Goal: Transaction & Acquisition: Purchase product/service

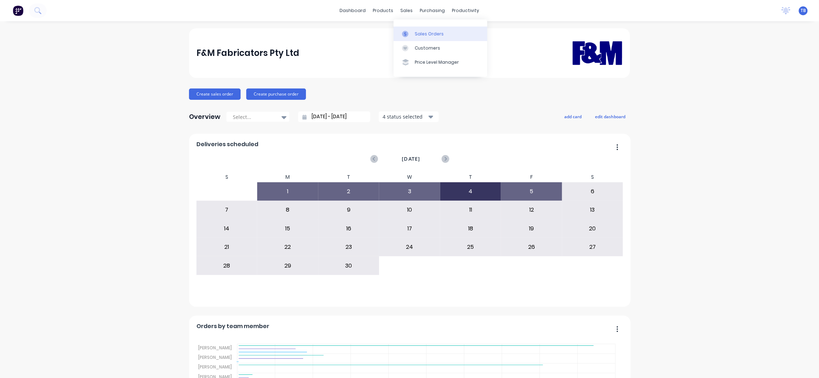
click at [428, 29] on link "Sales Orders" at bounding box center [441, 34] width 94 height 14
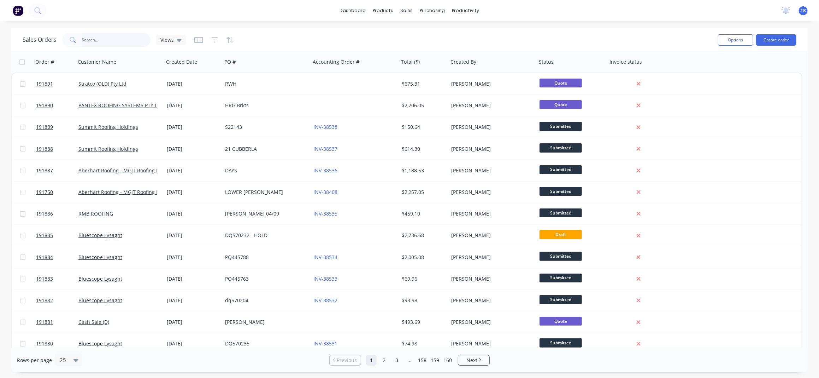
click at [109, 40] on input "text" at bounding box center [116, 40] width 69 height 14
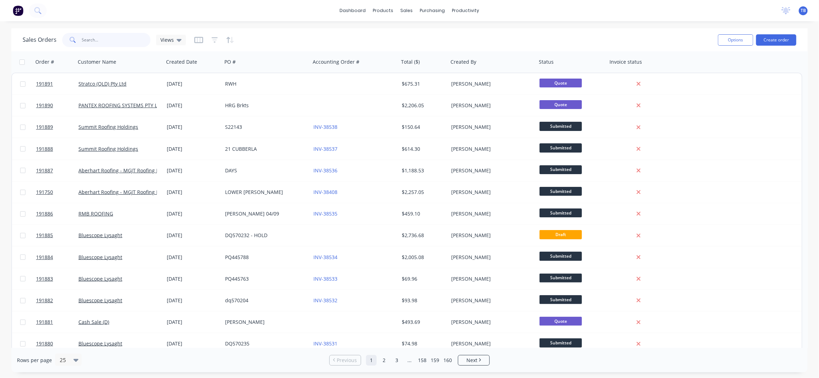
click at [109, 40] on input "text" at bounding box center [116, 40] width 69 height 14
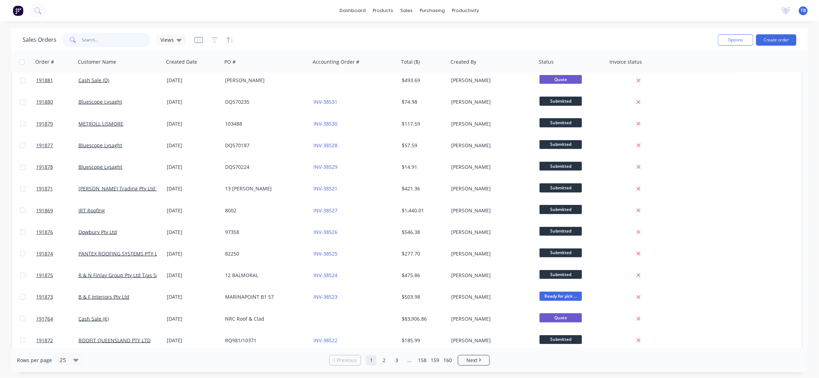
scroll to position [265, 0]
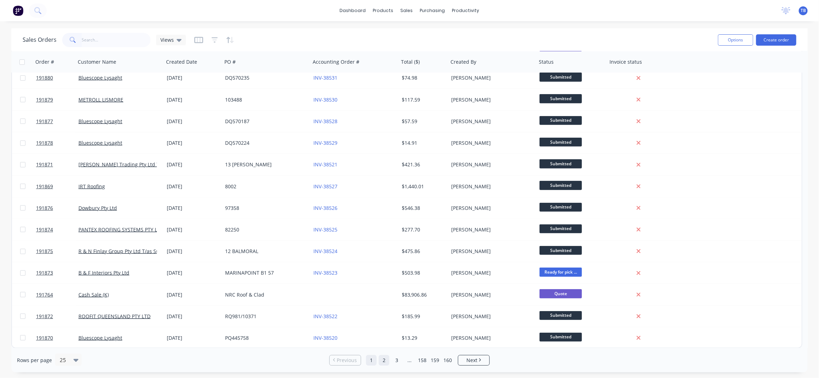
click at [386, 356] on link "2" at bounding box center [384, 360] width 11 height 11
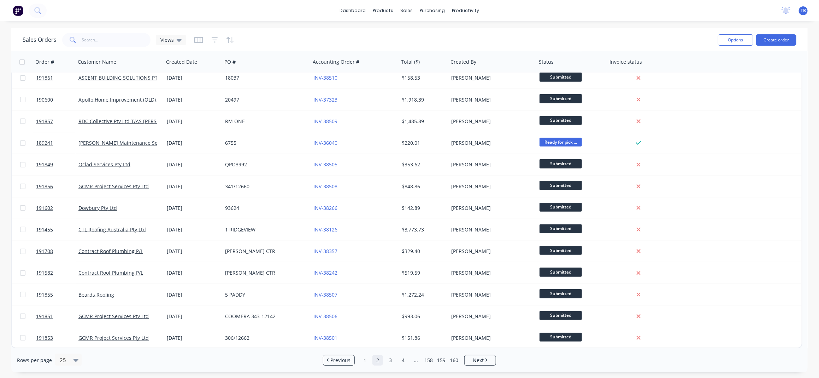
scroll to position [0, 0]
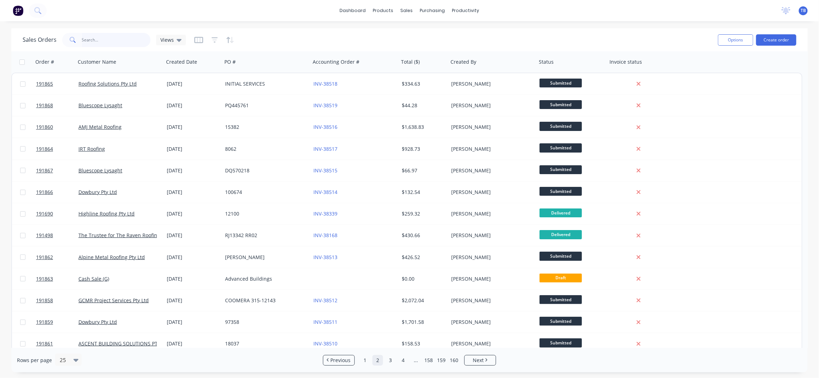
click at [101, 39] on input "text" at bounding box center [116, 40] width 69 height 14
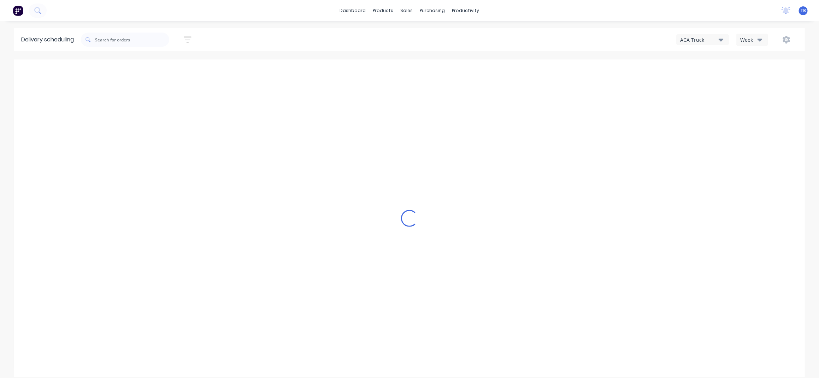
click at [757, 39] on div "Week" at bounding box center [751, 39] width 21 height 7
click at [772, 80] on div "Week Vehicle" at bounding box center [772, 65] width 71 height 36
click at [772, 76] on div "Vehicle" at bounding box center [772, 72] width 70 height 14
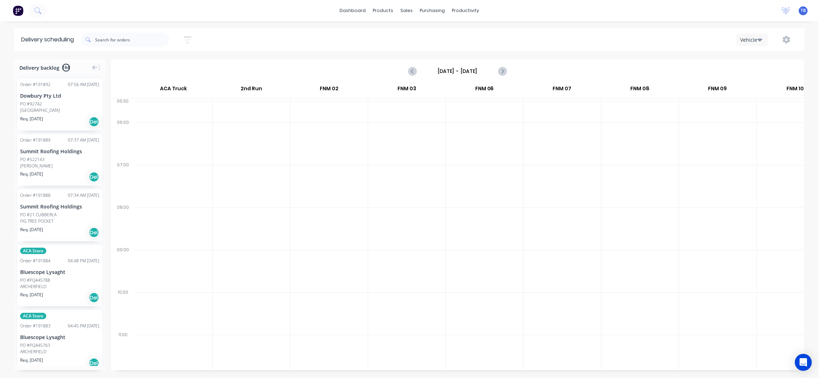
click at [465, 64] on div "[DATE] - [DATE]" at bounding box center [458, 71] width 692 height 22
click at [471, 67] on input "[DATE] - [DATE]" at bounding box center [458, 71] width 70 height 11
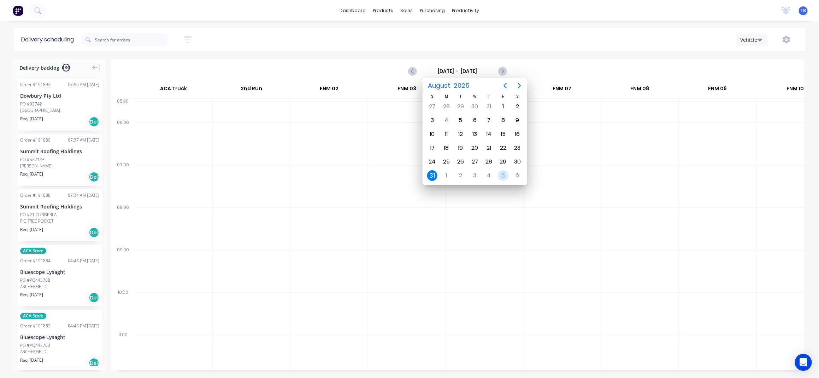
click at [505, 173] on div "5" at bounding box center [503, 175] width 11 height 11
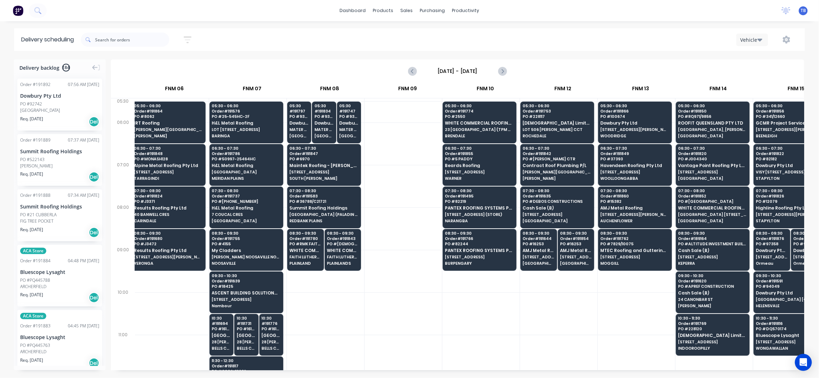
scroll to position [0, 317]
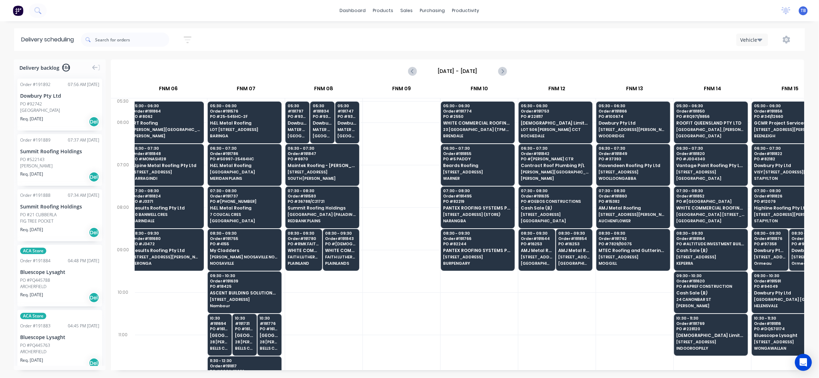
click at [453, 74] on input "[DATE] - [DATE]" at bounding box center [458, 71] width 70 height 11
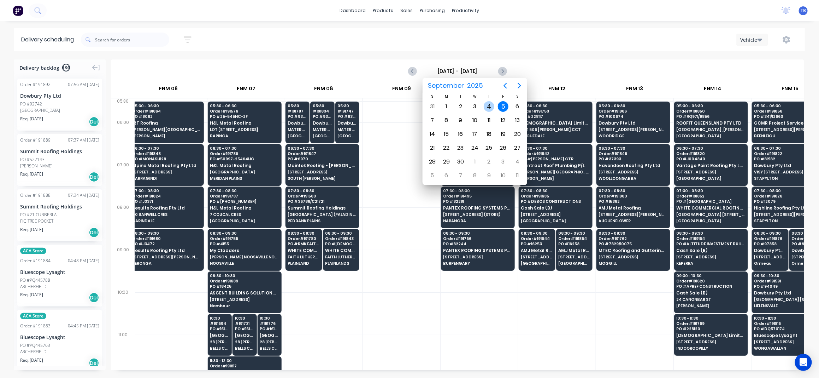
click at [490, 103] on div "4" at bounding box center [489, 106] width 11 height 11
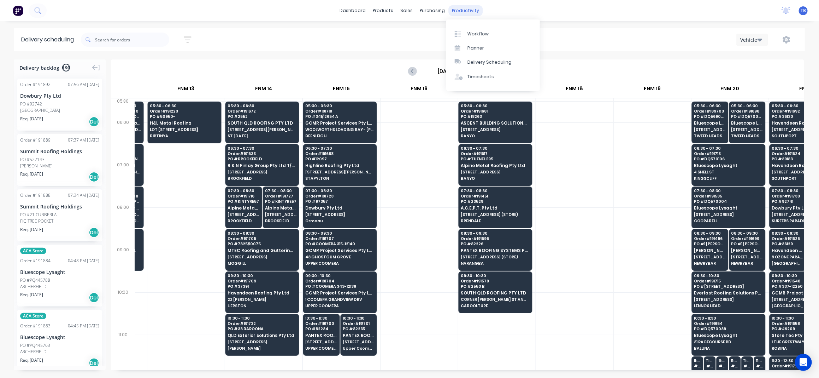
scroll to position [0, 267]
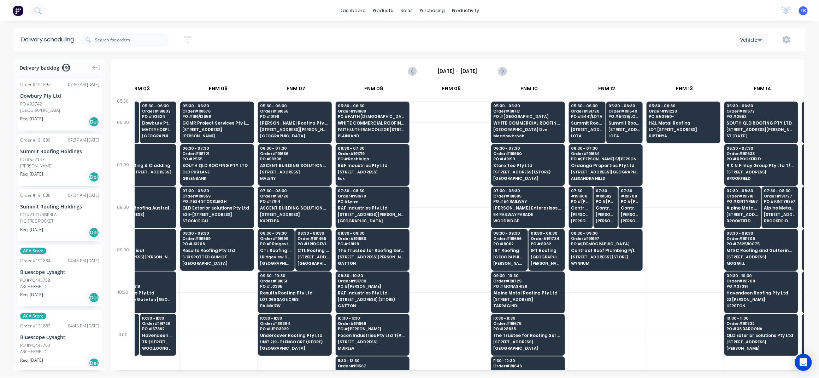
click at [760, 41] on icon "button" at bounding box center [760, 40] width 5 height 3
click at [629, 60] on div "Thursday - 04/09/25" at bounding box center [458, 71] width 692 height 22
click at [475, 68] on input "Thursday - 04/09/25" at bounding box center [458, 71] width 70 height 11
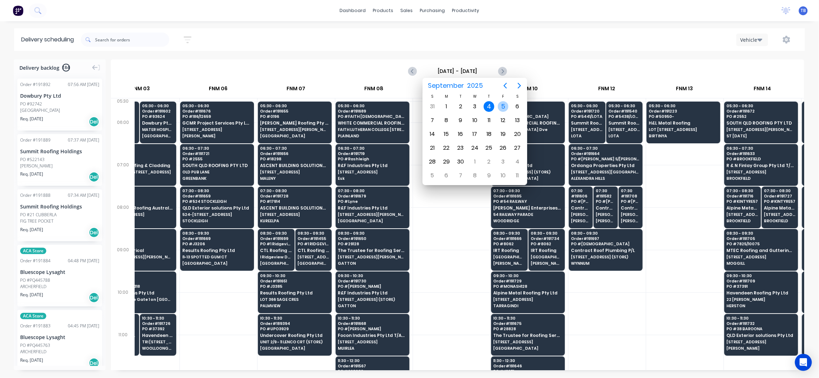
click at [504, 104] on div "5" at bounding box center [503, 106] width 11 height 11
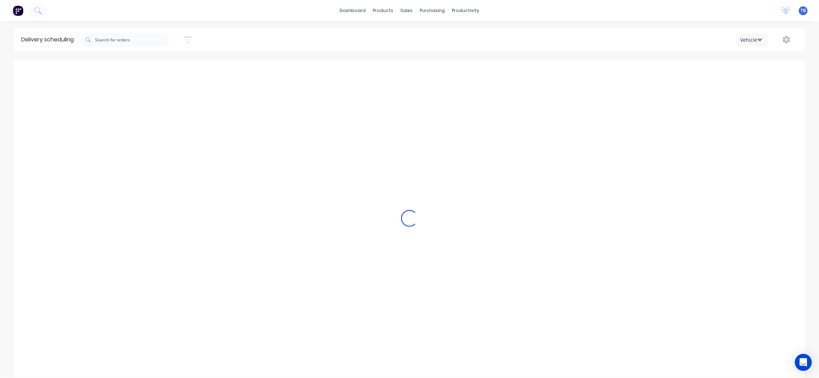
type input "[DATE] - [DATE]"
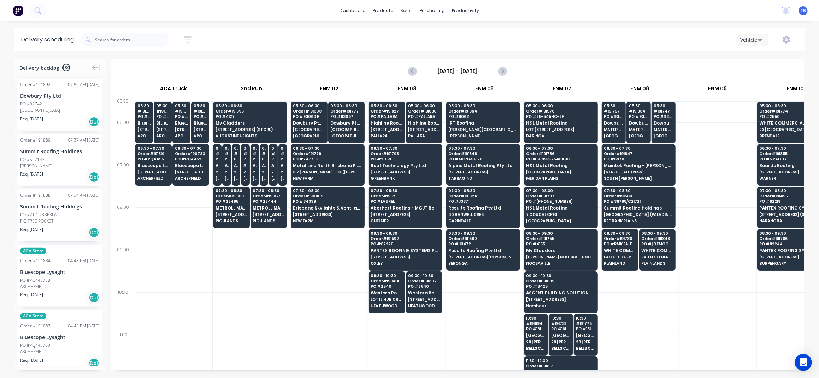
click at [455, 72] on input "[DATE] - [DATE]" at bounding box center [458, 71] width 70 height 11
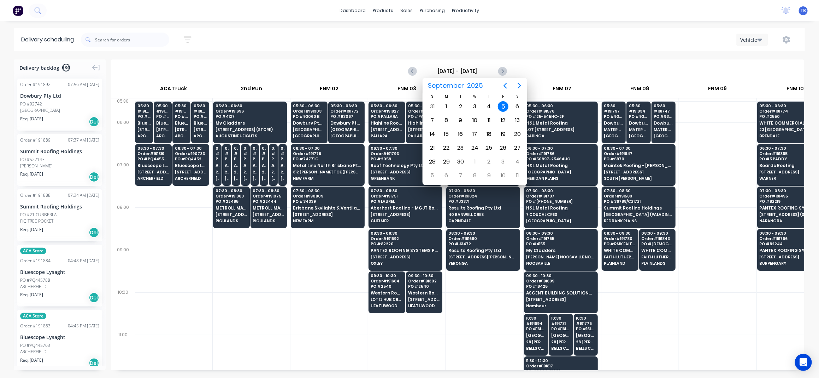
click at [503, 103] on div "5" at bounding box center [503, 106] width 11 height 11
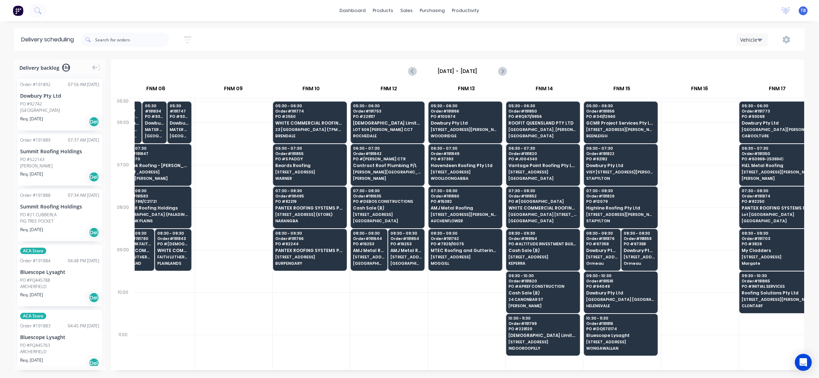
scroll to position [0, 564]
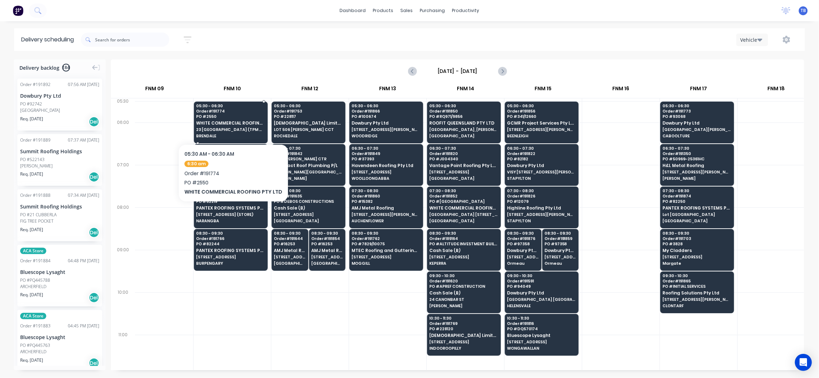
click at [244, 125] on span "WHITE COMMERCIAL ROOFING PTY LTD" at bounding box center [231, 123] width 69 height 5
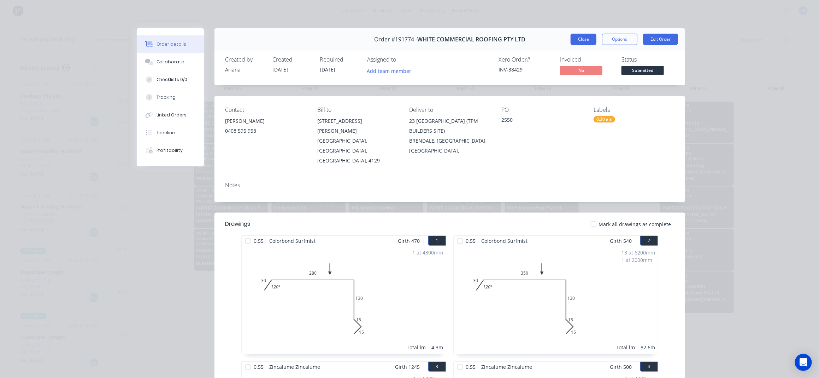
click at [576, 38] on button "Close" at bounding box center [584, 39] width 26 height 11
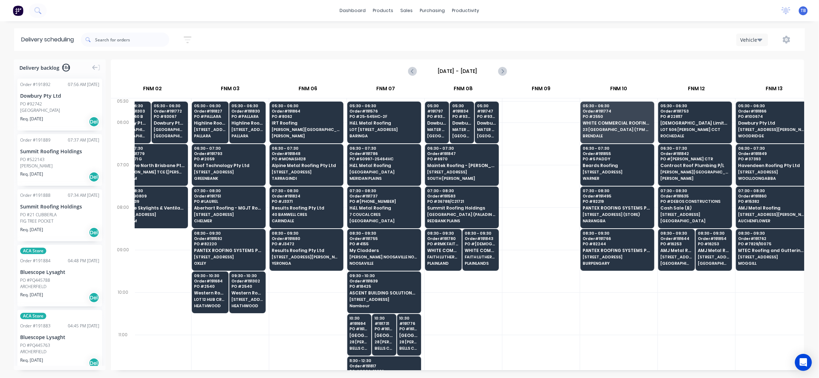
scroll to position [0, 175]
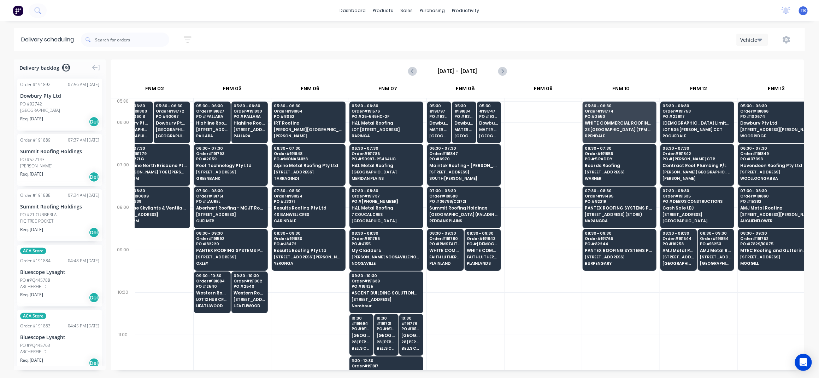
click at [530, 342] on div at bounding box center [543, 355] width 77 height 42
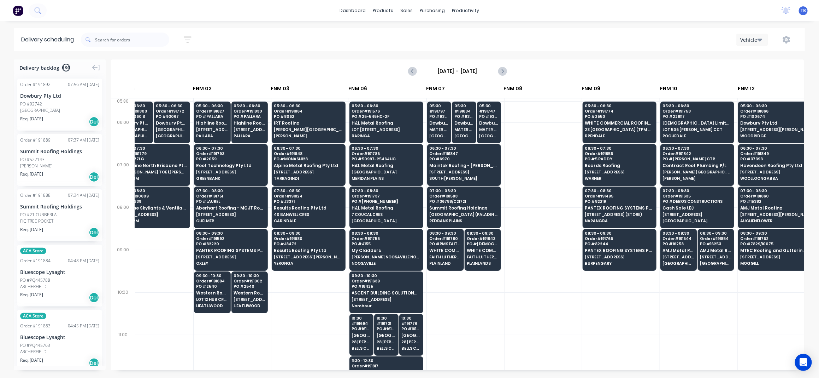
scroll to position [0, 63]
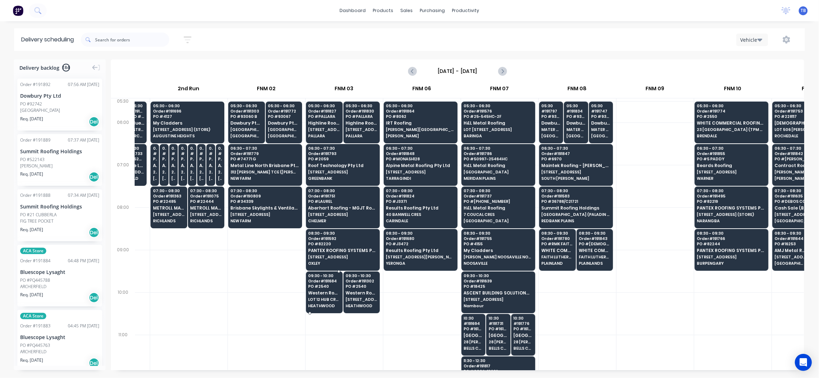
click at [316, 303] on div "09:30 - 10:30 Order # 191684 PO # 2540 Western Roofing Solutions LOT 12 HUB CRE…" at bounding box center [325, 291] width 36 height 40
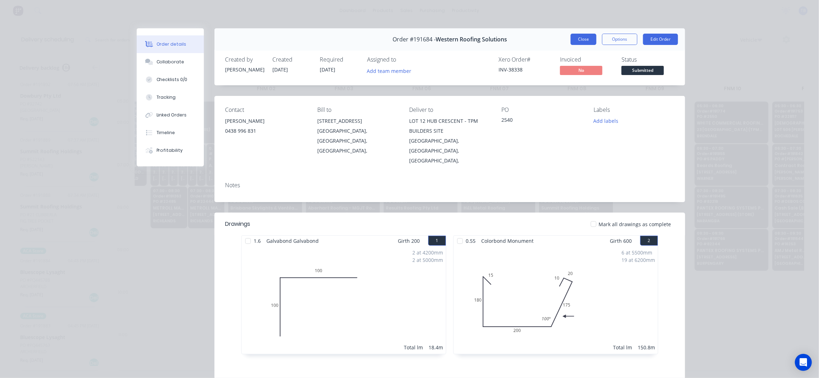
click at [584, 37] on button "Close" at bounding box center [584, 39] width 26 height 11
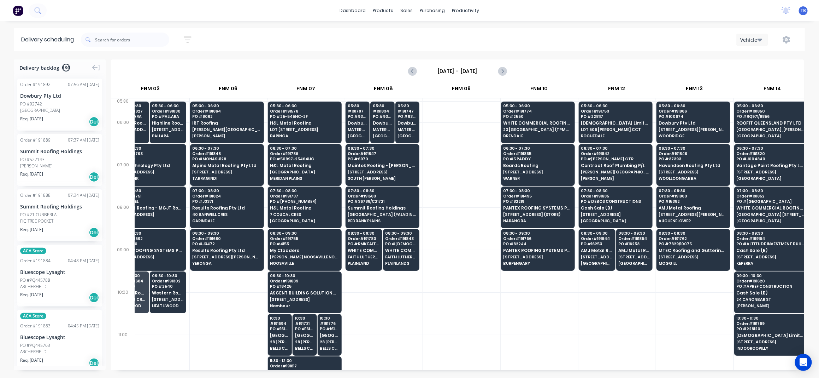
scroll to position [0, 285]
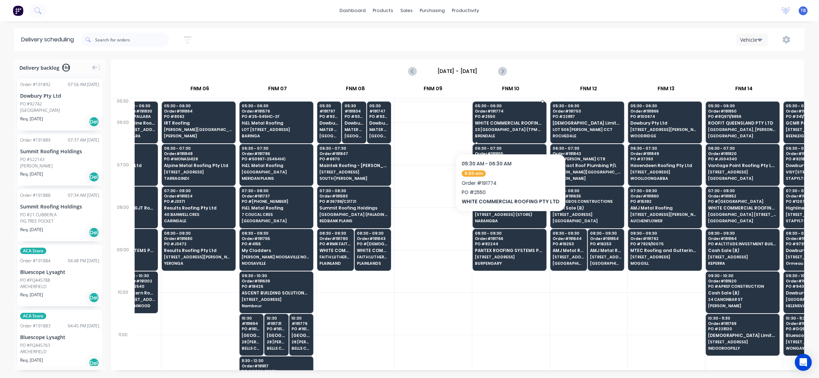
click at [508, 132] on div "05:30 - 06:30 Order # 191774 PO # 2550 WHITE COMMERCIAL ROOFING PTY LTD 23 KREM…" at bounding box center [509, 121] width 73 height 40
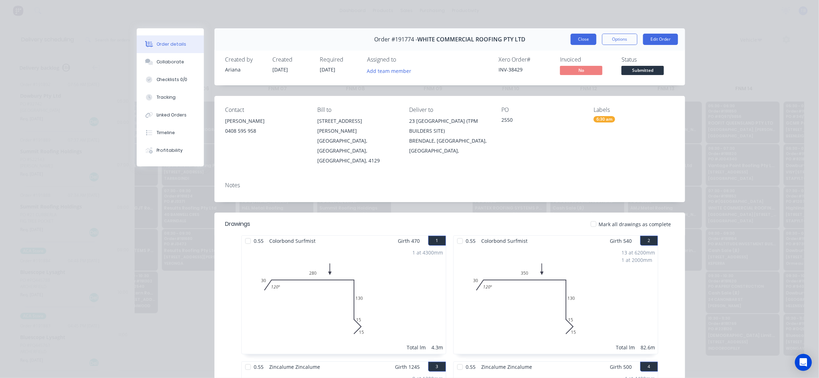
click at [579, 41] on button "Close" at bounding box center [584, 39] width 26 height 11
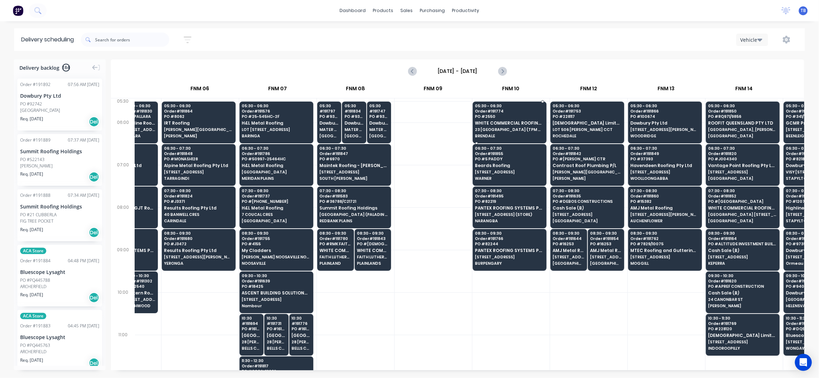
click at [490, 124] on span "WHITE COMMERCIAL ROOFING PTY LTD" at bounding box center [509, 123] width 69 height 5
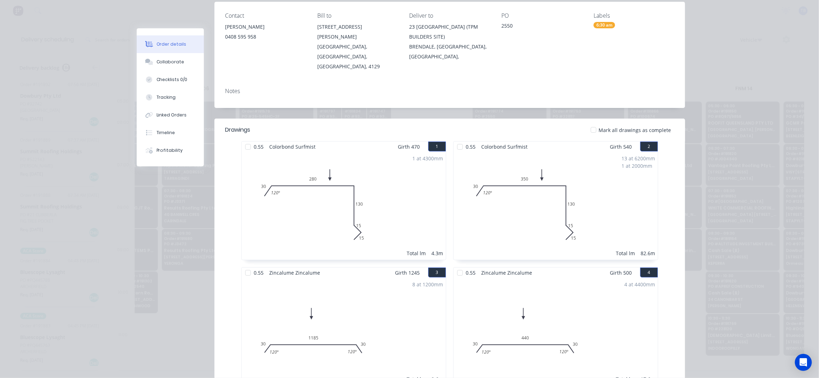
scroll to position [0, 0]
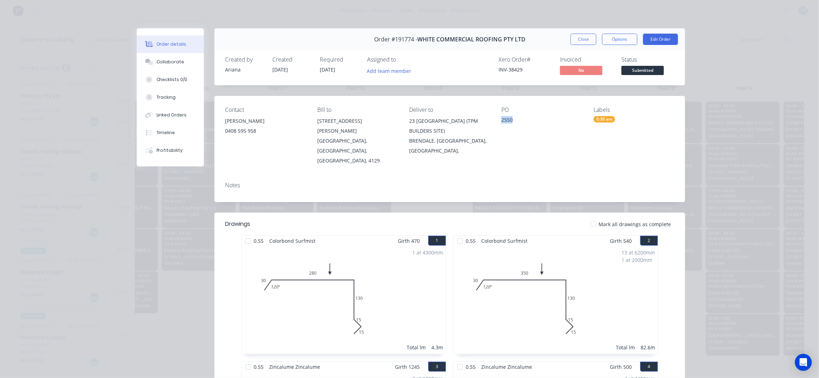
drag, startPoint x: 498, startPoint y: 121, endPoint x: 511, endPoint y: 122, distance: 13.1
click at [511, 122] on div "2550" at bounding box center [542, 121] width 81 height 10
copy div "2550"
drag, startPoint x: 617, startPoint y: 41, endPoint x: 636, endPoint y: 138, distance: 98.4
click at [617, 41] on button "Options" at bounding box center [619, 39] width 35 height 11
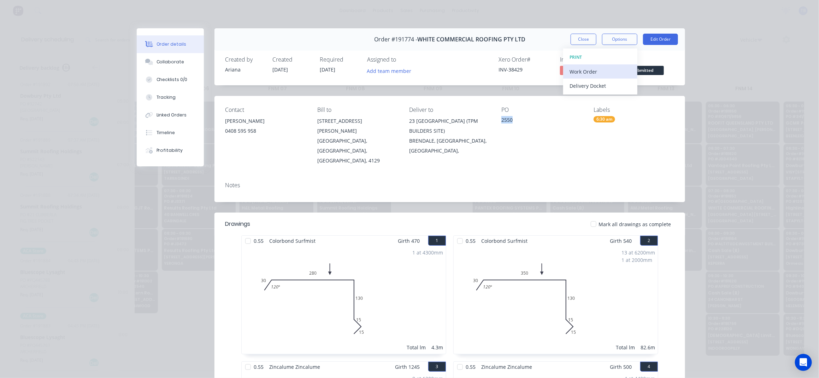
click at [585, 66] on button "Work Order" at bounding box center [601, 71] width 74 height 14
click at [590, 90] on div "Standard" at bounding box center [601, 86] width 62 height 10
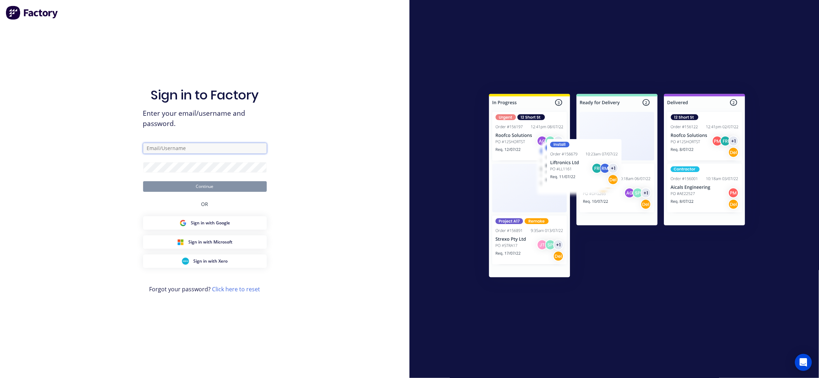
type input "taylor@fmfabricators.com.au"
click at [176, 185] on button "Continue" at bounding box center [205, 186] width 124 height 11
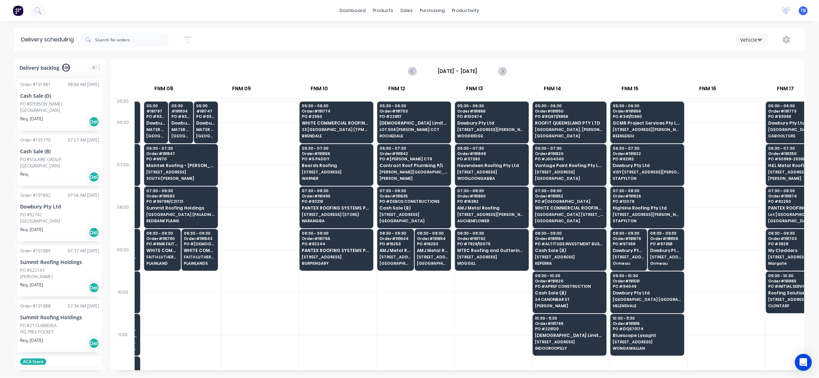
scroll to position [0, 451]
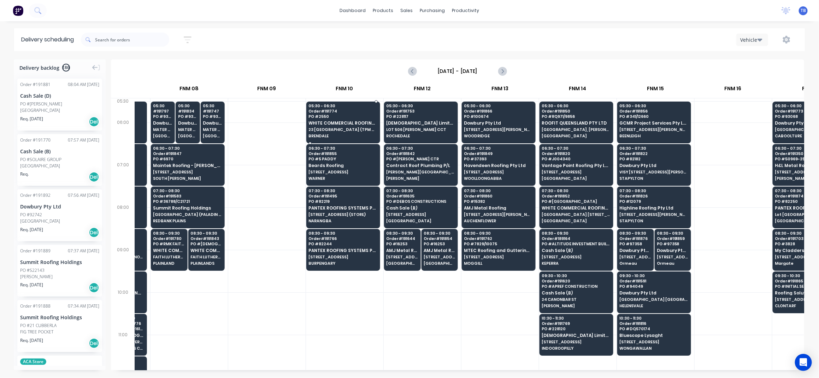
click at [339, 123] on span "WHITE COMMERCIAL ROOFING PTY LTD" at bounding box center [343, 123] width 69 height 5
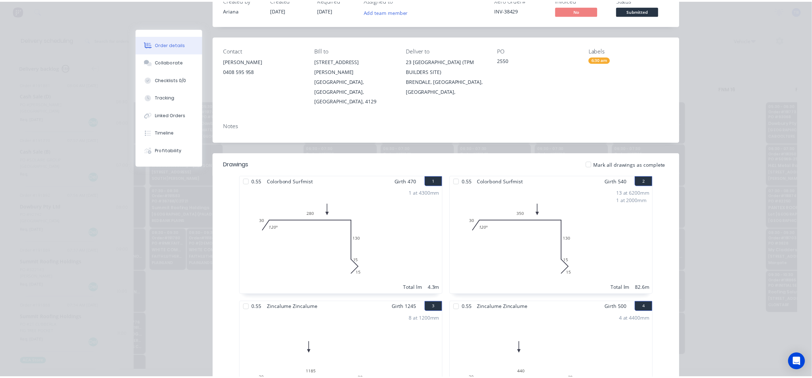
scroll to position [0, 0]
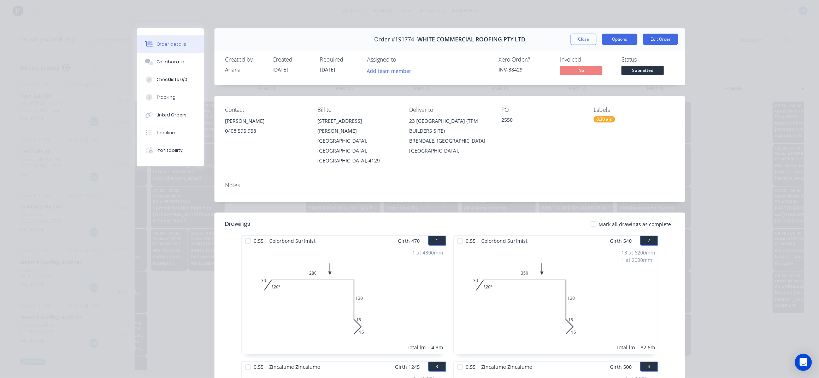
click at [614, 37] on button "Options" at bounding box center [619, 39] width 35 height 11
click at [590, 77] on button "Work Order" at bounding box center [601, 71] width 74 height 14
click at [582, 85] on div "Standard" at bounding box center [601, 86] width 62 height 10
click at [170, 130] on div "Timeline" at bounding box center [166, 132] width 19 height 6
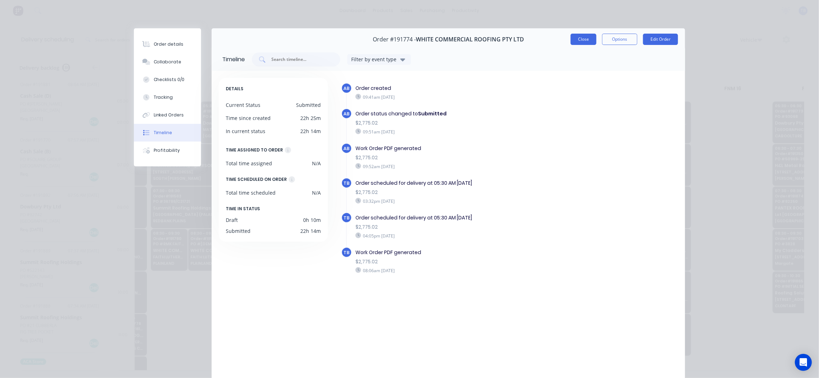
click at [582, 40] on button "Close" at bounding box center [584, 39] width 26 height 11
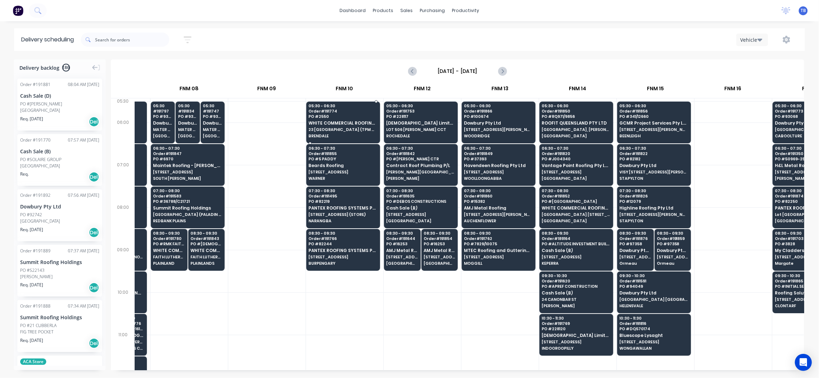
click at [339, 123] on span "WHITE COMMERCIAL ROOFING PTY LTD" at bounding box center [343, 123] width 69 height 5
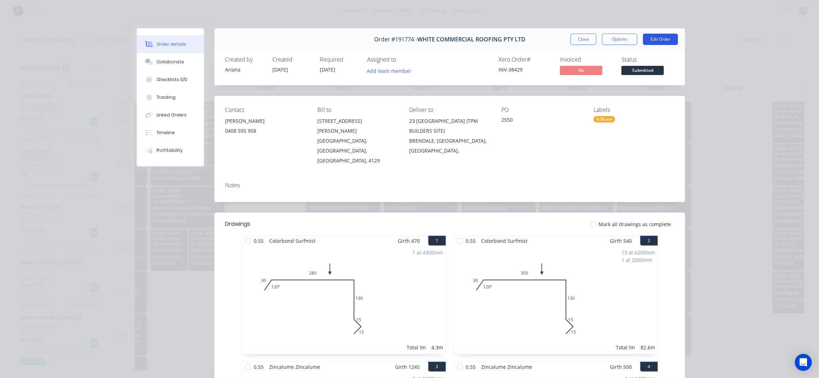
click at [658, 38] on button "Edit Order" at bounding box center [660, 39] width 35 height 11
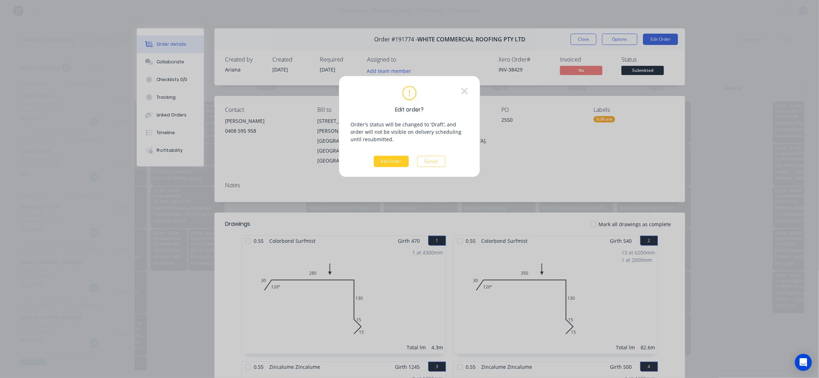
click at [393, 161] on button "Edit Order" at bounding box center [391, 161] width 35 height 11
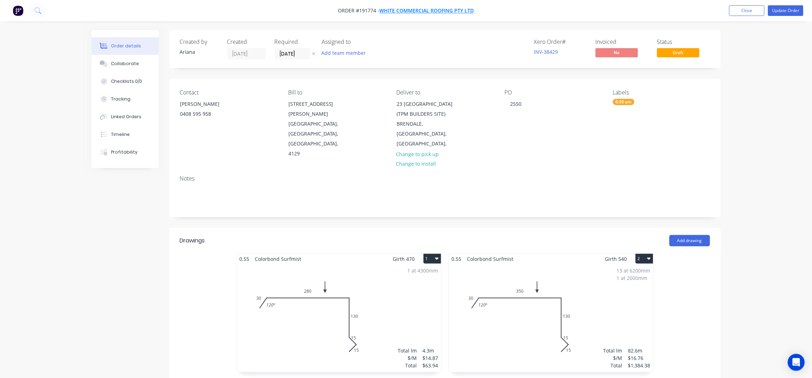
click at [430, 11] on span "WHITE COMMERCIAL ROOFING PTY LTD" at bounding box center [427, 10] width 94 height 7
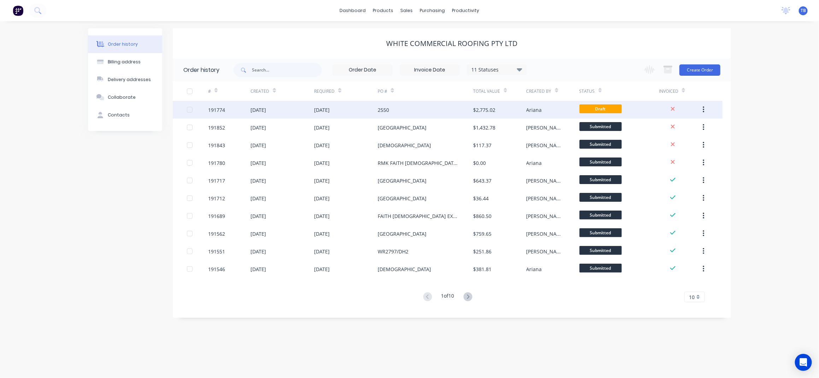
click at [444, 110] on div "2550" at bounding box center [425, 110] width 95 height 18
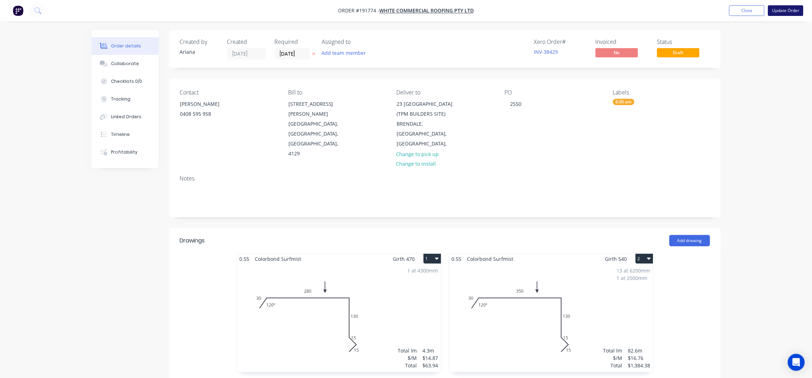
click at [784, 11] on button "Update Order" at bounding box center [785, 10] width 35 height 11
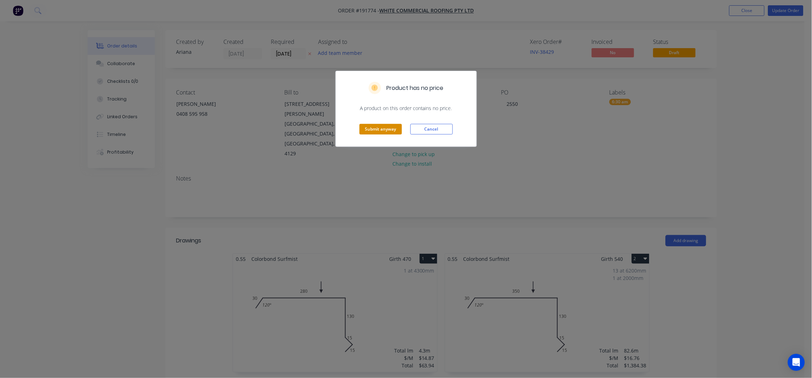
click at [389, 128] on button "Submit anyway" at bounding box center [381, 129] width 42 height 11
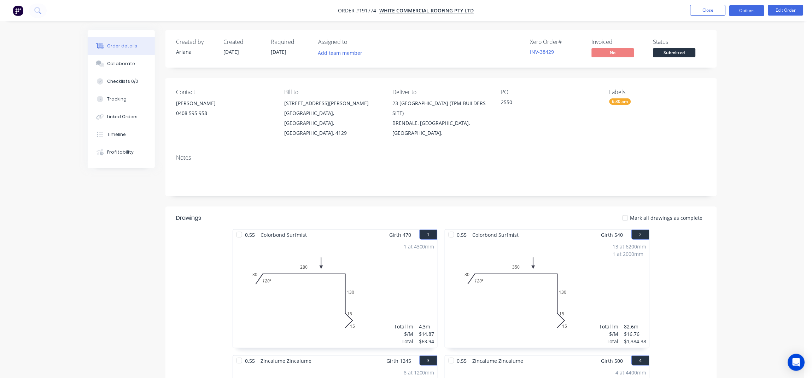
click at [750, 13] on button "Options" at bounding box center [746, 10] width 35 height 11
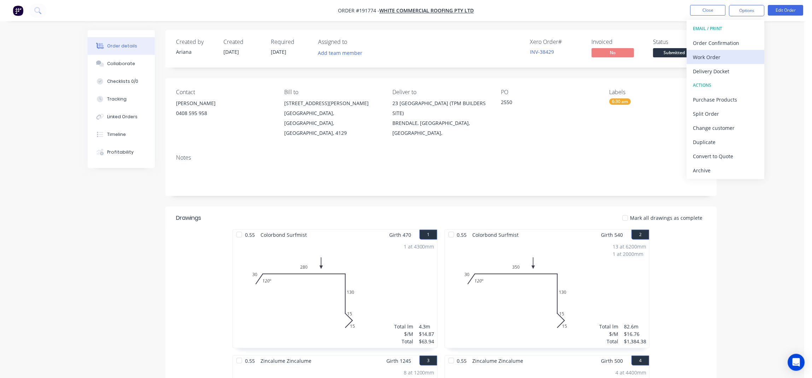
click at [706, 62] on div "Work Order" at bounding box center [725, 57] width 65 height 10
click at [709, 74] on div "Without pricing" at bounding box center [725, 71] width 65 height 10
click at [697, 12] on button "Close" at bounding box center [707, 10] width 35 height 11
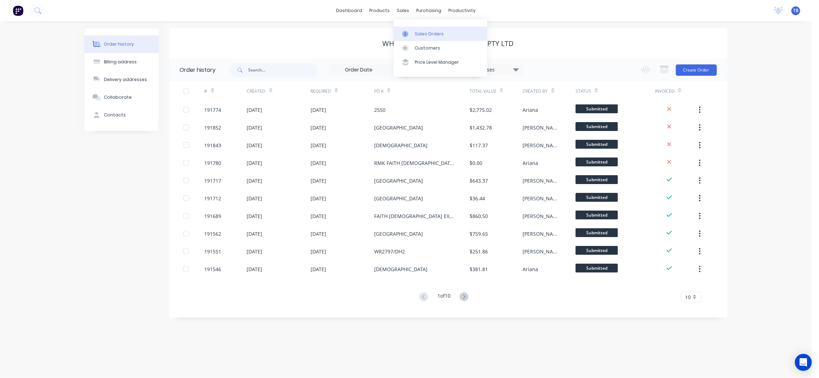
click at [427, 32] on div "Sales Orders" at bounding box center [429, 34] width 29 height 6
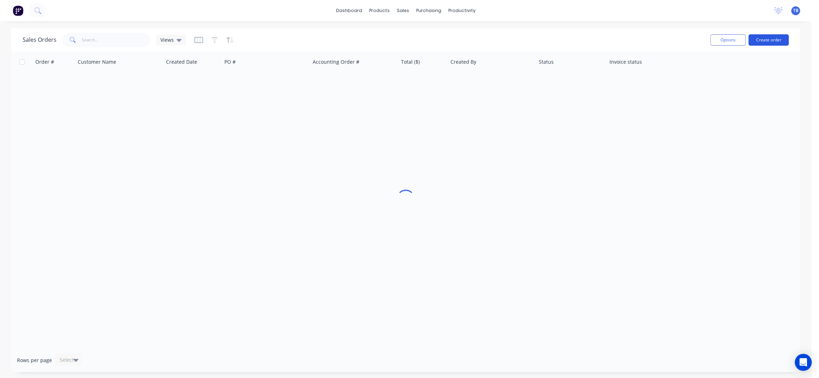
click at [762, 37] on button "Create order" at bounding box center [769, 39] width 40 height 11
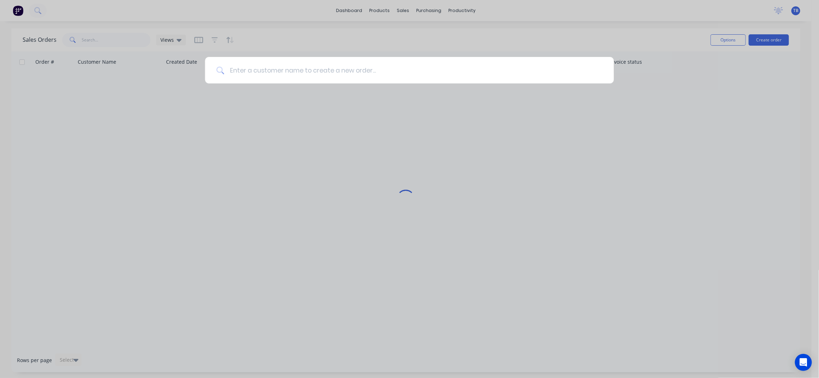
click at [283, 72] on input at bounding box center [413, 70] width 379 height 27
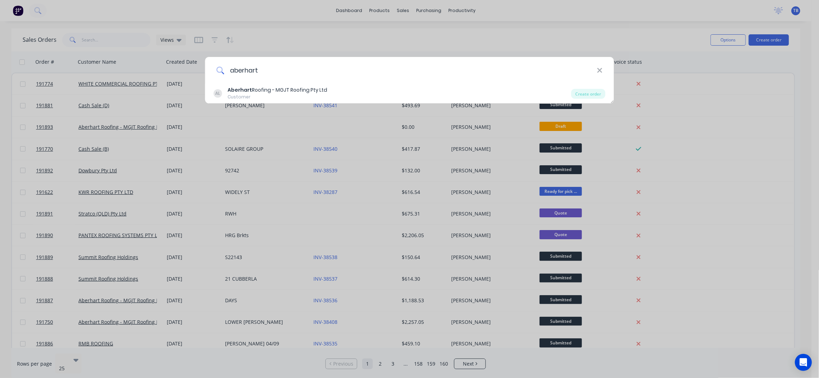
click at [420, 83] on input "aberhart" at bounding box center [410, 70] width 373 height 27
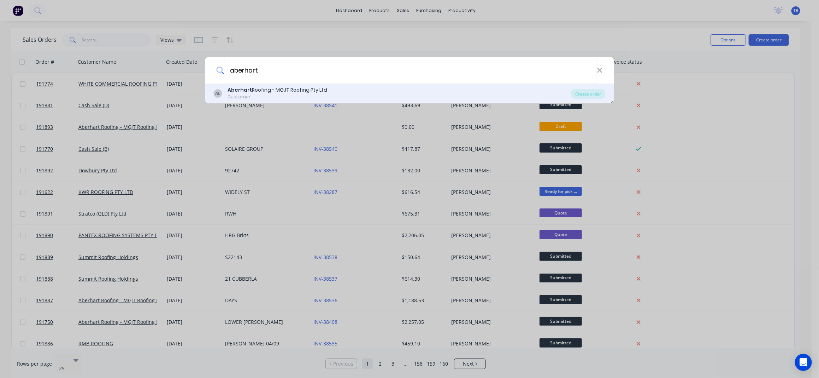
type input "aberhart"
click at [610, 93] on div "AL Aberhart Roofing - MGJT Roofing Pty Ltd Customer Create order" at bounding box center [409, 93] width 409 height 20
click at [601, 94] on div "Create order" at bounding box center [589, 94] width 34 height 10
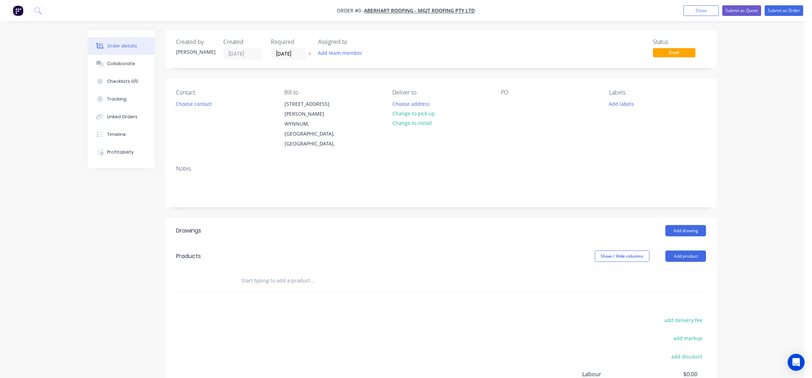
drag, startPoint x: 277, startPoint y: 53, endPoint x: 287, endPoint y: 61, distance: 13.4
click at [277, 53] on input "05/09/25" at bounding box center [288, 53] width 35 height 11
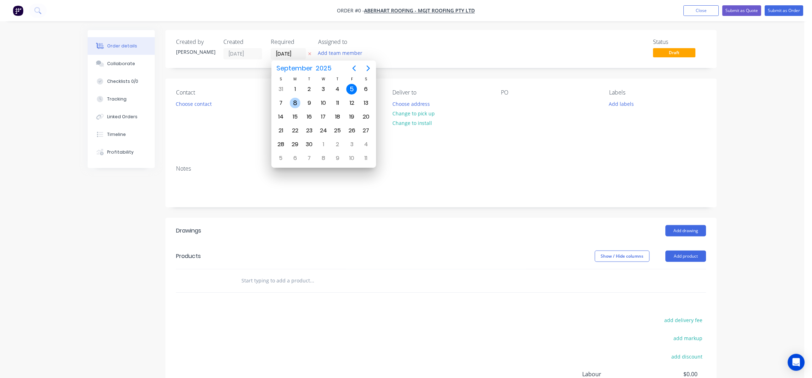
click at [295, 101] on div "8" at bounding box center [295, 103] width 11 height 11
type input "08/09/25"
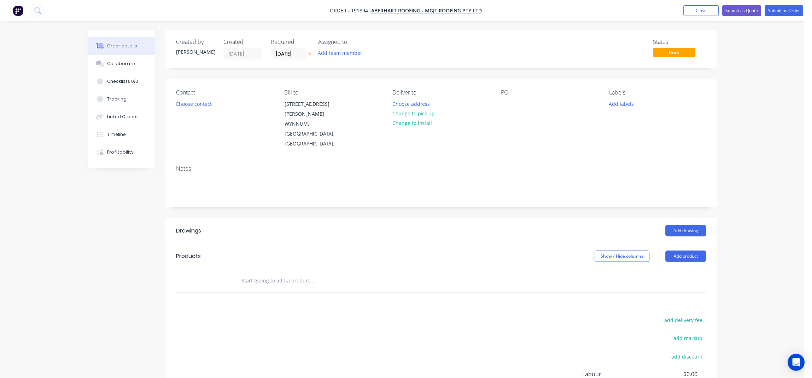
click at [192, 107] on button "Choose contact" at bounding box center [193, 104] width 43 height 10
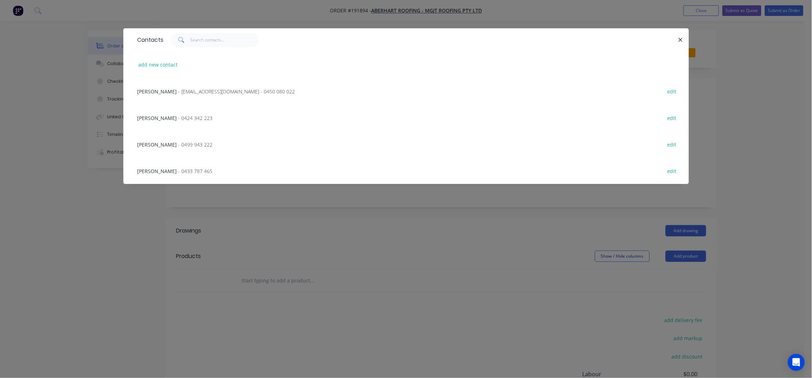
click at [158, 92] on span "Justine Aberhart" at bounding box center [158, 91] width 40 height 7
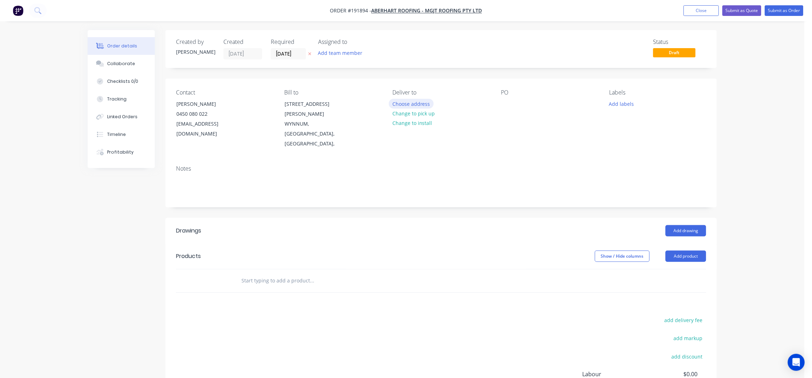
click at [407, 104] on button "Choose address" at bounding box center [411, 104] width 45 height 10
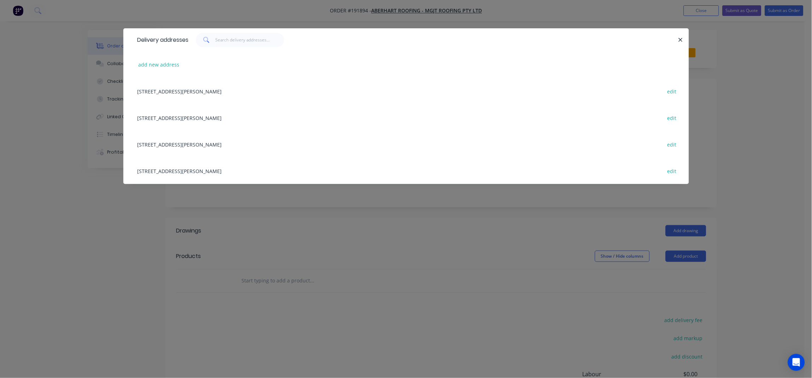
click at [681, 41] on icon "button" at bounding box center [680, 40] width 5 height 6
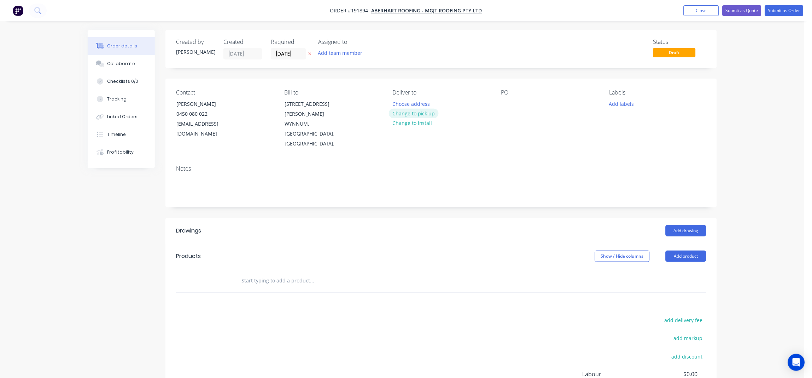
click at [416, 113] on button "Change to pick up" at bounding box center [414, 114] width 50 height 10
click at [401, 101] on div at bounding box center [398, 104] width 11 height 10
click at [510, 103] on div at bounding box center [506, 104] width 11 height 10
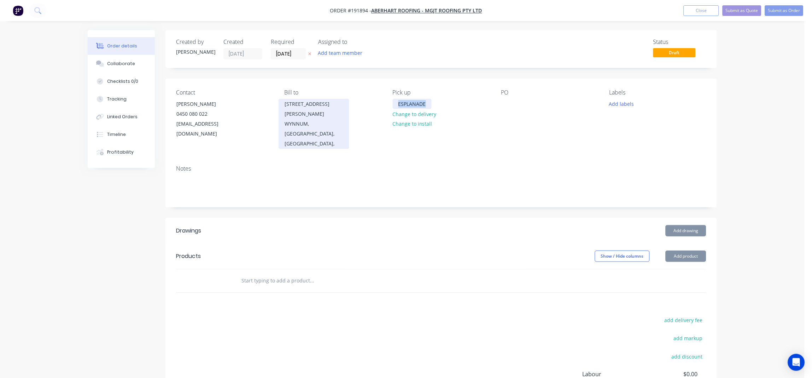
drag, startPoint x: 426, startPoint y: 105, endPoint x: 332, endPoint y: 117, distance: 94.8
click at [333, 117] on div "Contact Justine Aberhart 0450 080 022 sales@aberhartroofing.com.au Bill to 55 S…" at bounding box center [440, 118] width 551 height 81
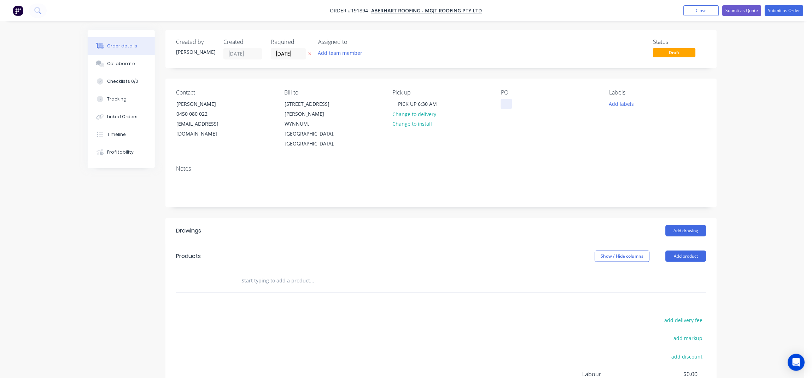
click at [505, 105] on div at bounding box center [506, 104] width 11 height 10
click at [579, 159] on div "Notes" at bounding box center [440, 182] width 551 height 47
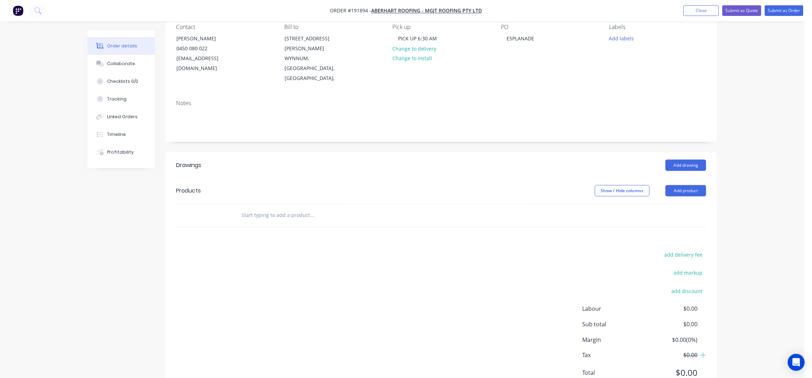
scroll to position [75, 0]
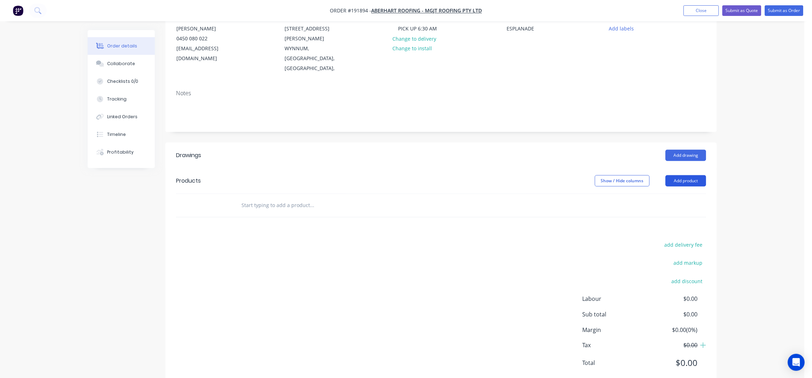
click at [677, 175] on button "Add product" at bounding box center [686, 180] width 41 height 11
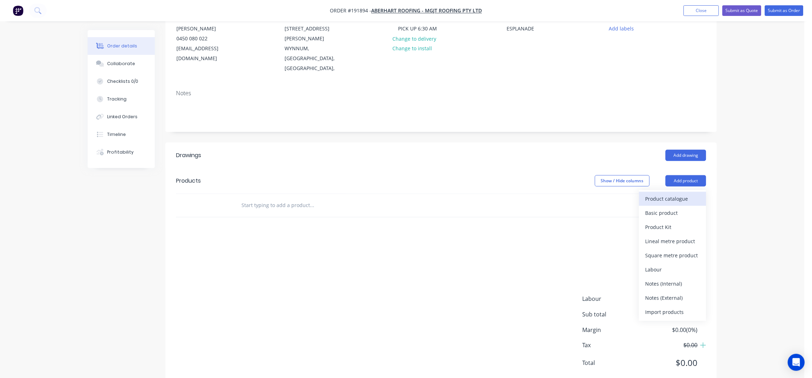
click at [671, 193] on div "Product catalogue" at bounding box center [673, 198] width 54 height 10
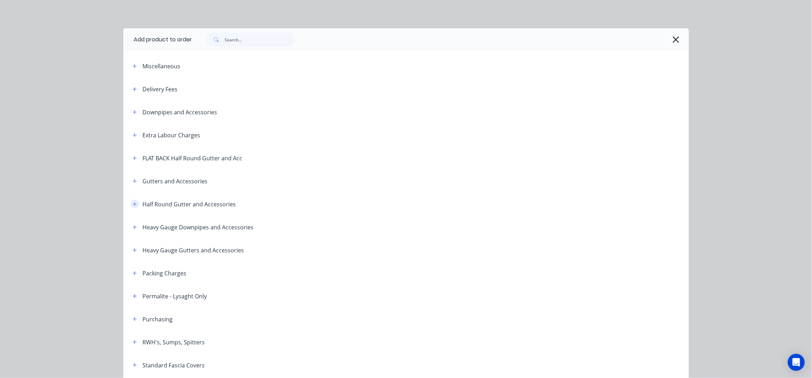
click at [134, 203] on button "button" at bounding box center [134, 203] width 9 height 9
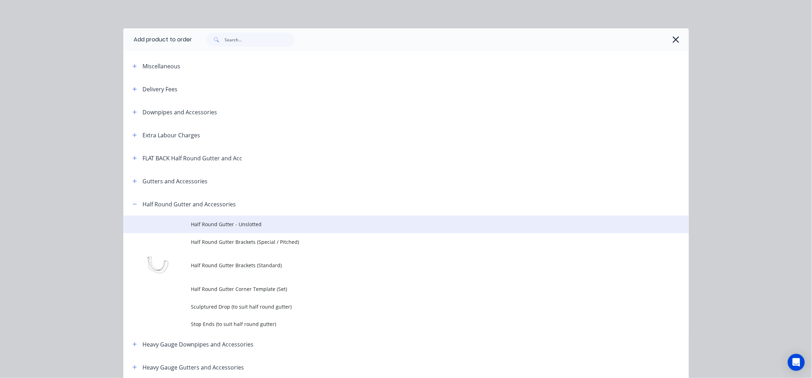
click at [239, 222] on span "Half Round Gutter - Unslotted" at bounding box center [390, 223] width 398 height 7
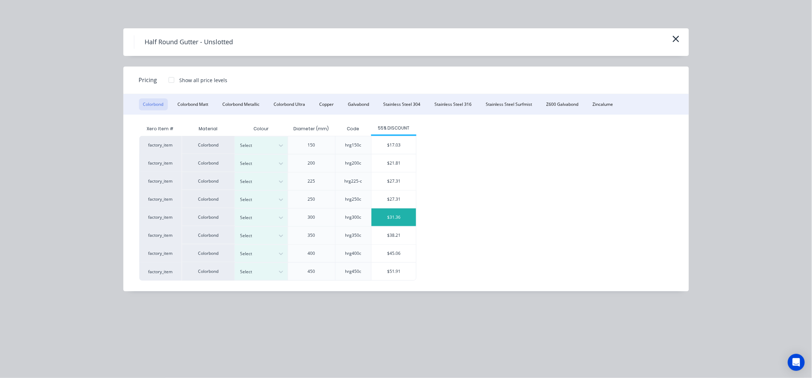
scroll to position [86, 0]
click at [288, 104] on button "Colorbond Ultra" at bounding box center [290, 104] width 40 height 12
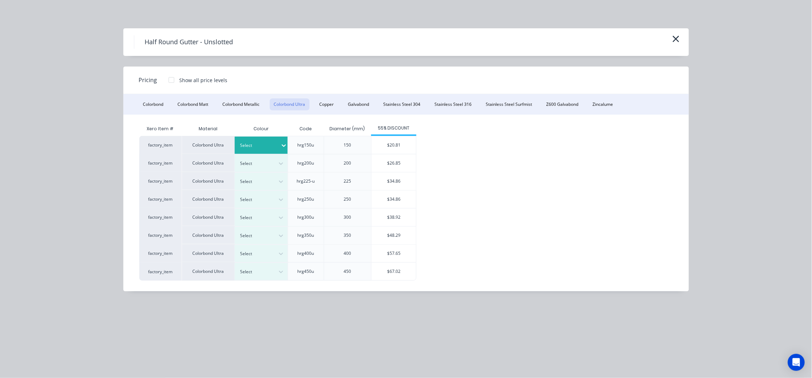
click at [252, 150] on div "Select" at bounding box center [261, 144] width 53 height 17
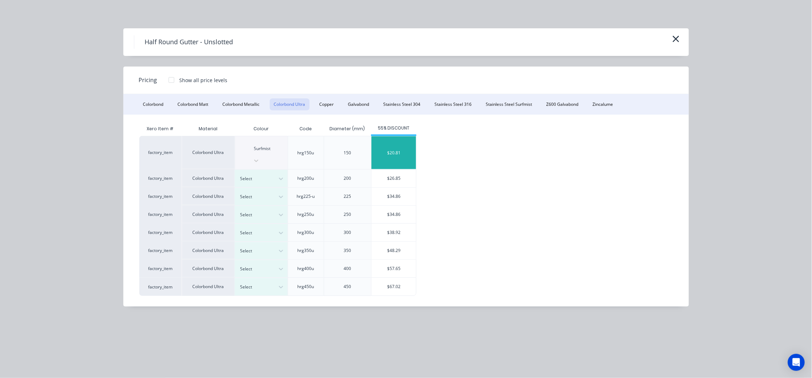
click at [406, 152] on div "$20.81" at bounding box center [394, 152] width 45 height 33
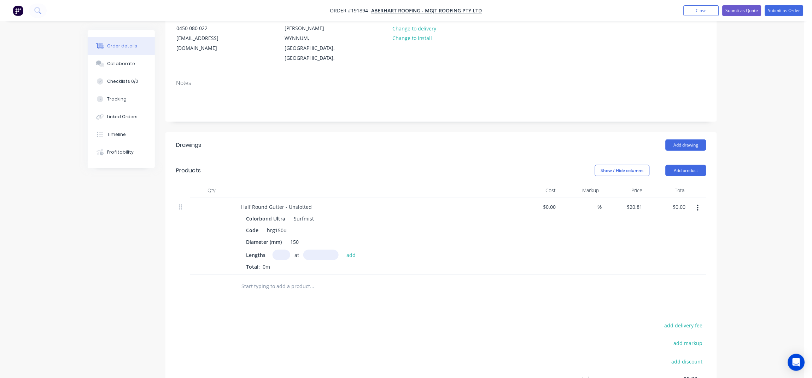
click at [288, 250] on input "text" at bounding box center [282, 255] width 18 height 10
type input "1"
type input "4500"
click at [343, 250] on button "add" at bounding box center [351, 255] width 17 height 10
type input "$93.65"
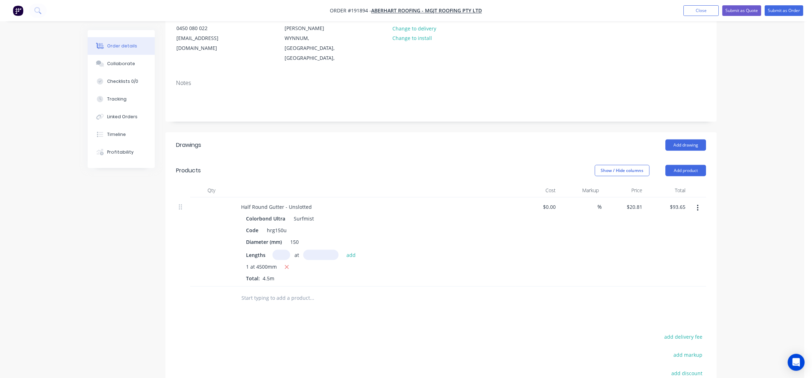
click at [266, 291] on input "text" at bounding box center [311, 298] width 141 height 14
click at [690, 165] on button "Add product" at bounding box center [686, 170] width 41 height 11
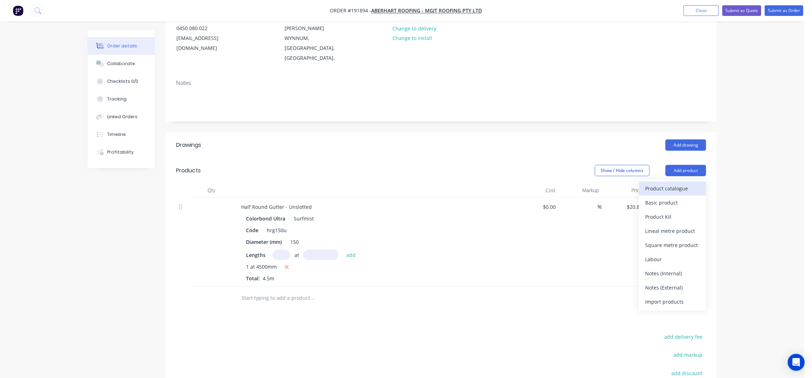
click at [689, 183] on div "Product catalogue" at bounding box center [673, 188] width 54 height 10
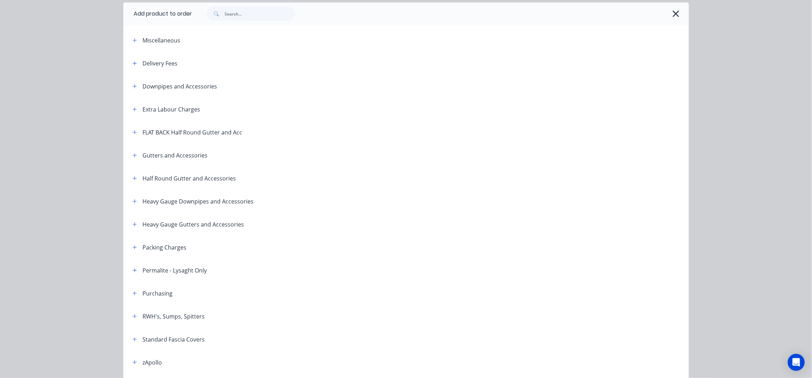
scroll to position [47, 0]
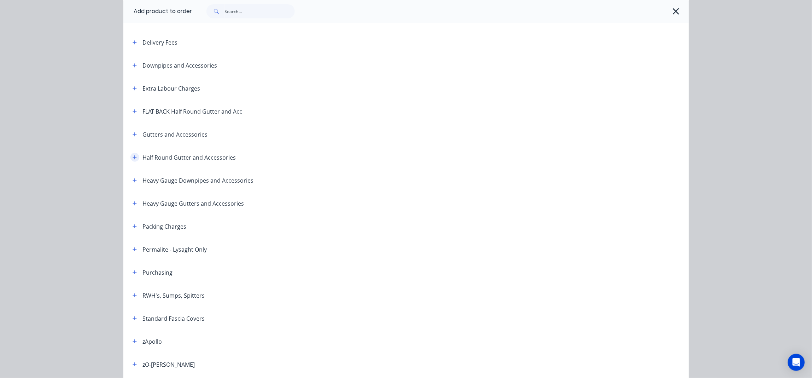
click at [130, 157] on button "button" at bounding box center [134, 157] width 9 height 9
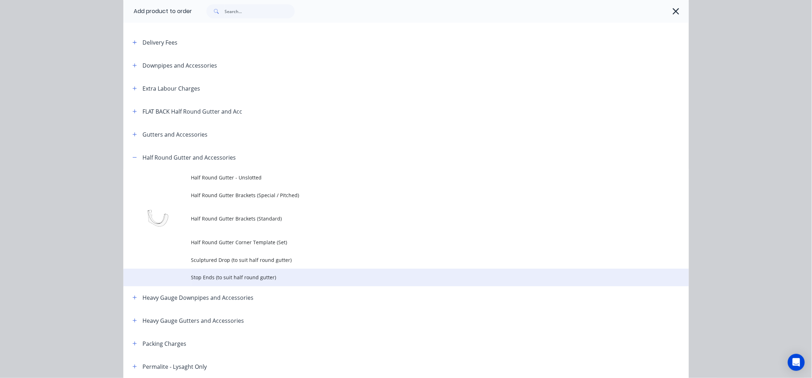
click at [252, 278] on span "Stop Ends (to suit half round gutter)" at bounding box center [390, 276] width 398 height 7
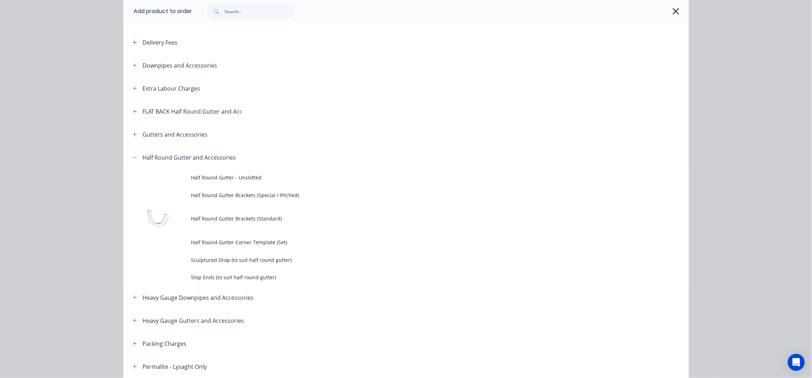
scroll to position [0, 0]
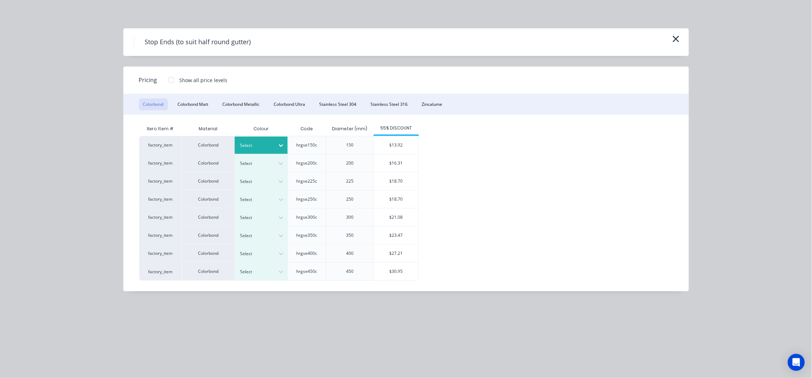
click at [273, 150] on div "Select" at bounding box center [261, 144] width 53 height 17
click at [298, 103] on button "Colorbond Ultra" at bounding box center [290, 104] width 40 height 12
click at [276, 146] on div at bounding box center [281, 145] width 13 height 11
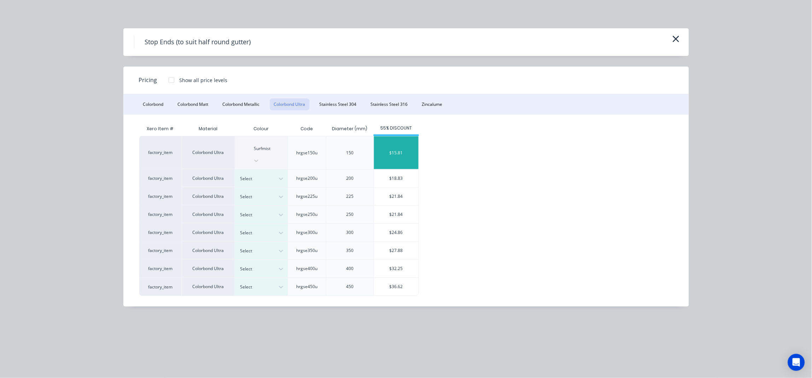
click at [391, 150] on div "$15.81" at bounding box center [396, 152] width 45 height 33
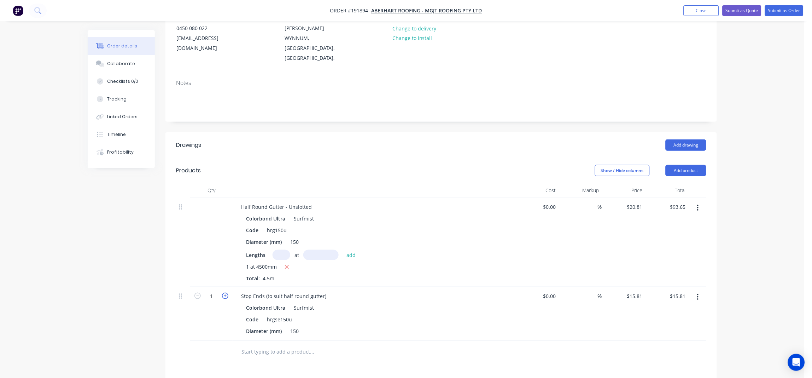
click at [225, 292] on icon "button" at bounding box center [225, 295] width 6 height 6
type input "2"
type input "$31.62"
click at [225, 292] on icon "button" at bounding box center [225, 295] width 6 height 6
type input "3"
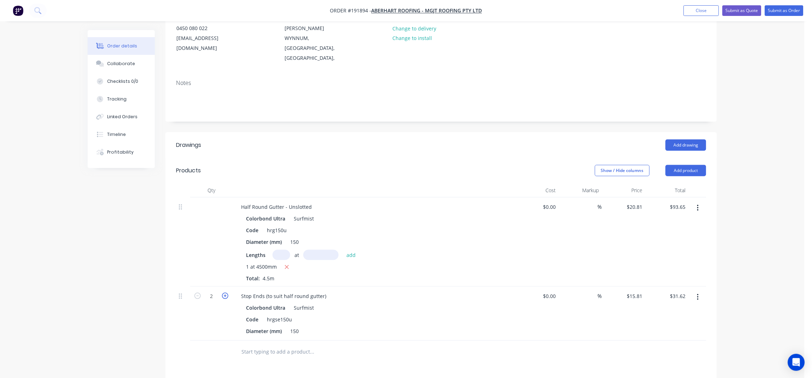
type input "$47.43"
click at [225, 292] on icon "button" at bounding box center [225, 295] width 6 height 6
type input "4"
type input "$63.24"
click at [225, 292] on icon "button" at bounding box center [225, 295] width 6 height 6
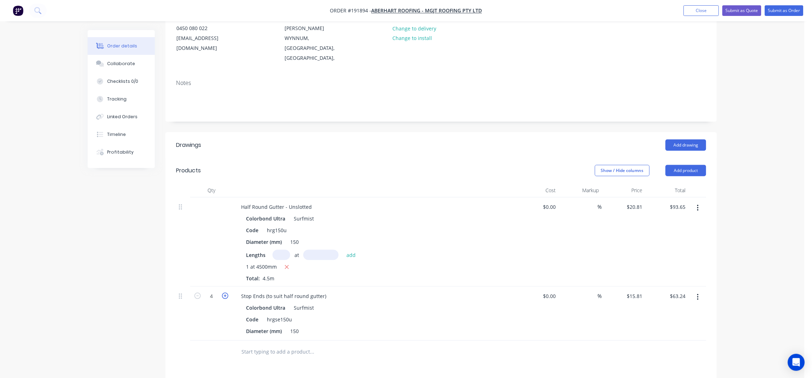
type input "5"
type input "$79.05"
click at [225, 292] on icon "button" at bounding box center [225, 295] width 6 height 6
type input "6"
type input "$94.86"
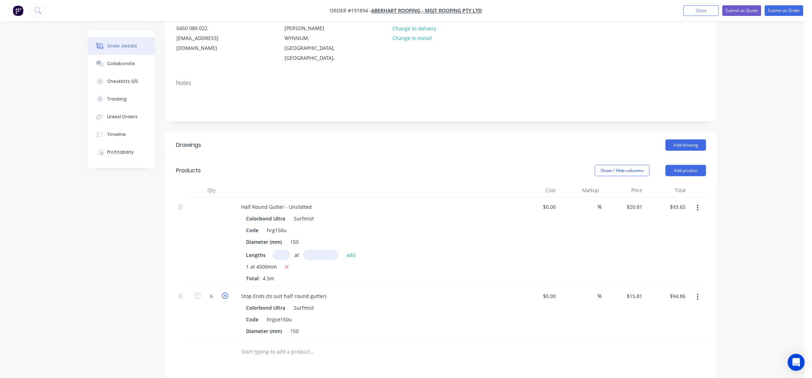
click at [225, 292] on icon "button" at bounding box center [225, 295] width 6 height 6
type input "7"
type input "$110.67"
click at [225, 292] on icon "button" at bounding box center [225, 295] width 6 height 6
type input "8"
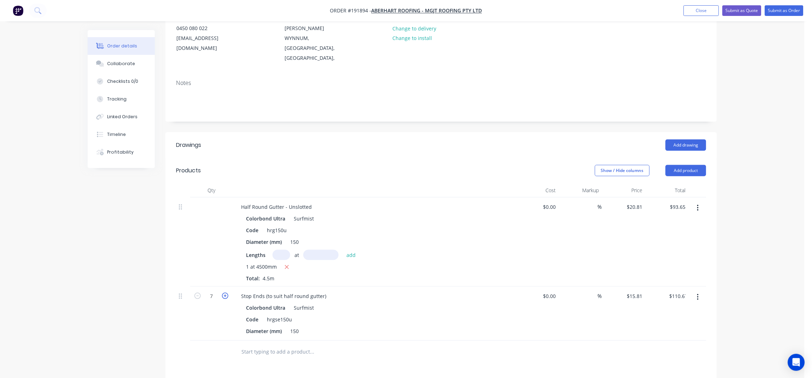
type input "$126.48"
click at [225, 292] on icon "button" at bounding box center [225, 295] width 6 height 6
type input "9"
type input "$142.29"
click at [198, 292] on icon "button" at bounding box center [197, 295] width 6 height 6
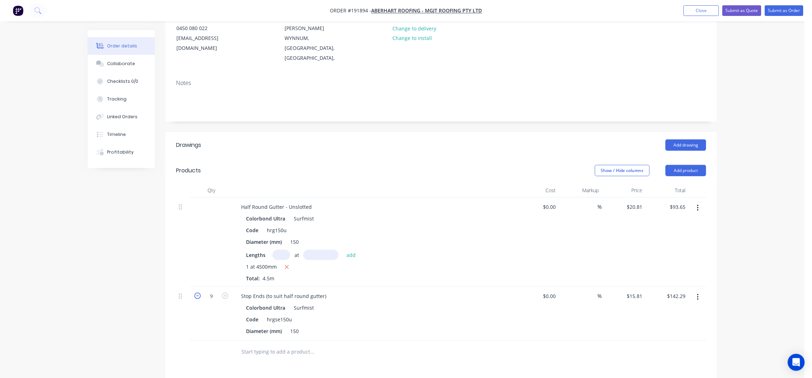
type input "8"
type input "$126.48"
drag, startPoint x: 262, startPoint y: 326, endPoint x: 264, endPoint y: 331, distance: 5.3
click at [263, 345] on input "text" at bounding box center [311, 352] width 141 height 14
click at [691, 165] on button "Add product" at bounding box center [686, 170] width 41 height 11
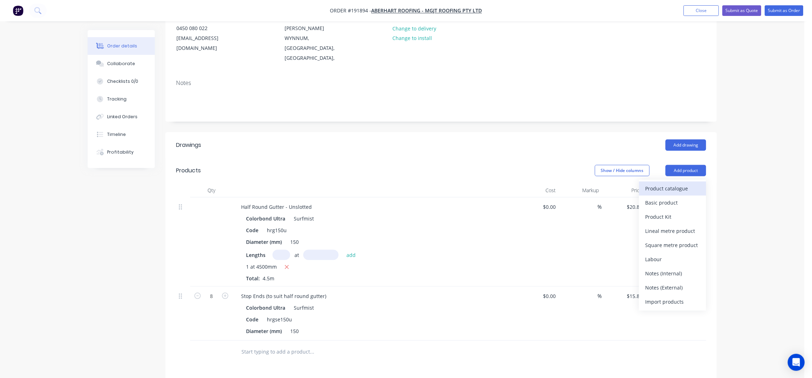
click at [689, 183] on div "Product catalogue" at bounding box center [673, 188] width 54 height 10
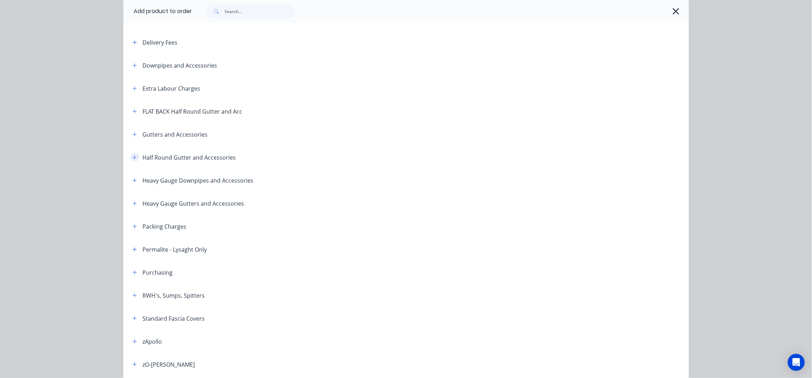
click at [135, 155] on button "button" at bounding box center [134, 157] width 9 height 9
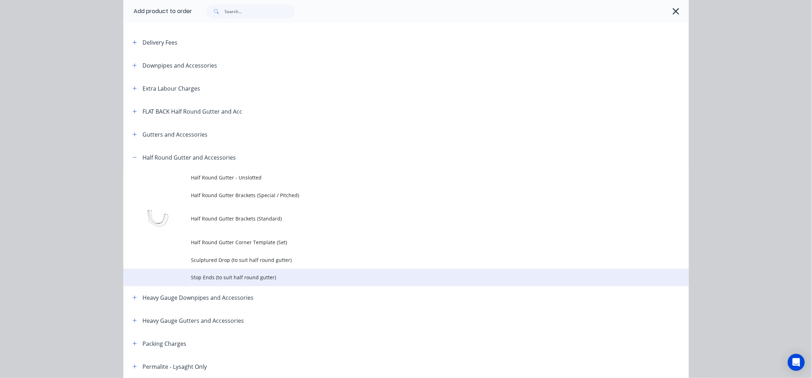
click at [274, 274] on span "Stop Ends (to suit half round gutter)" at bounding box center [390, 276] width 398 height 7
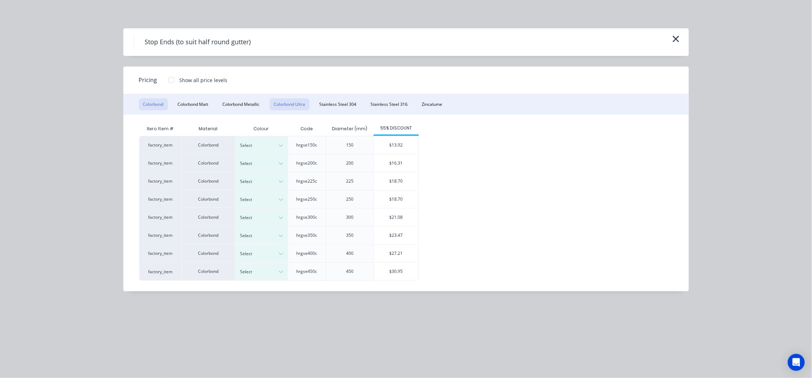
click at [285, 107] on button "Colorbond Ultra" at bounding box center [290, 104] width 40 height 12
click at [268, 166] on div at bounding box center [256, 163] width 32 height 8
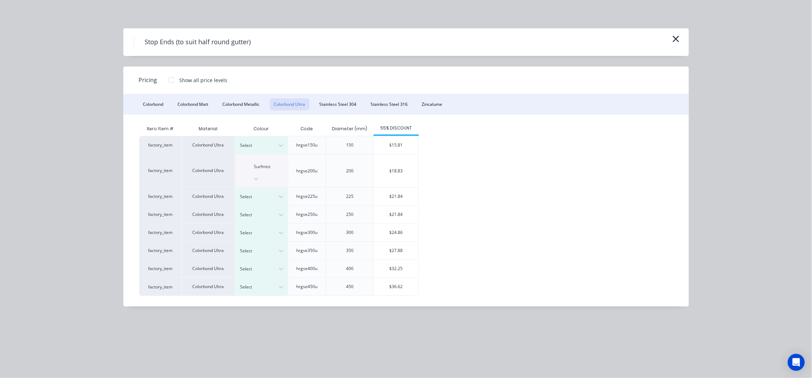
click at [413, 159] on div "$18.83" at bounding box center [396, 170] width 45 height 33
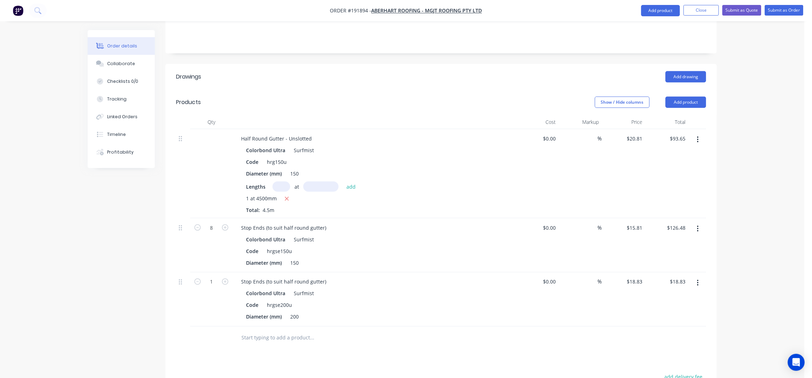
scroll to position [227, 0]
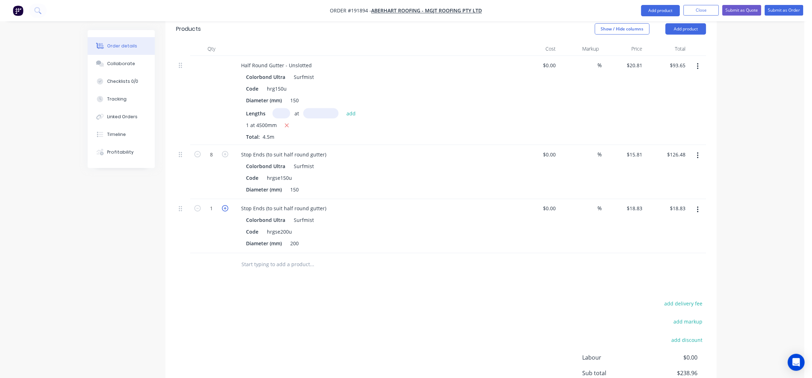
click at [224, 205] on icon "button" at bounding box center [225, 208] width 6 height 6
type input "2"
type input "$37.66"
click at [224, 205] on icon "button" at bounding box center [225, 208] width 6 height 6
type input "3"
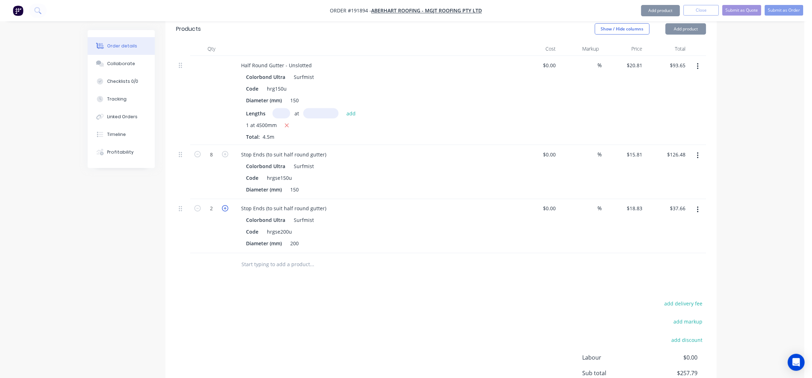
type input "$56.49"
click at [224, 205] on icon "button" at bounding box center [225, 208] width 6 height 6
type input "4"
type input "$75.32"
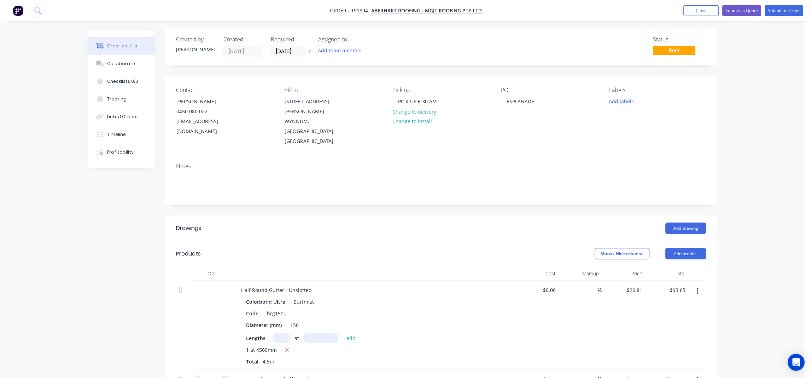
scroll to position [0, 0]
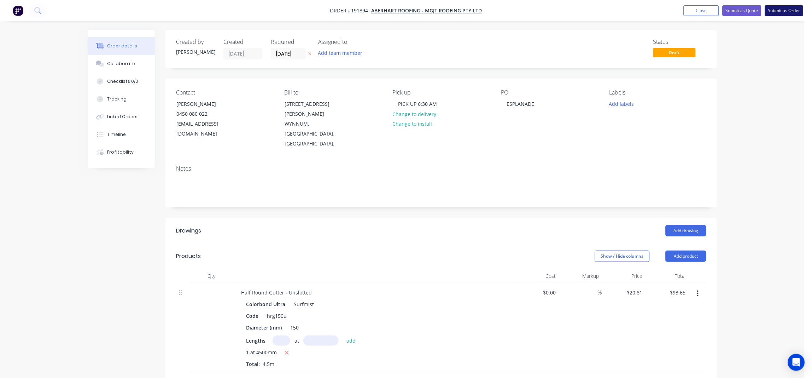
click at [789, 12] on button "Submit as Order" at bounding box center [784, 10] width 39 height 11
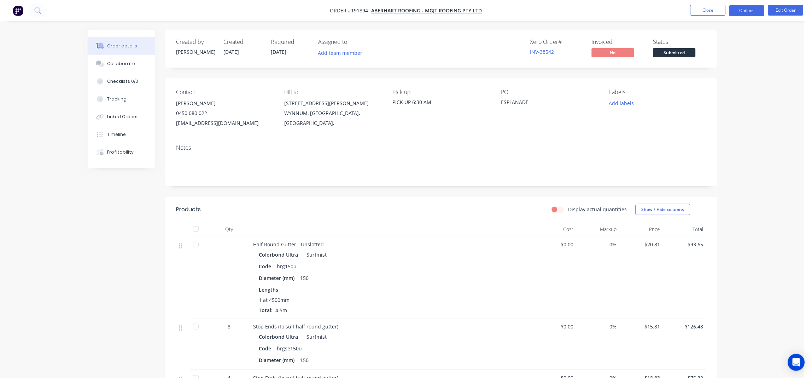
click at [751, 9] on button "Options" at bounding box center [746, 10] width 35 height 11
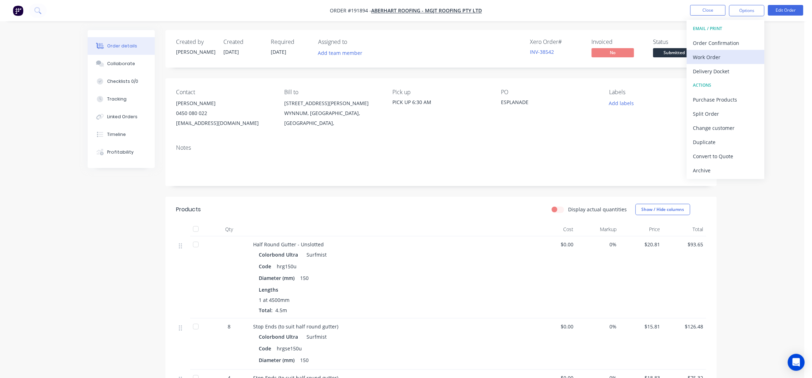
click at [744, 59] on div "Work Order" at bounding box center [725, 57] width 65 height 10
click at [742, 70] on div "Without pricing" at bounding box center [725, 71] width 65 height 10
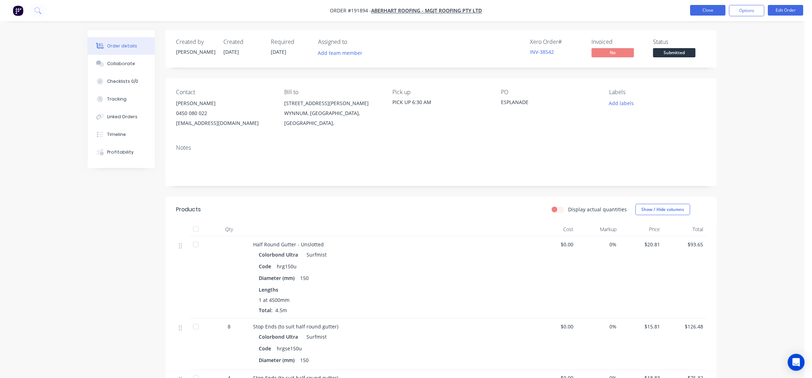
click at [699, 8] on button "Close" at bounding box center [707, 10] width 35 height 11
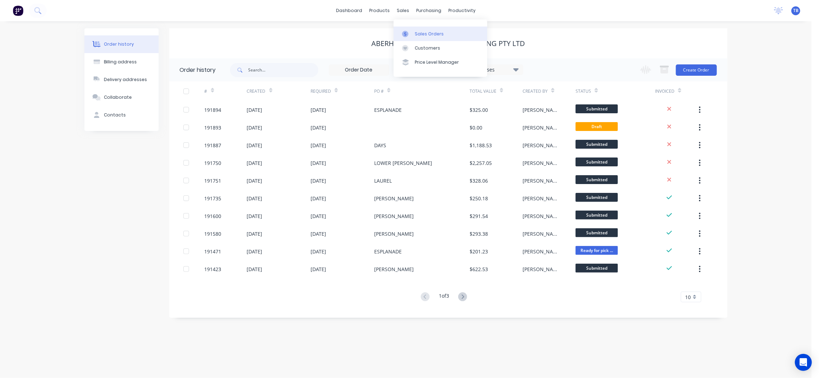
click at [435, 37] on link "Sales Orders" at bounding box center [441, 34] width 94 height 14
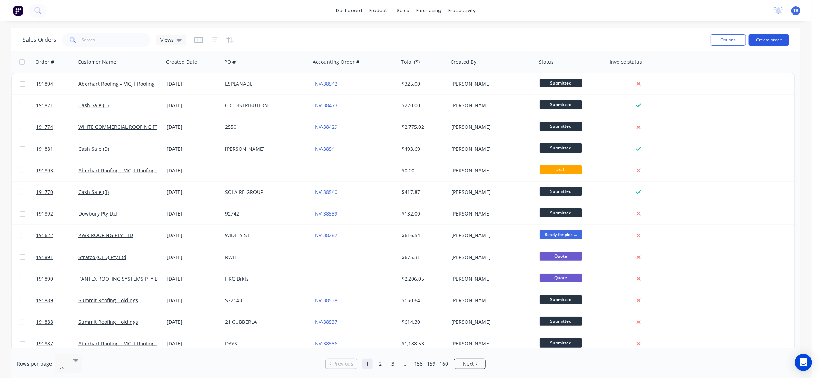
click at [778, 40] on button "Create order" at bounding box center [769, 39] width 40 height 11
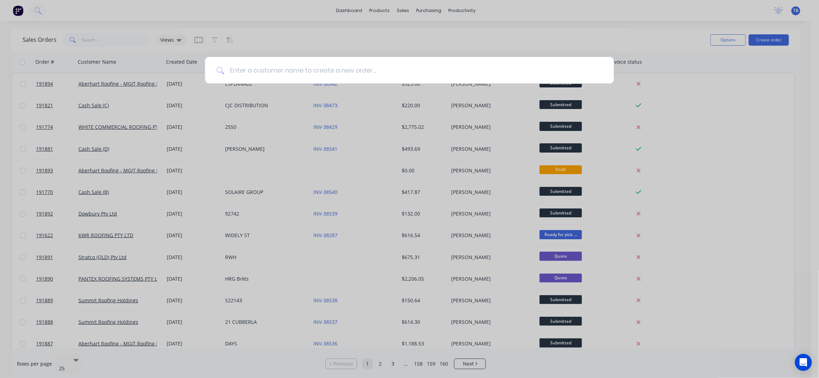
click at [269, 68] on input at bounding box center [413, 70] width 379 height 27
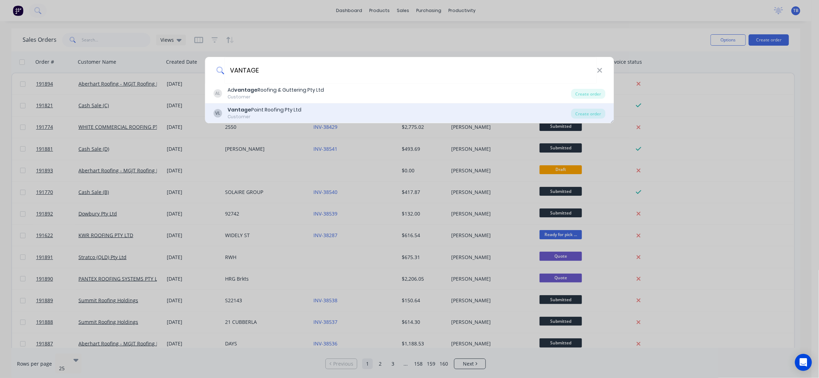
type input "VANTAGE"
click at [328, 105] on div "VL Vantage Point Roofing Pty Ltd Customer Create order" at bounding box center [409, 113] width 409 height 20
click at [317, 112] on div "VL Vantage Point Roofing Pty Ltd Customer" at bounding box center [393, 113] width 358 height 14
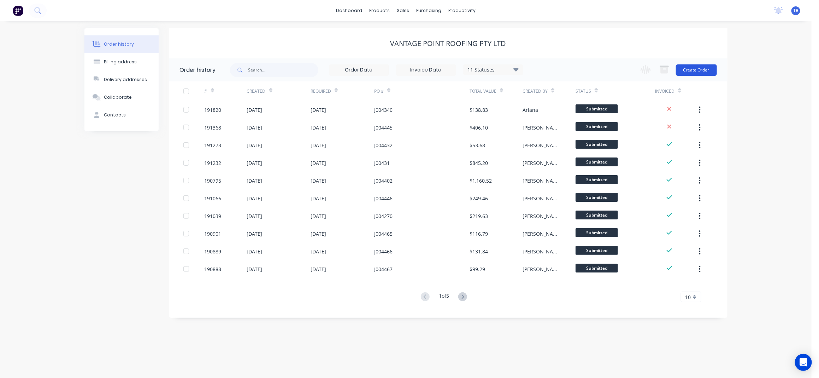
click at [704, 65] on button "Create Order" at bounding box center [696, 69] width 41 height 11
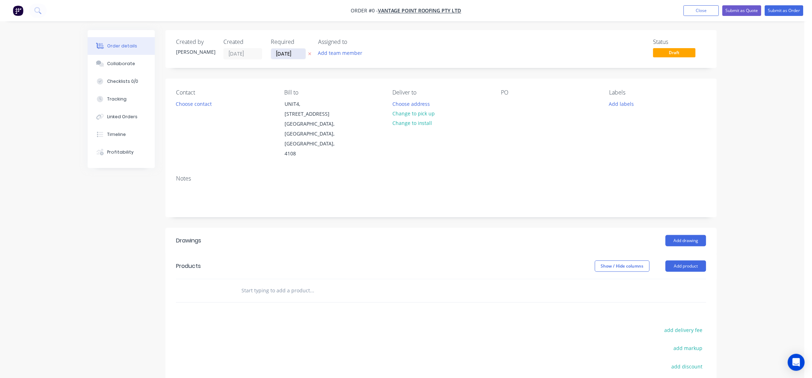
click at [278, 51] on input "05/09/25" at bounding box center [288, 53] width 35 height 11
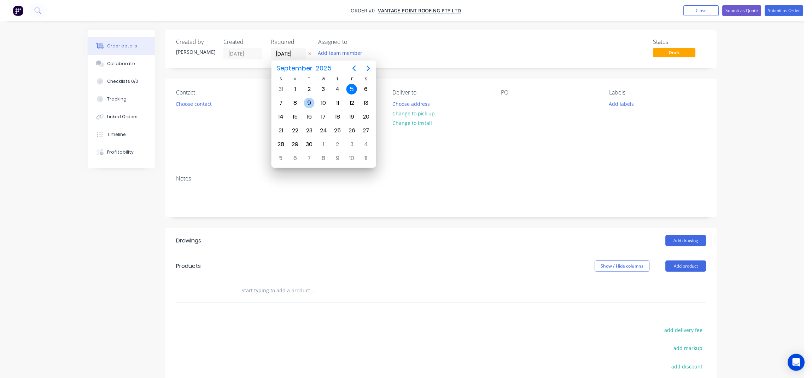
click at [307, 107] on div "9" at bounding box center [309, 103] width 11 height 11
type input "09/09/25"
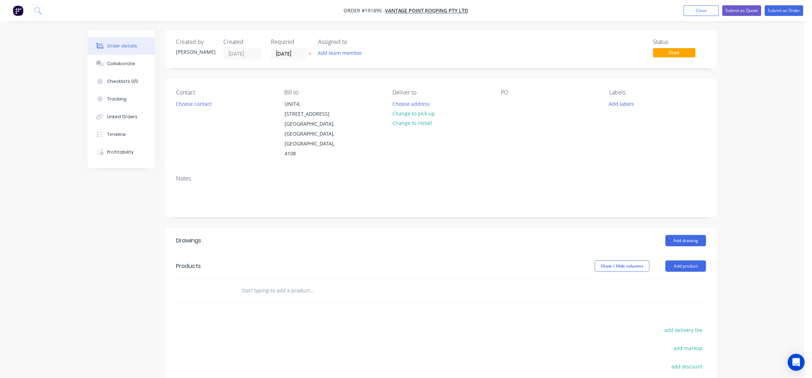
click at [198, 105] on button "Choose contact" at bounding box center [193, 104] width 43 height 10
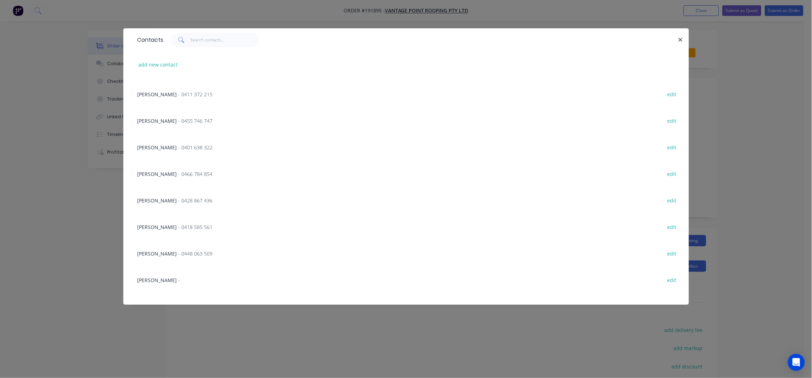
scroll to position [701, 0]
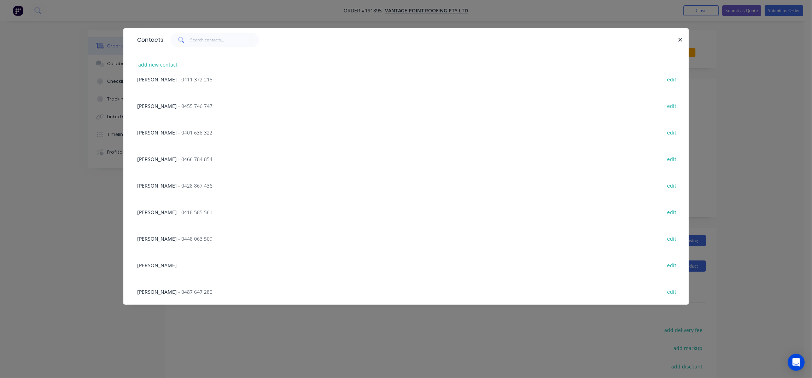
click at [169, 259] on div "Lauren Bahr - edit" at bounding box center [406, 264] width 544 height 27
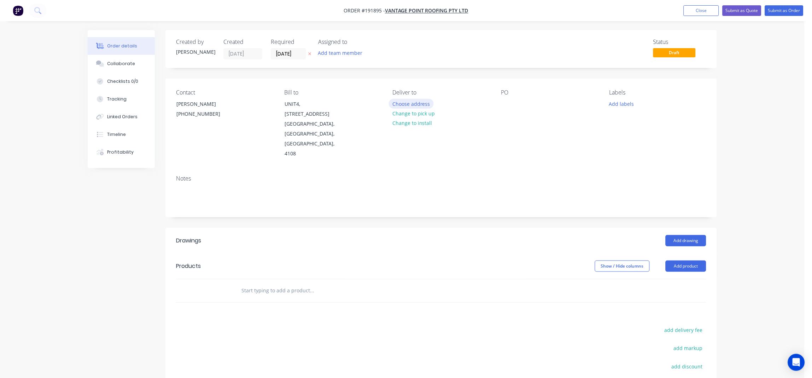
click at [423, 102] on button "Choose address" at bounding box center [411, 104] width 45 height 10
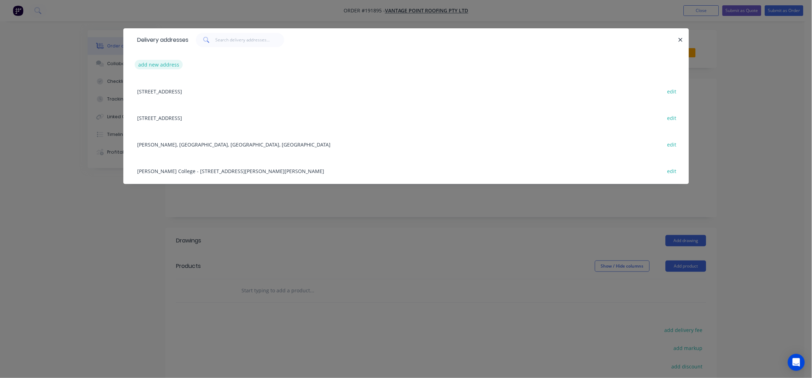
click at [149, 66] on button "add new address" at bounding box center [159, 65] width 48 height 10
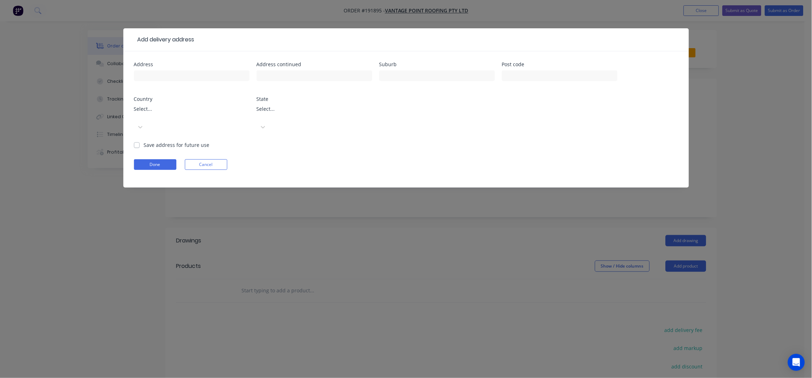
drag, startPoint x: 223, startPoint y: 47, endPoint x: 220, endPoint y: 58, distance: 10.8
click at [223, 48] on header "Add delivery address" at bounding box center [406, 39] width 566 height 23
click at [209, 73] on input "text" at bounding box center [192, 75] width 116 height 11
type input "48 COMMERCIAL ROAD"
type input "NEWSTEAD"
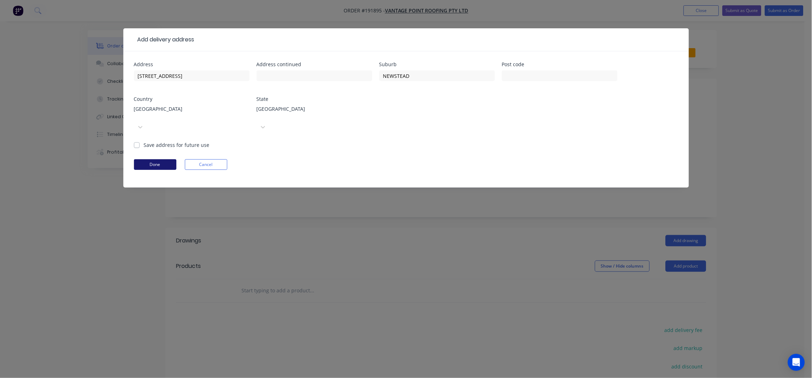
click at [151, 159] on button "Done" at bounding box center [155, 164] width 42 height 11
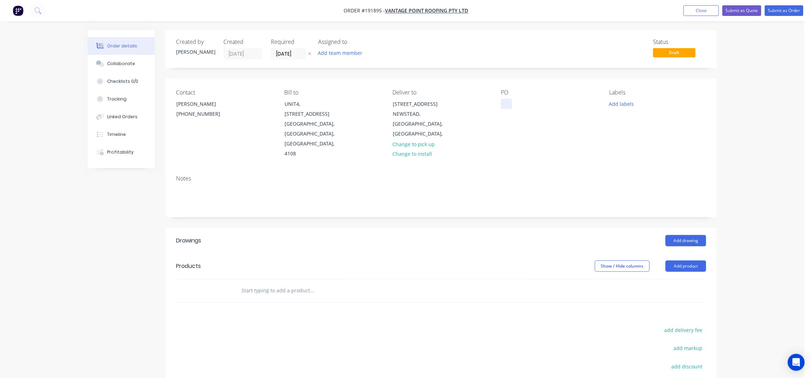
click at [504, 105] on div at bounding box center [506, 104] width 11 height 10
click at [521, 175] on div "Notes" at bounding box center [441, 178] width 530 height 7
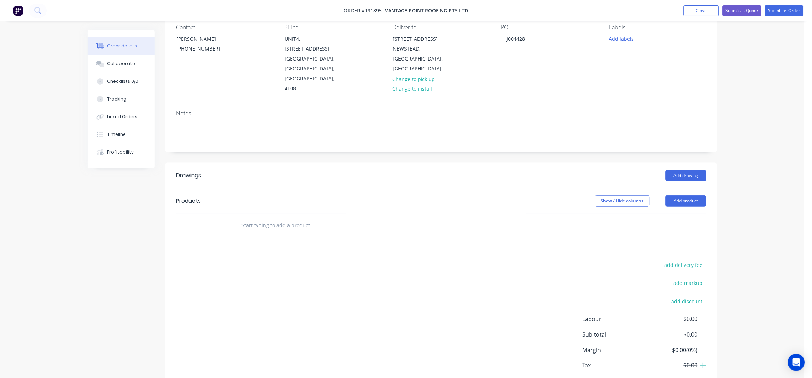
scroll to position [86, 0]
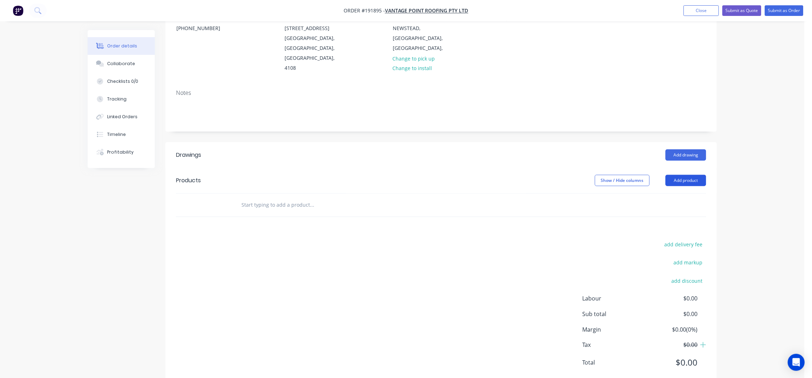
click at [680, 175] on button "Add product" at bounding box center [686, 180] width 41 height 11
click at [702, 142] on header "Drawings Add drawing" at bounding box center [440, 154] width 551 height 25
click at [696, 149] on button "Add drawing" at bounding box center [686, 154] width 41 height 11
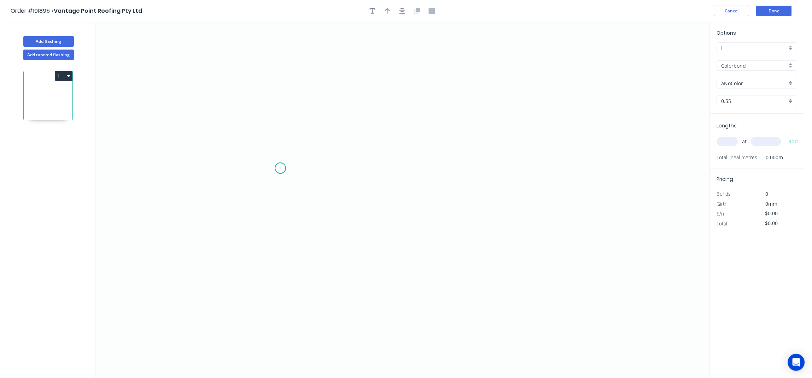
drag, startPoint x: 281, startPoint y: 168, endPoint x: 324, endPoint y: 165, distance: 43.6
click at [281, 168] on icon "0" at bounding box center [402, 200] width 614 height 356
click at [550, 160] on icon "0" at bounding box center [402, 200] width 614 height 356
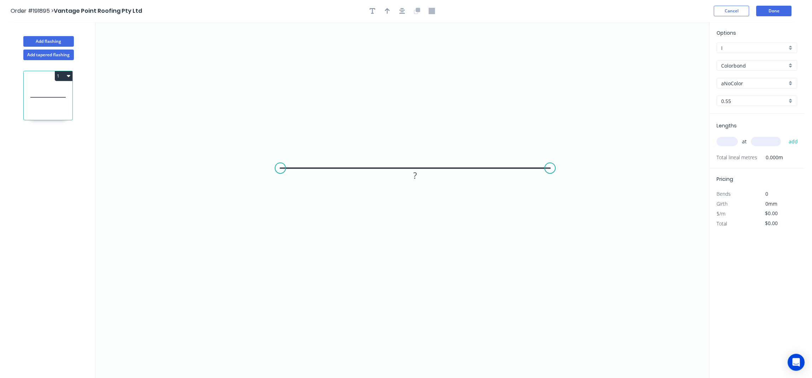
click at [399, 10] on icon "button" at bounding box center [402, 11] width 6 height 6
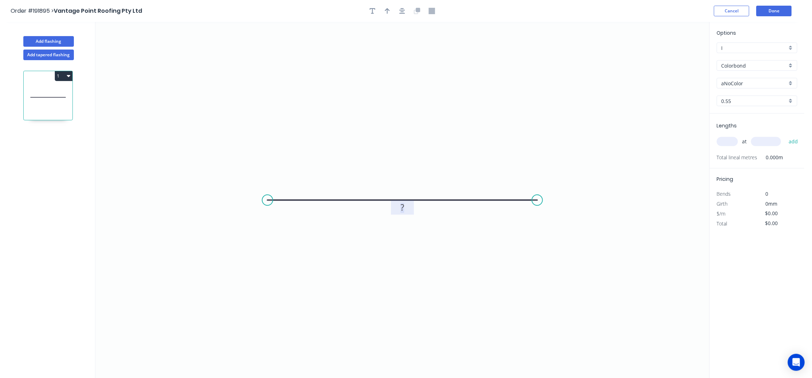
click at [403, 212] on tspan "?" at bounding box center [403, 207] width 4 height 12
click at [725, 141] on input "text" at bounding box center [727, 141] width 21 height 9
type input "$14.14"
type input "1"
type input "2000"
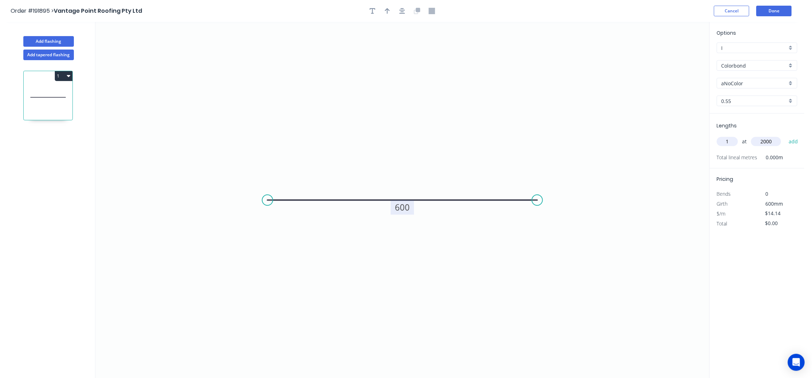
click at [786, 135] on button "add" at bounding box center [794, 141] width 17 height 12
type input "$28.28"
click at [734, 64] on input "Colorbond" at bounding box center [755, 65] width 66 height 7
click at [753, 121] on div "Zincalume" at bounding box center [757, 127] width 80 height 12
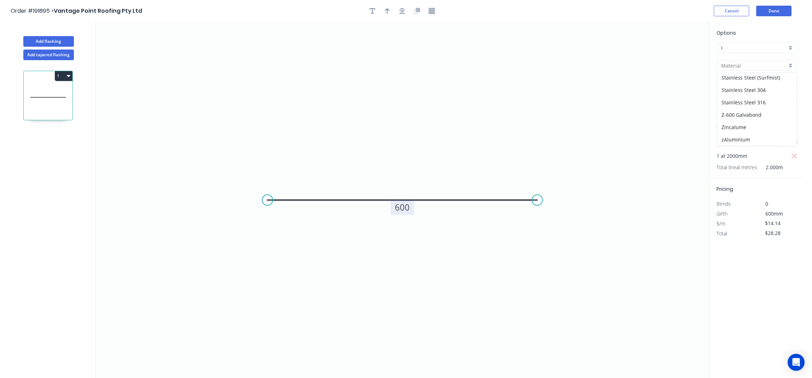
type input "Zincalume"
type input "$12.74"
type input "$25.48"
click at [39, 42] on button "Add flashing" at bounding box center [48, 41] width 51 height 11
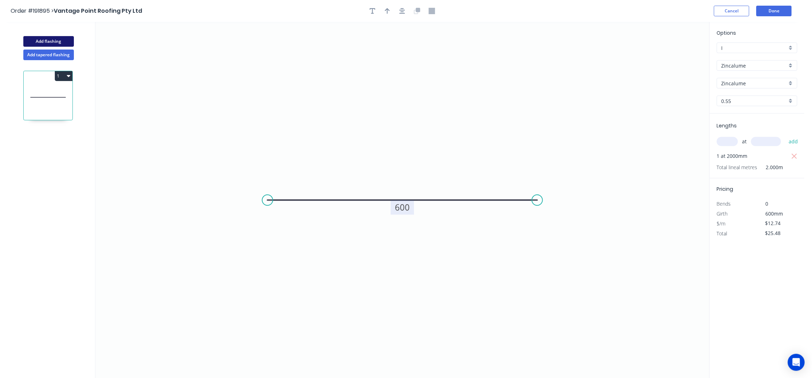
type input "$0.00"
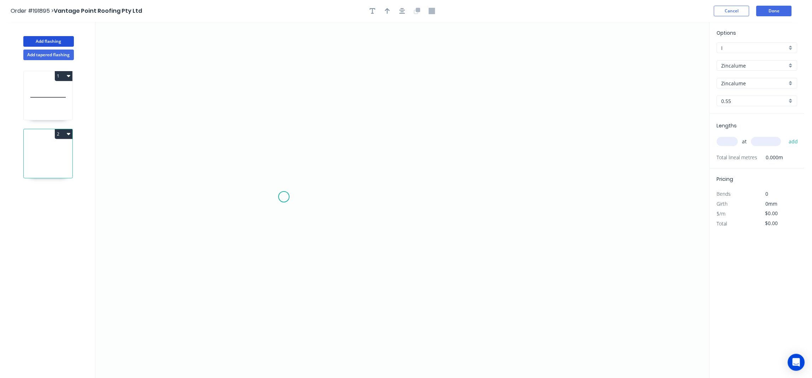
click at [286, 197] on icon "0" at bounding box center [402, 200] width 614 height 356
click at [289, 140] on icon "0" at bounding box center [402, 200] width 614 height 356
drag, startPoint x: 535, startPoint y: 142, endPoint x: 543, endPoint y: 193, distance: 51.5
click at [535, 143] on icon "0 ?" at bounding box center [402, 200] width 614 height 356
click at [536, 197] on icon "0 ? ?" at bounding box center [402, 200] width 614 height 356
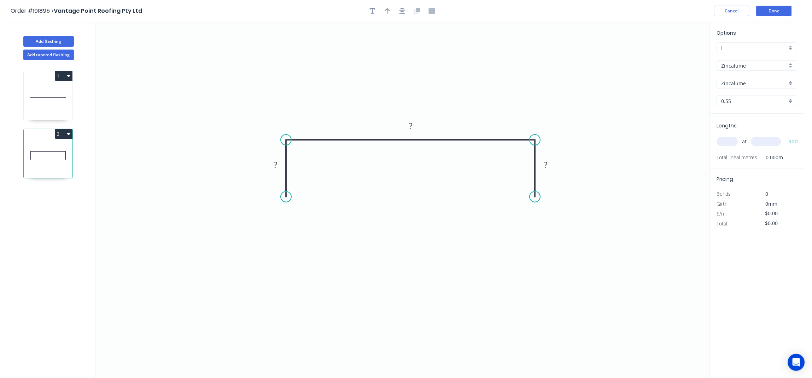
click at [404, 13] on icon "button" at bounding box center [402, 11] width 6 height 6
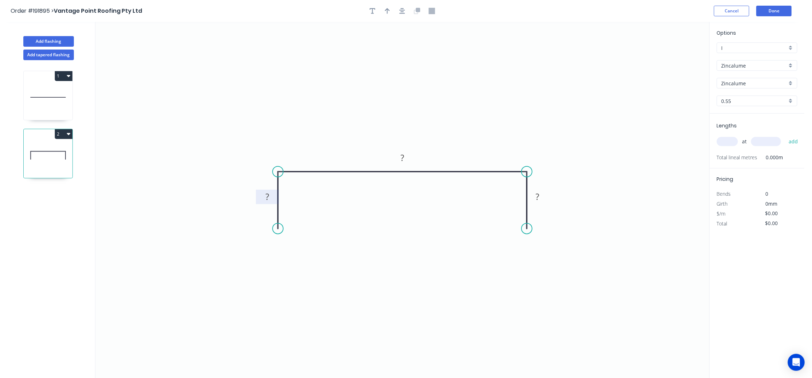
click at [267, 198] on tspan "?" at bounding box center [267, 197] width 4 height 12
type input "$17.66"
click at [723, 141] on input "text" at bounding box center [727, 141] width 21 height 9
type input "2"
type input "2500"
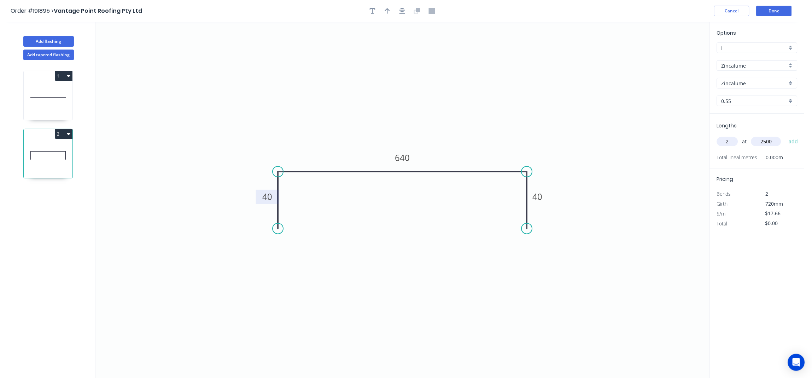
click at [786, 135] on button "add" at bounding box center [794, 141] width 17 height 12
type input "$88.30"
click at [389, 15] on button "button" at bounding box center [387, 11] width 11 height 11
drag, startPoint x: 674, startPoint y: 56, endPoint x: 328, endPoint y: 161, distance: 362.2
click at [324, 156] on icon at bounding box center [321, 144] width 6 height 23
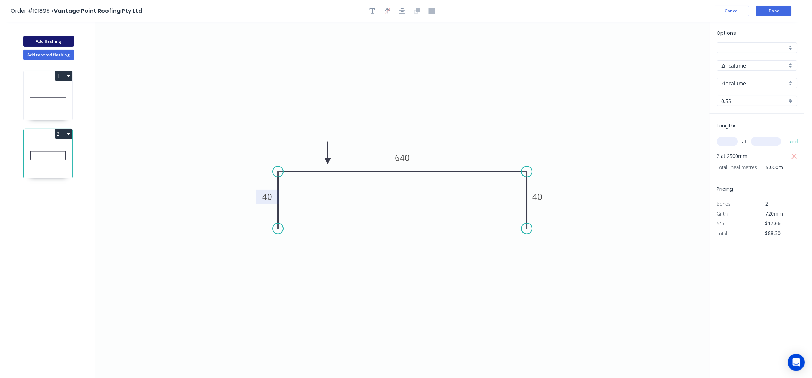
click at [55, 42] on button "Add flashing" at bounding box center [48, 41] width 51 height 11
type input "$0.00"
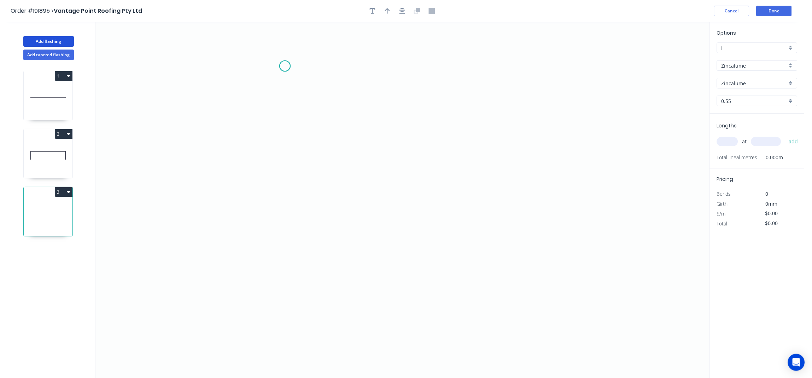
click at [285, 66] on icon "0" at bounding box center [402, 200] width 614 height 356
click at [280, 185] on icon "0" at bounding box center [402, 200] width 614 height 356
click at [306, 236] on icon "0 ?" at bounding box center [402, 200] width 614 height 356
click at [305, 289] on icon "0 ? ? ? º" at bounding box center [402, 200] width 614 height 356
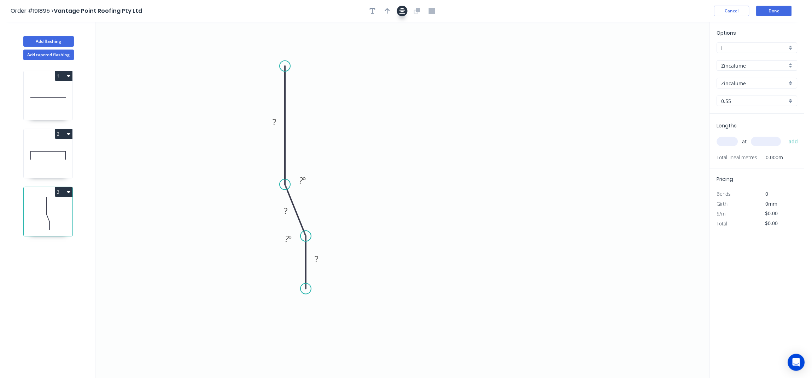
click at [401, 11] on icon "button" at bounding box center [402, 11] width 6 height 6
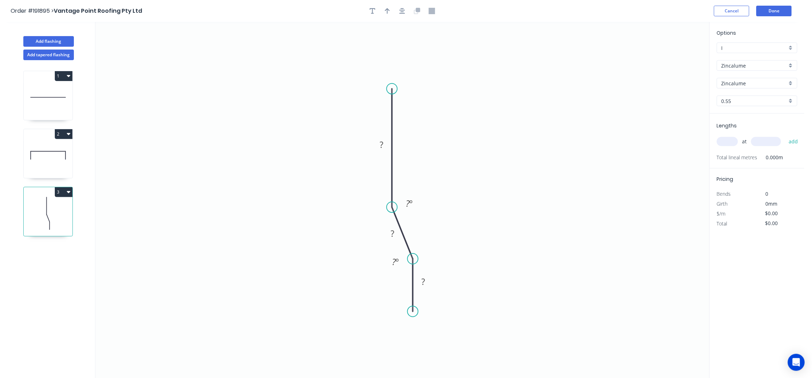
click at [387, 153] on icon "0 ? ? ? ? º ? º" at bounding box center [402, 200] width 614 height 356
click at [386, 144] on rect at bounding box center [381, 145] width 14 height 10
click at [387, 15] on button "button" at bounding box center [387, 11] width 11 height 11
click at [672, 58] on icon "0 400 285 50 170 º 170 º" at bounding box center [402, 200] width 614 height 356
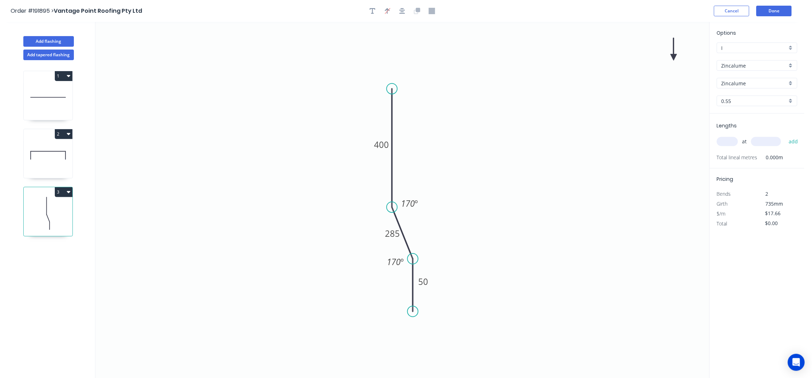
click at [674, 58] on icon at bounding box center [674, 49] width 6 height 23
click at [674, 58] on icon at bounding box center [680, 51] width 21 height 21
drag, startPoint x: 674, startPoint y: 57, endPoint x: 454, endPoint y: 196, distance: 260.7
click at [454, 196] on icon at bounding box center [461, 196] width 23 height 6
click at [721, 142] on input "text" at bounding box center [727, 141] width 21 height 9
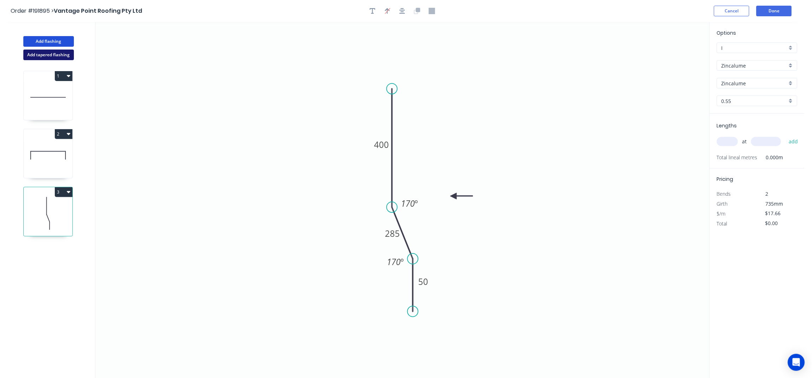
drag, startPoint x: 40, startPoint y: 43, endPoint x: 72, endPoint y: 50, distance: 32.9
click at [40, 42] on button "Add flashing" at bounding box center [48, 41] width 51 height 11
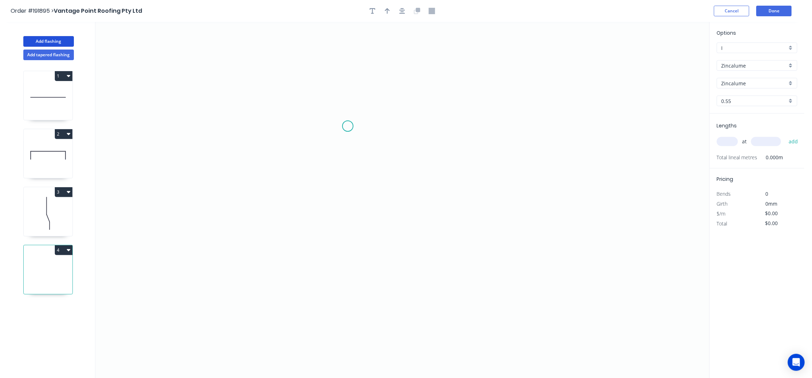
click at [350, 91] on icon "0" at bounding box center [402, 200] width 614 height 356
click at [348, 232] on icon "0" at bounding box center [402, 200] width 614 height 356
drag, startPoint x: 495, startPoint y: 228, endPoint x: 499, endPoint y: 228, distance: 3.9
click at [499, 228] on icon "0 ?" at bounding box center [402, 200] width 614 height 356
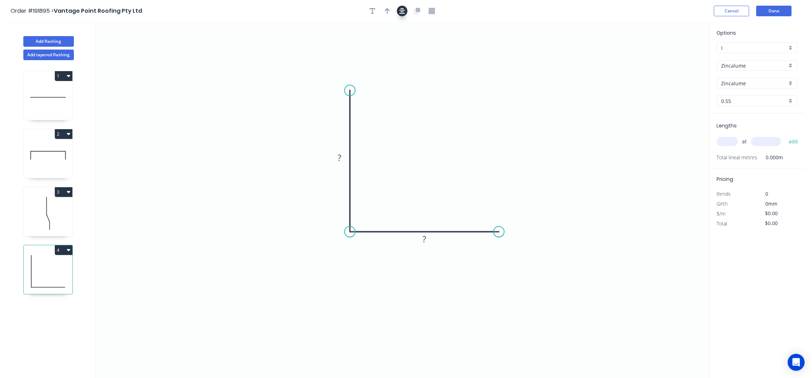
click at [399, 12] on button "button" at bounding box center [402, 11] width 11 height 11
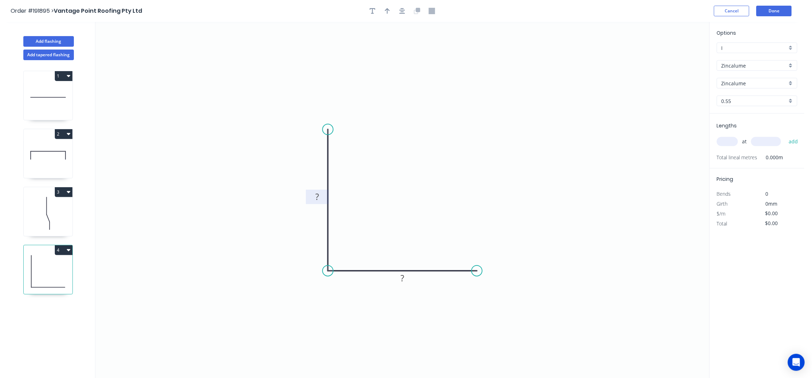
click at [319, 195] on tspan "?" at bounding box center [318, 197] width 4 height 12
type input "$6.68"
click at [385, 12] on icon "button" at bounding box center [387, 11] width 5 height 6
drag, startPoint x: 671, startPoint y: 56, endPoint x: 578, endPoint y: 206, distance: 176.9
click at [403, 211] on icon at bounding box center [406, 199] width 6 height 23
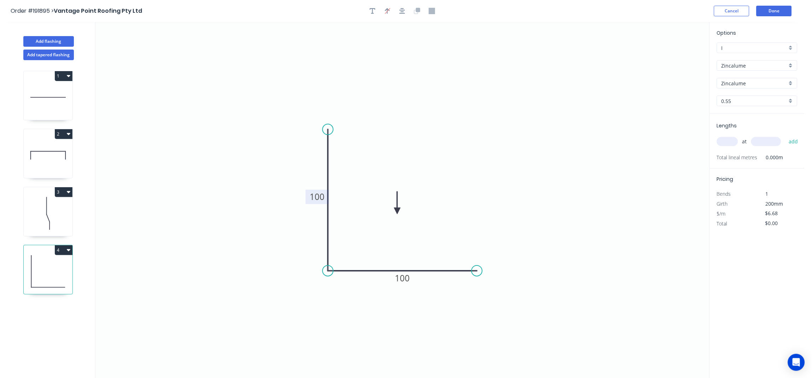
click at [726, 142] on input "text" at bounding box center [727, 141] width 21 height 9
type input "4"
type input "1000"
click at [786, 135] on button "add" at bounding box center [794, 141] width 17 height 12
type input "$26.72"
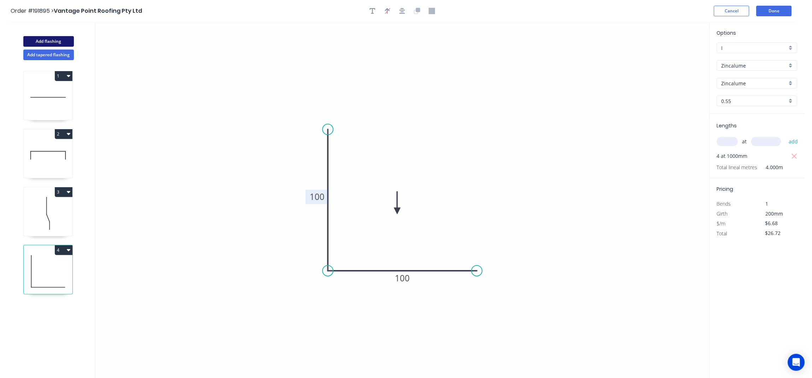
click at [64, 39] on button "Add flashing" at bounding box center [48, 41] width 51 height 11
type input "$0.00"
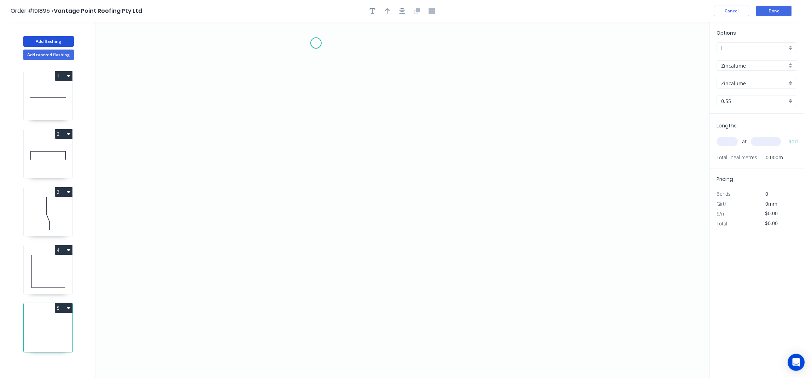
click at [314, 68] on icon "0" at bounding box center [402, 200] width 614 height 356
drag, startPoint x: 322, startPoint y: 226, endPoint x: 333, endPoint y: 224, distance: 10.7
click at [322, 226] on icon "0" at bounding box center [402, 200] width 614 height 356
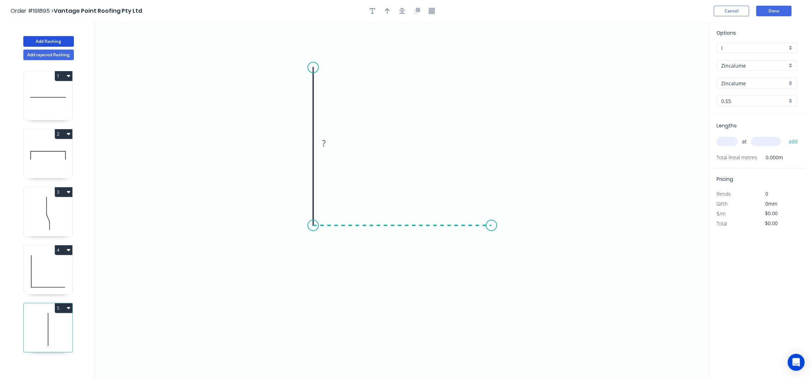
click at [492, 227] on icon "0 ?" at bounding box center [402, 200] width 614 height 356
click at [495, 272] on icon "0 ? ?" at bounding box center [402, 200] width 614 height 356
drag, startPoint x: 494, startPoint y: 274, endPoint x: 489, endPoint y: 271, distance: 6.5
click at [489, 271] on circle at bounding box center [491, 270] width 11 height 11
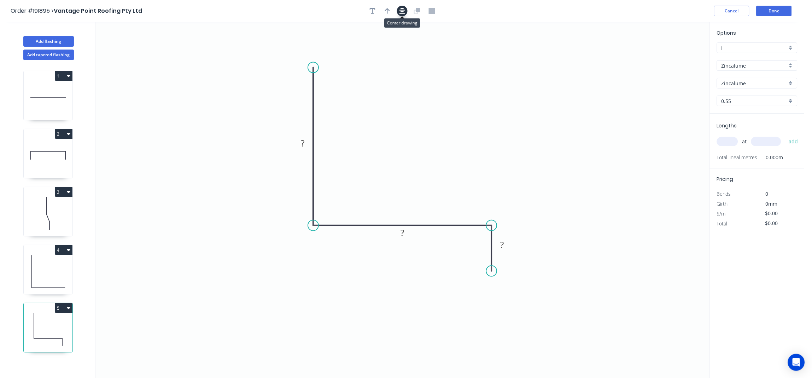
click at [397, 12] on button "button" at bounding box center [402, 11] width 11 height 11
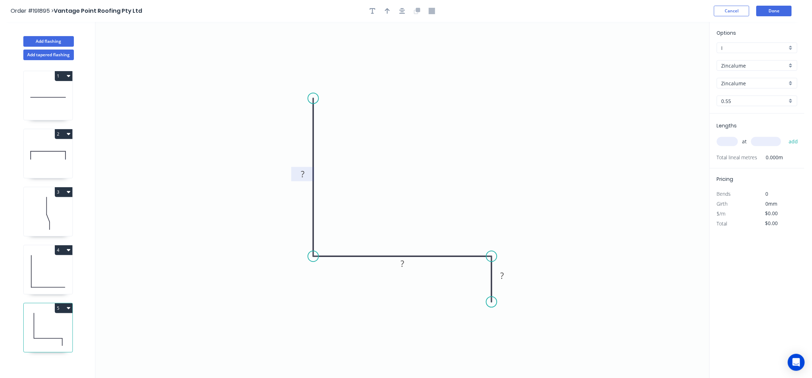
click at [305, 176] on rect at bounding box center [303, 174] width 14 height 10
type input "$17.66"
click at [390, 8] on button "button" at bounding box center [387, 11] width 11 height 11
drag, startPoint x: 674, startPoint y: 53, endPoint x: 404, endPoint y: 163, distance: 291.8
click at [394, 173] on icon "0 500 250 40" at bounding box center [402, 200] width 614 height 356
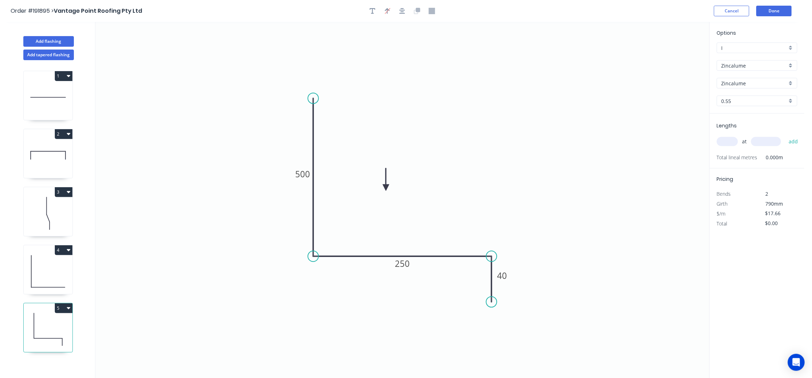
drag, startPoint x: 673, startPoint y: 57, endPoint x: 384, endPoint y: 190, distance: 318.6
click at [384, 190] on icon at bounding box center [386, 179] width 6 height 23
drag, startPoint x: 726, startPoint y: 142, endPoint x: 755, endPoint y: 164, distance: 36.8
click at [726, 141] on input "text" at bounding box center [727, 141] width 21 height 9
click at [735, 139] on input "text" at bounding box center [727, 141] width 21 height 9
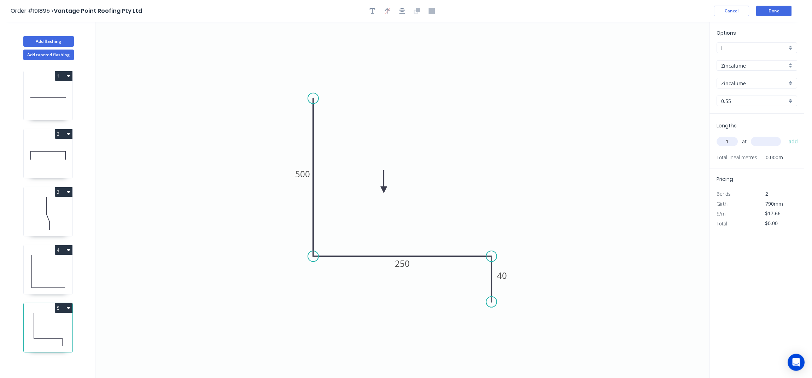
type input "1"
type input "1000"
click at [786, 135] on button "add" at bounding box center [794, 141] width 17 height 12
click at [63, 306] on button "5" at bounding box center [64, 308] width 18 height 10
click at [52, 322] on div "Duplicate" at bounding box center [39, 325] width 54 height 10
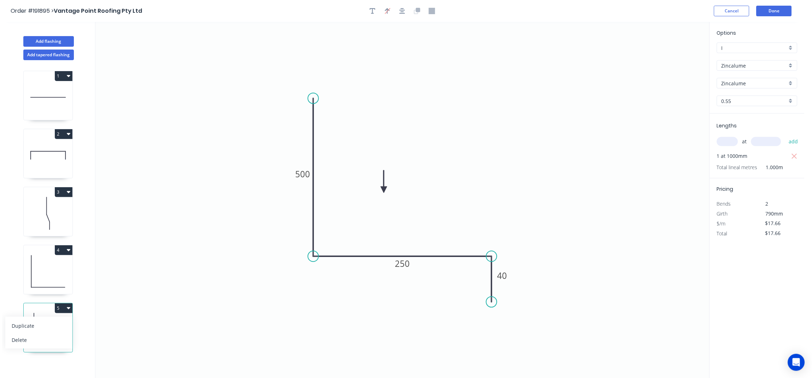
type input "$0.00"
click at [401, 266] on tspan "250" at bounding box center [402, 263] width 15 height 12
click at [53, 39] on button "Add flashing" at bounding box center [48, 41] width 51 height 11
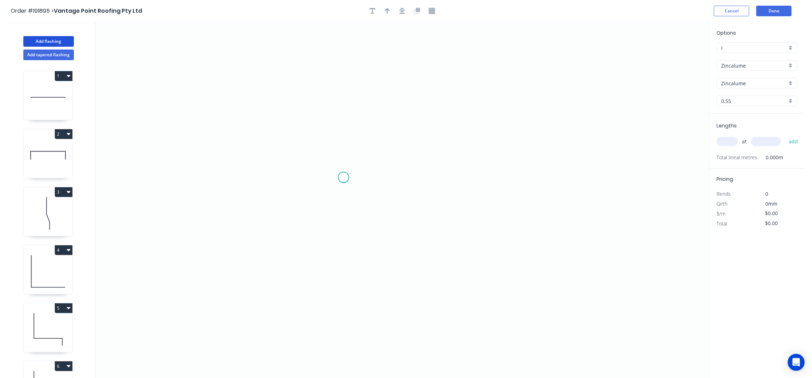
click at [311, 176] on icon "0" at bounding box center [402, 200] width 614 height 356
click at [317, 75] on icon "0" at bounding box center [402, 200] width 614 height 356
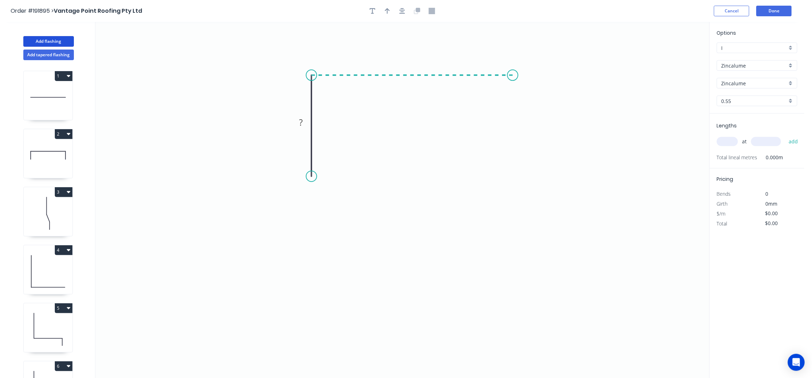
click at [513, 80] on icon "0 ?" at bounding box center [402, 200] width 614 height 356
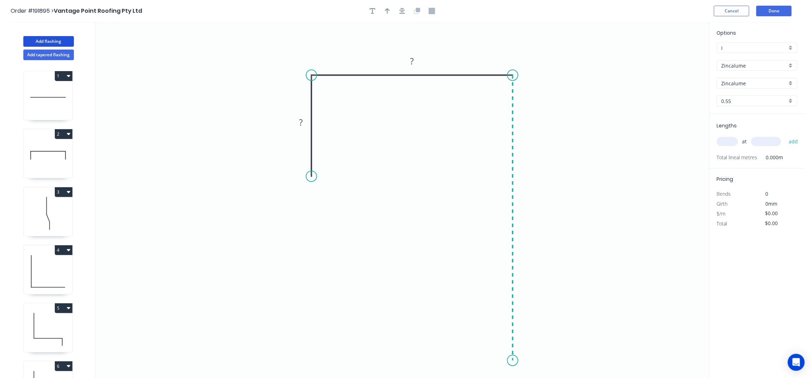
click at [508, 361] on icon "0 ? ?" at bounding box center [402, 200] width 614 height 356
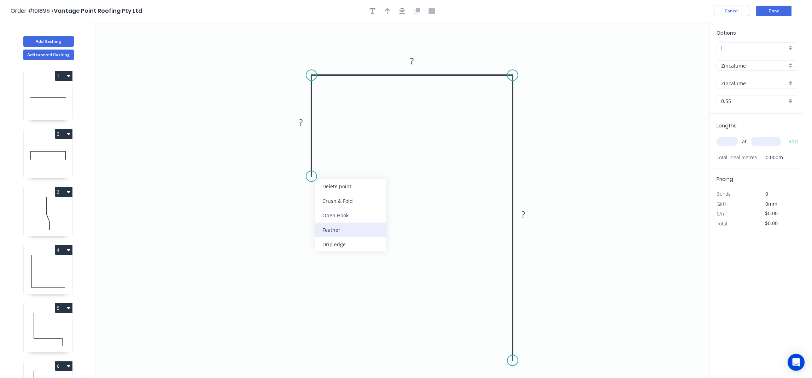
click at [363, 229] on div "Feather" at bounding box center [350, 229] width 71 height 14
click at [340, 202] on div "Flip bend" at bounding box center [348, 201] width 71 height 14
drag, startPoint x: 364, startPoint y: 197, endPoint x: 377, endPoint y: 209, distance: 17.5
click at [368, 203] on rect at bounding box center [354, 196] width 28 height 14
click at [376, 206] on rect at bounding box center [367, 208] width 28 height 14
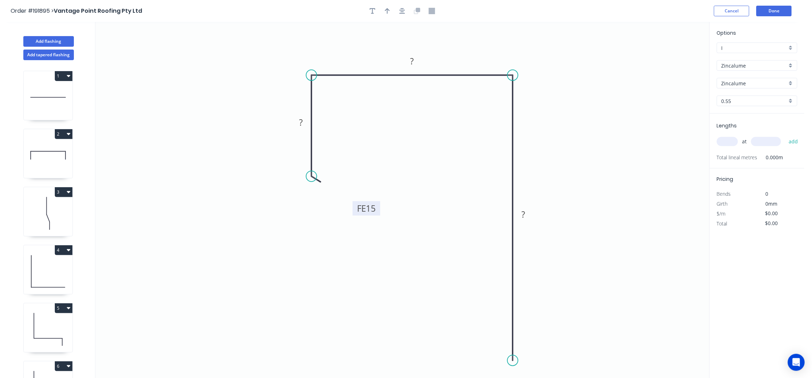
click at [373, 210] on tspan "15" at bounding box center [371, 208] width 10 height 12
type input "$25.23"
drag, startPoint x: 386, startPoint y: 12, endPoint x: 401, endPoint y: 17, distance: 15.7
click at [386, 12] on icon "button" at bounding box center [387, 11] width 5 height 6
drag, startPoint x: 588, startPoint y: 53, endPoint x: 499, endPoint y: 64, distance: 89.4
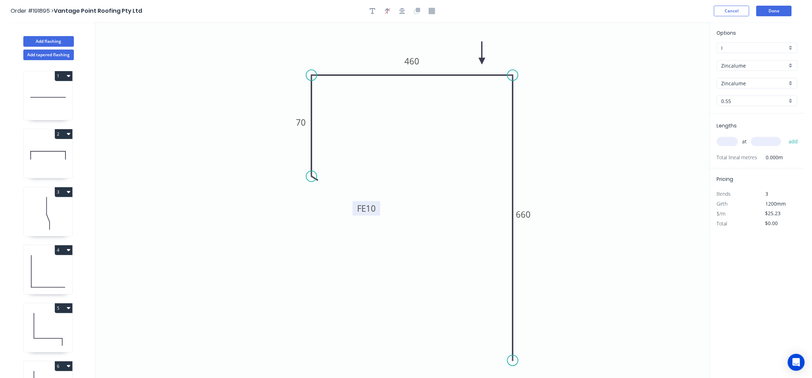
click at [482, 62] on icon at bounding box center [482, 53] width 6 height 23
click at [731, 142] on input "text" at bounding box center [727, 141] width 21 height 9
type input "4"
type input "4100"
click at [786, 135] on button "add" at bounding box center [794, 141] width 17 height 12
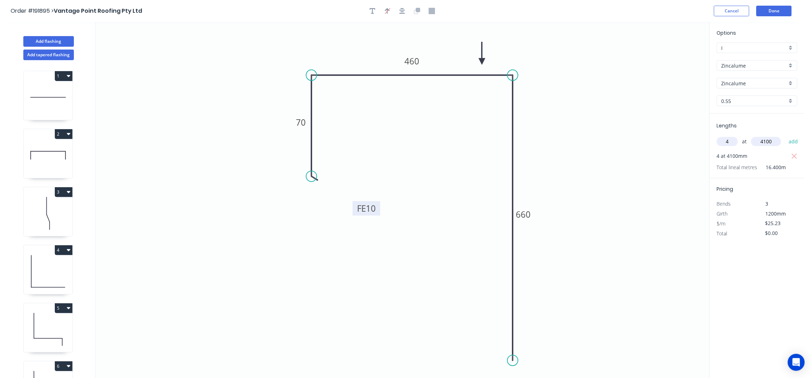
type input "$413.77"
click at [44, 39] on button "Add flashing" at bounding box center [48, 41] width 51 height 11
type input "$0.00"
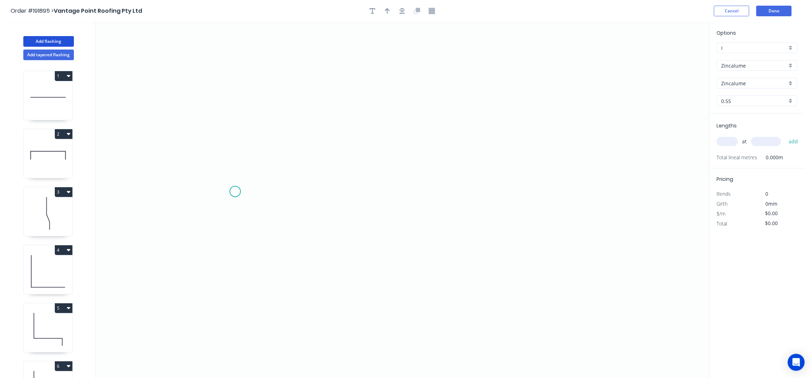
click at [236, 192] on icon "0" at bounding box center [402, 200] width 614 height 356
click at [228, 97] on icon at bounding box center [232, 144] width 8 height 95
drag, startPoint x: 231, startPoint y: 99, endPoint x: 234, endPoint y: 90, distance: 9.3
click at [234, 90] on circle at bounding box center [235, 89] width 11 height 11
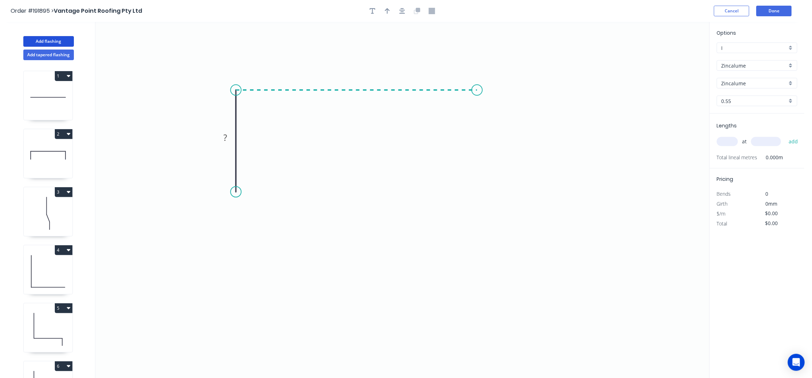
click at [477, 104] on icon "0 ?" at bounding box center [402, 200] width 614 height 356
click at [476, 194] on icon "0 ? ?" at bounding box center [402, 200] width 614 height 356
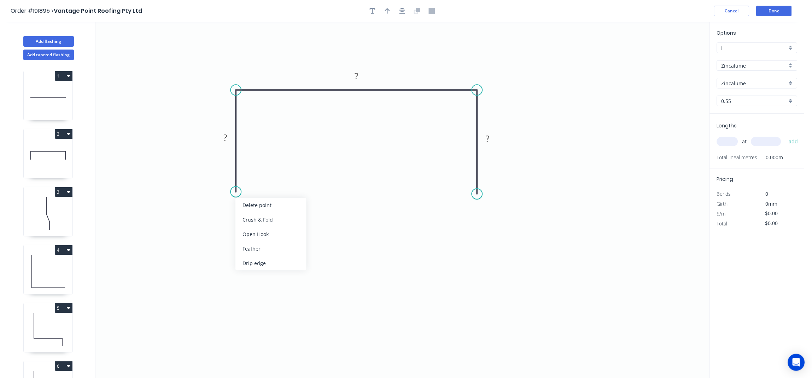
click at [282, 251] on div "Feather" at bounding box center [270, 248] width 71 height 14
click at [498, 241] on div "Feather" at bounding box center [509, 247] width 71 height 14
click at [250, 220] on div "Flip bend" at bounding box center [270, 216] width 71 height 14
drag, startPoint x: 265, startPoint y: 183, endPoint x: 285, endPoint y: 202, distance: 27.8
click at [285, 202] on icon "0 FE 15 ? ? FE 15 ?" at bounding box center [402, 200] width 614 height 356
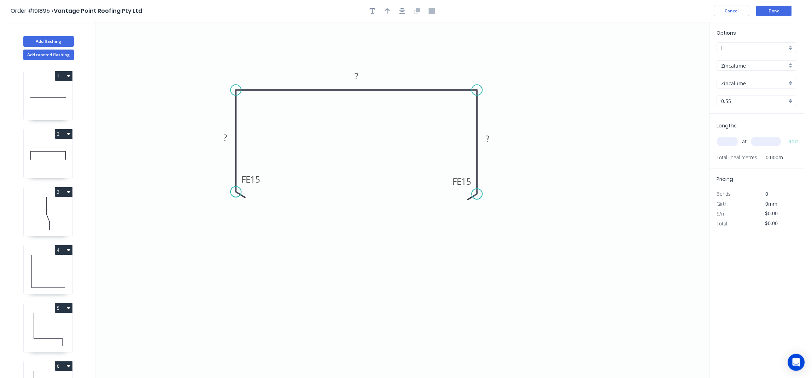
click at [403, 16] on div "Order #191895 > Vantage Point Roofing Pty Ltd Cancel Done" at bounding box center [402, 11] width 783 height 11
click at [401, 12] on icon "button" at bounding box center [402, 11] width 6 height 6
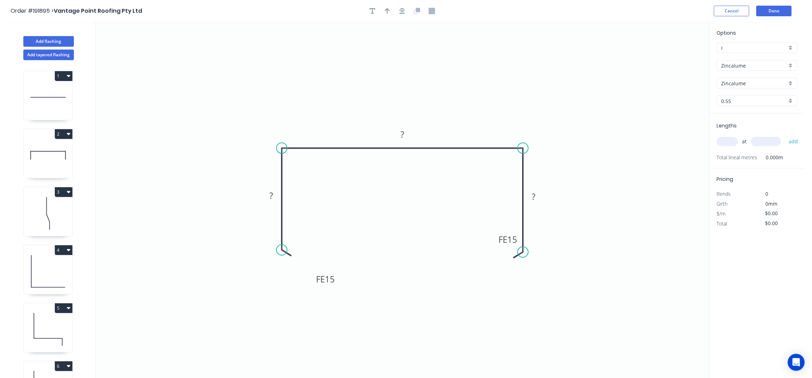
drag, startPoint x: 309, startPoint y: 237, endPoint x: 349, endPoint y: 287, distance: 64.1
click at [339, 286] on rect at bounding box center [326, 279] width 28 height 14
drag, startPoint x: 497, startPoint y: 239, endPoint x: 450, endPoint y: 292, distance: 71.4
click at [450, 292] on rect at bounding box center [462, 291] width 28 height 14
click at [343, 284] on tspan "15" at bounding box center [340, 287] width 10 height 12
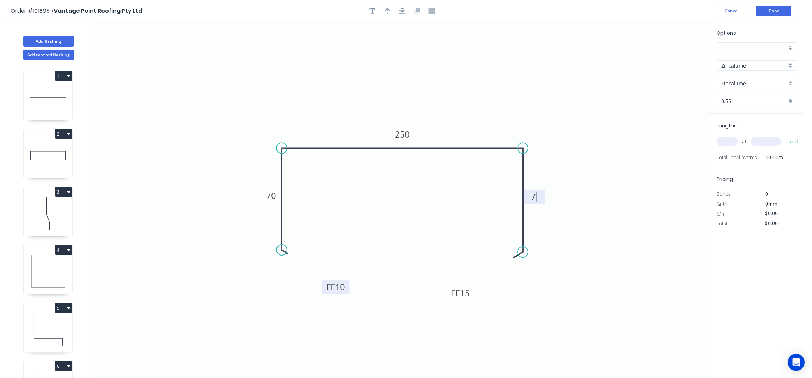
type input "$14.06"
drag, startPoint x: 390, startPoint y: 10, endPoint x: 631, endPoint y: 64, distance: 246.6
click at [390, 10] on button "button" at bounding box center [387, 11] width 11 height 11
drag, startPoint x: 675, startPoint y: 54, endPoint x: 519, endPoint y: 109, distance: 165.0
click at [474, 121] on icon "0 FE 10 70 250 FE 10 70" at bounding box center [402, 200] width 614 height 356
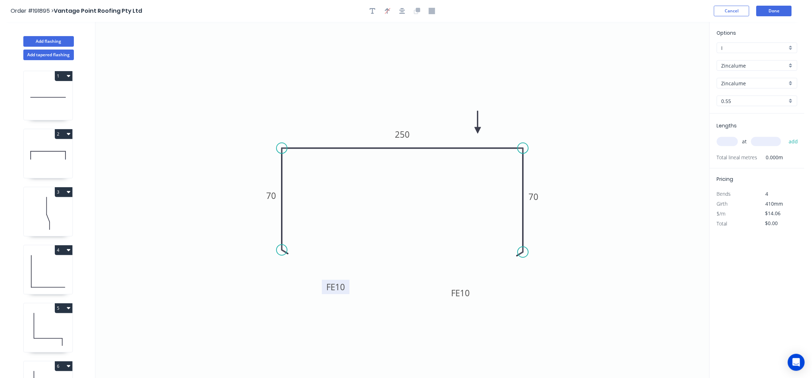
drag, startPoint x: 676, startPoint y: 55, endPoint x: 478, endPoint y: 130, distance: 211.5
click at [478, 130] on icon at bounding box center [478, 122] width 6 height 23
click at [731, 144] on input "text" at bounding box center [727, 141] width 21 height 9
type input "2"
type input "1500"
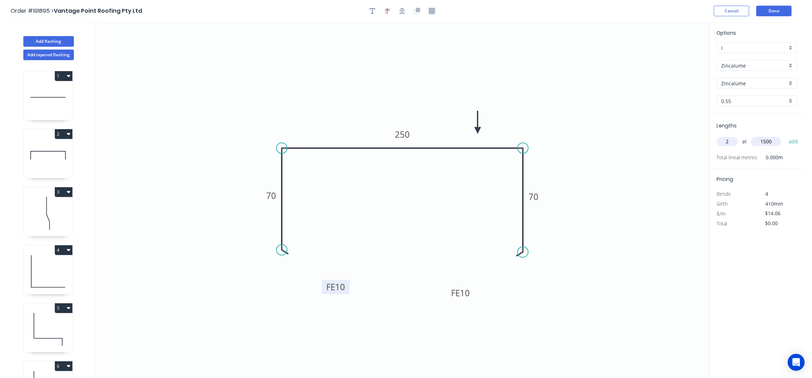
click at [786, 135] on button "add" at bounding box center [794, 141] width 17 height 12
type input "$42.18"
click at [33, 37] on button "Add flashing" at bounding box center [48, 41] width 51 height 11
type input "$0.00"
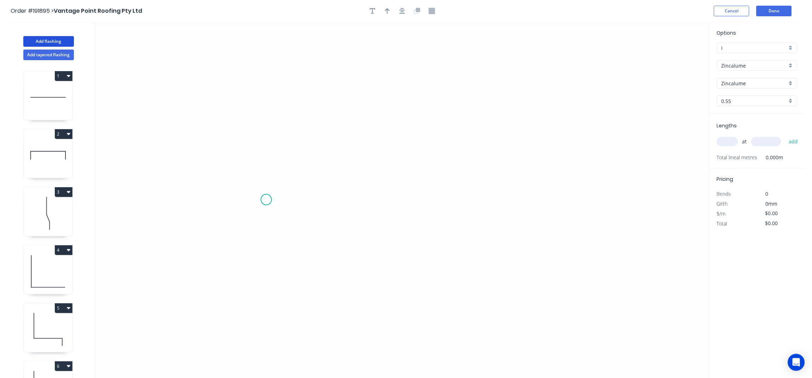
click at [270, 200] on icon "0" at bounding box center [402, 200] width 614 height 356
click at [274, 140] on icon "0" at bounding box center [402, 200] width 614 height 356
click at [565, 150] on icon "0 ?" at bounding box center [402, 200] width 614 height 356
click at [565, 205] on icon at bounding box center [565, 172] width 0 height 65
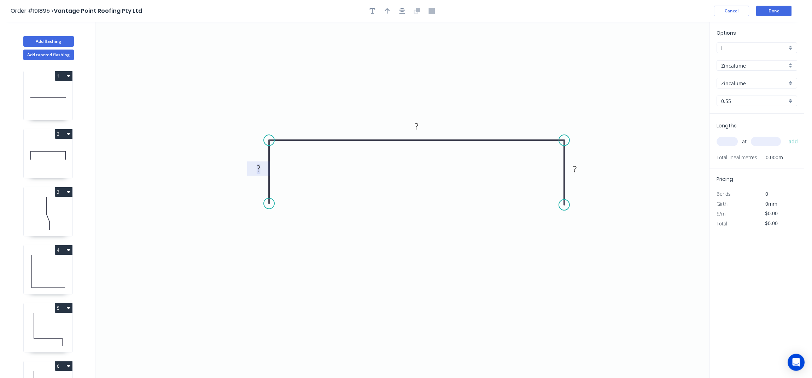
click at [261, 167] on rect at bounding box center [258, 169] width 14 height 10
type input "$17.66"
click at [390, 10] on button "button" at bounding box center [387, 11] width 11 height 11
drag, startPoint x: 455, startPoint y: 84, endPoint x: 324, endPoint y: 130, distance: 138.6
click at [311, 123] on icon at bounding box center [307, 111] width 6 height 23
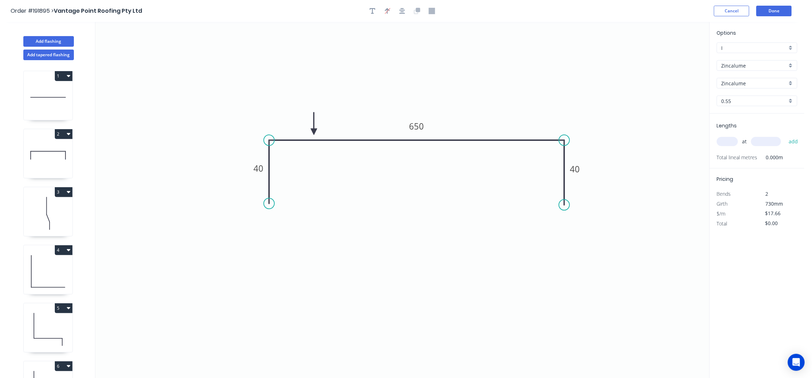
click at [729, 144] on input "text" at bounding box center [727, 141] width 21 height 9
type input "3"
type input "4000"
click at [786, 135] on button "add" at bounding box center [794, 141] width 17 height 12
type input "$211.92"
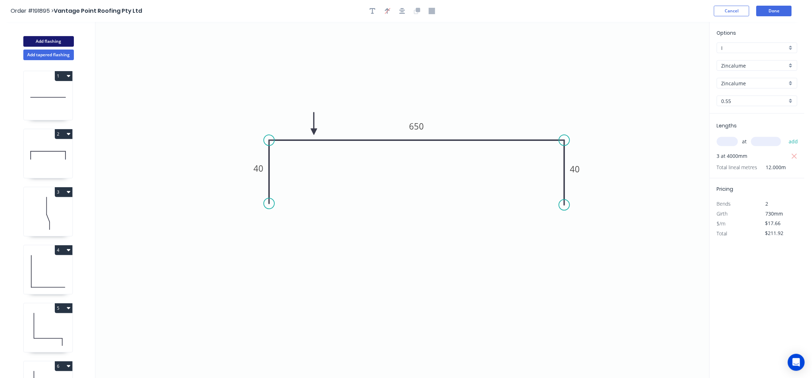
click at [46, 38] on button "Add flashing" at bounding box center [48, 41] width 51 height 11
type input "$0.00"
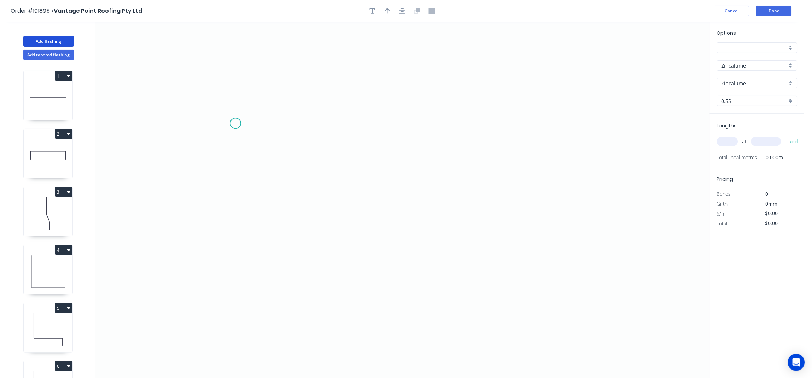
click at [235, 123] on icon "0" at bounding box center [402, 200] width 614 height 356
click at [234, 198] on icon "0" at bounding box center [402, 200] width 614 height 356
click at [516, 202] on icon "0 ?" at bounding box center [402, 200] width 614 height 356
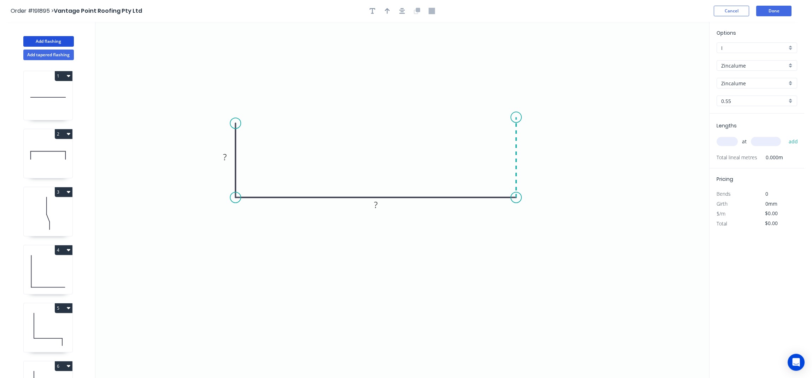
click at [512, 117] on icon "0 ? ?" at bounding box center [402, 200] width 614 height 356
click at [404, 6] on div "Order #191895 > Vantage Point Roofing Pty Ltd Cancel Done" at bounding box center [402, 11] width 783 height 11
click at [402, 11] on icon "button" at bounding box center [402, 11] width 6 height 6
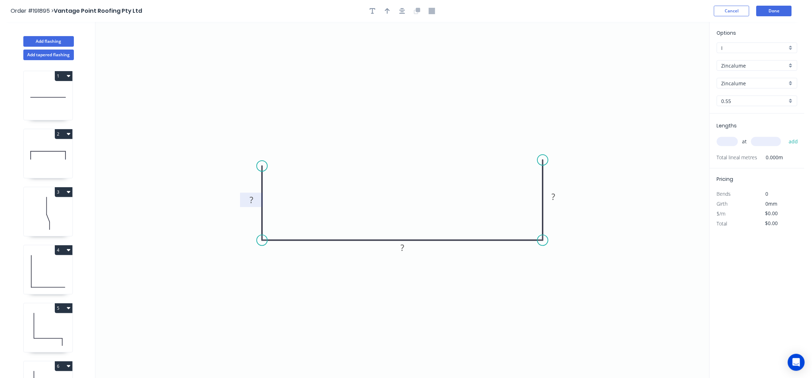
click at [253, 197] on tspan "?" at bounding box center [252, 200] width 4 height 12
type input "$21.06"
drag, startPoint x: 386, startPoint y: 12, endPoint x: 420, endPoint y: 11, distance: 34.7
click at [386, 11] on icon "button" at bounding box center [387, 11] width 5 height 6
drag, startPoint x: 674, startPoint y: 56, endPoint x: 497, endPoint y: 187, distance: 220.5
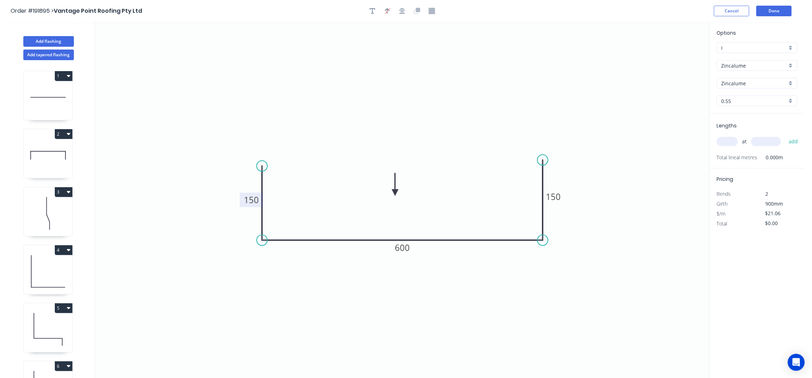
click at [397, 193] on icon at bounding box center [395, 184] width 6 height 23
click at [733, 142] on input "text" at bounding box center [727, 141] width 21 height 9
type input "4"
type input "5000"
click at [786, 135] on button "add" at bounding box center [794, 141] width 17 height 12
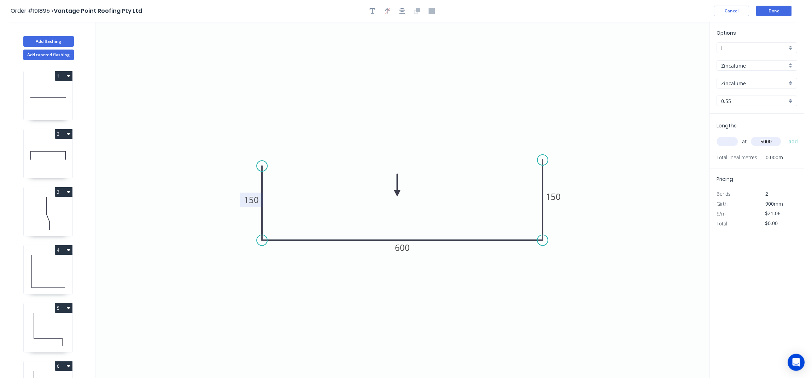
type input "$421.20"
click at [57, 46] on button "Add flashing" at bounding box center [48, 41] width 51 height 11
type input "$0.00"
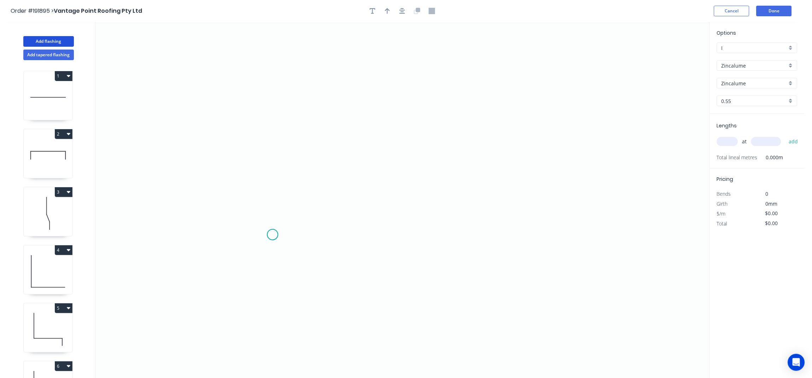
click at [273, 235] on icon "0" at bounding box center [402, 200] width 614 height 356
click at [270, 107] on icon "0" at bounding box center [402, 200] width 614 height 356
click at [455, 101] on icon "0 ?" at bounding box center [402, 200] width 614 height 356
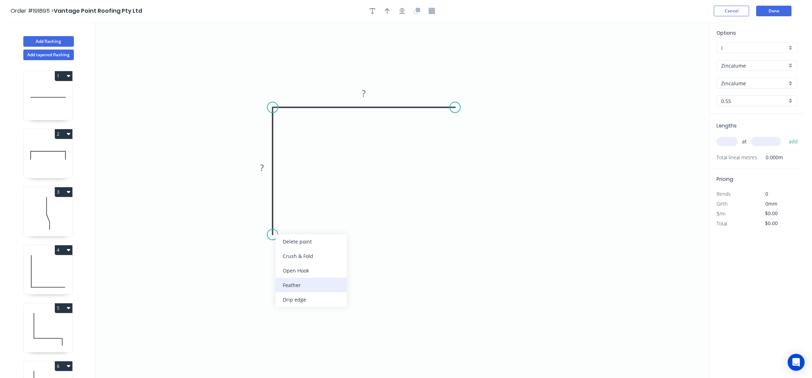
click at [305, 282] on div "Feather" at bounding box center [311, 285] width 71 height 14
click at [294, 261] on div "Flip bend" at bounding box center [307, 260] width 71 height 14
drag, startPoint x: 308, startPoint y: 232, endPoint x: 348, endPoint y: 275, distance: 58.8
click at [321, 248] on rect at bounding box center [307, 240] width 28 height 14
click at [343, 276] on tspan "15" at bounding box center [340, 273] width 10 height 12
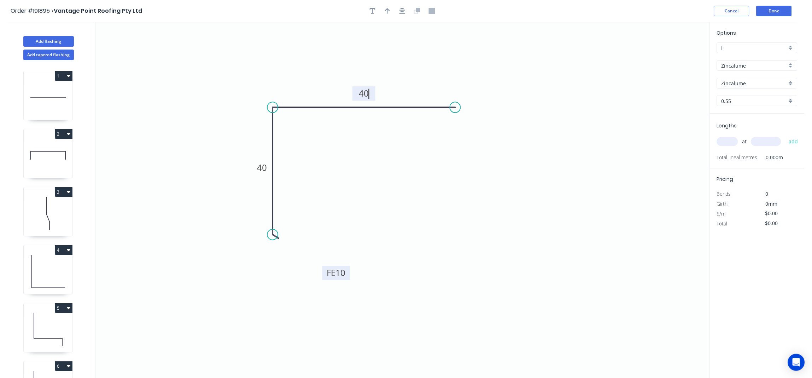
type input "$5.74"
click at [405, 13] on icon "button" at bounding box center [402, 11] width 6 height 6
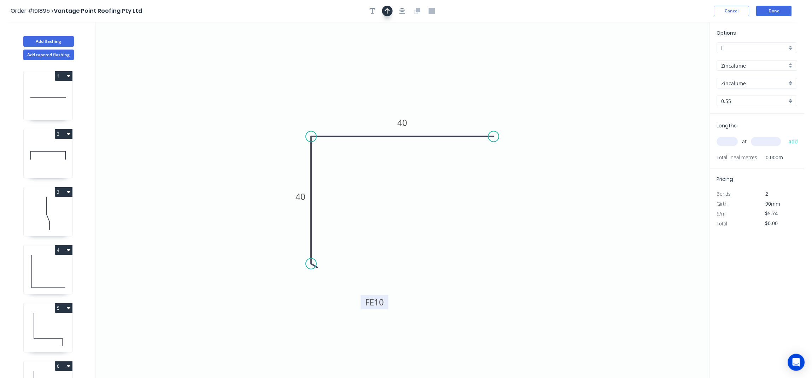
click at [391, 13] on button "button" at bounding box center [387, 11] width 11 height 11
drag, startPoint x: 402, startPoint y: 88, endPoint x: 364, endPoint y: 124, distance: 52.0
click at [362, 118] on icon at bounding box center [363, 107] width 6 height 23
click at [726, 142] on input "text" at bounding box center [727, 141] width 21 height 9
type input "4"
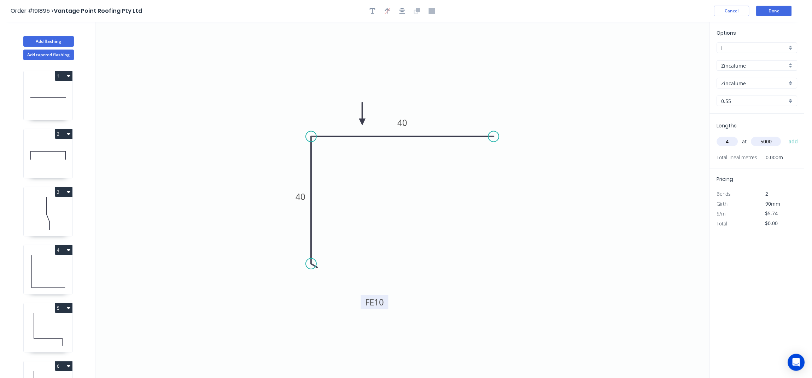
type input "5000"
click at [786, 135] on button "add" at bounding box center [794, 141] width 17 height 12
type input "$114.80"
click at [40, 43] on button "Add flashing" at bounding box center [48, 41] width 51 height 11
type input "$0.00"
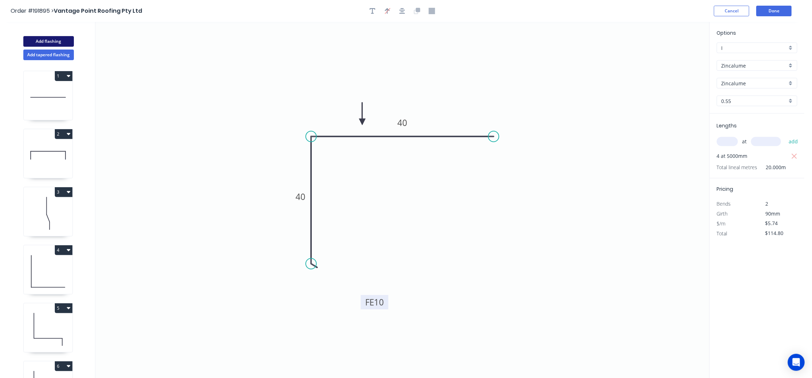
type input "$0.00"
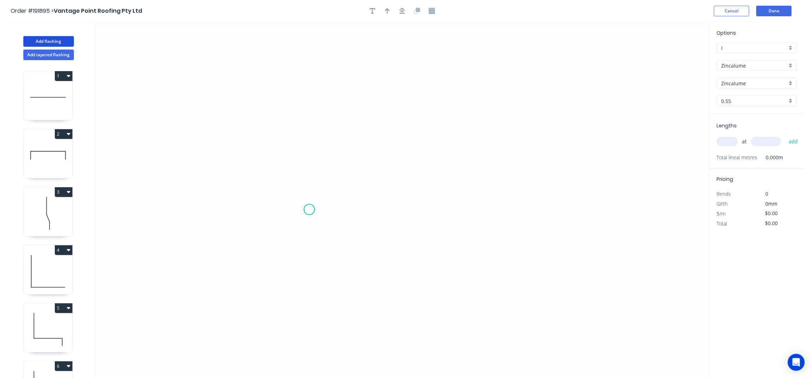
click at [309, 209] on icon "0" at bounding box center [402, 200] width 614 height 356
click at [309, 130] on icon at bounding box center [309, 170] width 0 height 80
click at [540, 123] on icon "0 ?" at bounding box center [402, 200] width 614 height 356
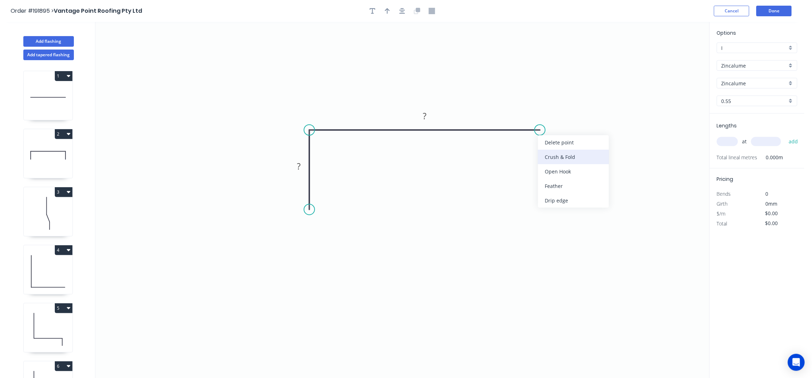
click at [570, 159] on div "Crush & Fold" at bounding box center [573, 157] width 71 height 14
drag, startPoint x: 562, startPoint y: 112, endPoint x: 583, endPoint y: 86, distance: 33.7
click at [570, 98] on rect at bounding box center [556, 105] width 28 height 14
click at [580, 84] on tspan "10" at bounding box center [576, 86] width 10 height 12
type input "$21.82"
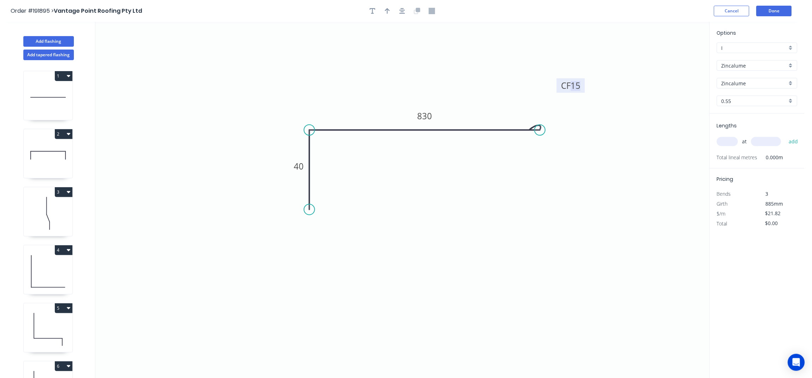
click at [388, 44] on icon "0 40 CF 15 830" at bounding box center [402, 200] width 614 height 356
click at [402, 12] on icon "button" at bounding box center [402, 11] width 6 height 6
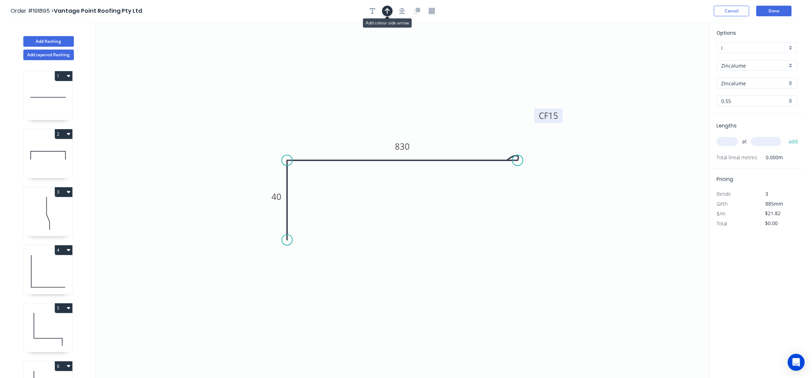
click at [390, 12] on button "button" at bounding box center [387, 11] width 11 height 11
click at [674, 55] on icon at bounding box center [674, 49] width 6 height 23
click at [674, 55] on icon at bounding box center [680, 51] width 21 height 21
click at [674, 55] on icon "0 40 CF 15 830" at bounding box center [402, 200] width 614 height 356
click at [675, 56] on icon at bounding box center [682, 57] width 23 height 6
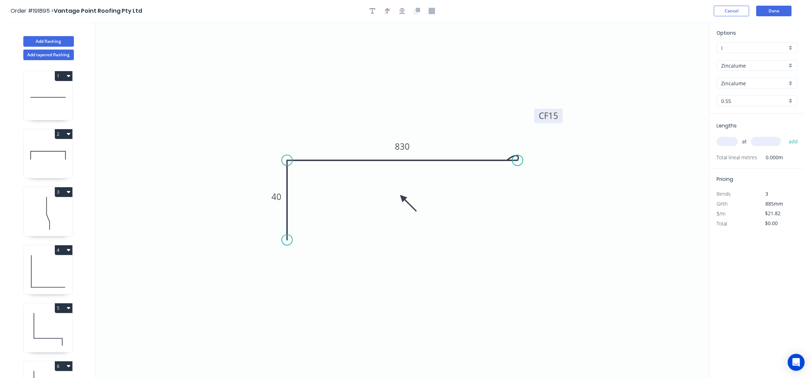
drag, startPoint x: 675, startPoint y: 59, endPoint x: 403, endPoint y: 198, distance: 305.8
click at [403, 198] on icon at bounding box center [408, 203] width 21 height 21
click at [403, 197] on icon at bounding box center [408, 203] width 21 height 21
click at [726, 140] on input "text" at bounding box center [727, 141] width 21 height 9
type input "3"
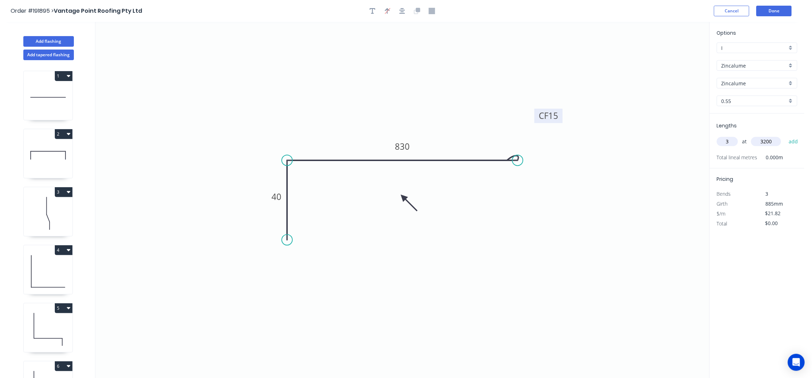
type input "3200"
click at [786, 135] on button "add" at bounding box center [794, 141] width 17 height 12
type input "$209.47"
click at [63, 39] on button "Add flashing" at bounding box center [48, 41] width 51 height 11
type input "$0.00"
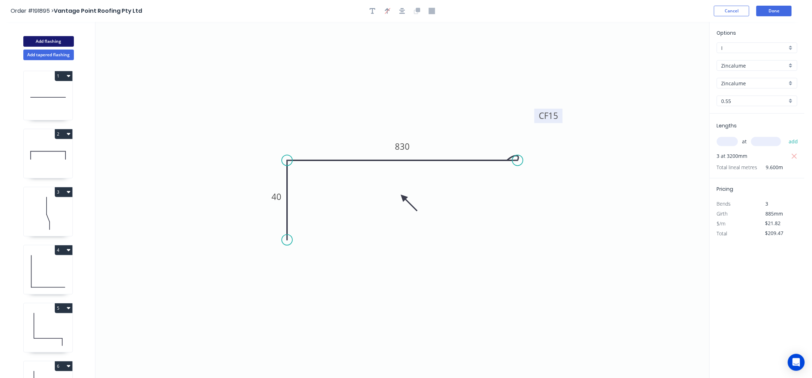
type input "$0.00"
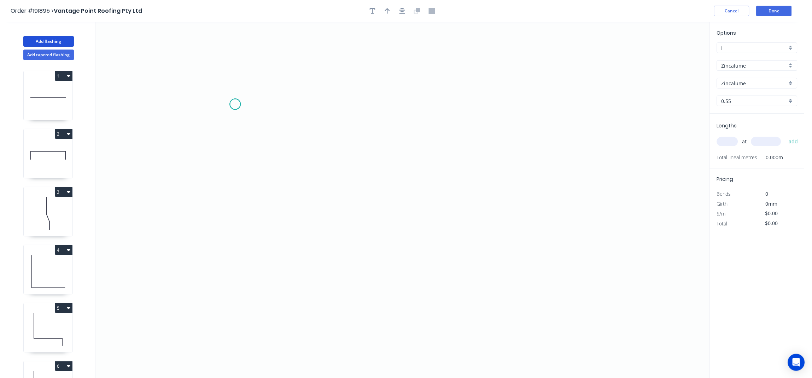
drag, startPoint x: 235, startPoint y: 104, endPoint x: 434, endPoint y: 99, distance: 199.4
click at [257, 101] on icon "0" at bounding box center [402, 200] width 614 height 356
drag, startPoint x: 260, startPoint y: 102, endPoint x: 474, endPoint y: 98, distance: 214.3
click at [474, 98] on icon "0 ?" at bounding box center [402, 200] width 614 height 356
click at [474, 104] on circle at bounding box center [474, 104] width 11 height 11
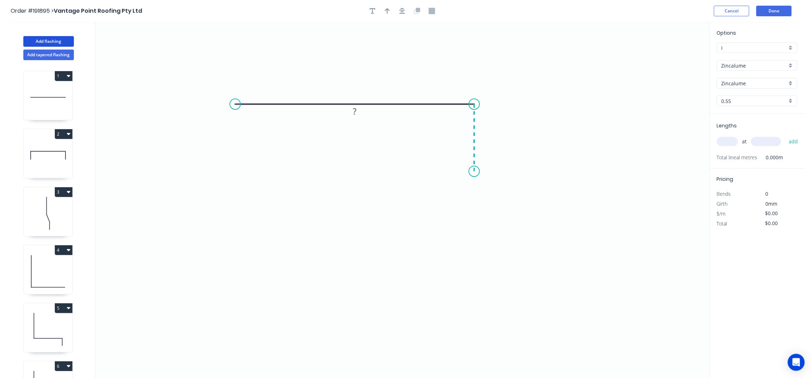
click at [476, 171] on icon "0 ?" at bounding box center [402, 200] width 614 height 356
click at [252, 127] on div "Crush & Fold" at bounding box center [273, 128] width 71 height 14
click at [252, 88] on tspan "10" at bounding box center [249, 86] width 10 height 12
drag, startPoint x: 256, startPoint y: 85, endPoint x: 218, endPoint y: 161, distance: 84.6
click at [218, 161] on rect at bounding box center [207, 162] width 28 height 14
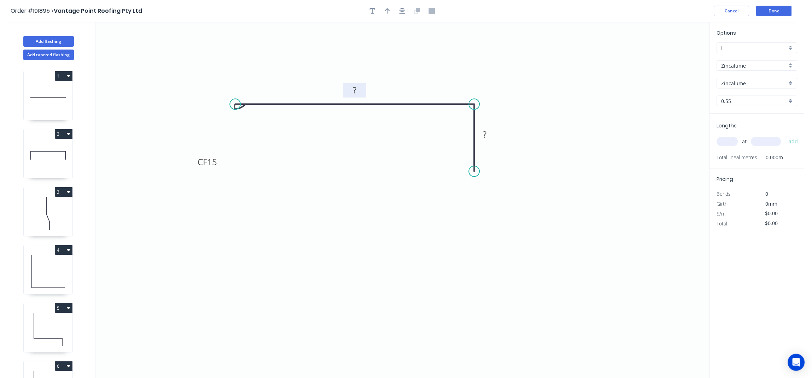
click at [353, 88] on tspan "?" at bounding box center [355, 90] width 4 height 12
type input "$21.82"
click at [390, 12] on button "button" at bounding box center [387, 11] width 11 height 11
drag, startPoint x: 674, startPoint y: 54, endPoint x: 608, endPoint y: 77, distance: 70.2
click at [449, 95] on icon "0 CF 15 830 40" at bounding box center [402, 200] width 614 height 356
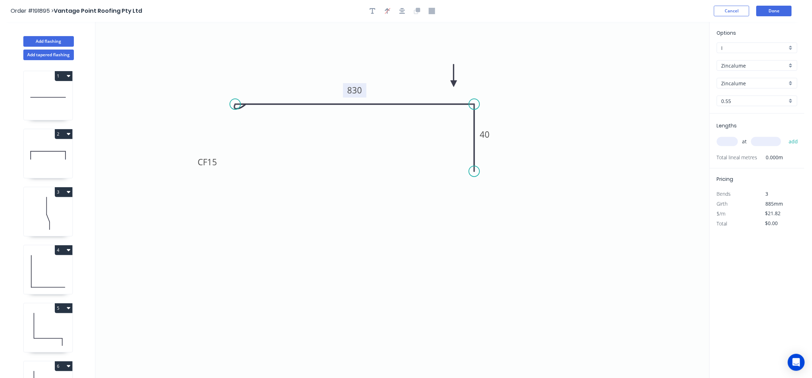
drag, startPoint x: 640, startPoint y: 57, endPoint x: 443, endPoint y: 93, distance: 200.4
click at [451, 87] on icon at bounding box center [454, 75] width 6 height 23
click at [725, 144] on input "text" at bounding box center [727, 141] width 21 height 9
click at [400, 8] on button "button" at bounding box center [402, 11] width 11 height 11
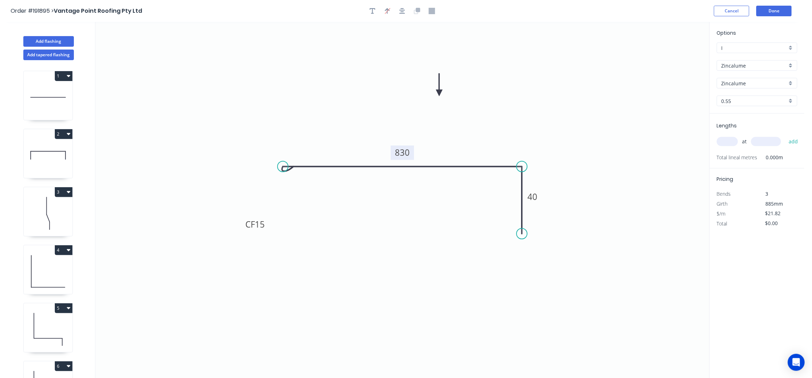
drag, startPoint x: 442, startPoint y: 95, endPoint x: 460, endPoint y: 121, distance: 31.6
click at [464, 126] on icon "0 CF 15 830 40" at bounding box center [402, 200] width 614 height 356
drag, startPoint x: 470, startPoint y: 134, endPoint x: 479, endPoint y: 156, distance: 23.0
click at [471, 145] on icon at bounding box center [471, 134] width 6 height 23
click at [727, 146] on input "text" at bounding box center [727, 141] width 21 height 9
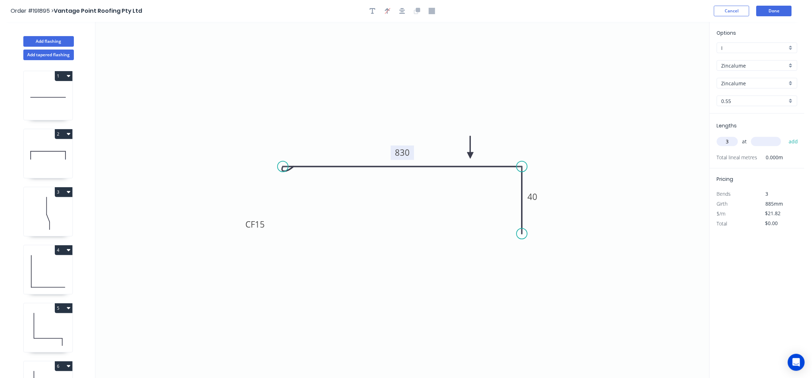
type input "3"
type input "3200"
click at [786, 135] on button "add" at bounding box center [794, 141] width 17 height 12
type input "$209.47"
click at [774, 8] on button "Done" at bounding box center [774, 11] width 35 height 11
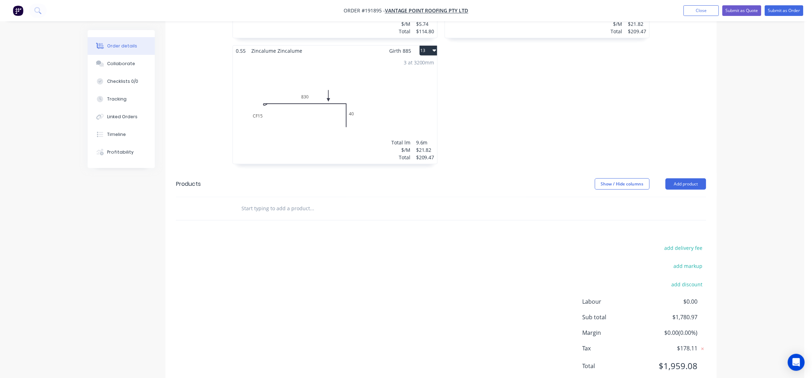
scroll to position [968, 0]
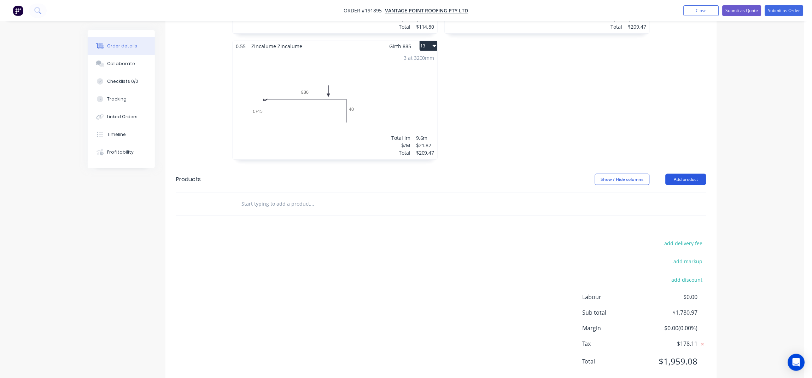
click at [700, 174] on button "Add product" at bounding box center [686, 179] width 41 height 11
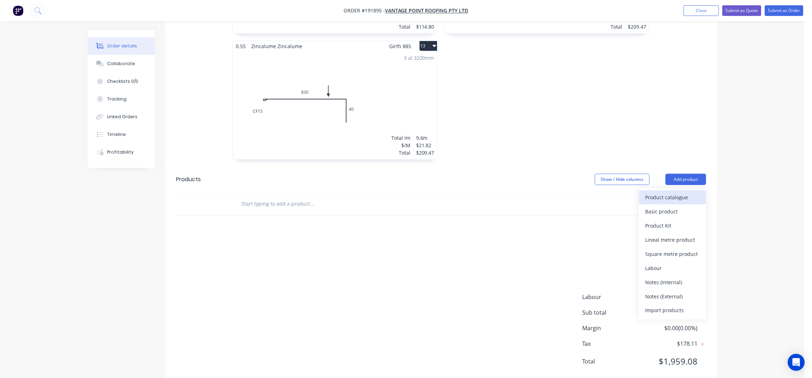
click at [695, 192] on div "Product catalogue" at bounding box center [673, 197] width 54 height 10
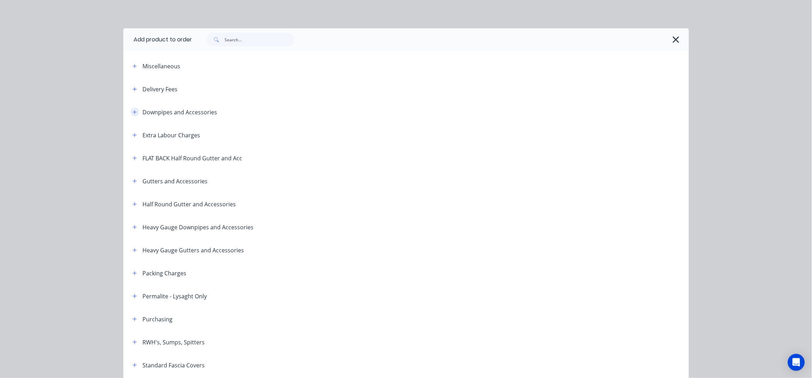
click at [133, 111] on icon "button" at bounding box center [135, 112] width 4 height 5
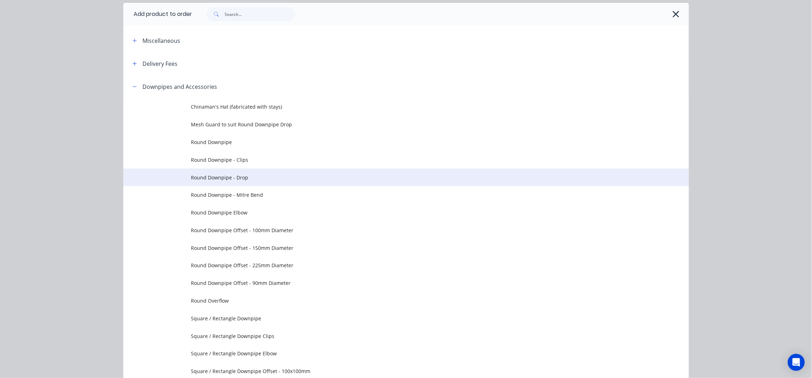
scroll to position [47, 0]
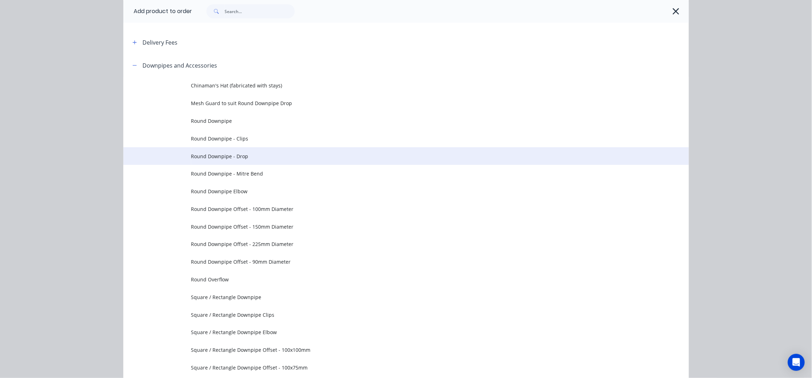
click at [247, 158] on span "Round Downpipe - Drop" at bounding box center [390, 155] width 398 height 7
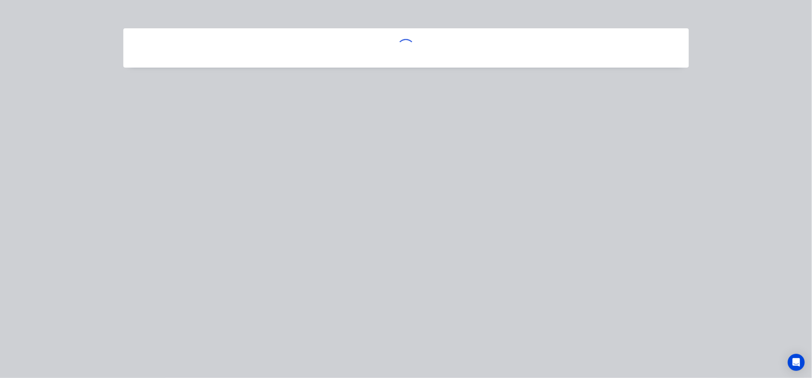
scroll to position [0, 0]
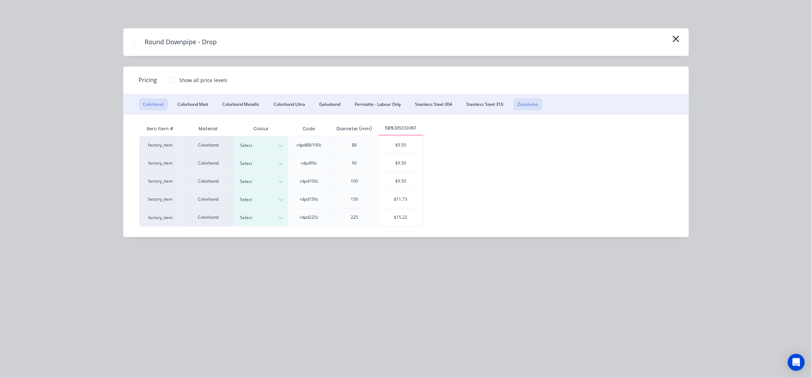
click at [527, 106] on button "Zincalume" at bounding box center [528, 104] width 29 height 12
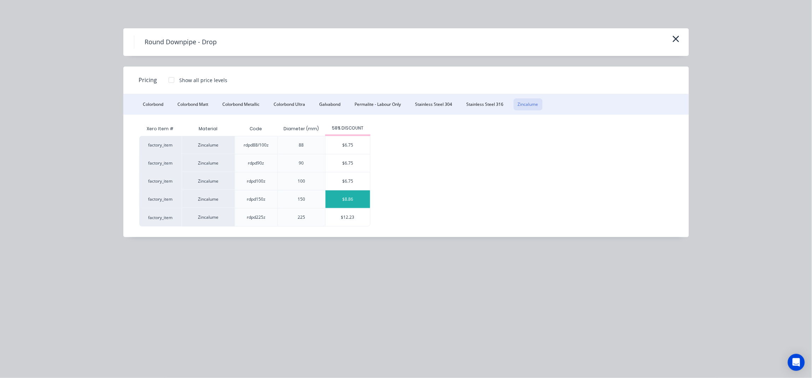
click at [357, 198] on div "$8.86" at bounding box center [348, 199] width 45 height 18
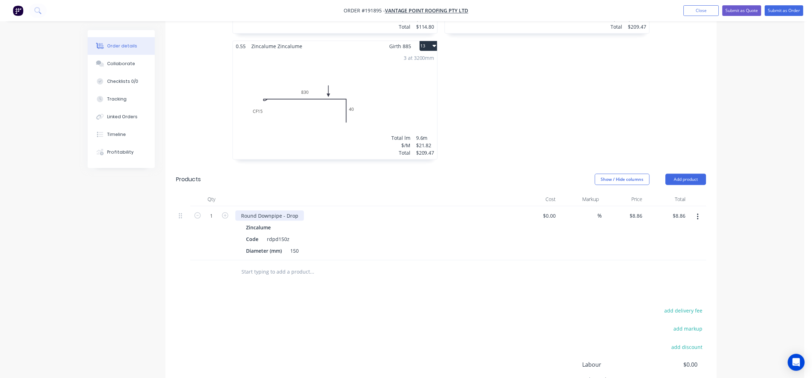
click at [241, 210] on div "Round Downpipe - Drop" at bounding box center [269, 215] width 69 height 10
click at [314, 210] on div "130DIA Round Downpipe - Drop" at bounding box center [278, 215] width 87 height 10
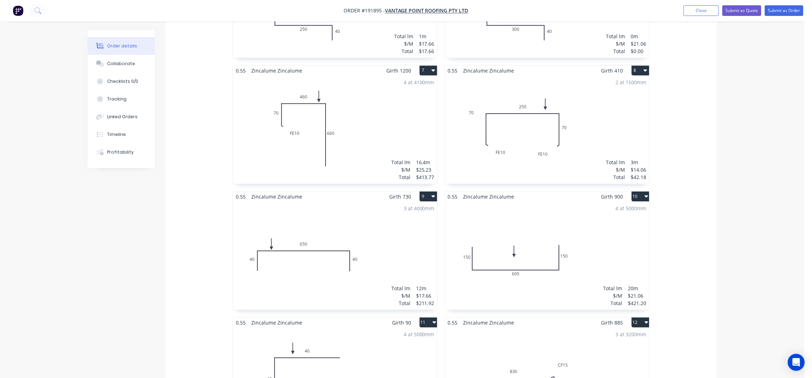
click at [590, 118] on div "2 at 1500mm Total lm $/M Total 3m $14.06 $42.18" at bounding box center [547, 130] width 204 height 108
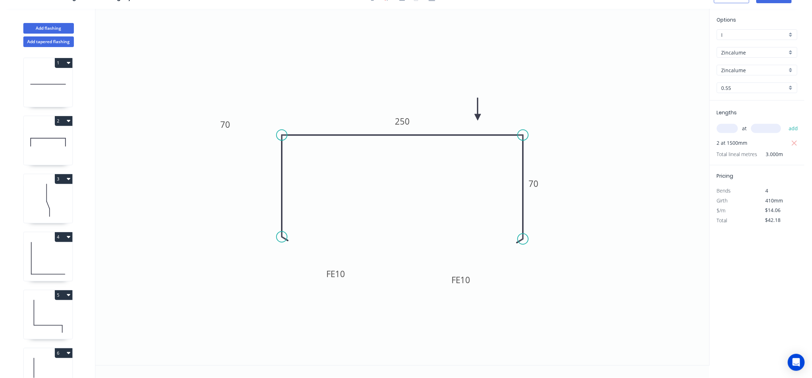
scroll to position [13, 0]
click at [304, 243] on div "Delete point" at bounding box center [318, 246] width 71 height 14
type input "$0.00"
click at [282, 138] on circle at bounding box center [281, 135] width 11 height 11
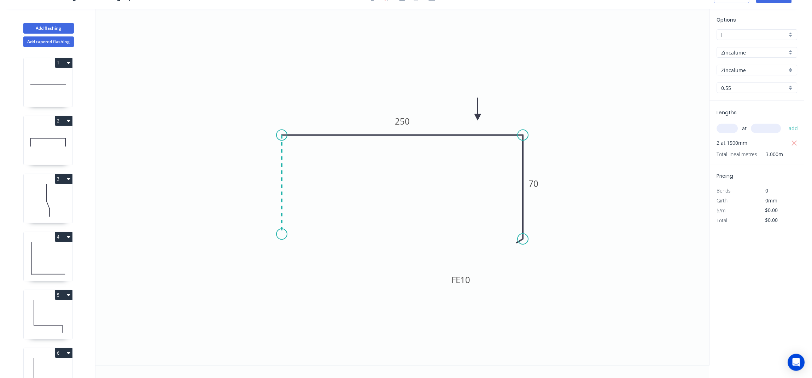
click at [279, 235] on icon "0 250 FE 10 70" at bounding box center [402, 187] width 614 height 356
type input "$11.60"
type input "$34.80"
click at [308, 285] on div "Feather" at bounding box center [316, 291] width 71 height 14
type input "$0.00"
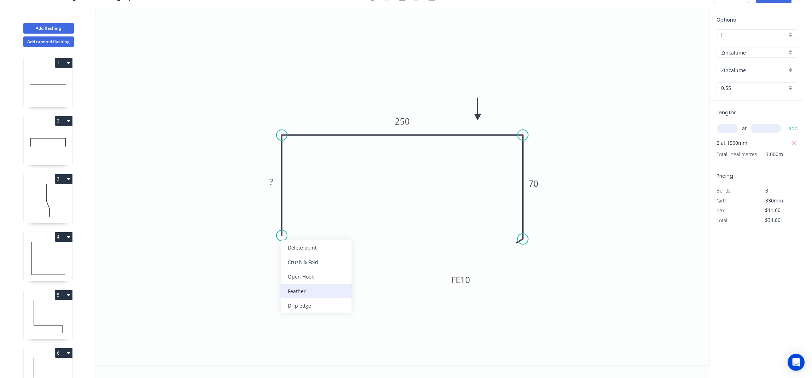
type input "$0.00"
drag, startPoint x: 297, startPoint y: 252, endPoint x: 308, endPoint y: 252, distance: 10.6
click at [297, 252] on div "Flip bend" at bounding box center [318, 258] width 71 height 14
drag, startPoint x: 307, startPoint y: 223, endPoint x: 339, endPoint y: 259, distance: 49.3
click at [314, 235] on rect at bounding box center [300, 228] width 28 height 14
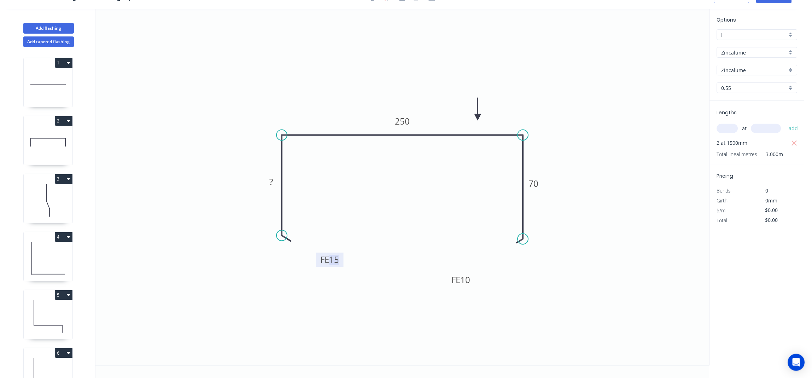
click at [339, 260] on tspan "15" at bounding box center [334, 259] width 10 height 12
type input "$14.06"
type input "$42.18"
click at [655, 44] on icon "0 FE 10 70 250 FE 10 70" at bounding box center [402, 187] width 614 height 356
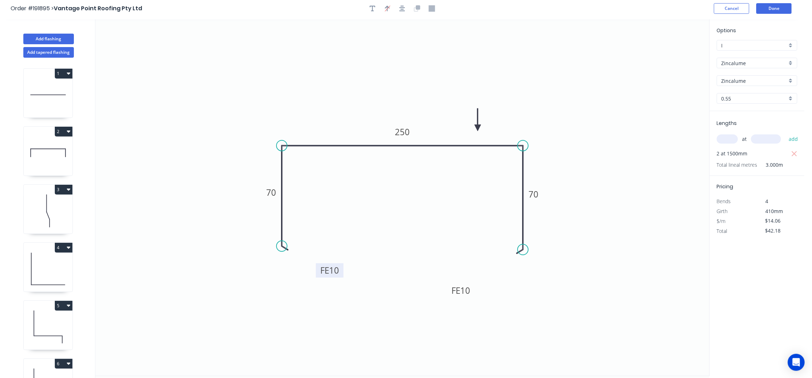
scroll to position [0, 0]
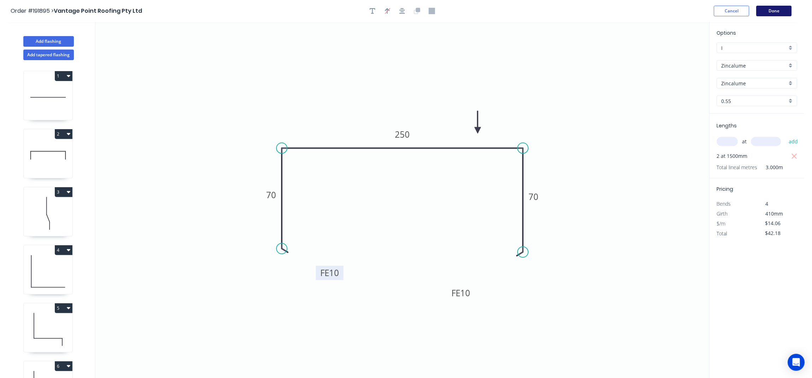
click at [769, 8] on button "Done" at bounding box center [774, 11] width 35 height 11
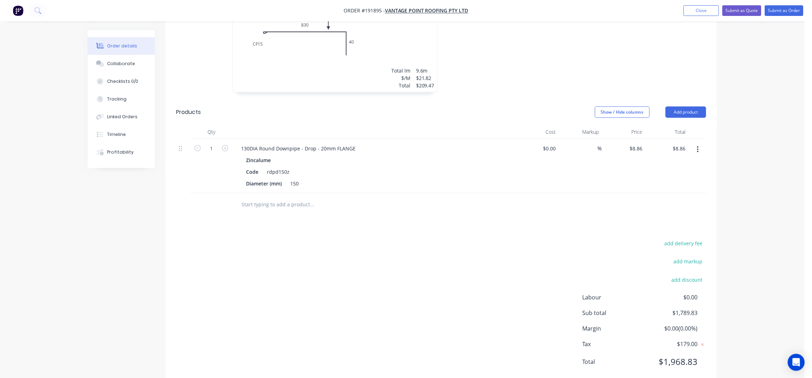
scroll to position [1035, 0]
click at [457, 264] on div "add delivery fee add markup add discount Labour $0.00 Sub total $1,789.83 Margi…" at bounding box center [441, 306] width 530 height 136
click at [224, 145] on icon "button" at bounding box center [225, 148] width 6 height 6
type input "2"
type input "$17.72"
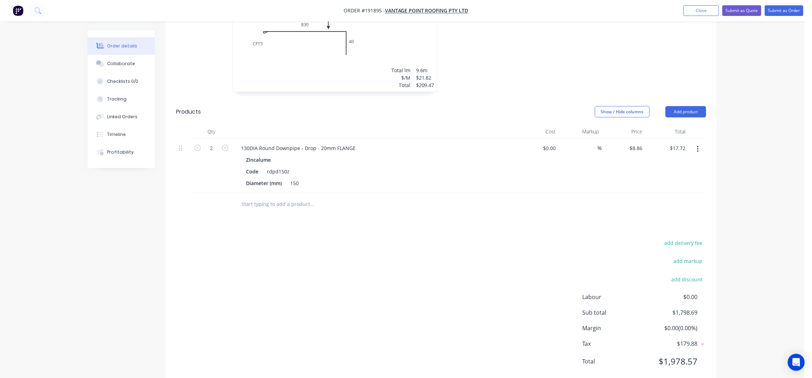
click at [424, 271] on div "add delivery fee add markup add discount Labour $0.00 Sub total $1,798.69 Margi…" at bounding box center [441, 306] width 530 height 136
click at [305, 193] on div at bounding box center [360, 204] width 255 height 23
drag, startPoint x: 62, startPoint y: 232, endPoint x: 114, endPoint y: 249, distance: 54.7
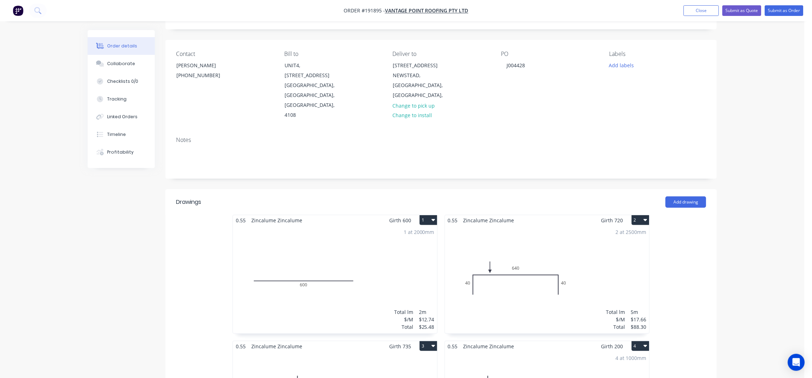
scroll to position [0, 0]
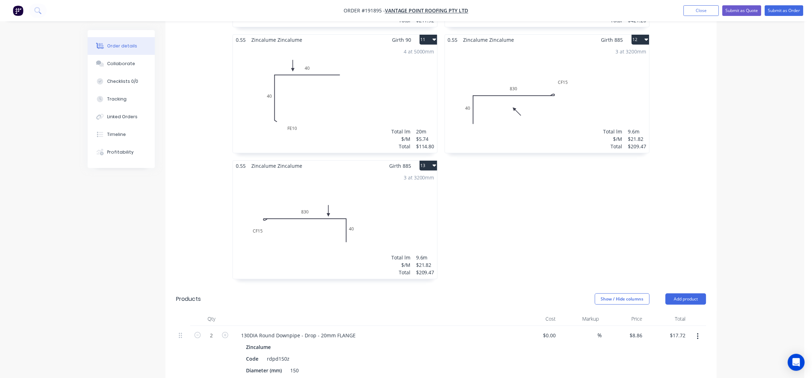
scroll to position [1035, 0]
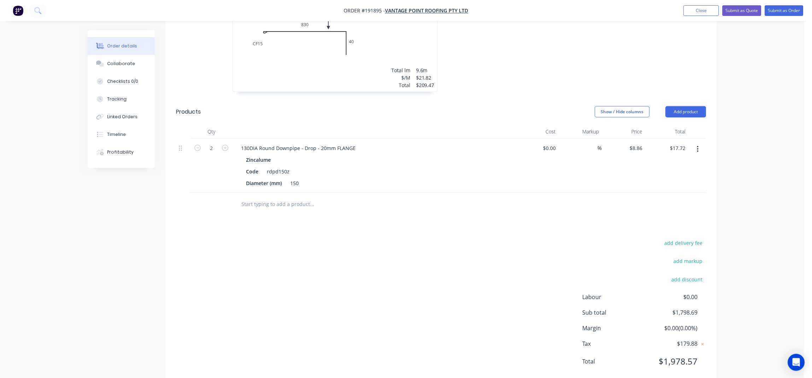
click at [308, 197] on input "text" at bounding box center [311, 204] width 141 height 14
click at [365, 257] on div "add delivery fee add markup add discount Labour $0.00 Sub total $1,798.69 Margi…" at bounding box center [441, 306] width 530 height 136
click at [264, 197] on input "text" at bounding box center [311, 204] width 141 height 14
click at [699, 106] on button "Add product" at bounding box center [686, 111] width 41 height 11
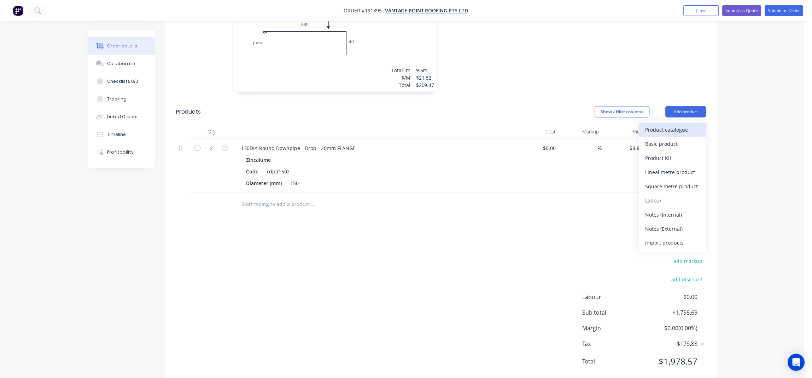
click at [692, 123] on button "Product catalogue" at bounding box center [672, 130] width 67 height 14
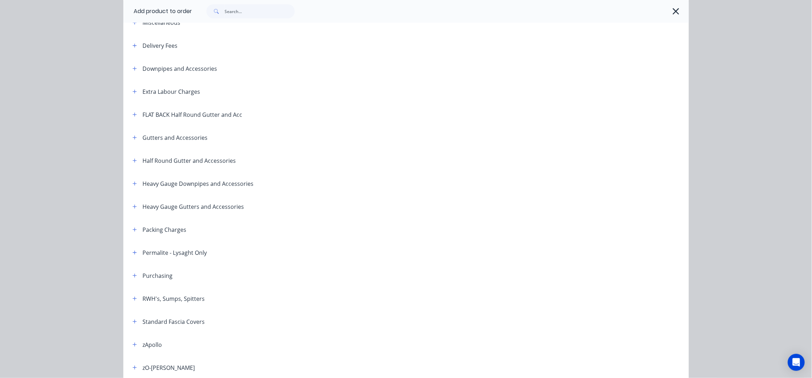
scroll to position [0, 0]
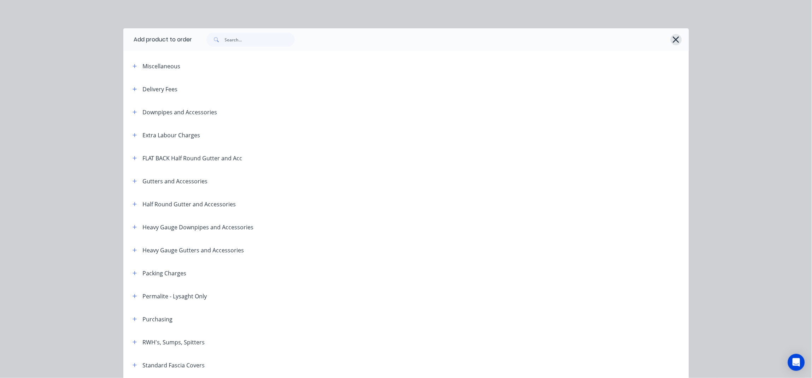
click at [673, 42] on icon "button" at bounding box center [676, 39] width 6 height 6
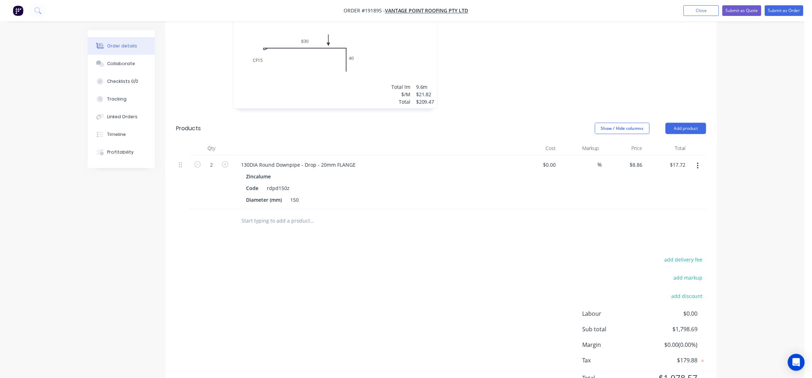
scroll to position [1035, 0]
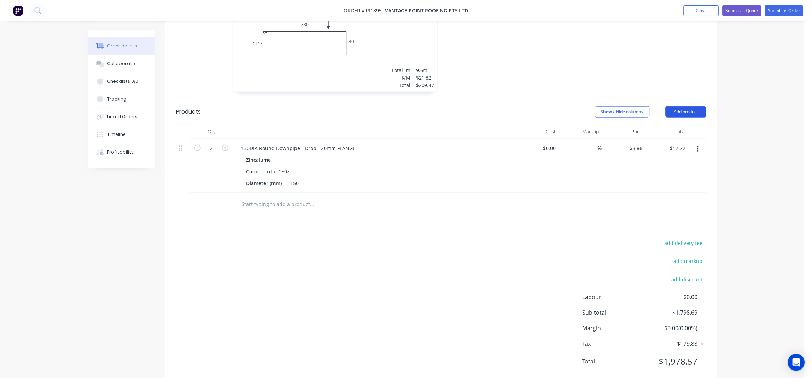
click at [686, 106] on button "Add product" at bounding box center [686, 111] width 41 height 11
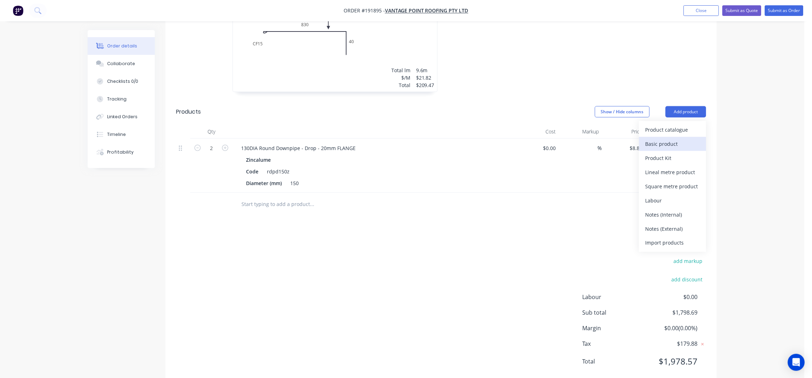
click at [670, 139] on div "Basic product" at bounding box center [673, 144] width 54 height 10
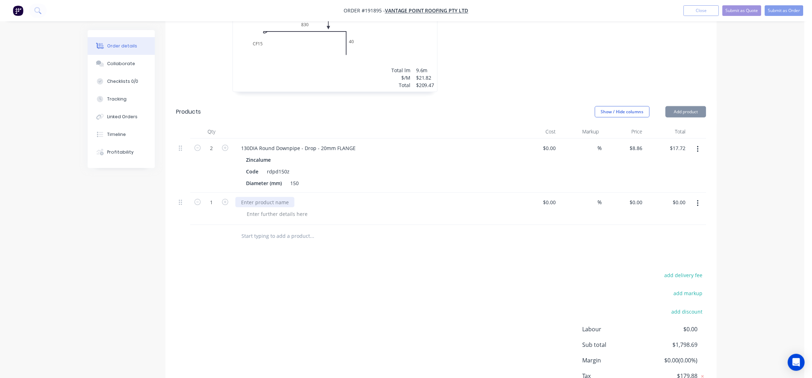
click at [270, 197] on div at bounding box center [264, 202] width 59 height 10
click at [258, 197] on div at bounding box center [264, 202] width 59 height 10
click at [286, 197] on div "480X480x70 COVER - AS ATTACHED -" at bounding box center [284, 202] width 98 height 10
click at [270, 197] on div "480X480x70 COVER - AS ATTACHED -" at bounding box center [284, 202] width 98 height 10
click at [329, 197] on div "480X480x70 COVER - AS ATTACHED -" at bounding box center [284, 202] width 98 height 10
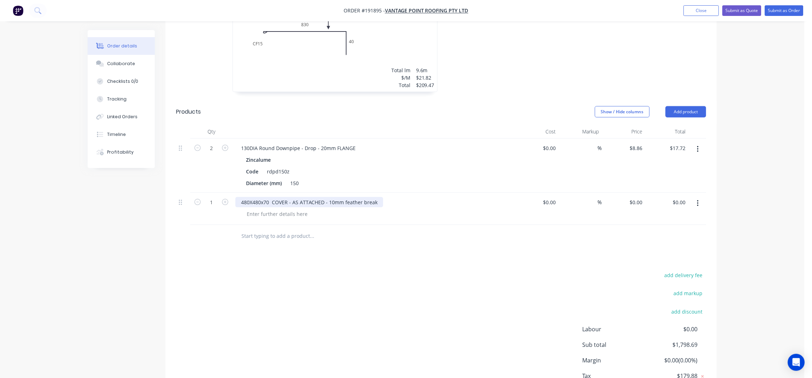
drag, startPoint x: 376, startPoint y: 184, endPoint x: 344, endPoint y: 184, distance: 32.2
click at [344, 197] on div "480X480x70 COVER - AS ATTACHED - 10mm feather break" at bounding box center [309, 202] width 148 height 10
click at [269, 197] on div "480X480x70 COVER - AS ATTACHED - 10mm FEATHER BREAK" at bounding box center [311, 202] width 153 height 10
click at [380, 197] on div "480X480x80 COVER - AS ATTACHED - 10mm FEATHER BREAK" at bounding box center [311, 202] width 153 height 10
click at [438, 270] on div "add delivery fee add markup add discount Labour $0.00 Sub total $1,798.69 Margi…" at bounding box center [441, 338] width 530 height 136
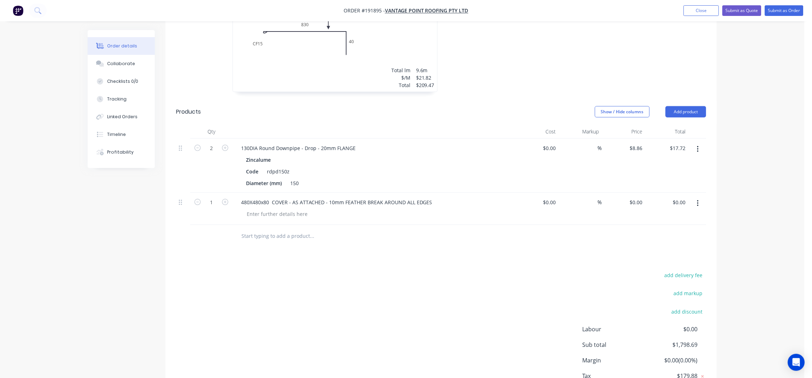
click at [276, 270] on div "add delivery fee add markup add discount Labour $0.00 Sub total $1,798.69 Margi…" at bounding box center [441, 338] width 530 height 136
click at [270, 197] on div "480X480x80 COVER - AS ATTACHED - 10mm FEATHER BREAK AROUND ALL EDGES" at bounding box center [336, 202] width 203 height 10
click at [365, 276] on div "add delivery fee add markup add discount Labour $0.00 Sub total $1,798.69 Margi…" at bounding box center [441, 338] width 530 height 136
click at [274, 209] on div at bounding box center [277, 214] width 72 height 10
click at [288, 271] on div "add delivery fee add markup add discount Labour $0.00 Sub total $1,798.69 Margi…" at bounding box center [441, 338] width 530 height 136
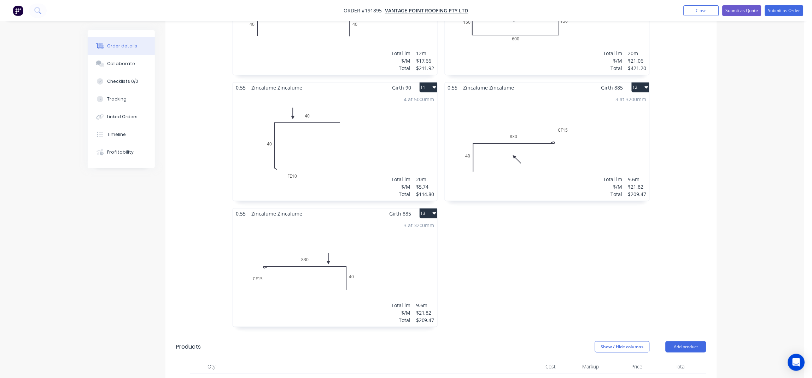
scroll to position [799, 0]
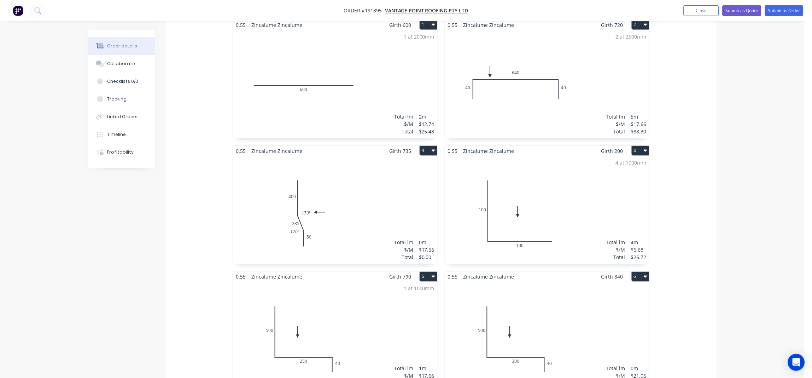
click at [351, 204] on div "Total lm $/M Total 0m $17.66 $0.00" at bounding box center [335, 210] width 204 height 108
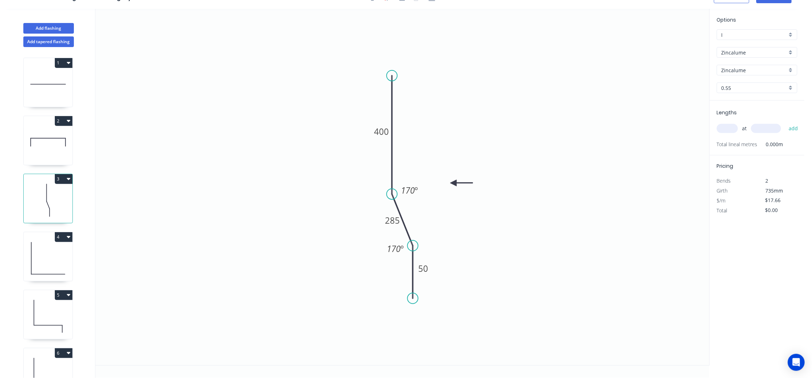
scroll to position [13, 0]
click at [414, 187] on tspan "170" at bounding box center [408, 190] width 14 height 12
click at [392, 247] on tspan "170" at bounding box center [394, 249] width 14 height 12
click at [527, 226] on icon "0 400 285 50 163 º 163 º" at bounding box center [402, 187] width 614 height 356
click at [730, 132] on input "text" at bounding box center [727, 128] width 21 height 9
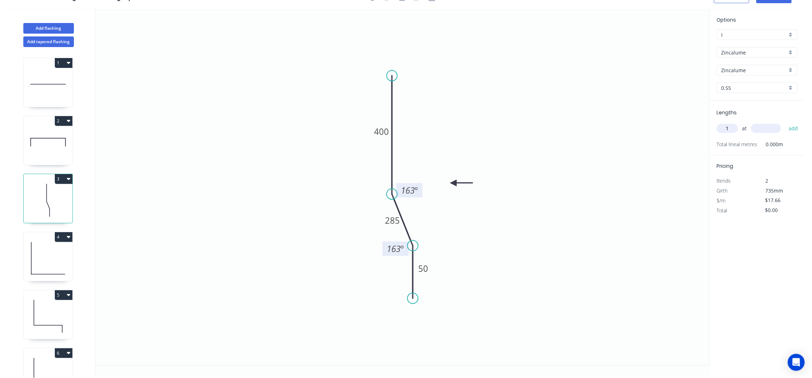
type input "1"
type input "2000"
click at [786, 122] on button "add" at bounding box center [794, 128] width 17 height 12
type input "$35.32"
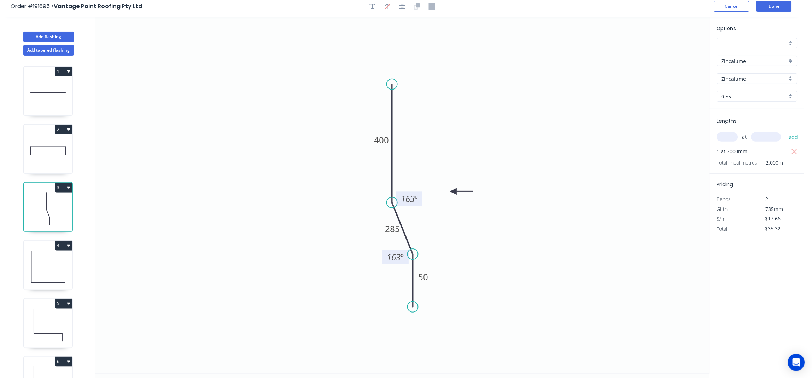
scroll to position [0, 0]
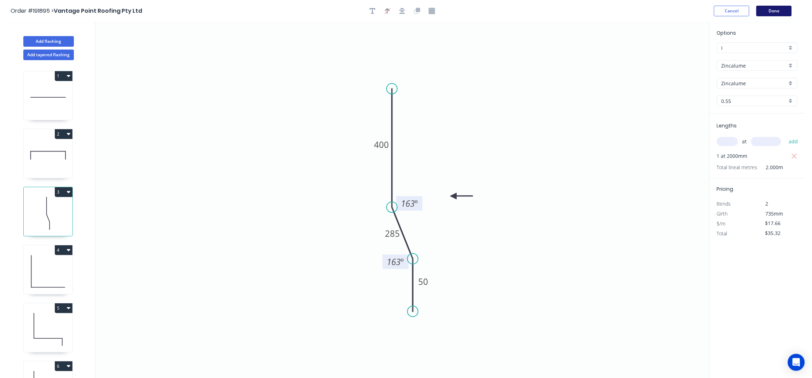
click at [779, 10] on button "Done" at bounding box center [774, 11] width 35 height 11
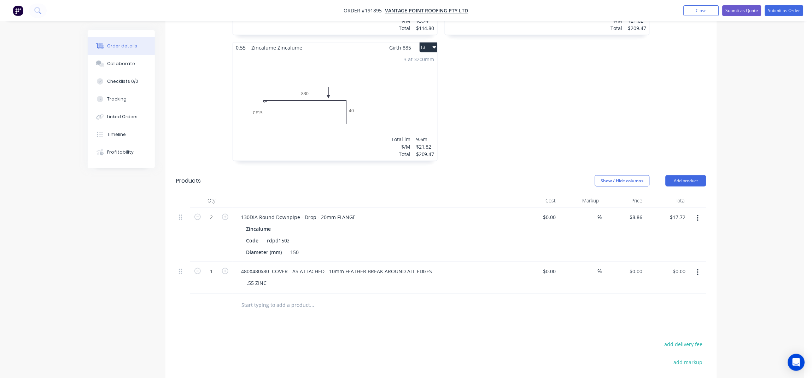
scroll to position [1067, 0]
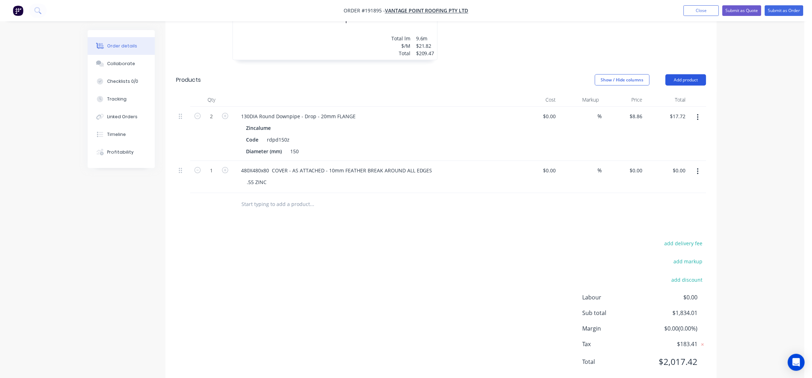
click at [682, 74] on button "Add product" at bounding box center [686, 79] width 41 height 11
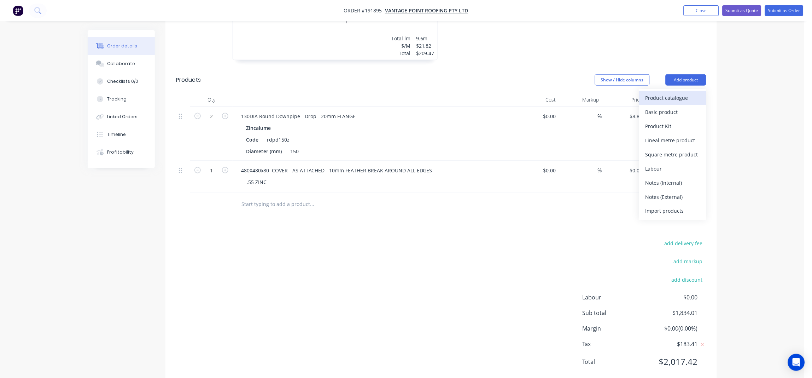
click at [667, 93] on div "Product catalogue" at bounding box center [673, 98] width 54 height 10
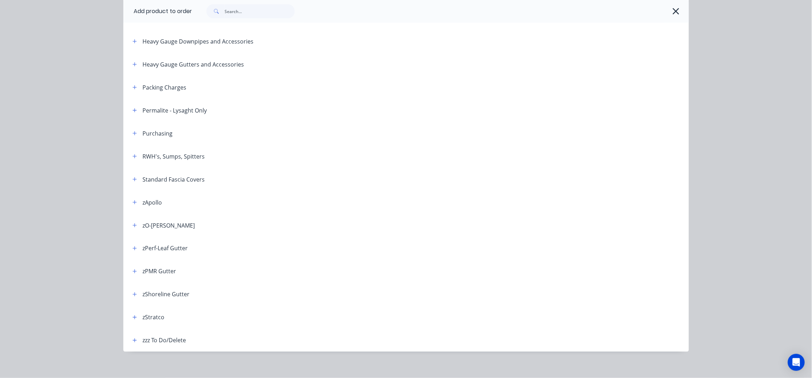
scroll to position [190, 0]
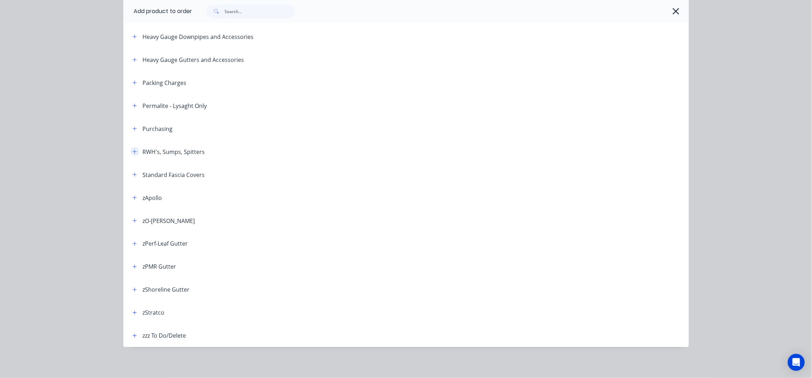
click at [130, 151] on button "button" at bounding box center [134, 151] width 9 height 9
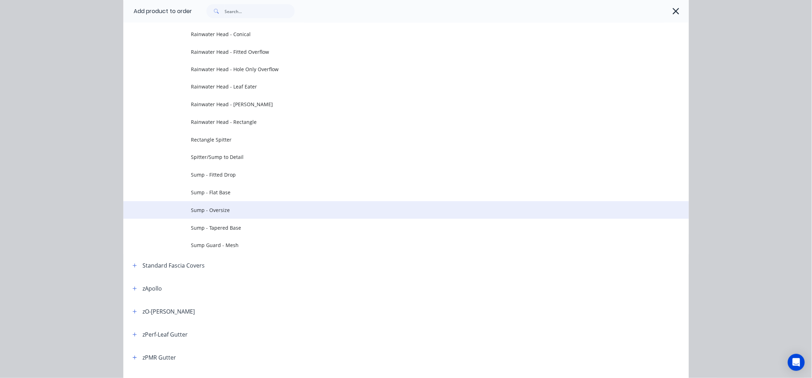
scroll to position [360, 0]
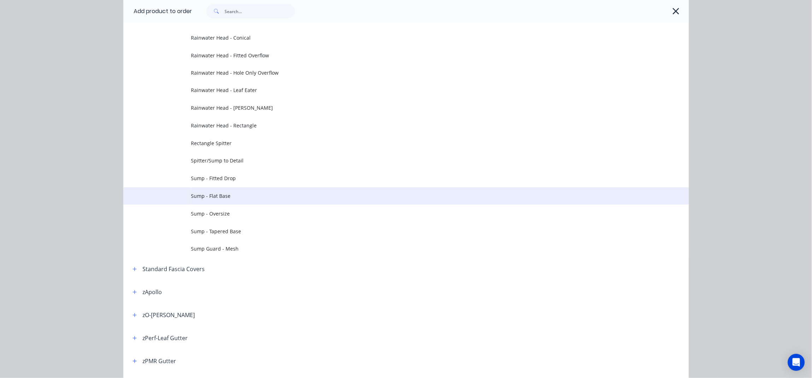
click at [230, 198] on span "Sump - Flat Base" at bounding box center [390, 195] width 398 height 7
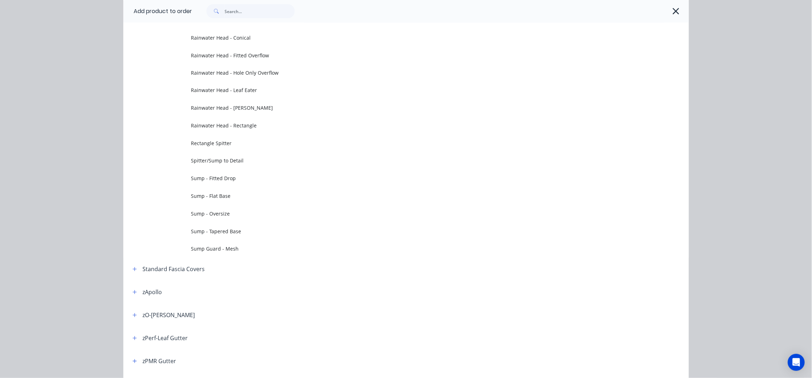
scroll to position [0, 0]
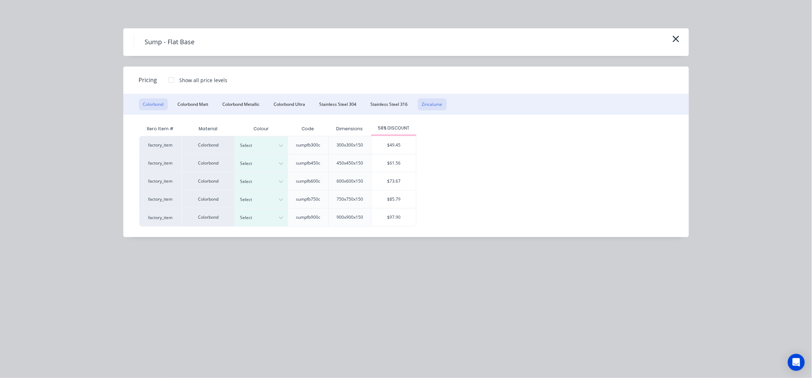
click at [442, 104] on button "Zincalume" at bounding box center [432, 104] width 29 height 12
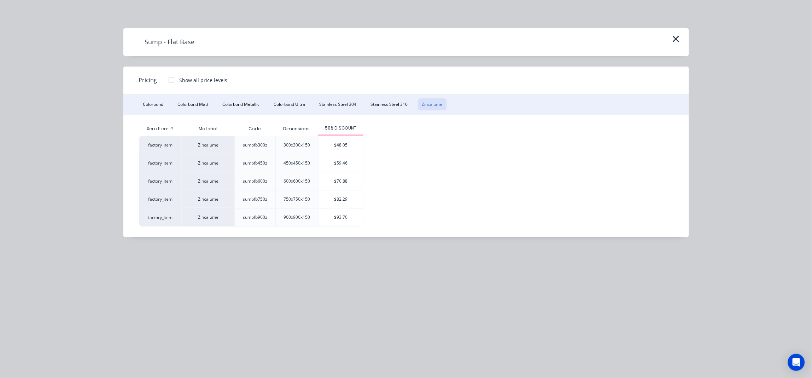
click at [284, 261] on div "Sump - Flat Base Pricing Show all price levels Colorbond Colorbond Matt Colorbo…" at bounding box center [406, 189] width 812 height 378
click at [676, 42] on icon "button" at bounding box center [675, 39] width 7 height 10
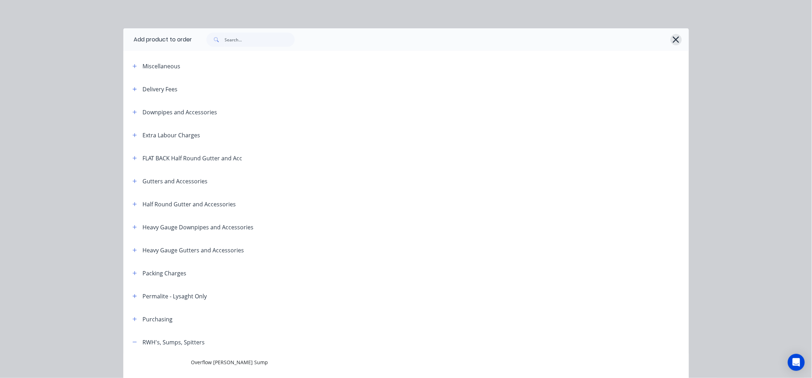
click at [673, 37] on icon "button" at bounding box center [675, 40] width 7 height 10
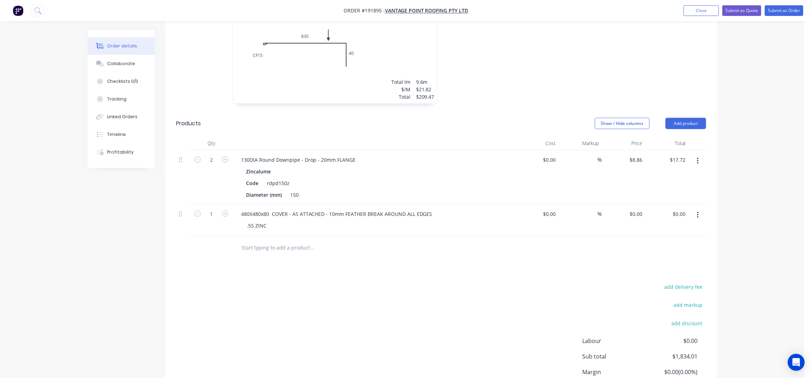
scroll to position [1067, 0]
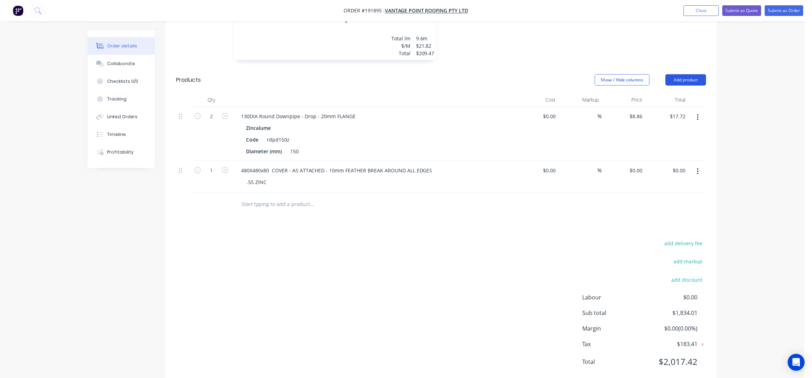
click at [679, 74] on button "Add product" at bounding box center [686, 79] width 41 height 11
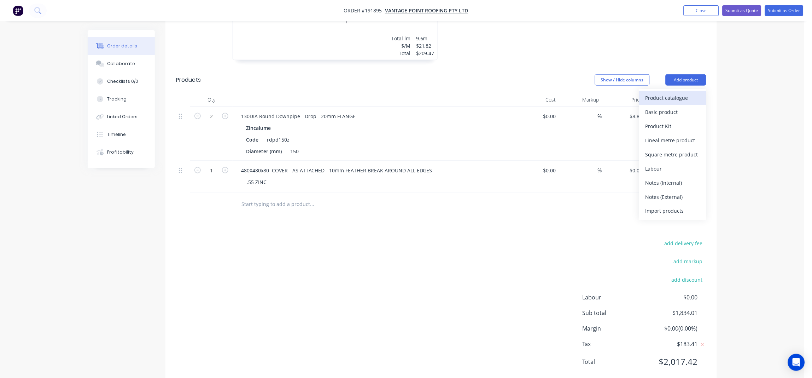
click at [660, 93] on div "Product catalogue" at bounding box center [673, 98] width 54 height 10
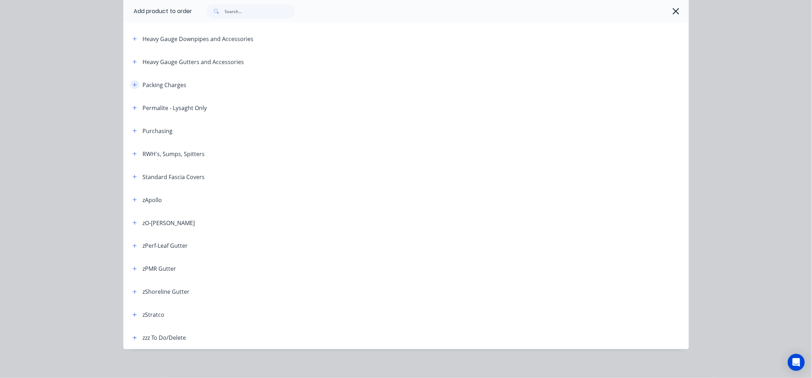
scroll to position [188, 0]
click at [133, 155] on icon "button" at bounding box center [135, 153] width 4 height 5
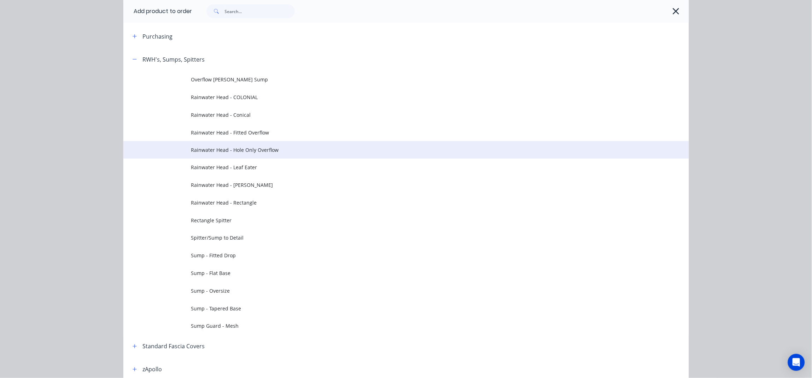
scroll to position [283, 0]
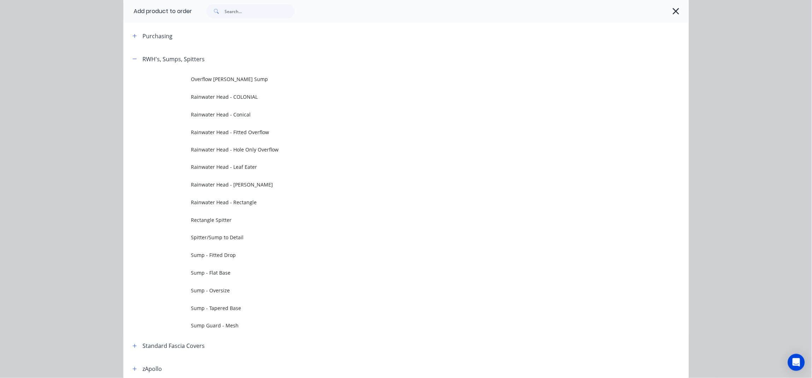
click at [230, 269] on span "Sump - Flat Base" at bounding box center [390, 272] width 398 height 7
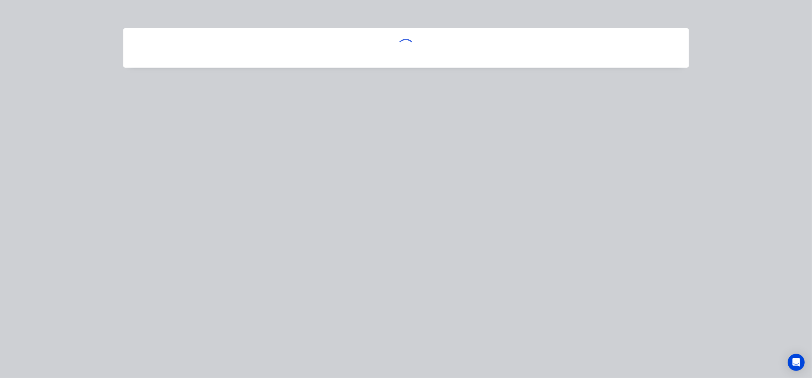
scroll to position [0, 0]
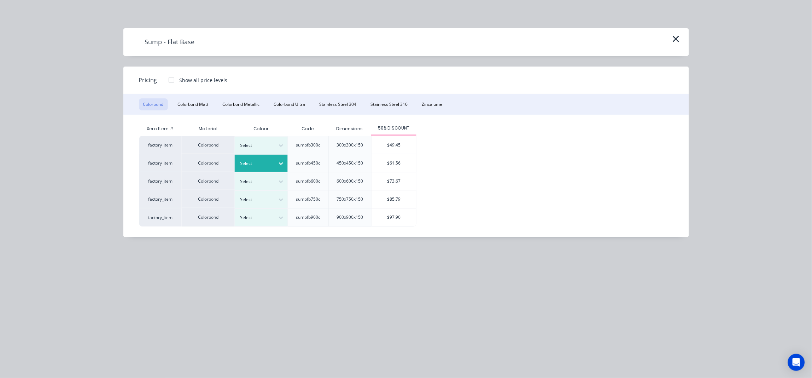
click at [276, 166] on div at bounding box center [281, 163] width 13 height 11
click at [434, 105] on button "Zincalume" at bounding box center [432, 104] width 29 height 12
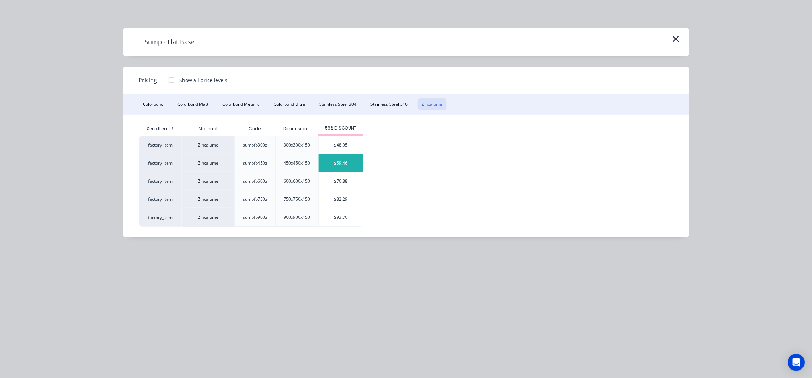
click at [354, 162] on div "$59.46" at bounding box center [341, 163] width 45 height 18
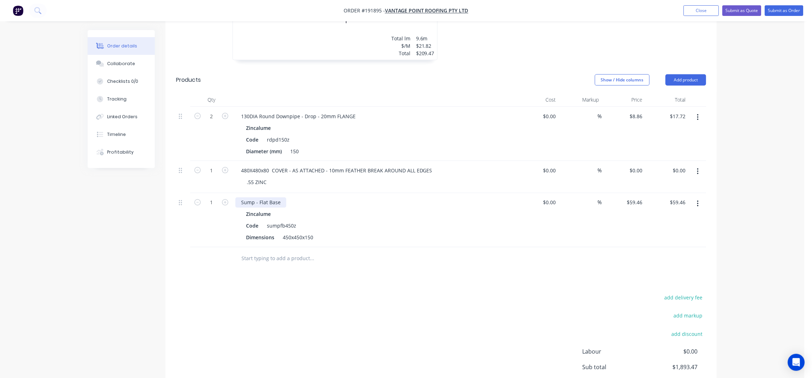
click at [282, 197] on div "Sump - Flat Base" at bounding box center [260, 202] width 51 height 10
drag, startPoint x: 313, startPoint y: 218, endPoint x: 256, endPoint y: 220, distance: 57.3
click at [256, 232] on div "Dimensions 450x450x150" at bounding box center [372, 237] width 259 height 10
click at [313, 247] on div at bounding box center [360, 258] width 255 height 23
drag, startPoint x: 313, startPoint y: 220, endPoint x: 279, endPoint y: 222, distance: 34.0
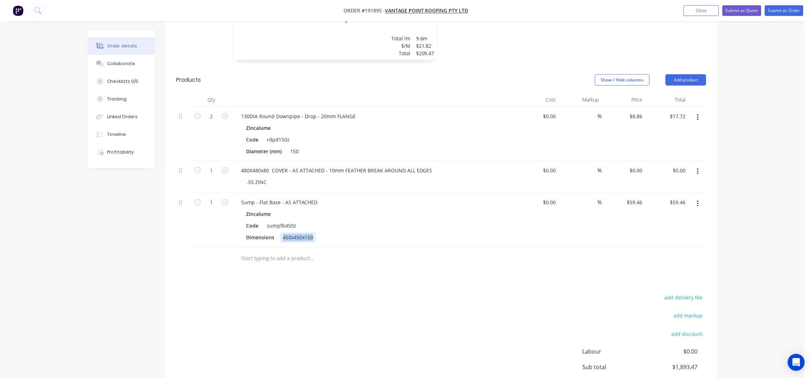
click at [279, 232] on div "Dimensions 450x450x150" at bounding box center [372, 237] width 259 height 10
click at [316, 197] on div "Sump - Flat Base - AS ATTACHED" at bounding box center [279, 202] width 88 height 10
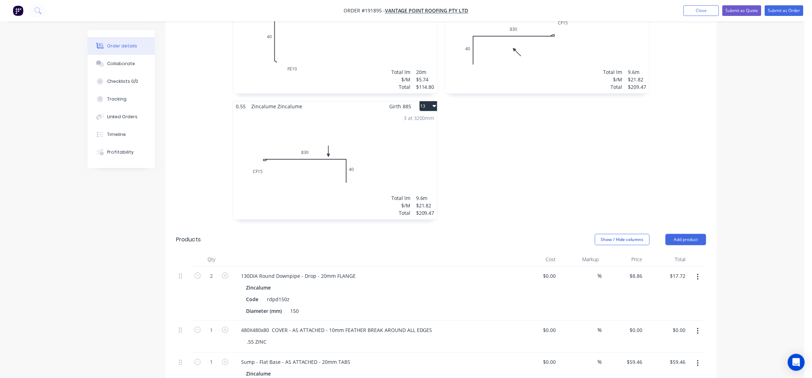
scroll to position [1067, 0]
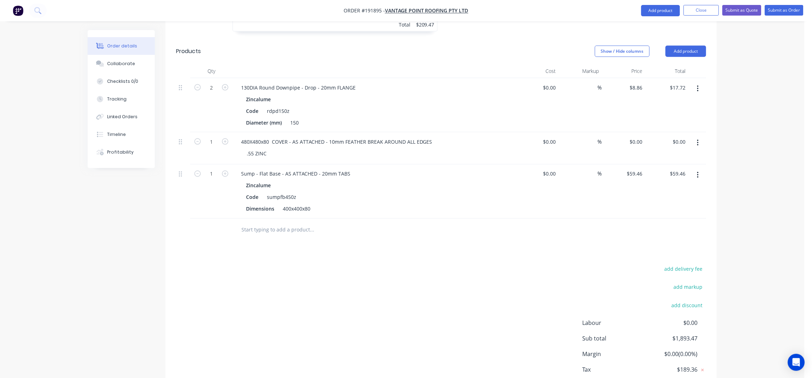
scroll to position [1074, 0]
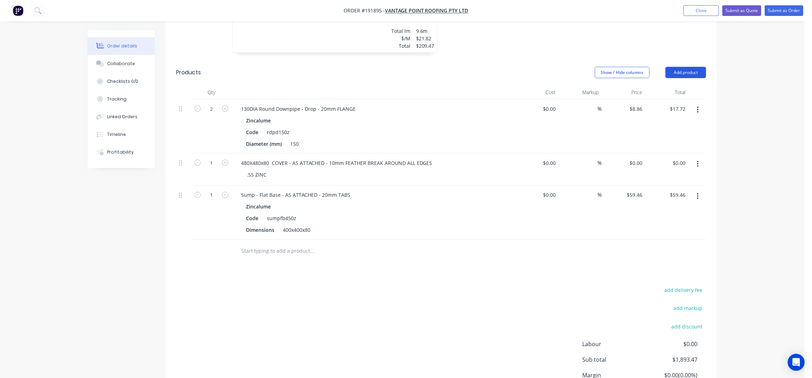
click at [698, 67] on button "Add product" at bounding box center [686, 72] width 41 height 11
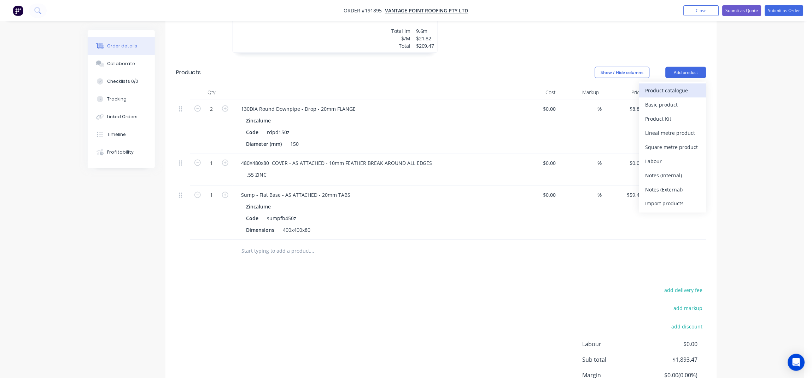
click at [689, 85] on div "Product catalogue" at bounding box center [673, 90] width 54 height 10
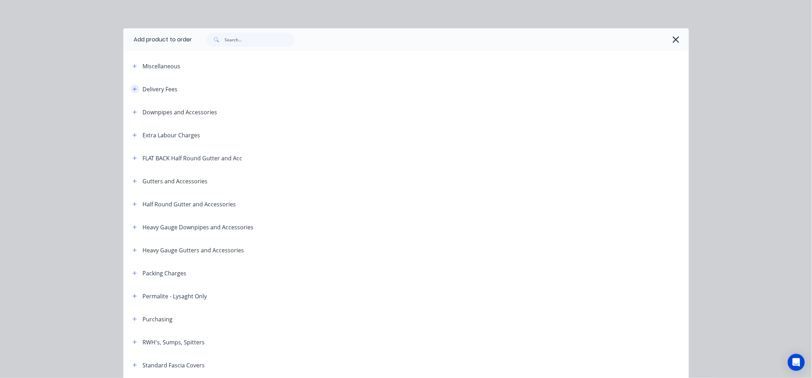
click at [131, 93] on button "button" at bounding box center [134, 88] width 9 height 9
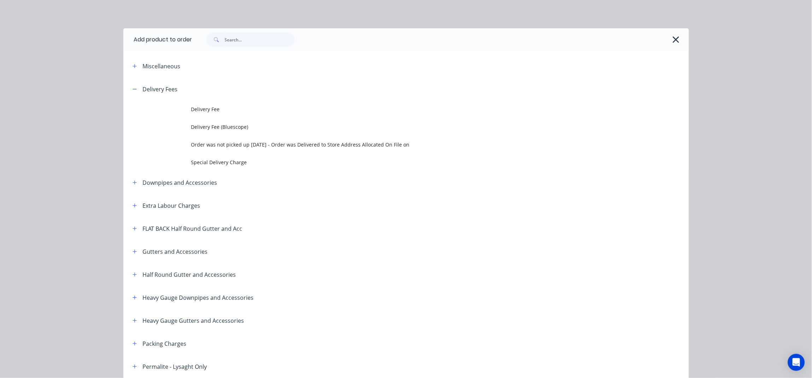
click at [191, 113] on td "Delivery Fee" at bounding box center [440, 109] width 498 height 18
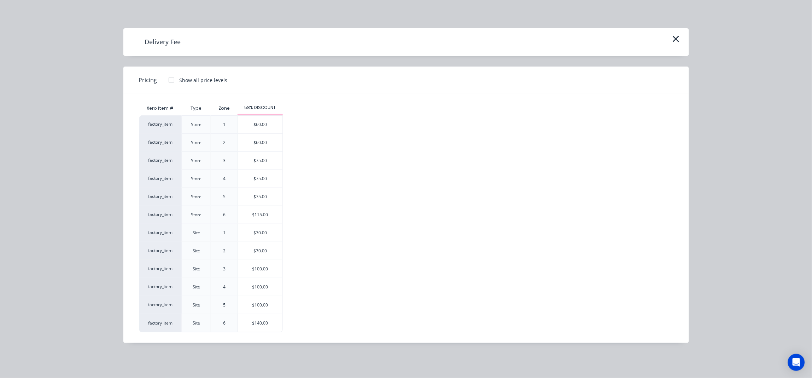
click at [267, 236] on div "$70.00" at bounding box center [260, 233] width 45 height 18
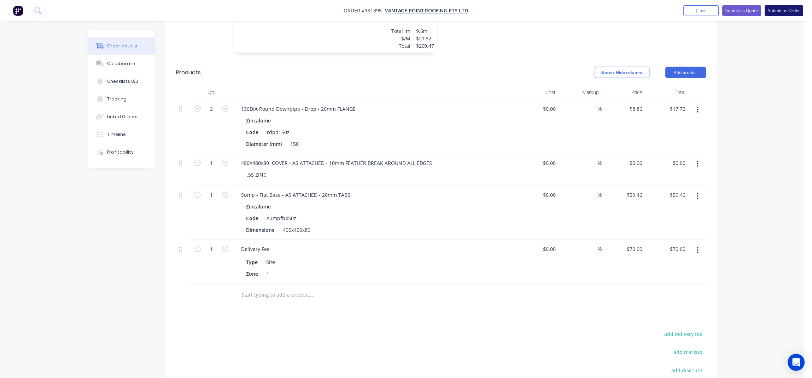
click at [787, 6] on button "Submit as Order" at bounding box center [784, 10] width 39 height 11
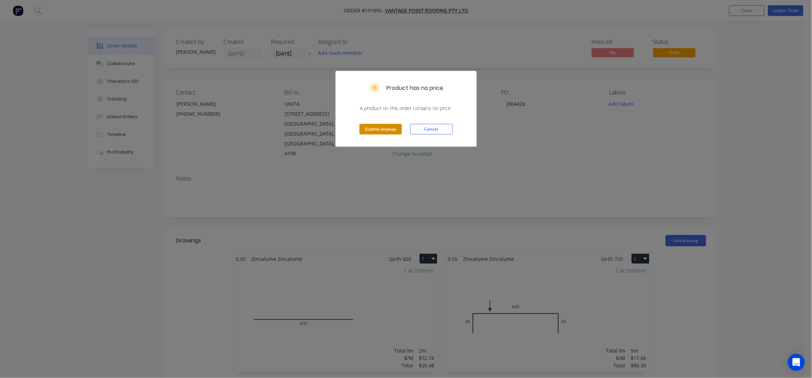
click at [366, 128] on button "Submit anyway" at bounding box center [381, 129] width 42 height 11
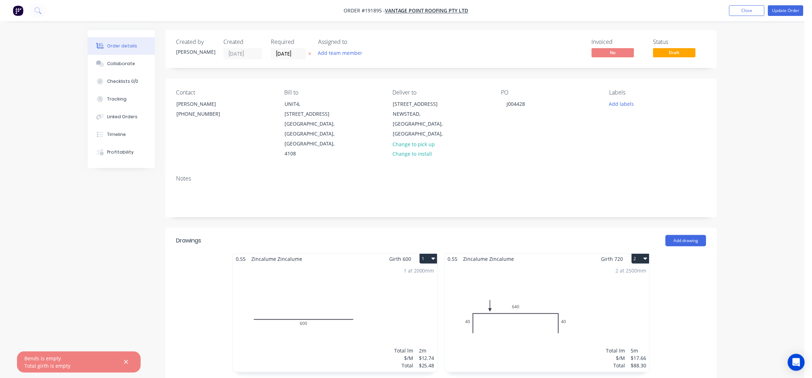
click at [745, 14] on button "Close" at bounding box center [746, 10] width 35 height 11
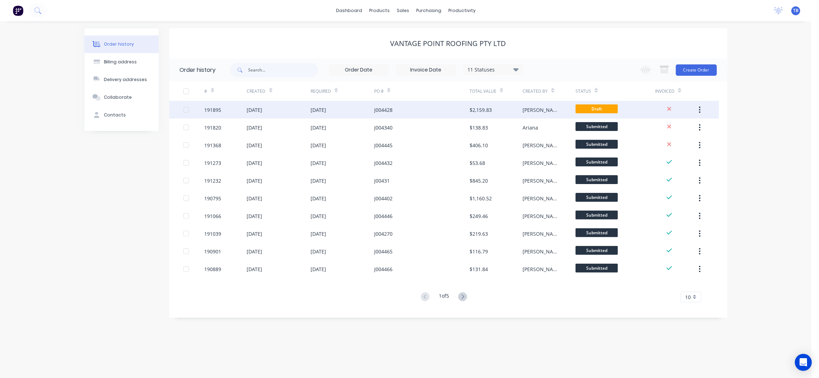
click at [422, 115] on div "J004428" at bounding box center [421, 110] width 95 height 18
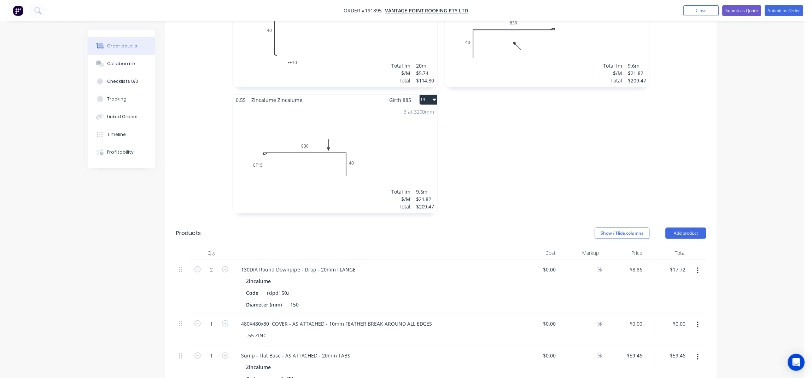
scroll to position [882, 0]
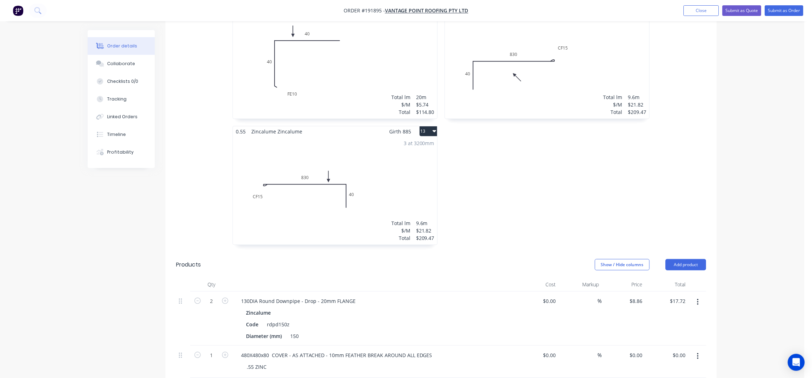
drag, startPoint x: 599, startPoint y: 197, endPoint x: 569, endPoint y: 202, distance: 30.8
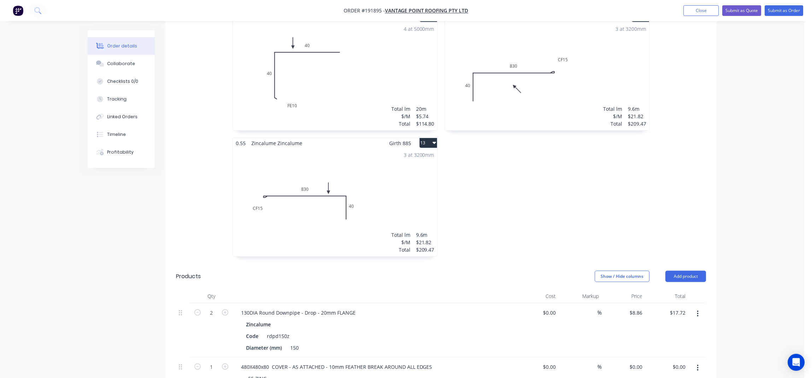
scroll to position [788, 0]
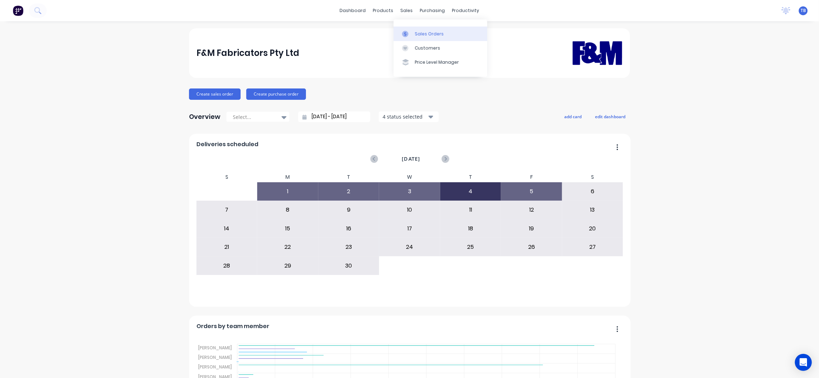
click at [433, 30] on link "Sales Orders" at bounding box center [441, 34] width 94 height 14
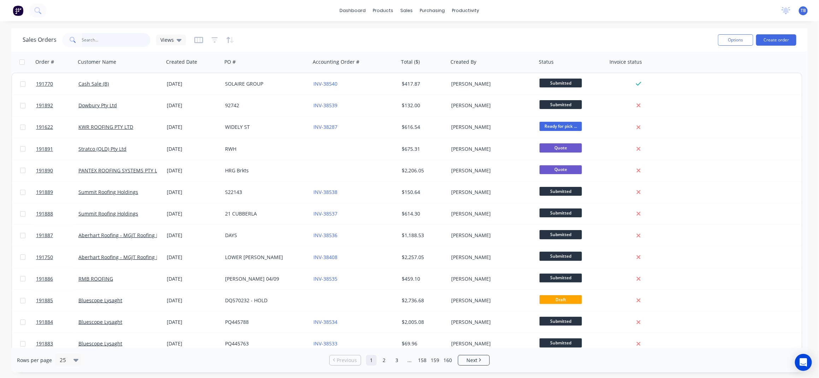
click at [97, 37] on input "text" at bounding box center [116, 40] width 69 height 14
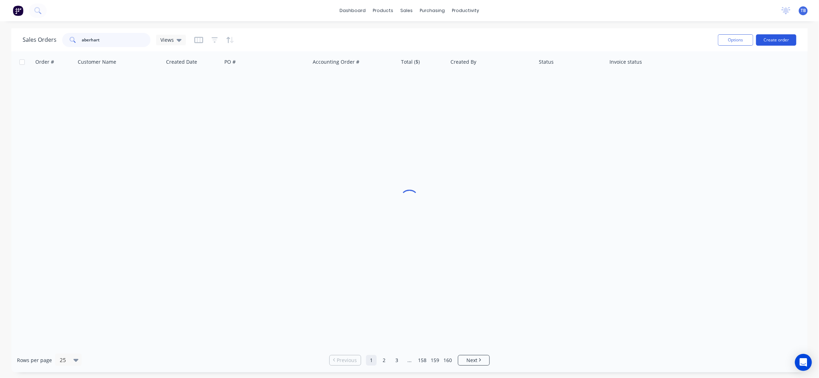
type input "aberhart"
click at [770, 43] on button "Create order" at bounding box center [777, 39] width 40 height 11
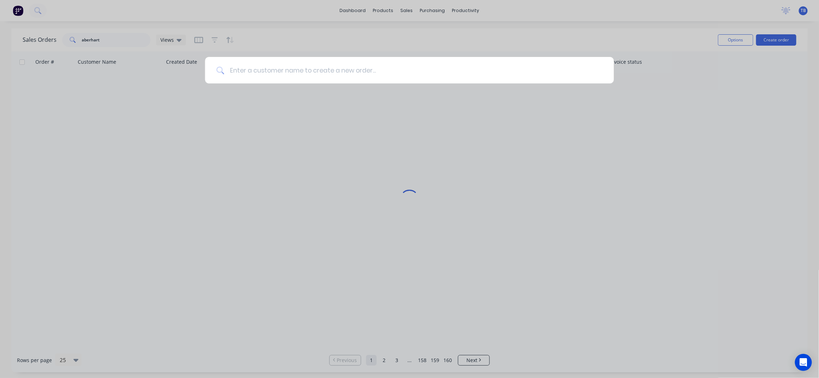
click at [463, 68] on input at bounding box center [413, 70] width 379 height 27
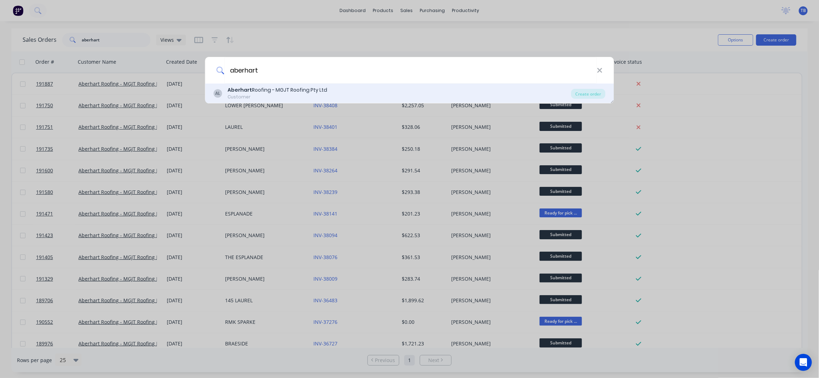
type input "aberhart"
click at [369, 85] on div "[PERSON_NAME] Roofing - MGJT Roofing Pty Ltd Customer Create order" at bounding box center [409, 93] width 409 height 20
click at [601, 96] on div "Create order" at bounding box center [589, 94] width 34 height 10
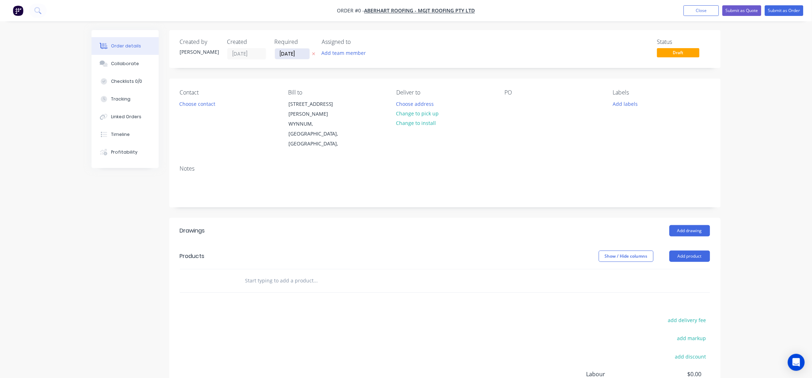
click at [282, 51] on input "[DATE]" at bounding box center [292, 53] width 35 height 11
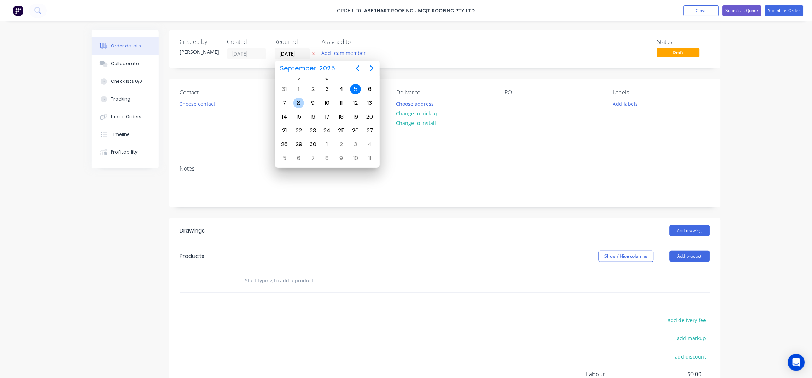
click at [298, 105] on div "8" at bounding box center [298, 103] width 11 height 11
type input "[DATE]"
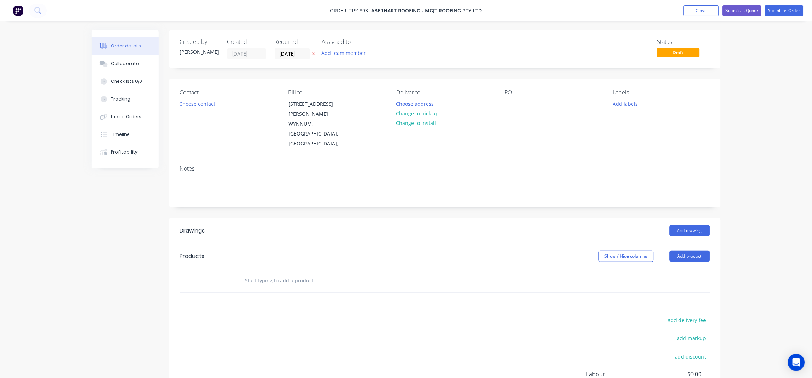
click at [447, 44] on div "Status Draft" at bounding box center [551, 49] width 317 height 21
click at [675, 115] on div "Labels Add labels" at bounding box center [661, 119] width 97 height 60
click at [200, 104] on button "Choose contact" at bounding box center [197, 104] width 43 height 10
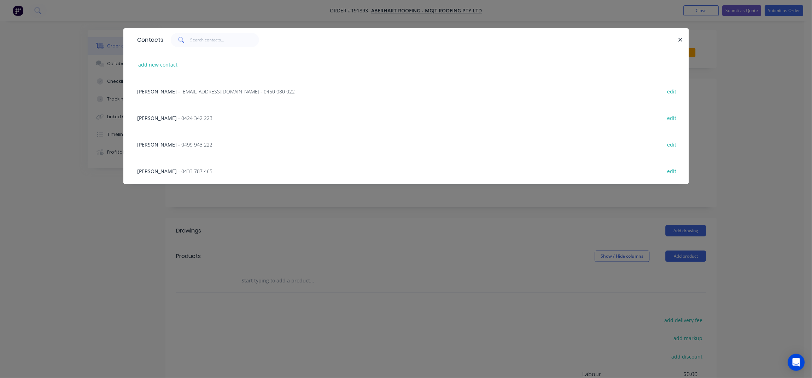
click at [81, 272] on div "Contacts add new contact Justine Aberhart - sales@aberhartroofing.com.au - 0450…" at bounding box center [406, 189] width 812 height 378
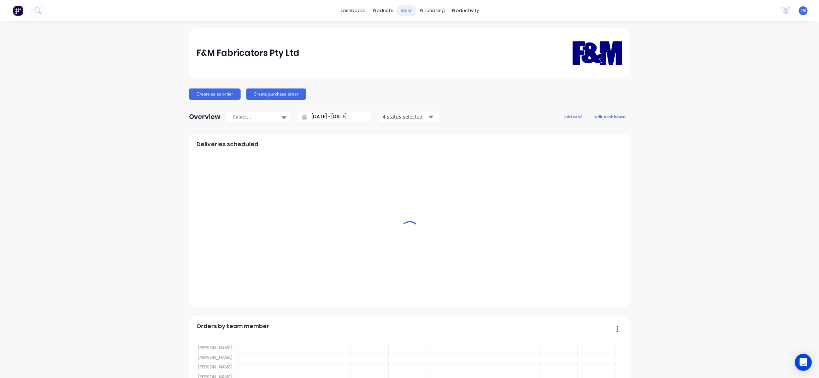
click at [404, 10] on div "sales" at bounding box center [406, 10] width 19 height 11
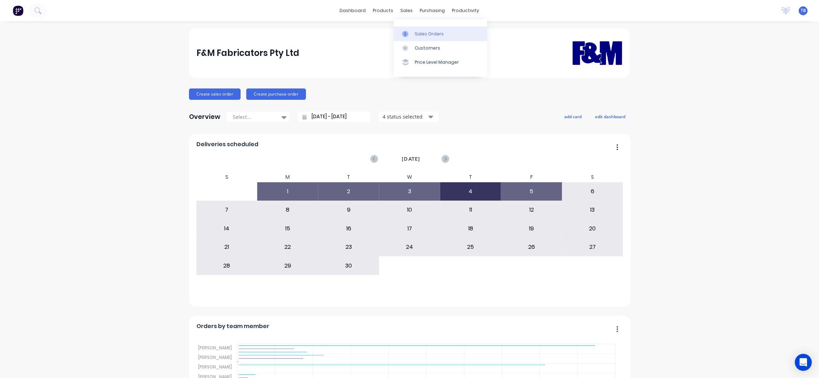
click at [424, 31] on div "Sales Orders" at bounding box center [429, 34] width 29 height 6
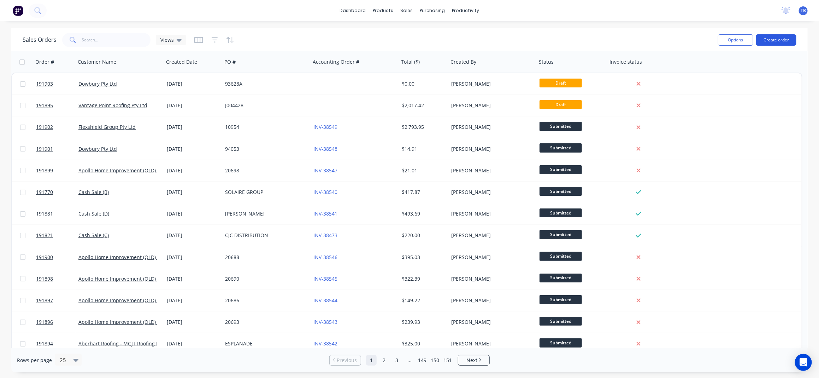
click at [777, 36] on button "Create order" at bounding box center [777, 39] width 40 height 11
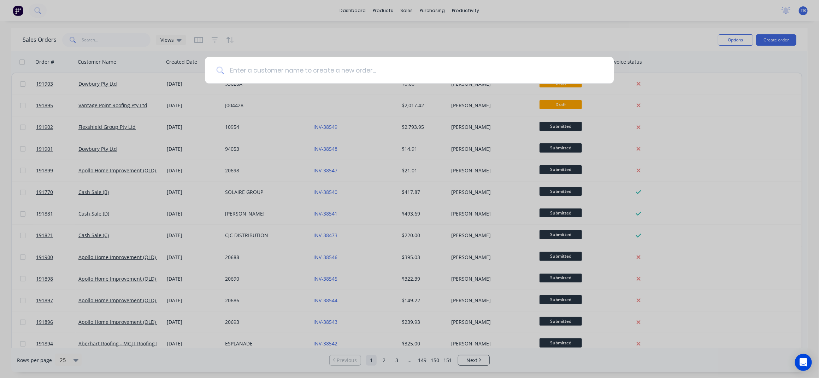
click at [308, 65] on input at bounding box center [413, 70] width 379 height 27
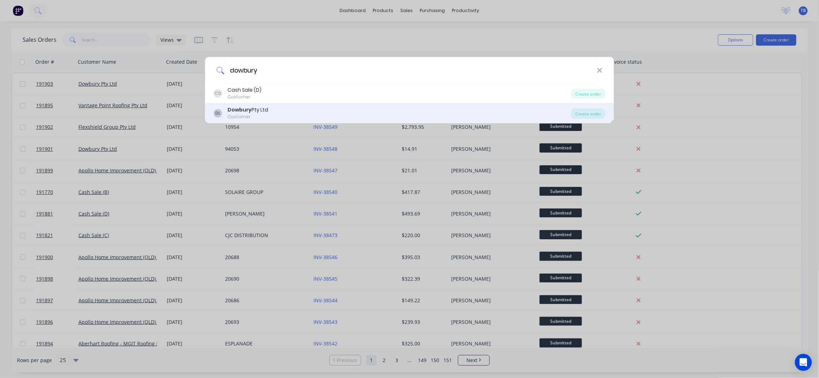
type input "dowbury"
drag, startPoint x: 348, startPoint y: 105, endPoint x: 357, endPoint y: 111, distance: 11.4
click at [348, 104] on div "DL Dowbury Pty Ltd Customer Create order" at bounding box center [409, 113] width 409 height 20
click at [370, 110] on div "DL Dowbury Pty Ltd Customer" at bounding box center [393, 113] width 358 height 14
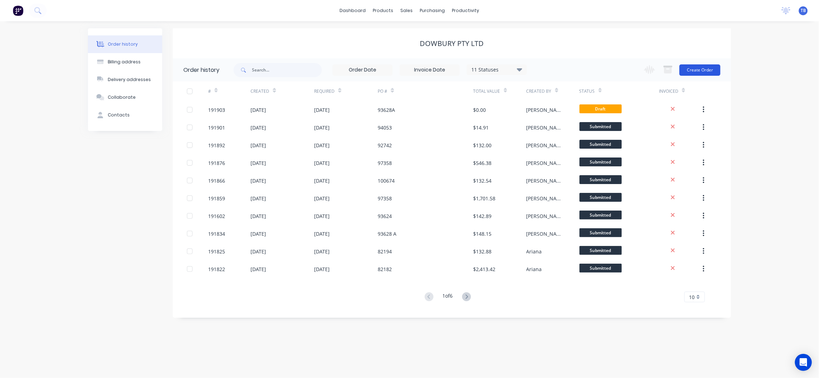
click at [706, 66] on button "Create Order" at bounding box center [700, 69] width 41 height 11
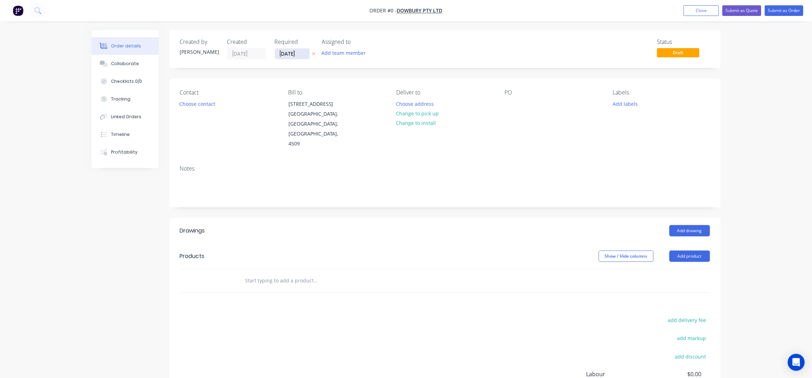
click at [281, 53] on input "[DATE]" at bounding box center [292, 53] width 35 height 11
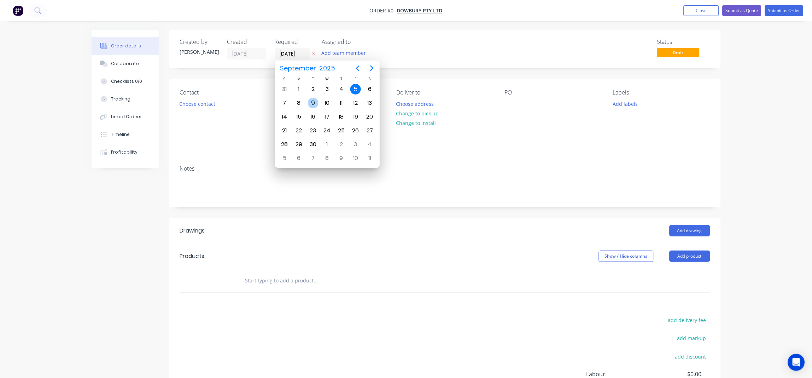
click at [311, 103] on div "9" at bounding box center [313, 103] width 11 height 11
type input "[DATE]"
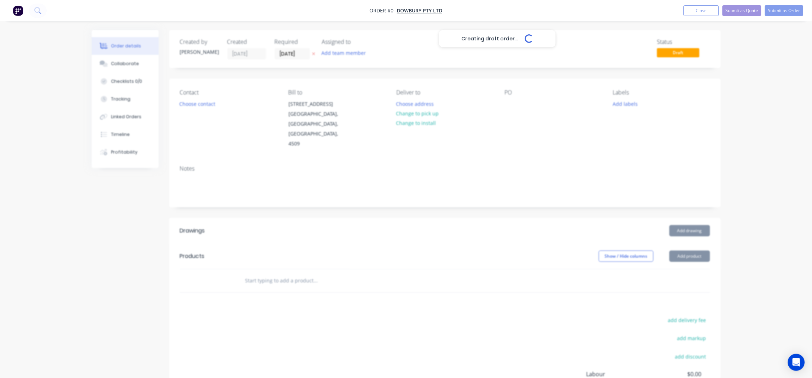
click at [194, 106] on div "Creating draft order... Loading..." at bounding box center [498, 219] width 812 height 378
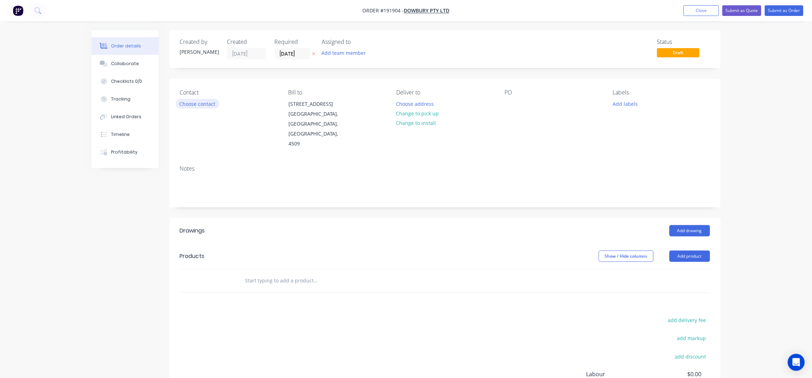
click at [195, 105] on button "Choose contact" at bounding box center [197, 104] width 43 height 10
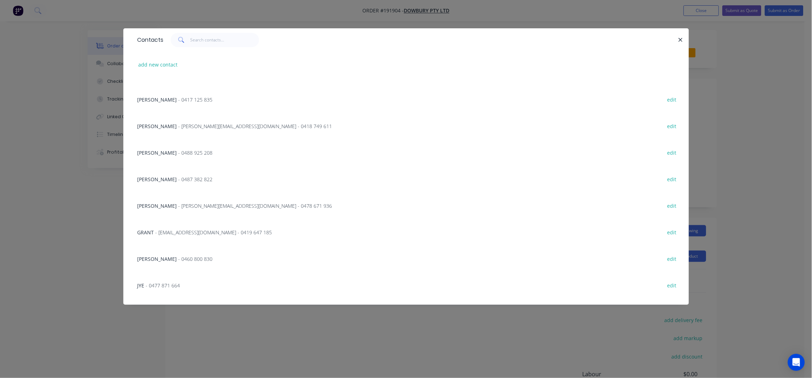
scroll to position [141, 0]
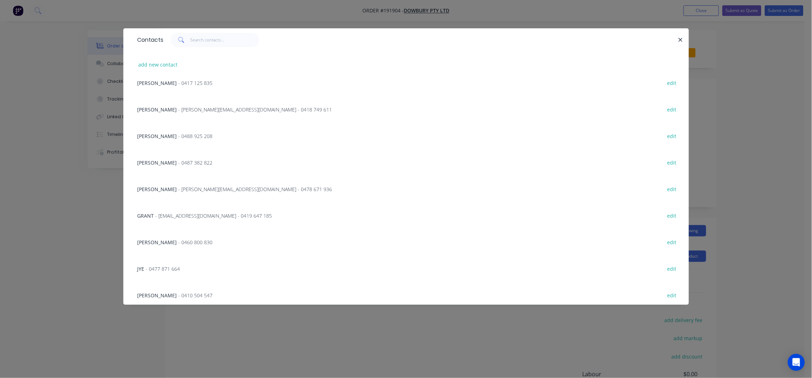
click at [209, 239] on span "- 0460 800 830" at bounding box center [196, 242] width 34 height 7
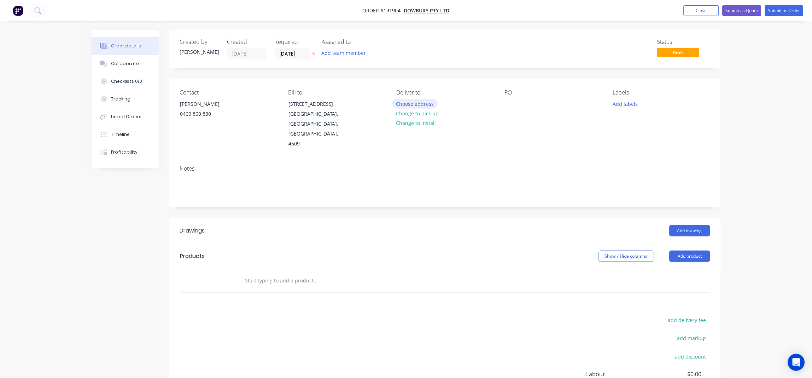
click at [419, 106] on button "Choose address" at bounding box center [414, 104] width 45 height 10
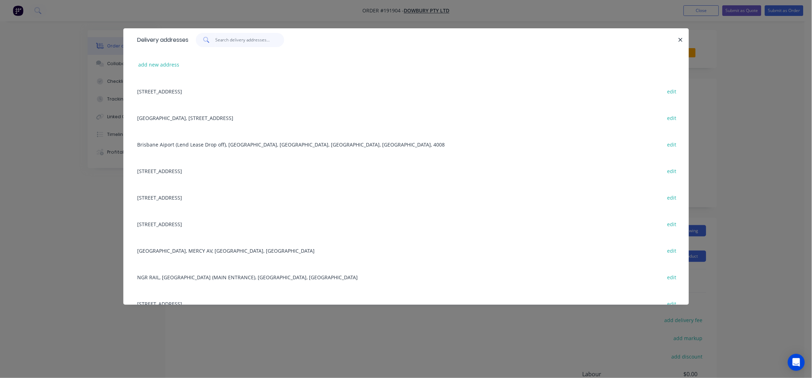
click at [225, 45] on input "text" at bounding box center [249, 40] width 69 height 14
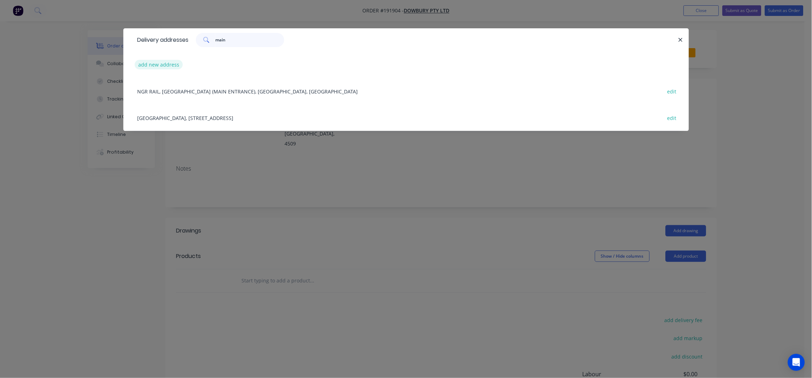
type input "main"
click at [158, 63] on button "add new address" at bounding box center [159, 65] width 48 height 10
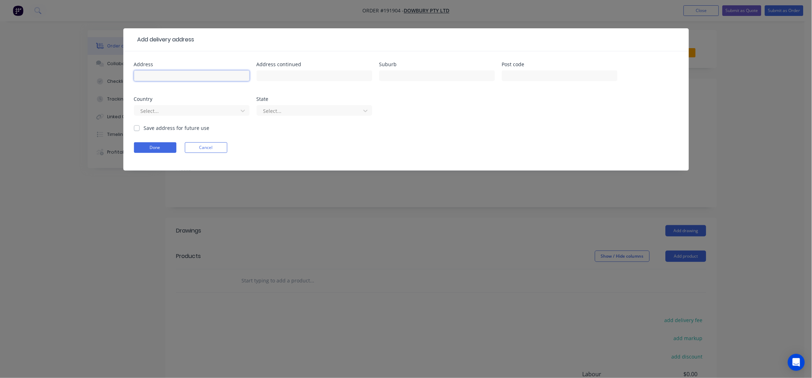
click at [185, 78] on input "text" at bounding box center [192, 75] width 116 height 11
type input "m"
type input "c"
type input "CPR - MAIN STREET GATE"
type input "WOOLLOONGABBA"
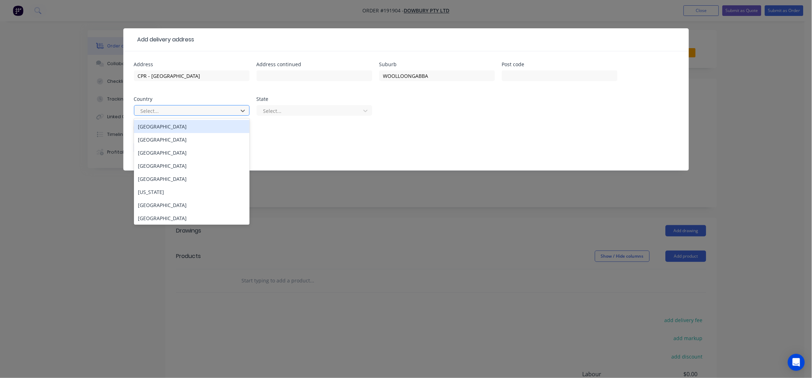
click at [220, 106] on div at bounding box center [187, 110] width 94 height 9
click at [164, 130] on div "[GEOGRAPHIC_DATA]" at bounding box center [192, 126] width 116 height 13
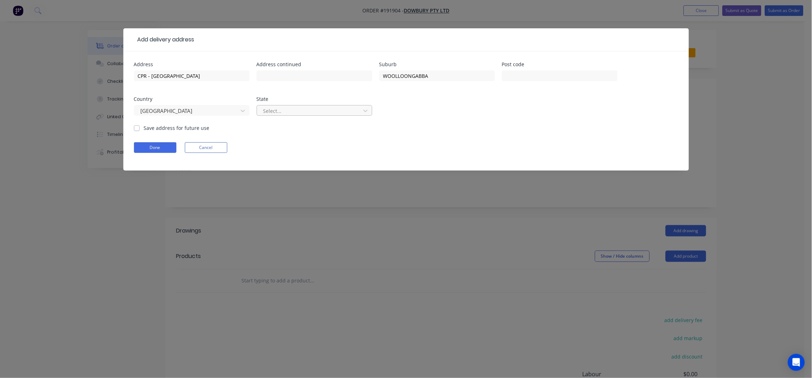
click at [297, 110] on div at bounding box center [310, 110] width 94 height 9
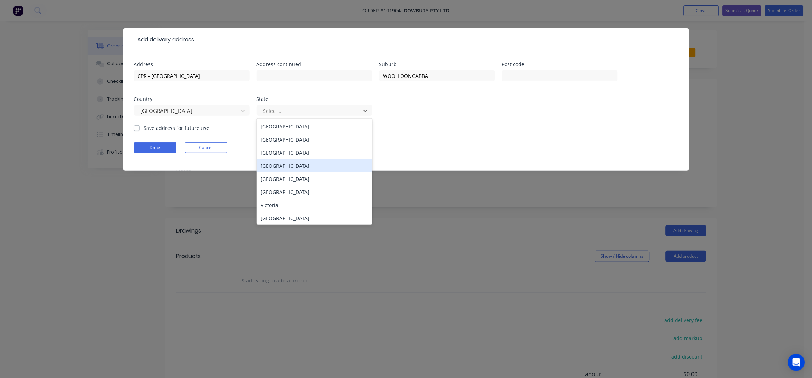
click at [274, 167] on div "Queensland" at bounding box center [315, 165] width 116 height 13
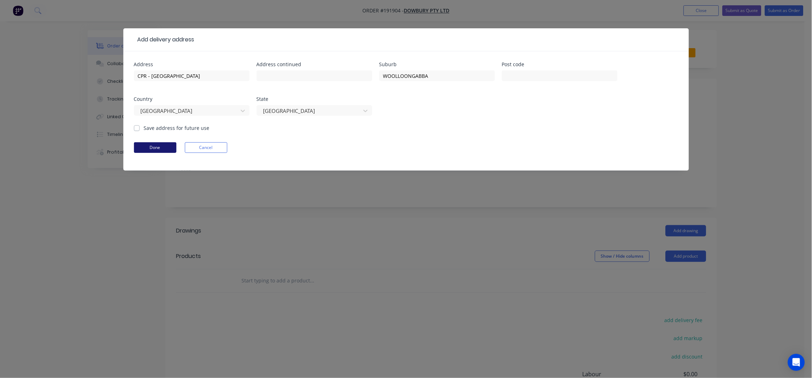
click at [175, 142] on button "Done" at bounding box center [155, 147] width 42 height 11
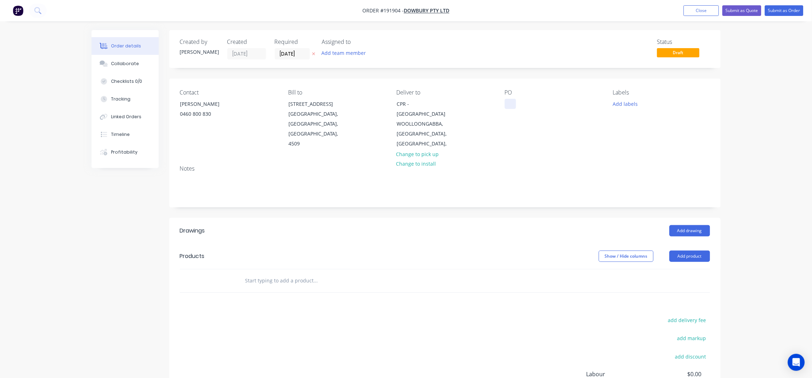
click at [509, 105] on div at bounding box center [510, 104] width 11 height 10
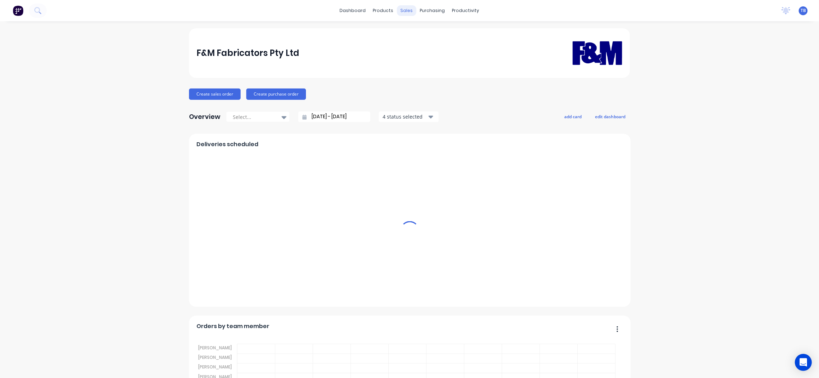
click at [403, 11] on div "sales" at bounding box center [406, 10] width 19 height 11
click at [402, 10] on div "sales" at bounding box center [406, 10] width 19 height 11
click at [403, 10] on div "sales" at bounding box center [406, 10] width 19 height 11
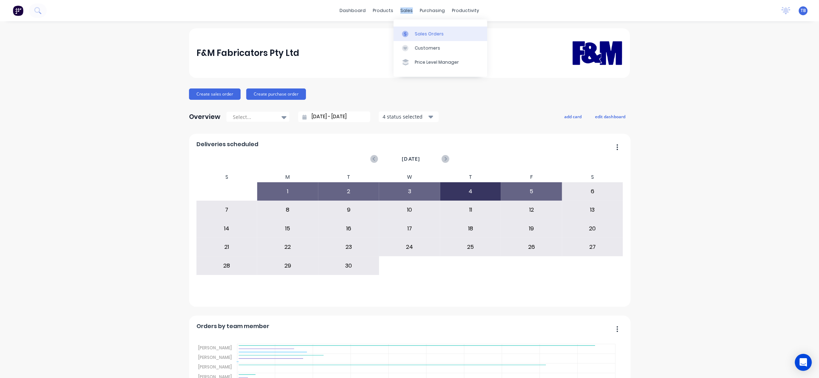
click at [419, 27] on link "Sales Orders" at bounding box center [441, 34] width 94 height 14
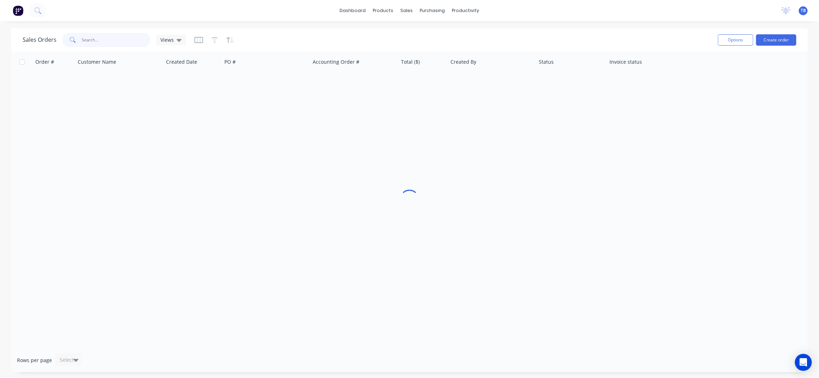
click at [117, 40] on input "text" at bounding box center [116, 40] width 69 height 14
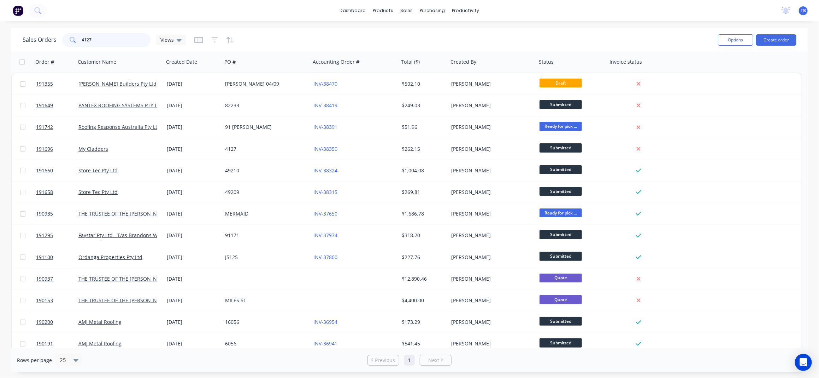
click at [105, 35] on input "4127" at bounding box center [116, 40] width 69 height 14
click at [106, 41] on input "4127" at bounding box center [116, 40] width 69 height 14
type input "4"
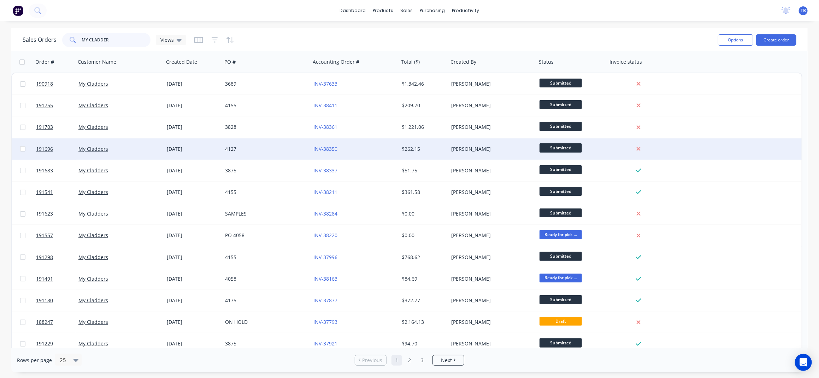
type input "MY CLADDER"
click at [273, 148] on div "4127" at bounding box center [264, 148] width 78 height 7
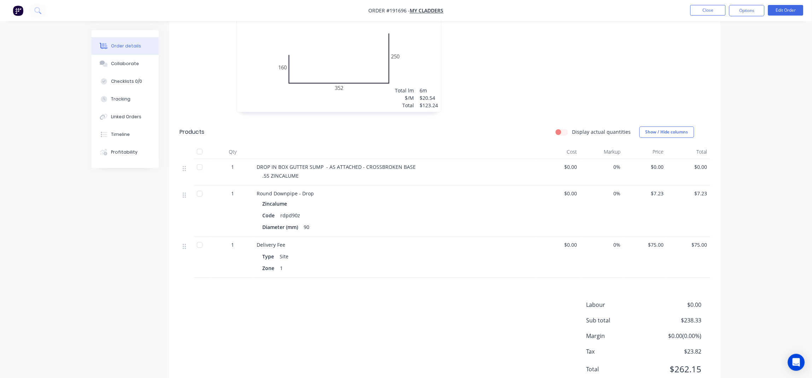
scroll to position [503, 0]
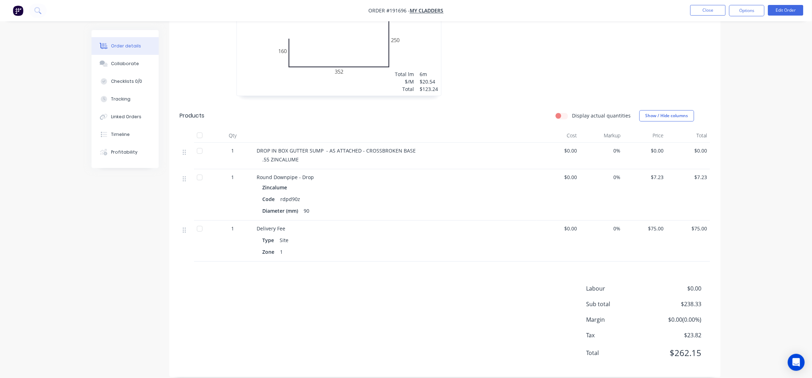
drag, startPoint x: 779, startPoint y: 175, endPoint x: 772, endPoint y: 177, distance: 7.0
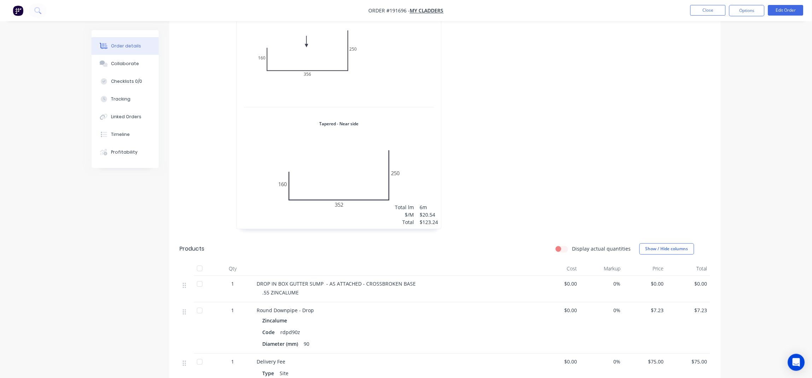
scroll to position [409, 0]
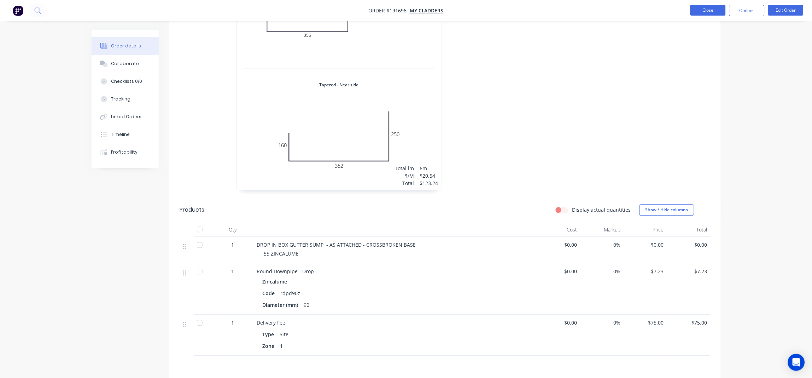
click at [708, 12] on button "Close" at bounding box center [707, 10] width 35 height 11
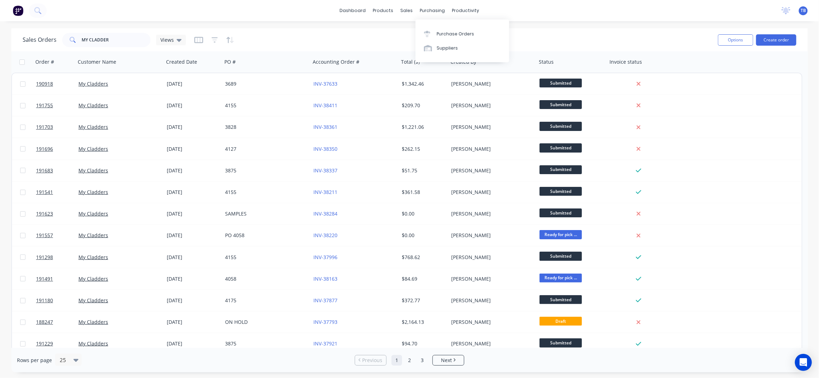
click at [426, 23] on div "Purchase Orders Suppliers" at bounding box center [463, 40] width 94 height 43
drag, startPoint x: 416, startPoint y: 28, endPoint x: 438, endPoint y: 30, distance: 22.1
click at [416, 28] on link "Sales Orders" at bounding box center [445, 34] width 94 height 14
click at [771, 40] on button "Create order" at bounding box center [777, 39] width 40 height 11
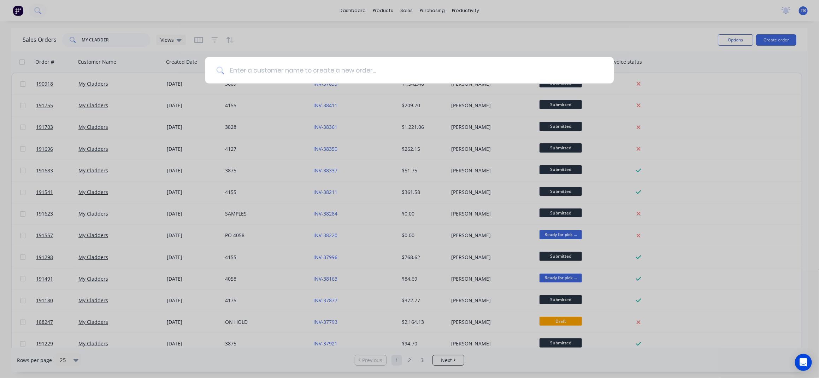
click at [292, 66] on input at bounding box center [413, 70] width 379 height 27
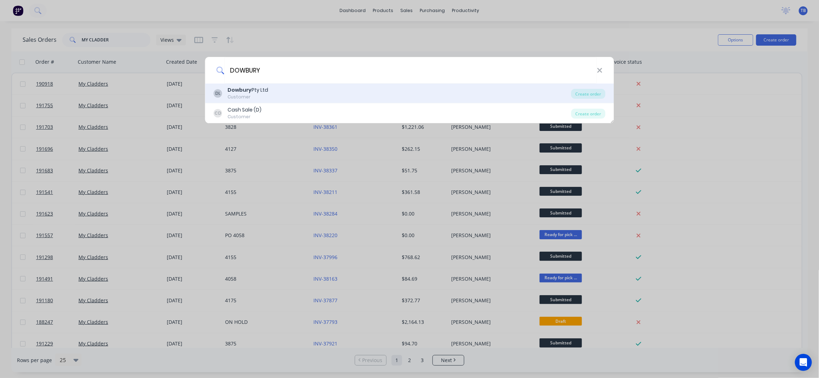
type input "DOWBURY"
click at [305, 98] on div "DL Dowbury Pty Ltd Customer" at bounding box center [393, 93] width 358 height 14
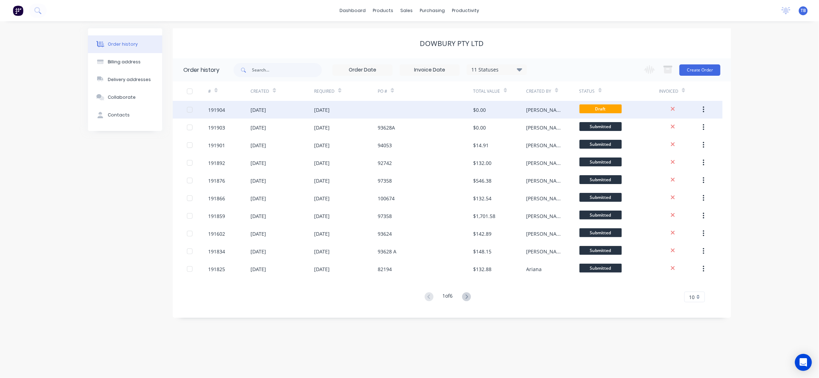
click at [420, 108] on div at bounding box center [425, 110] width 95 height 18
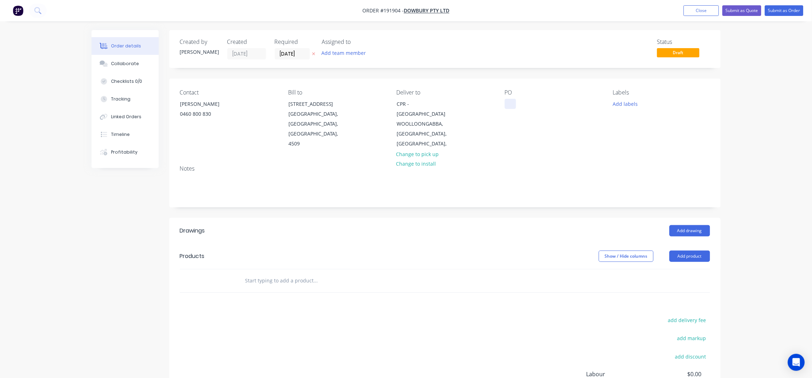
click at [511, 103] on div at bounding box center [510, 104] width 11 height 10
click at [628, 103] on button "Add labels" at bounding box center [625, 104] width 33 height 10
click at [635, 153] on div "AM" at bounding box center [638, 153] width 12 height 8
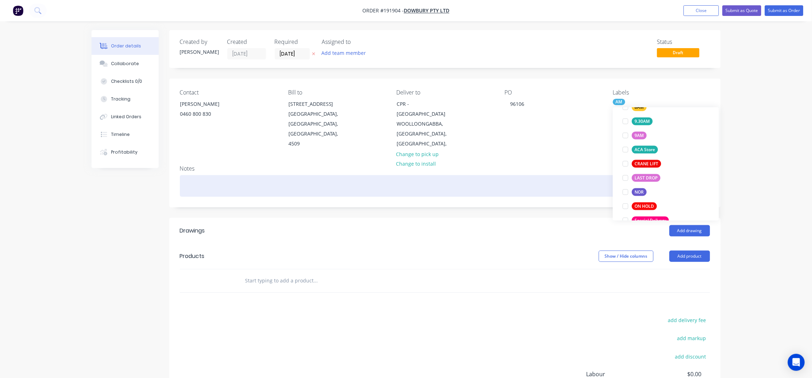
scroll to position [14, 0]
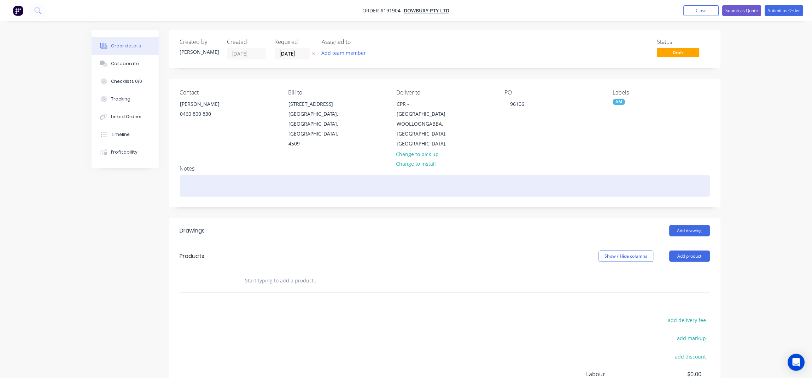
click at [556, 175] on div at bounding box center [445, 186] width 530 height 22
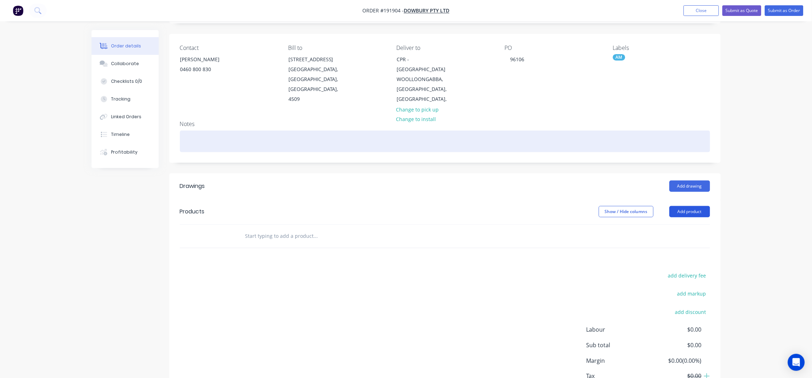
scroll to position [86, 0]
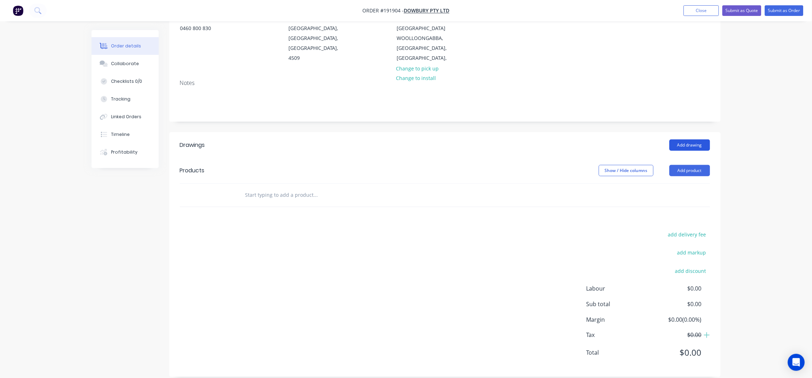
click at [679, 139] on button "Add drawing" at bounding box center [690, 144] width 41 height 11
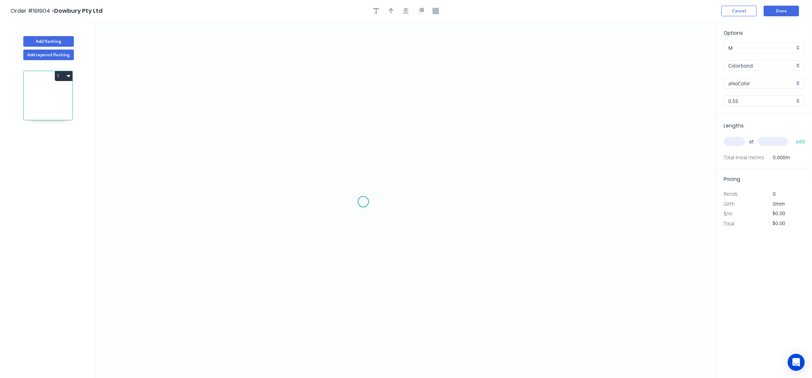
click at [386, 202] on icon "0" at bounding box center [405, 200] width 621 height 356
click at [275, 202] on icon "0" at bounding box center [405, 200] width 621 height 356
click at [283, 89] on icon "0 ?" at bounding box center [405, 200] width 621 height 356
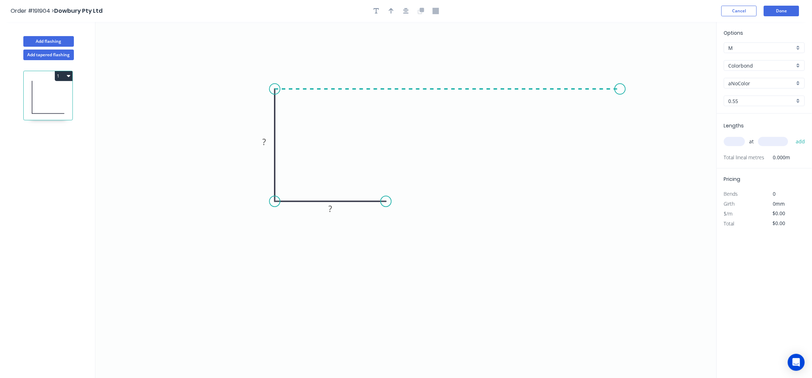
click at [620, 96] on icon "0 ? ?" at bounding box center [405, 200] width 621 height 356
drag, startPoint x: 639, startPoint y: 116, endPoint x: 656, endPoint y: 112, distance: 17.6
click at [639, 115] on icon "0 ? ? ?" at bounding box center [405, 200] width 621 height 356
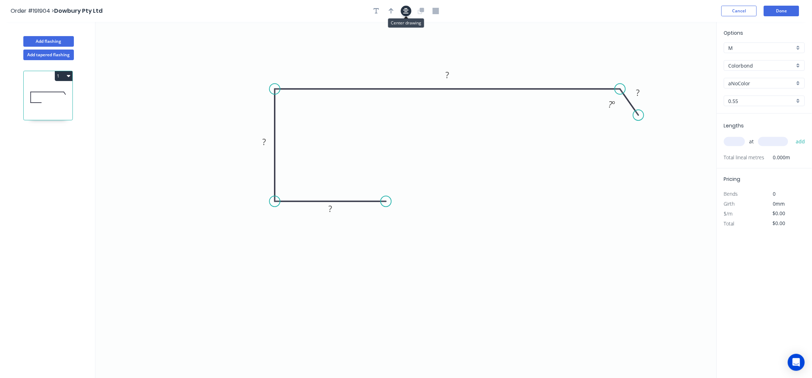
click at [407, 12] on icon "button" at bounding box center [406, 11] width 6 height 6
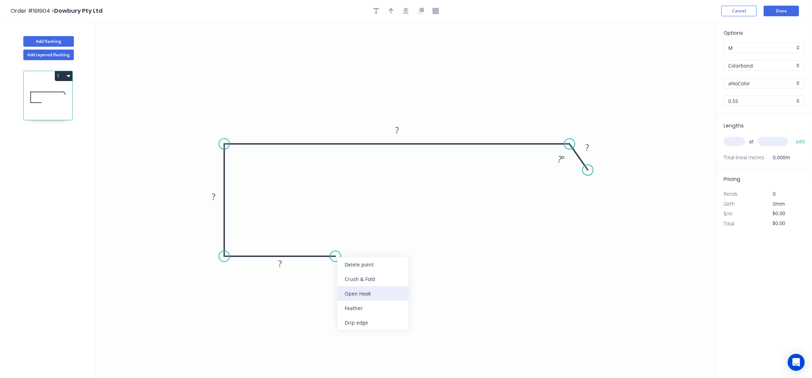
click at [359, 286] on div "Open Hook" at bounding box center [373, 293] width 71 height 14
click at [365, 286] on div "Delete bend" at bounding box center [374, 291] width 71 height 14
click at [361, 278] on div "Crush & Fold" at bounding box center [372, 278] width 71 height 14
drag, startPoint x: 336, startPoint y: 270, endPoint x: 370, endPoint y: 255, distance: 37.7
click at [378, 249] on icon "0 CF 10 ? ? ? ? ? º" at bounding box center [405, 200] width 621 height 356
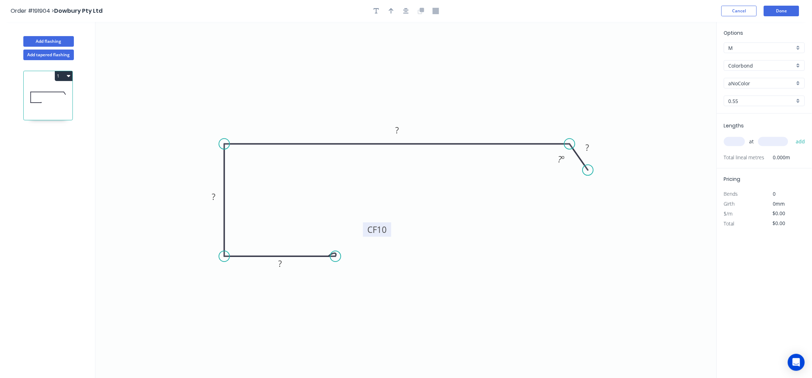
drag, startPoint x: 339, startPoint y: 272, endPoint x: 390, endPoint y: 234, distance: 63.8
click at [390, 234] on rect at bounding box center [377, 229] width 28 height 14
click at [384, 229] on tspan "10" at bounding box center [382, 229] width 10 height 12
click at [585, 186] on div "Hide angle" at bounding box center [601, 185] width 71 height 14
type input "$16.21"
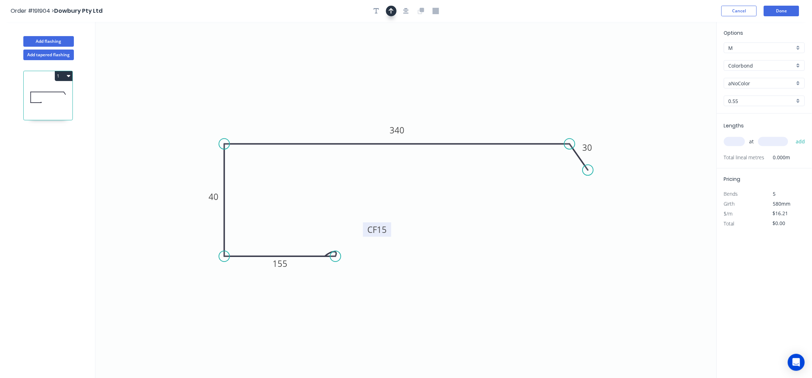
click at [389, 11] on icon "button" at bounding box center [391, 11] width 5 height 6
drag, startPoint x: 682, startPoint y: 56, endPoint x: 456, endPoint y: 147, distance: 243.9
click at [339, 132] on icon at bounding box center [338, 123] width 6 height 23
click at [749, 82] on input "aNoColor" at bounding box center [762, 83] width 66 height 7
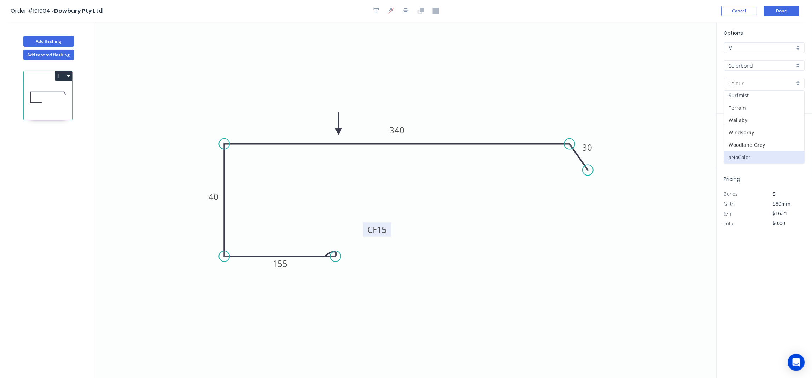
click at [753, 95] on div "Surfmist" at bounding box center [764, 95] width 80 height 12
type input "Surfmist"
click at [732, 136] on div "at add" at bounding box center [765, 141] width 82 height 12
drag, startPoint x: 732, startPoint y: 142, endPoint x: 777, endPoint y: 207, distance: 78.7
click at [733, 142] on input "text" at bounding box center [734, 141] width 21 height 9
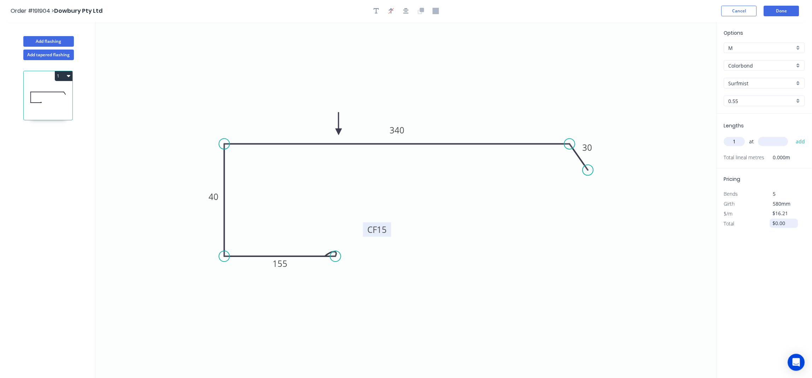
type input "1"
type input "3000"
click at [793, 135] on button "add" at bounding box center [801, 141] width 17 height 12
click at [68, 72] on button "1" at bounding box center [64, 76] width 18 height 10
click at [50, 95] on div "Duplicate" at bounding box center [39, 93] width 54 height 10
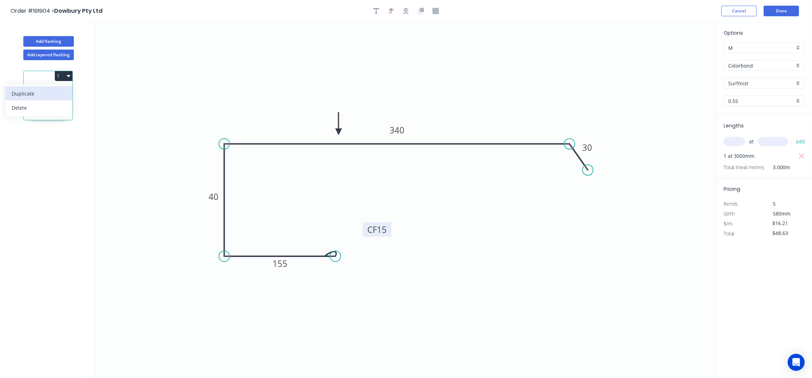
type input "$0.00"
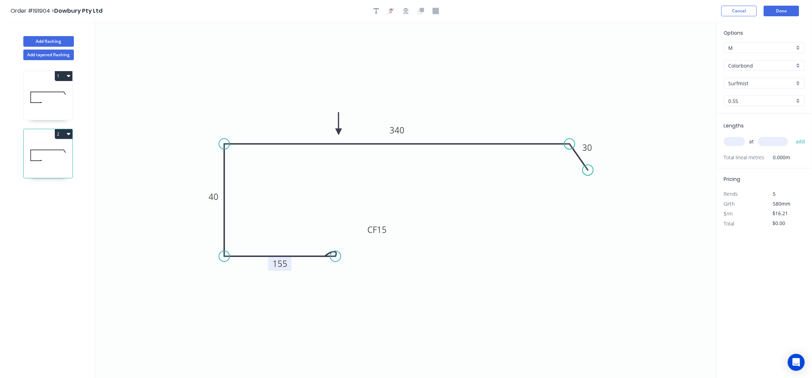
click at [287, 263] on rect at bounding box center [279, 263] width 23 height 14
click at [285, 266] on tspan "155" at bounding box center [280, 263] width 15 height 12
click at [626, 239] on icon "0 CF 15 125 40 365 30" at bounding box center [405, 200] width 621 height 356
click at [732, 145] on input "text" at bounding box center [734, 141] width 21 height 9
type input "1"
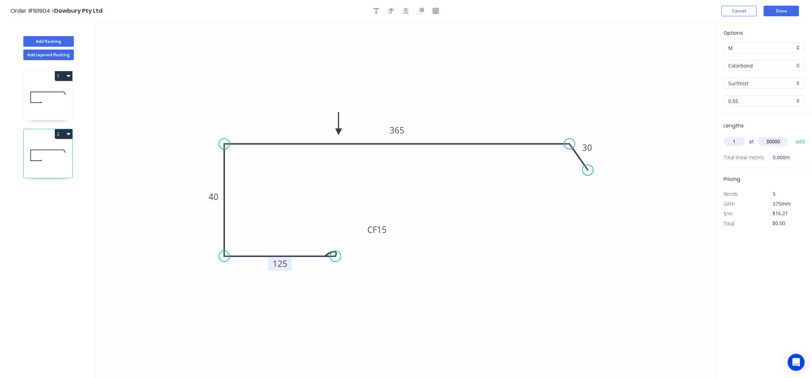
type input "30000"
click at [793, 135] on button "add" at bounding box center [801, 141] width 17 height 12
click at [805, 156] on icon "button" at bounding box center [802, 156] width 6 height 8
type input "$0.00"
click at [733, 141] on input "text" at bounding box center [734, 141] width 21 height 9
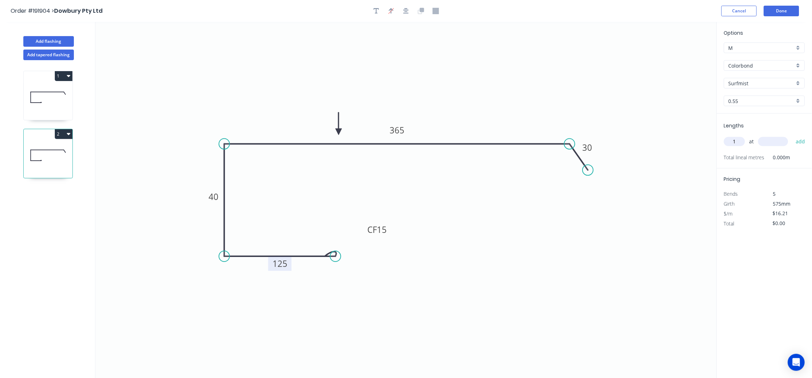
type input "1"
type input "3000"
click at [793, 135] on button "add" at bounding box center [801, 141] width 17 height 12
click at [58, 134] on button "2" at bounding box center [64, 134] width 18 height 10
click at [52, 148] on div "Duplicate" at bounding box center [39, 151] width 54 height 10
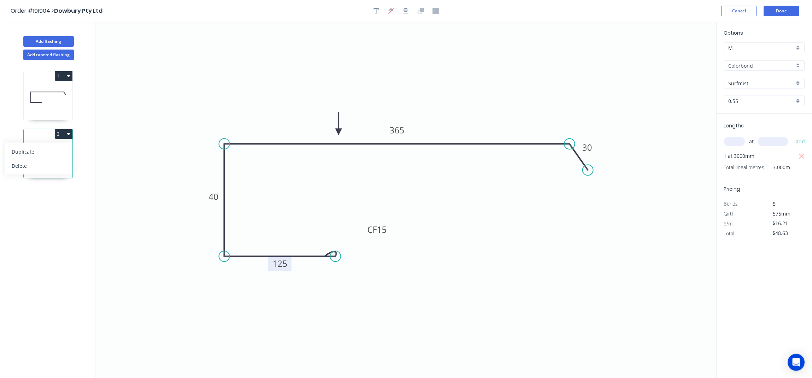
type input "$0.00"
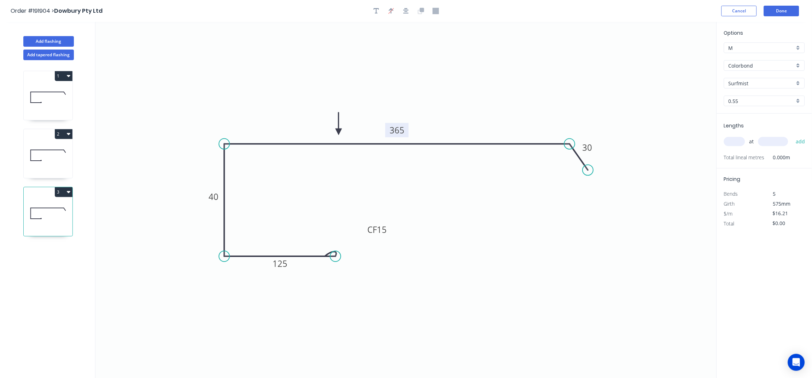
click at [400, 129] on tspan "365" at bounding box center [397, 130] width 15 height 12
type input "$19.72"
click at [734, 136] on div "at add" at bounding box center [765, 141] width 82 height 12
click at [735, 141] on input "text" at bounding box center [734, 141] width 21 height 9
type input "1"
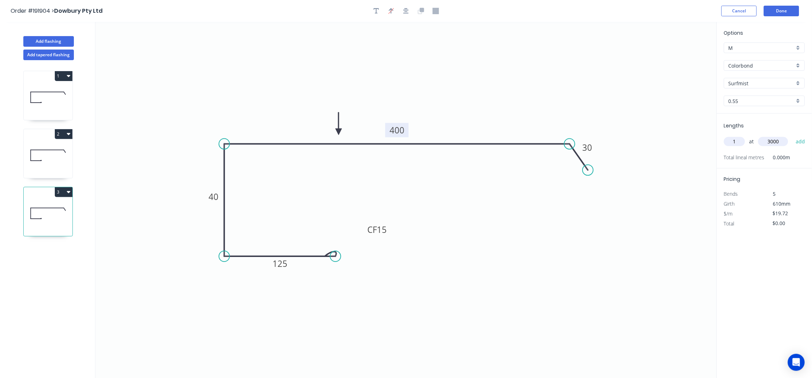
type input "3000"
click at [793, 135] on button "add" at bounding box center [801, 141] width 17 height 12
type input "$59.16"
click at [778, 6] on button "Done" at bounding box center [781, 11] width 35 height 11
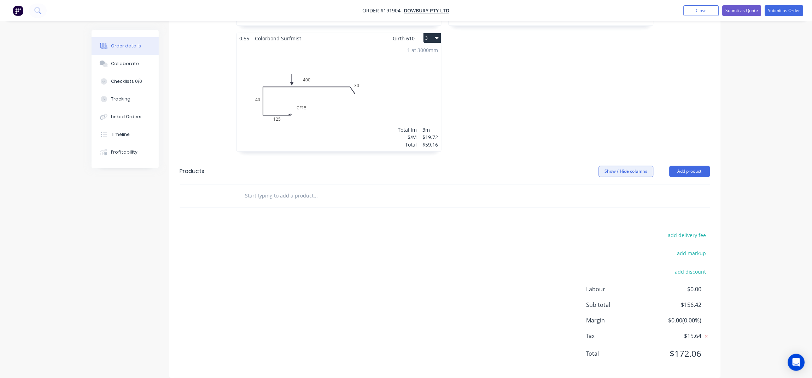
scroll to position [338, 0]
click at [702, 164] on button "Add product" at bounding box center [690, 169] width 41 height 11
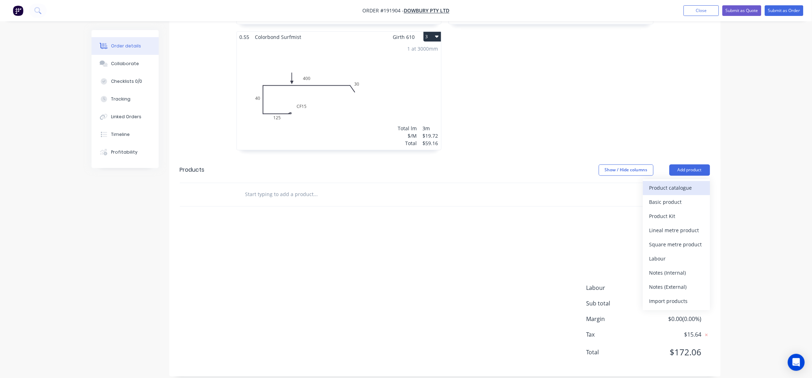
click at [693, 181] on button "Product catalogue" at bounding box center [676, 188] width 67 height 14
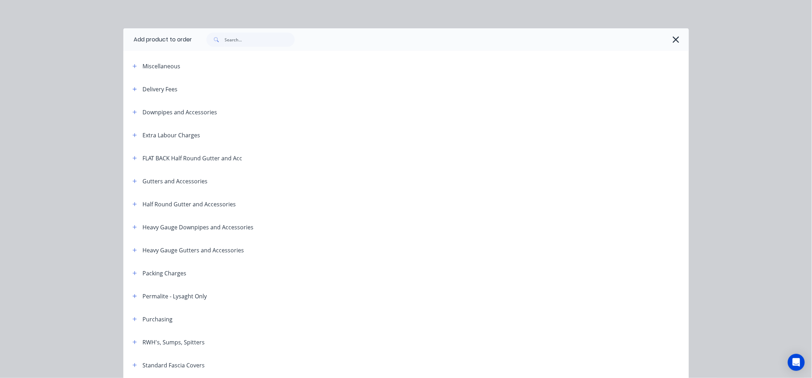
click at [133, 199] on span at bounding box center [134, 203] width 9 height 9
click at [133, 204] on icon "button" at bounding box center [135, 204] width 4 height 5
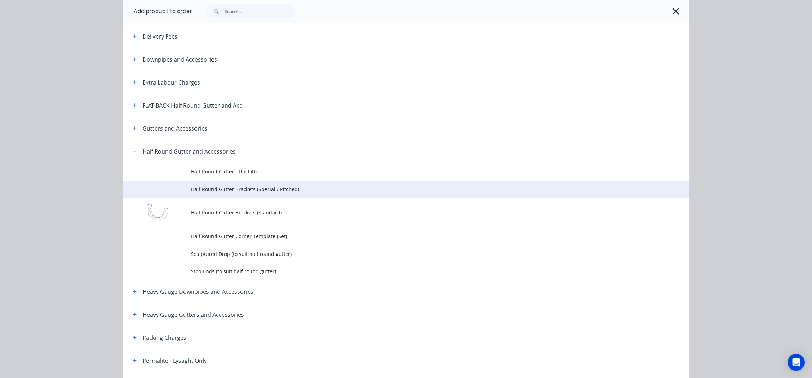
scroll to position [94, 0]
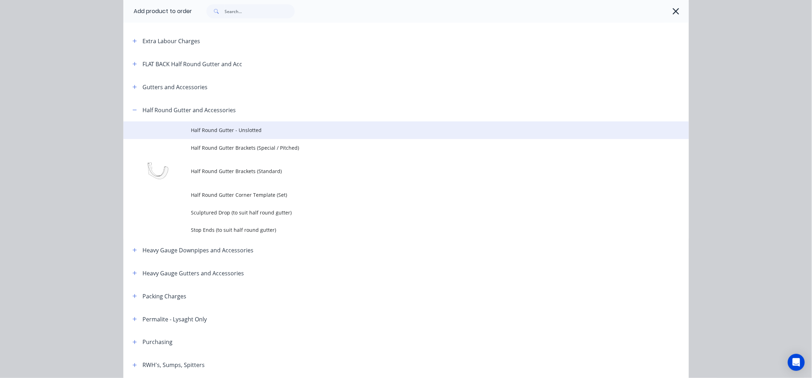
click at [233, 130] on span "Half Round Gutter - Unslotted" at bounding box center [390, 129] width 398 height 7
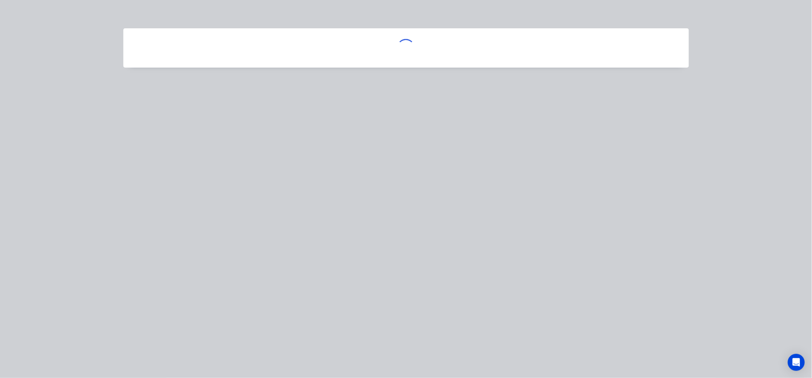
scroll to position [348, 0]
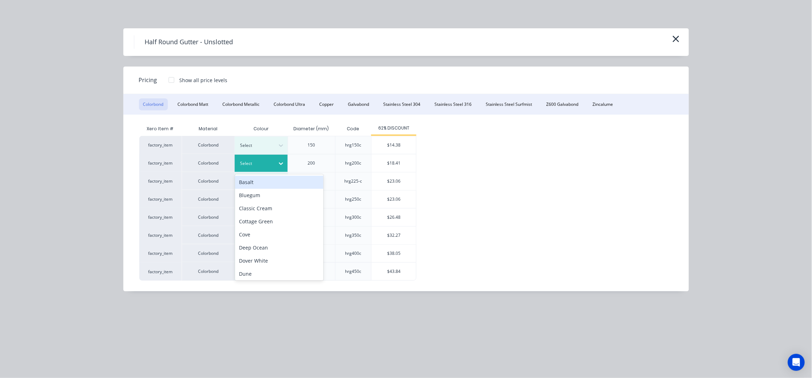
click at [269, 162] on div at bounding box center [256, 163] width 32 height 8
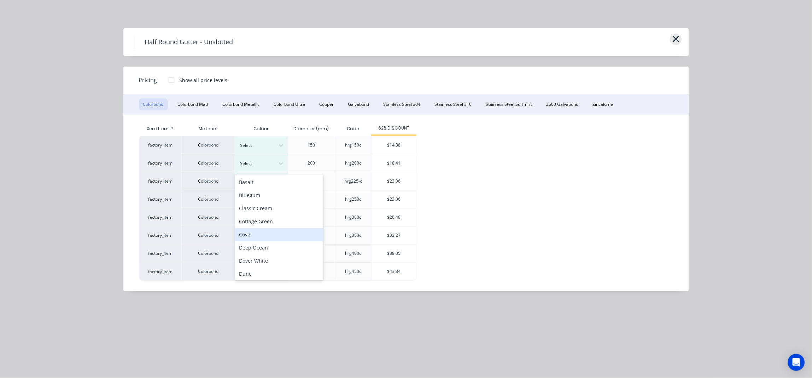
click at [673, 37] on icon "button" at bounding box center [676, 39] width 6 height 6
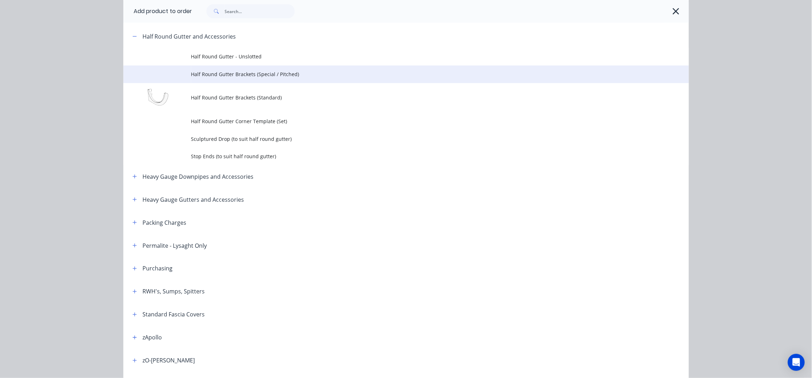
scroll to position [145, 0]
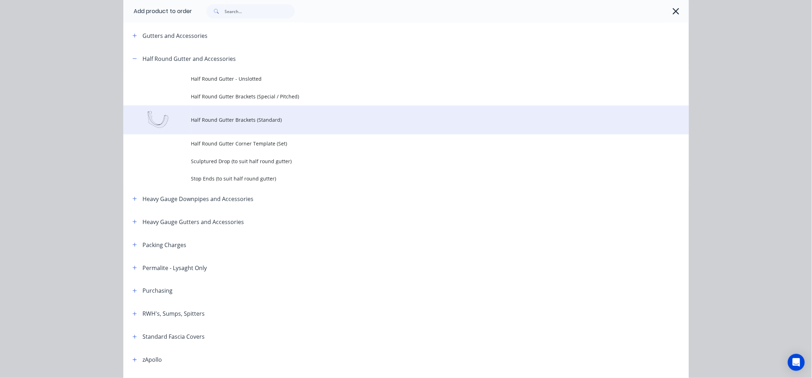
click at [285, 122] on span "Half Round Gutter Brackets (Standard)" at bounding box center [390, 119] width 398 height 7
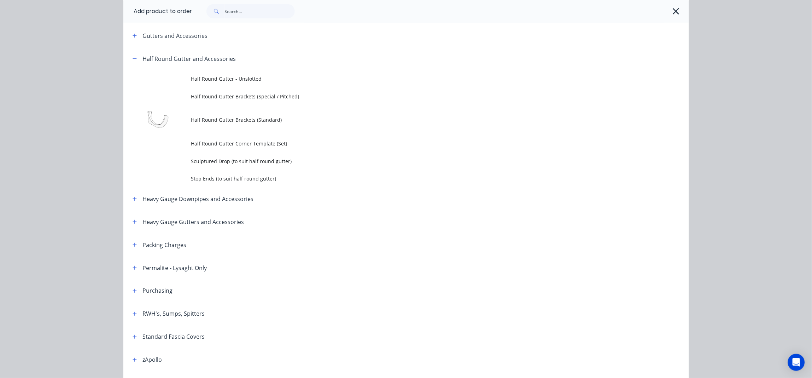
scroll to position [0, 0]
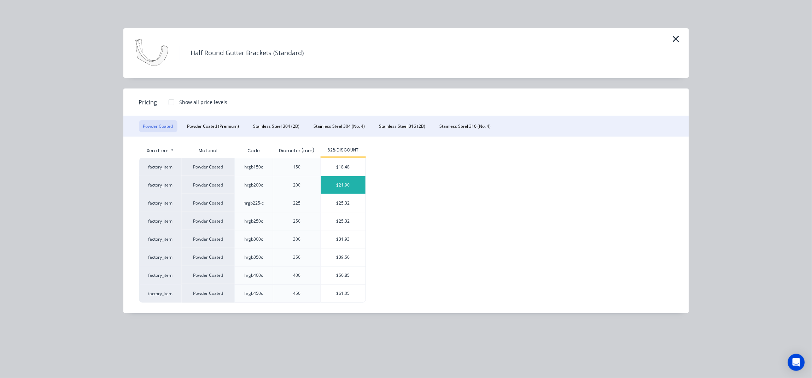
click at [342, 182] on div "$21.90" at bounding box center [343, 185] width 45 height 18
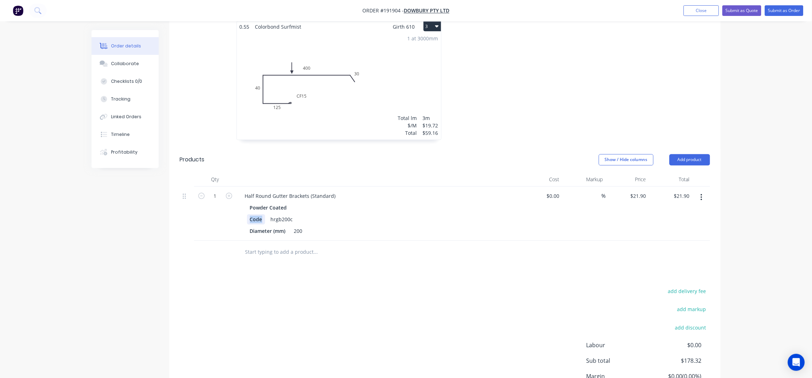
drag, startPoint x: 264, startPoint y: 211, endPoint x: 228, endPoint y: 216, distance: 36.4
click at [228, 214] on div "1 Half Round Gutter Brackets (Standard) Powder Coated Code hrgb200c Diameter (m…" at bounding box center [445, 214] width 530 height 54
click at [370, 286] on div "add delivery fee add markup add discount Labour $0.00 Sub total $178.32 Margin …" at bounding box center [445, 354] width 530 height 136
click at [308, 246] on input "text" at bounding box center [315, 252] width 141 height 14
click at [227, 193] on icon "button" at bounding box center [229, 196] width 6 height 6
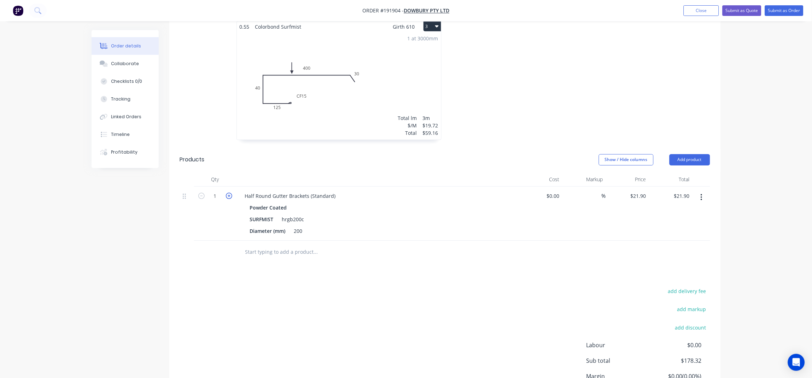
type input "2"
type input "$43.80"
click at [227, 193] on icon "button" at bounding box center [229, 196] width 6 height 6
type input "3"
type input "$65.70"
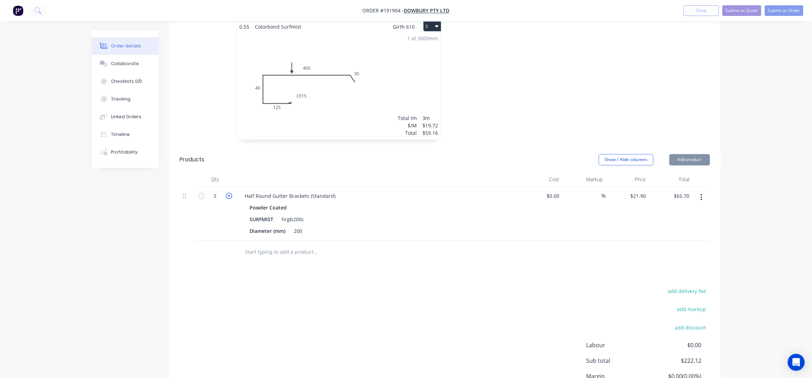
click at [227, 193] on icon "button" at bounding box center [229, 196] width 6 height 6
type input "4"
type input "$87.60"
click at [227, 193] on icon "button" at bounding box center [229, 196] width 6 height 6
type input "5"
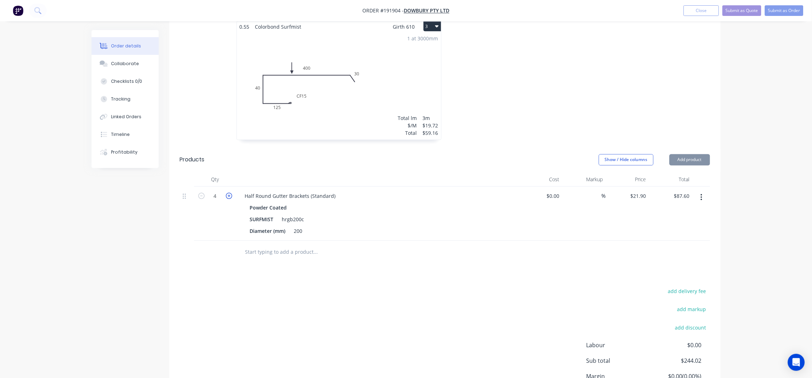
type input "$109.50"
click at [287, 245] on input "text" at bounding box center [315, 252] width 141 height 14
click at [687, 154] on button "Add product" at bounding box center [690, 159] width 41 height 11
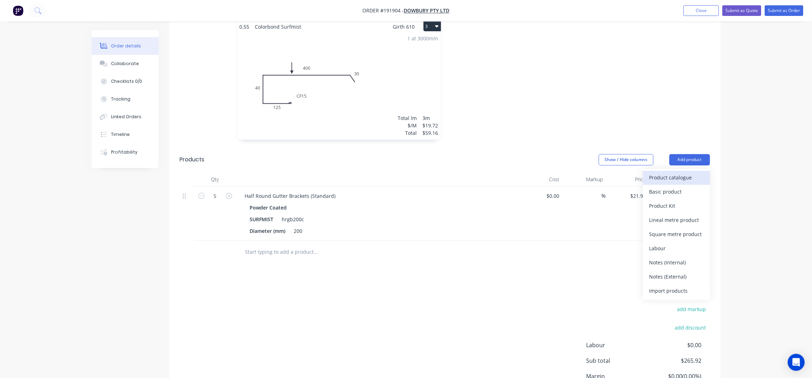
click at [677, 173] on div "Product catalogue" at bounding box center [676, 178] width 54 height 10
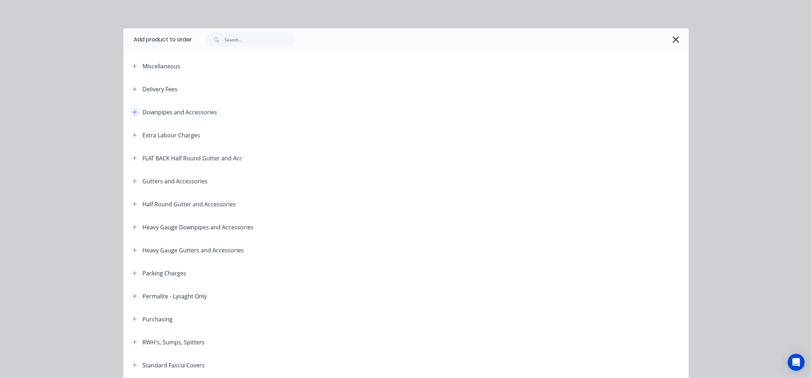
click at [133, 113] on icon "button" at bounding box center [135, 112] width 4 height 4
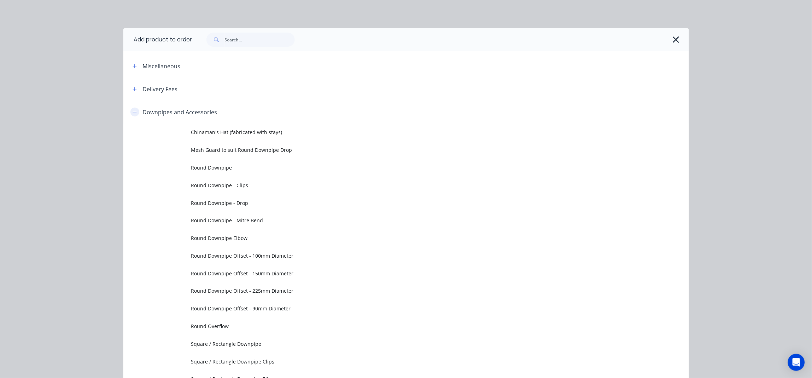
click at [133, 112] on icon "button" at bounding box center [135, 112] width 4 height 0
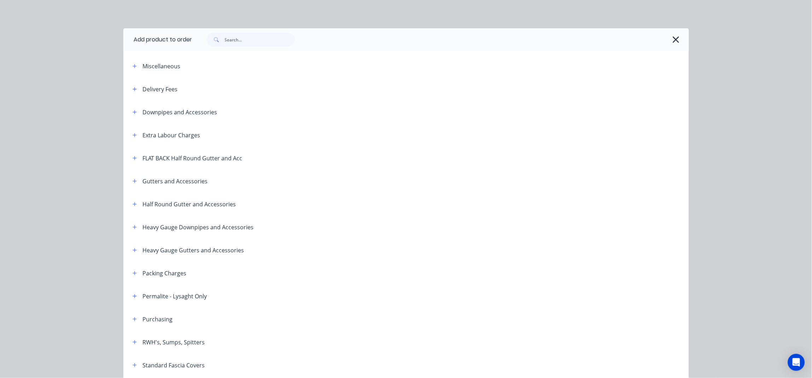
click at [130, 177] on span at bounding box center [134, 180] width 9 height 9
click at [133, 179] on icon "button" at bounding box center [135, 181] width 4 height 5
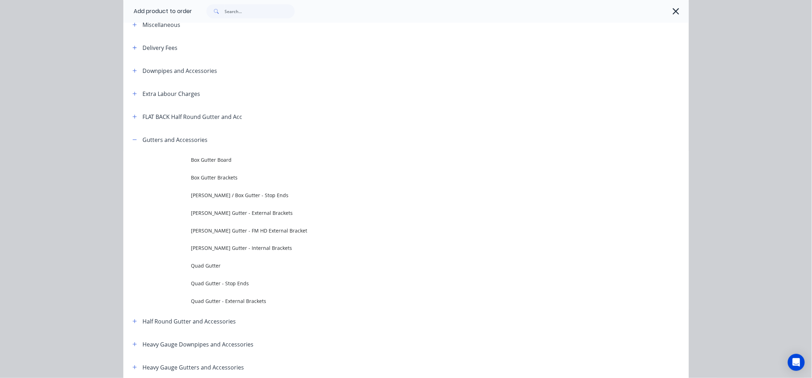
scroll to position [94, 0]
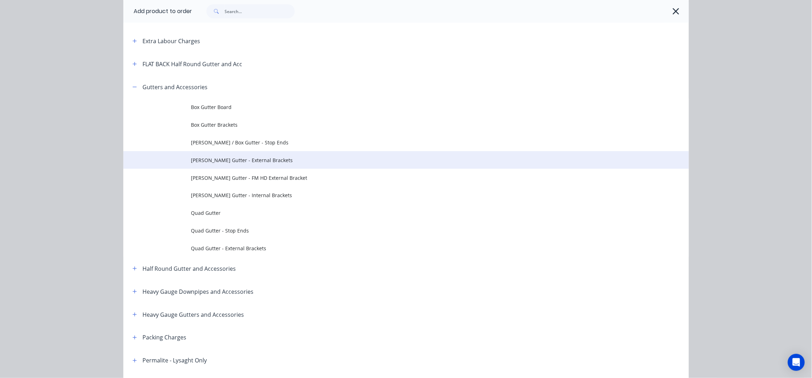
click at [259, 159] on span "Eaves Gutter - External Brackets" at bounding box center [390, 159] width 398 height 7
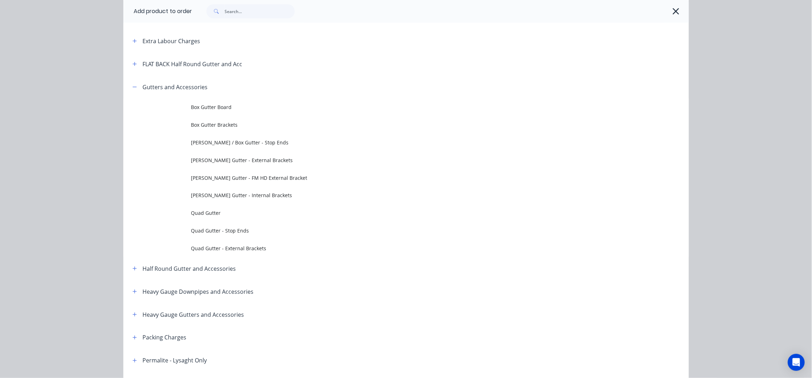
scroll to position [0, 0]
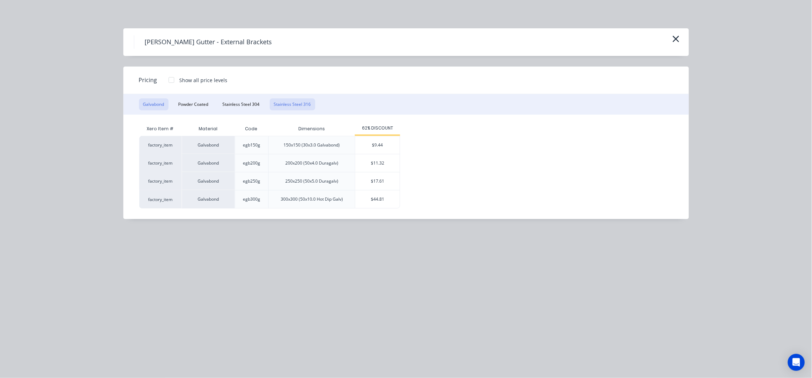
click at [291, 108] on button "Stainless Steel 316" at bounding box center [293, 104] width 46 height 12
click at [361, 149] on div "$23.72" at bounding box center [357, 145] width 45 height 18
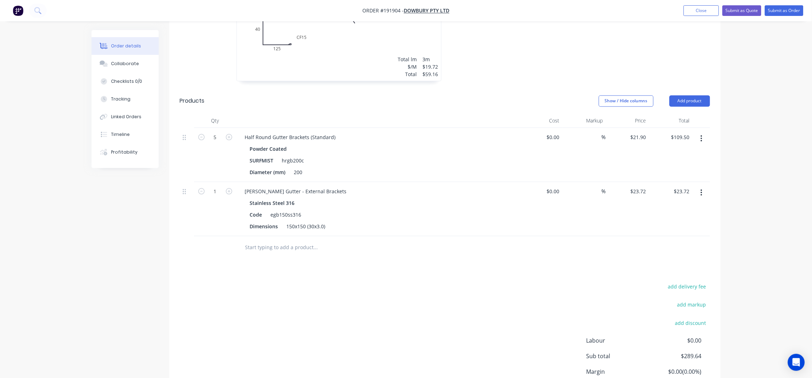
scroll to position [459, 0]
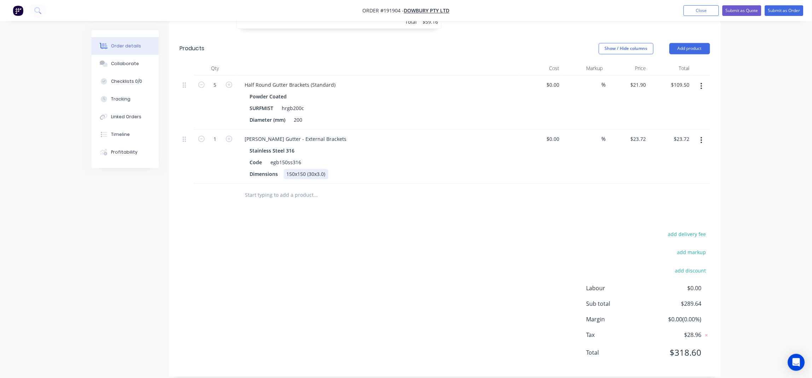
click at [315, 169] on div "150x150 (30x3.0)" at bounding box center [306, 174] width 45 height 10
click at [351, 232] on div "add delivery fee add markup add discount Labour $0.00 Sub total $289.64 Margin …" at bounding box center [445, 297] width 530 height 136
click at [320, 134] on div "Eaves Gutter - External Brackets" at bounding box center [295, 139] width 113 height 10
click at [216, 134] on input "1" at bounding box center [215, 139] width 18 height 11
click at [375, 255] on div "add delivery fee add markup add discount Labour $0.00 Sub total $289.64 Margin …" at bounding box center [445, 297] width 530 height 136
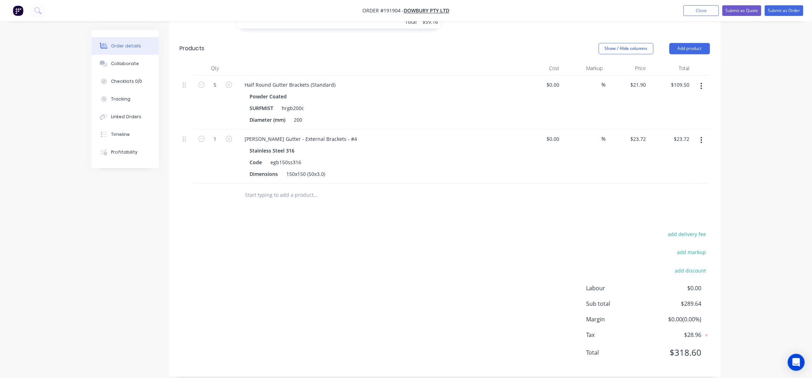
drag, startPoint x: 698, startPoint y: 131, endPoint x: 695, endPoint y: 133, distance: 4.0
click at [698, 134] on button "button" at bounding box center [701, 140] width 17 height 13
click at [676, 153] on div "Edit" at bounding box center [676, 158] width 54 height 10
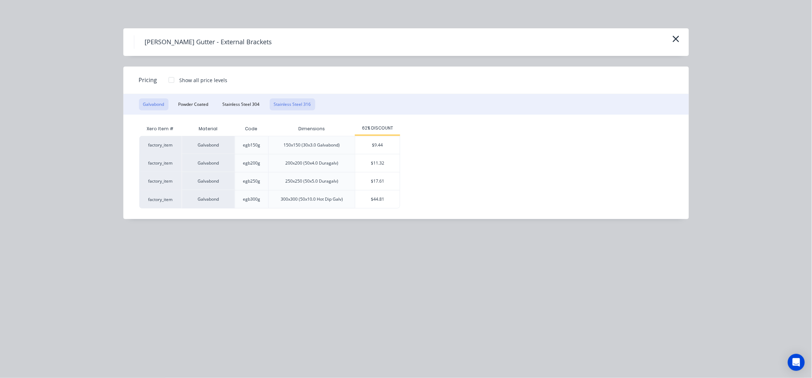
click at [287, 103] on button "Stainless Steel 316" at bounding box center [293, 104] width 46 height 12
click at [352, 160] on div "$31.63" at bounding box center [357, 163] width 45 height 18
type input "$31.63"
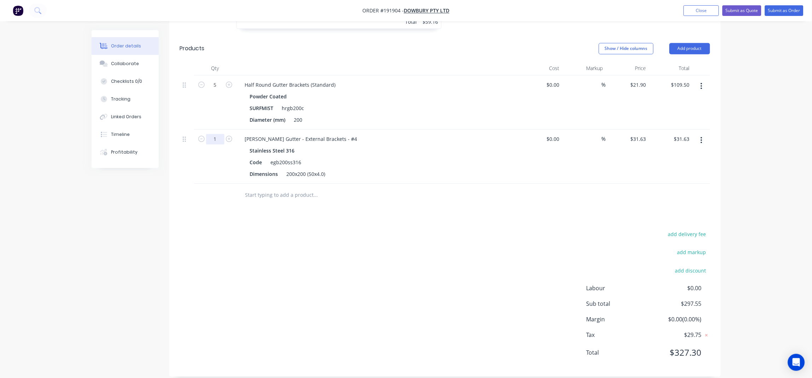
click at [217, 134] on input "1" at bounding box center [215, 139] width 18 height 11
click at [362, 263] on div "add delivery fee add markup add discount Labour $0.00 Sub total $297.55 Margin …" at bounding box center [445, 297] width 530 height 136
click at [230, 135] on icon "button" at bounding box center [229, 138] width 6 height 6
type input "2"
type input "$63.26"
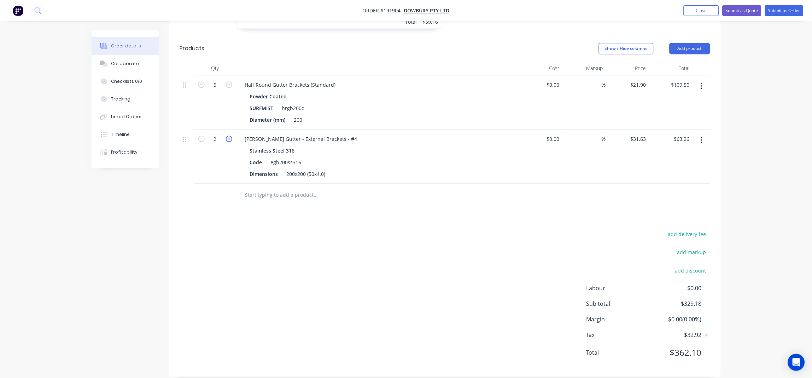
click at [230, 135] on icon "button" at bounding box center [229, 138] width 6 height 6
type input "3"
type input "$94.89"
click at [230, 135] on icon "button" at bounding box center [229, 138] width 6 height 6
type input "4"
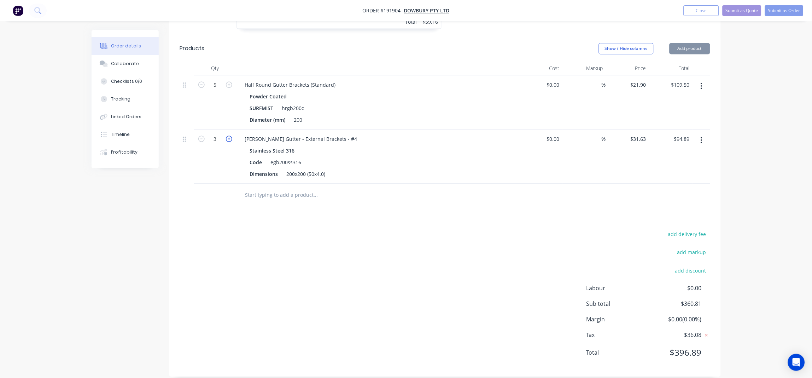
type input "$126.52"
click at [230, 135] on icon "button" at bounding box center [229, 138] width 6 height 6
type input "5"
type input "$158.15"
click at [230, 135] on icon "button" at bounding box center [229, 138] width 6 height 6
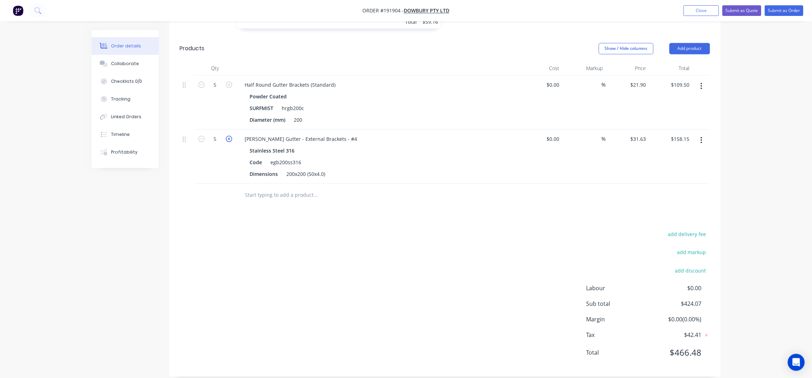
type input "6"
type input "$189.78"
click at [335, 231] on div "add delivery fee add markup add discount Labour $0.00 Sub total $455.70 Margin …" at bounding box center [445, 297] width 530 height 136
click at [331, 134] on div "Eaves Gutter - External Brackets - #4" at bounding box center [301, 139] width 124 height 10
click at [345, 210] on div "Drawings Add drawing 0.55 Colorbond Surfmist Girth 580 1 0 CF 15 155 40 340 30 …" at bounding box center [444, 68] width 551 height 618
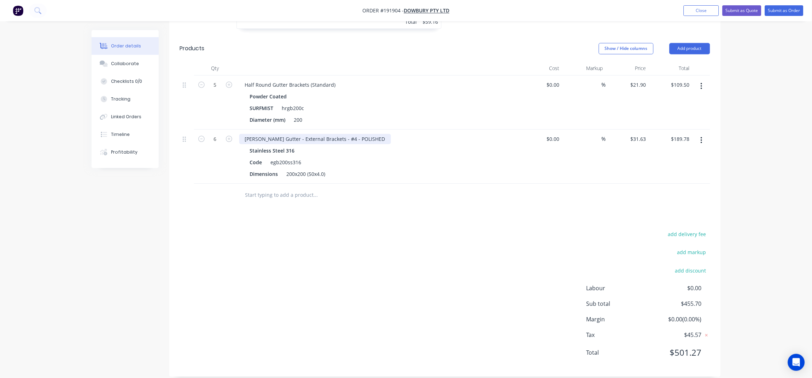
click at [321, 134] on div "Eaves Gutter - External Brackets - #4 - POLISHED" at bounding box center [315, 139] width 152 height 10
click at [401, 236] on div "add delivery fee add markup add discount Labour $0.00 Sub total $455.70 Margin …" at bounding box center [445, 297] width 530 height 136
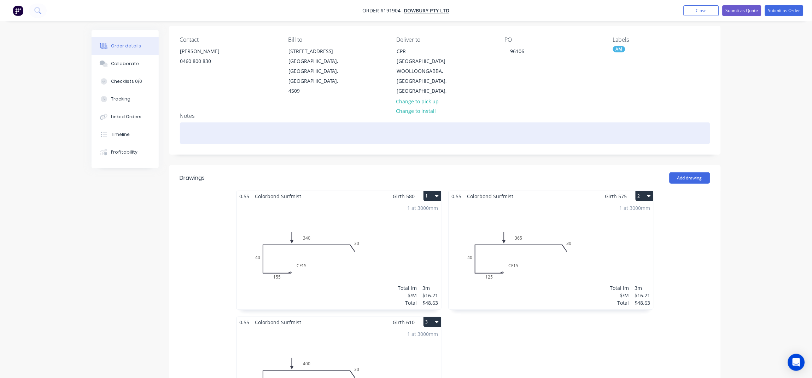
scroll to position [0, 0]
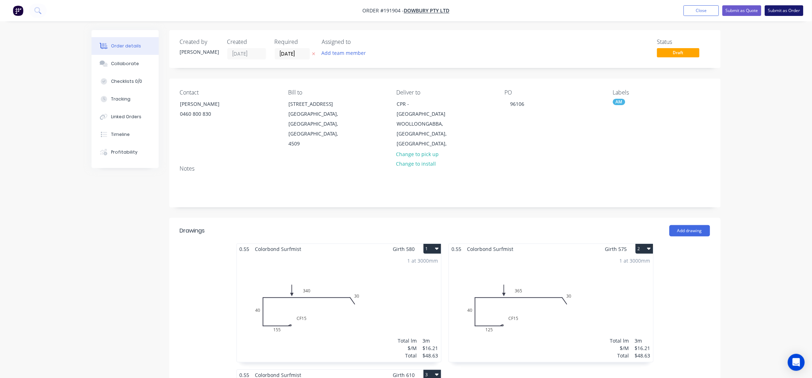
click at [788, 12] on button "Submit as Order" at bounding box center [784, 10] width 39 height 11
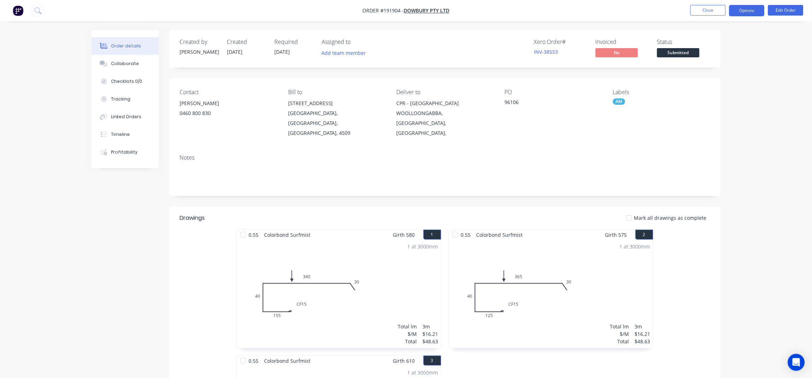
click at [742, 13] on button "Options" at bounding box center [746, 10] width 35 height 11
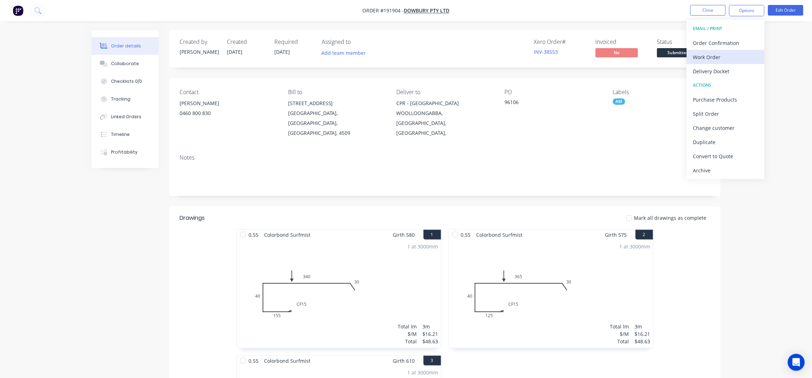
click at [731, 56] on div "Work Order" at bounding box center [725, 57] width 65 height 10
click at [735, 70] on div "Without pricing" at bounding box center [725, 71] width 65 height 10
click at [704, 16] on li "Close" at bounding box center [707, 10] width 35 height 11
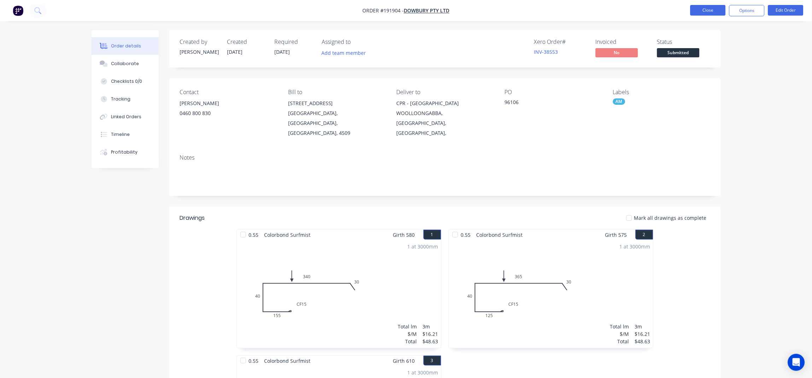
click at [704, 10] on button "Close" at bounding box center [707, 10] width 35 height 11
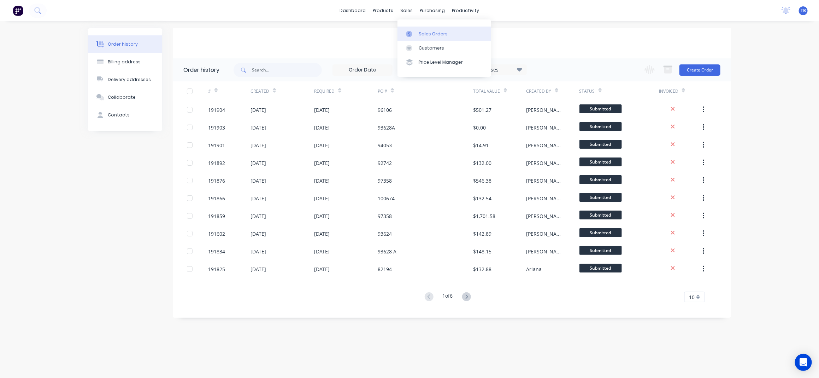
click at [421, 27] on link "Sales Orders" at bounding box center [445, 34] width 94 height 14
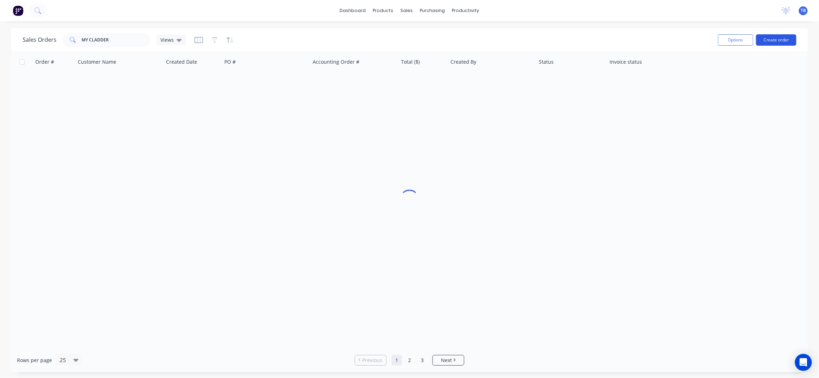
click at [779, 35] on button "Create order" at bounding box center [777, 39] width 40 height 11
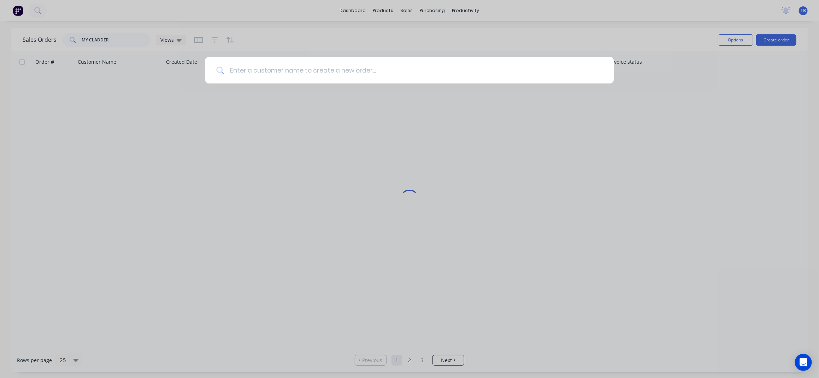
click at [307, 64] on input at bounding box center [413, 70] width 379 height 27
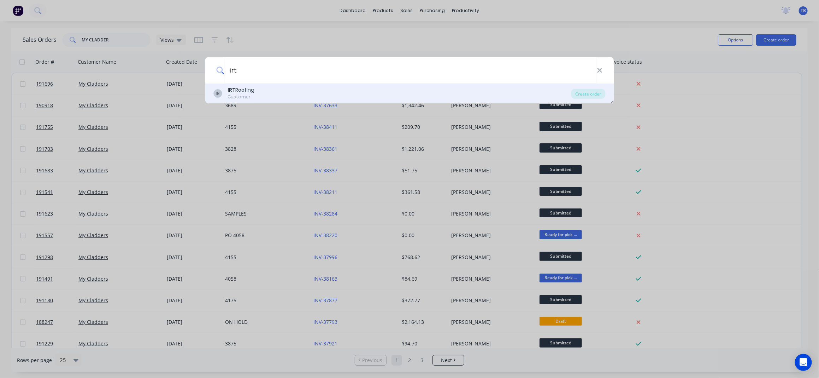
type input "irt"
click at [266, 89] on div "IR IRT Roofing Customer" at bounding box center [393, 93] width 358 height 14
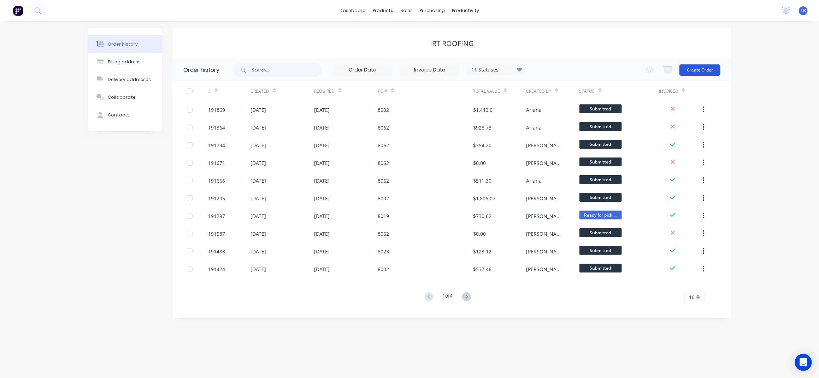
click at [706, 69] on button "Create Order" at bounding box center [700, 69] width 41 height 11
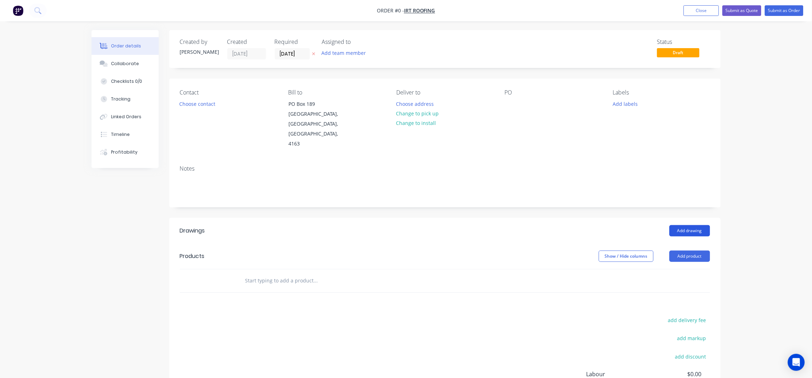
click at [678, 225] on button "Add drawing" at bounding box center [690, 230] width 41 height 11
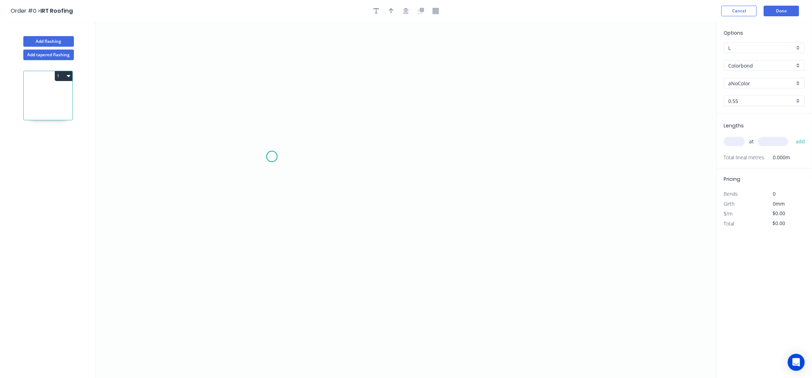
click at [272, 157] on icon "0" at bounding box center [405, 200] width 621 height 356
click at [250, 132] on icon "0" at bounding box center [405, 200] width 621 height 356
click at [256, 292] on icon "0 ?" at bounding box center [405, 200] width 621 height 356
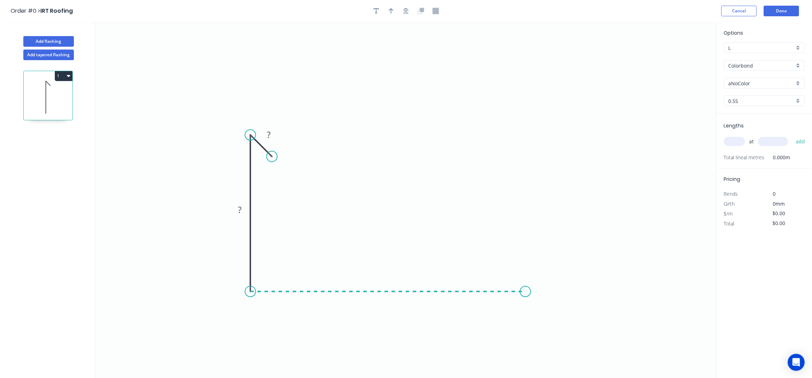
click at [526, 307] on icon "0 ? ?" at bounding box center [405, 200] width 621 height 356
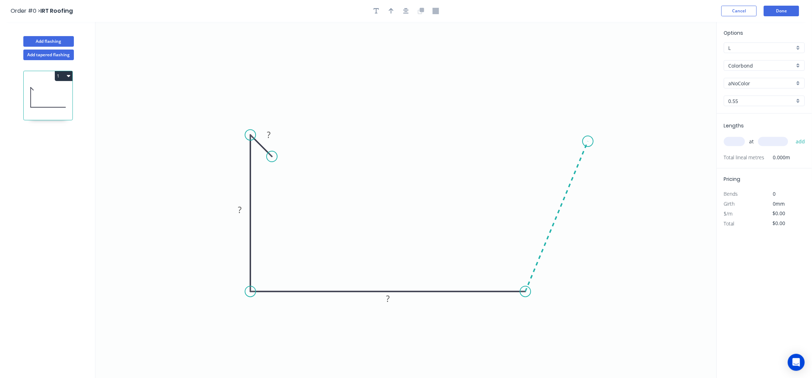
click at [588, 141] on icon at bounding box center [557, 216] width 63 height 150
click at [554, 144] on icon "0 ? ? ? ? ? º" at bounding box center [405, 200] width 621 height 356
click at [543, 167] on icon "0 ? ? ? ? ? ? º ? º" at bounding box center [405, 200] width 621 height 356
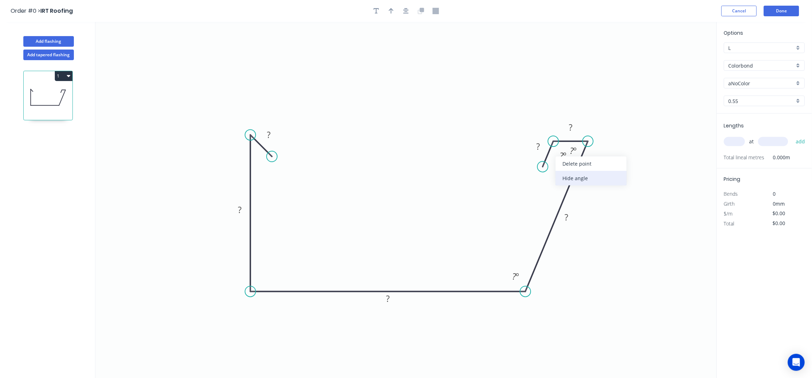
click at [589, 174] on div "Hide angle" at bounding box center [591, 178] width 71 height 14
click at [589, 179] on div "Hide angle" at bounding box center [603, 175] width 71 height 14
click at [399, 15] on div at bounding box center [406, 11] width 74 height 11
click at [406, 13] on icon "button" at bounding box center [406, 11] width 6 height 6
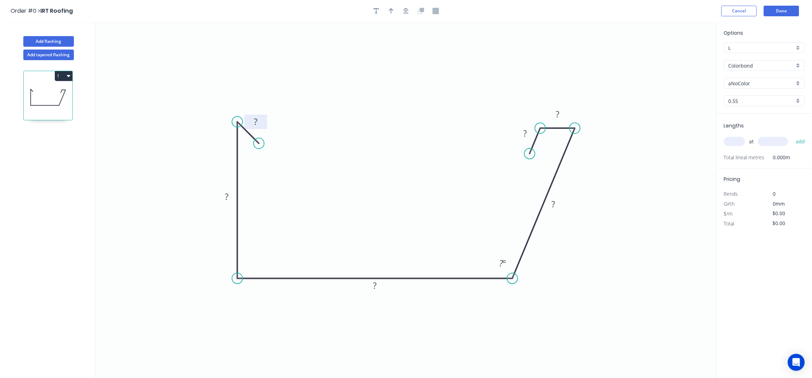
click at [256, 119] on tspan "?" at bounding box center [256, 122] width 4 height 12
type input "$16.64"
click at [408, 46] on icon "0 15 180 200 170 20 15 100 º" at bounding box center [405, 200] width 621 height 356
click at [406, 15] on button "button" at bounding box center [406, 11] width 11 height 11
click at [396, 13] on button "button" at bounding box center [391, 11] width 11 height 11
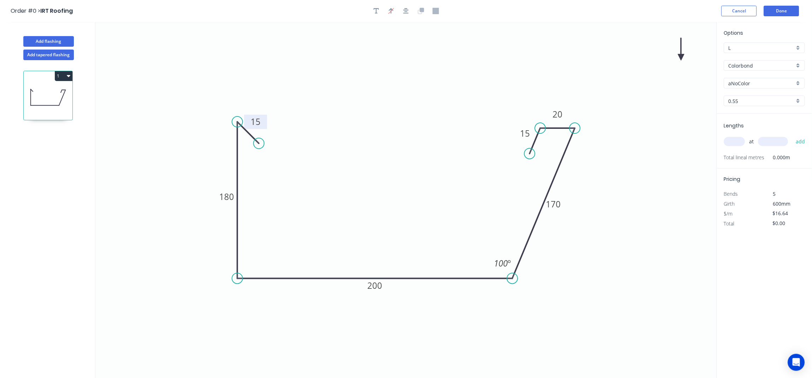
click at [680, 56] on icon at bounding box center [681, 49] width 6 height 23
click at [680, 56] on icon at bounding box center [687, 51] width 21 height 21
drag, startPoint x: 683, startPoint y: 57, endPoint x: 544, endPoint y: 237, distance: 227.2
click at [551, 233] on icon at bounding box center [562, 229] width 23 height 6
click at [732, 140] on input "text" at bounding box center [734, 141] width 21 height 9
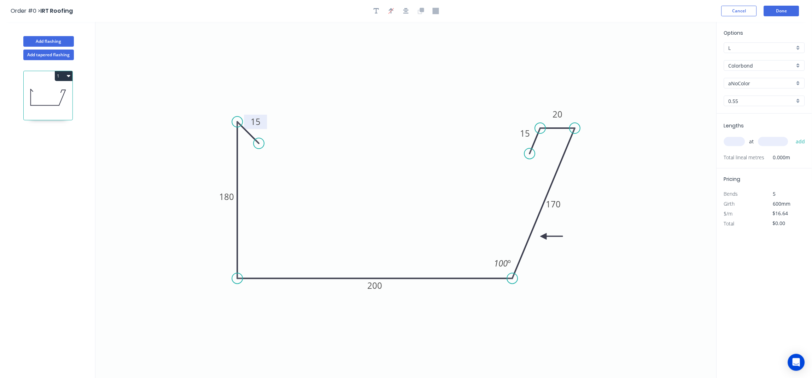
click at [751, 82] on input "aNoColor" at bounding box center [762, 83] width 66 height 7
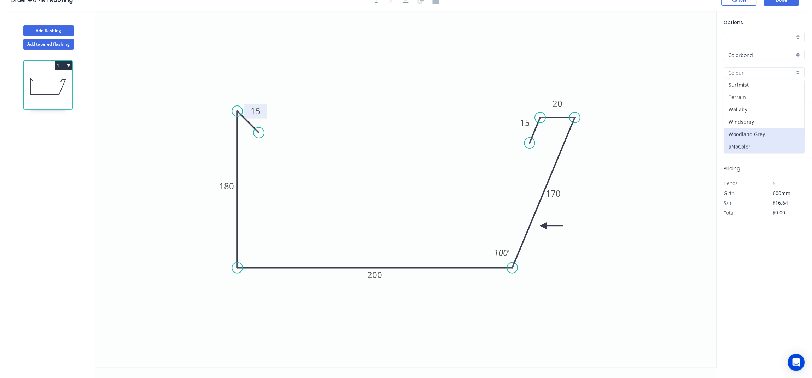
scroll to position [13, 0]
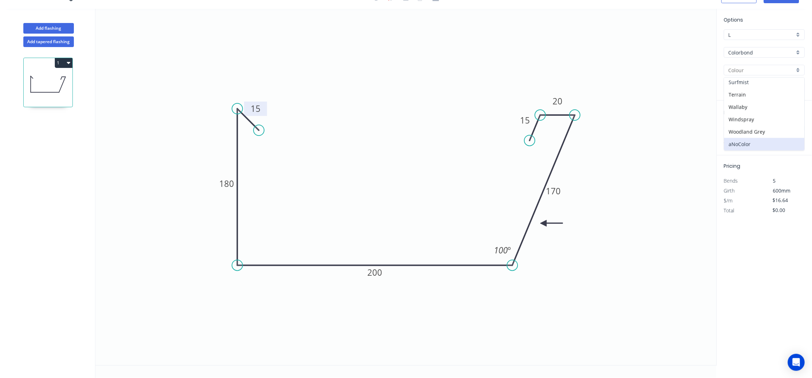
drag, startPoint x: 757, startPoint y: 83, endPoint x: 754, endPoint y: 94, distance: 11.8
click at [757, 82] on div "Surfmist" at bounding box center [764, 82] width 80 height 12
type input "Surfmist"
click at [739, 129] on input "text" at bounding box center [734, 128] width 21 height 9
type input "10"
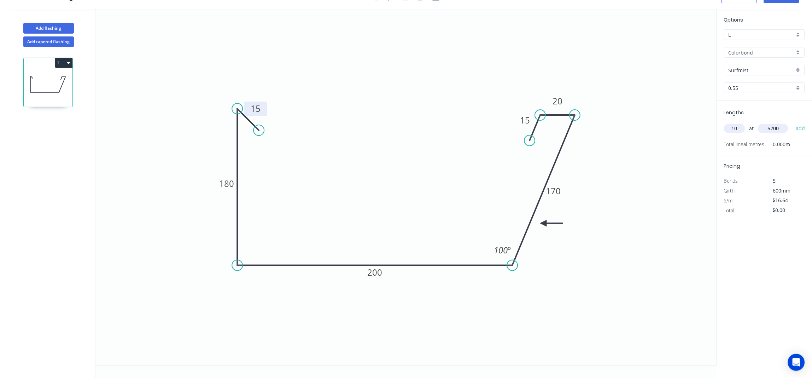
type input "5200"
click at [793, 122] on button "add" at bounding box center [801, 128] width 17 height 12
type input "$865.28"
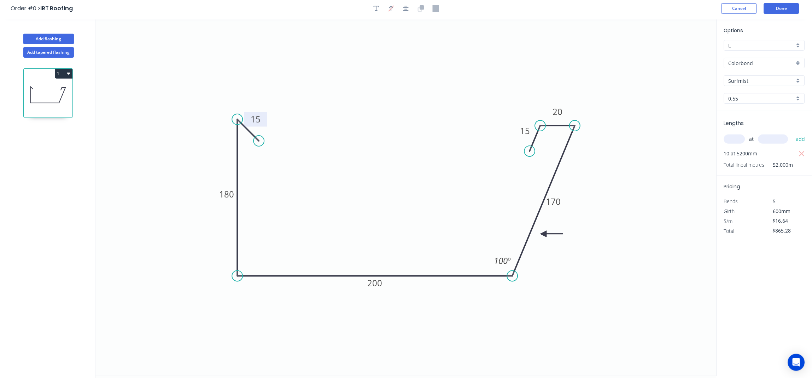
scroll to position [0, 0]
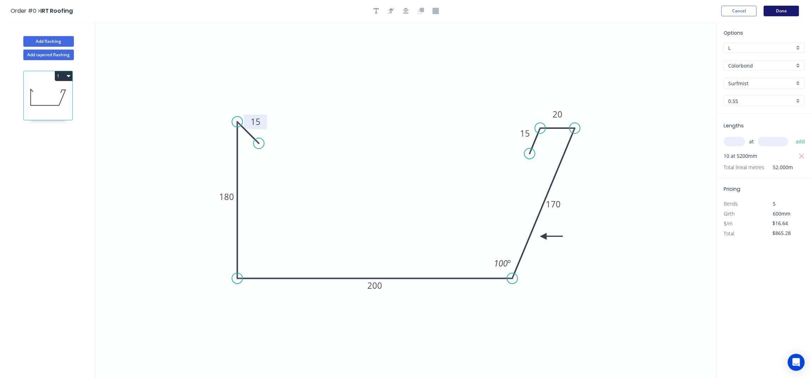
click at [775, 8] on button "Done" at bounding box center [781, 11] width 35 height 11
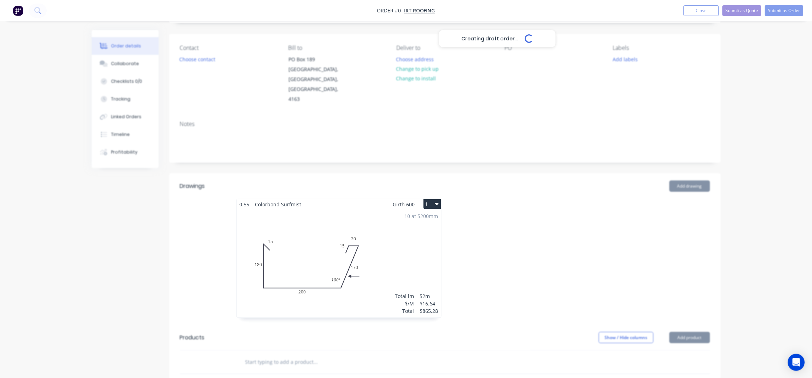
scroll to position [202, 0]
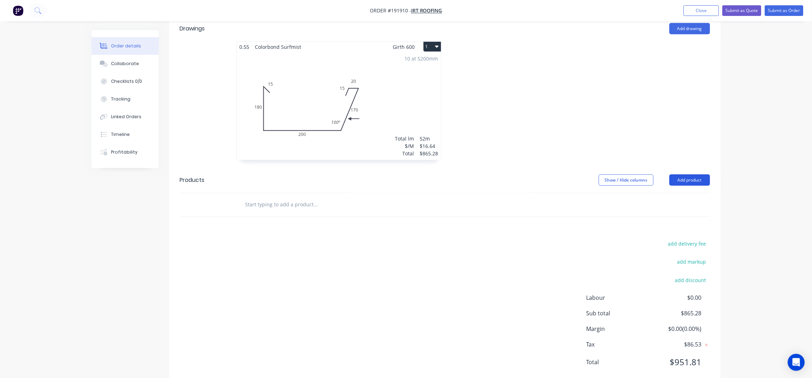
click at [702, 174] on button "Add product" at bounding box center [690, 179] width 41 height 11
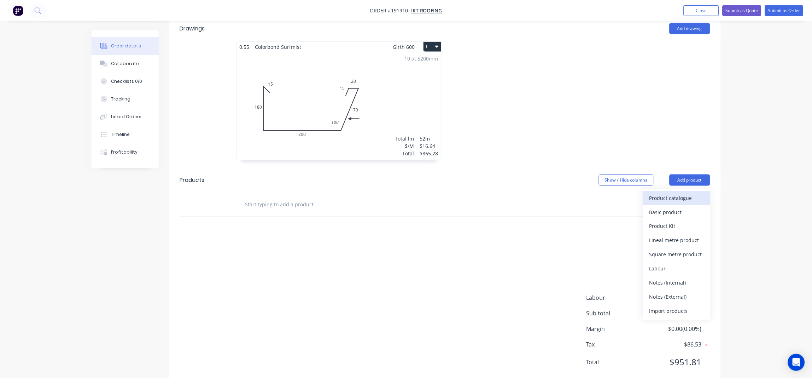
click at [677, 193] on div "Product catalogue" at bounding box center [676, 198] width 54 height 10
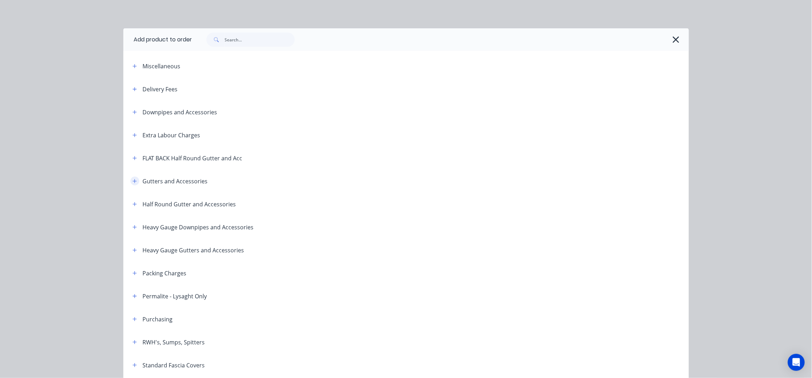
click at [133, 180] on icon "button" at bounding box center [135, 181] width 4 height 5
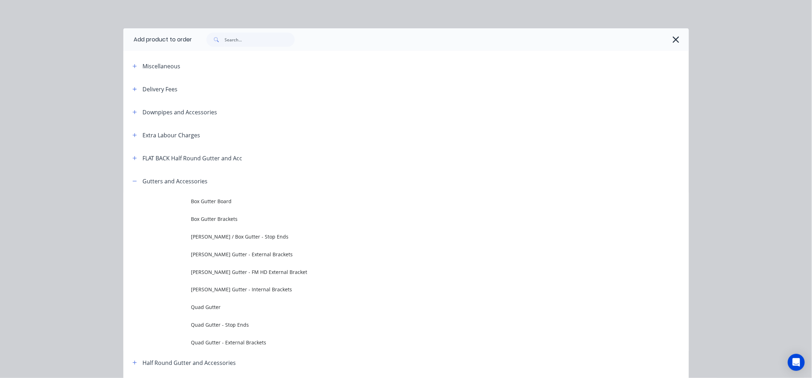
scroll to position [141, 0]
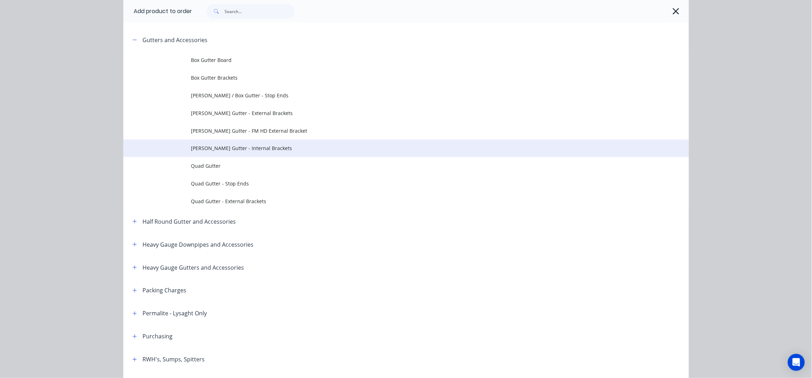
click at [252, 145] on span "Eaves Gutter - Internal Brackets" at bounding box center [390, 147] width 398 height 7
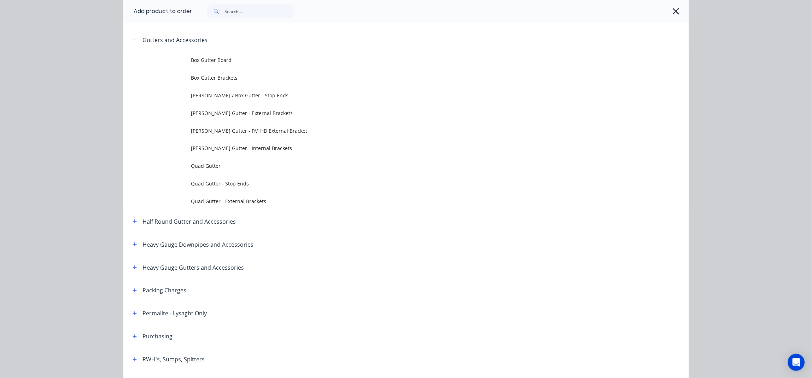
scroll to position [0, 0]
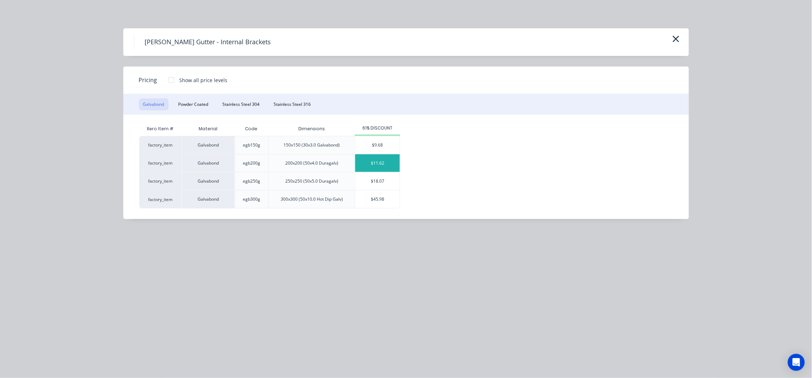
click at [383, 166] on div "$11.62" at bounding box center [377, 163] width 45 height 18
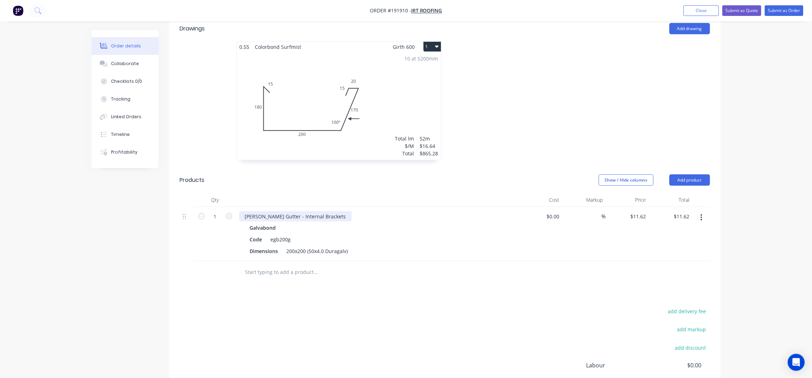
click at [319, 211] on div "Eaves Gutter - Internal Brackets" at bounding box center [295, 216] width 112 height 10
drag, startPoint x: 214, startPoint y: 195, endPoint x: 217, endPoint y: 199, distance: 4.8
click at [214, 211] on input "1" at bounding box center [215, 216] width 18 height 11
type input "66"
type input "$766.92"
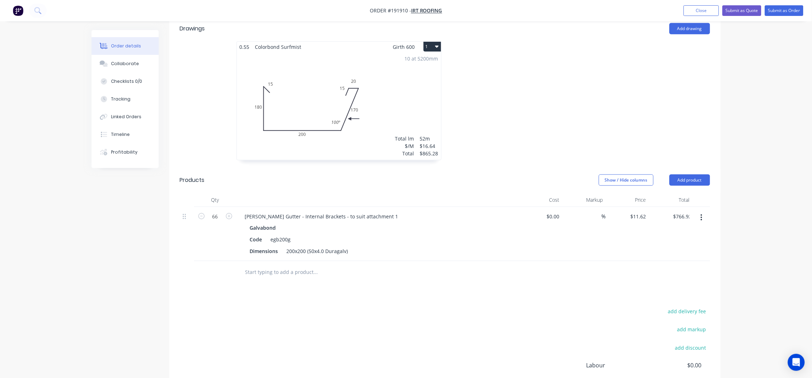
click at [331, 280] on div "Drawings Add drawing 0.55 Colorbond Surfmist Girth 600 1 0 15 180 200 170 20 15…" at bounding box center [444, 235] width 551 height 438
drag, startPoint x: 692, startPoint y: 160, endPoint x: 684, endPoint y: 166, distance: 9.6
click at [692, 174] on button "Add product" at bounding box center [690, 179] width 41 height 11
click at [673, 193] on div "Product catalogue" at bounding box center [676, 198] width 54 height 10
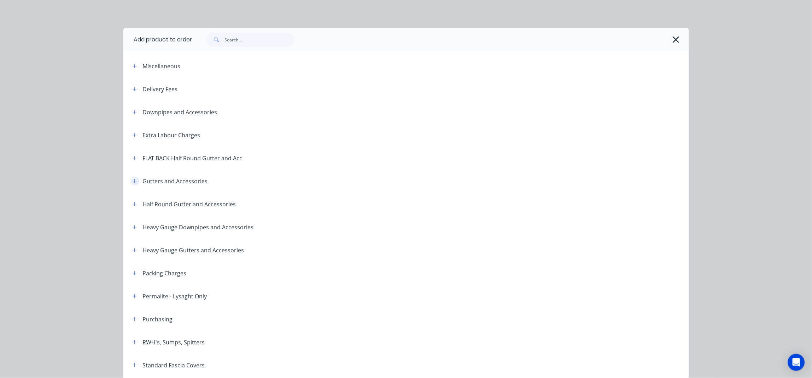
click at [133, 181] on icon "button" at bounding box center [135, 181] width 4 height 4
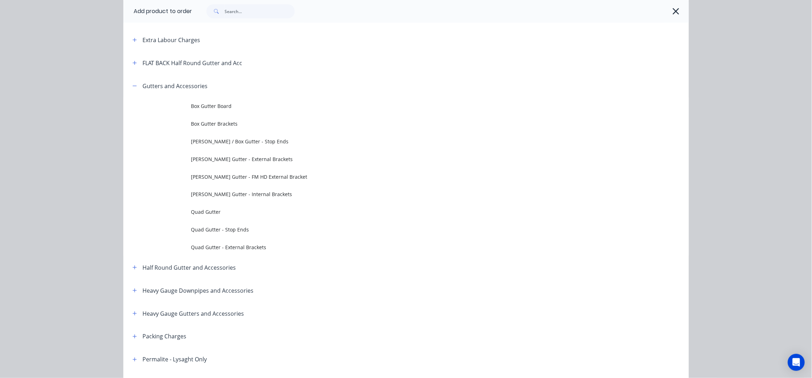
scroll to position [141, 0]
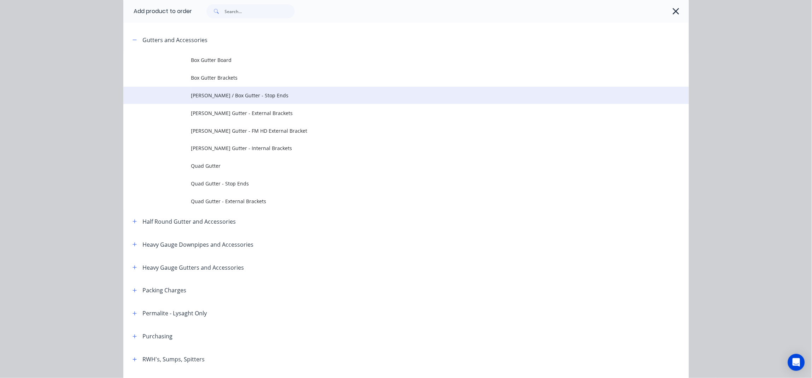
click at [268, 94] on span "Eaves / Box Gutter - Stop Ends" at bounding box center [390, 95] width 398 height 7
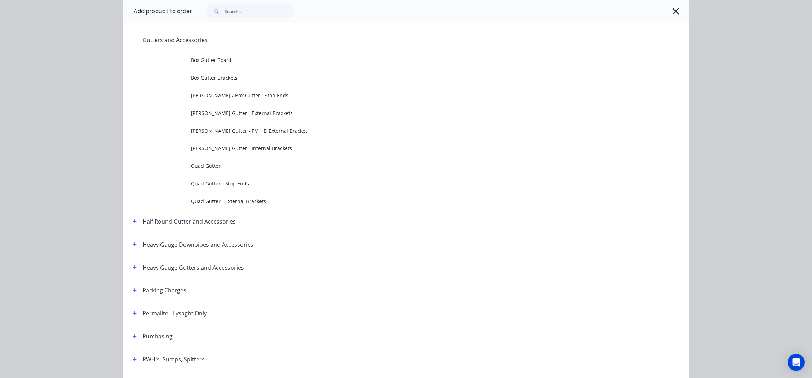
scroll to position [0, 0]
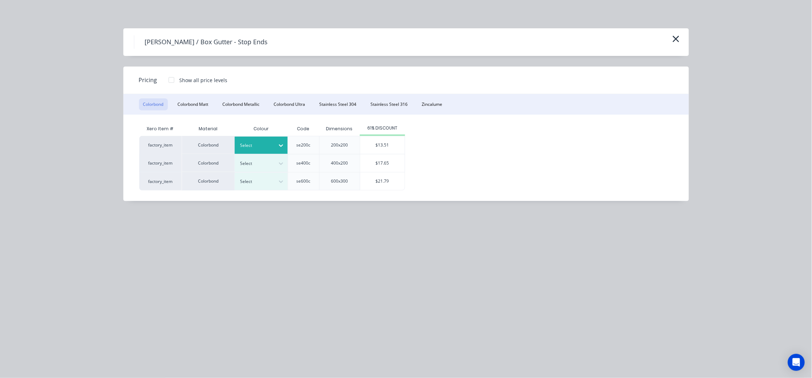
click at [285, 142] on div at bounding box center [281, 145] width 13 height 11
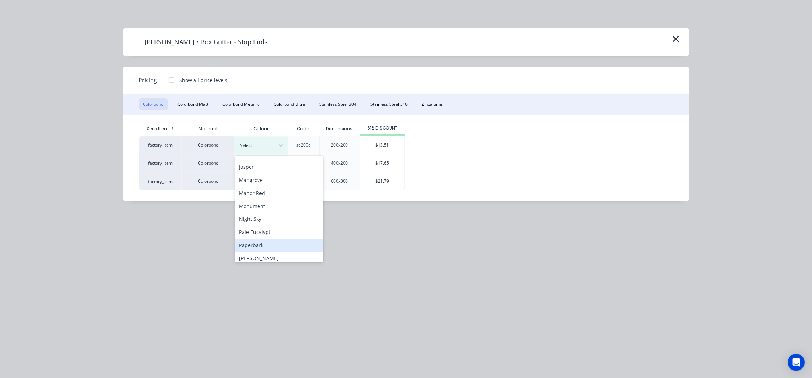
scroll to position [188, 0]
click at [261, 234] on div "Surfmist" at bounding box center [279, 236] width 88 height 13
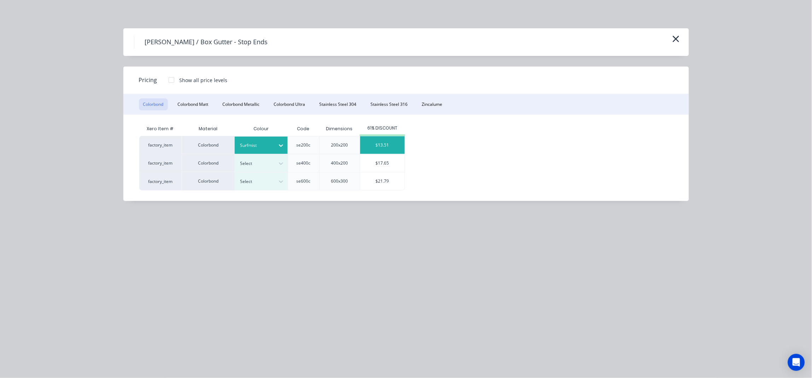
click at [393, 146] on div "$13.51" at bounding box center [382, 145] width 45 height 18
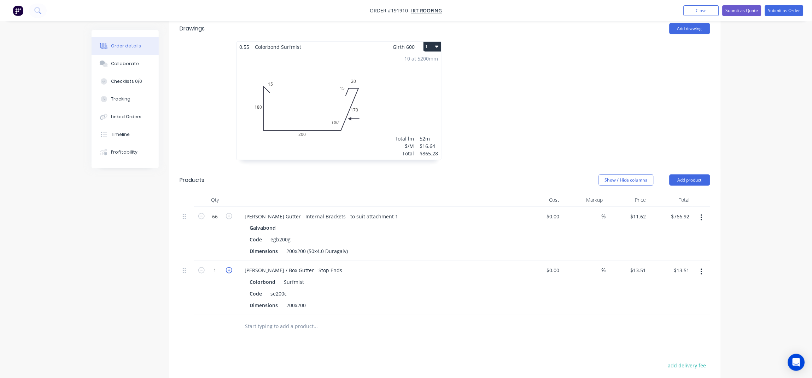
click at [229, 267] on icon "button" at bounding box center [229, 270] width 6 height 6
type input "2"
type input "$27.02"
click at [315, 265] on div "Eaves / Box Gutter - Stop Ends" at bounding box center [293, 270] width 109 height 10
click at [272, 319] on input "text" at bounding box center [315, 326] width 141 height 14
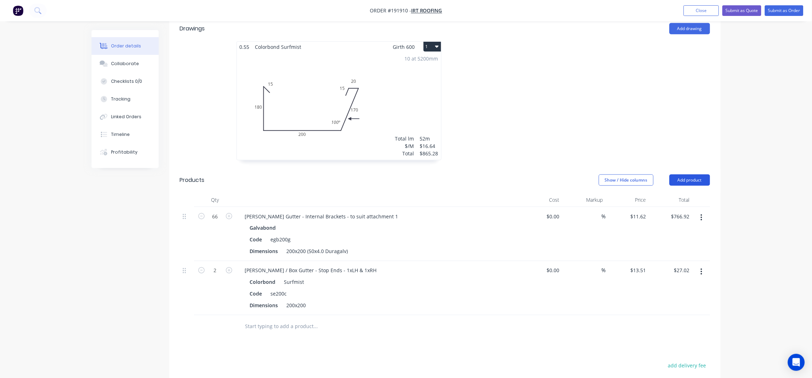
click at [699, 174] on button "Add product" at bounding box center [690, 179] width 41 height 11
click at [682, 193] on div "Product catalogue" at bounding box center [676, 198] width 54 height 10
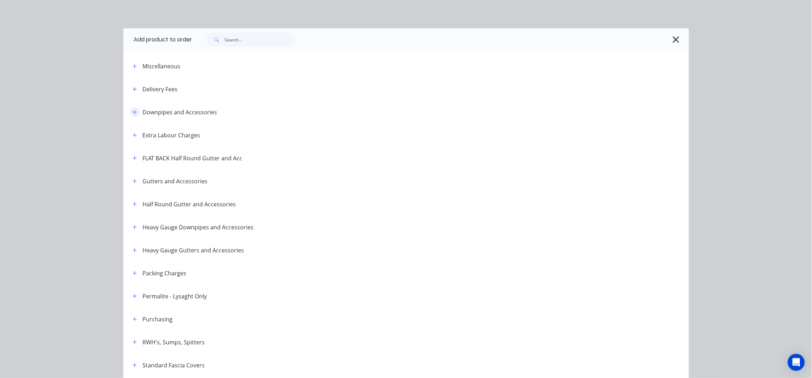
click at [133, 111] on icon "button" at bounding box center [135, 112] width 4 height 5
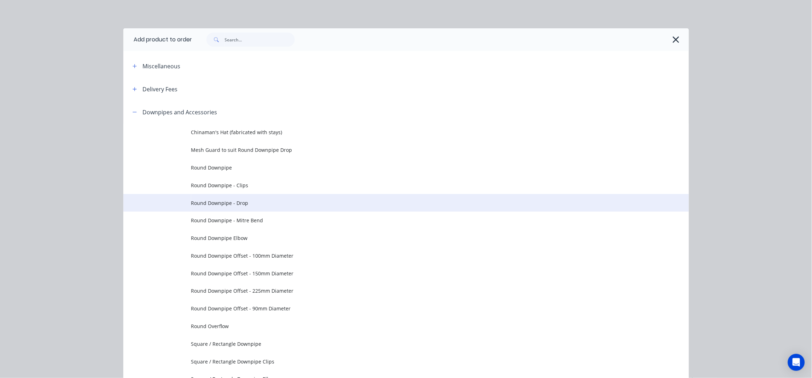
click at [232, 202] on span "Round Downpipe - Drop" at bounding box center [390, 202] width 398 height 7
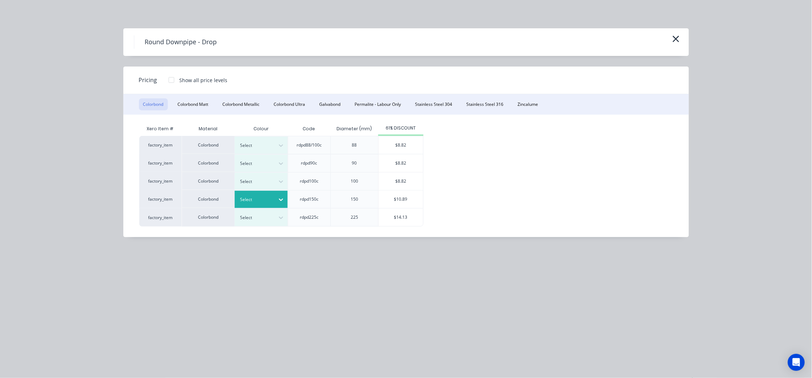
click at [272, 196] on div at bounding box center [256, 199] width 32 height 8
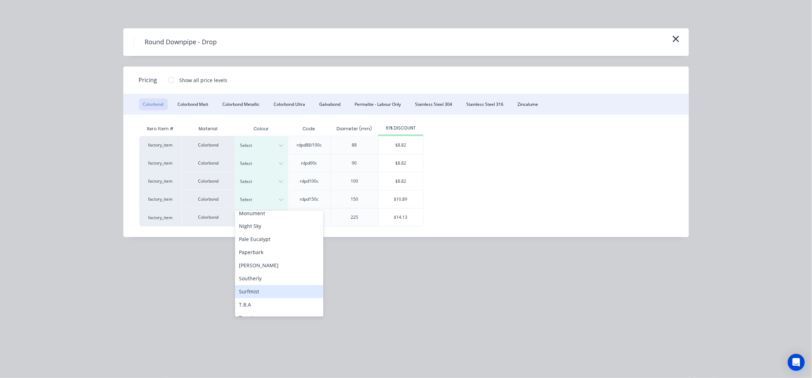
click at [273, 287] on div "Surfmist" at bounding box center [279, 291] width 88 height 13
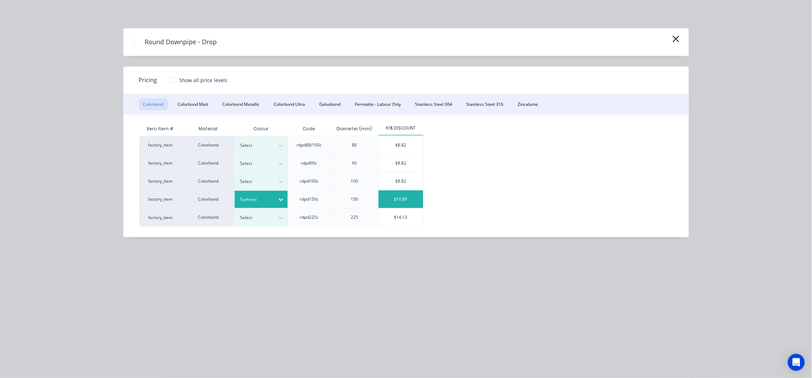
click at [419, 200] on div "$10.89" at bounding box center [401, 199] width 45 height 18
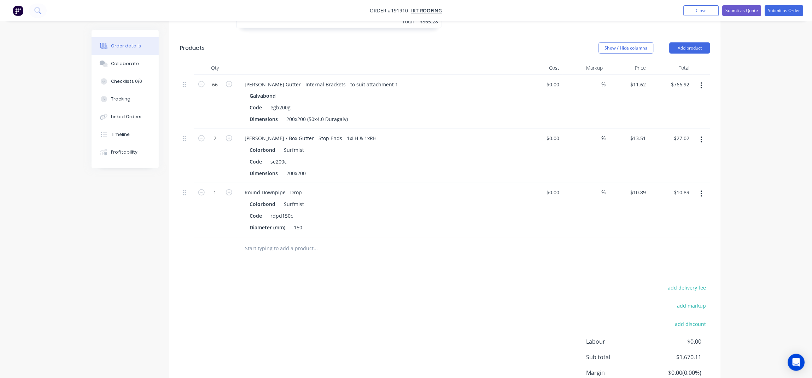
scroll to position [343, 0]
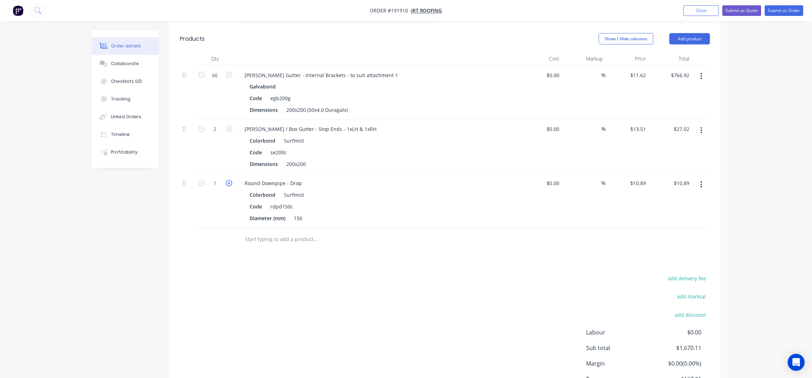
click at [227, 180] on icon "button" at bounding box center [229, 183] width 6 height 6
type input "2"
type input "$21.78"
click at [227, 180] on icon "button" at bounding box center [229, 183] width 6 height 6
type input "3"
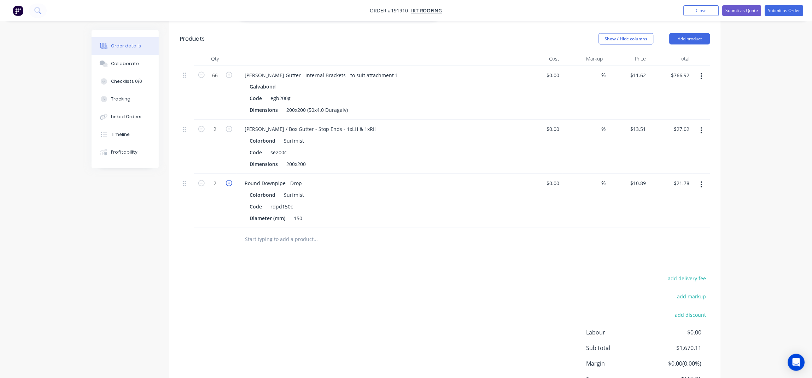
type input "$32.67"
click at [227, 180] on icon "button" at bounding box center [229, 183] width 6 height 6
type input "4"
type input "$43.56"
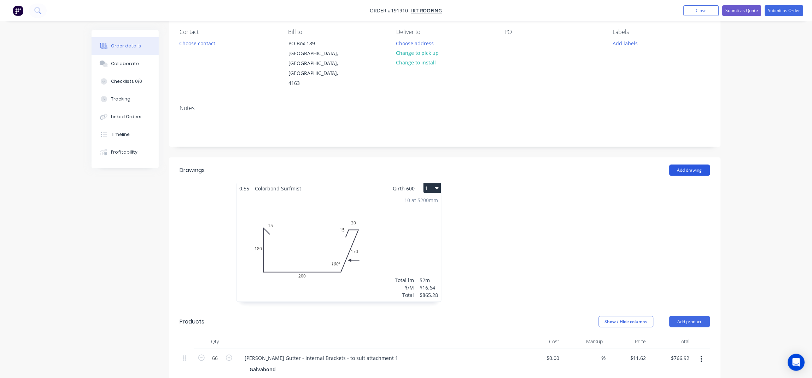
click at [682, 164] on button "Add drawing" at bounding box center [690, 169] width 41 height 11
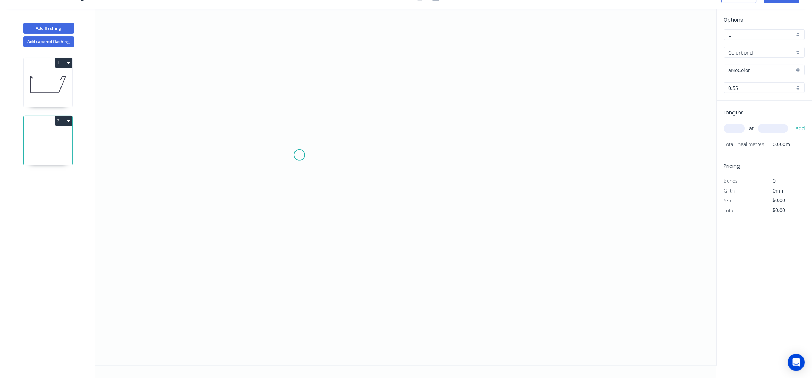
click at [280, 154] on icon "0" at bounding box center [405, 187] width 621 height 356
click at [308, 123] on icon "0" at bounding box center [405, 187] width 621 height 356
click at [299, 252] on icon "0 ?" at bounding box center [405, 187] width 621 height 356
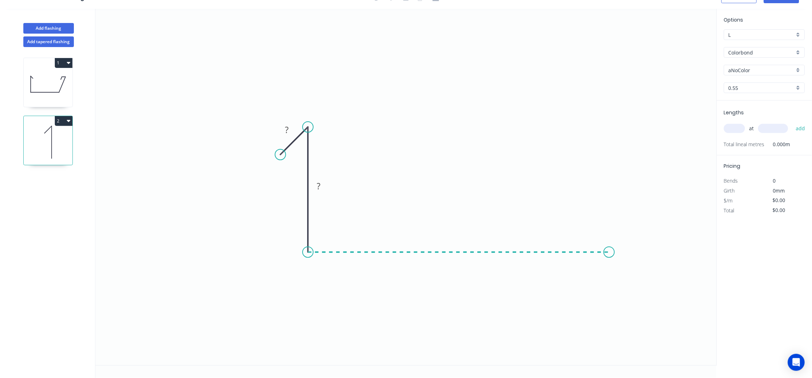
click at [609, 258] on icon "0 ? ?" at bounding box center [405, 187] width 621 height 356
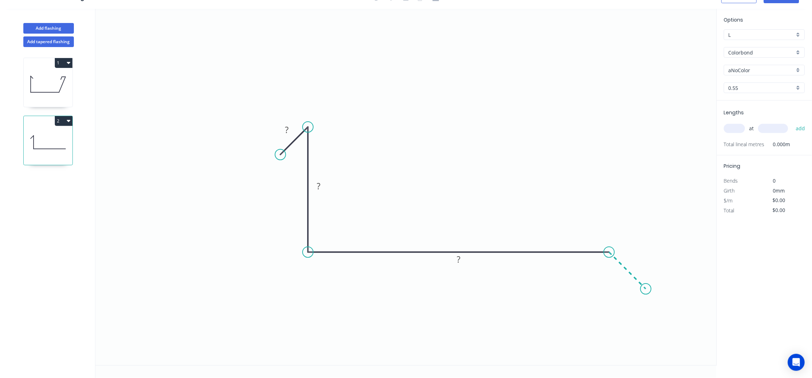
click at [647, 287] on icon "0 ? ? ?" at bounding box center [405, 187] width 621 height 356
click at [705, 294] on icon "0 ? ? ? ?" at bounding box center [405, 187] width 621 height 356
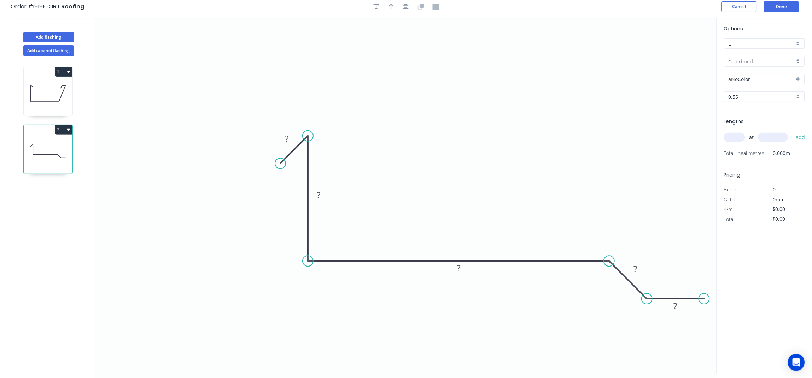
scroll to position [0, 0]
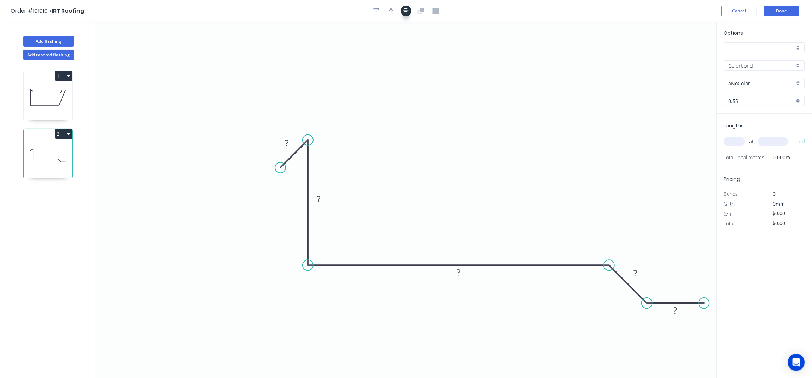
click at [410, 11] on button "button" at bounding box center [406, 11] width 11 height 11
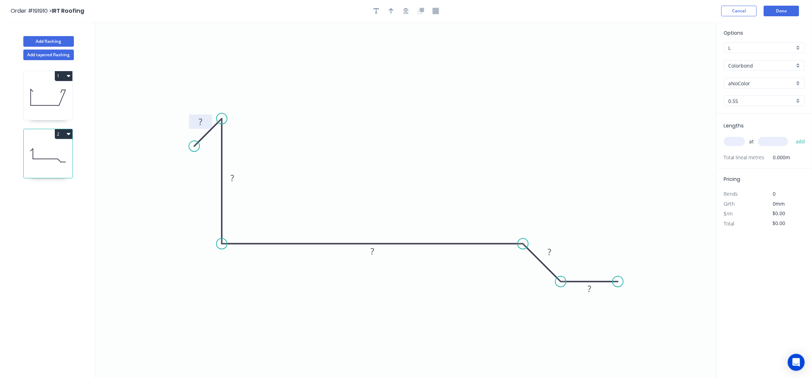
click at [204, 115] on rect at bounding box center [200, 122] width 23 height 14
click at [205, 122] on rect at bounding box center [200, 122] width 14 height 10
type input "$15.94"
click at [392, 6] on div "Order #191910 > IRT Roofing Cancel Done" at bounding box center [406, 11] width 791 height 11
click at [392, 14] on icon "button" at bounding box center [391, 11] width 5 height 6
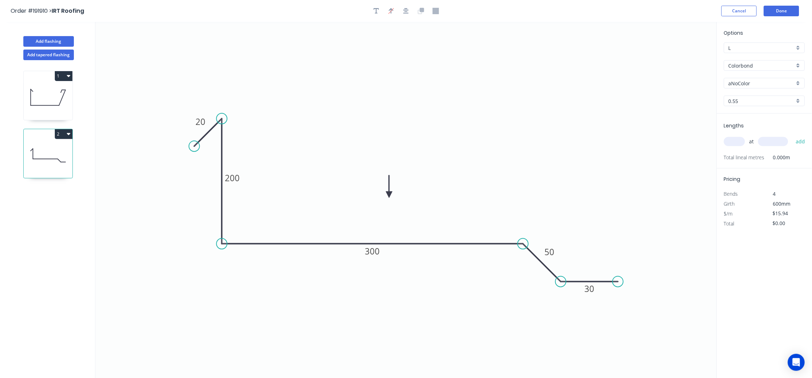
drag, startPoint x: 684, startPoint y: 55, endPoint x: 385, endPoint y: 196, distance: 330.7
click at [386, 196] on icon at bounding box center [389, 186] width 6 height 23
click at [754, 87] on input "aNoColor" at bounding box center [762, 83] width 66 height 7
click at [760, 138] on div "Surfmist" at bounding box center [764, 133] width 80 height 12
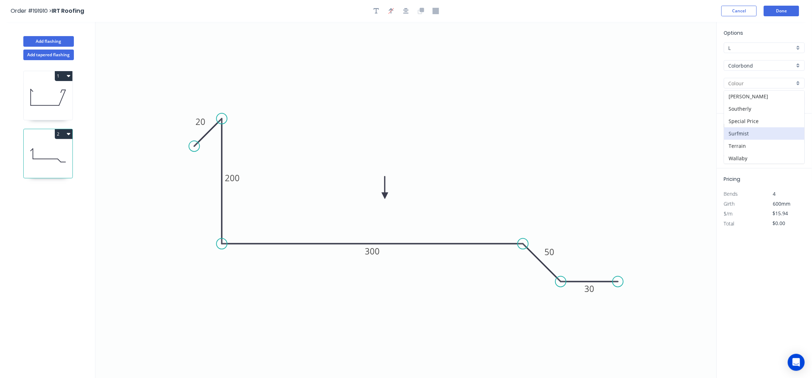
type input "Surfmist"
click at [731, 142] on input "text" at bounding box center [734, 141] width 21 height 9
type input "2"
type input "2400"
click at [793, 135] on button "add" at bounding box center [801, 141] width 17 height 12
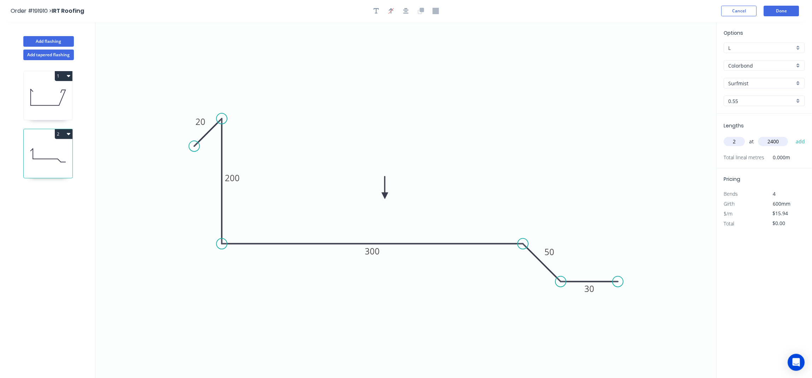
type input "$76.51"
click at [52, 40] on button "Add flashing" at bounding box center [48, 41] width 51 height 11
type input "$0.00"
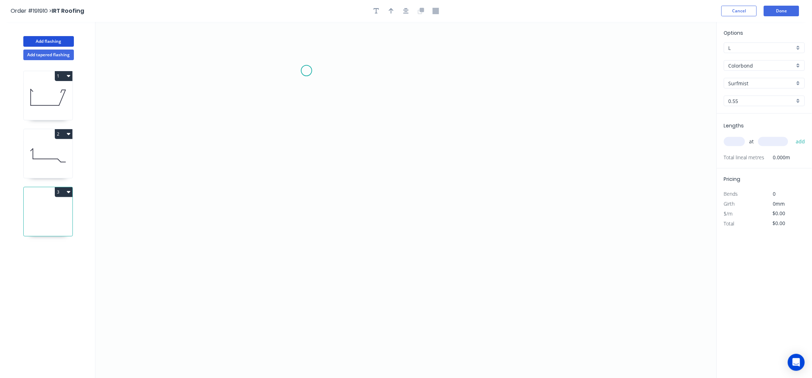
click at [307, 71] on icon "0" at bounding box center [405, 200] width 621 height 356
click at [275, 101] on icon at bounding box center [290, 85] width 31 height 31
click at [438, 112] on icon "0 ?" at bounding box center [405, 200] width 621 height 356
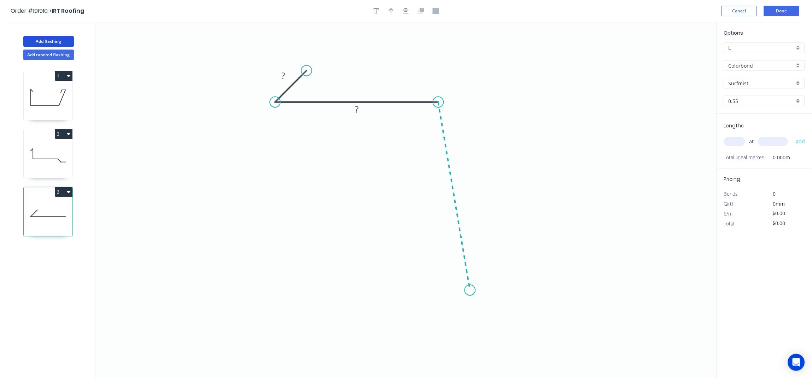
click at [470, 290] on icon "0 ? ?" at bounding box center [405, 200] width 621 height 356
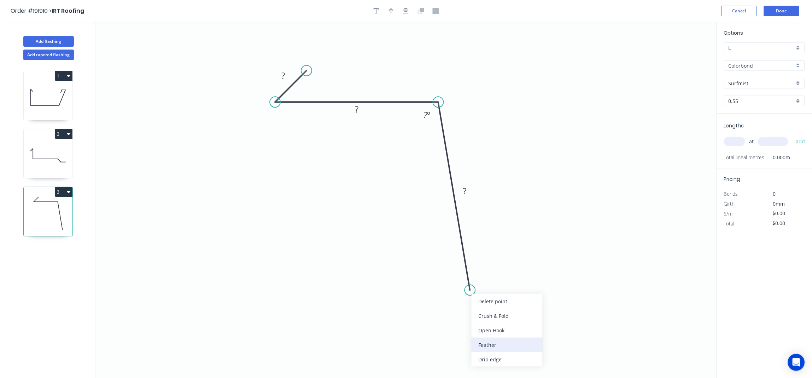
click at [488, 344] on div "Feather" at bounding box center [507, 344] width 71 height 14
drag, startPoint x: 443, startPoint y: 284, endPoint x: 405, endPoint y: 321, distance: 52.2
click at [411, 318] on rect at bounding box center [425, 310] width 28 height 14
click at [425, 319] on tspan "15" at bounding box center [421, 317] width 10 height 12
type input "$8.05"
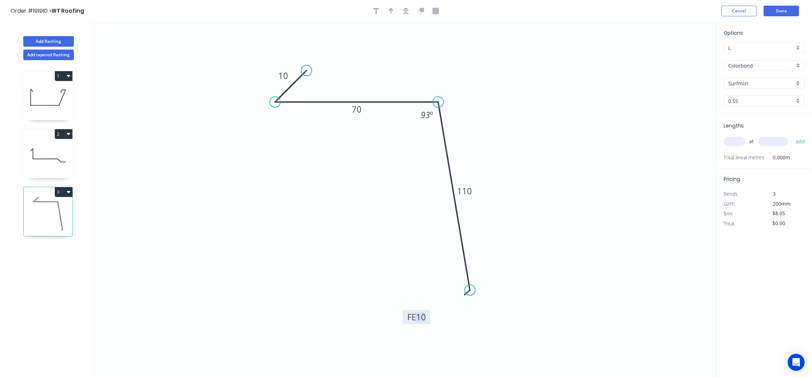
click at [728, 140] on input "text" at bounding box center [734, 141] width 21 height 9
type input "10"
type input "5200"
click at [793, 135] on button "add" at bounding box center [801, 141] width 17 height 12
type input "$418.60"
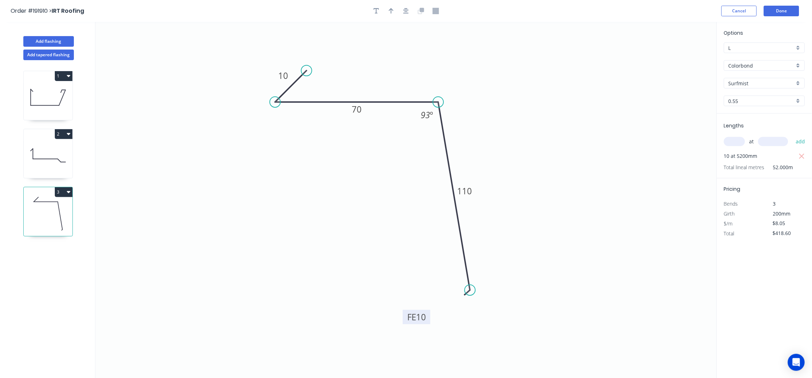
click at [532, 218] on icon "0 10 70 FE 10 110 93 º" at bounding box center [405, 200] width 621 height 356
click at [782, 10] on button "Done" at bounding box center [781, 11] width 35 height 11
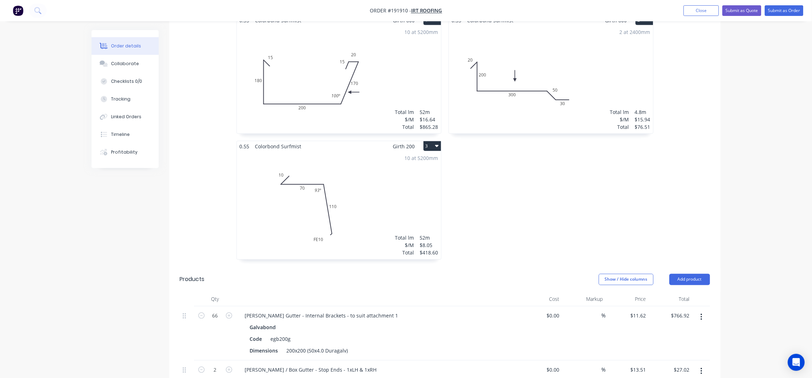
scroll to position [235, 0]
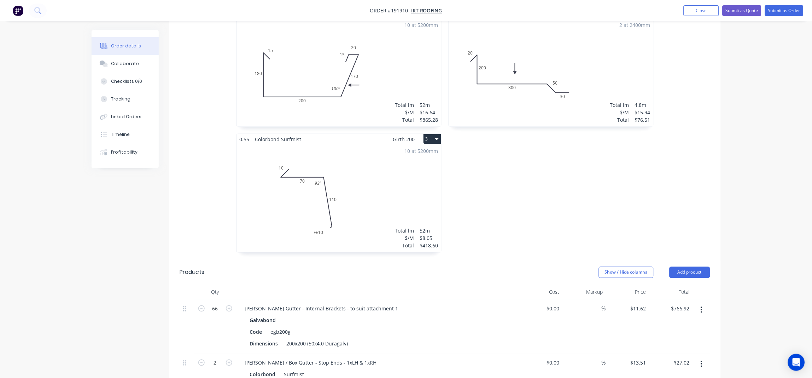
click at [379, 189] on div "10 at 5200mm Total lm $/M Total 52m $8.05 $418.60" at bounding box center [339, 198] width 204 height 108
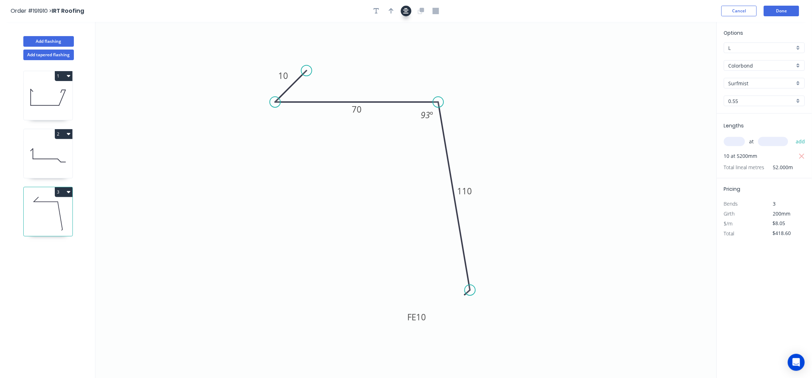
click at [408, 16] on button "button" at bounding box center [406, 11] width 11 height 11
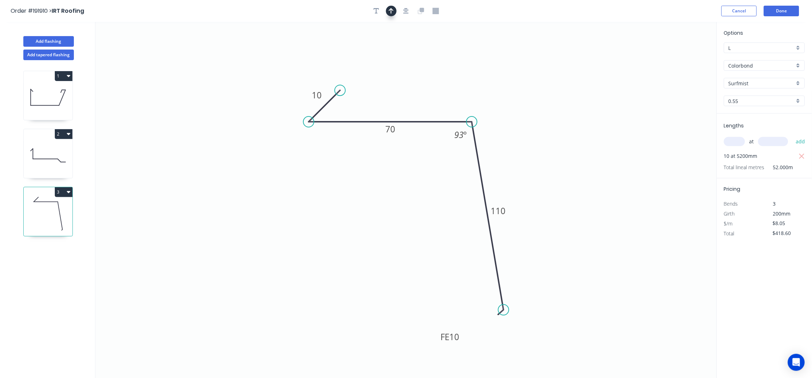
click at [390, 8] on icon "button" at bounding box center [391, 11] width 5 height 6
click at [684, 56] on icon "0 10 70 FE 10 110 93 º" at bounding box center [405, 200] width 621 height 356
click at [682, 56] on icon at bounding box center [681, 49] width 6 height 23
click at [682, 56] on icon at bounding box center [687, 51] width 21 height 21
drag, startPoint x: 682, startPoint y: 56, endPoint x: 514, endPoint y: 95, distance: 172.2
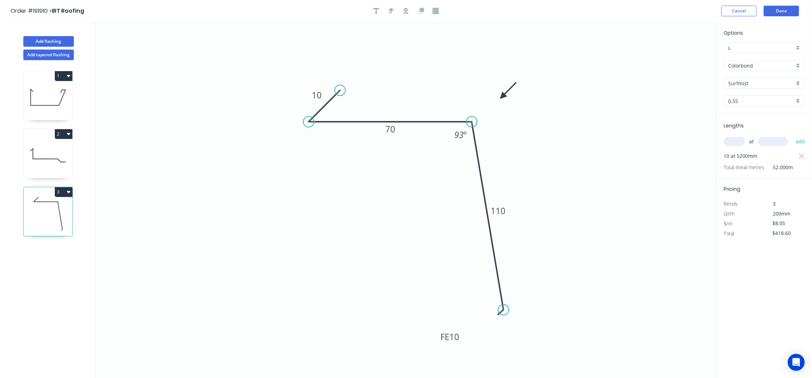
click at [502, 97] on icon at bounding box center [508, 90] width 21 height 21
click at [782, 12] on button "Done" at bounding box center [781, 11] width 35 height 11
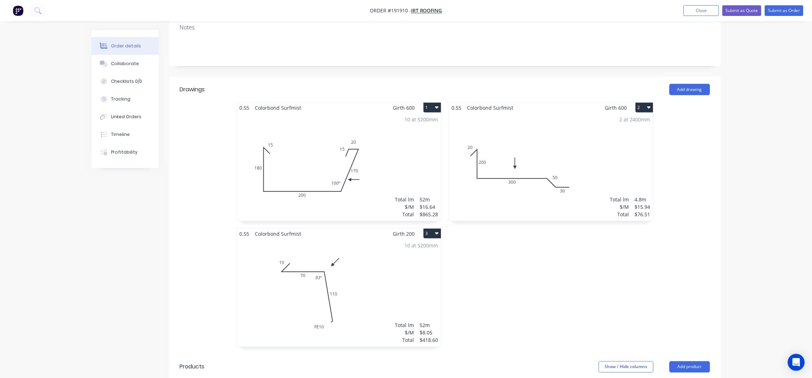
scroll to position [424, 0]
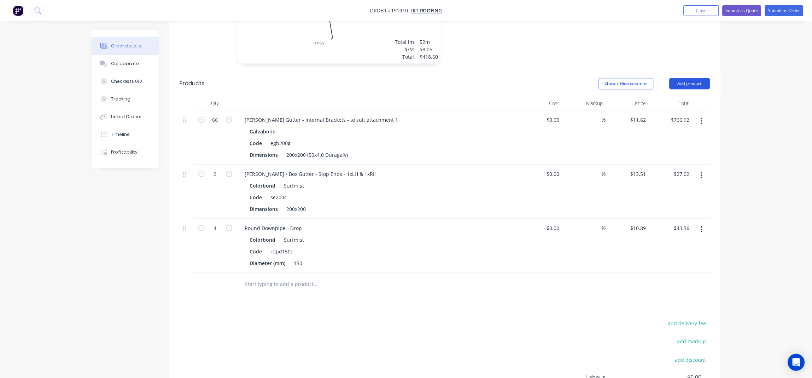
click at [688, 78] on button "Add product" at bounding box center [690, 83] width 41 height 11
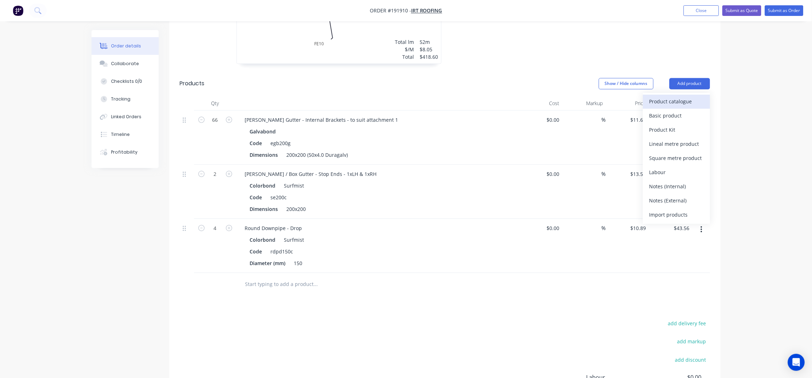
click at [671, 96] on div "Product catalogue" at bounding box center [676, 101] width 54 height 10
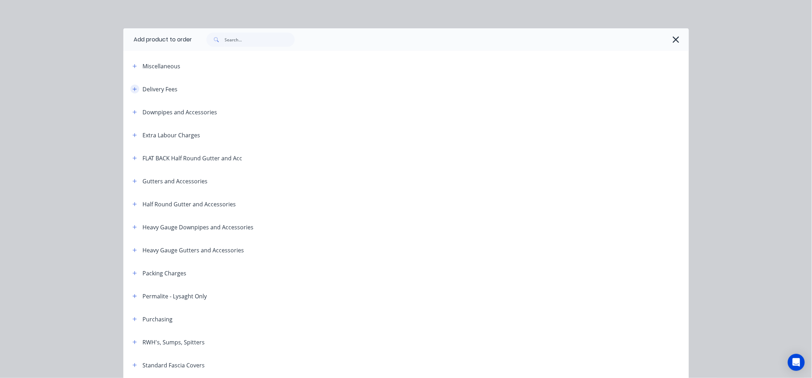
click at [133, 89] on icon "button" at bounding box center [135, 89] width 4 height 5
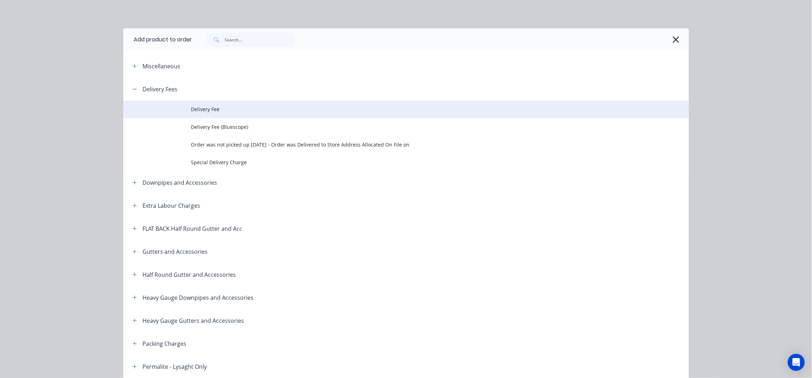
click at [213, 107] on span "Delivery Fee" at bounding box center [390, 108] width 398 height 7
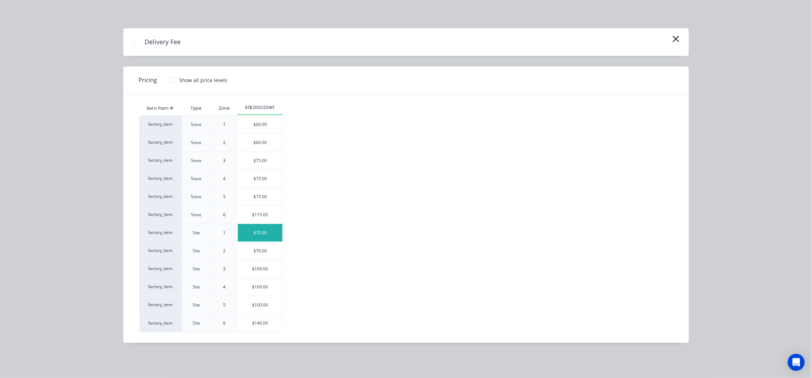
click at [263, 236] on div "$70.00" at bounding box center [260, 233] width 45 height 18
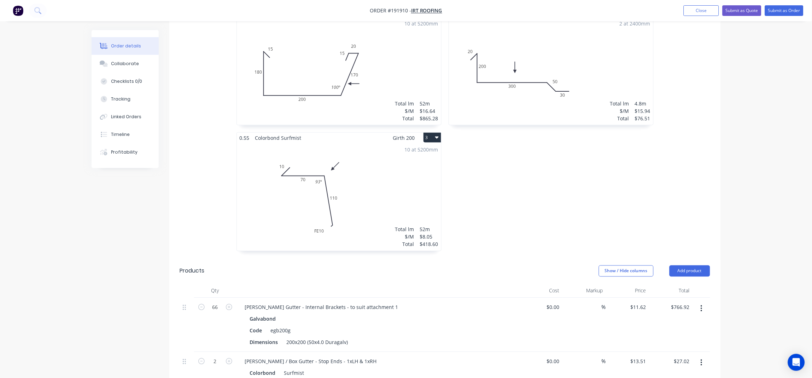
scroll to position [0, 0]
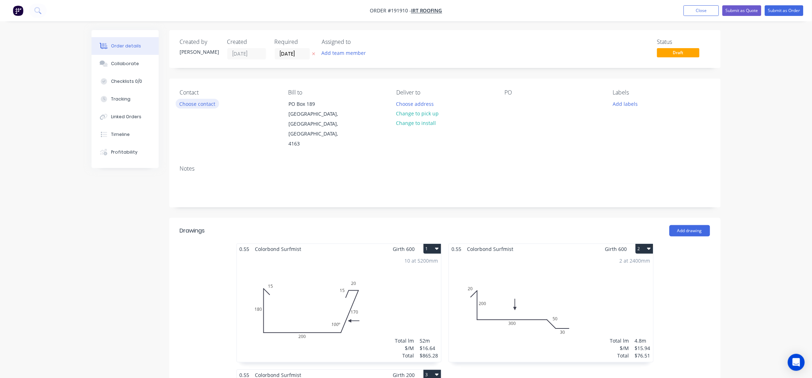
click at [200, 100] on button "Choose contact" at bounding box center [197, 104] width 43 height 10
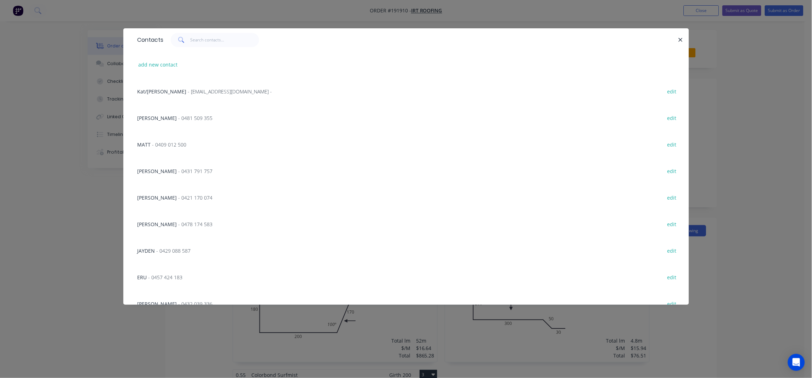
click at [179, 121] on span "- 0481 509 355" at bounding box center [196, 118] width 34 height 7
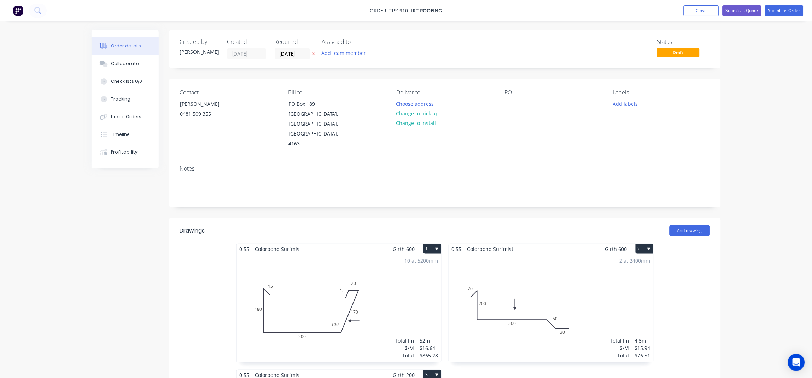
click at [413, 97] on div "Deliver to Choose address Change to pick up Change to install" at bounding box center [444, 119] width 97 height 60
click at [282, 53] on input "05/09/25" at bounding box center [292, 53] width 35 height 11
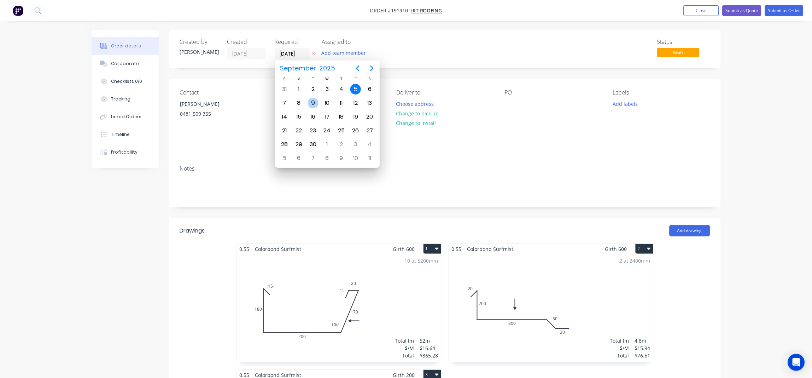
click at [314, 104] on div "9" at bounding box center [313, 103] width 11 height 11
type input "09/09/25"
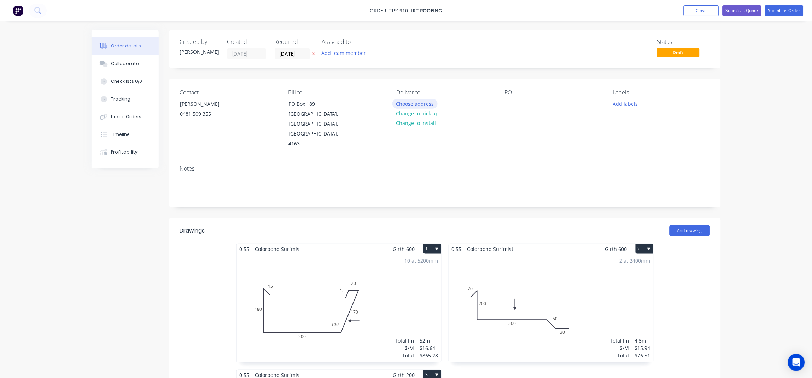
click at [403, 102] on button "Choose address" at bounding box center [414, 104] width 45 height 10
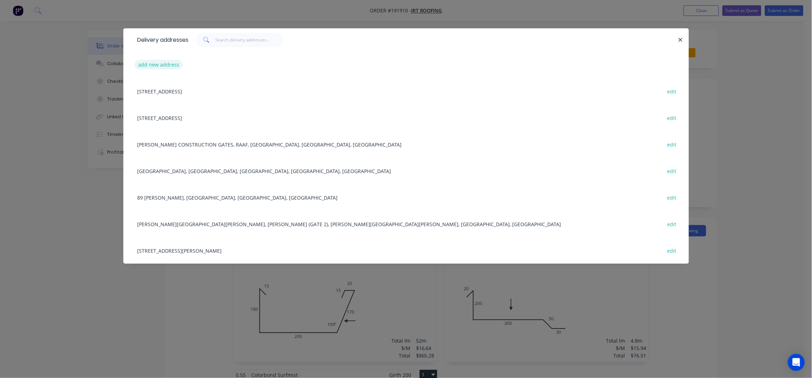
click at [160, 64] on button "add new address" at bounding box center [159, 65] width 48 height 10
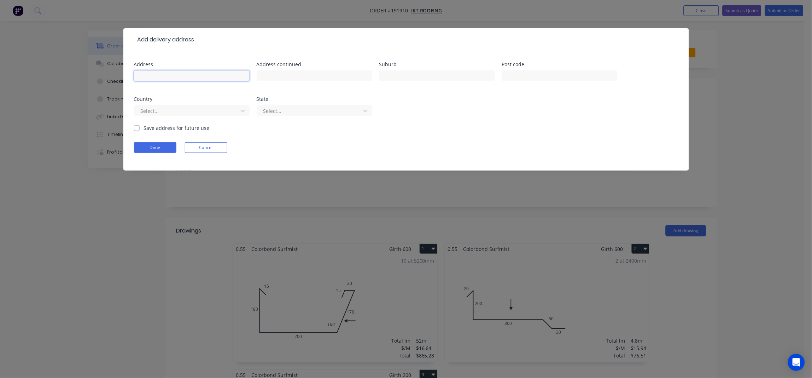
click at [162, 74] on input "text" at bounding box center [192, 75] width 116 height 11
type input "75 MORRIS ROAD"
click at [389, 75] on input "text" at bounding box center [437, 75] width 116 height 11
type input "ROTHWELL"
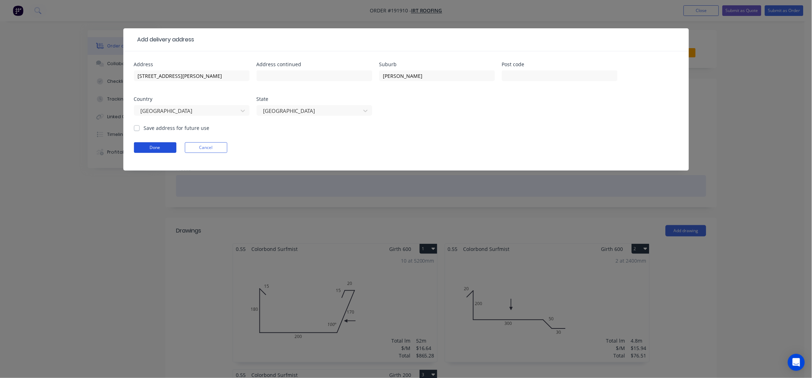
drag, startPoint x: 159, startPoint y: 144, endPoint x: 218, endPoint y: 155, distance: 60.0
click at [159, 144] on button "Done" at bounding box center [155, 147] width 42 height 11
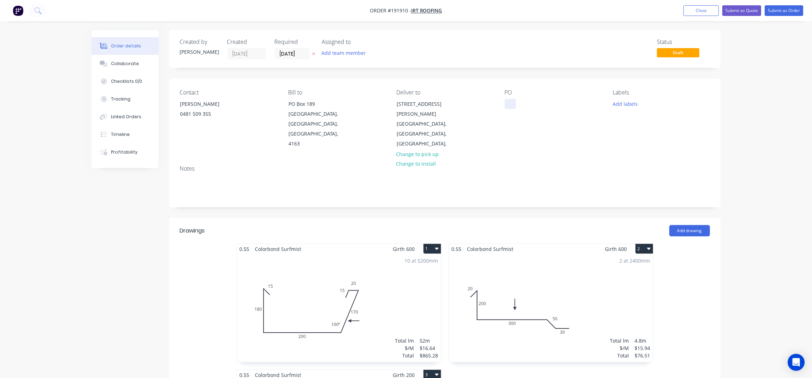
drag, startPoint x: 510, startPoint y: 104, endPoint x: 513, endPoint y: 111, distance: 7.4
click at [510, 104] on div at bounding box center [510, 104] width 11 height 10
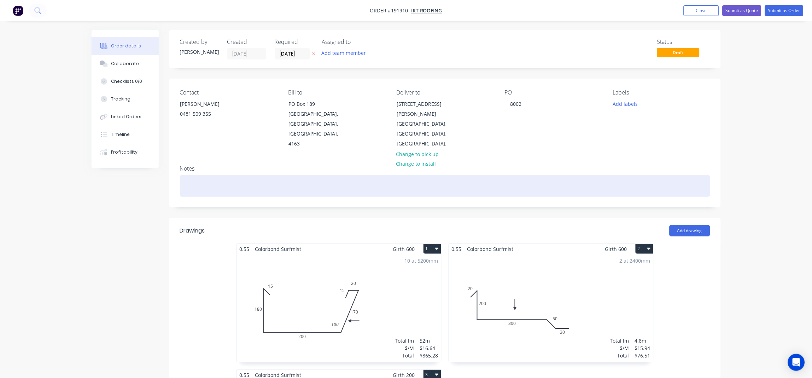
click at [576, 175] on div at bounding box center [445, 186] width 530 height 22
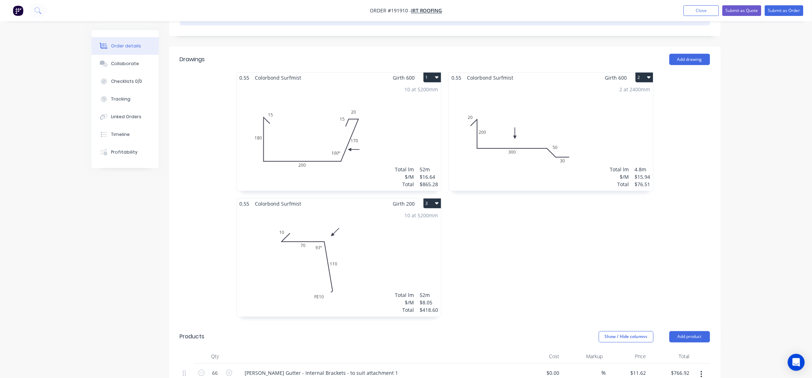
scroll to position [94, 0]
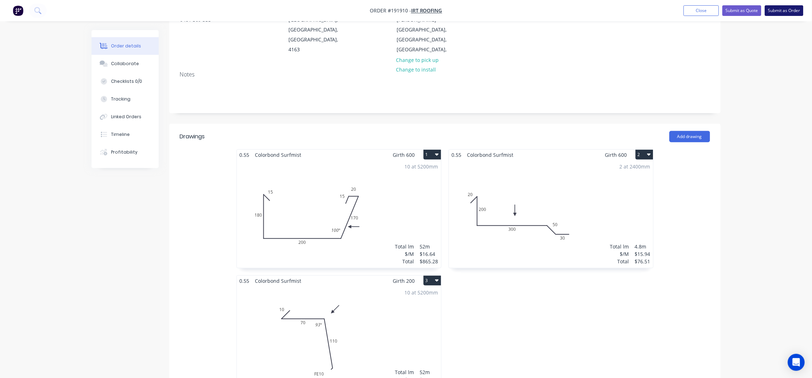
click at [784, 14] on button "Submit as Order" at bounding box center [784, 10] width 39 height 11
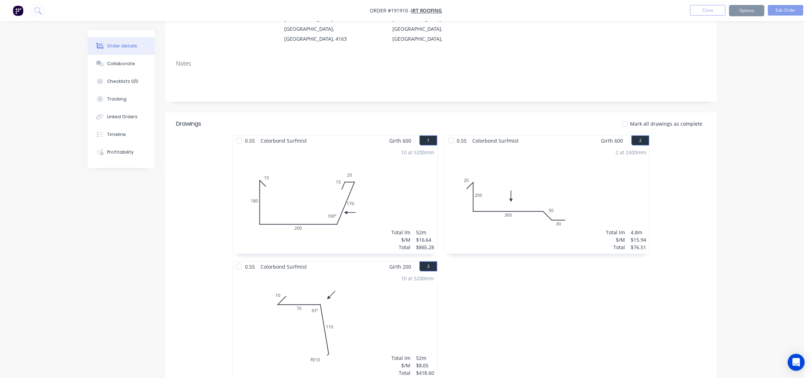
scroll to position [0, 0]
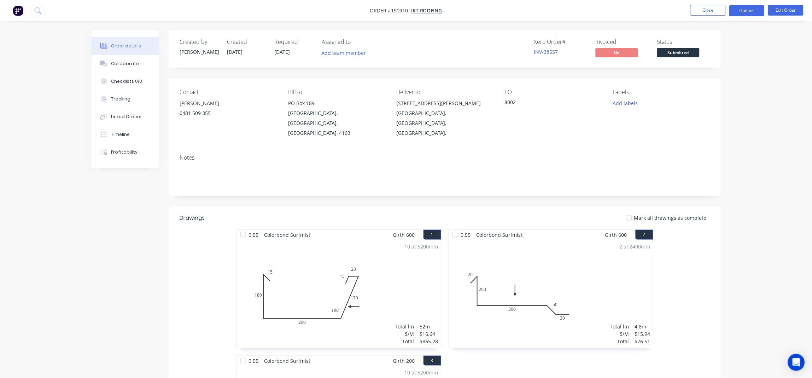
click at [750, 13] on button "Options" at bounding box center [746, 10] width 35 height 11
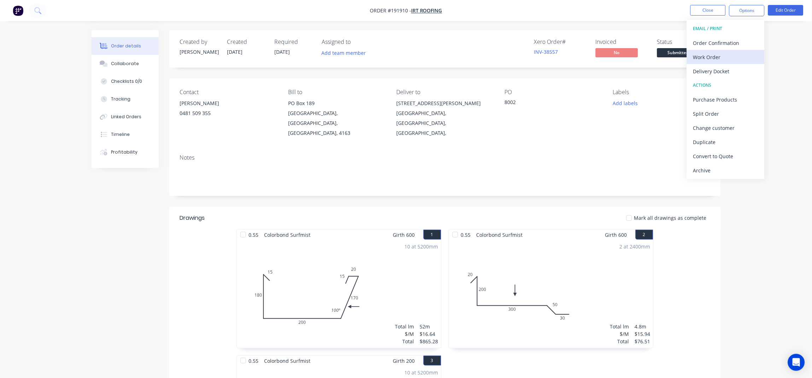
click at [719, 58] on div "Work Order" at bounding box center [725, 57] width 65 height 10
click at [711, 75] on div "Without pricing" at bounding box center [725, 71] width 65 height 10
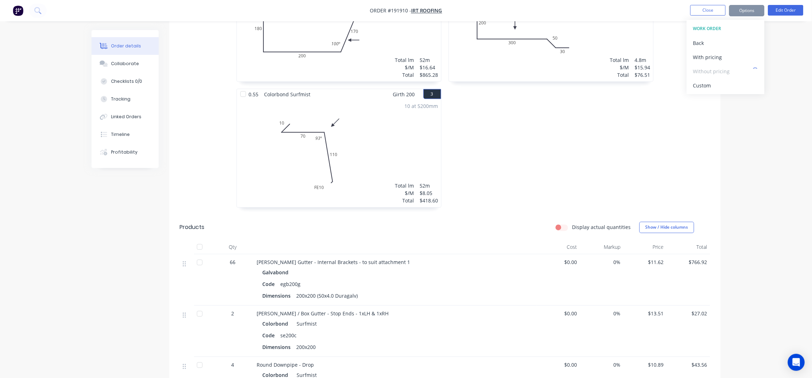
scroll to position [283, 0]
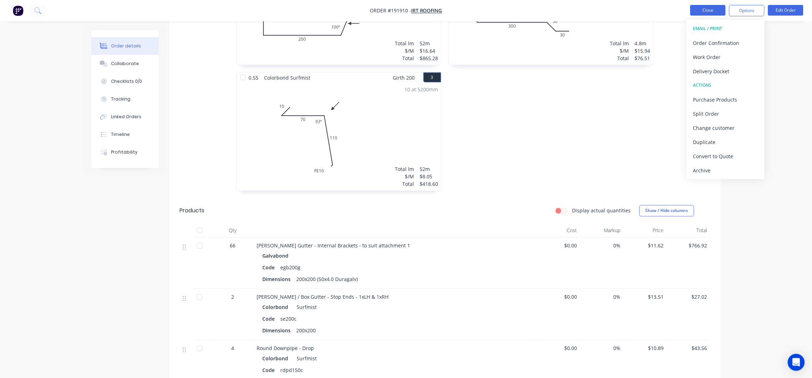
click at [707, 12] on button "Close" at bounding box center [707, 10] width 35 height 11
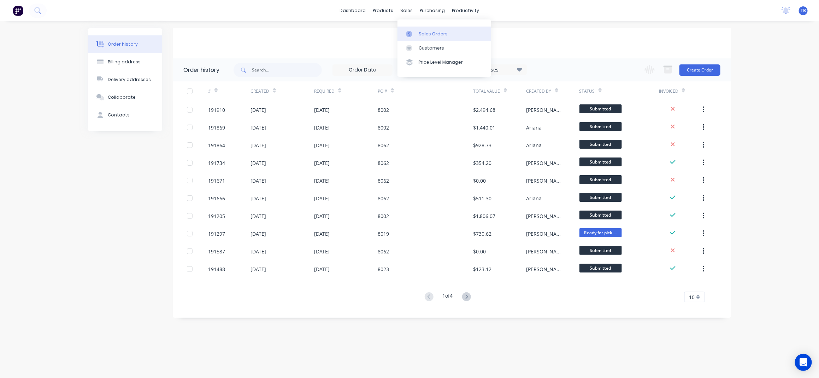
click at [431, 31] on div "Sales Orders" at bounding box center [433, 34] width 29 height 6
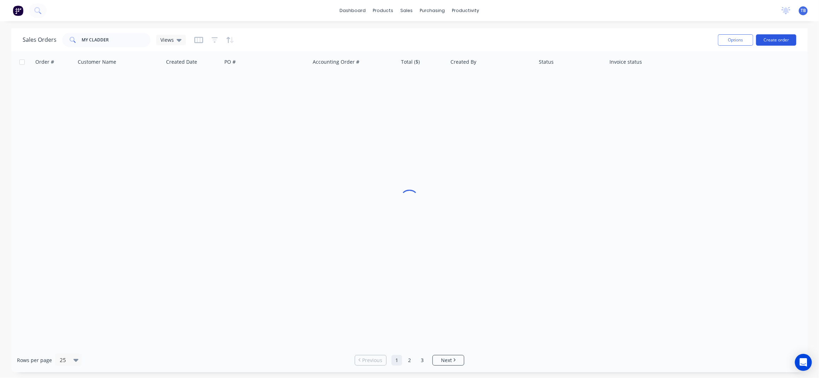
click at [782, 39] on button "Create order" at bounding box center [777, 39] width 40 height 11
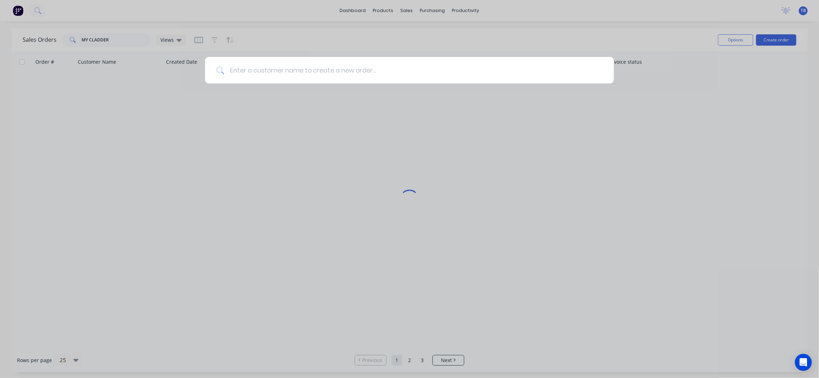
click at [409, 70] on input at bounding box center [413, 70] width 379 height 27
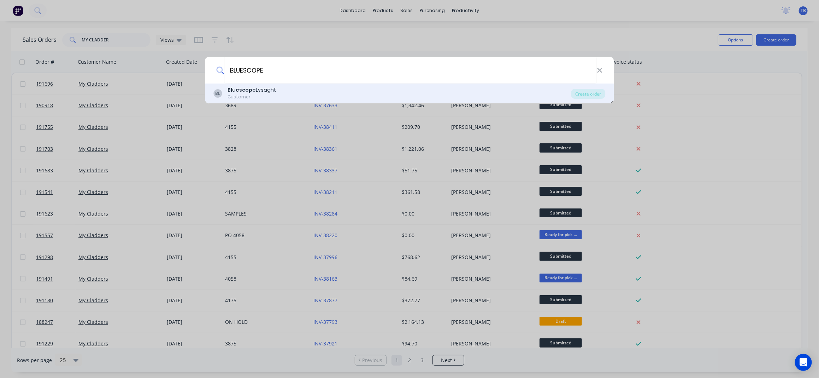
type input "BLUESCOPE"
click at [284, 93] on div "BL Bluescope Lysaght Customer" at bounding box center [393, 93] width 358 height 14
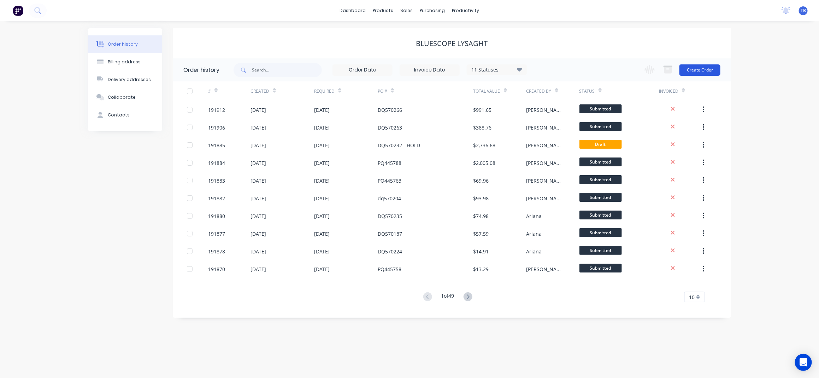
click at [712, 70] on button "Create Order" at bounding box center [700, 69] width 41 height 11
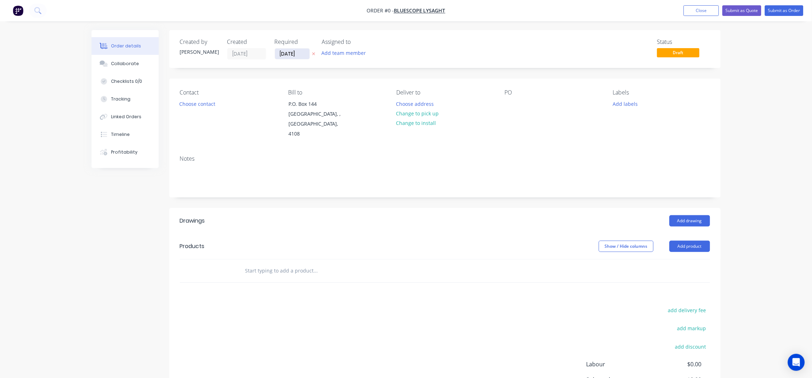
click at [281, 57] on input "05/09/25" at bounding box center [292, 53] width 35 height 11
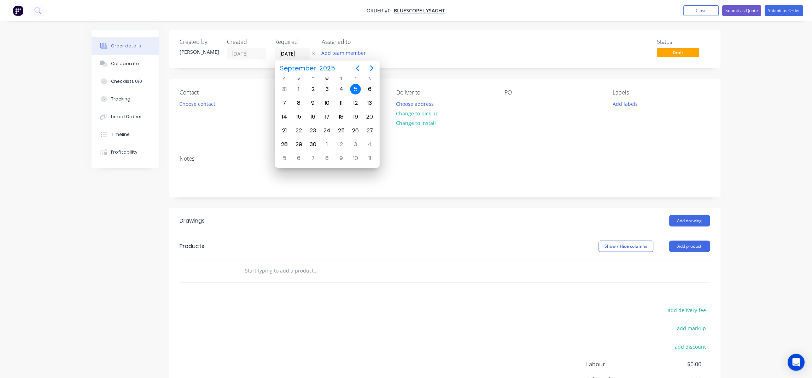
drag, startPoint x: 728, startPoint y: 110, endPoint x: 725, endPoint y: 113, distance: 5.3
click at [728, 110] on div "Order details Collaborate Checklists 0/0 Tracking Linked Orders Timeline Profit…" at bounding box center [406, 231] width 812 height 463
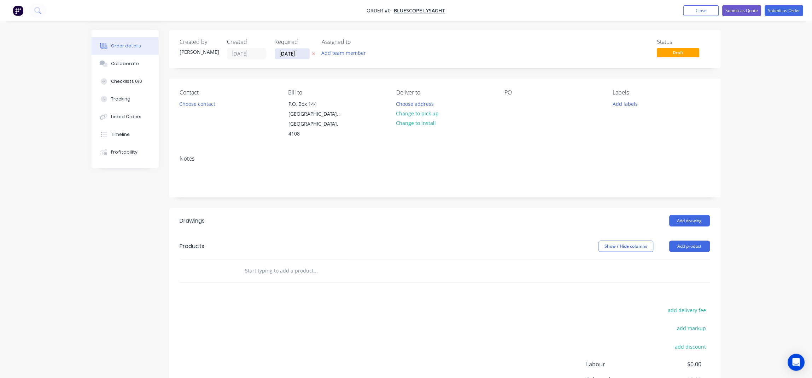
click at [282, 55] on input "05/09/25" at bounding box center [292, 53] width 35 height 11
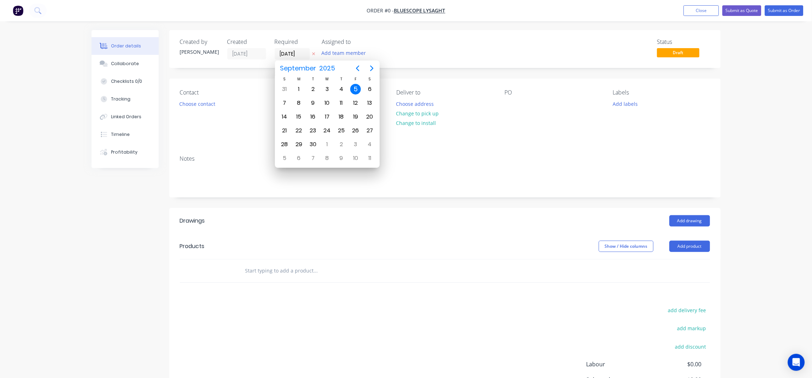
click at [431, 39] on div "Status Draft" at bounding box center [551, 49] width 317 height 21
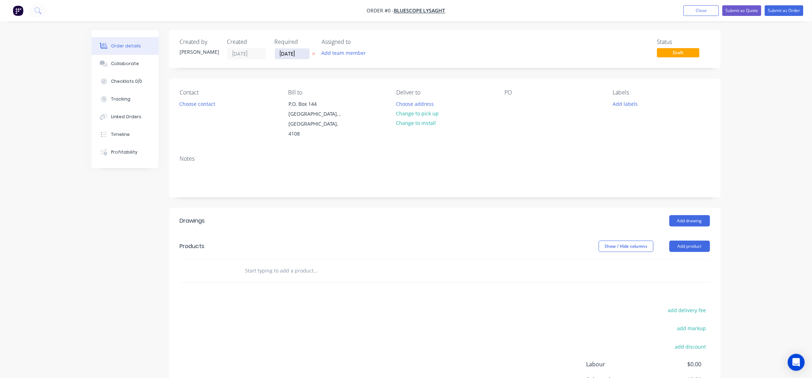
click at [283, 54] on input "05/09/25" at bounding box center [292, 53] width 35 height 11
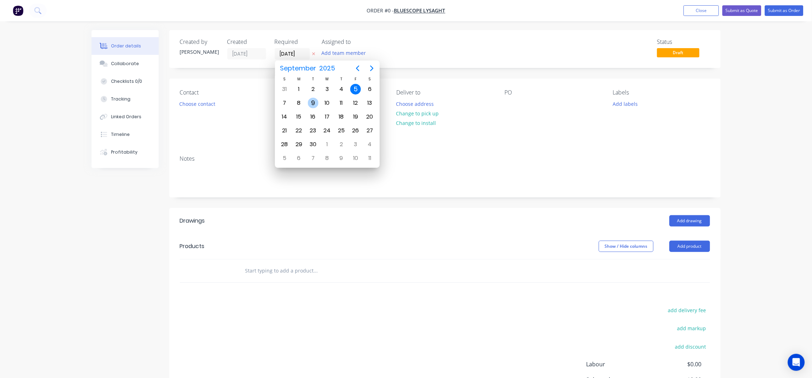
click at [314, 103] on div "9" at bounding box center [313, 103] width 11 height 11
type input "09/09/25"
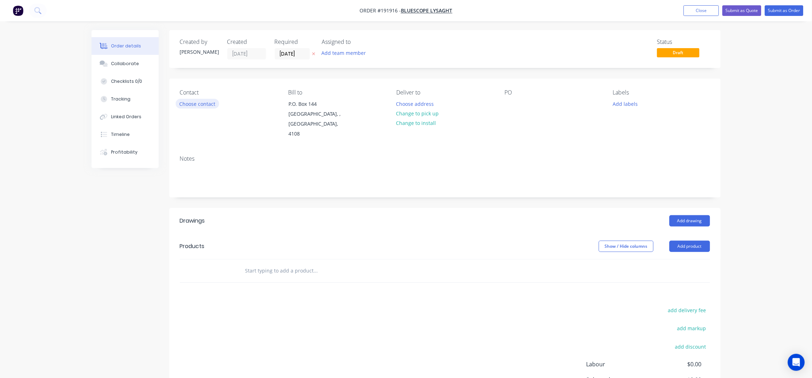
click at [203, 105] on button "Choose contact" at bounding box center [197, 104] width 43 height 10
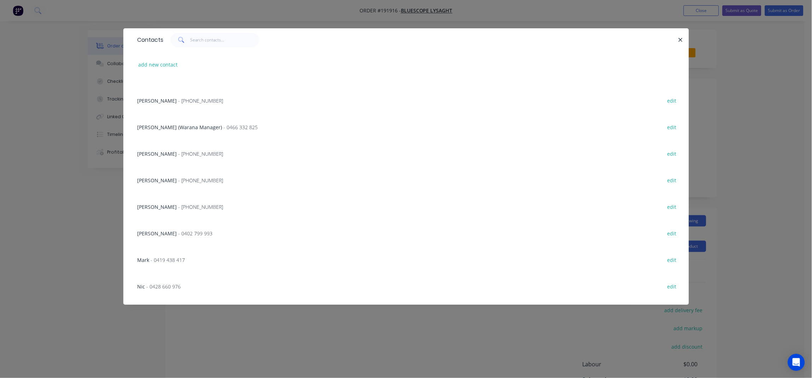
scroll to position [144, 0]
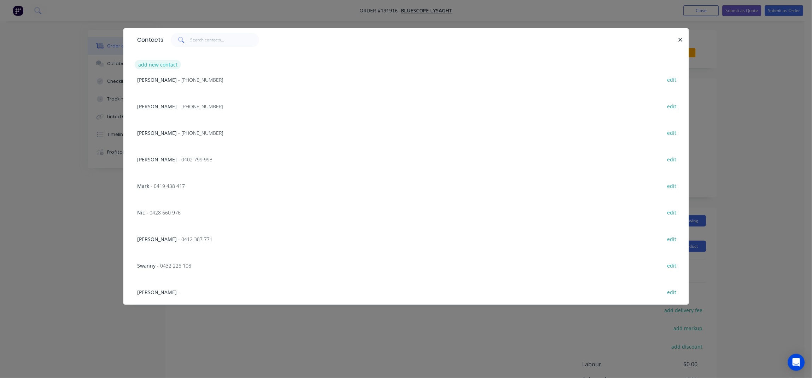
click at [171, 60] on button "add new contact" at bounding box center [158, 65] width 47 height 10
select select "AU"
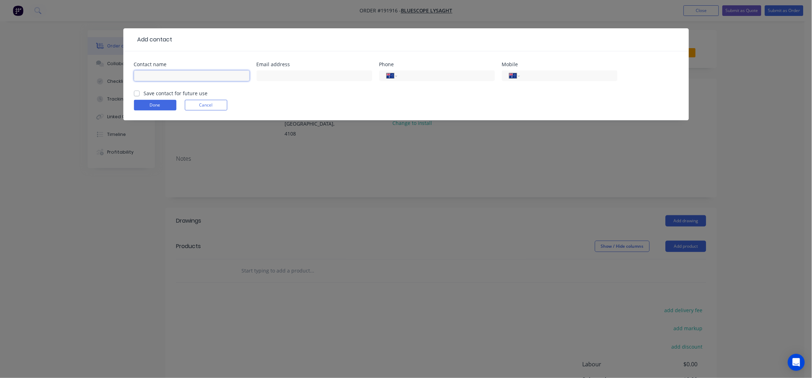
click at [167, 77] on input "text" at bounding box center [192, 75] width 116 height 11
type input "TIMOTHY HANSFORD"
click at [540, 68] on div "Mobile International Afghanistan Åland Islands Albania Algeria American Samoa A…" at bounding box center [560, 76] width 116 height 28
drag, startPoint x: 542, startPoint y: 76, endPoint x: 550, endPoint y: 91, distance: 17.4
click at [542, 76] on input "tel" at bounding box center [567, 76] width 85 height 8
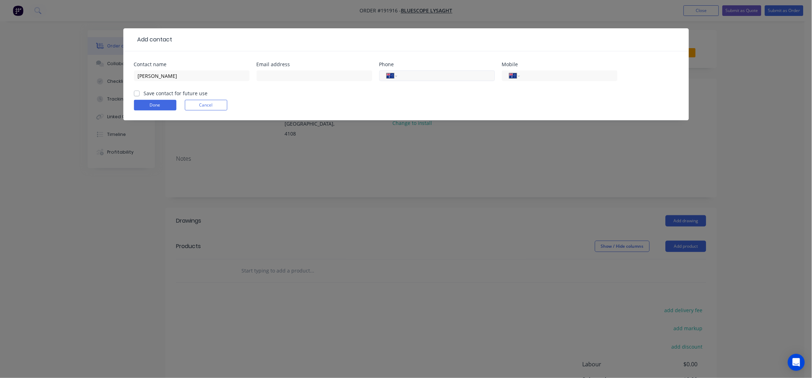
click at [427, 78] on input "tel" at bounding box center [444, 76] width 85 height 8
type input "(07) 4720 1969"
click at [167, 104] on button "Done" at bounding box center [155, 105] width 42 height 11
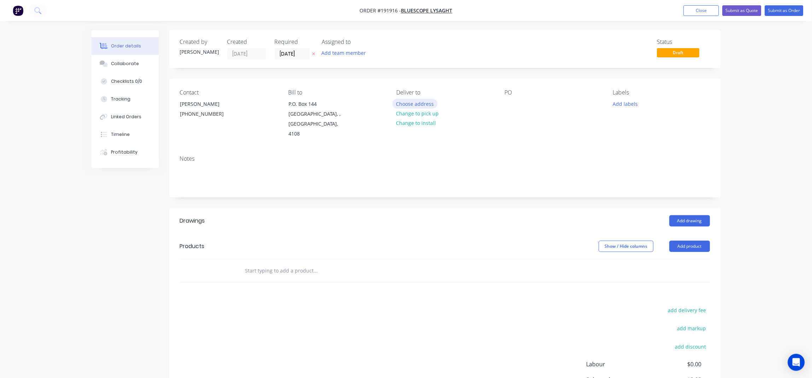
click at [425, 102] on button "Choose address" at bounding box center [414, 104] width 45 height 10
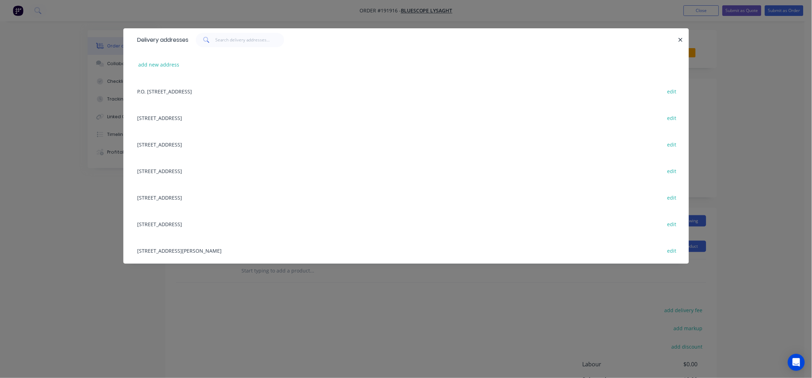
click at [181, 249] on div "UNIT 4, 125 KERRY RD, (STORE), ARCHERFIELD, Queensland, Australia, 4108 edit" at bounding box center [406, 250] width 544 height 27
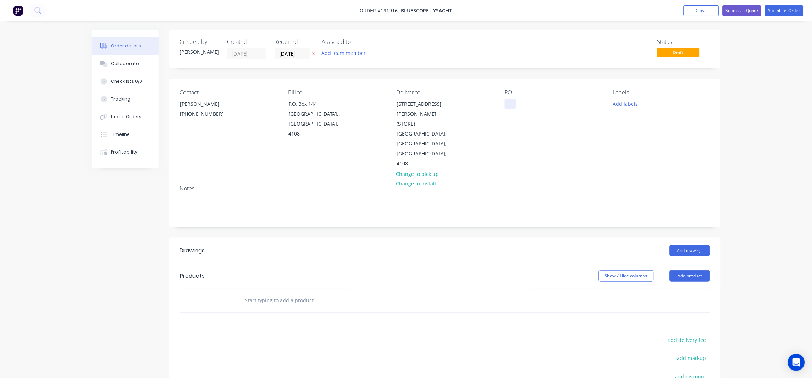
drag, startPoint x: 514, startPoint y: 98, endPoint x: 511, endPoint y: 104, distance: 6.2
click at [514, 99] on div "PO" at bounding box center [553, 129] width 97 height 80
click at [510, 106] on div at bounding box center [510, 104] width 11 height 10
click at [515, 103] on div "dn356591" at bounding box center [522, 104] width 35 height 10
click at [577, 125] on div "PO DN356591" at bounding box center [553, 129] width 97 height 80
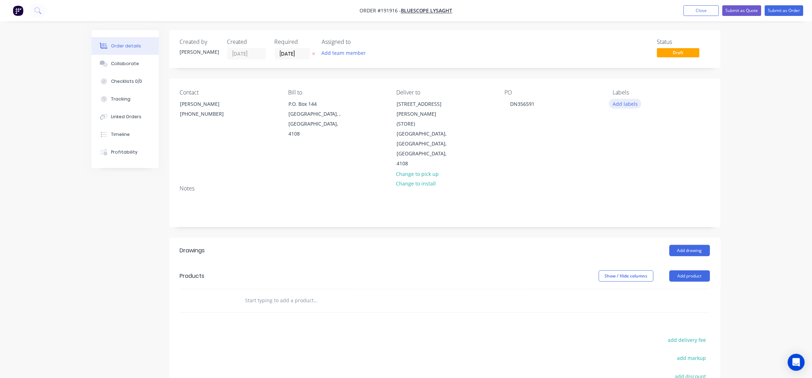
click at [632, 107] on button "Add labels" at bounding box center [625, 104] width 33 height 10
click at [649, 157] on div "ACA Store" at bounding box center [645, 158] width 26 height 8
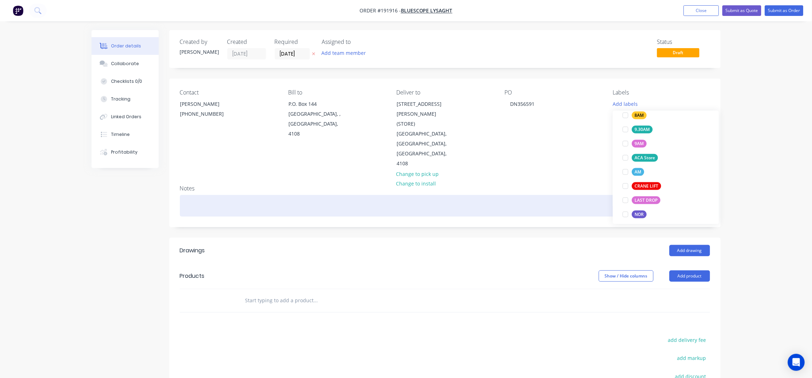
scroll to position [9, 0]
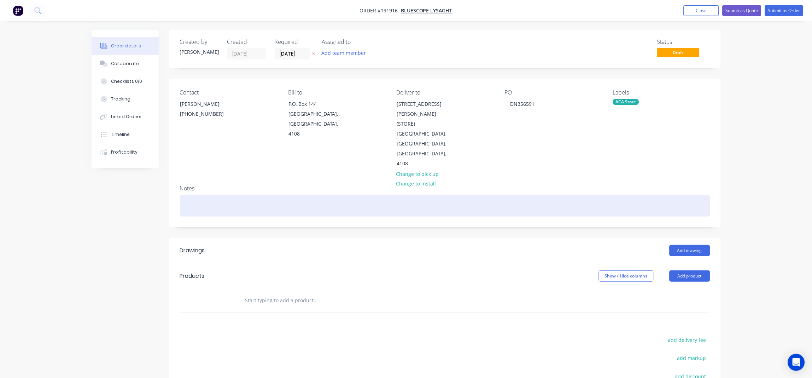
click at [498, 195] on div at bounding box center [445, 206] width 530 height 22
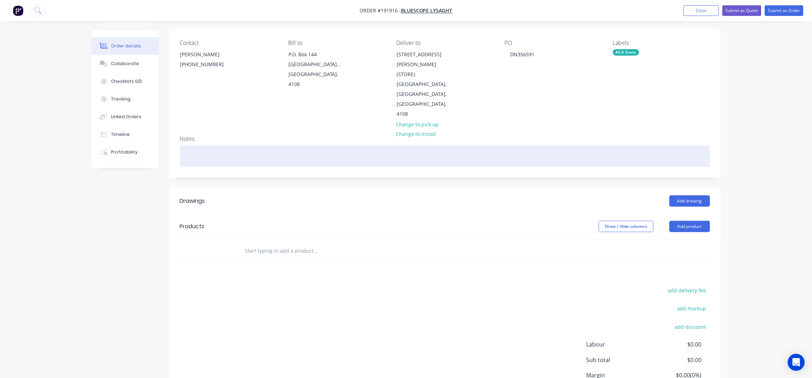
scroll to position [95, 0]
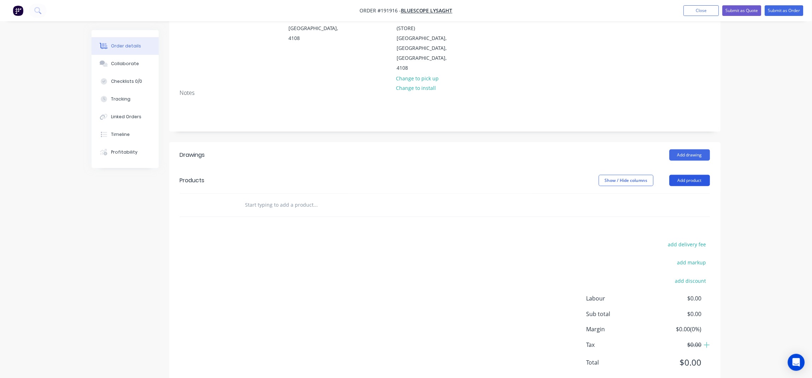
click at [690, 175] on button "Add product" at bounding box center [690, 180] width 41 height 11
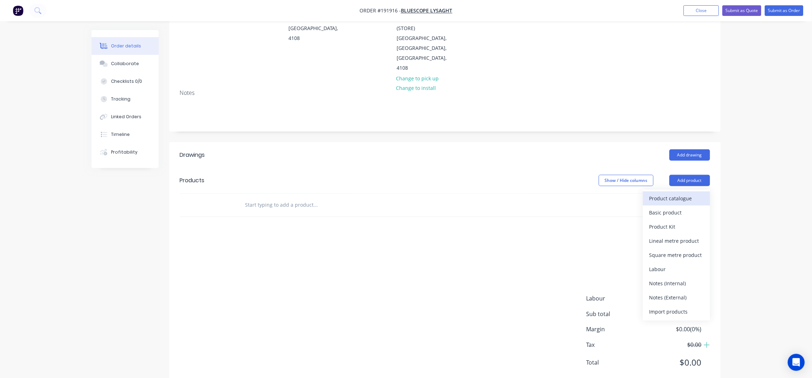
click at [674, 191] on button "Product catalogue" at bounding box center [676, 198] width 67 height 14
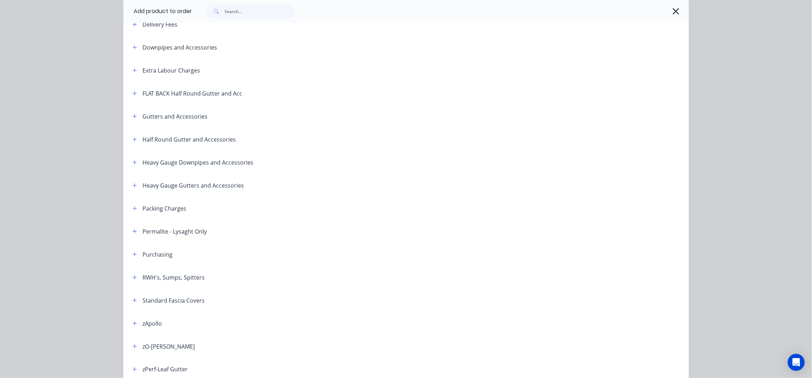
scroll to position [141, 0]
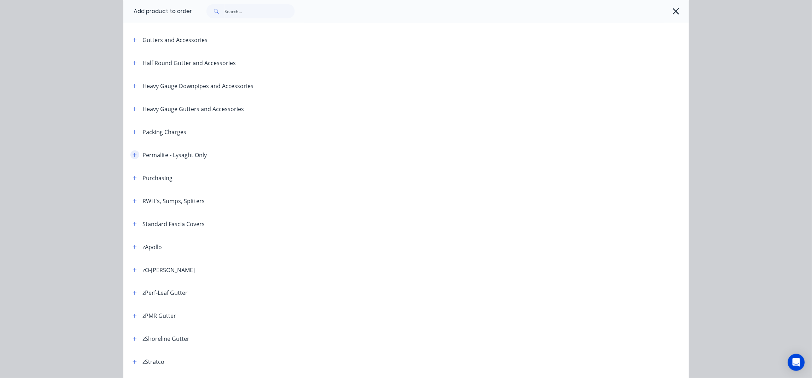
click at [133, 156] on icon "button" at bounding box center [135, 154] width 4 height 5
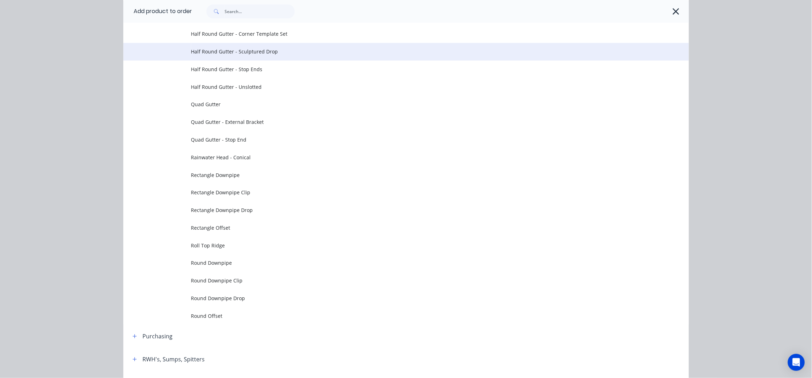
scroll to position [612, 0]
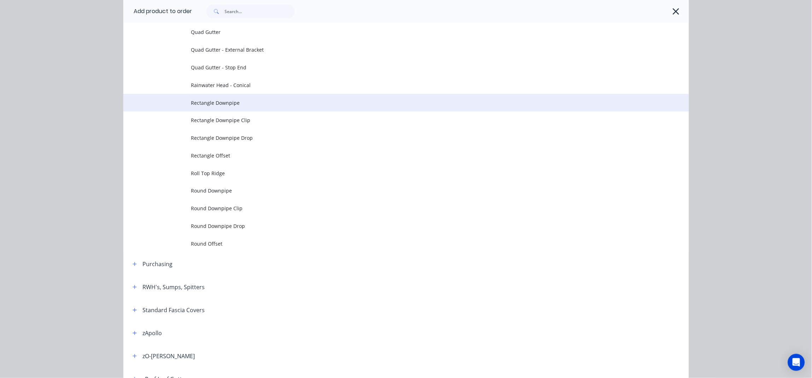
click at [239, 103] on span "Rectangle Downpipe" at bounding box center [390, 102] width 398 height 7
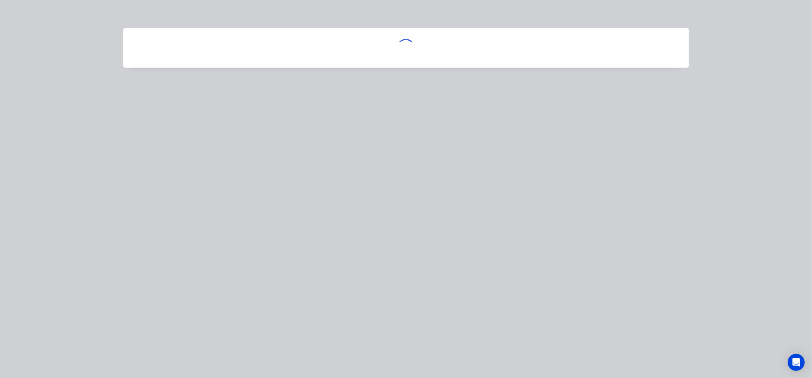
scroll to position [0, 0]
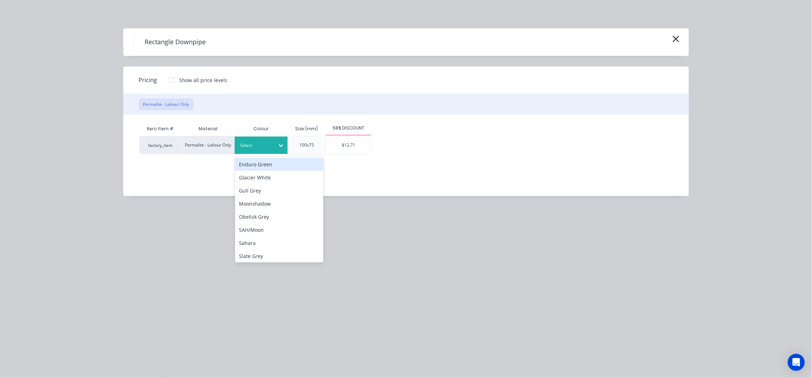
click at [276, 140] on div at bounding box center [281, 145] width 13 height 11
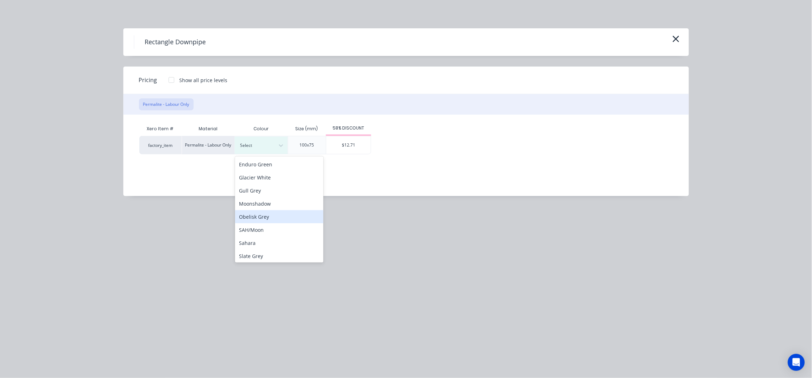
click at [280, 212] on div "Obelisk Grey" at bounding box center [279, 216] width 88 height 13
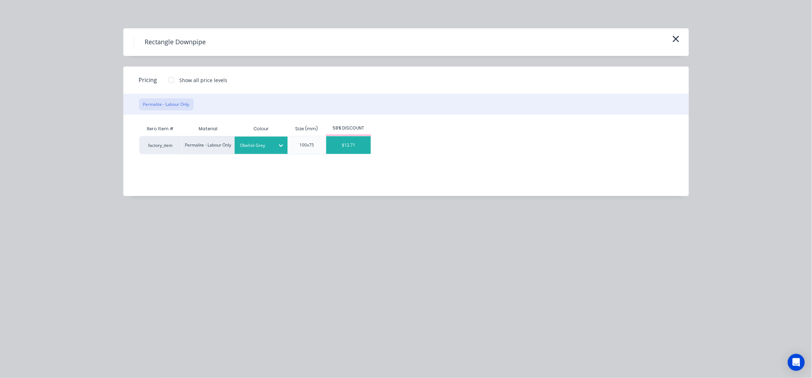
click at [343, 146] on div "$12.71" at bounding box center [348, 145] width 45 height 18
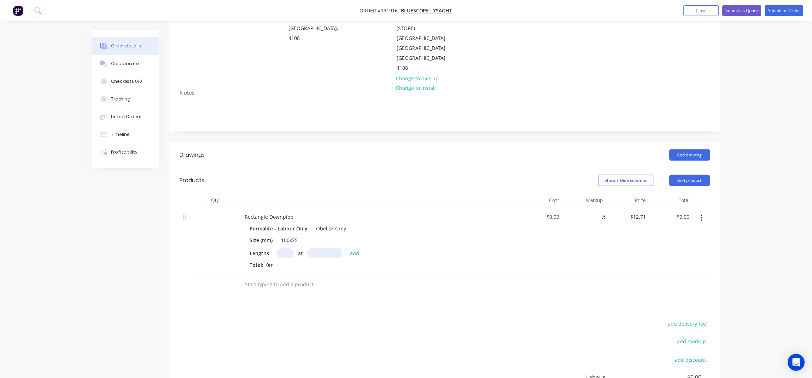
click at [285, 248] on input "text" at bounding box center [285, 253] width 18 height 10
type input "18"
type input "2400"
click at [347, 248] on button "add" at bounding box center [355, 253] width 17 height 10
type input "$549.07"
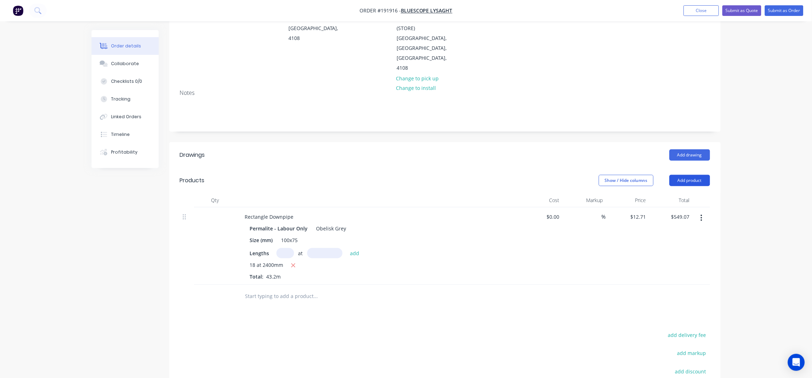
click at [695, 175] on button "Add product" at bounding box center [690, 180] width 41 height 11
click at [689, 193] on div "Product catalogue" at bounding box center [676, 198] width 54 height 10
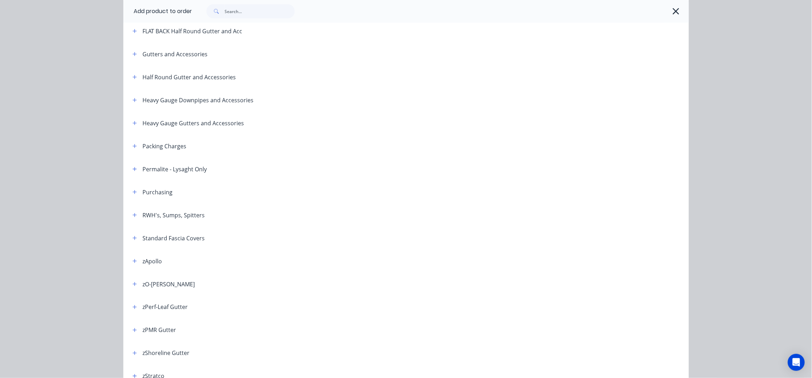
scroll to position [141, 0]
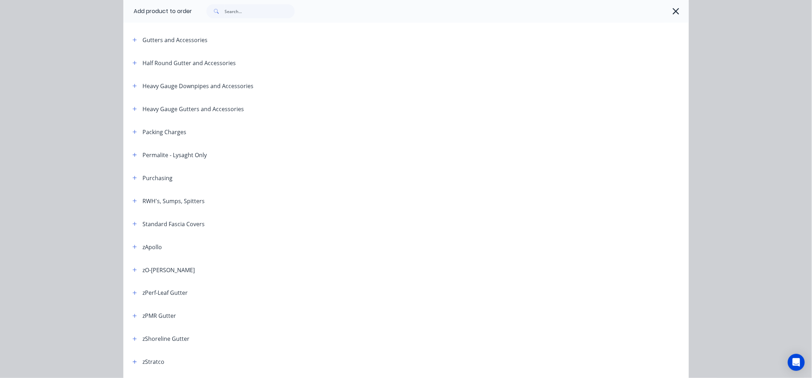
drag, startPoint x: 132, startPoint y: 152, endPoint x: 136, endPoint y: 152, distance: 4.2
click at [133, 152] on icon "button" at bounding box center [135, 154] width 4 height 5
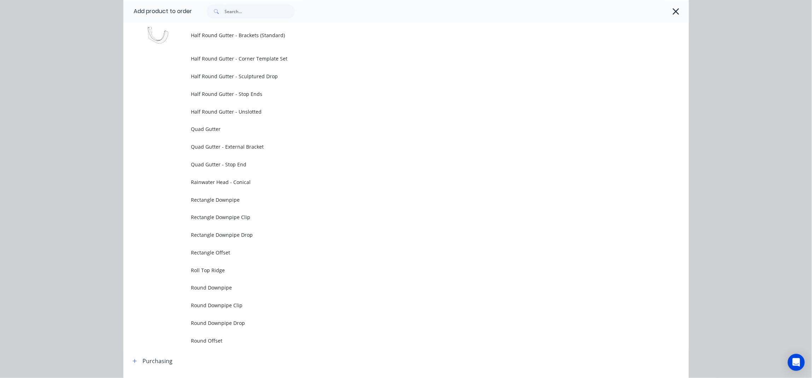
scroll to position [519, 0]
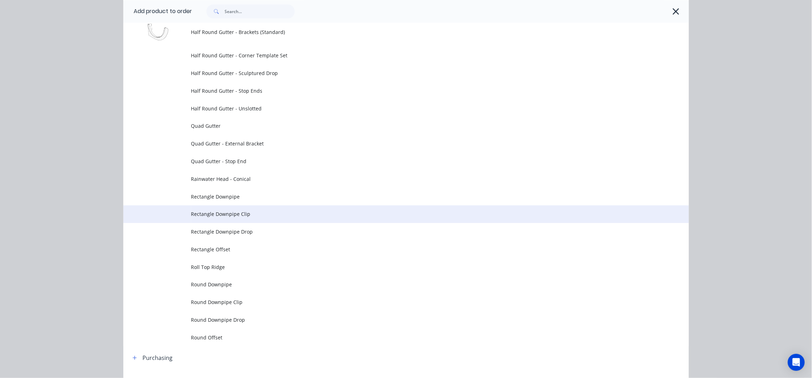
click at [254, 218] on td "Rectangle Downpipe Clip" at bounding box center [440, 214] width 498 height 18
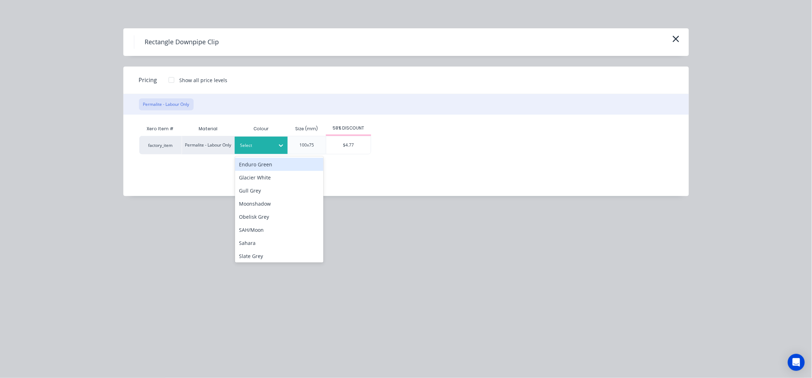
click at [262, 143] on div at bounding box center [256, 145] width 32 height 8
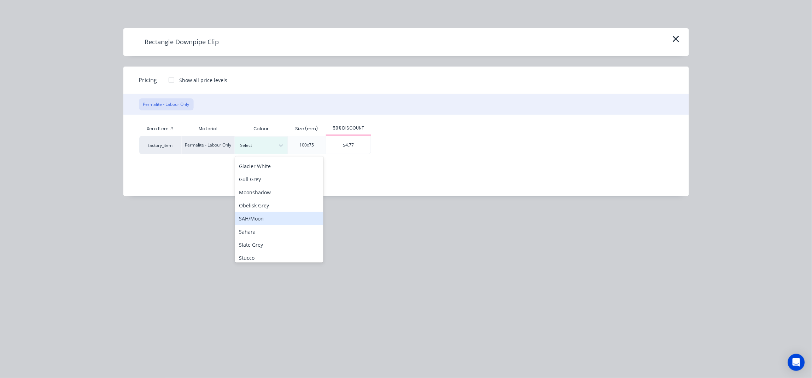
scroll to position [14, 0]
click at [269, 198] on div "Obelisk Grey" at bounding box center [279, 201] width 88 height 13
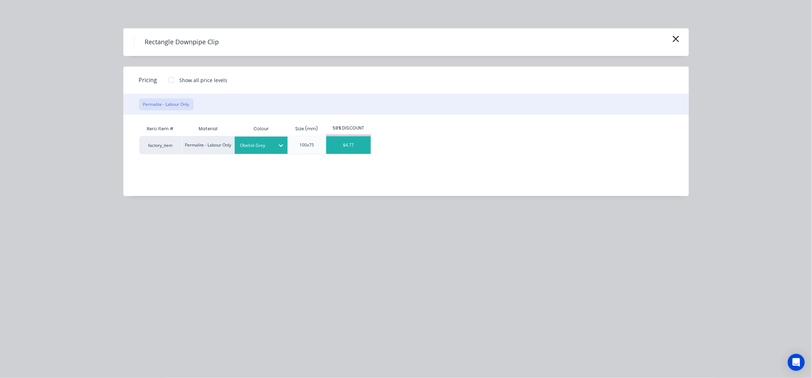
click at [342, 142] on div "$4.77" at bounding box center [348, 145] width 45 height 18
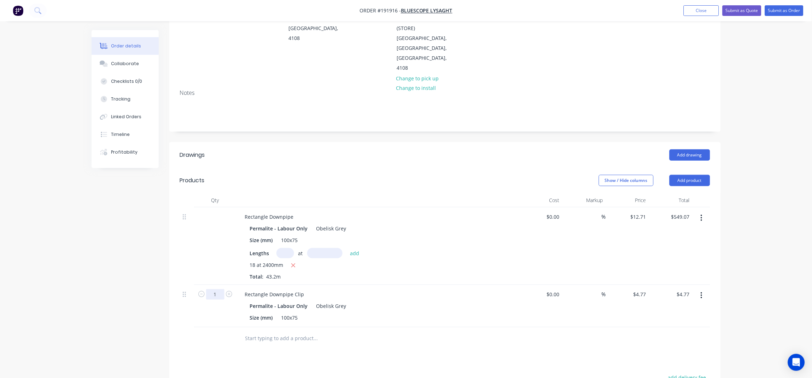
click at [216, 289] on input "1" at bounding box center [215, 294] width 18 height 11
type input "18"
type input "$85.86"
click at [328, 329] on div "Drawings Add drawing Products Show / Hide columns Add product Qty Cost Markup P…" at bounding box center [444, 331] width 551 height 378
click at [324, 331] on input "text" at bounding box center [315, 338] width 141 height 14
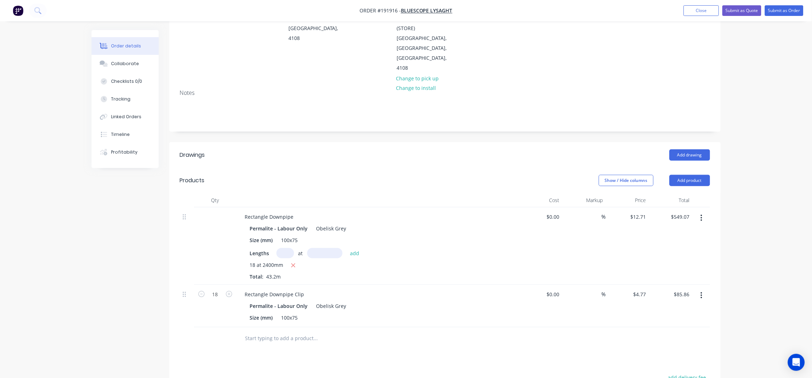
click at [306, 331] on input "text" at bounding box center [315, 338] width 141 height 14
type input "C-PACK"
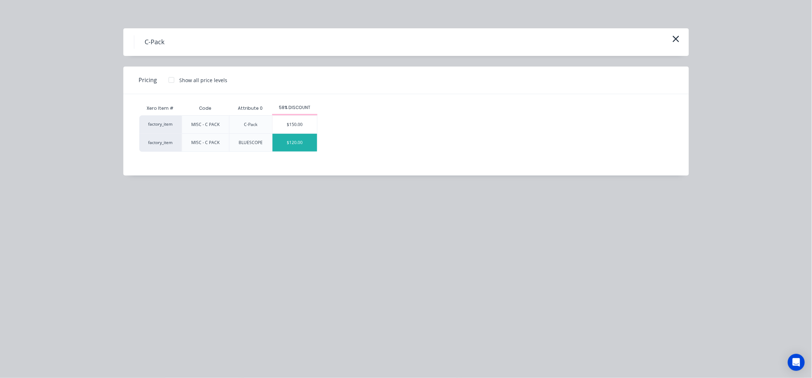
click at [288, 143] on div "$120.00" at bounding box center [295, 143] width 45 height 18
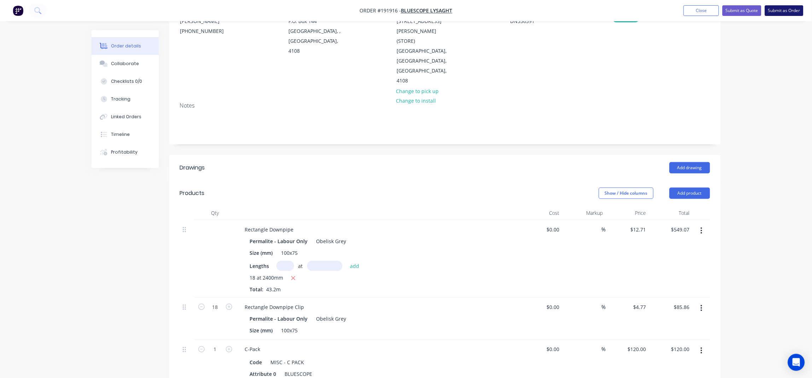
scroll to position [0, 0]
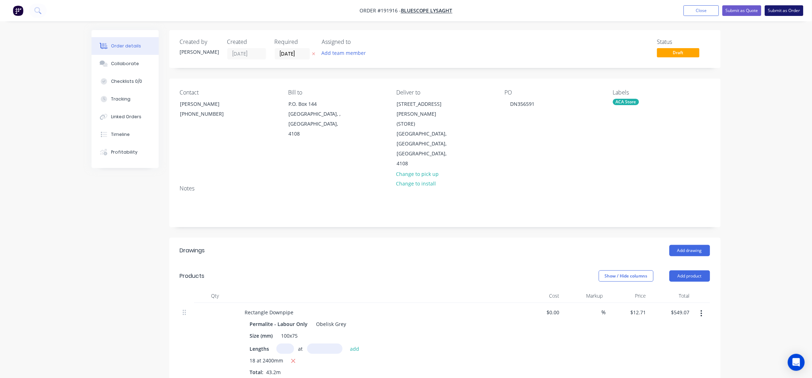
click at [795, 10] on button "Submit as Order" at bounding box center [784, 10] width 39 height 11
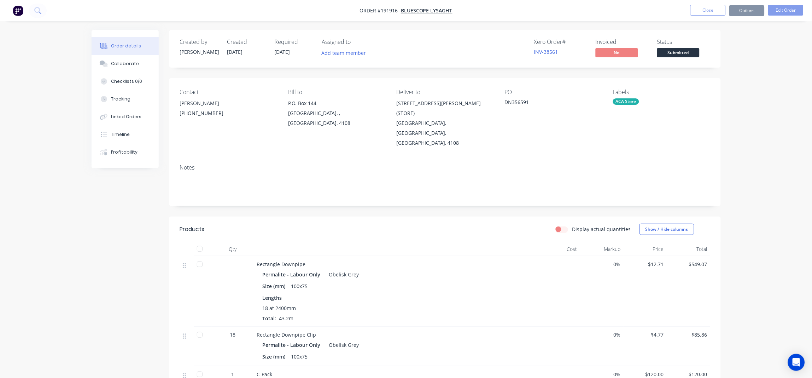
click at [754, 12] on button "Options" at bounding box center [746, 10] width 35 height 11
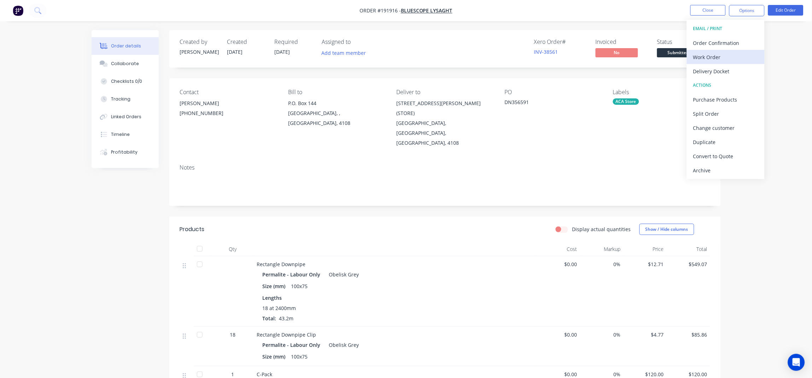
click at [711, 57] on div "Work Order" at bounding box center [725, 57] width 65 height 10
click at [716, 70] on div "Without pricing" at bounding box center [725, 71] width 65 height 10
click at [632, 102] on div "ACA Store" at bounding box center [626, 101] width 26 height 6
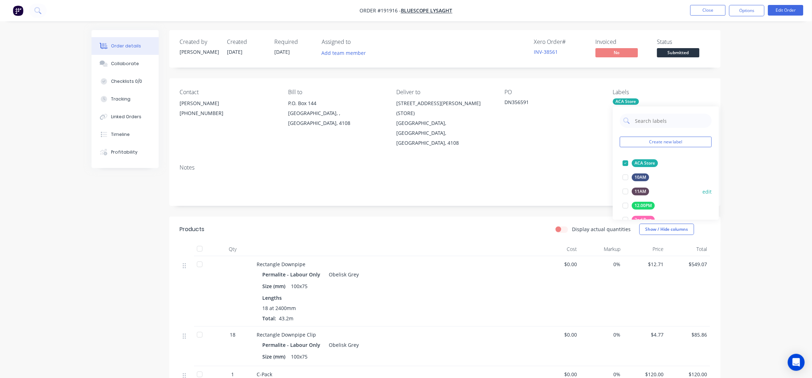
click at [639, 188] on div "11AM" at bounding box center [640, 191] width 17 height 8
click at [761, 160] on div "Order details Collaborate Checklists 0/0 Tracking Linked Orders Timeline Profit…" at bounding box center [406, 266] width 812 height 533
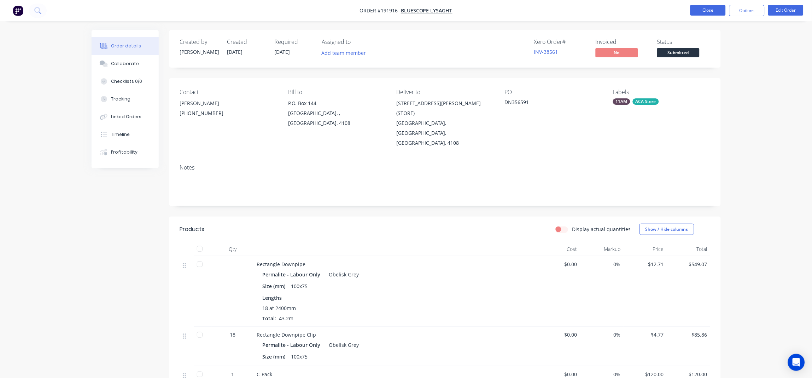
click at [714, 8] on button "Close" at bounding box center [707, 10] width 35 height 11
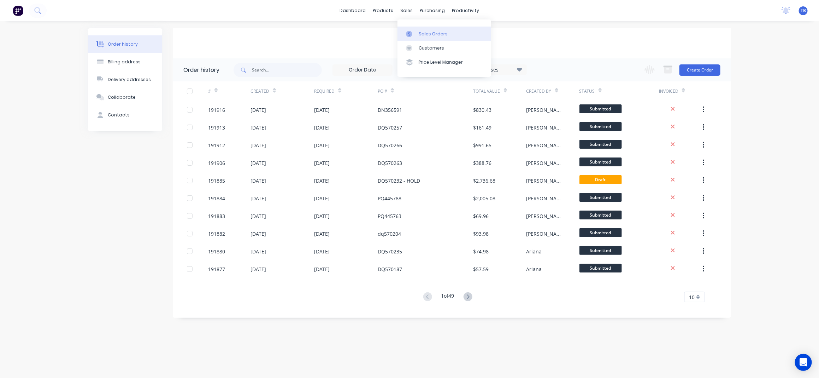
click at [440, 27] on link "Sales Orders" at bounding box center [445, 34] width 94 height 14
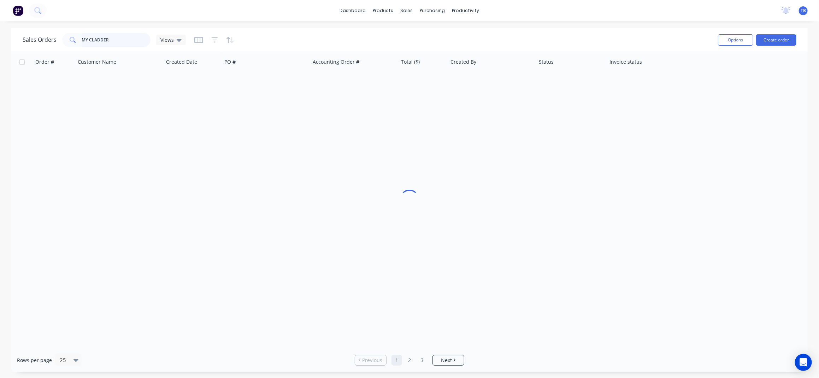
drag, startPoint x: 127, startPoint y: 41, endPoint x: -1, endPoint y: 90, distance: 136.6
click at [0, 90] on html "dashboard products sales purchasing productivity dashboard products Product Cat…" at bounding box center [409, 189] width 819 height 378
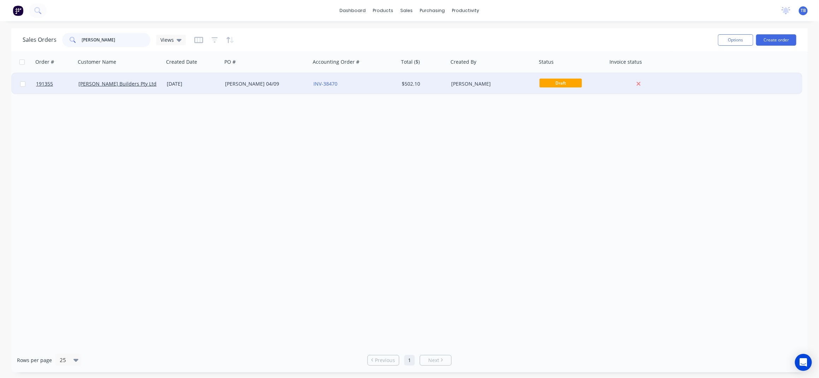
type input "KELVIN HAN"
click at [257, 84] on div "KELVIN 04/09" at bounding box center [264, 83] width 78 height 7
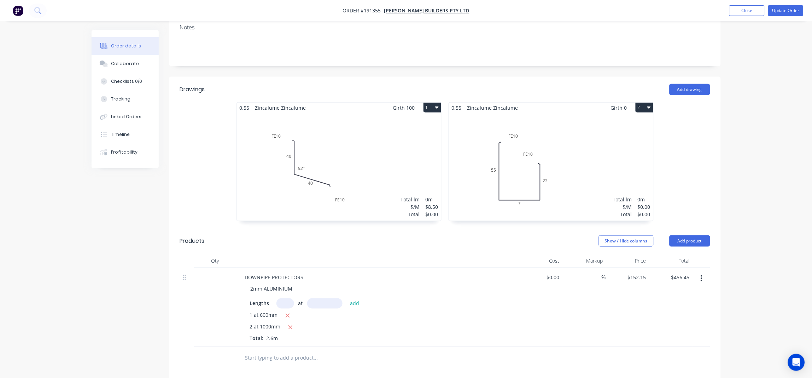
click at [589, 177] on div "Total lm $/M Total 0m $0.00 $0.00" at bounding box center [551, 167] width 204 height 108
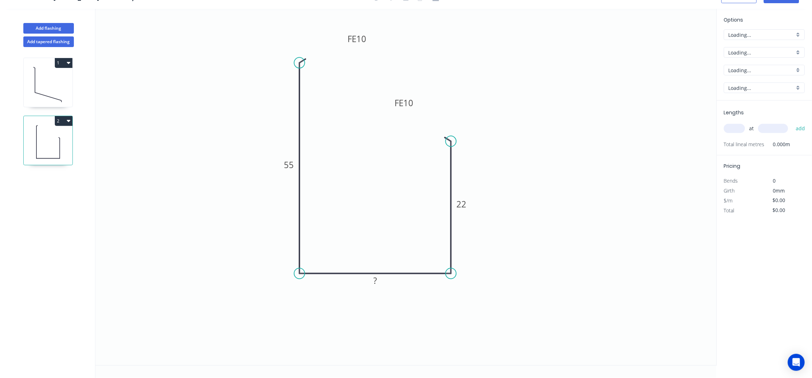
scroll to position [13, 0]
click at [381, 276] on rect at bounding box center [375, 281] width 14 height 10
click at [611, 135] on icon "0 FE 10 55 23 FE 10 22" at bounding box center [405, 187] width 621 height 356
type input "$11.73"
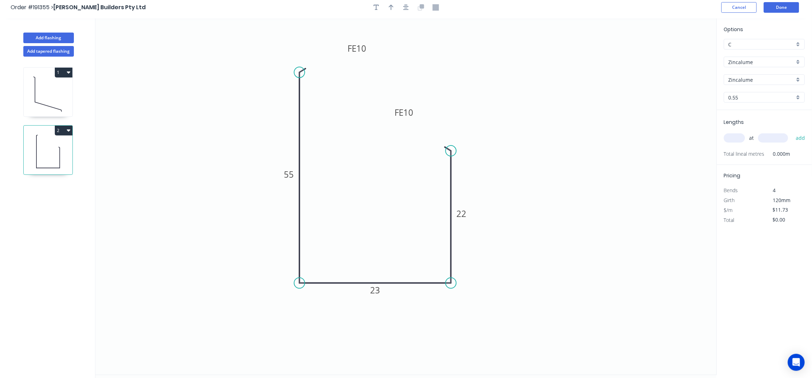
scroll to position [0, 0]
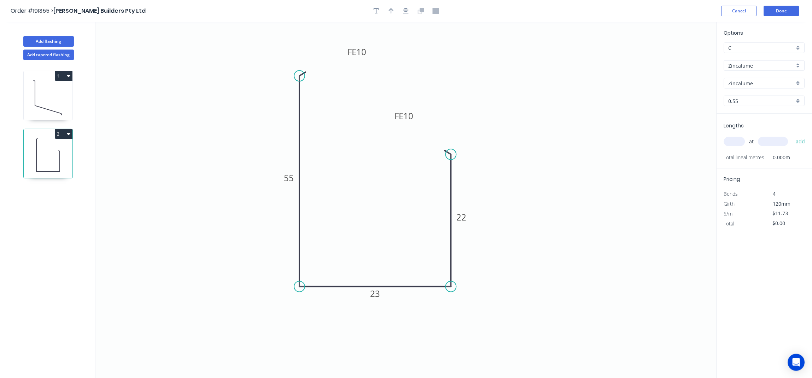
click at [741, 145] on input "text" at bounding box center [734, 141] width 21 height 9
type input "1"
type input "2200"
click at [793, 135] on button "add" at bounding box center [801, 141] width 17 height 12
type input "$25.81"
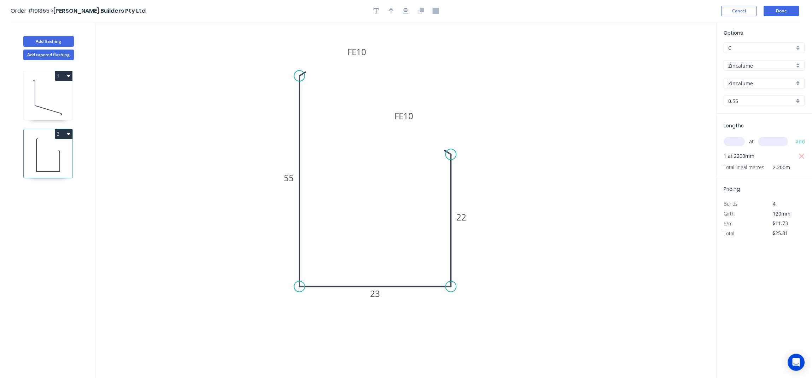
click at [48, 113] on icon at bounding box center [48, 97] width 49 height 45
type input "$8.50"
type input "$0.00"
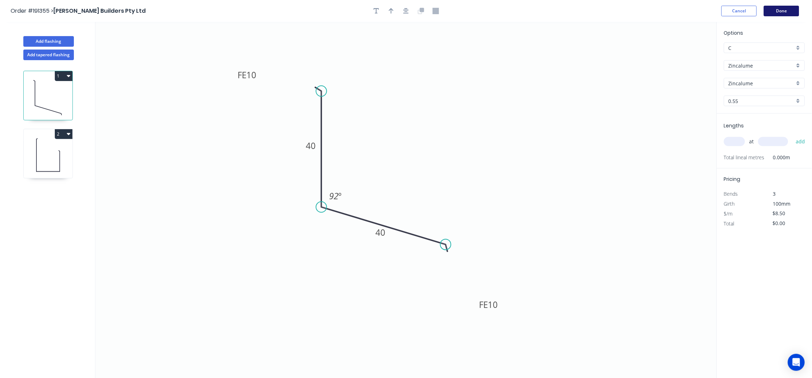
click at [782, 10] on button "Done" at bounding box center [781, 11] width 35 height 11
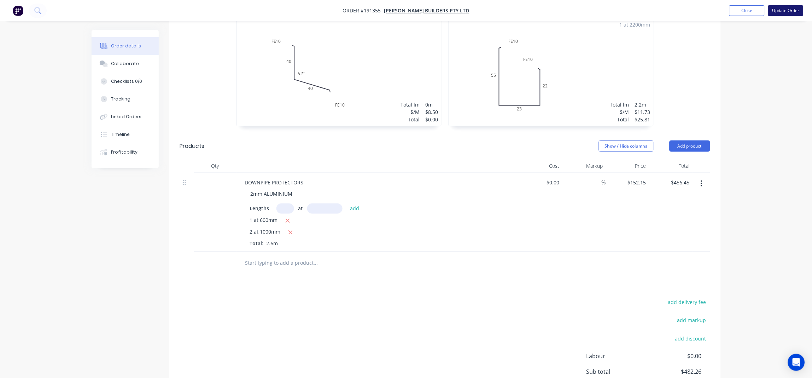
scroll to position [235, 0]
click at [779, 7] on button "Update Order" at bounding box center [785, 10] width 35 height 11
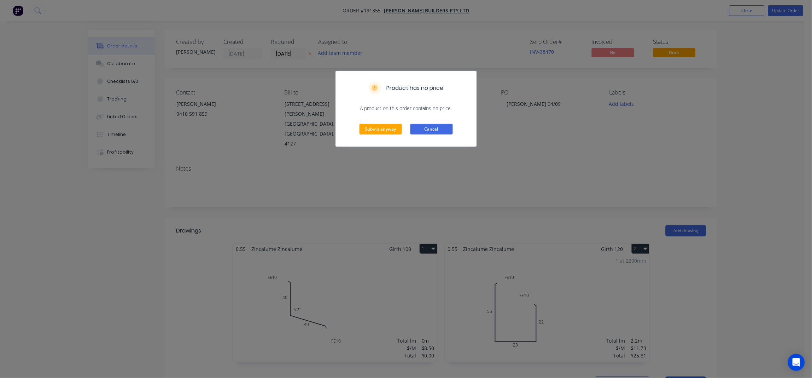
click at [422, 128] on button "Cancel" at bounding box center [431, 129] width 42 height 11
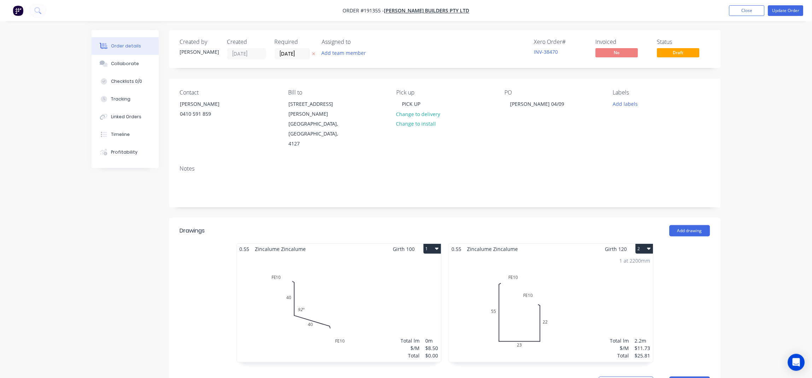
click at [354, 293] on div "Total lm $/M Total 0m $8.50 $0.00" at bounding box center [339, 308] width 204 height 108
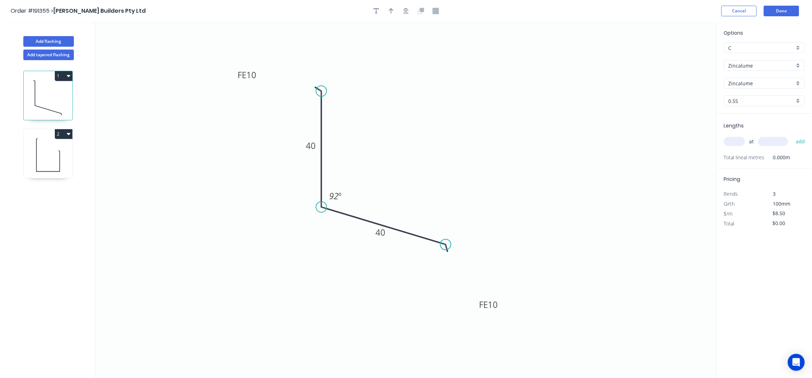
click at [731, 142] on input "text" at bounding box center [734, 141] width 21 height 9
type input "1"
type input "2400"
click at [793, 135] on button "add" at bounding box center [801, 141] width 17 height 12
type input "$20.40"
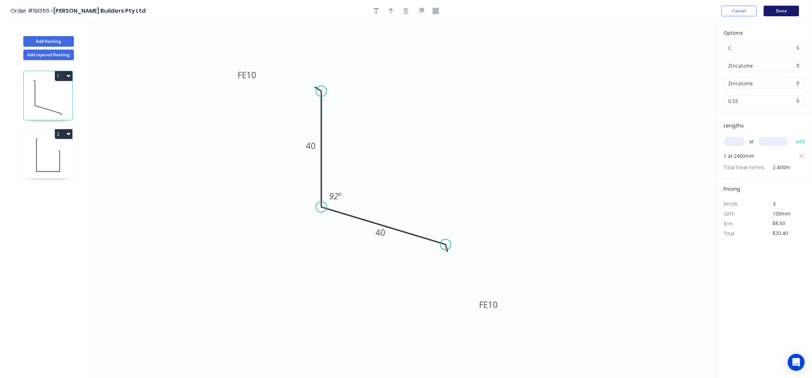
click at [795, 12] on button "Done" at bounding box center [781, 11] width 35 height 11
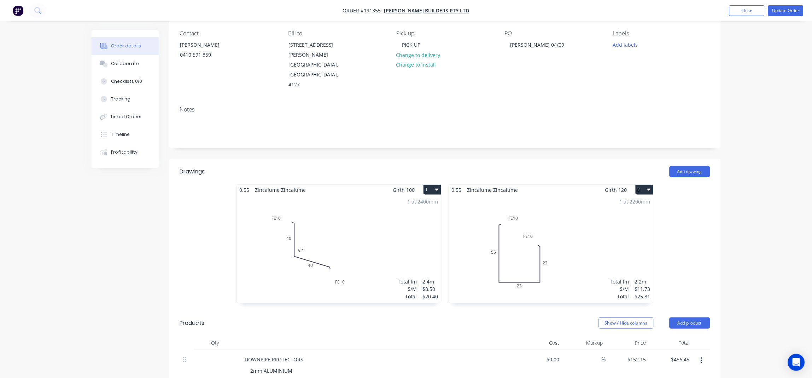
scroll to position [141, 0]
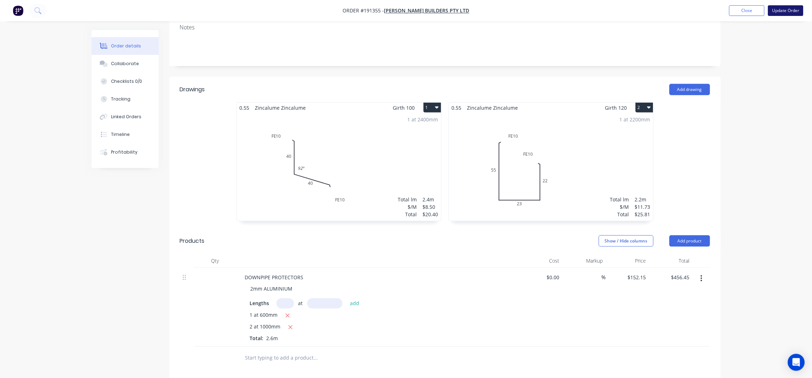
click at [782, 12] on button "Update Order" at bounding box center [785, 10] width 35 height 11
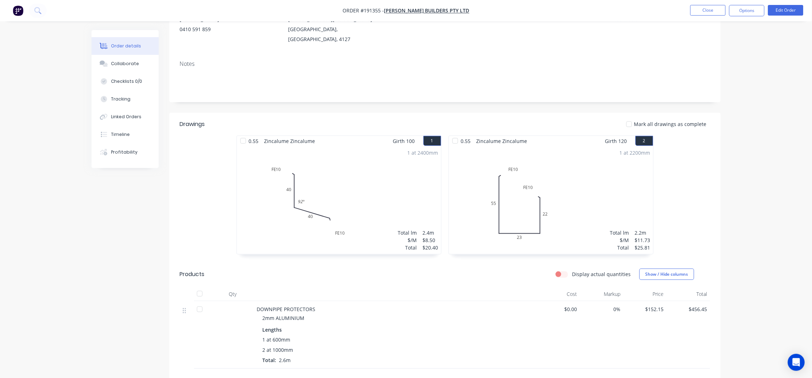
scroll to position [0, 0]
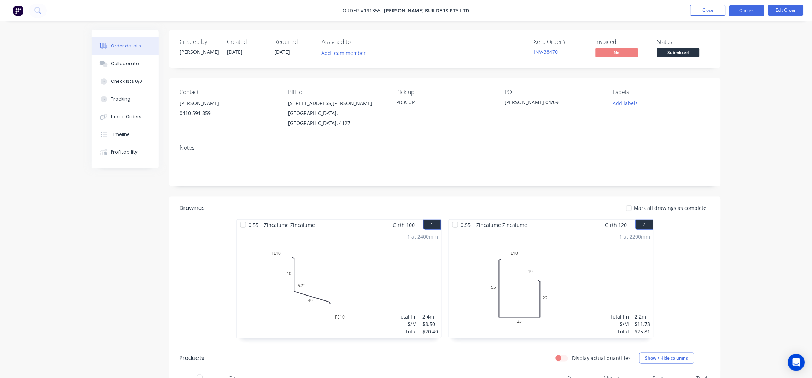
click at [753, 10] on button "Options" at bounding box center [746, 10] width 35 height 11
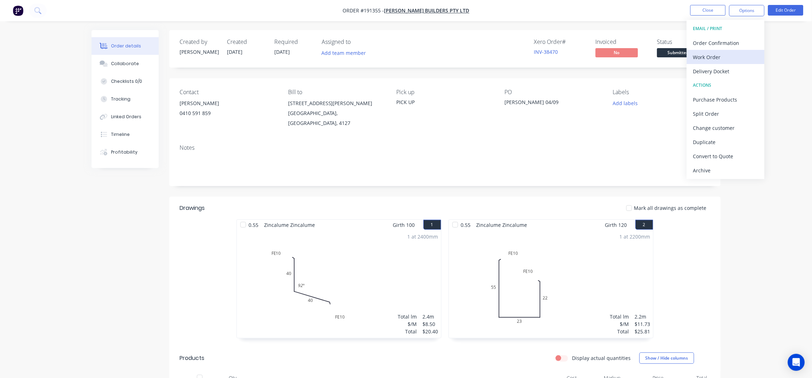
click at [712, 62] on div "Work Order" at bounding box center [725, 57] width 65 height 10
click at [719, 75] on div "Without pricing" at bounding box center [725, 71] width 65 height 10
click at [697, 8] on button "Close" at bounding box center [707, 10] width 35 height 11
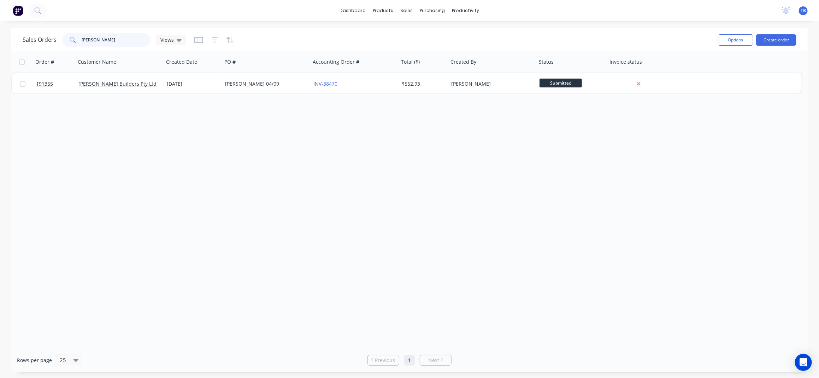
drag, startPoint x: 119, startPoint y: 42, endPoint x: 69, endPoint y: 37, distance: 50.4
click at [69, 37] on div "KELVIN HAN" at bounding box center [106, 40] width 88 height 14
type input "AMJ"
click at [765, 37] on button "Create order" at bounding box center [777, 39] width 40 height 11
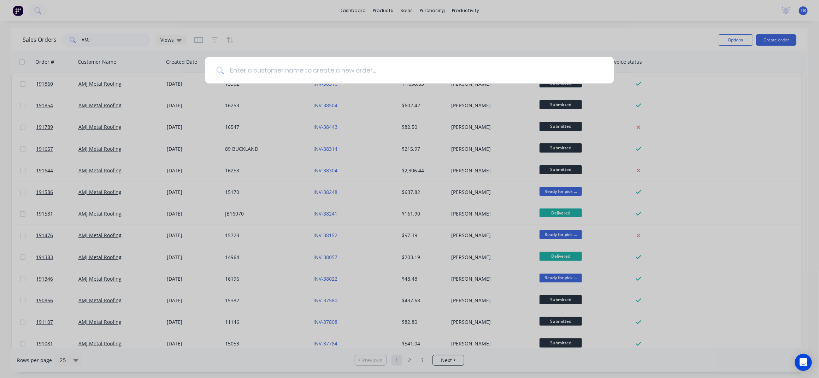
click at [347, 65] on input at bounding box center [413, 70] width 379 height 27
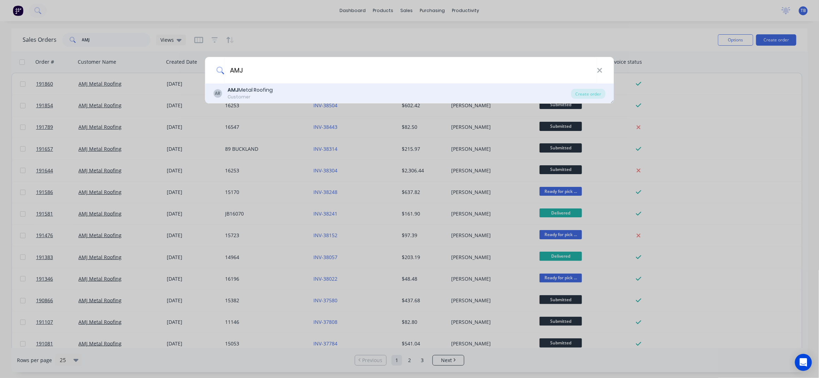
type input "AMJ"
click at [338, 97] on div "AR AMJ Metal Roofing Customer" at bounding box center [393, 93] width 358 height 14
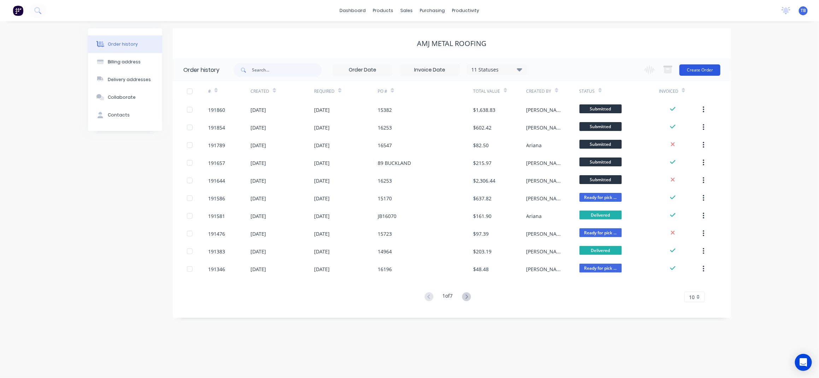
click at [700, 66] on button "Create Order" at bounding box center [700, 69] width 41 height 11
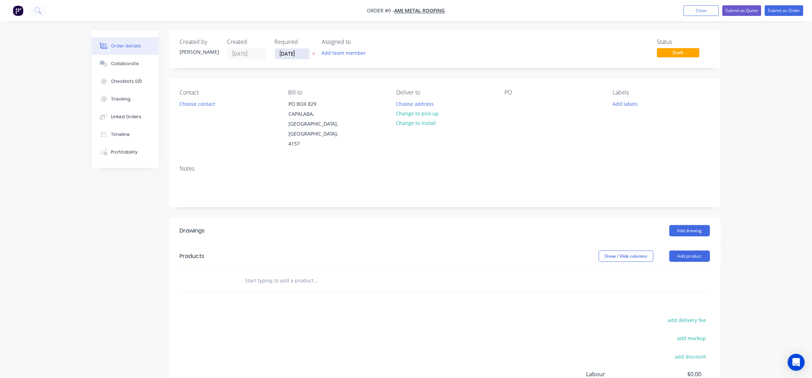
click at [281, 56] on input "05/09/25" at bounding box center [292, 53] width 35 height 11
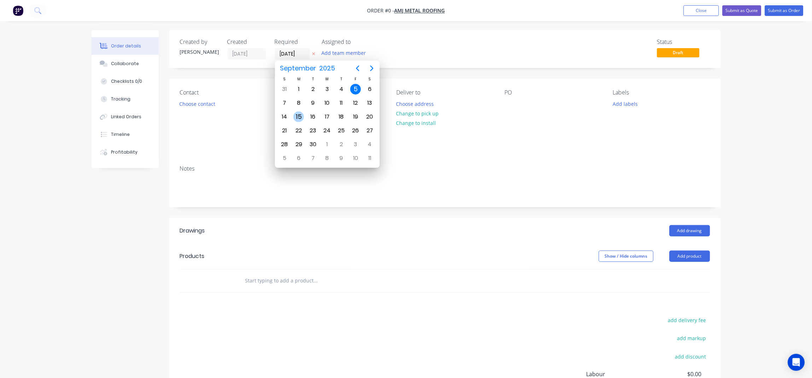
click at [297, 117] on div "15" at bounding box center [298, 116] width 11 height 11
type input "15/09/25"
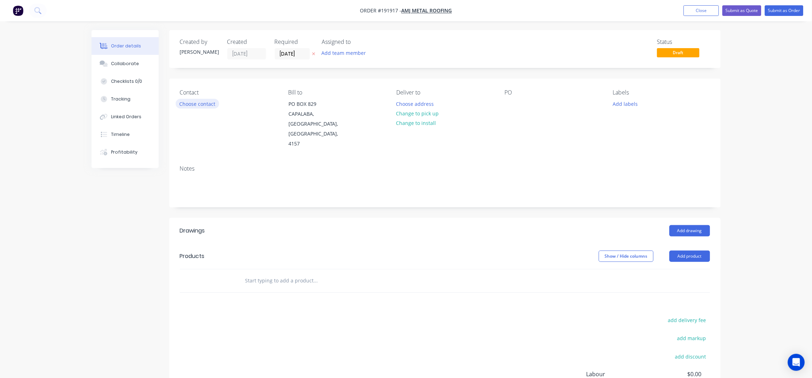
click at [208, 105] on button "Choose contact" at bounding box center [197, 104] width 43 height 10
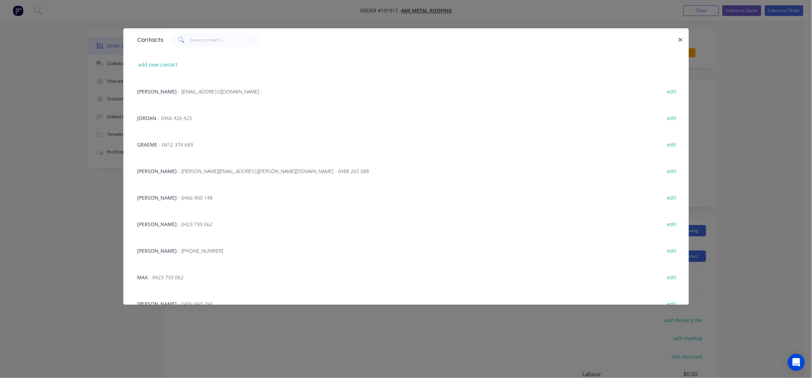
click at [206, 173] on span "- alan.finlay@amjmetalroofing.com.au - 0488 265 088" at bounding box center [274, 171] width 191 height 7
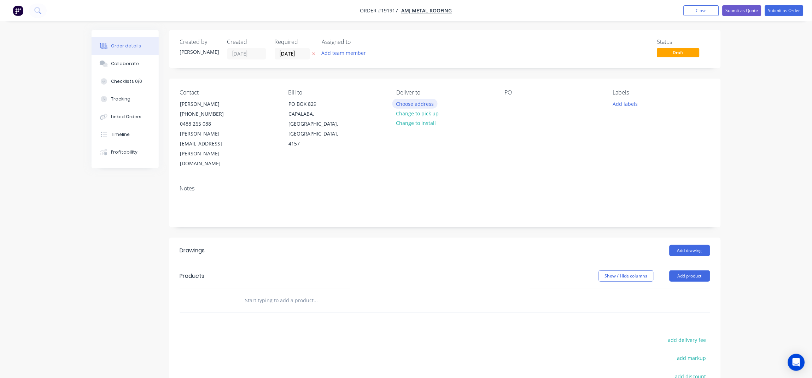
click at [427, 100] on button "Choose address" at bounding box center [414, 104] width 45 height 10
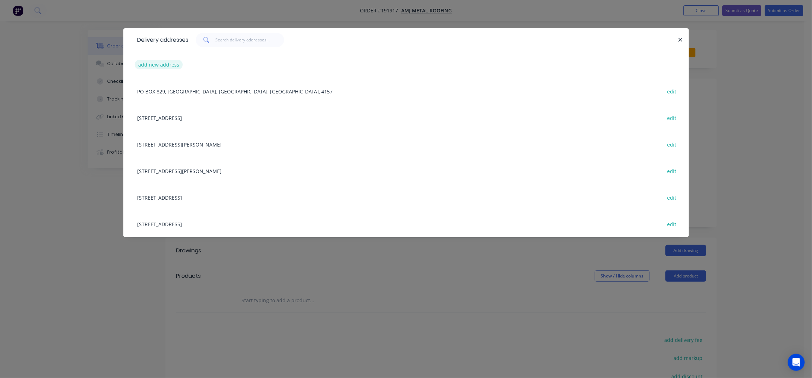
click at [155, 64] on button "add new address" at bounding box center [159, 65] width 48 height 10
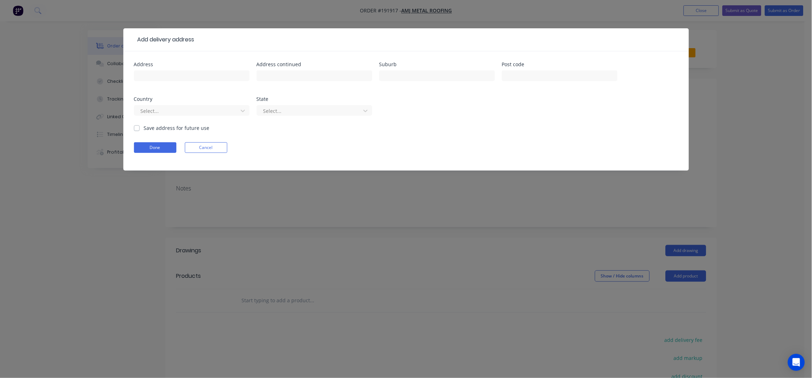
click at [159, 70] on div at bounding box center [192, 79] width 116 height 21
click at [160, 72] on input "text" at bounding box center [192, 75] width 116 height 11
type input "15 MINGERA STREET"
type input "MANSFIELD"
click at [171, 143] on button "Done" at bounding box center [155, 147] width 42 height 11
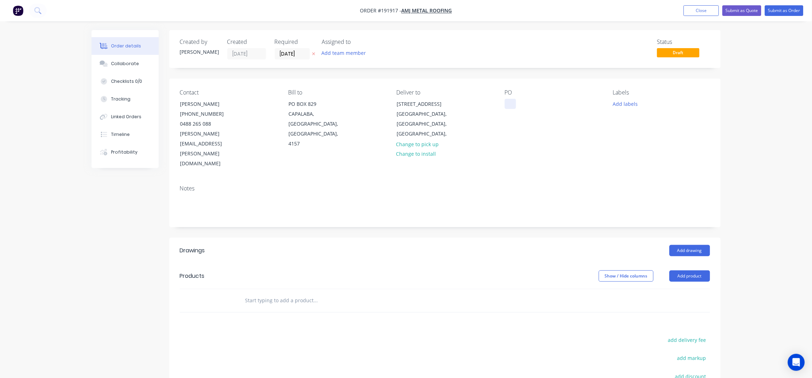
click at [515, 103] on div at bounding box center [510, 104] width 11 height 10
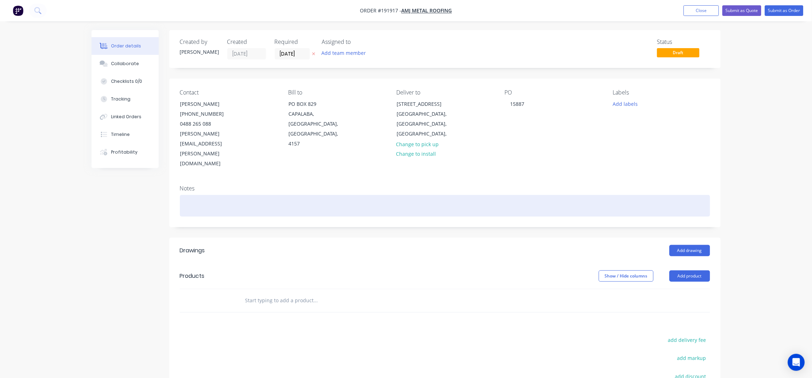
click at [584, 195] on div at bounding box center [445, 206] width 530 height 22
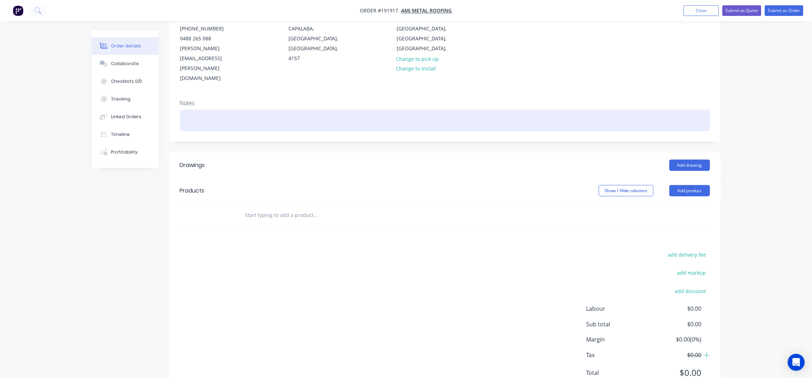
scroll to position [86, 0]
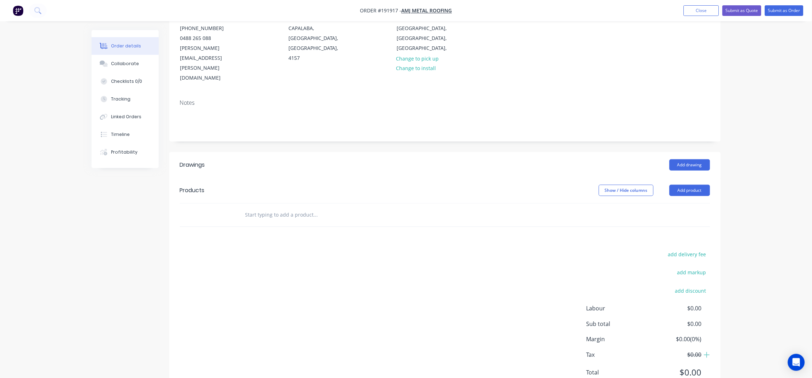
click at [690, 152] on header "Drawings Add drawing" at bounding box center [444, 164] width 551 height 25
click at [692, 159] on button "Add drawing" at bounding box center [690, 164] width 41 height 11
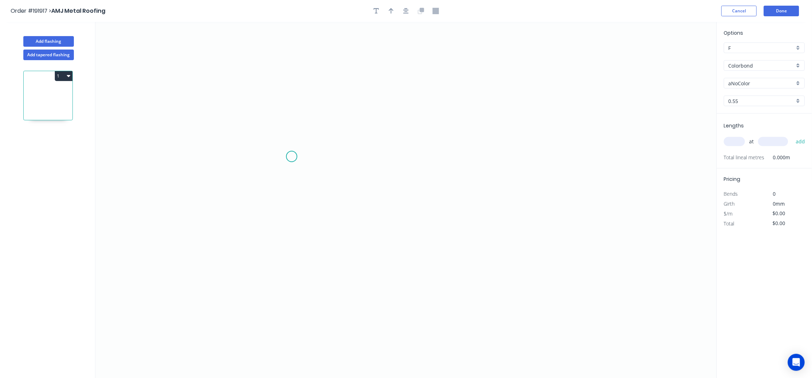
click at [292, 157] on icon "0" at bounding box center [405, 200] width 621 height 356
click at [263, 124] on icon "0" at bounding box center [405, 200] width 621 height 356
click at [264, 274] on icon "0 ?" at bounding box center [405, 200] width 621 height 356
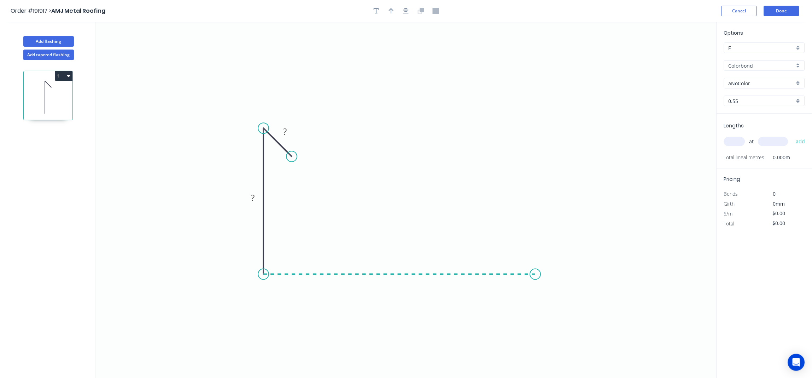
click at [536, 294] on icon "0 ? ?" at bounding box center [405, 200] width 621 height 356
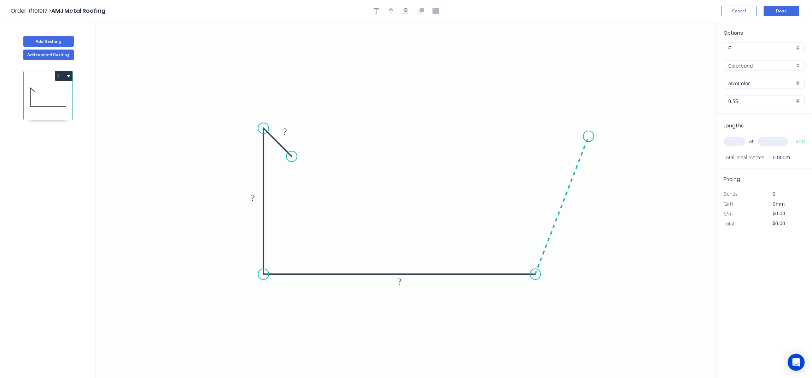
click at [589, 136] on icon "0 ? ? ?" at bounding box center [405, 200] width 621 height 356
click at [564, 126] on icon "0 ? ? ? ? ? º" at bounding box center [405, 200] width 621 height 356
click at [548, 150] on icon "0 ? ? ? ? ? ? º ? º" at bounding box center [405, 200] width 621 height 356
drag, startPoint x: 549, startPoint y: 149, endPoint x: 553, endPoint y: 152, distance: 5.0
click at [553, 152] on circle at bounding box center [552, 151] width 11 height 11
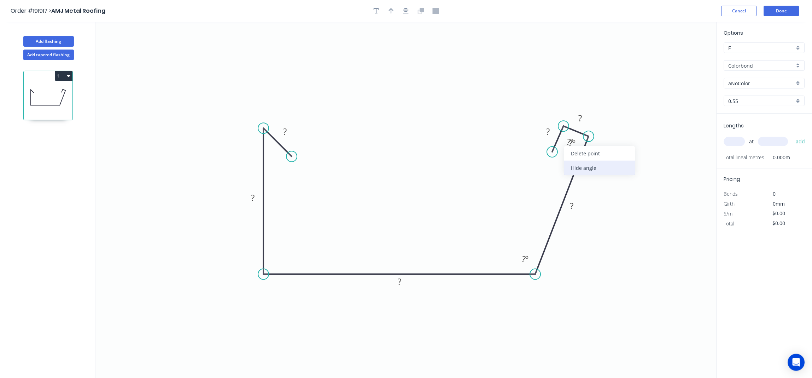
click at [584, 164] on div "Hide angle" at bounding box center [599, 167] width 71 height 14
click at [584, 163] on div "Hide angle" at bounding box center [601, 164] width 71 height 14
click at [553, 130] on rect at bounding box center [548, 132] width 14 height 10
type input "$19.20"
click at [443, 101] on icon "0 20 120 200 180 20 20 100 º" at bounding box center [405, 200] width 621 height 356
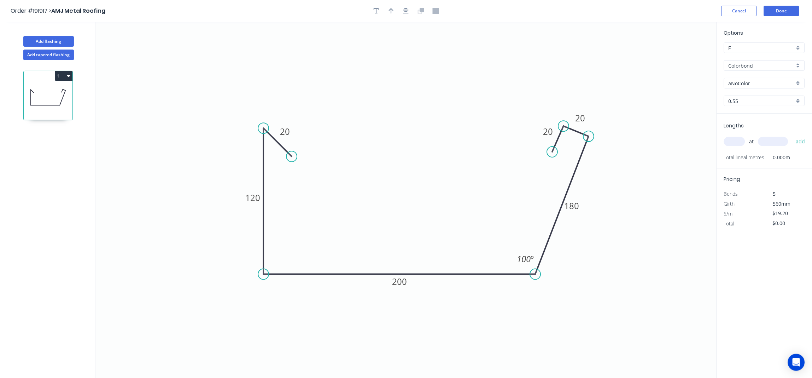
click at [406, 6] on div "Order #191917 > AMJ Metal Roofing Cancel Done" at bounding box center [406, 11] width 791 height 11
click at [394, 11] on button "button" at bounding box center [391, 11] width 11 height 11
click at [676, 54] on icon "0 20 120 200 180 20 20 100 º" at bounding box center [405, 200] width 621 height 356
click at [680, 55] on icon at bounding box center [681, 49] width 6 height 23
click at [680, 55] on icon "0 20 120 200 180 20 20 100 º" at bounding box center [405, 200] width 621 height 356
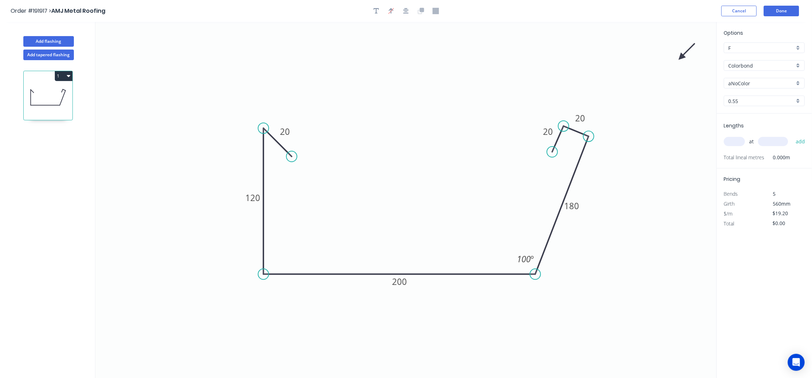
click at [684, 58] on icon at bounding box center [687, 51] width 21 height 21
drag, startPoint x: 684, startPoint y: 58, endPoint x: 572, endPoint y: 252, distance: 223.9
click at [575, 255] on icon at bounding box center [586, 258] width 23 height 6
click at [751, 84] on input "aNoColor" at bounding box center [762, 83] width 66 height 7
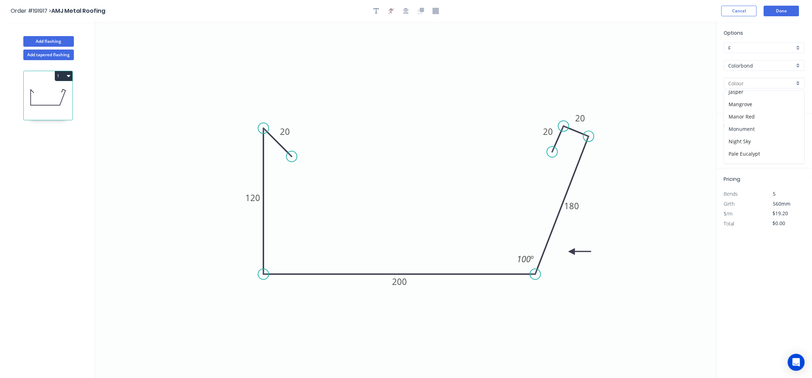
click at [757, 127] on div "Monument" at bounding box center [764, 129] width 80 height 12
type input "Monument"
click at [743, 139] on input "text" at bounding box center [734, 141] width 21 height 9
type input "2"
type input "3600"
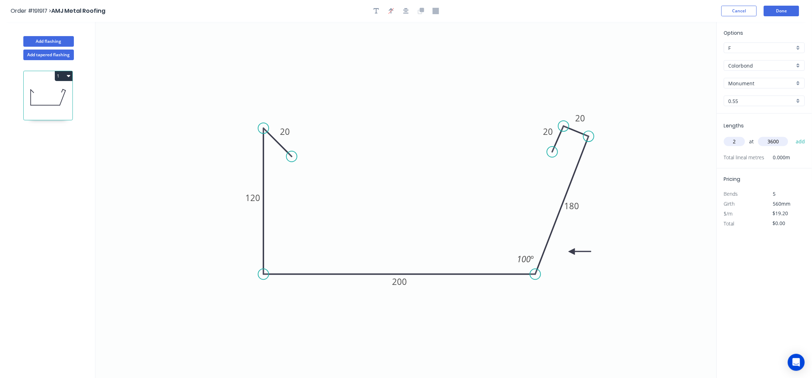
click at [793, 135] on button "add" at bounding box center [801, 141] width 17 height 12
type input "$138.24"
type input "2"
type input "5500"
click at [793, 135] on button "add" at bounding box center [801, 141] width 17 height 12
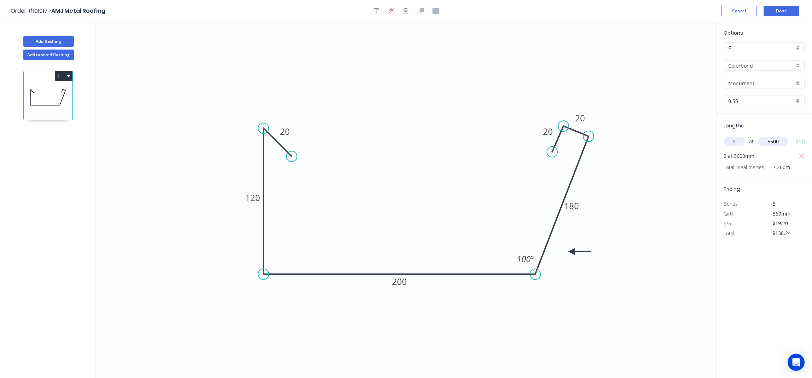
type input "$349.44"
click at [782, 8] on button "Done" at bounding box center [781, 11] width 35 height 11
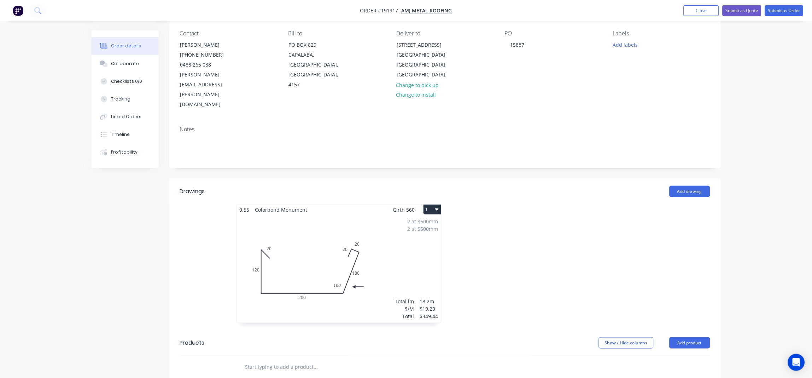
scroll to position [141, 0]
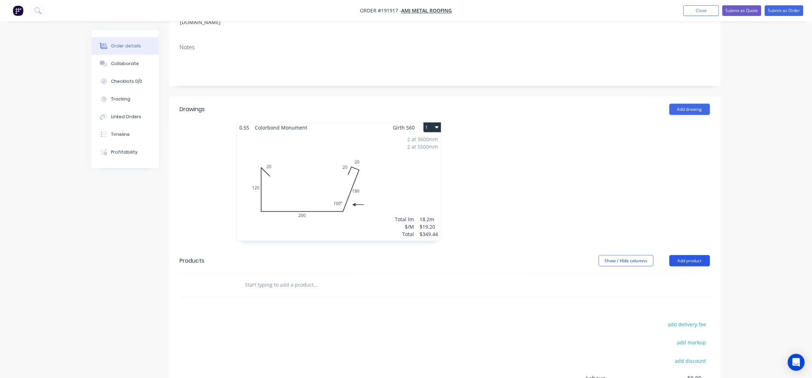
click at [691, 255] on button "Add product" at bounding box center [690, 260] width 41 height 11
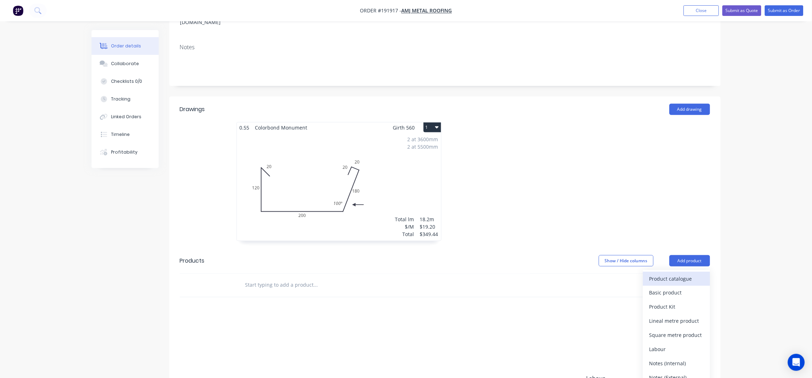
click at [691, 273] on div "Product catalogue" at bounding box center [676, 278] width 54 height 10
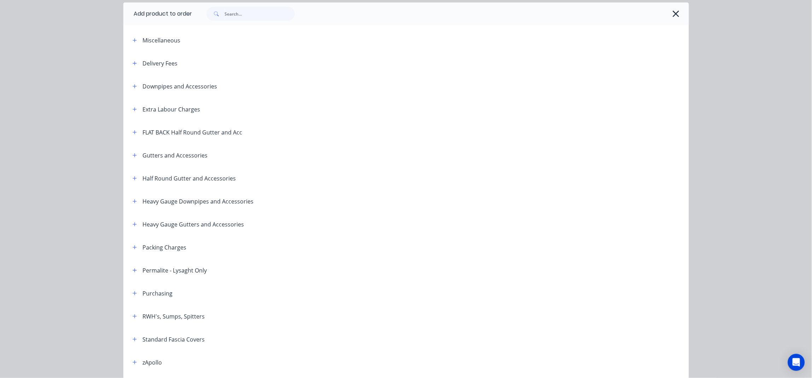
scroll to position [0, 0]
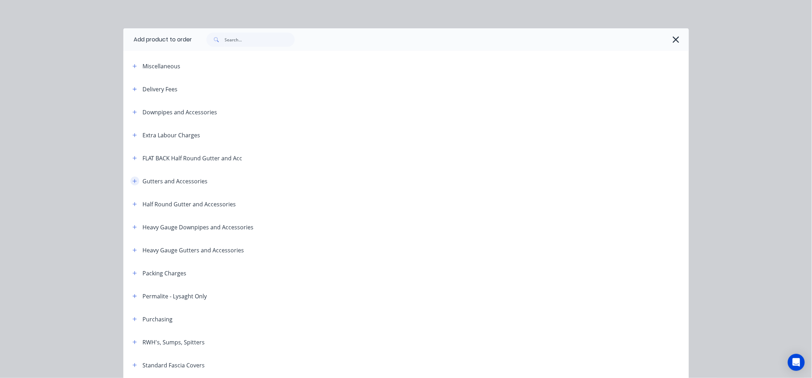
click at [133, 179] on icon "button" at bounding box center [135, 181] width 4 height 5
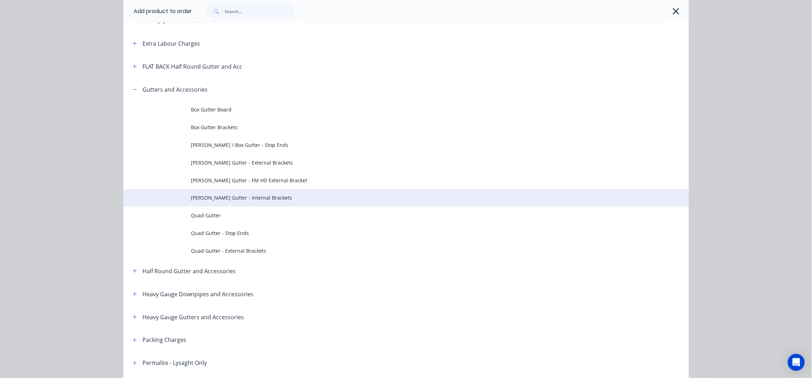
scroll to position [94, 0]
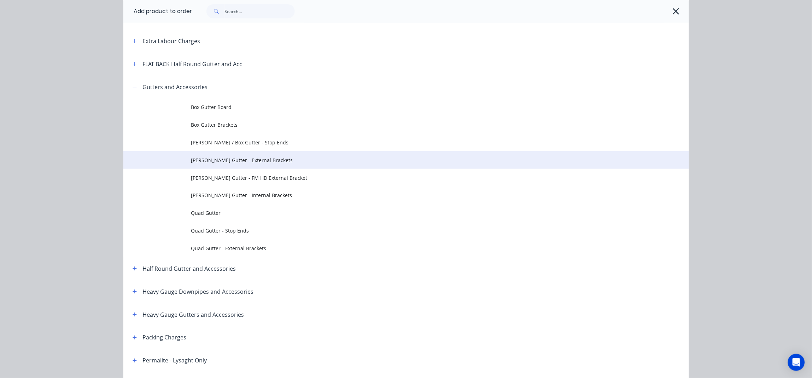
click at [258, 163] on span "Eaves Gutter - External Brackets" at bounding box center [390, 159] width 398 height 7
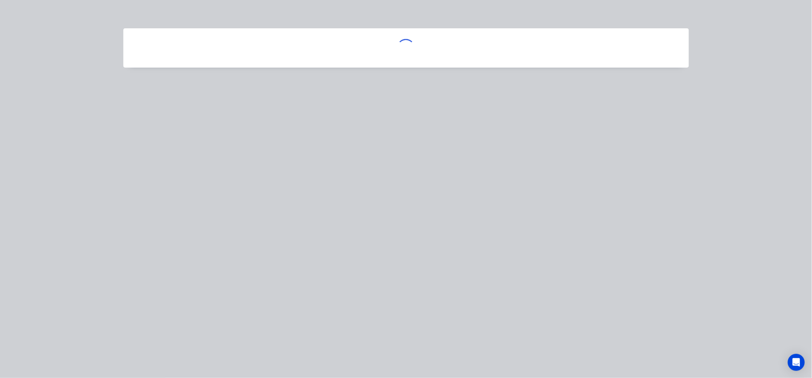
scroll to position [0, 0]
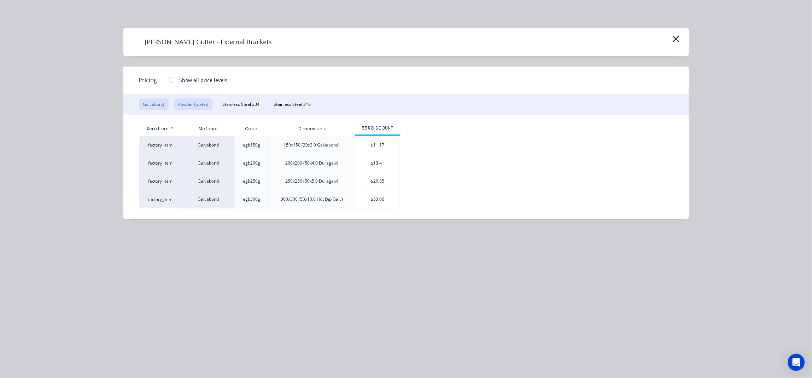
click at [194, 101] on button "Powder Coated" at bounding box center [193, 104] width 39 height 12
click at [379, 161] on div "$17.87" at bounding box center [377, 163] width 45 height 18
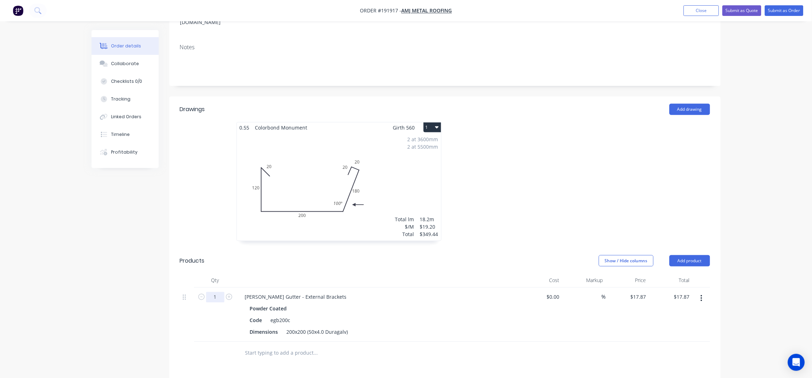
click at [217, 292] on input "1" at bounding box center [215, 297] width 18 height 11
type input "20"
type input "$357.40"
drag, startPoint x: 261, startPoint y: 292, endPoint x: 235, endPoint y: 290, distance: 25.9
click at [235, 290] on div "20 Eaves Gutter - External Brackets Powder Coated Code egb200c Dimensions 200x2…" at bounding box center [445, 314] width 530 height 54
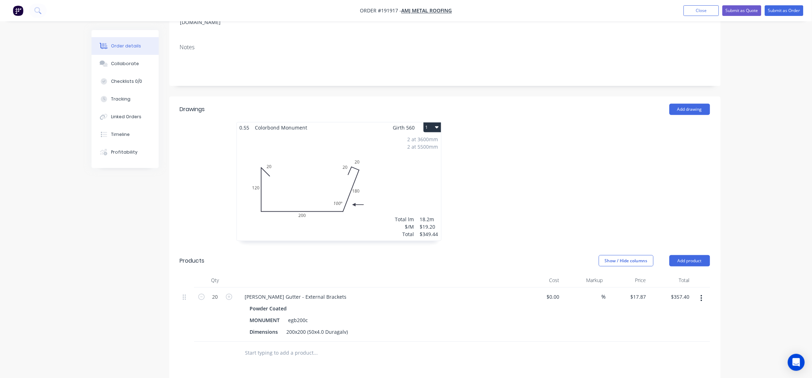
click at [397, 255] on div "Show / Hide columns Add product" at bounding box center [501, 260] width 418 height 11
click at [321, 292] on div "Eaves Gutter - External Brackets" at bounding box center [295, 297] width 113 height 10
click at [781, 185] on div "Order details Collaborate Checklists 0/0 Tracking Linked Orders Timeline Profit…" at bounding box center [406, 202] width 812 height 686
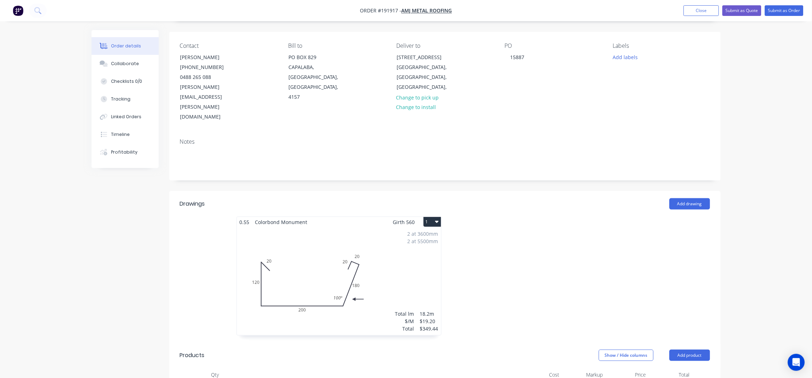
click at [394, 237] on div "2 at 3600mm 2 at 5500mm Total lm $/M Total 18.2m $19.20 $349.44" at bounding box center [339, 281] width 204 height 108
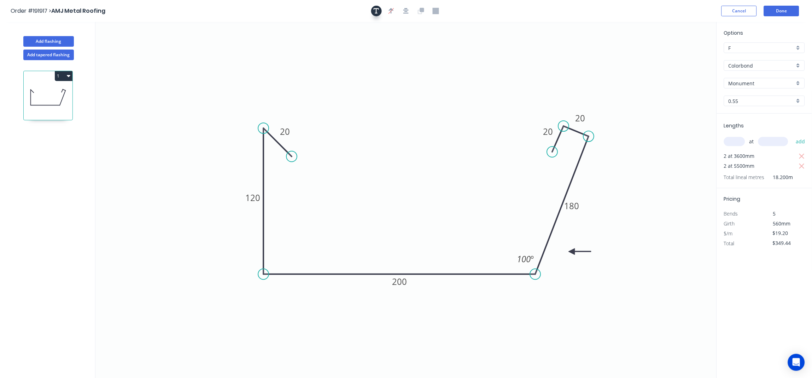
click at [377, 12] on icon "button" at bounding box center [377, 11] width 6 height 6
click at [135, 50] on textarea at bounding box center [140, 50] width 57 height 26
type textarea "SLOTTED"
click at [163, 36] on rect at bounding box center [141, 49] width 64 height 33
drag, startPoint x: 163, startPoint y: 36, endPoint x: 445, endPoint y: 142, distance: 301.8
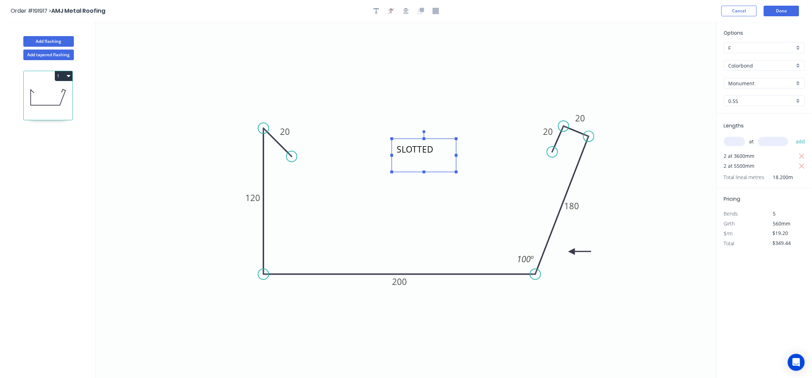
click at [445, 142] on g "SLOTTED" at bounding box center [424, 151] width 67 height 43
click at [784, 12] on button "Done" at bounding box center [781, 11] width 35 height 11
click at [775, 11] on button "Done" at bounding box center [781, 11] width 35 height 11
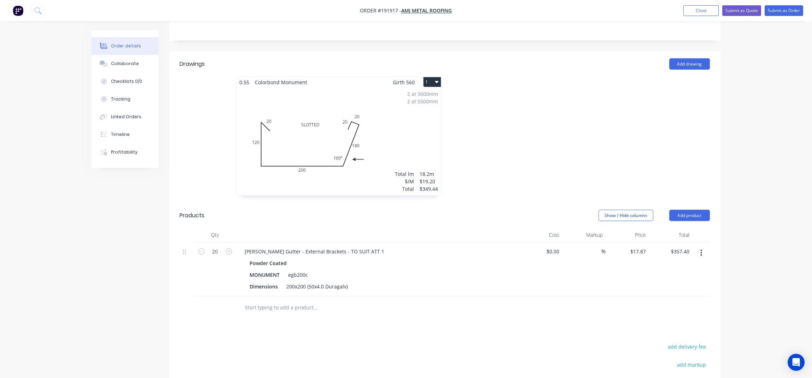
scroll to position [279, 0]
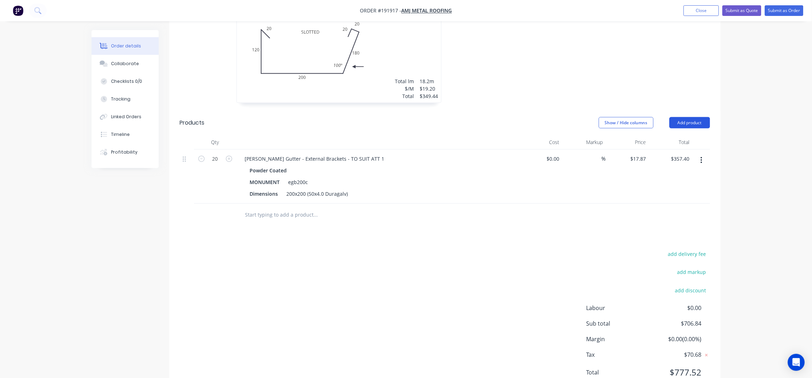
click at [688, 117] on button "Add product" at bounding box center [690, 122] width 41 height 11
click at [682, 135] on div "Product catalogue" at bounding box center [676, 140] width 54 height 10
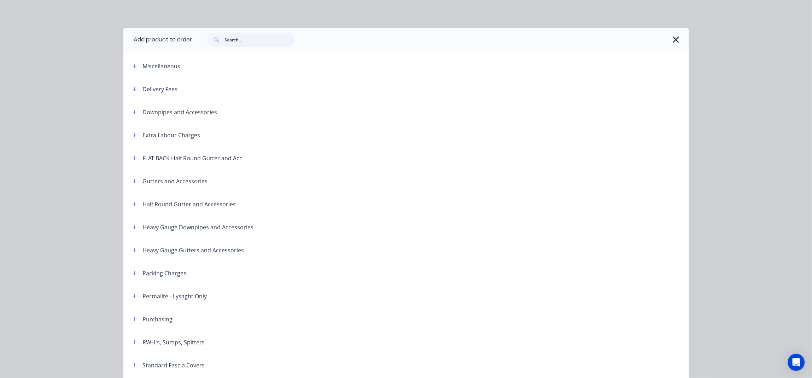
click at [257, 37] on input "text" at bounding box center [260, 40] width 70 height 14
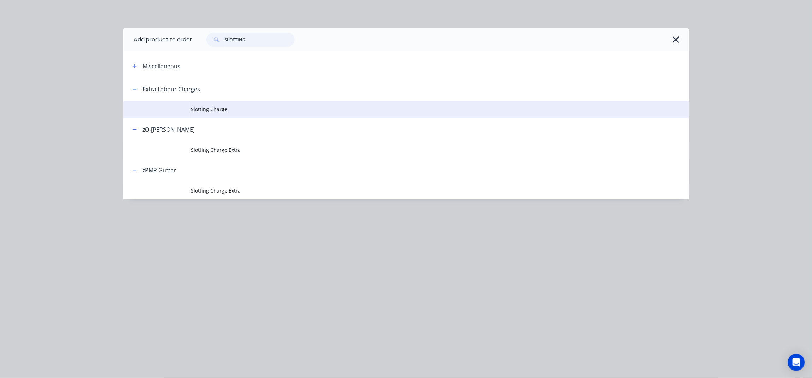
type input "SLOTTING"
click at [208, 113] on td "Slotting Charge" at bounding box center [440, 109] width 498 height 18
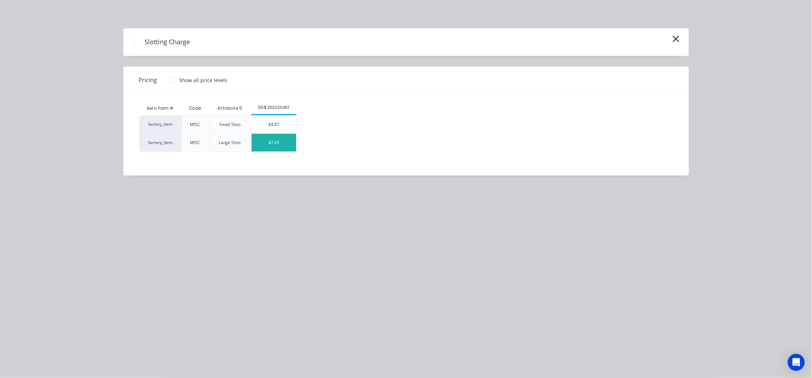
click at [276, 144] on div "$7.29" at bounding box center [274, 143] width 45 height 18
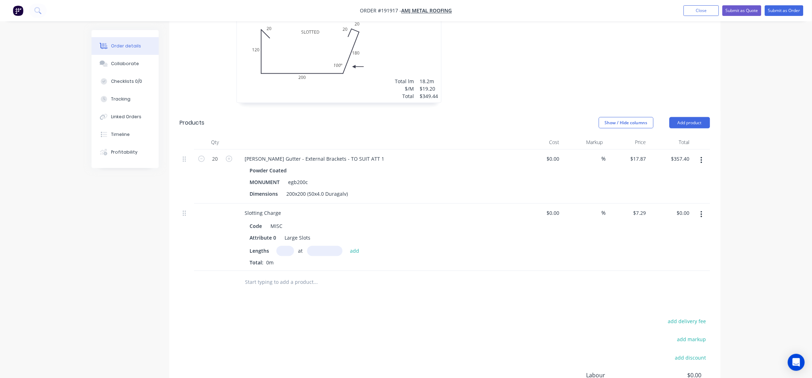
click at [283, 246] on input "text" at bounding box center [285, 251] width 18 height 10
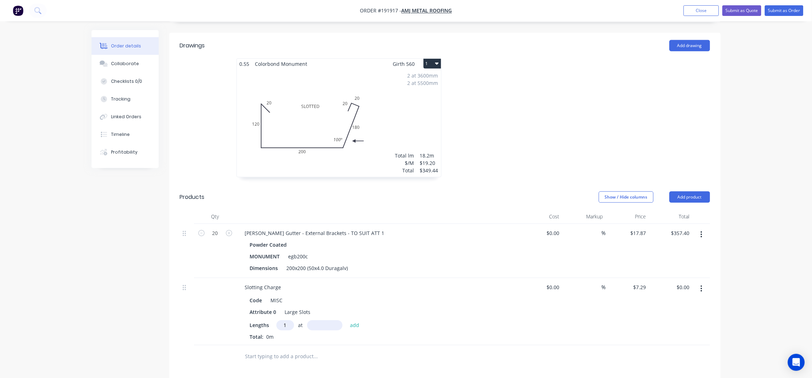
type input "1"
type input "180200"
click at [347, 320] on button "add" at bounding box center [355, 325] width 17 height 10
click at [294, 334] on icon "button" at bounding box center [296, 337] width 5 height 6
type input "$0.00"
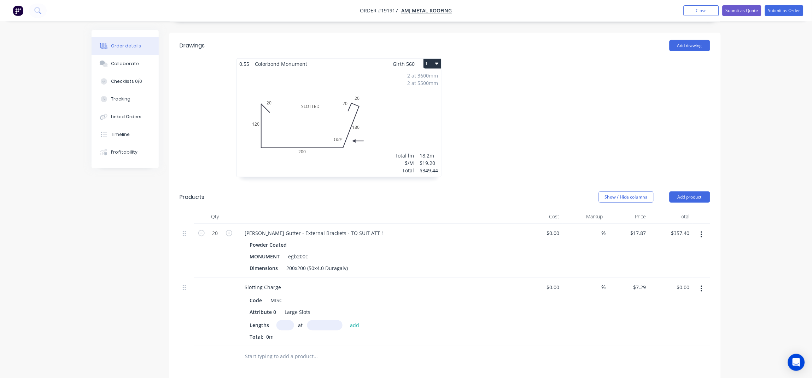
click at [289, 320] on input "text" at bounding box center [285, 325] width 18 height 10
type input "1"
type input "18200"
click at [347, 320] on button "add" at bounding box center [355, 325] width 17 height 10
type input "$132.68"
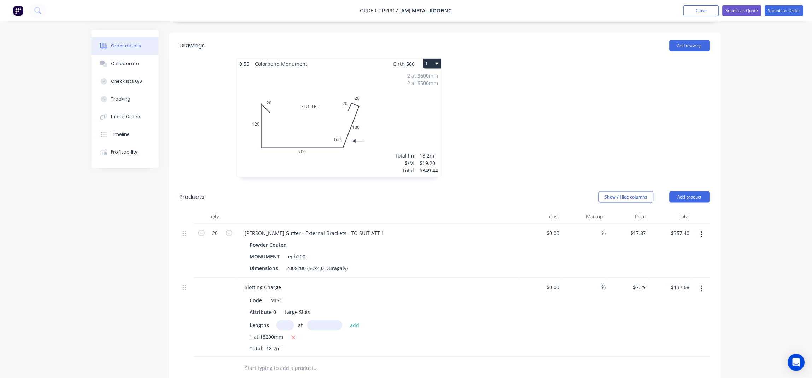
click at [760, 181] on div "Order details Collaborate Checklists 0/0 Tracking Linked Orders Timeline Profit…" at bounding box center [406, 177] width 812 height 765
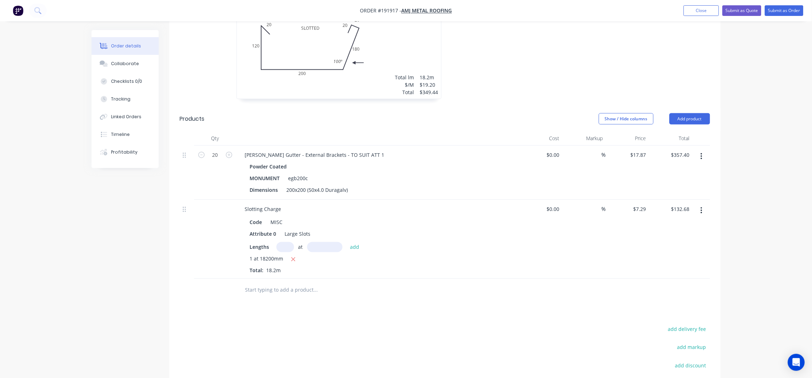
scroll to position [299, 0]
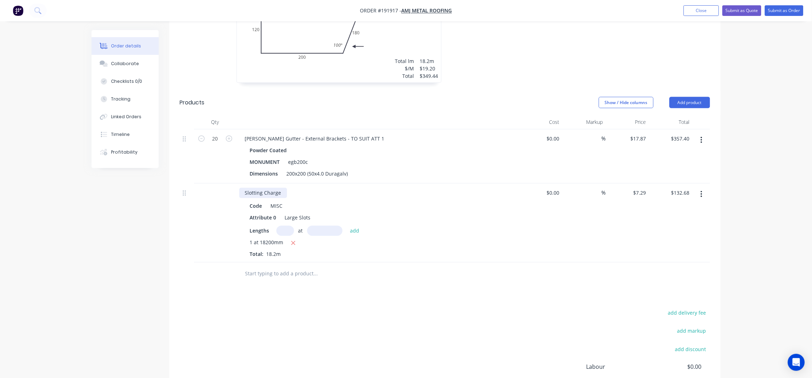
click at [284, 188] on div "Slotting Charge" at bounding box center [263, 193] width 48 height 10
click at [387, 308] on div "add delivery fee add markup add discount Labour $0.00 Sub total $839.52 Margin …" at bounding box center [445, 376] width 530 height 136
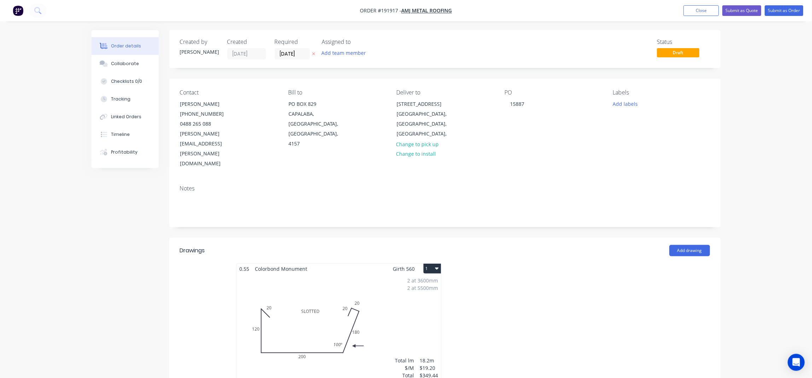
scroll to position [235, 0]
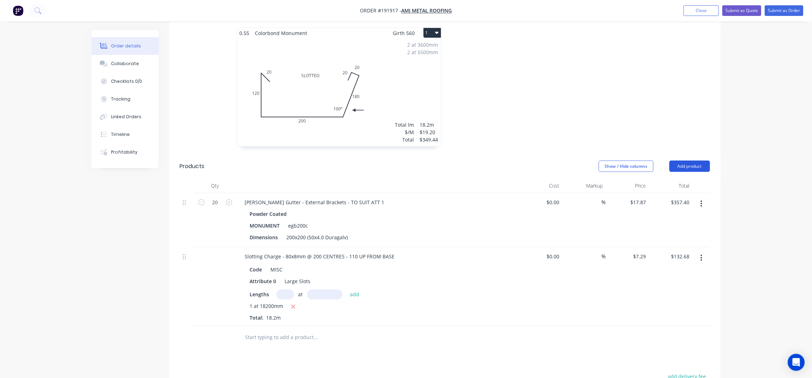
click at [688, 160] on button "Add product" at bounding box center [690, 165] width 41 height 11
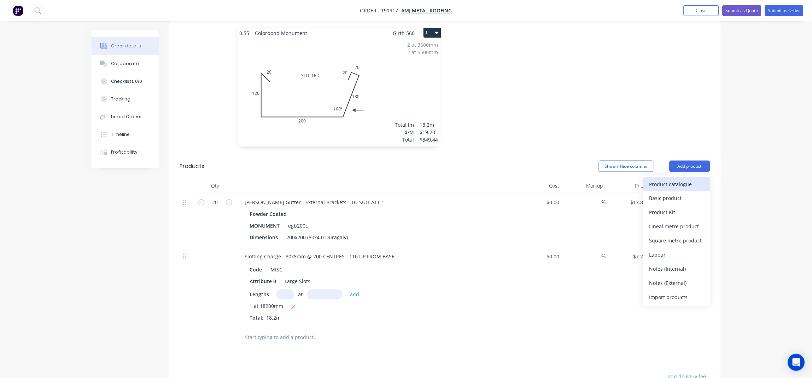
click at [669, 179] on div "Product catalogue" at bounding box center [676, 184] width 54 height 10
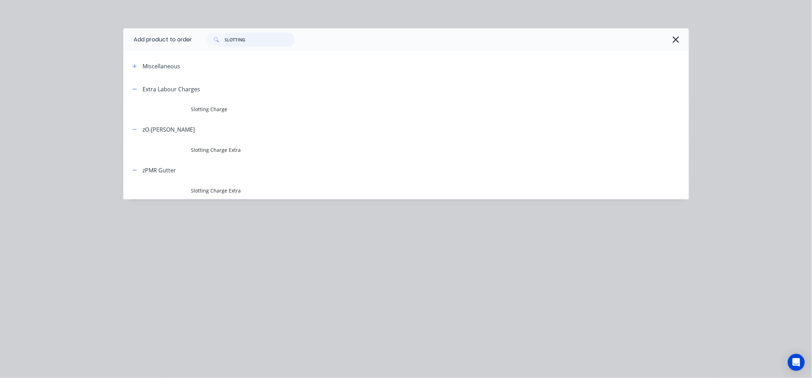
drag, startPoint x: 250, startPoint y: 40, endPoint x: 180, endPoint y: 50, distance: 70.7
click at [180, 50] on header "Add product to order SLOTTING" at bounding box center [406, 39] width 566 height 23
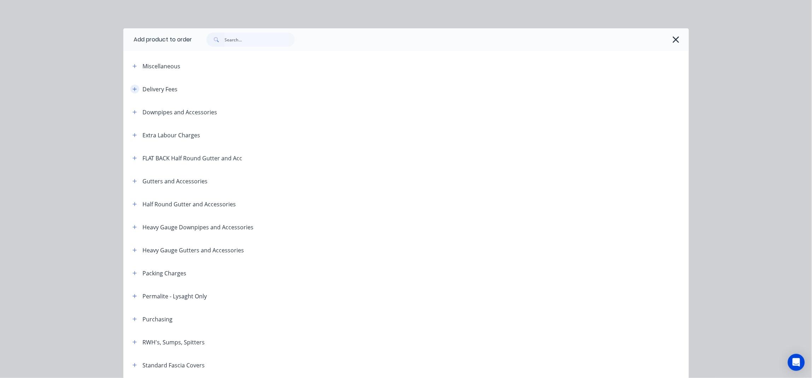
click at [133, 87] on icon "button" at bounding box center [135, 89] width 4 height 5
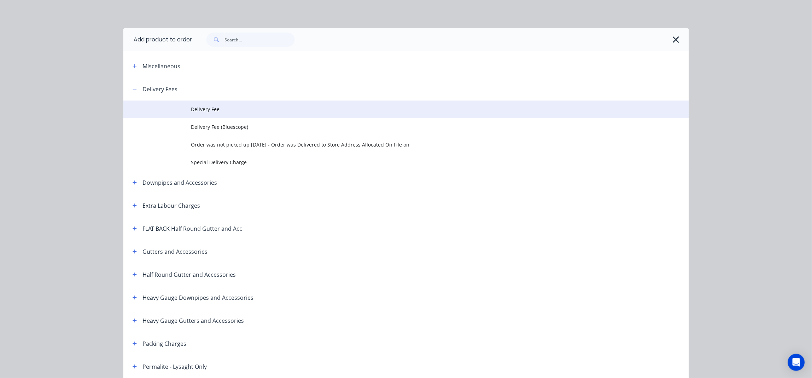
click at [208, 107] on span "Delivery Fee" at bounding box center [390, 108] width 398 height 7
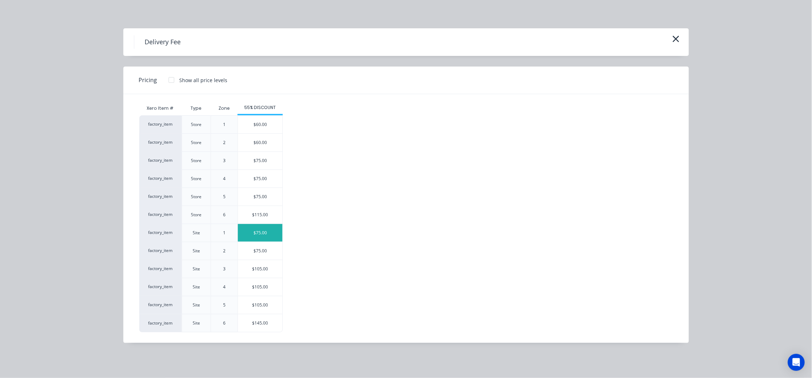
click at [268, 234] on div "$75.00" at bounding box center [260, 233] width 45 height 18
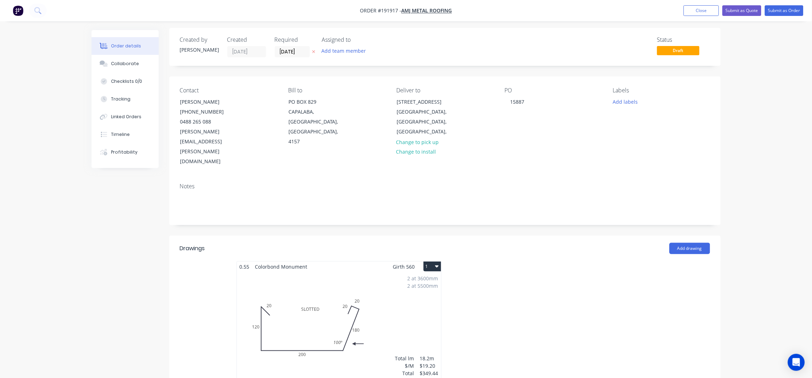
scroll to position [0, 0]
click at [626, 109] on div "Labels Add labels" at bounding box center [661, 129] width 97 height 80
click at [626, 106] on button "Add labels" at bounding box center [625, 104] width 33 height 10
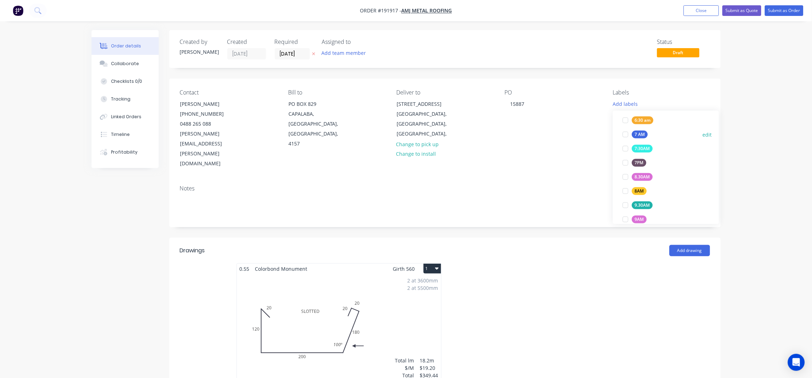
click at [641, 134] on div "7 AM" at bounding box center [640, 134] width 16 height 8
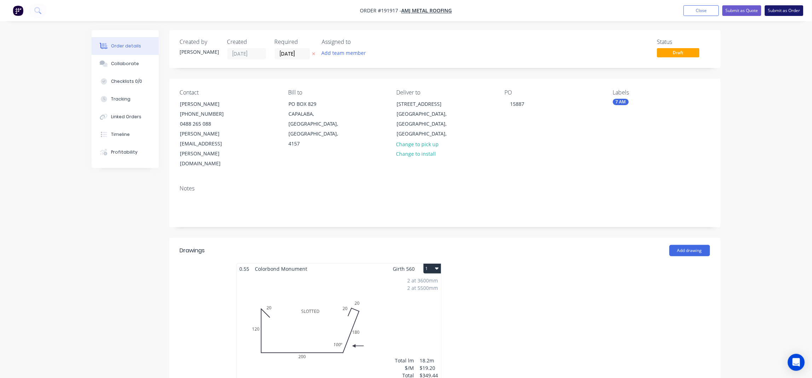
click at [787, 8] on button "Submit as Order" at bounding box center [784, 10] width 39 height 11
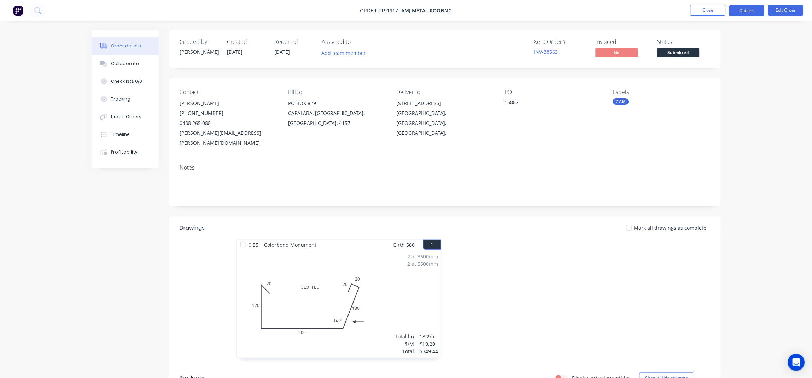
click at [742, 10] on button "Options" at bounding box center [746, 10] width 35 height 11
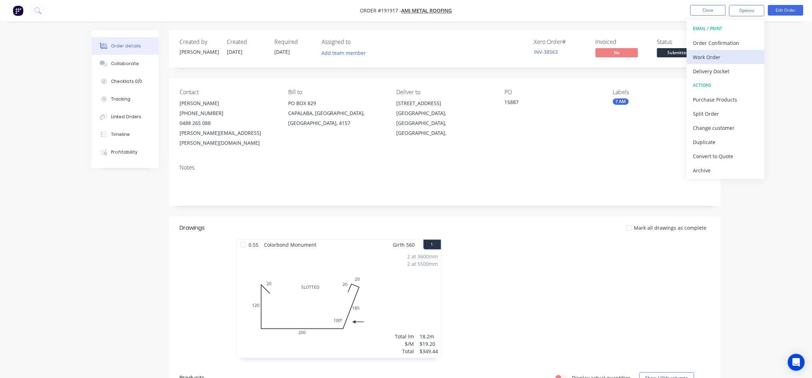
click at [704, 55] on div "Work Order" at bounding box center [725, 57] width 65 height 10
click at [708, 73] on div "Without pricing" at bounding box center [725, 71] width 65 height 10
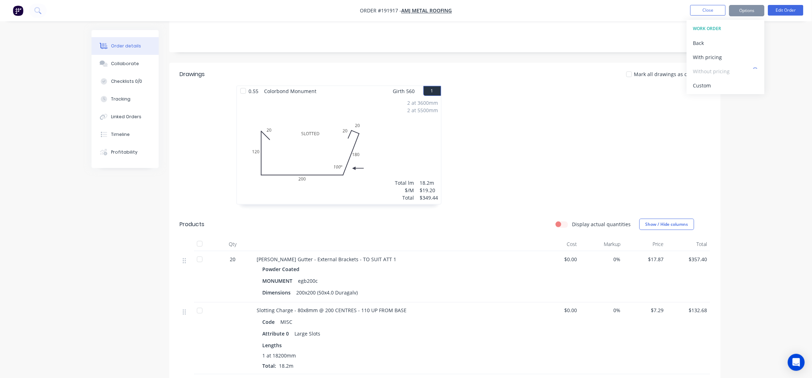
scroll to position [235, 0]
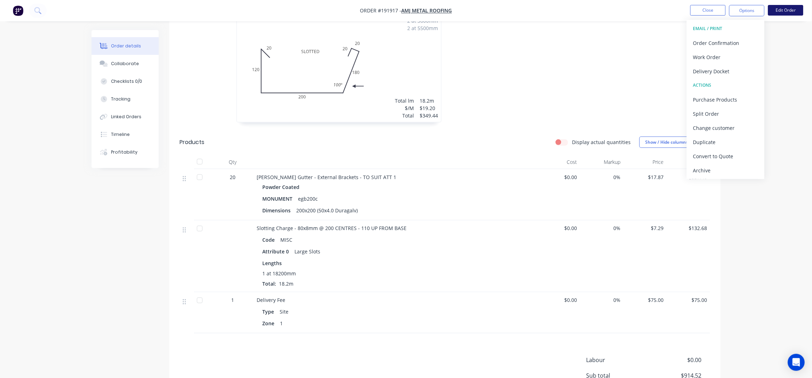
click at [784, 12] on button "Edit Order" at bounding box center [785, 10] width 35 height 11
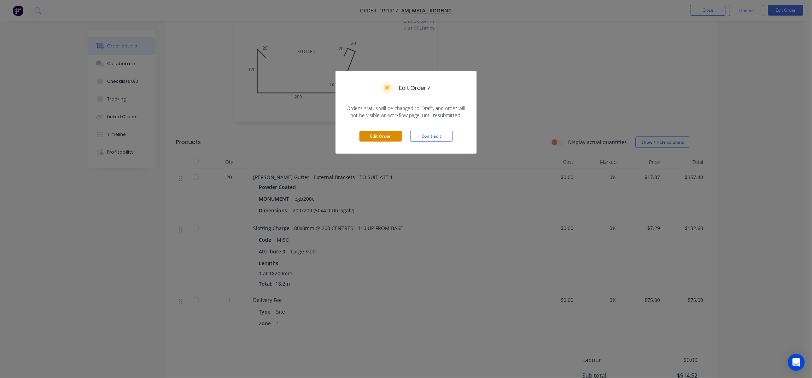
click at [392, 138] on button "Edit Order" at bounding box center [381, 136] width 42 height 11
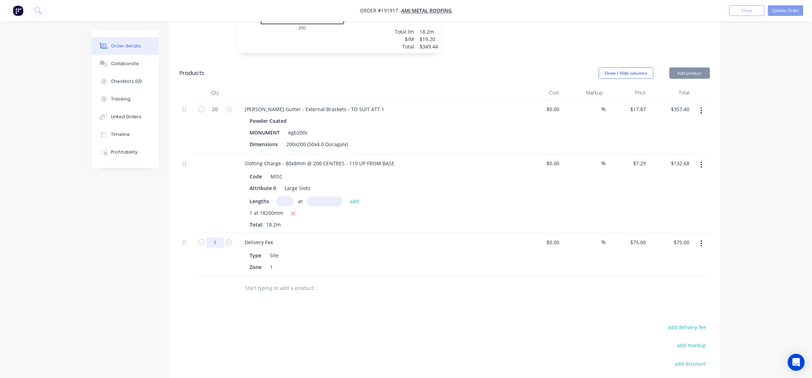
scroll to position [330, 0]
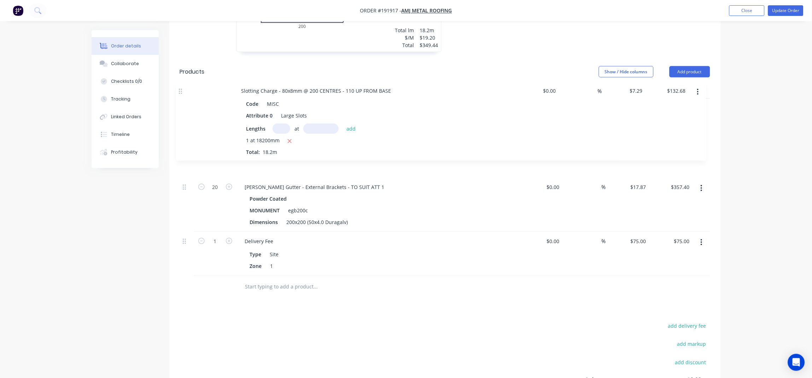
drag, startPoint x: 187, startPoint y: 132, endPoint x: 183, endPoint y: 78, distance: 54.3
click at [183, 99] on div "20 Eaves Gutter - External Brackets - TO SUIT ATT 1 Powder Coated MONUMENT egb2…" at bounding box center [445, 187] width 530 height 177
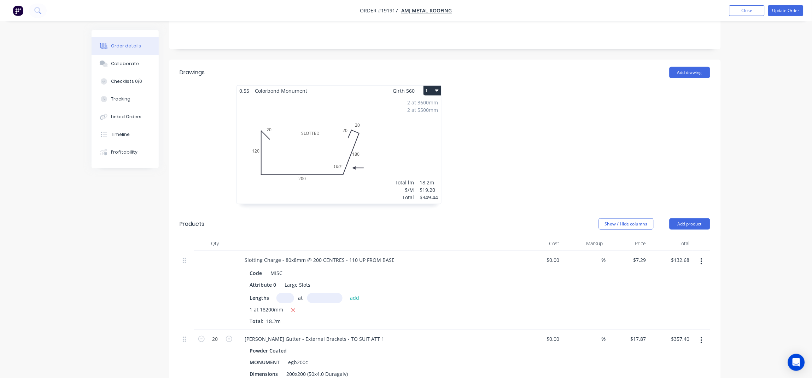
scroll to position [94, 0]
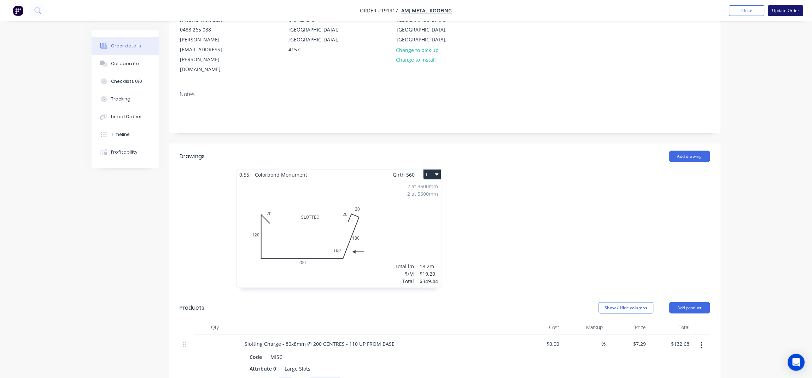
click at [784, 10] on button "Update Order" at bounding box center [785, 10] width 35 height 11
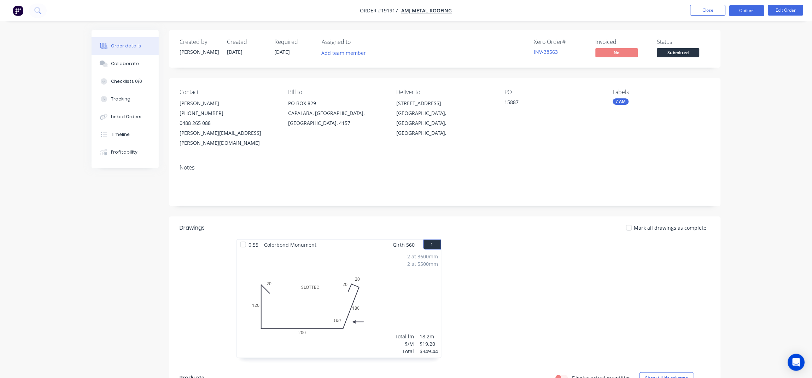
click at [753, 11] on button "Options" at bounding box center [746, 10] width 35 height 11
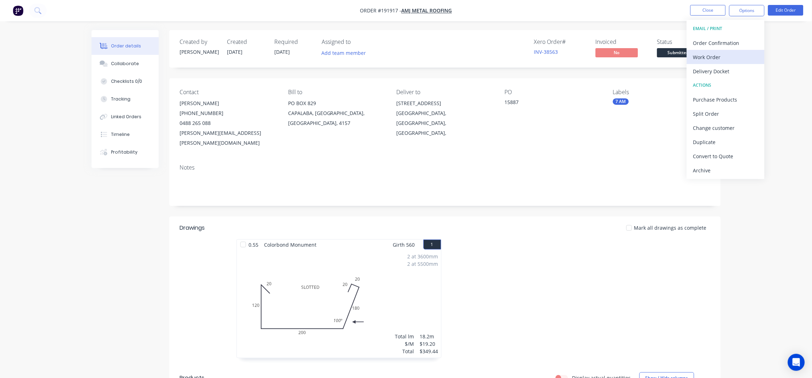
click at [720, 56] on div "Work Order" at bounding box center [725, 57] width 65 height 10
click at [721, 65] on button "Without pricing" at bounding box center [726, 71] width 78 height 14
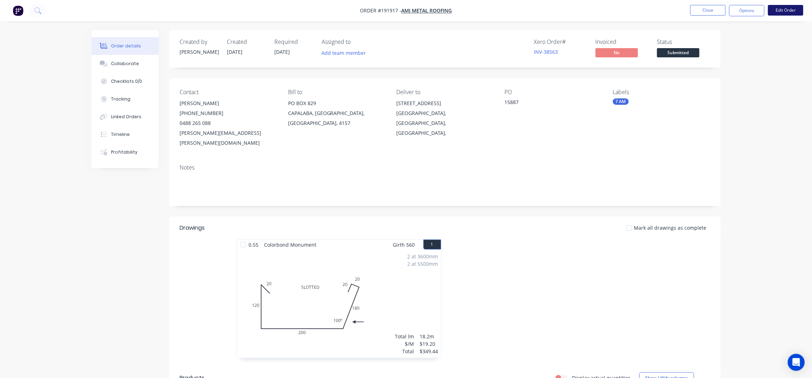
click at [787, 8] on button "Edit Order" at bounding box center [785, 10] width 35 height 11
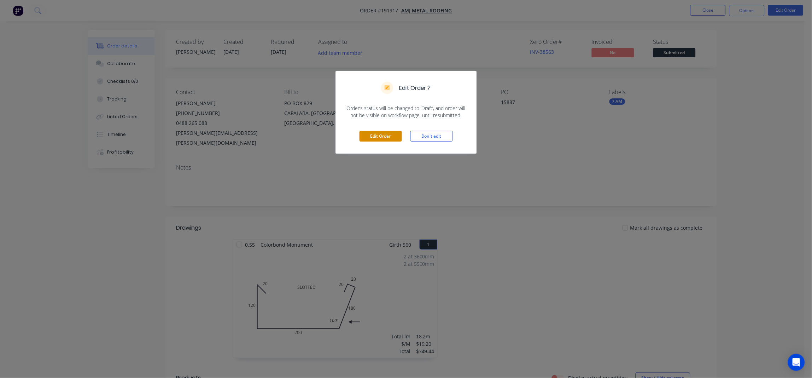
click at [380, 133] on button "Edit Order" at bounding box center [381, 136] width 42 height 11
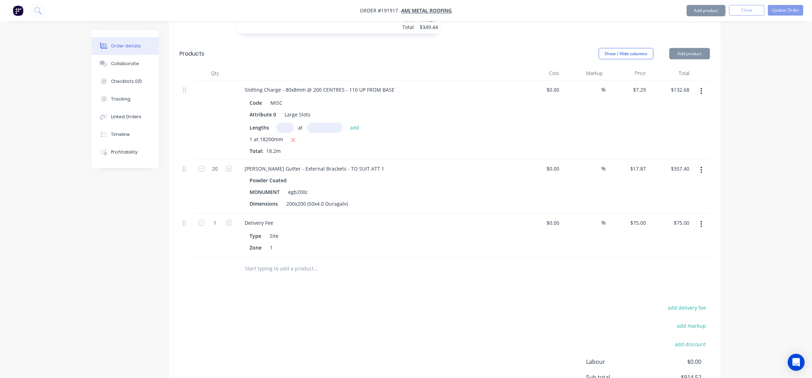
scroll to position [261, 0]
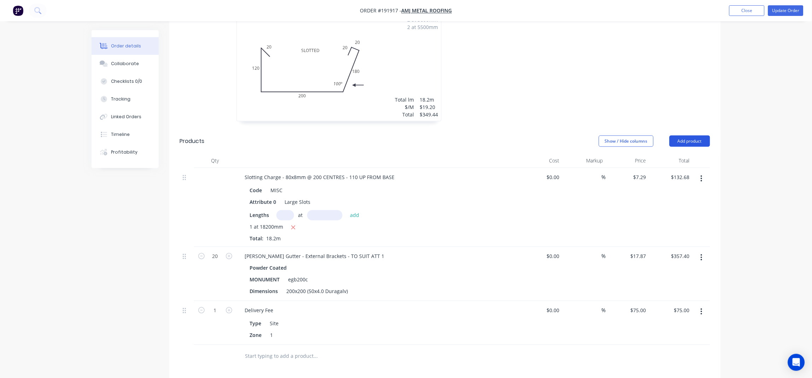
click at [693, 135] on button "Add product" at bounding box center [690, 140] width 41 height 11
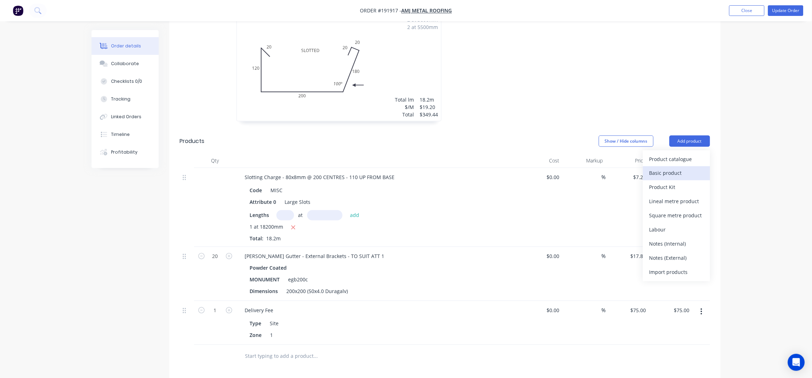
click at [674, 168] on div "Basic product" at bounding box center [676, 173] width 54 height 10
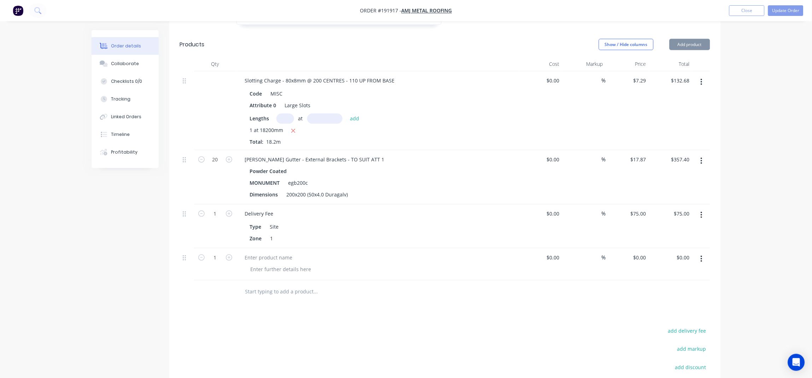
scroll to position [402, 0]
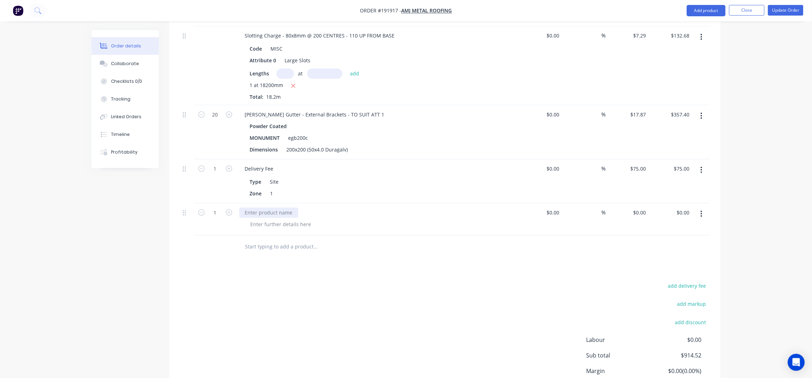
click at [263, 208] on div at bounding box center [268, 213] width 59 height 10
click at [264, 219] on div at bounding box center [281, 224] width 72 height 10
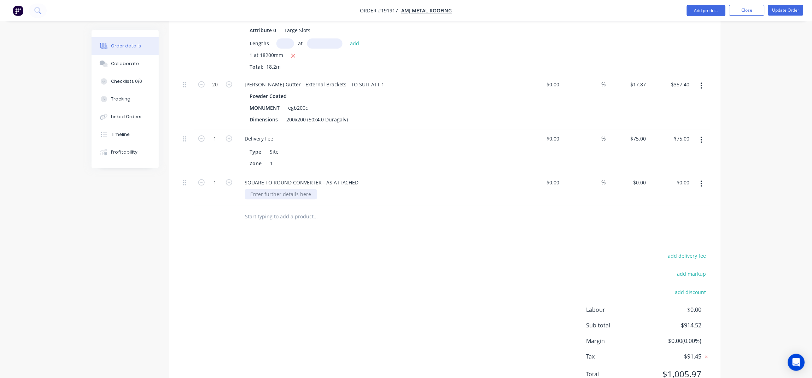
scroll to position [434, 0]
click at [272, 187] on div at bounding box center [281, 192] width 72 height 10
click at [275, 249] on div "add delivery fee add markup add discount Labour $0.00 Sub total $914.52 Margin …" at bounding box center [445, 317] width 530 height 136
click at [218, 175] on input "1" at bounding box center [215, 180] width 18 height 11
type input "7"
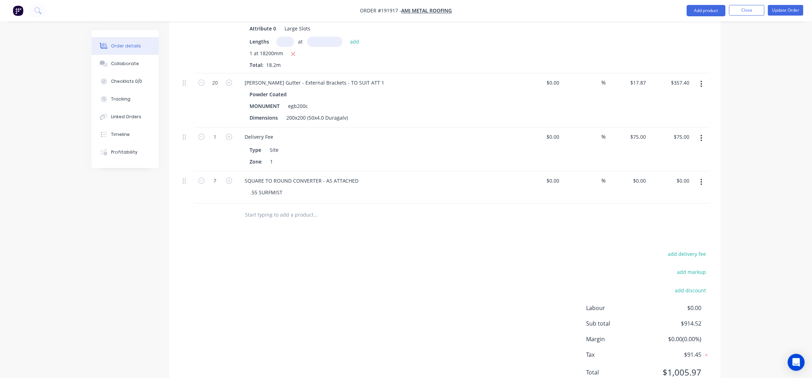
drag, startPoint x: 397, startPoint y: 276, endPoint x: 445, endPoint y: 282, distance: 48.4
click at [399, 276] on div "add delivery fee add markup add discount Labour $0.00 Sub total $914.52 Margin …" at bounding box center [445, 317] width 530 height 136
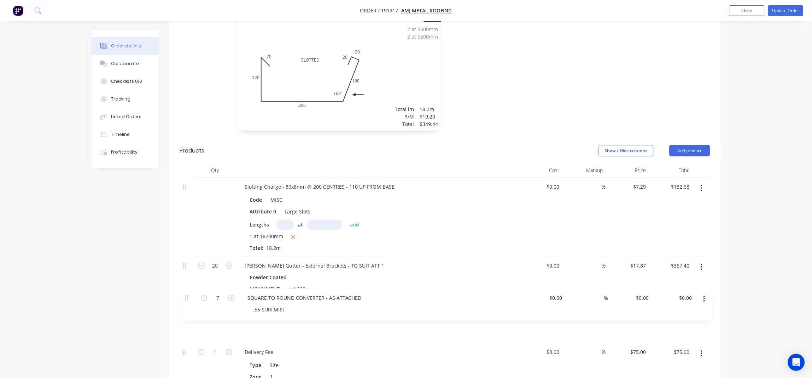
drag, startPoint x: 184, startPoint y: 343, endPoint x: 186, endPoint y: 282, distance: 60.9
click at [186, 284] on div "Slotting Charge - 80x8mm @ 200 CENTRES - 110 UP FROM BASE Code MISC Attribute 0…" at bounding box center [445, 281] width 530 height 209
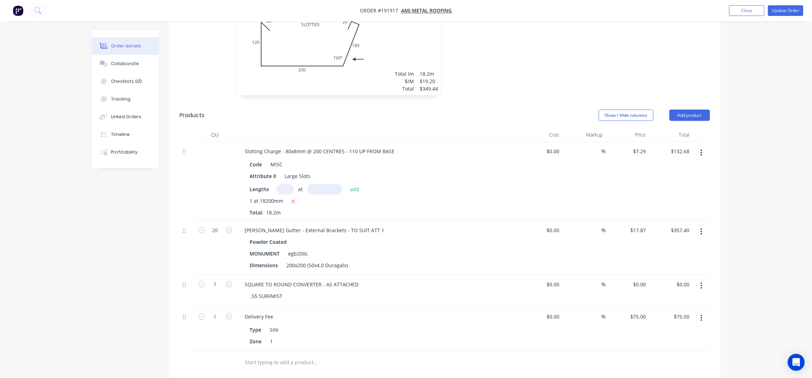
scroll to position [346, 0]
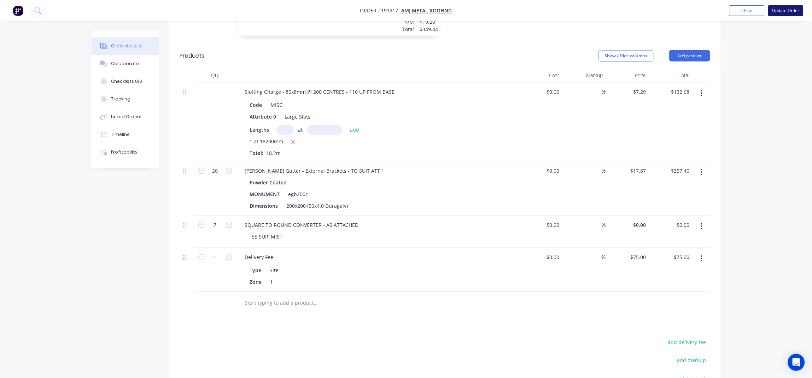
click at [795, 8] on button "Update Order" at bounding box center [785, 10] width 35 height 11
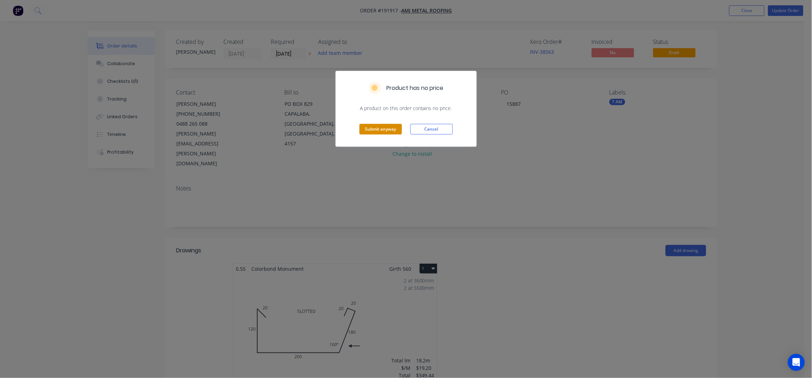
click at [378, 131] on button "Submit anyway" at bounding box center [381, 129] width 42 height 11
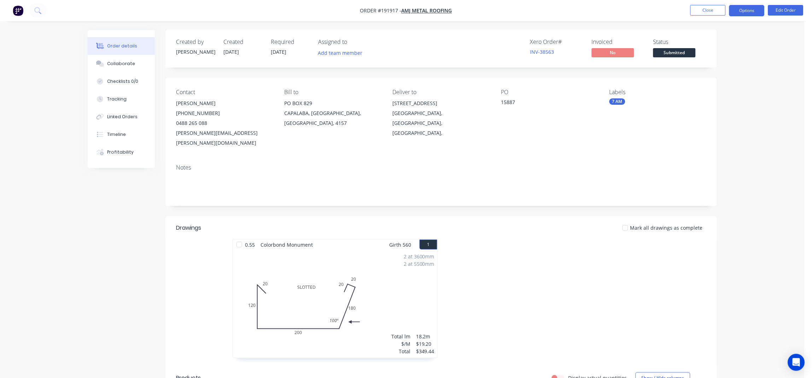
click at [749, 10] on button "Options" at bounding box center [746, 10] width 35 height 11
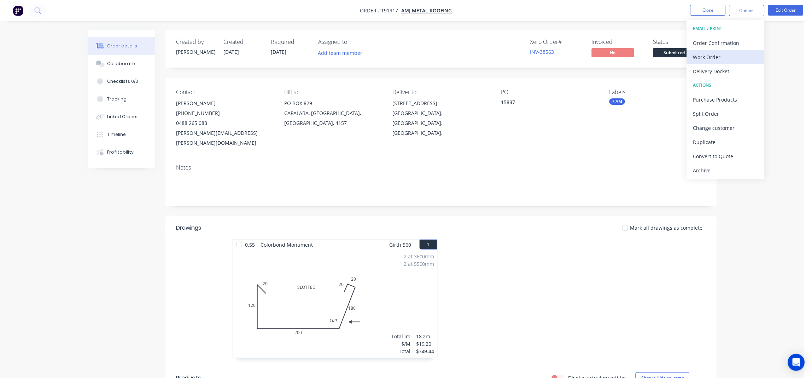
click at [721, 56] on div "Work Order" at bounding box center [725, 57] width 65 height 10
drag, startPoint x: 721, startPoint y: 56, endPoint x: 726, endPoint y: 72, distance: 17.1
click at [722, 65] on button "Without pricing" at bounding box center [726, 71] width 78 height 14
click at [708, 9] on button "Close" at bounding box center [707, 10] width 35 height 11
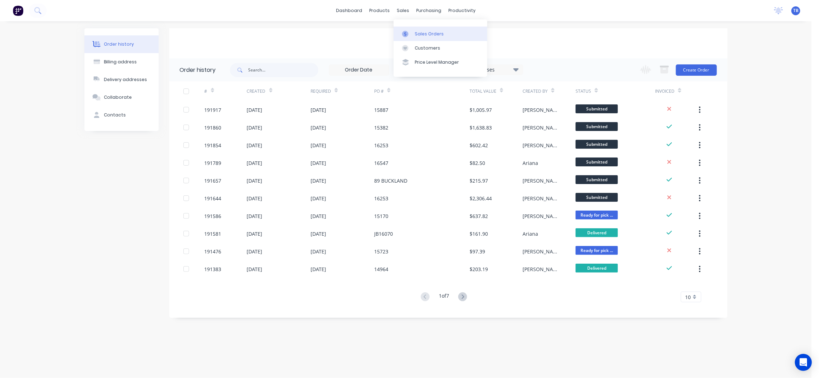
click at [433, 39] on link "Sales Orders" at bounding box center [441, 34] width 94 height 14
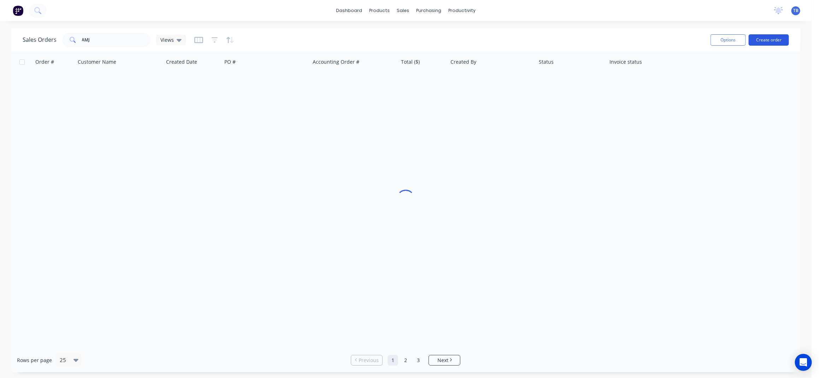
click at [780, 45] on button "Create order" at bounding box center [769, 39] width 40 height 11
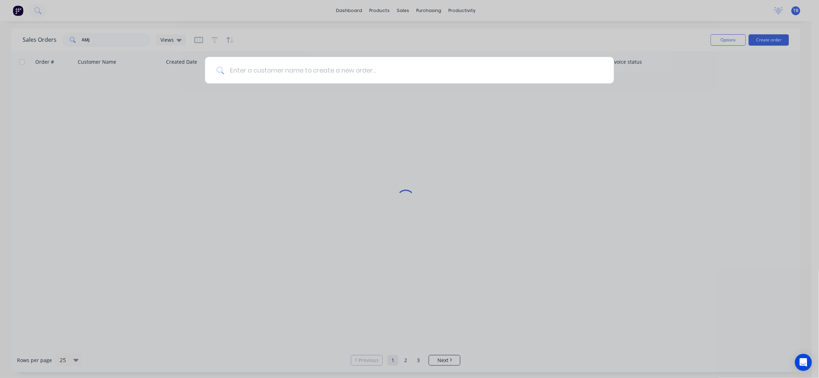
click at [359, 77] on input at bounding box center [413, 70] width 379 height 27
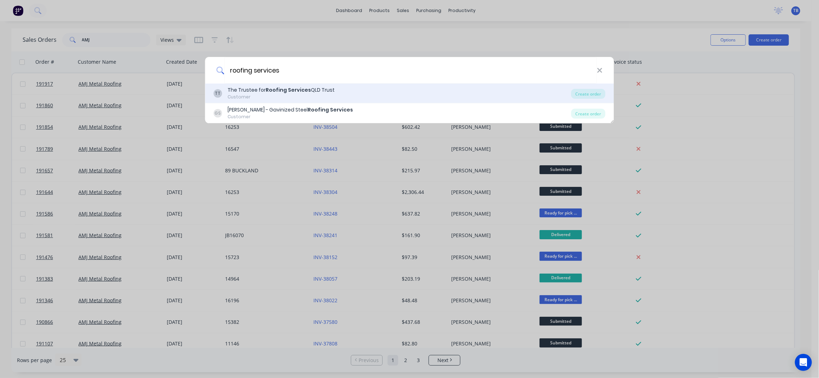
type input "roofing services"
click at [427, 92] on div "TT The Trustee for Roofing Services QLD Trust Customer" at bounding box center [393, 93] width 358 height 14
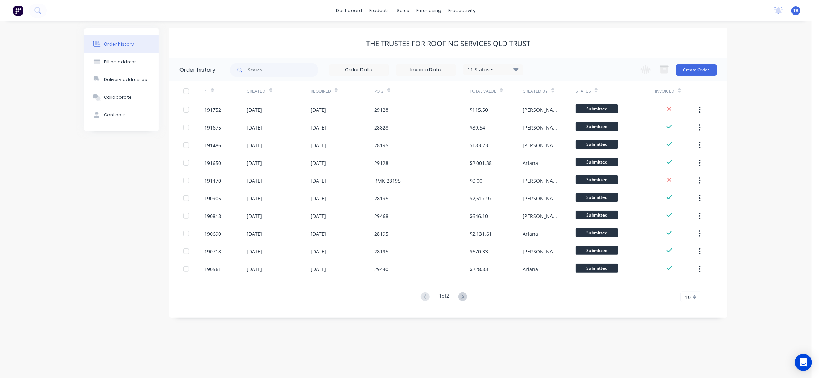
click at [285, 50] on div "The Trustee for Roofing Services QLD Trust" at bounding box center [448, 43] width 559 height 30
click at [428, 35] on div "Sales Orders" at bounding box center [429, 34] width 29 height 6
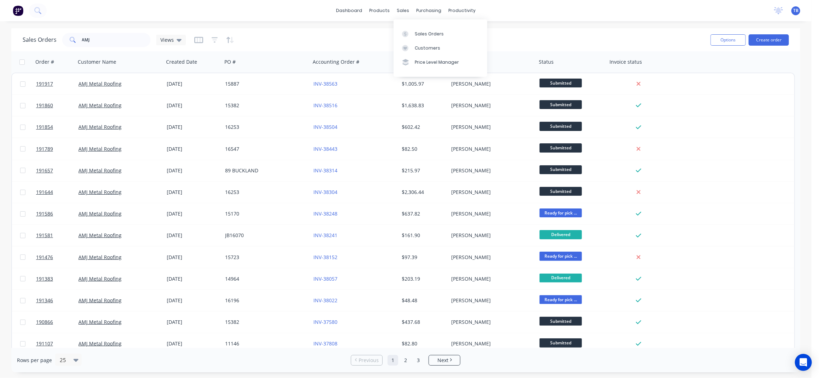
click at [414, 25] on div "Sales Orders Customers Price Level Manager" at bounding box center [441, 47] width 94 height 57
click at [420, 31] on div "Sales Orders" at bounding box center [429, 34] width 29 height 6
click at [130, 39] on input "AMJ" at bounding box center [116, 40] width 69 height 14
drag, startPoint x: 130, startPoint y: 39, endPoint x: 40, endPoint y: 26, distance: 91.0
click at [43, 26] on div "dashboard products sales purchasing productivity dashboard products Product Cat…" at bounding box center [406, 189] width 812 height 378
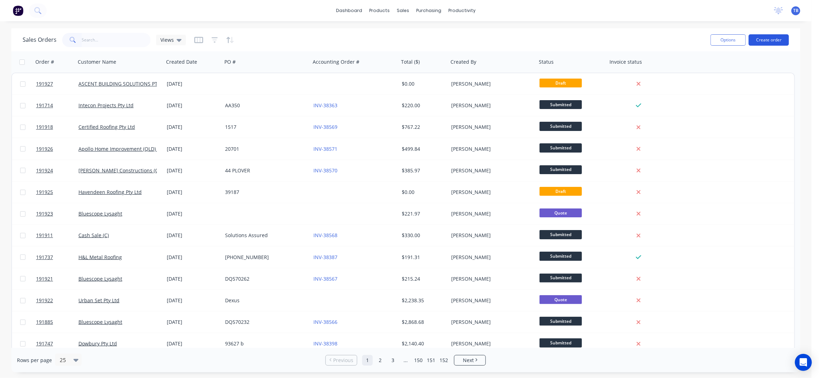
click at [759, 45] on button "Create order" at bounding box center [769, 39] width 40 height 11
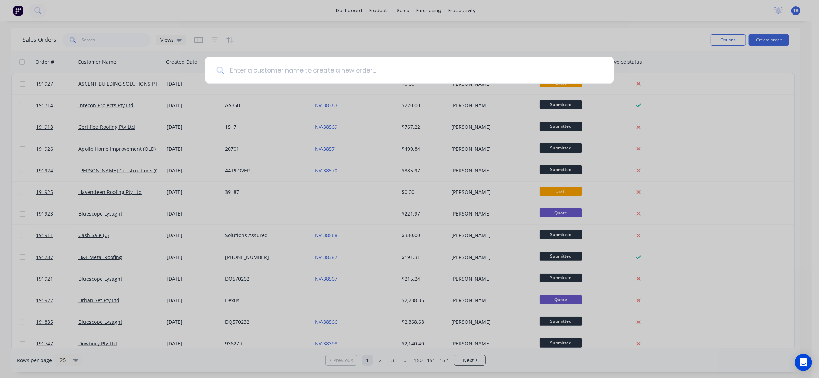
click at [350, 77] on input at bounding box center [413, 70] width 379 height 27
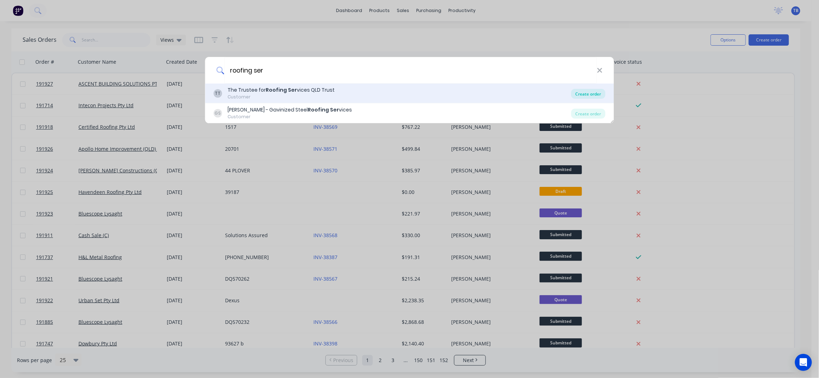
type input "roofing ser"
click at [588, 93] on div "Create order" at bounding box center [589, 94] width 34 height 10
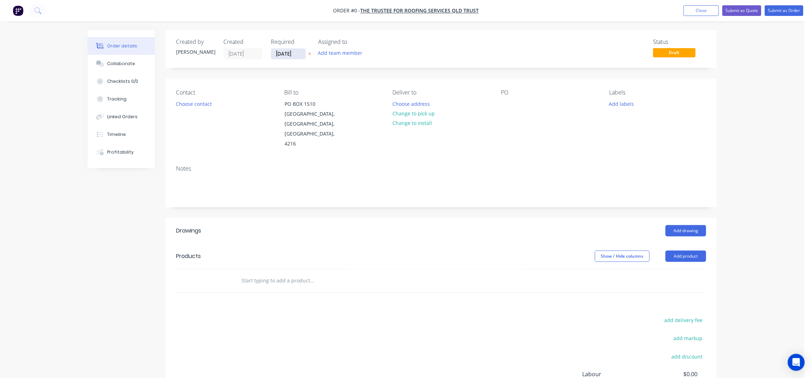
click at [279, 54] on input "05/09/25" at bounding box center [288, 53] width 35 height 11
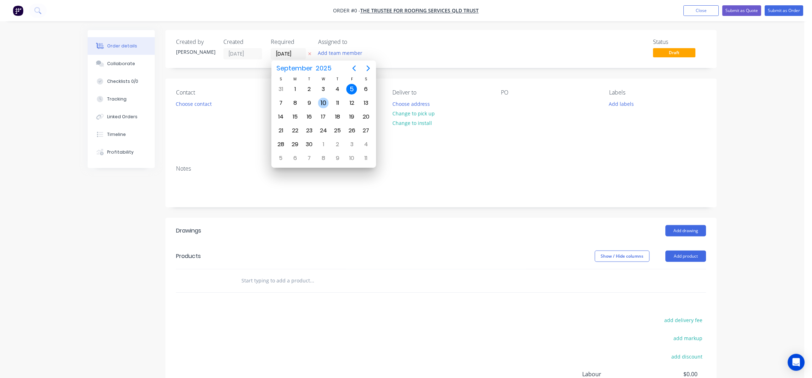
click at [319, 107] on div "10" at bounding box center [323, 102] width 14 height 13
type input "10/09/25"
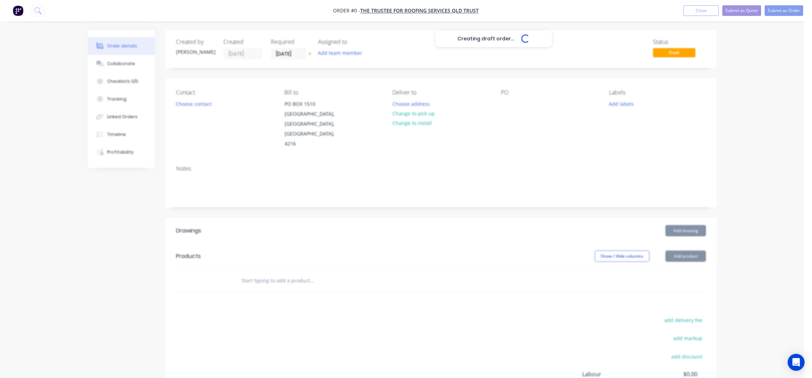
click at [203, 105] on div "Creating draft order... Loading..." at bounding box center [494, 219] width 812 height 378
click at [189, 95] on div "Contact" at bounding box center [224, 92] width 97 height 7
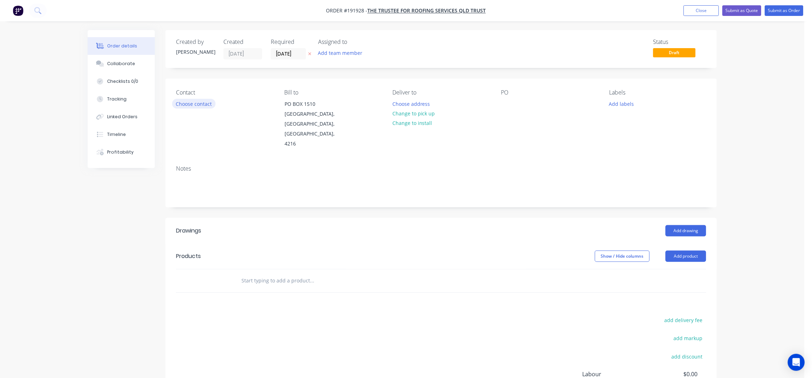
click at [194, 106] on button "Choose contact" at bounding box center [193, 104] width 43 height 10
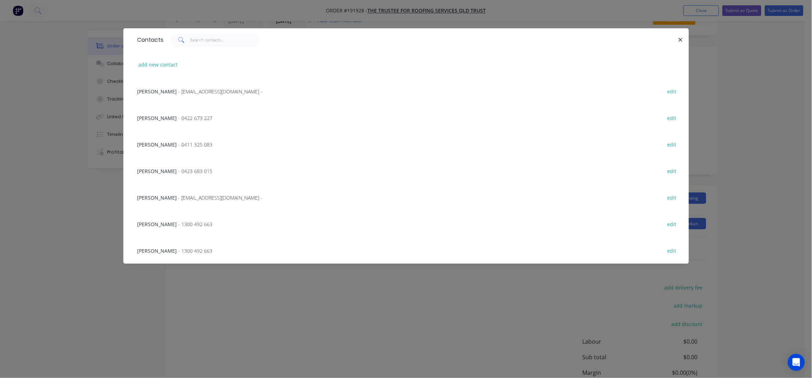
scroll to position [47, 0]
click at [167, 140] on div "DENNIS - 0411 325 083 edit" at bounding box center [406, 144] width 544 height 27
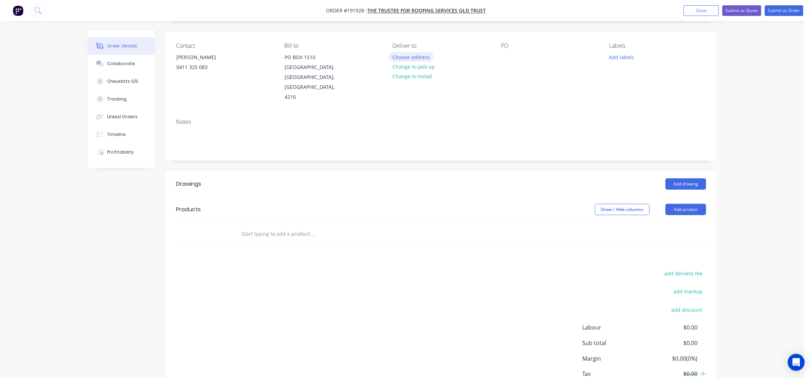
click at [407, 57] on button "Choose address" at bounding box center [411, 57] width 45 height 10
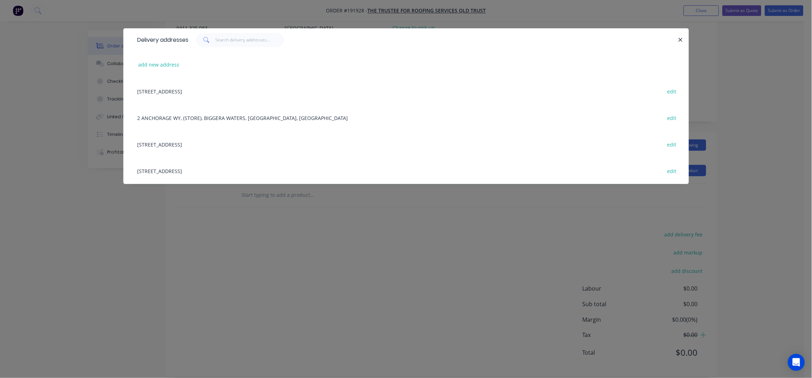
scroll to position [0, 0]
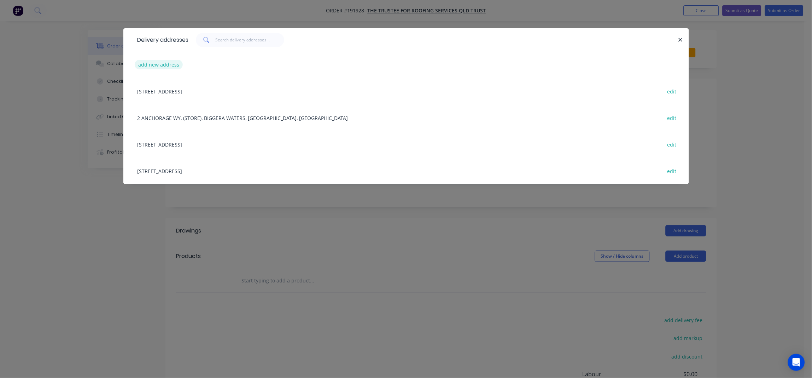
click at [162, 68] on button "add new address" at bounding box center [159, 65] width 48 height 10
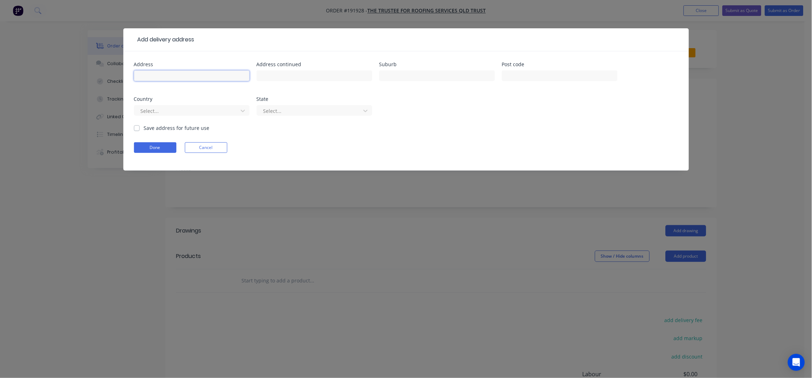
click at [165, 76] on input "text" at bounding box center [192, 75] width 116 height 11
type input "9"
type input "8-10 COMMERCIAL DRIVE"
click at [431, 79] on input "text" at bounding box center [437, 75] width 116 height 11
type input "ashmore"
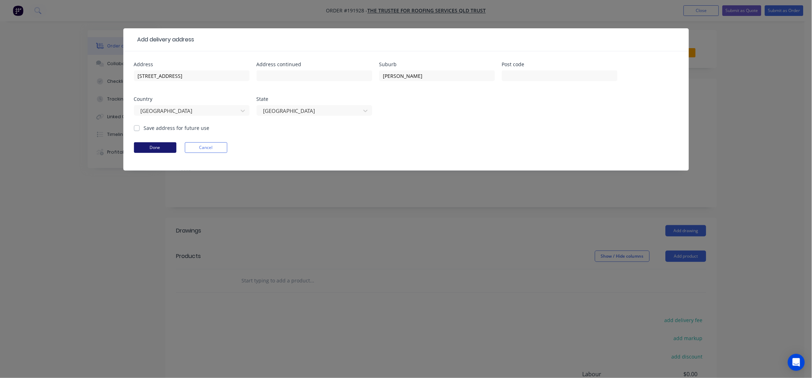
click at [143, 149] on button "Done" at bounding box center [155, 147] width 42 height 11
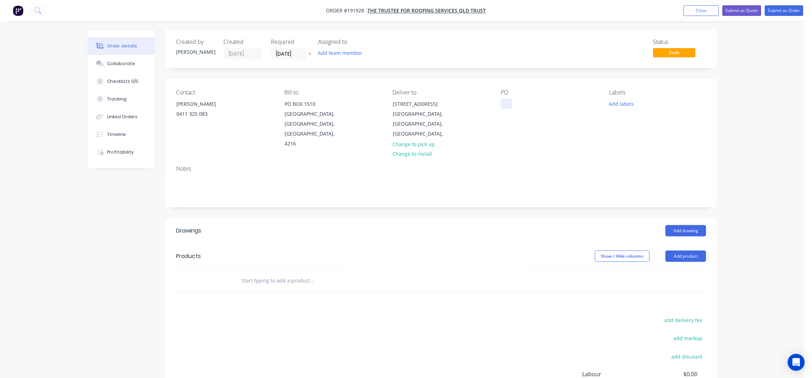
click at [508, 106] on div at bounding box center [506, 104] width 11 height 10
drag, startPoint x: 533, startPoint y: 139, endPoint x: 539, endPoint y: 138, distance: 6.5
click at [533, 138] on div "PO 28195" at bounding box center [549, 119] width 97 height 60
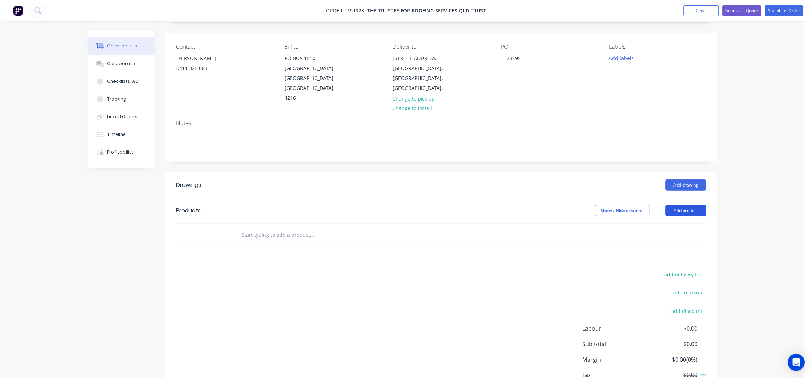
scroll to position [86, 0]
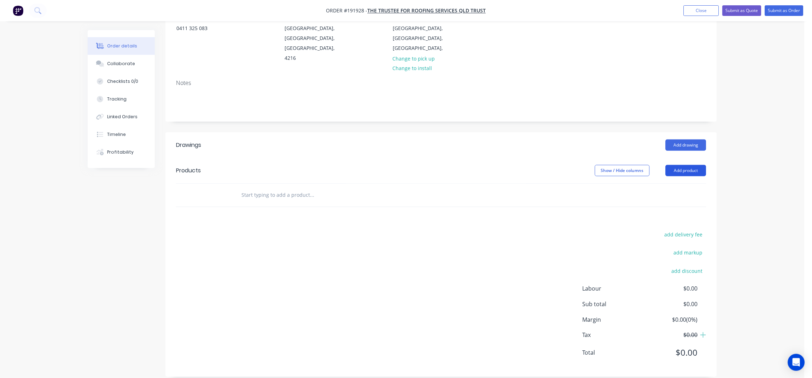
click at [699, 165] on button "Add product" at bounding box center [686, 170] width 41 height 11
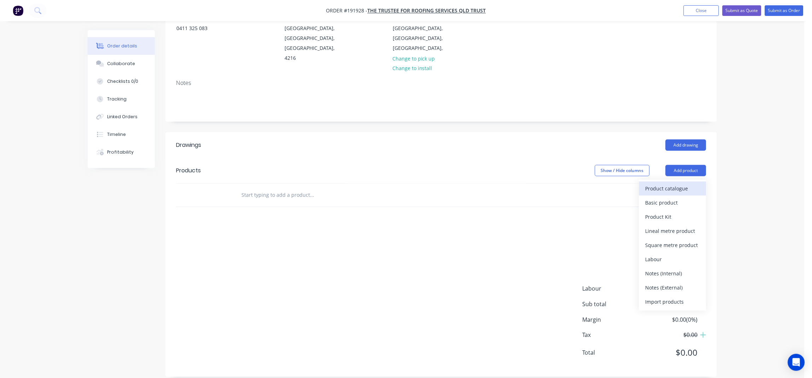
click at [692, 183] on div "Product catalogue" at bounding box center [673, 188] width 54 height 10
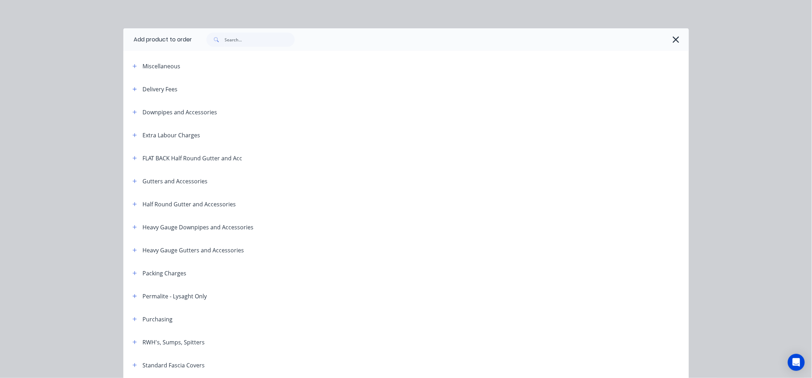
click at [133, 93] on header "Delivery Fees" at bounding box center [406, 88] width 566 height 23
click at [133, 89] on icon "button" at bounding box center [135, 89] width 4 height 4
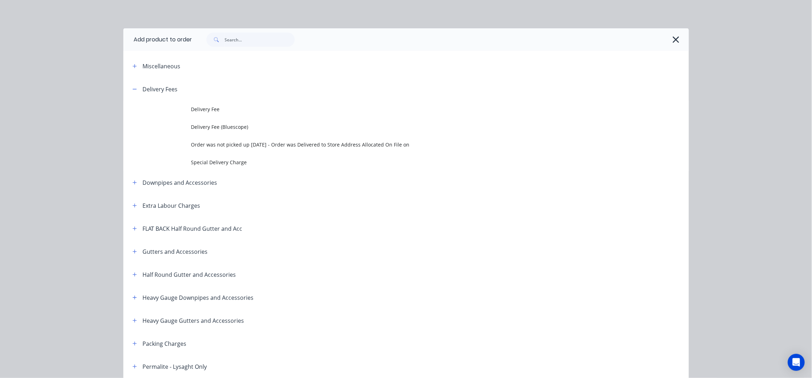
click at [220, 113] on span "Delivery Fee" at bounding box center [390, 108] width 398 height 7
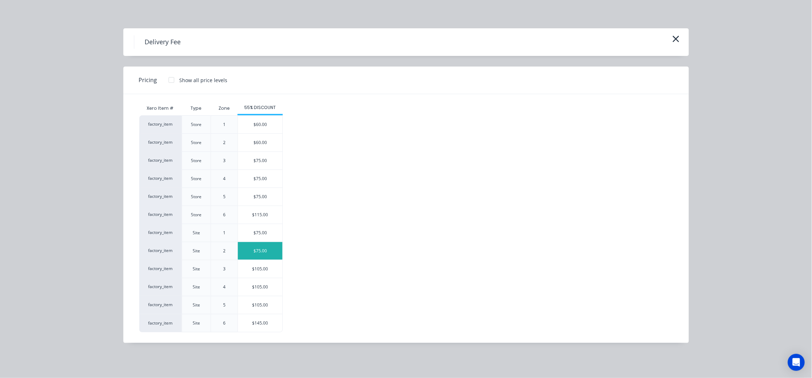
click at [272, 253] on div "$75.00" at bounding box center [260, 251] width 45 height 18
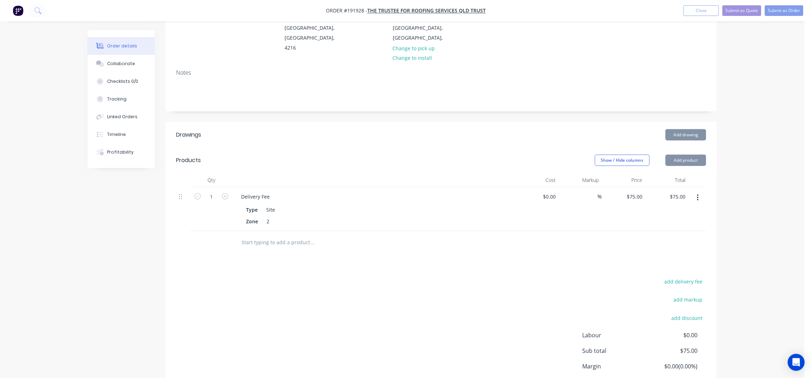
scroll to position [1, 0]
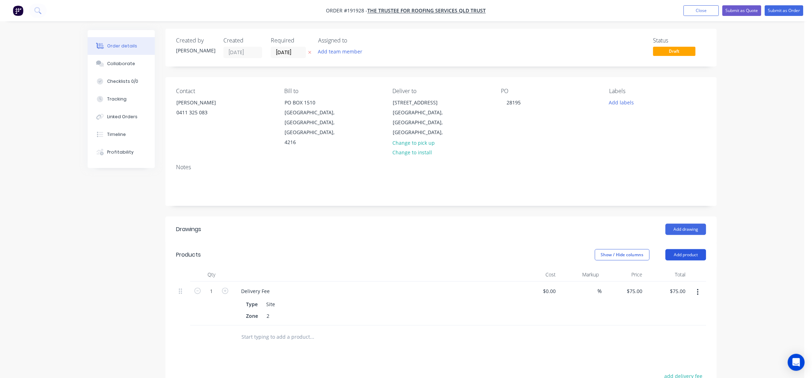
click at [680, 249] on button "Add product" at bounding box center [686, 254] width 41 height 11
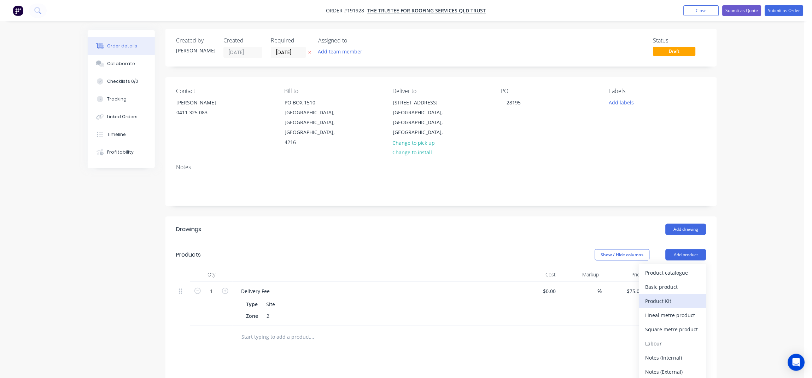
click at [682, 296] on div "Product Kit" at bounding box center [673, 301] width 54 height 10
click at [732, 280] on div "Order details Collaborate Checklists 0/0 Tracking Linked Orders Timeline Profit…" at bounding box center [402, 264] width 805 height 530
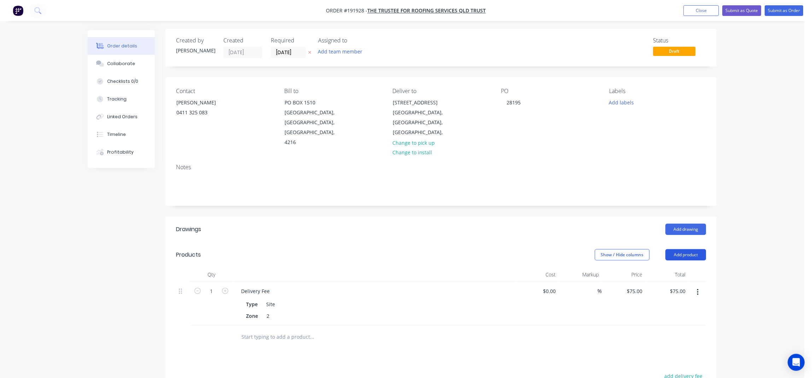
click at [691, 249] on button "Add product" at bounding box center [686, 254] width 41 height 11
click at [679, 310] on div "Back" at bounding box center [673, 315] width 54 height 10
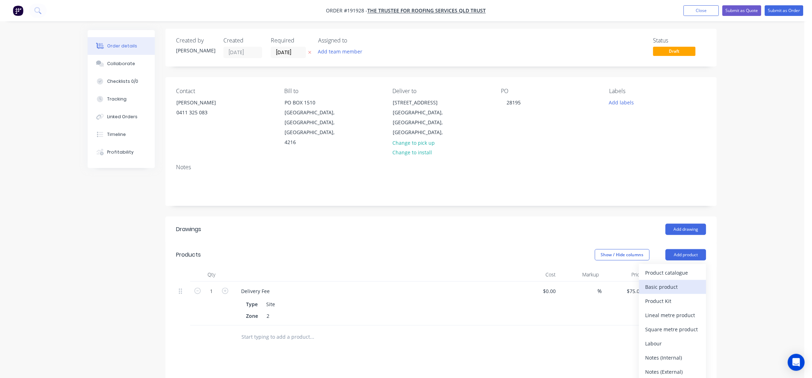
click at [674, 281] on div "Basic product" at bounding box center [673, 286] width 54 height 10
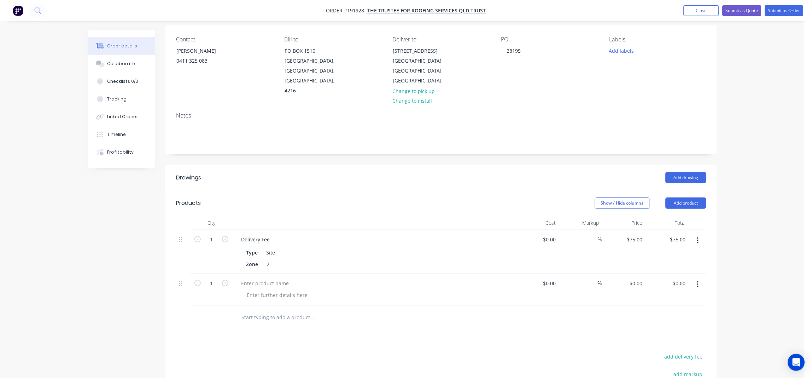
scroll to position [96, 0]
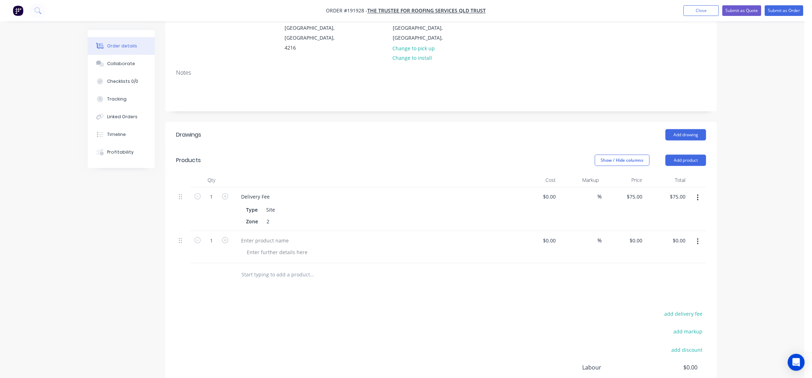
drag, startPoint x: 182, startPoint y: 231, endPoint x: 182, endPoint y: 175, distance: 56.2
click at [182, 175] on div "Qty Cost Markup Price Total 1 Delivery Fee Type Site Zone 2 $0.00 $0.00 % $75.0…" at bounding box center [441, 218] width 530 height 90
click at [242, 183] on div at bounding box center [264, 187] width 59 height 10
click at [265, 191] on div at bounding box center [264, 196] width 59 height 10
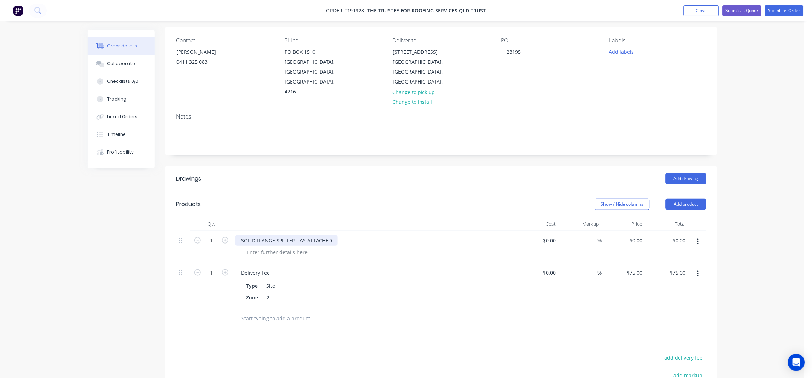
scroll to position [0, 0]
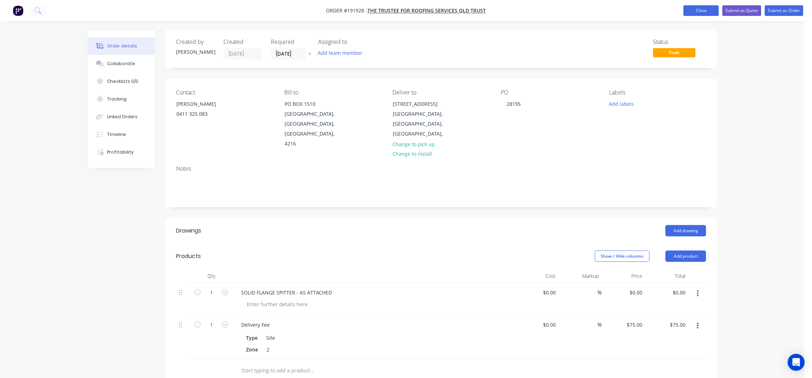
click at [703, 6] on button "Close" at bounding box center [701, 10] width 35 height 11
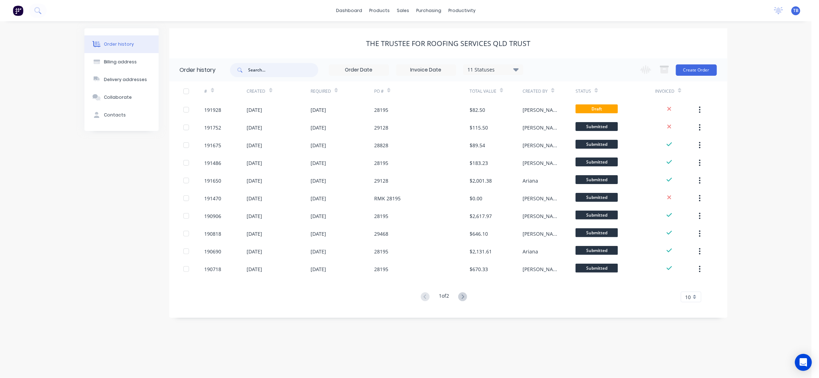
click at [268, 76] on input "text" at bounding box center [284, 70] width 70 height 14
type input "FLANGE"
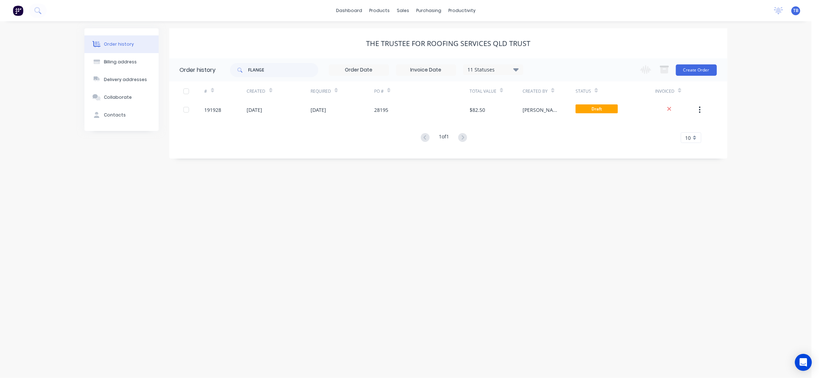
click at [488, 77] on div "FLANGE 11 Statuses Invoice Status Invoiced Not Invoiced Partial Order Status Al…" at bounding box center [376, 69] width 293 height 23
click at [489, 72] on div "11 Statuses" at bounding box center [493, 70] width 59 height 8
click at [552, 165] on label at bounding box center [552, 165] width 0 height 0
click at [552, 169] on input "checkbox" at bounding box center [555, 168] width 6 height 7
checkbox input "true"
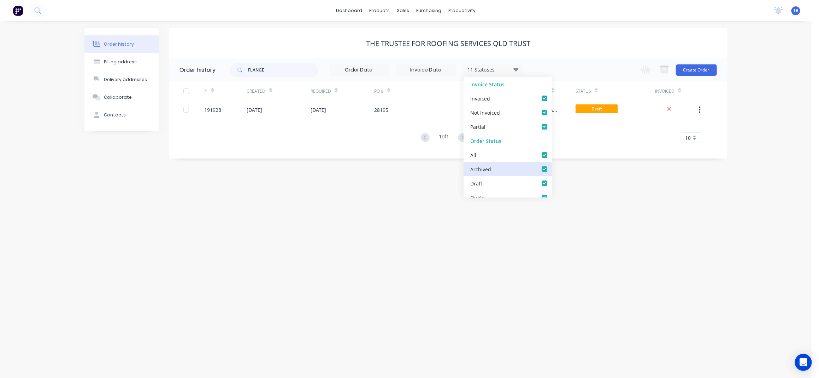
checkbox input "true"
click at [776, 126] on div "Order history Billing address Delivery addresses Collaborate Contacts The Trust…" at bounding box center [406, 199] width 812 height 356
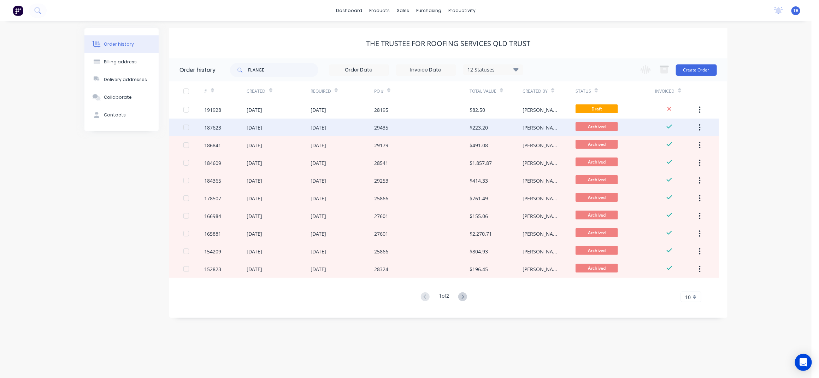
click at [425, 124] on div "29435" at bounding box center [421, 127] width 95 height 18
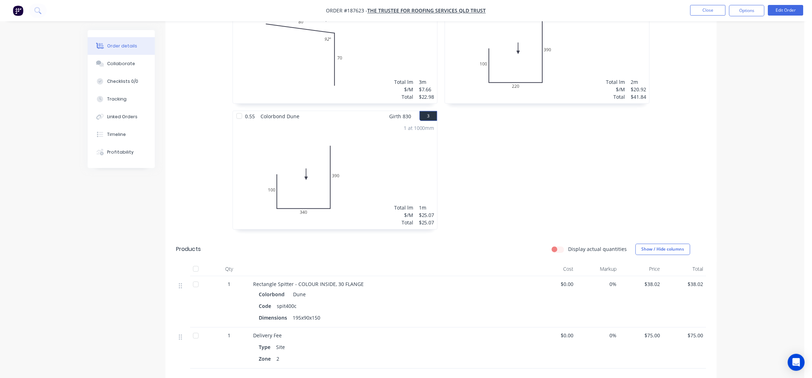
scroll to position [163, 0]
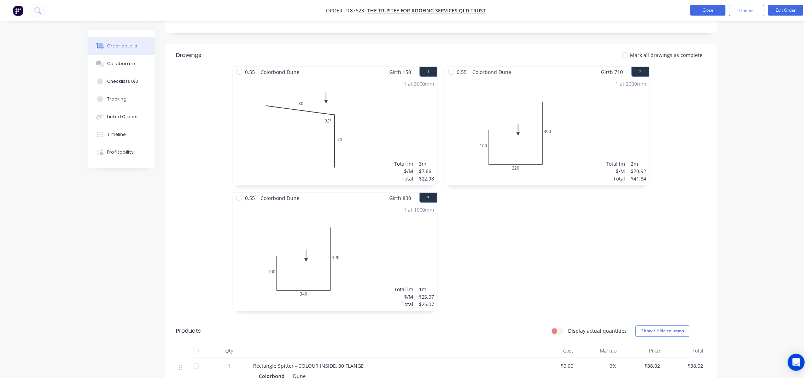
click at [704, 10] on button "Close" at bounding box center [707, 10] width 35 height 11
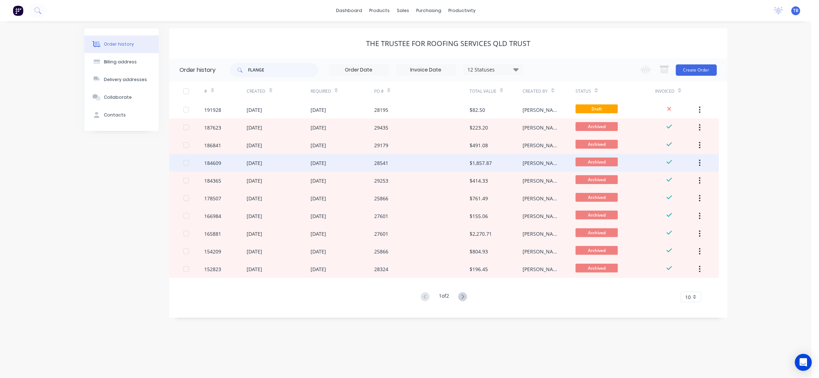
click at [434, 164] on div "28541" at bounding box center [421, 163] width 95 height 18
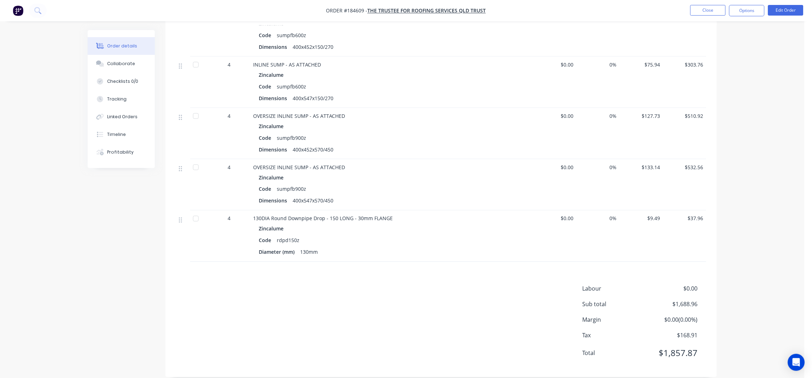
scroll to position [99, 0]
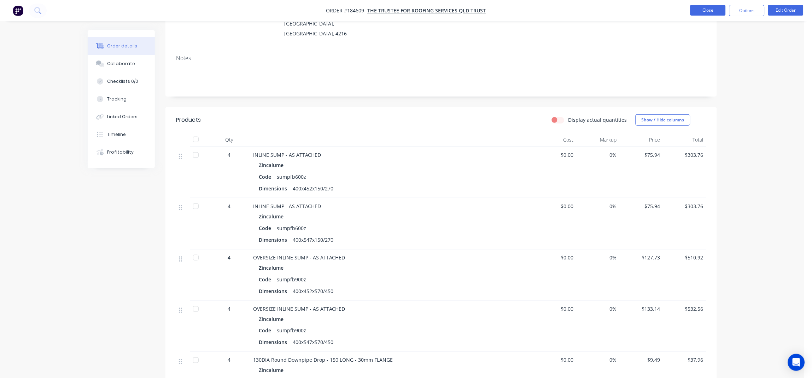
click at [697, 8] on button "Close" at bounding box center [707, 10] width 35 height 11
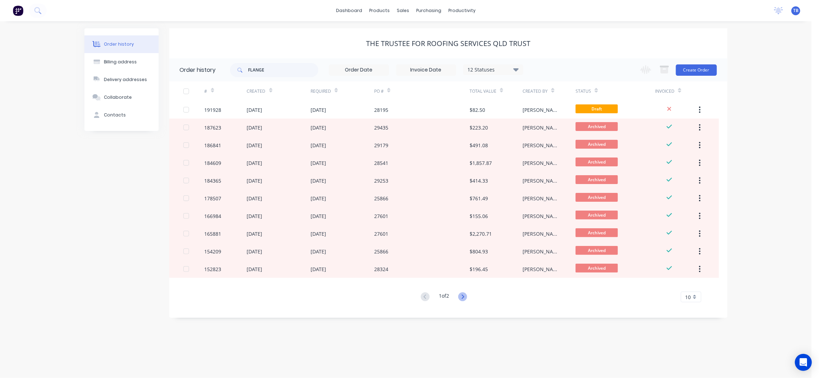
click at [462, 299] on icon at bounding box center [463, 296] width 9 height 9
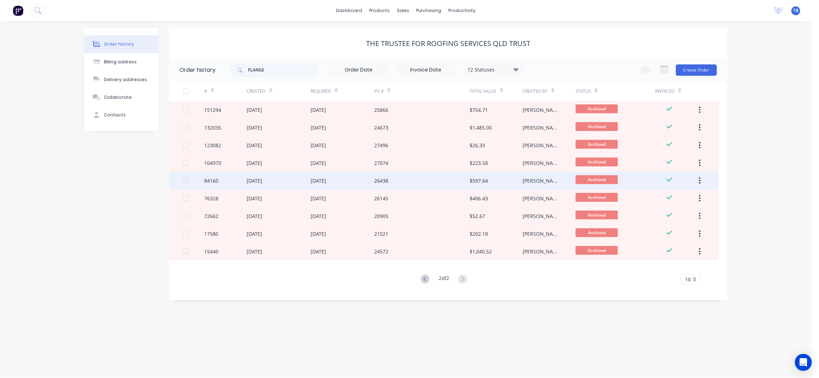
click at [426, 185] on div "26438" at bounding box center [421, 180] width 95 height 18
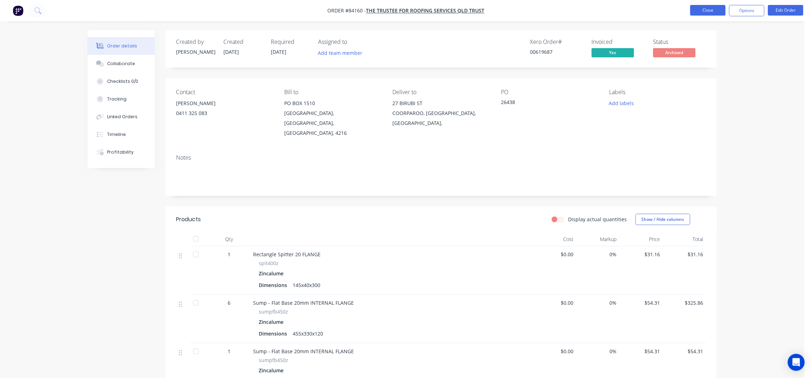
click at [706, 9] on button "Close" at bounding box center [707, 10] width 35 height 11
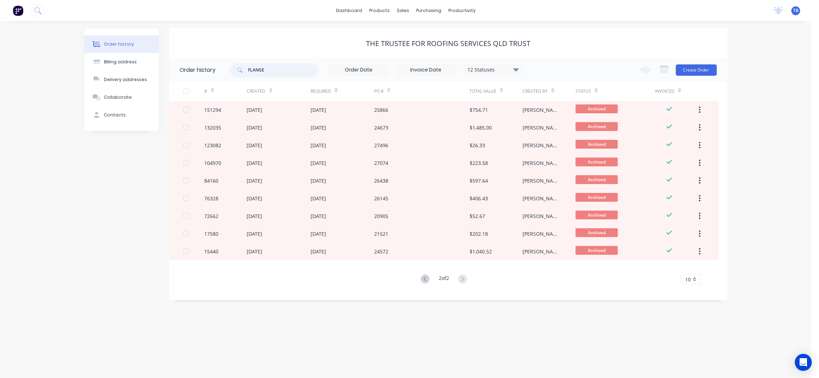
drag, startPoint x: 273, startPoint y: 76, endPoint x: 199, endPoint y: 78, distance: 73.6
click at [200, 77] on header "Order history FLANGE 12 Statuses Invoice Status Invoiced Not Invoiced Partial O…" at bounding box center [448, 69] width 559 height 23
type input "SPITTER"
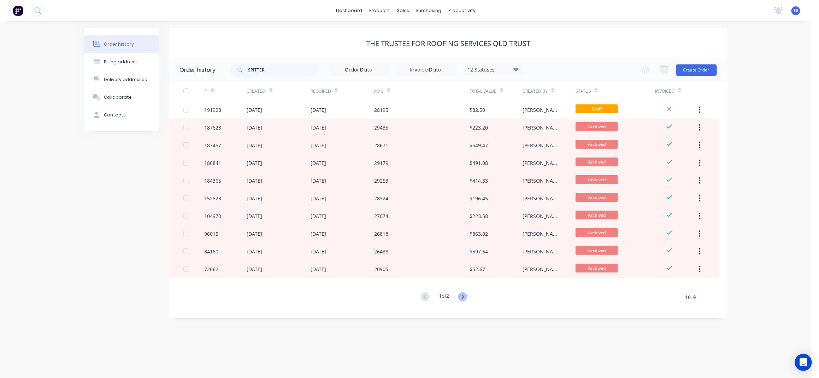
click at [464, 296] on icon at bounding box center [463, 296] width 9 height 9
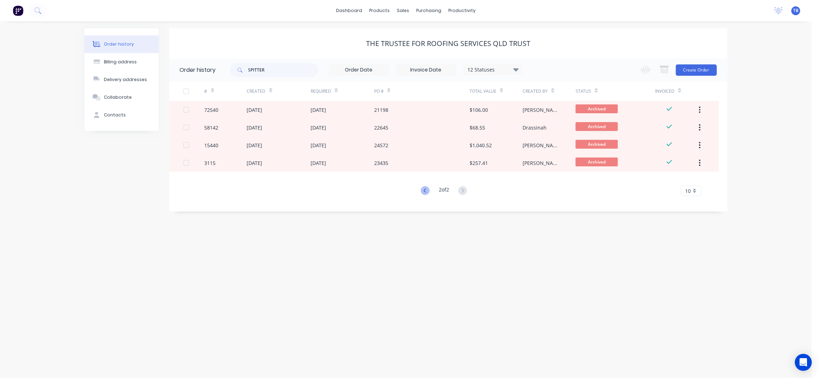
click at [421, 188] on icon at bounding box center [425, 190] width 9 height 9
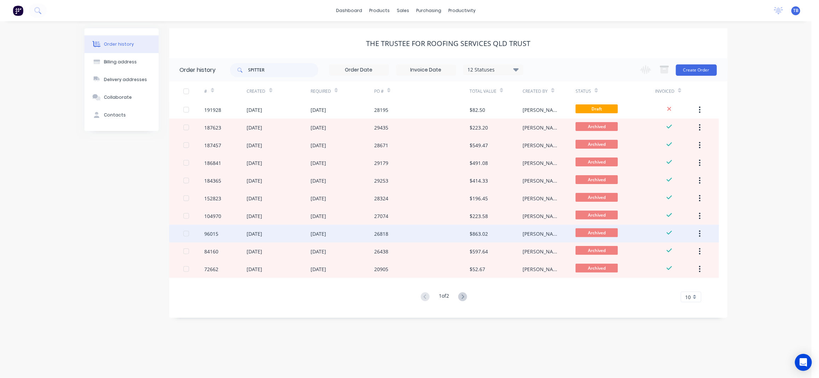
click at [423, 230] on div "26818" at bounding box center [421, 233] width 95 height 18
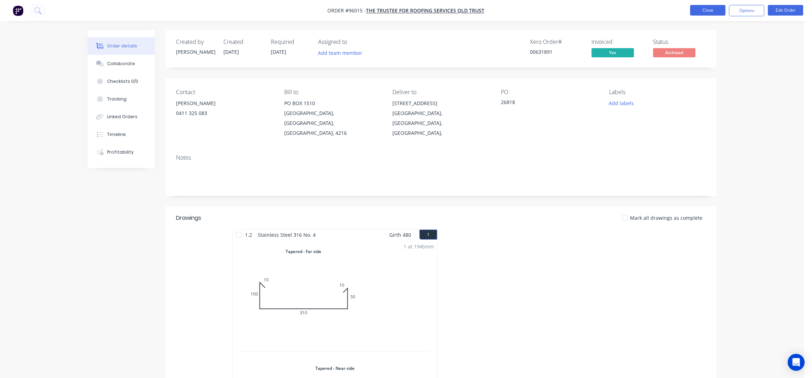
click at [710, 10] on button "Close" at bounding box center [707, 10] width 35 height 11
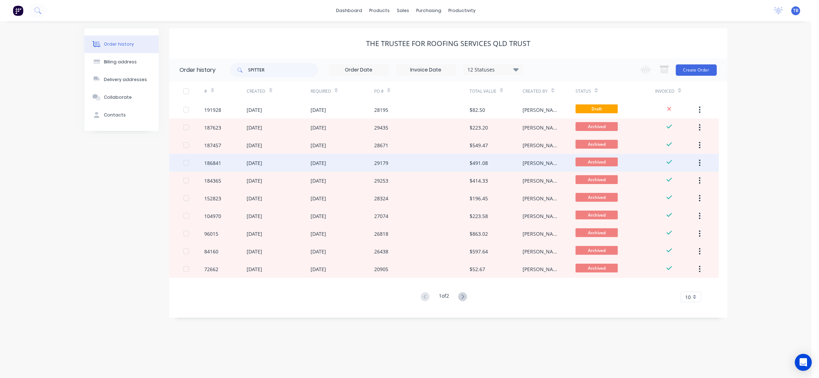
click at [440, 163] on div "29179" at bounding box center [421, 163] width 95 height 18
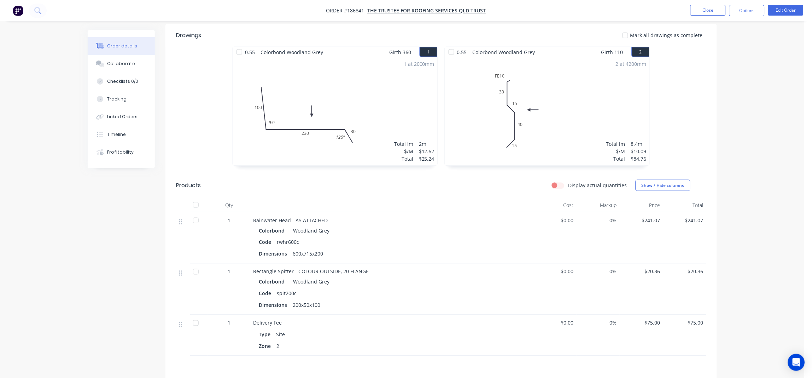
scroll to position [88, 0]
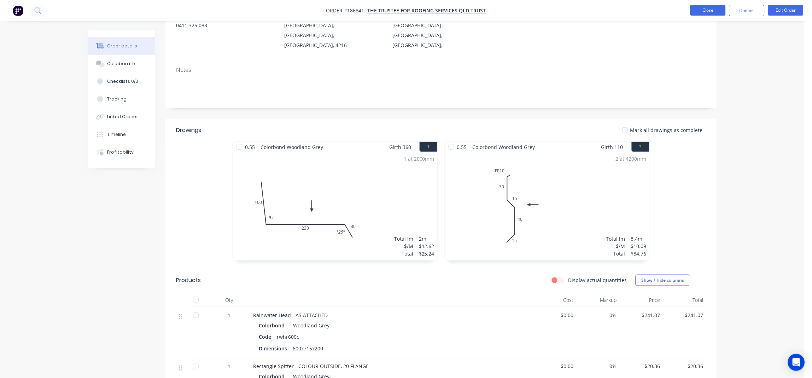
click at [699, 8] on button "Close" at bounding box center [707, 10] width 35 height 11
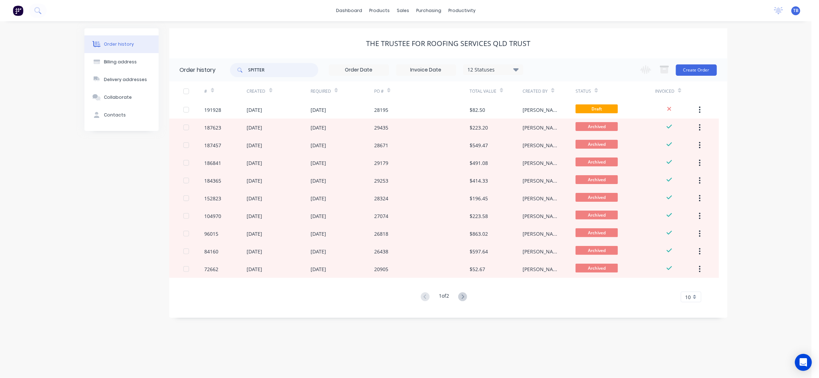
drag, startPoint x: 281, startPoint y: 74, endPoint x: 230, endPoint y: 72, distance: 51.3
click at [230, 72] on header "Order history SPITTER 12 Statuses Invoice Status Invoiced Not Invoiced Partial …" at bounding box center [448, 69] width 559 height 23
type input "RMK"
click at [462, 296] on icon at bounding box center [463, 296] width 9 height 9
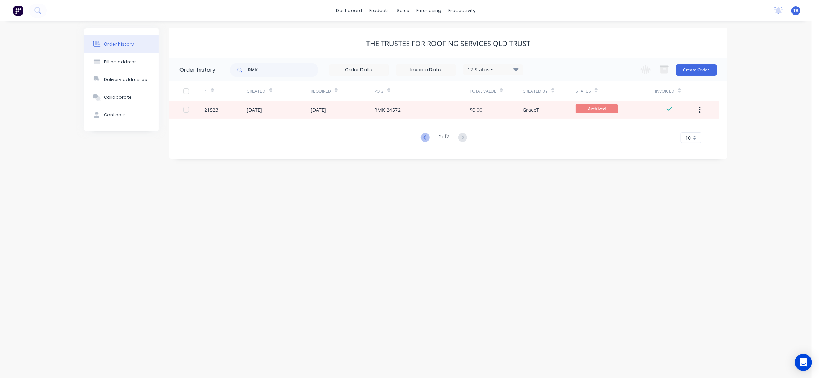
click at [426, 136] on icon at bounding box center [425, 137] width 9 height 9
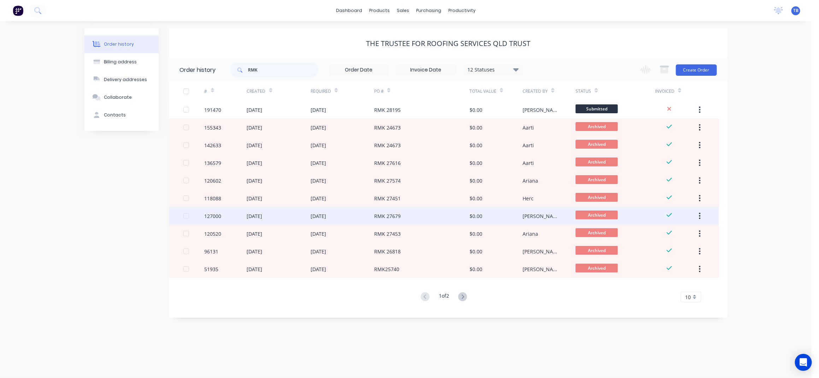
click at [418, 215] on div "RMK 27679" at bounding box center [421, 216] width 95 height 18
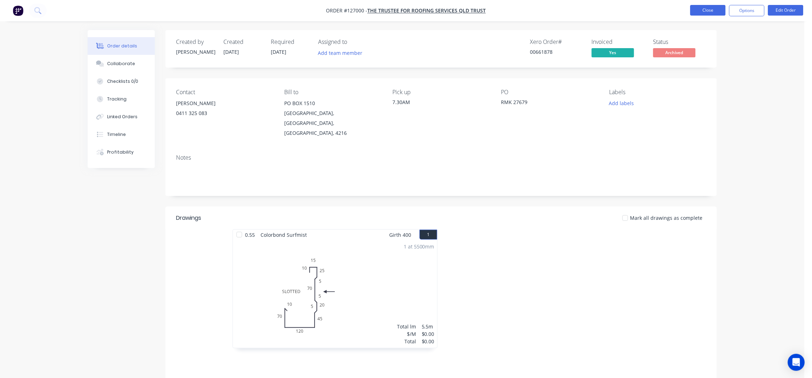
click at [710, 9] on button "Close" at bounding box center [707, 10] width 35 height 11
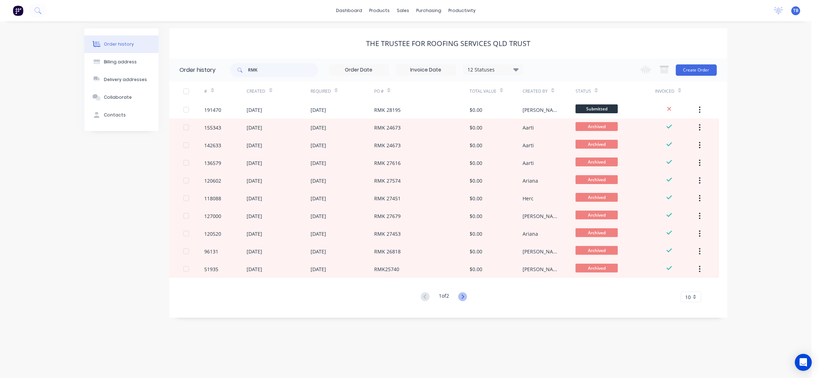
click at [467, 296] on icon at bounding box center [463, 296] width 9 height 9
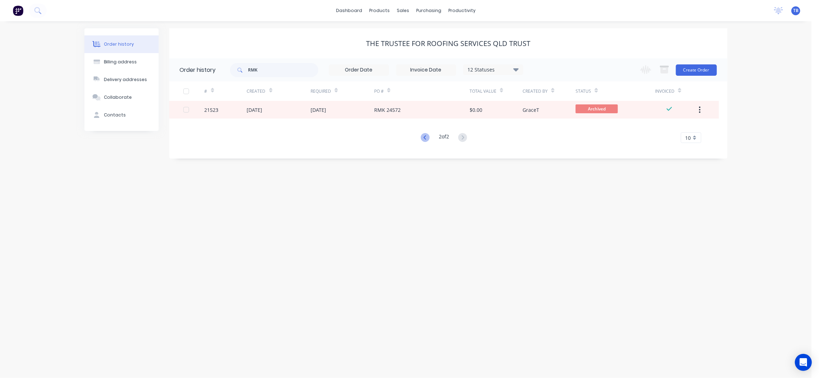
click at [422, 134] on icon at bounding box center [425, 137] width 9 height 9
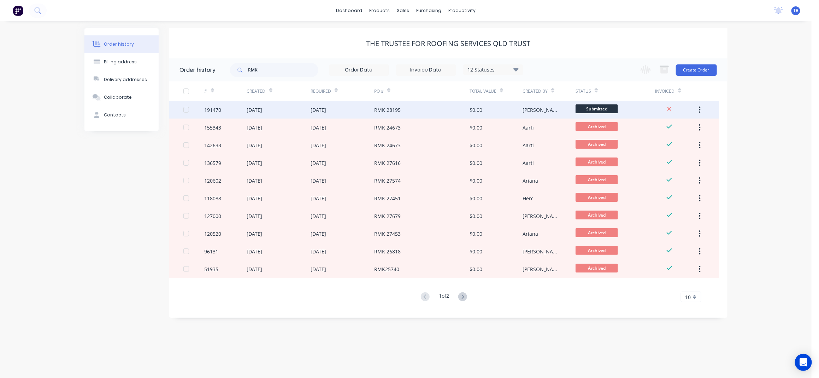
click at [445, 111] on div "RMK 28195" at bounding box center [421, 110] width 95 height 18
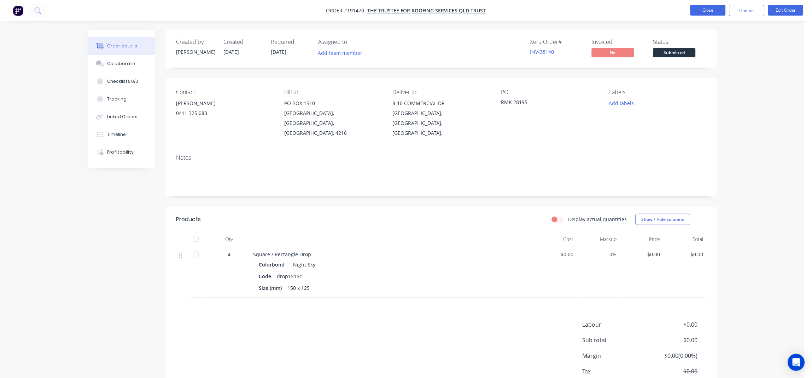
click at [700, 10] on button "Close" at bounding box center [707, 10] width 35 height 11
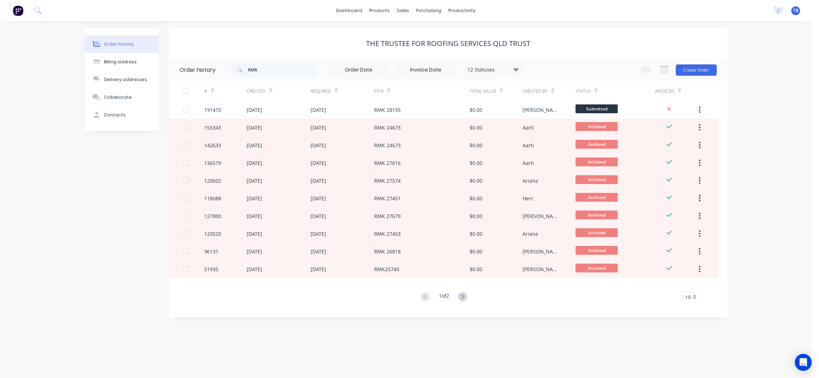
click at [460, 298] on button at bounding box center [462, 297] width 13 height 10
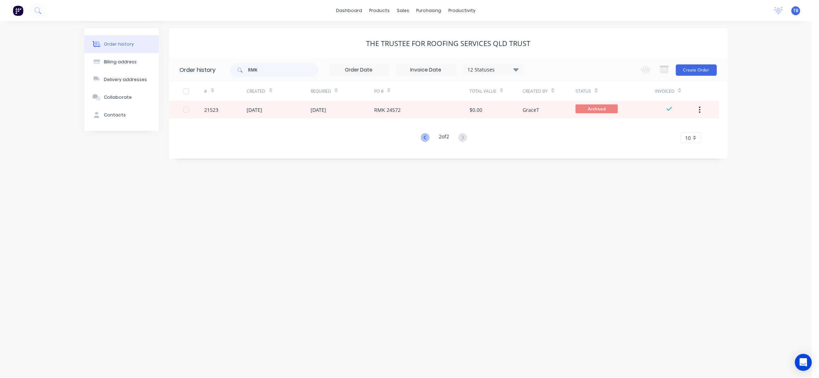
click at [425, 138] on icon at bounding box center [425, 137] width 9 height 9
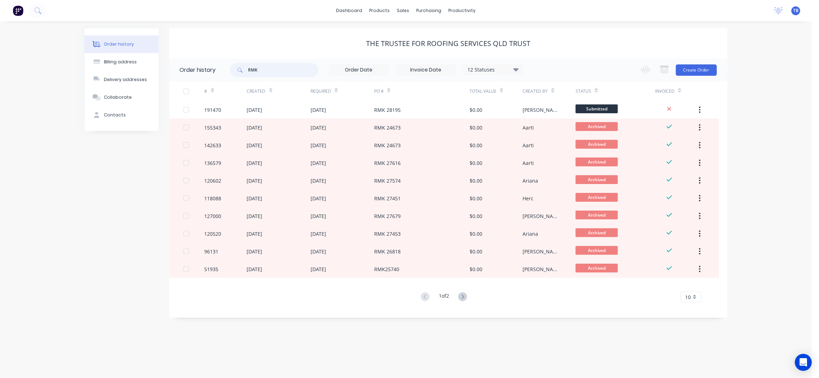
drag, startPoint x: 287, startPoint y: 68, endPoint x: 193, endPoint y: 78, distance: 95.3
click at [193, 78] on header "Order history RMK 12 Statuses Invoice Status Invoiced Not Invoiced Partial Orde…" at bounding box center [448, 69] width 559 height 23
type input "SPITTER"
click at [461, 295] on icon at bounding box center [463, 296] width 9 height 9
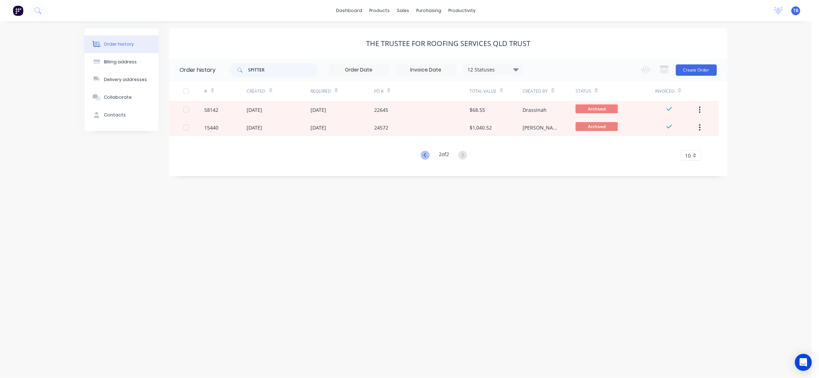
click at [424, 154] on icon at bounding box center [425, 155] width 9 height 9
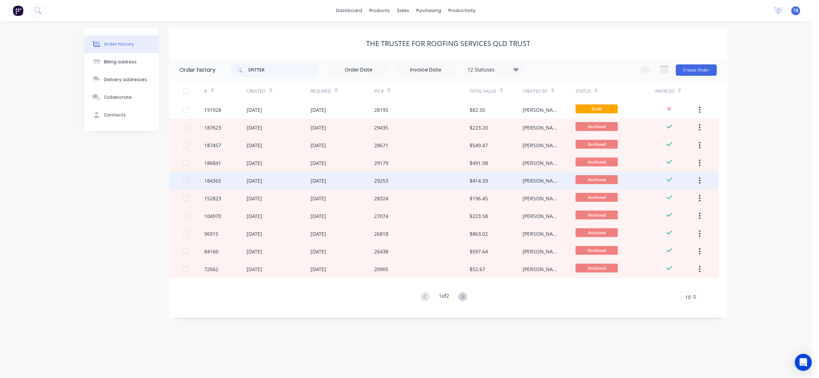
click at [422, 183] on div "29253" at bounding box center [421, 180] width 95 height 18
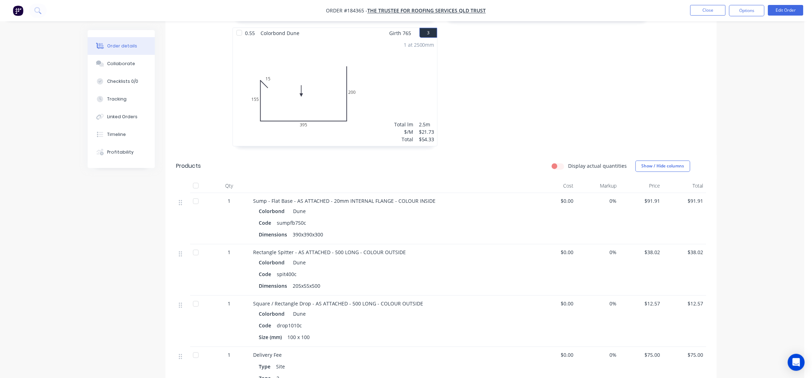
scroll to position [330, 0]
click at [710, 6] on button "Close" at bounding box center [707, 10] width 35 height 11
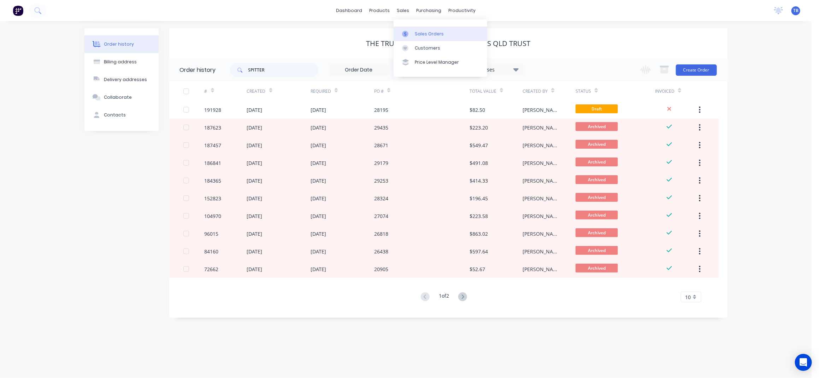
click at [420, 31] on div "Sales Orders" at bounding box center [429, 34] width 29 height 6
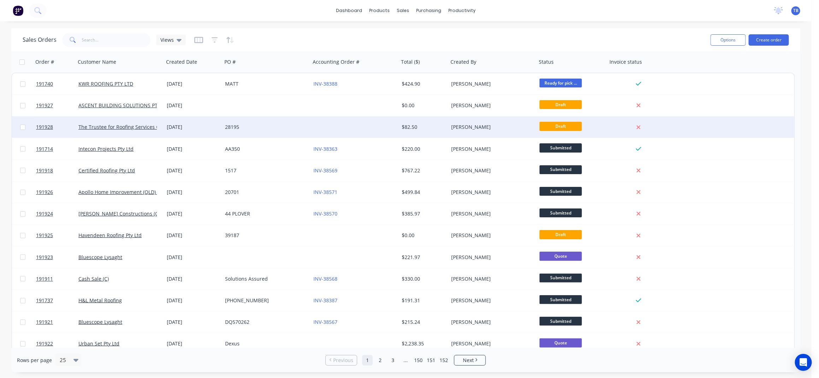
click at [322, 135] on div at bounding box center [355, 126] width 88 height 21
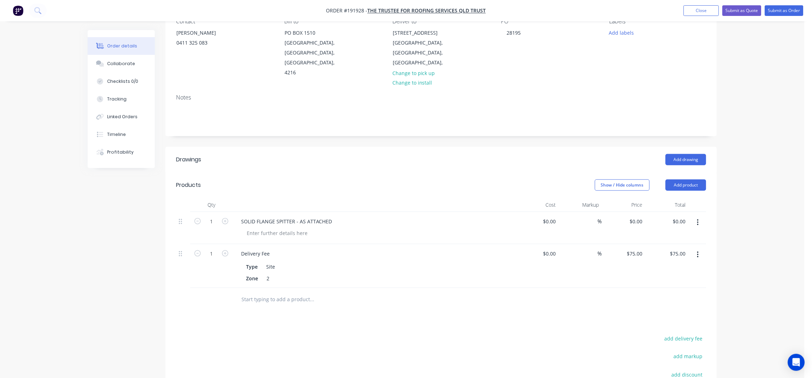
scroll to position [175, 0]
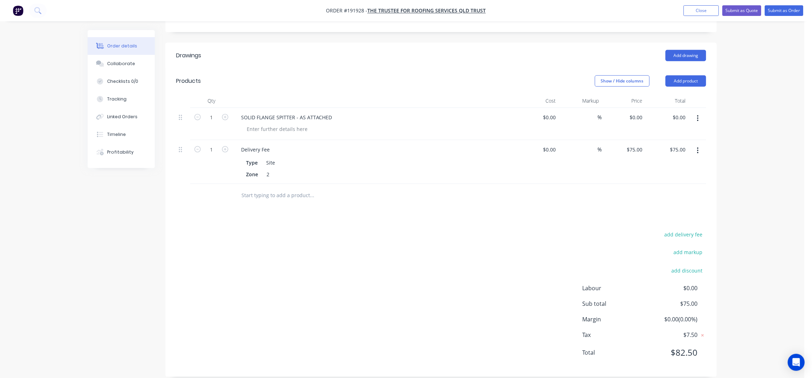
click at [696, 112] on button "button" at bounding box center [698, 118] width 17 height 13
click at [681, 160] on div "Delete" at bounding box center [673, 165] width 54 height 10
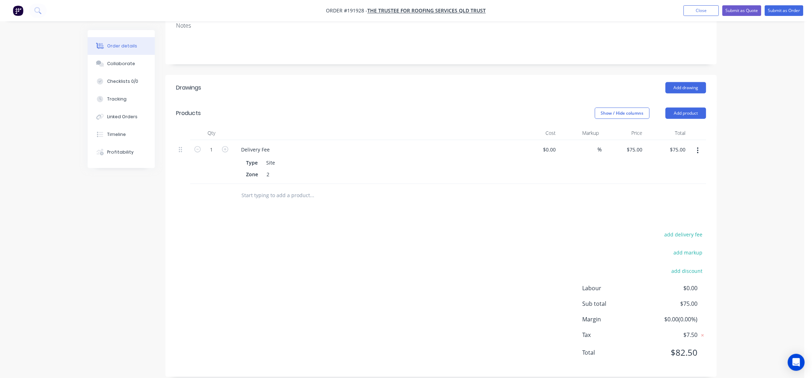
click at [692, 110] on header "Products Show / Hide columns Add product" at bounding box center [440, 112] width 551 height 25
click at [690, 107] on button "Add product" at bounding box center [686, 112] width 41 height 11
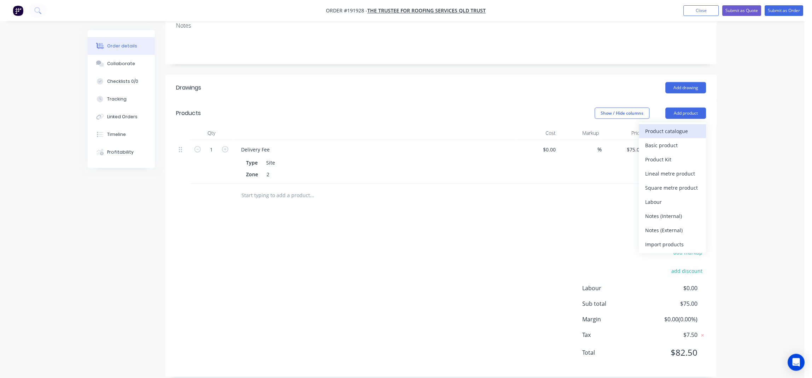
click at [652, 126] on div "Product catalogue" at bounding box center [673, 131] width 54 height 10
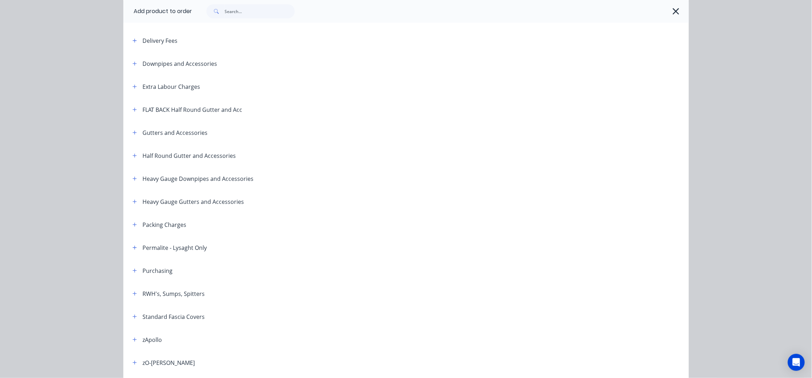
scroll to position [47, 0]
click at [234, 14] on input "text" at bounding box center [260, 11] width 70 height 14
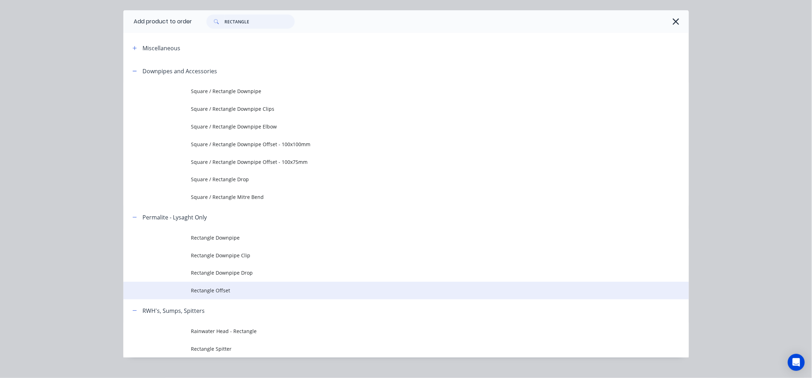
scroll to position [28, 0]
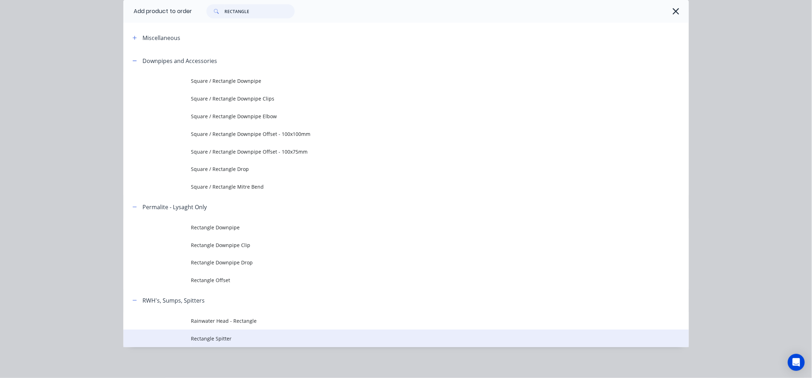
type input "RECTANGLE"
click at [244, 336] on span "Rectangle Spitter" at bounding box center [390, 337] width 398 height 7
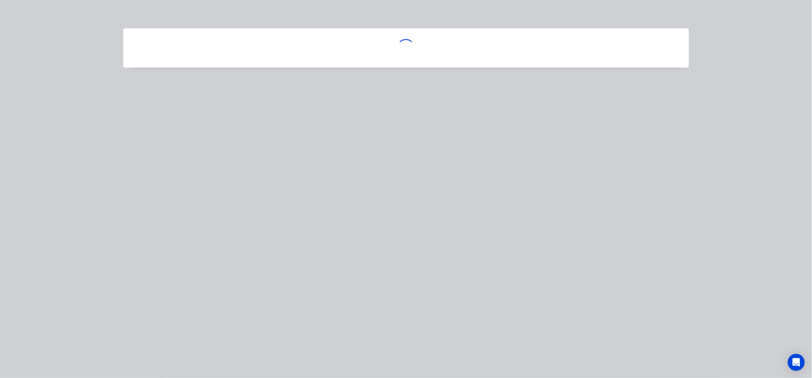
scroll to position [0, 0]
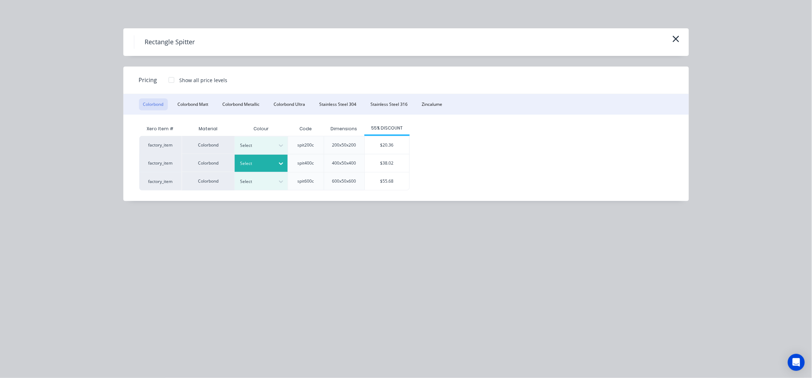
click at [273, 163] on div "Select" at bounding box center [255, 163] width 40 height 9
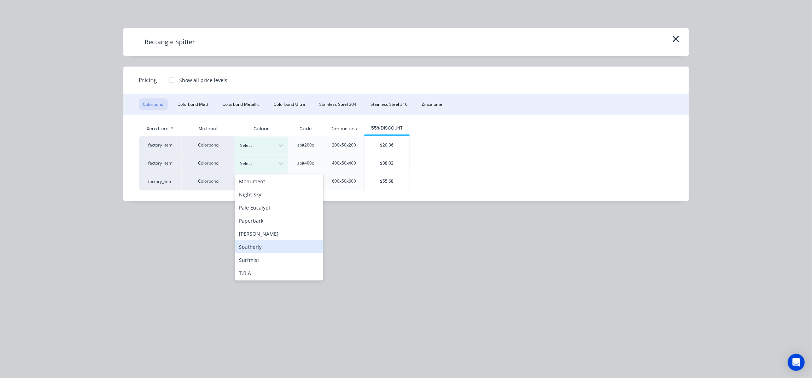
scroll to position [188, 0]
click at [263, 195] on div "Night Sky" at bounding box center [279, 189] width 88 height 13
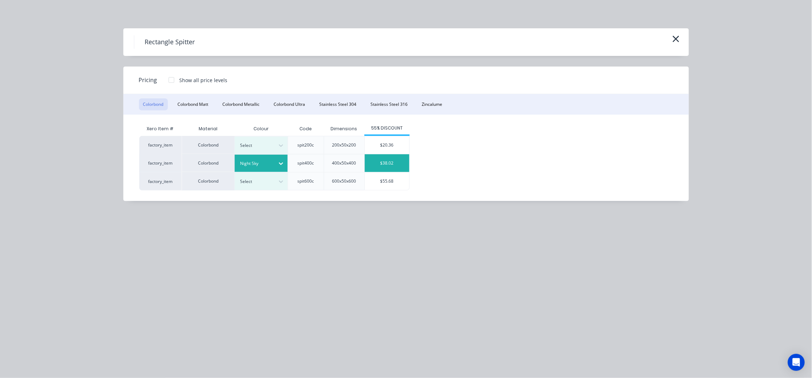
click at [385, 160] on div "$38.02" at bounding box center [387, 163] width 45 height 18
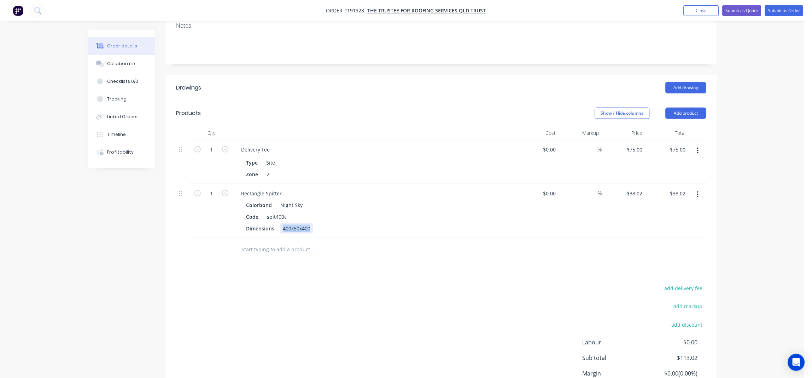
drag, startPoint x: 311, startPoint y: 218, endPoint x: 280, endPoint y: 272, distance: 62.2
click at [281, 226] on div "Rectangle Spitter Colorbond Night Sky Code spit400c Dimensions 400x50x400" at bounding box center [374, 211] width 283 height 54
click at [281, 188] on div "Rectangle Spitter" at bounding box center [261, 193] width 52 height 10
click at [225, 190] on icon "button" at bounding box center [225, 193] width 6 height 6
type input "2"
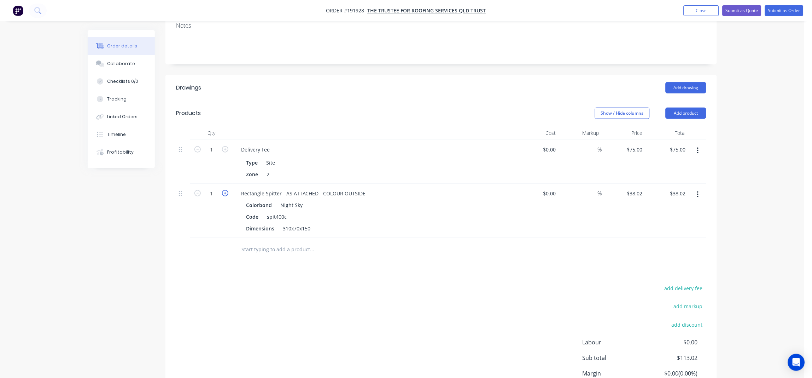
type input "$76.04"
click at [682, 107] on button "Add product" at bounding box center [686, 112] width 41 height 11
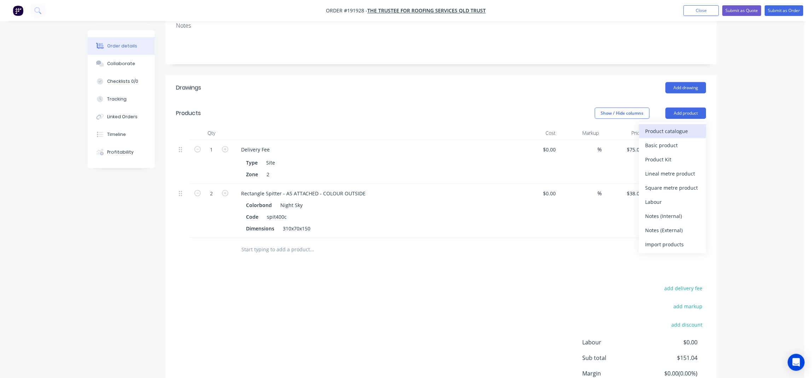
click at [682, 126] on div "Product catalogue" at bounding box center [673, 131] width 54 height 10
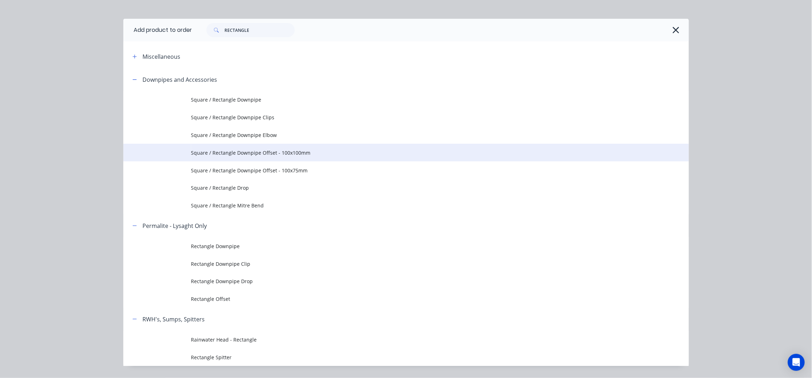
scroll to position [0, 0]
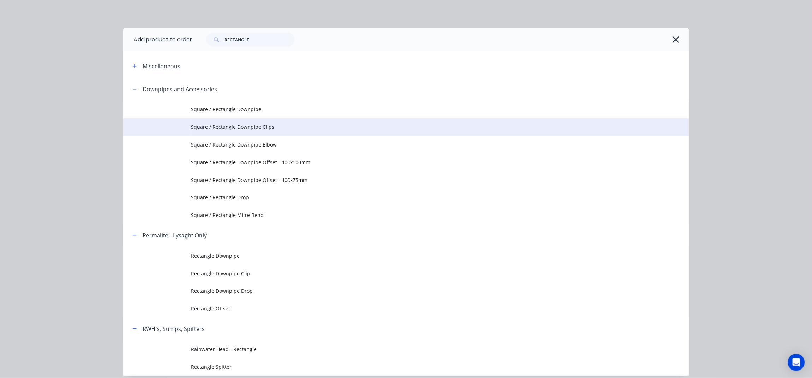
click at [267, 128] on span "Square / Rectangle Downpipe Clips" at bounding box center [390, 126] width 398 height 7
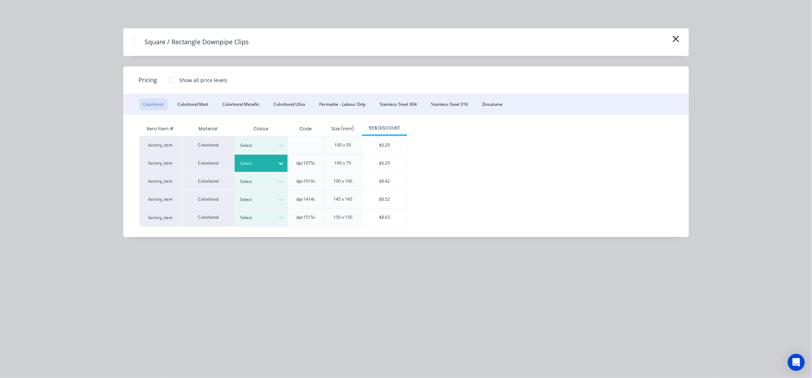
click at [275, 163] on div at bounding box center [281, 163] width 13 height 11
click at [440, 157] on div "factory_item Colorbond Select 100 x 50 $6.29 factory_item Colorbond Select dpc1…" at bounding box center [400, 181] width 523 height 91
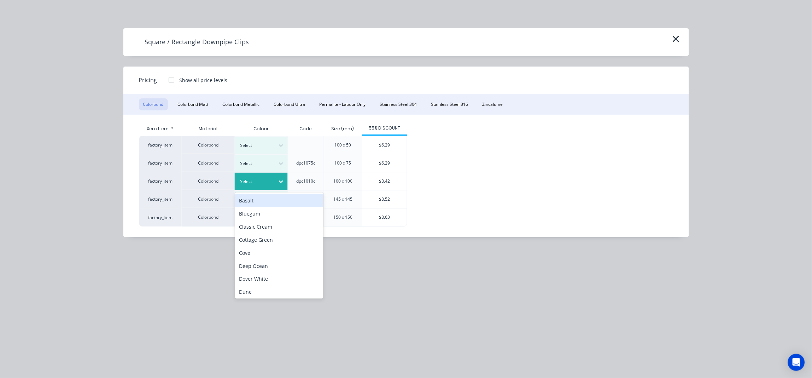
click at [285, 182] on div at bounding box center [281, 181] width 13 height 11
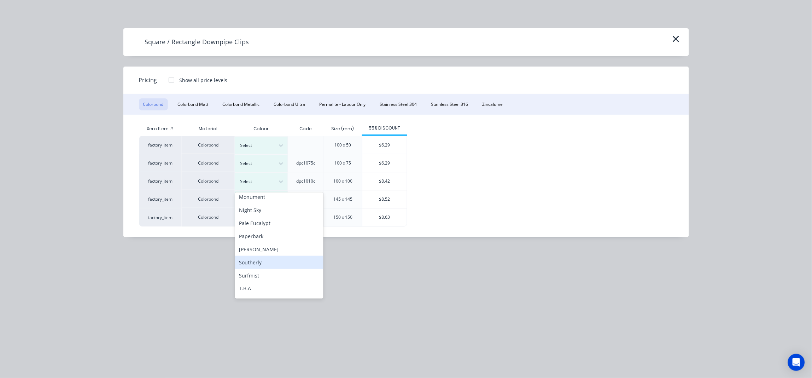
scroll to position [188, 0]
click at [268, 207] on div "Night Sky" at bounding box center [279, 208] width 88 height 13
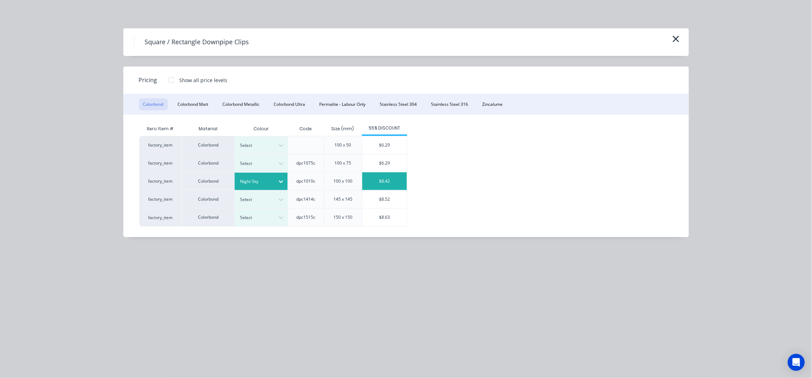
click at [387, 183] on div "$8.42" at bounding box center [384, 181] width 45 height 18
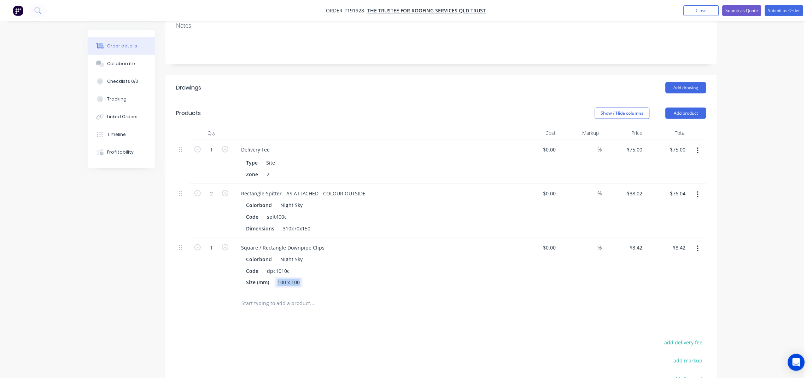
drag, startPoint x: 299, startPoint y: 273, endPoint x: 264, endPoint y: 280, distance: 36.1
click at [264, 280] on div "Square / Rectangle Downpipe Clips Colorbond Night Sky Code dpc1010c Size (mm) 1…" at bounding box center [374, 265] width 283 height 54
click at [325, 242] on div "Square / Rectangle Downpipe Clips" at bounding box center [282, 247] width 95 height 10
click at [225, 244] on icon "button" at bounding box center [225, 247] width 6 height 6
type input "2"
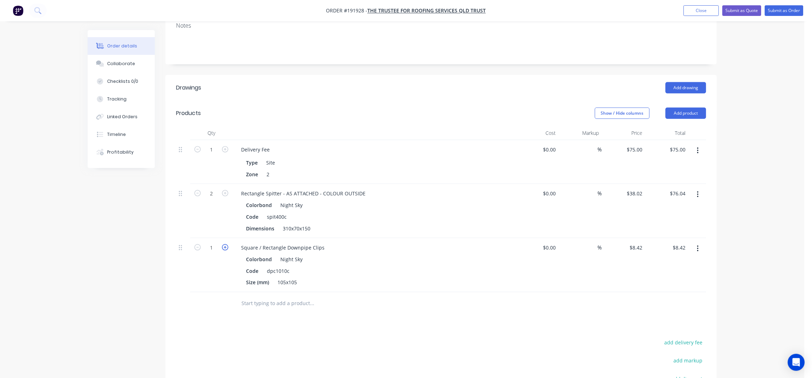
type input "$16.84"
click at [225, 244] on icon "button" at bounding box center [225, 247] width 6 height 6
type input "3"
type input "$25.26"
click at [225, 244] on icon "button" at bounding box center [225, 247] width 6 height 6
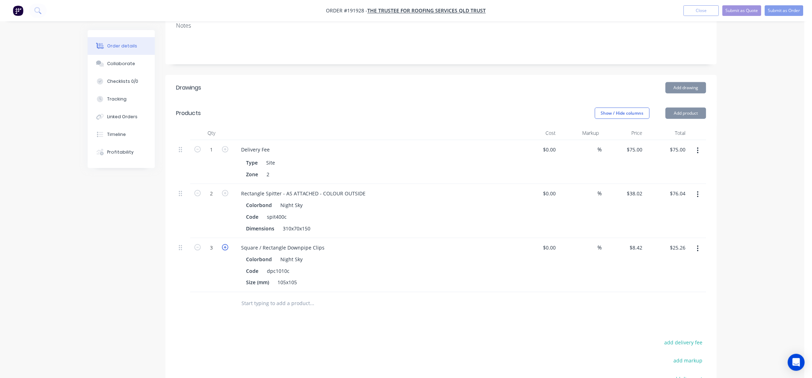
type input "4"
type input "$33.68"
click at [294, 296] on input "text" at bounding box center [311, 303] width 141 height 14
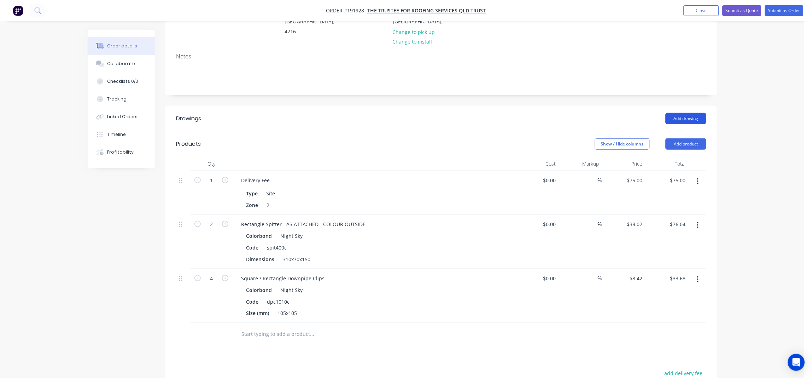
scroll to position [96, 0]
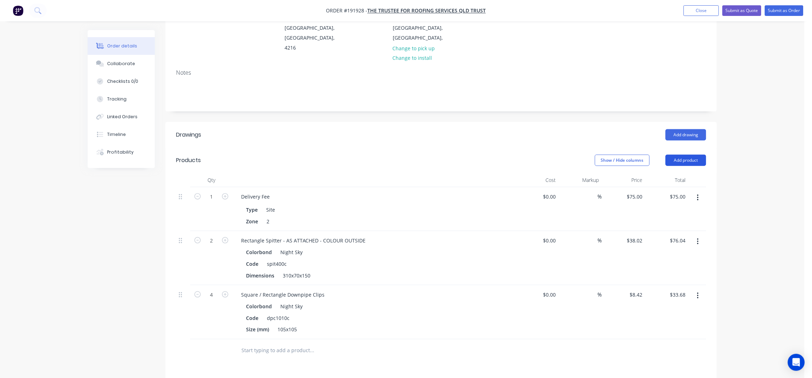
click at [687, 154] on button "Add product" at bounding box center [686, 159] width 41 height 11
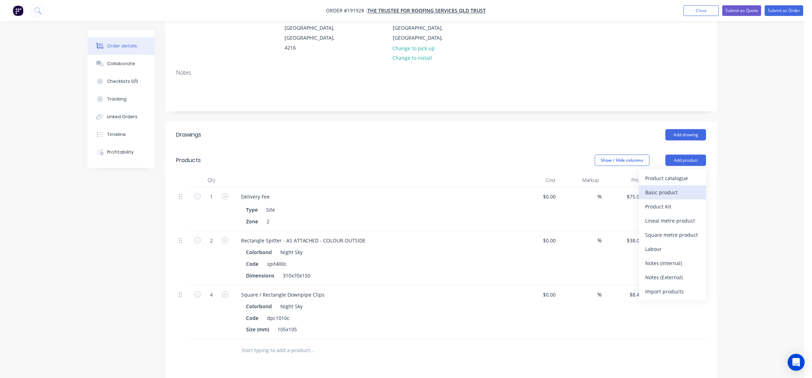
click at [684, 187] on div "Basic product" at bounding box center [673, 192] width 54 height 10
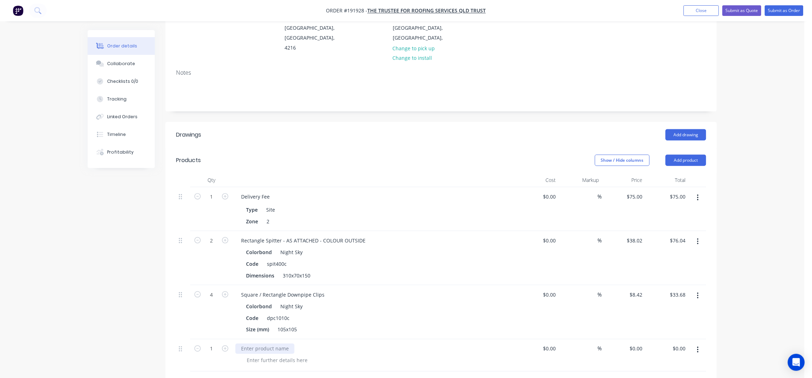
click at [280, 343] on div at bounding box center [264, 348] width 59 height 10
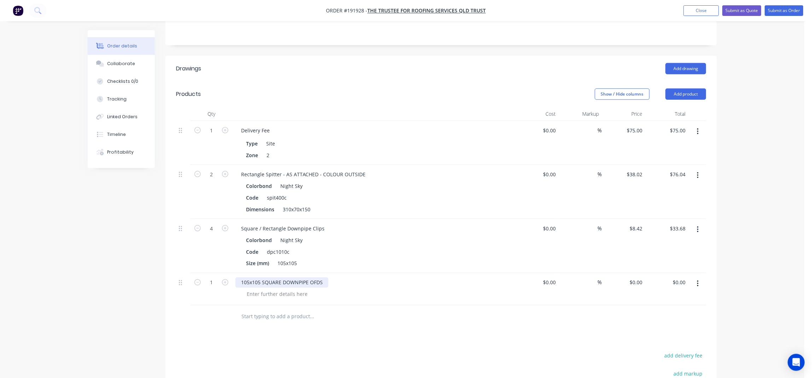
scroll to position [237, 0]
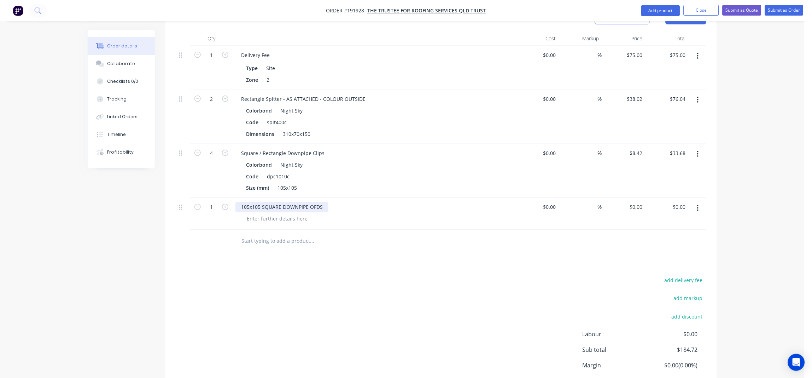
click at [322, 202] on div "105x105 SQUARE DOWNPIPE OFDS" at bounding box center [281, 207] width 93 height 10
click at [275, 214] on div at bounding box center [277, 219] width 72 height 10
click at [274, 214] on div at bounding box center [277, 219] width 72 height 10
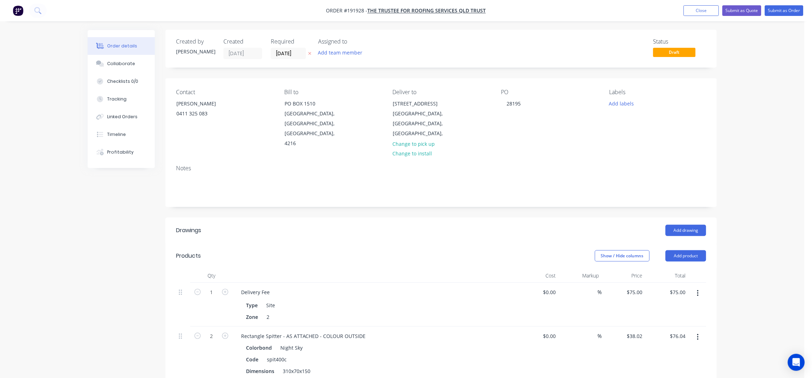
scroll to position [0, 0]
click at [708, 13] on button "Close" at bounding box center [701, 10] width 35 height 11
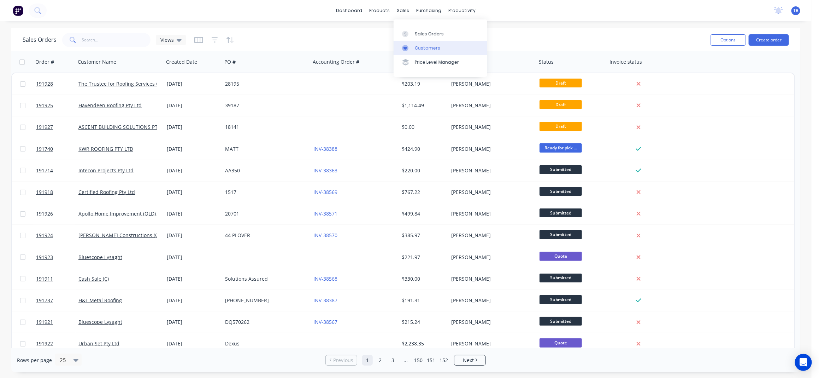
click at [433, 51] on div "Customers" at bounding box center [427, 48] width 25 height 6
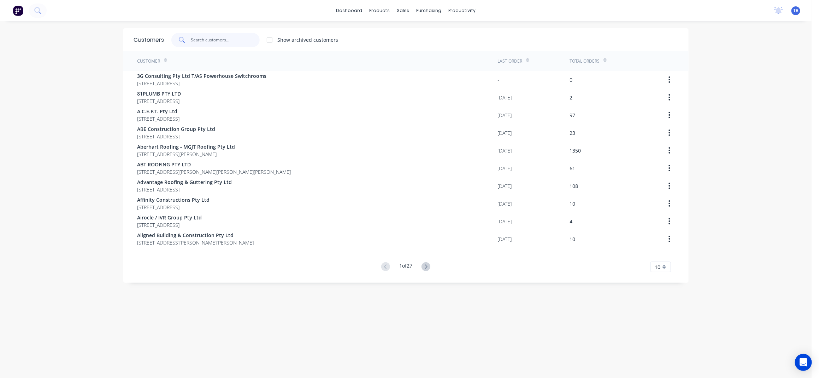
click at [235, 36] on input "text" at bounding box center [225, 40] width 69 height 14
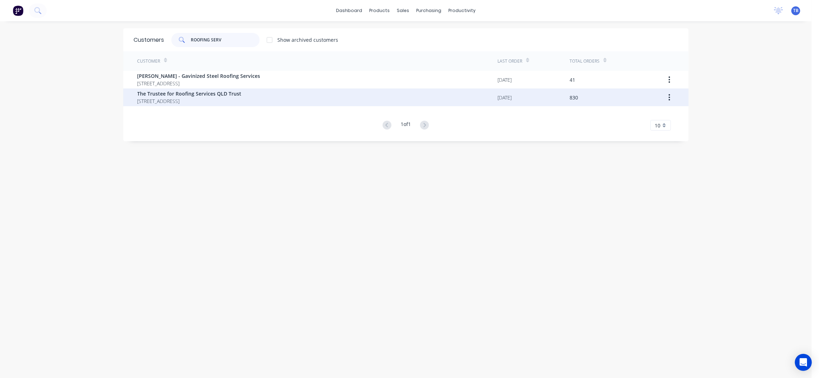
type input "ROOFING SERV"
click at [242, 97] on span "The Trustee for Roofing Services QLD Trust" at bounding box center [190, 93] width 104 height 7
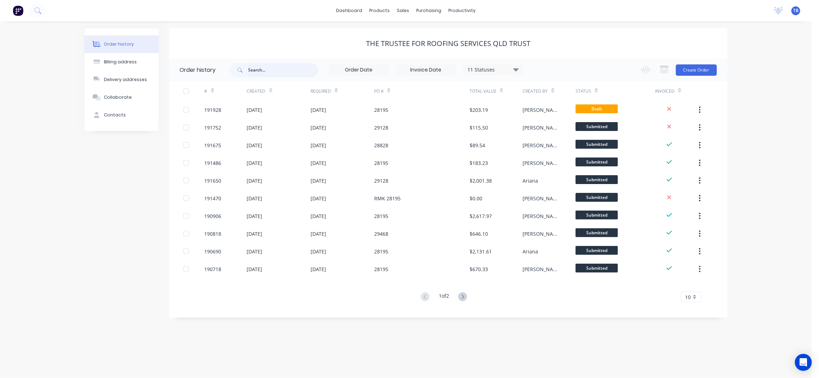
click at [265, 74] on input "text" at bounding box center [284, 70] width 70 height 14
type input "OFFSET"
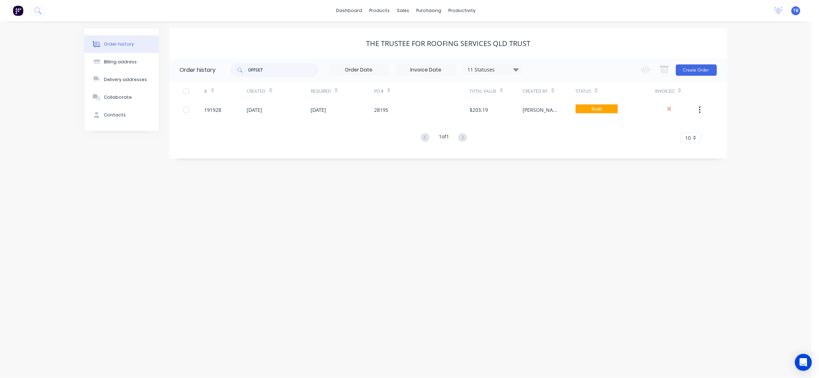
click at [478, 71] on div "11 Statuses" at bounding box center [493, 70] width 59 height 8
click at [552, 151] on label at bounding box center [552, 151] width 0 height 0
click at [552, 156] on input "checkbox" at bounding box center [555, 154] width 6 height 7
checkbox input "true"
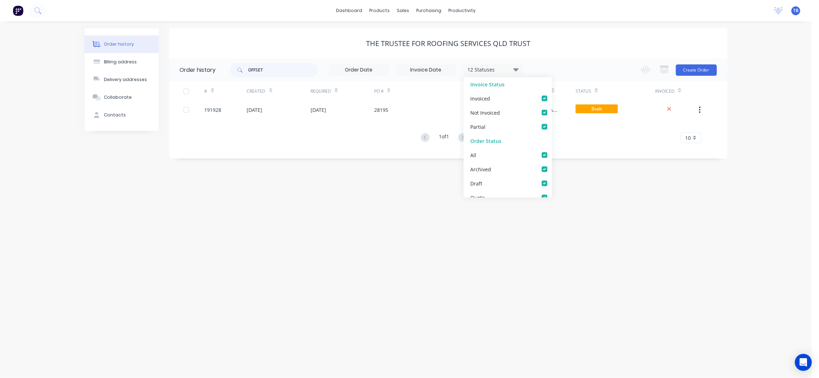
click at [763, 150] on div "Order history Billing address Delivery addresses Collaborate Contacts The Trust…" at bounding box center [406, 199] width 812 height 356
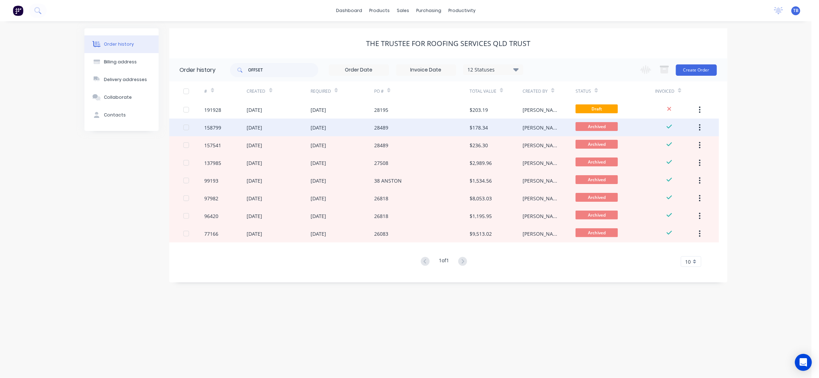
click at [422, 128] on div "28489" at bounding box center [421, 127] width 95 height 18
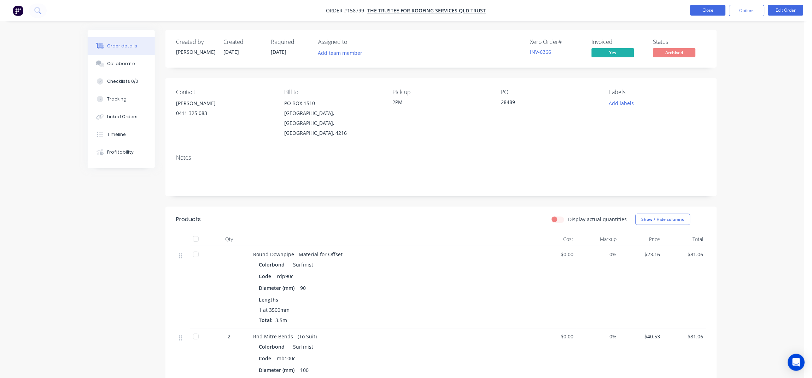
click at [701, 13] on button "Close" at bounding box center [707, 10] width 35 height 11
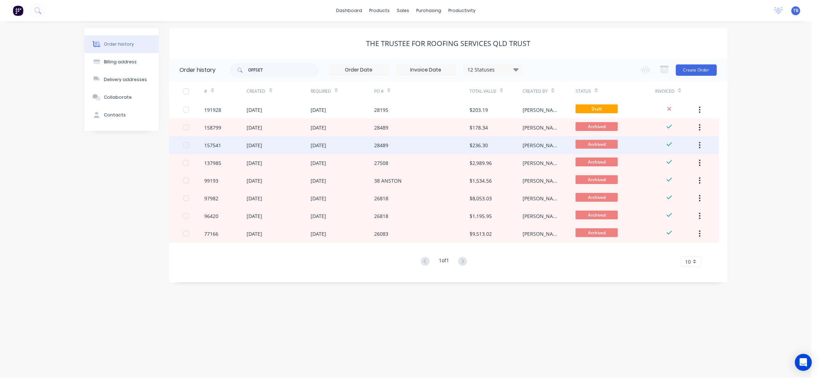
click at [427, 136] on div "28489" at bounding box center [421, 145] width 95 height 18
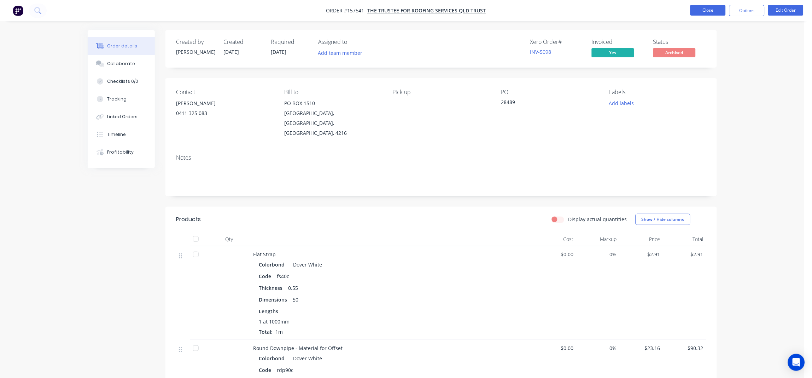
click at [707, 5] on button "Close" at bounding box center [707, 10] width 35 height 11
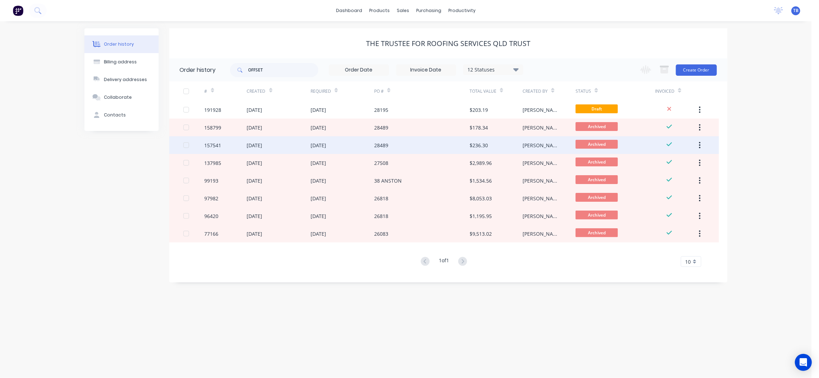
click at [454, 148] on div "28489" at bounding box center [421, 145] width 95 height 18
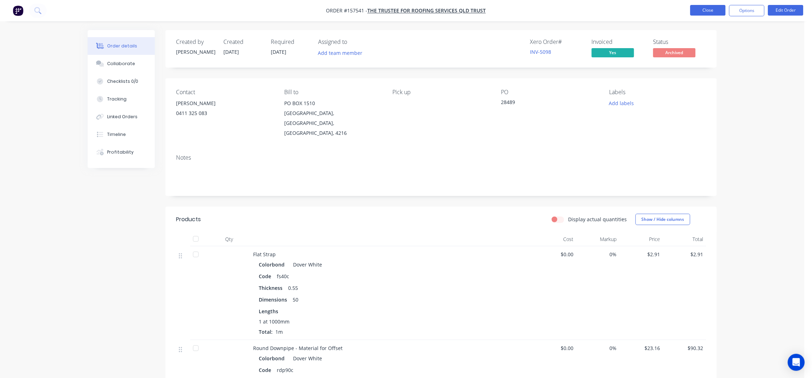
click at [713, 8] on button "Close" at bounding box center [707, 10] width 35 height 11
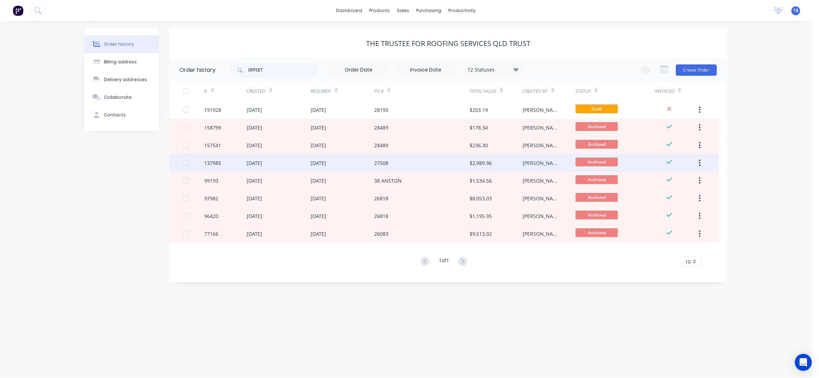
click at [445, 159] on div "27508" at bounding box center [421, 163] width 95 height 18
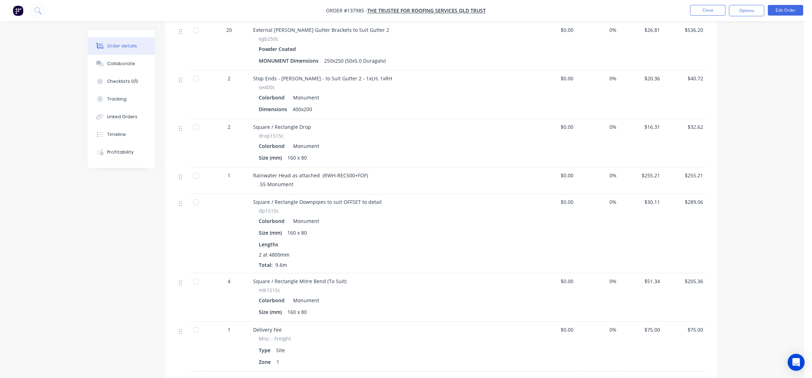
scroll to position [566, 0]
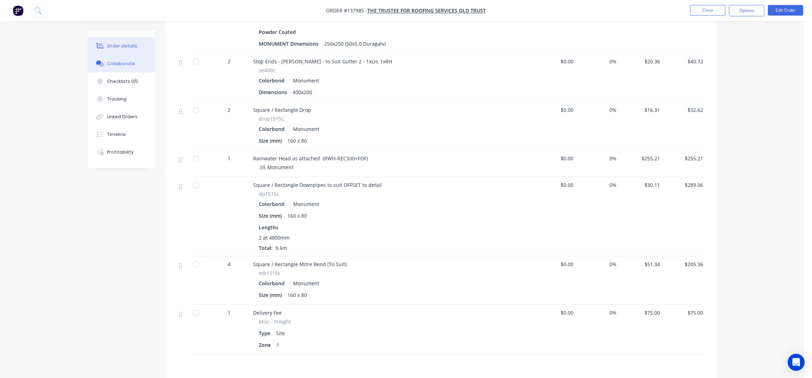
click at [121, 64] on div "Collaborate" at bounding box center [121, 63] width 28 height 6
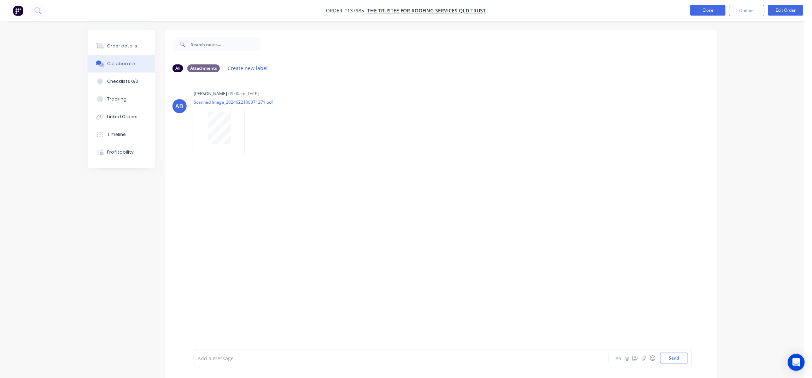
click at [709, 4] on nav "Order #137985 - The Trustee for Roofing Services QLD Trust Close Options Edit O…" at bounding box center [406, 10] width 812 height 21
click at [700, 10] on button "Close" at bounding box center [707, 10] width 35 height 11
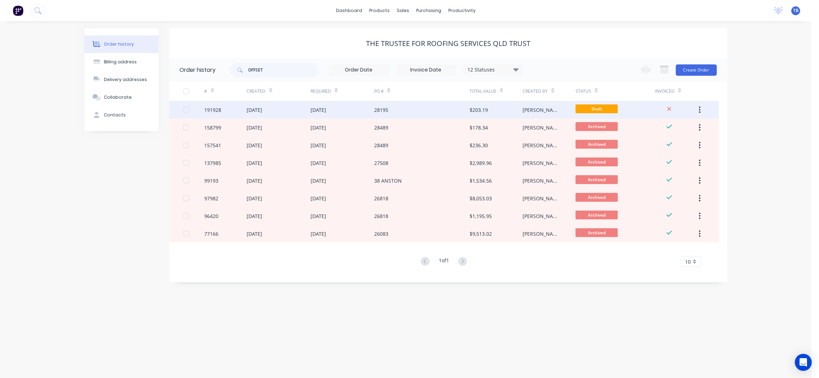
click at [440, 116] on div "28195" at bounding box center [421, 110] width 95 height 18
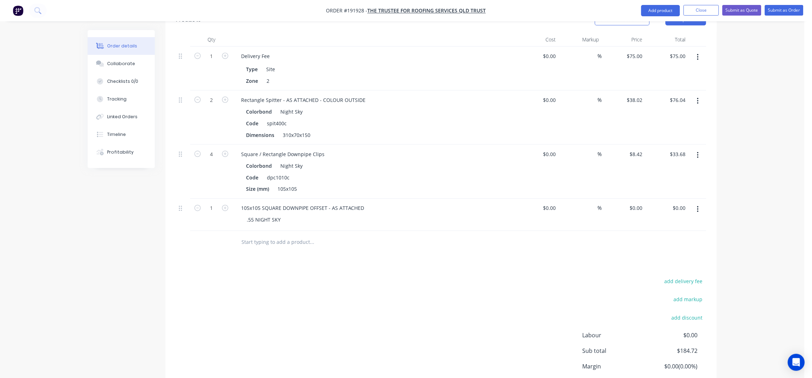
scroll to position [188, 0]
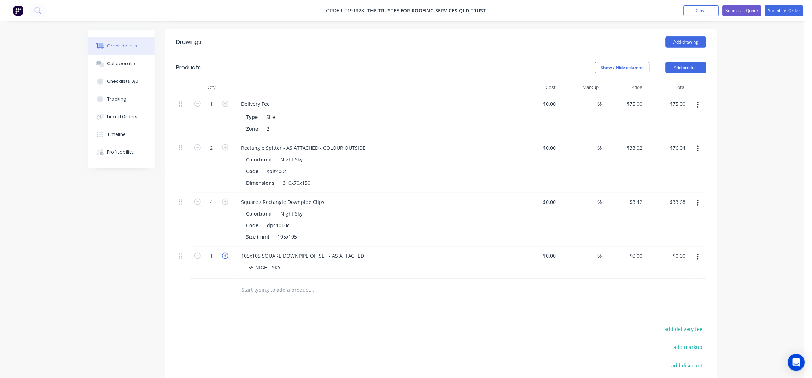
click at [223, 252] on icon "button" at bounding box center [225, 255] width 6 height 6
type input "2"
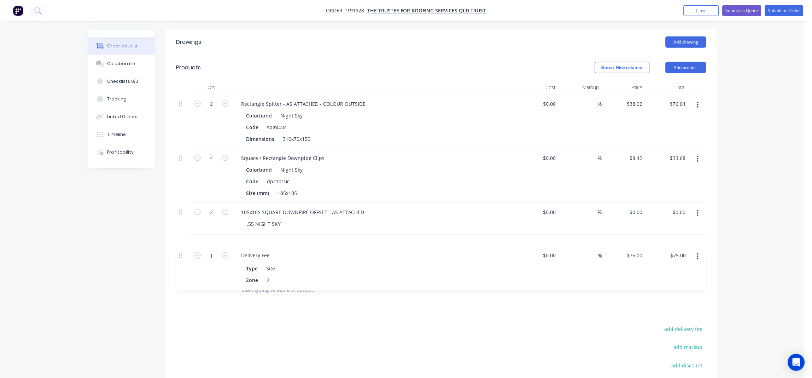
drag, startPoint x: 181, startPoint y: 124, endPoint x: 180, endPoint y: 262, distance: 138.2
click at [180, 262] on div "1 Delivery Fee Type Site Zone 2 $0.00 $0.00 % $75.00 $75.00 $75.00 $75.00 2 Rec…" at bounding box center [441, 186] width 530 height 184
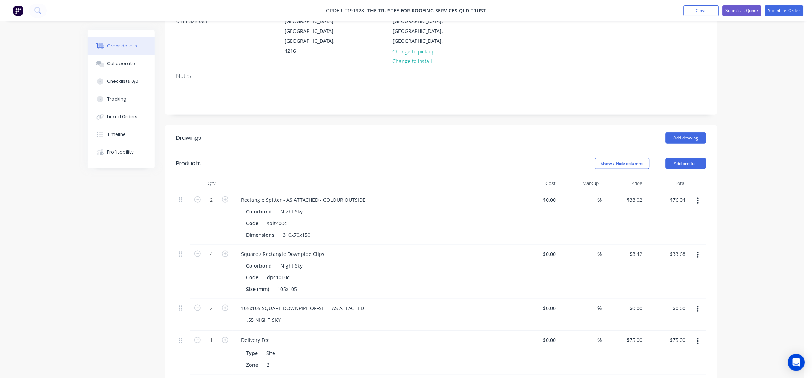
scroll to position [0, 0]
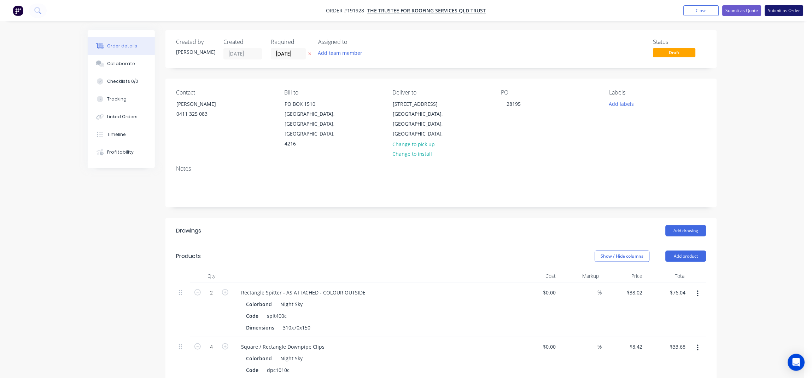
click at [776, 10] on button "Submit as Order" at bounding box center [784, 10] width 39 height 11
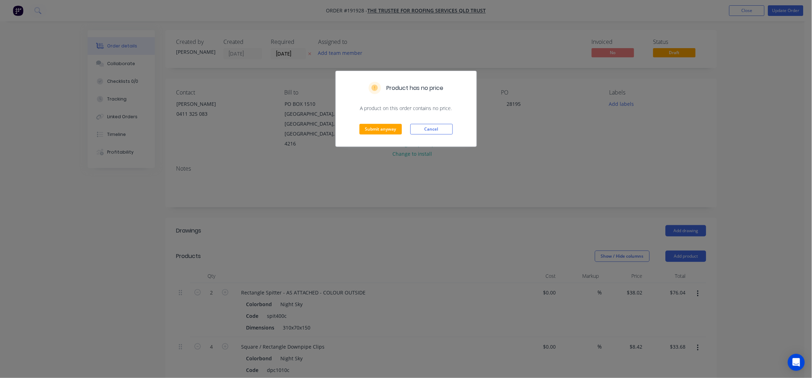
click at [383, 121] on div "Submit anyway Cancel" at bounding box center [406, 129] width 141 height 35
click at [378, 124] on button "Submit anyway" at bounding box center [381, 129] width 42 height 11
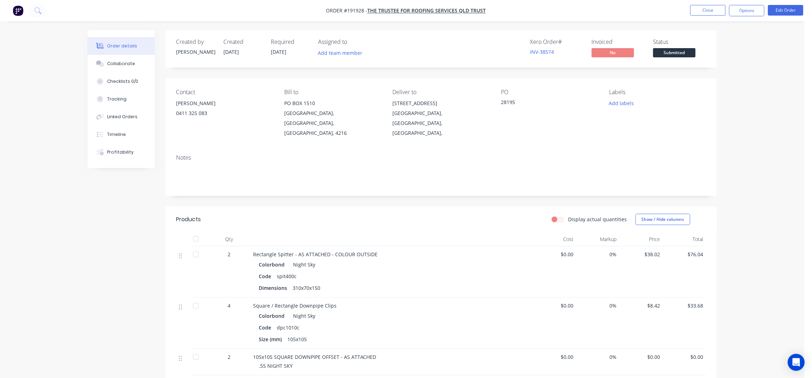
click at [739, 122] on div "Order details Collaborate Checklists 0/0 Tracking Linked Orders Timeline Profit…" at bounding box center [402, 271] width 805 height 542
click at [747, 13] on button "Options" at bounding box center [746, 10] width 35 height 11
click at [724, 58] on div "Work Order" at bounding box center [725, 57] width 65 height 10
click at [726, 71] on div "Without pricing" at bounding box center [725, 71] width 65 height 10
click at [691, 8] on button "Close" at bounding box center [707, 10] width 35 height 11
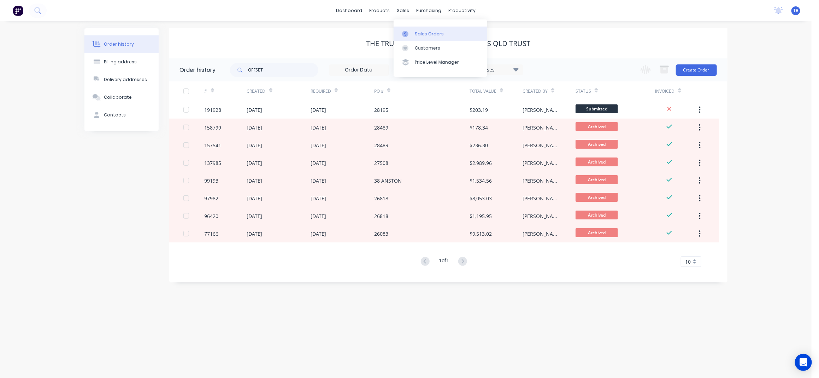
click at [431, 33] on div "Sales Orders" at bounding box center [429, 34] width 29 height 6
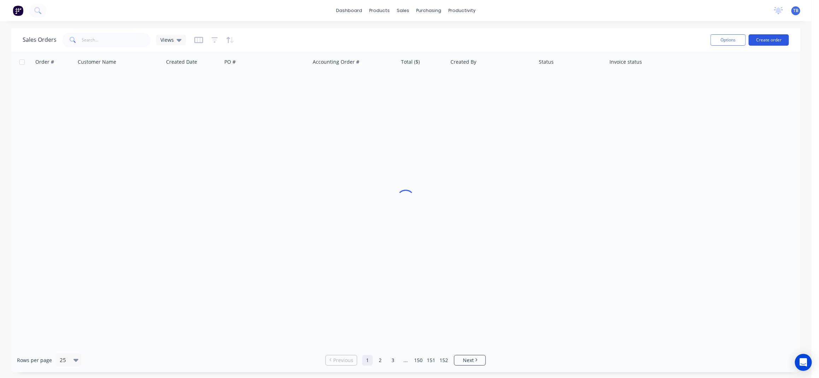
click at [772, 38] on button "Create order" at bounding box center [769, 39] width 40 height 11
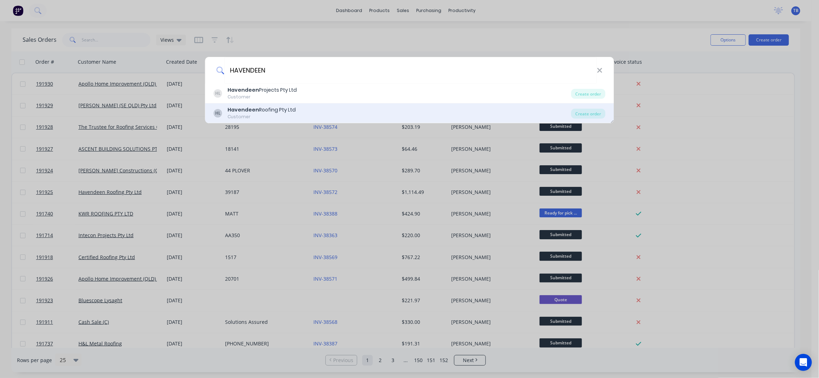
type input "HAVENDEEN"
click at [313, 111] on div "HL Havendeen Roofing Pty Ltd Customer" at bounding box center [393, 113] width 358 height 14
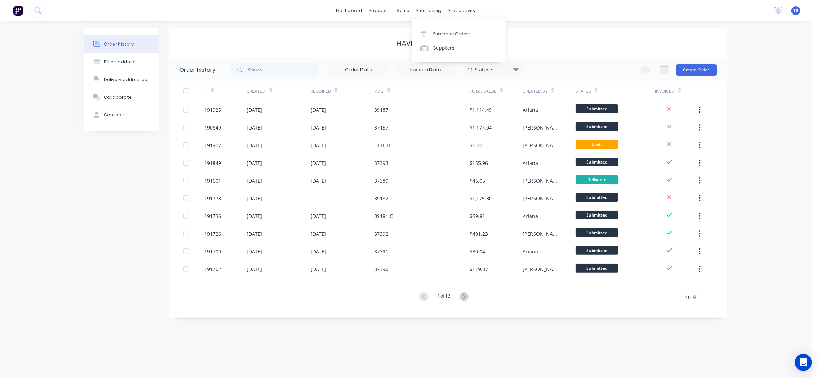
drag, startPoint x: 423, startPoint y: 23, endPoint x: 434, endPoint y: 31, distance: 13.6
click at [434, 31] on div "Purchase Orders" at bounding box center [451, 34] width 37 height 6
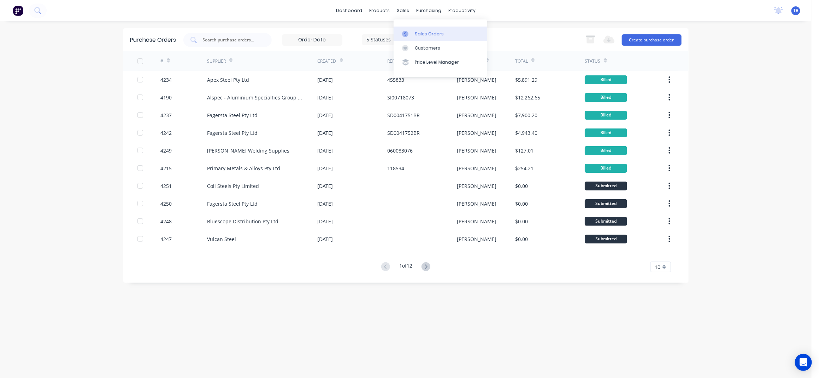
click at [423, 28] on link "Sales Orders" at bounding box center [441, 34] width 94 height 14
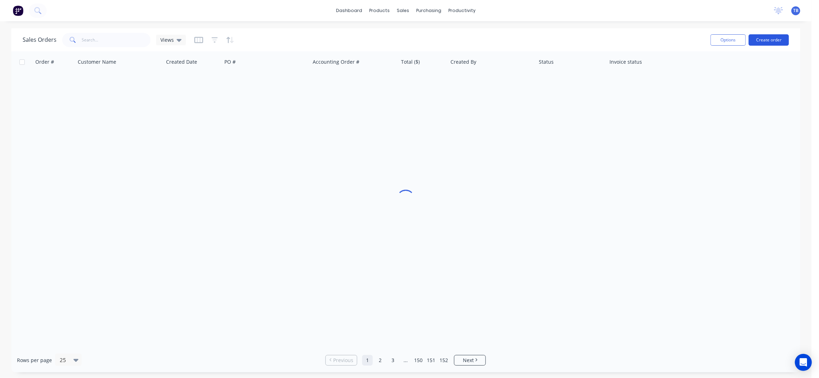
click at [767, 41] on button "Create order" at bounding box center [769, 39] width 40 height 11
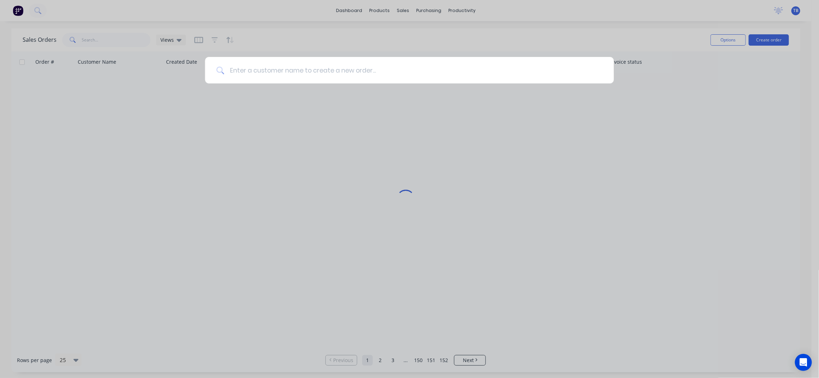
click at [490, 67] on input at bounding box center [413, 70] width 379 height 27
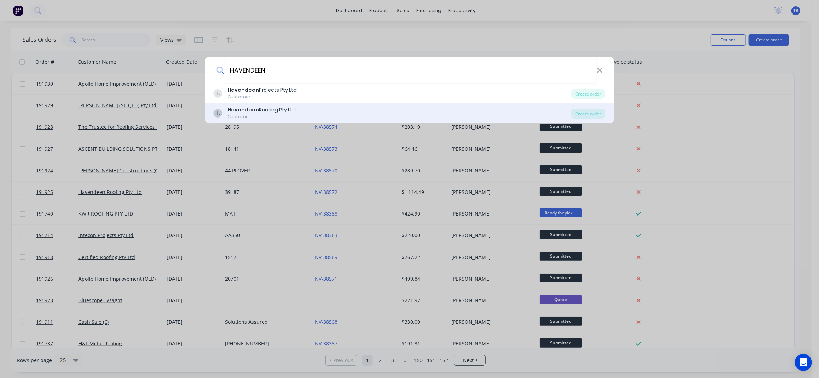
type input "HAVENDEEN"
click at [327, 107] on div "HL Havendeen Roofing Pty Ltd Customer" at bounding box center [393, 113] width 358 height 14
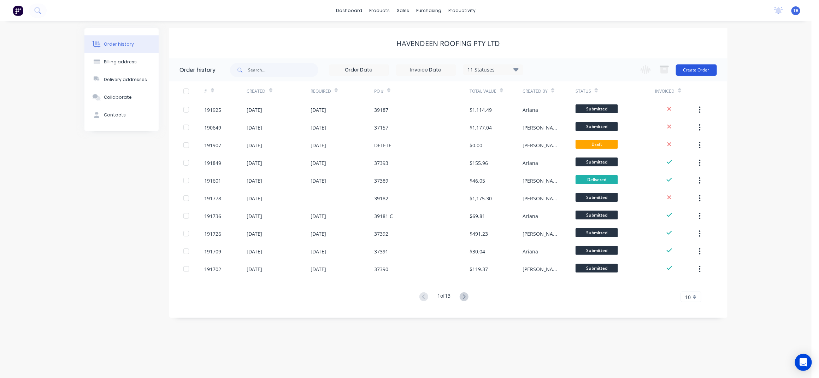
click at [704, 70] on button "Create Order" at bounding box center [696, 69] width 41 height 11
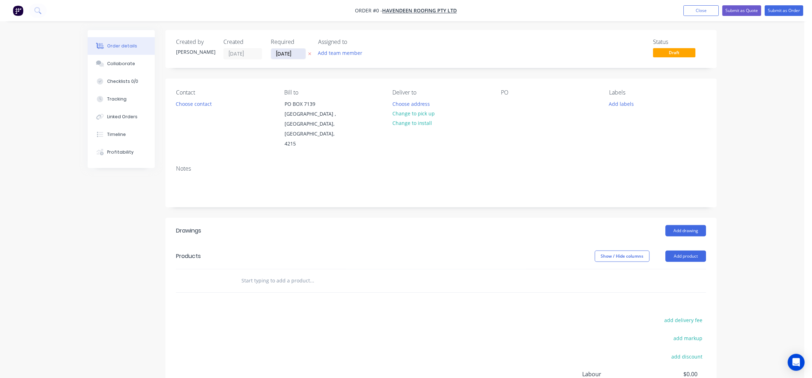
click at [279, 55] on input "05/09/25" at bounding box center [288, 53] width 35 height 11
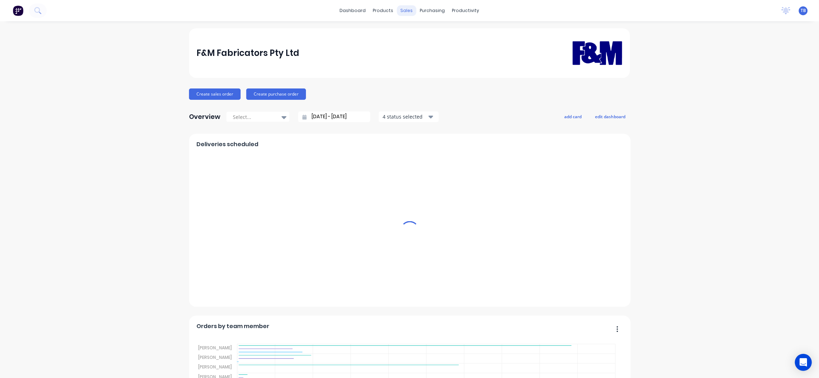
click at [405, 12] on div "sales" at bounding box center [406, 10] width 19 height 11
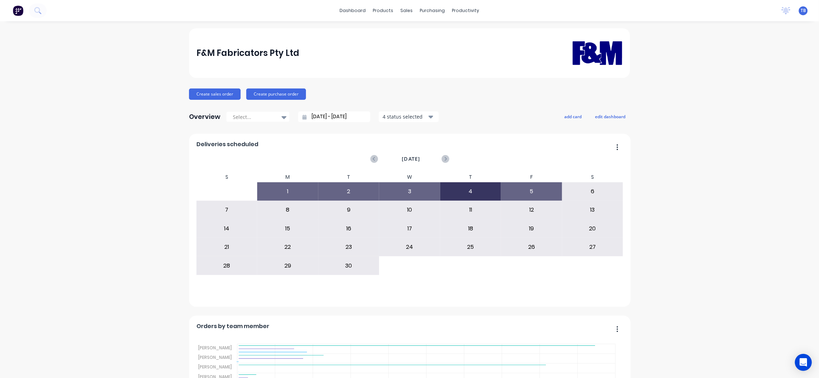
click at [485, 62] on div "Delivery Scheduling" at bounding box center [486, 62] width 44 height 6
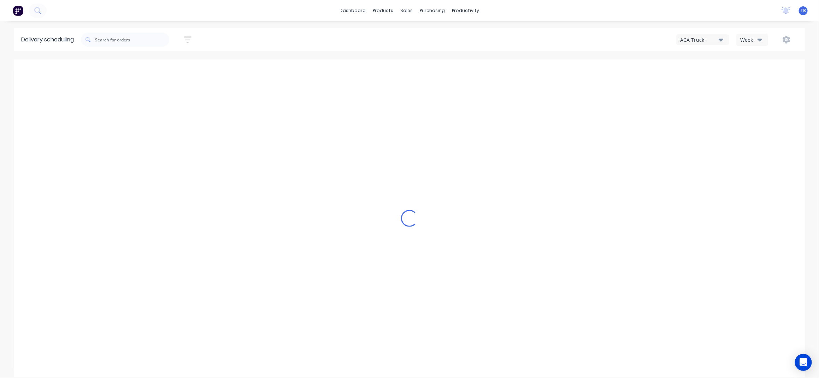
click at [754, 40] on div "Week" at bounding box center [751, 39] width 21 height 7
click at [763, 72] on div "Vehicle" at bounding box center [772, 72] width 70 height 14
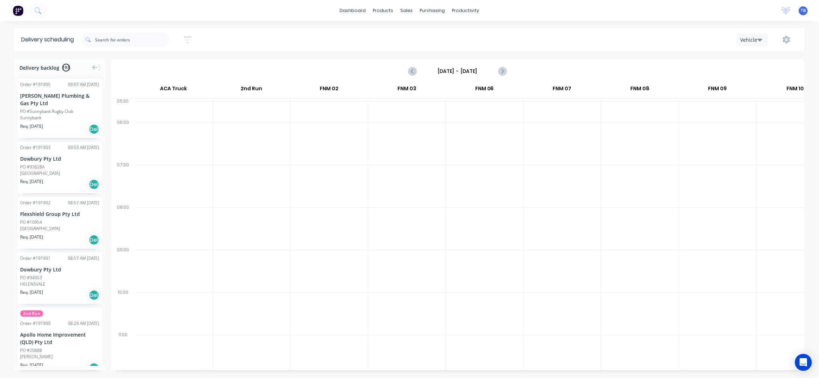
click at [464, 73] on input "[DATE] - [DATE]" at bounding box center [458, 71] width 70 height 11
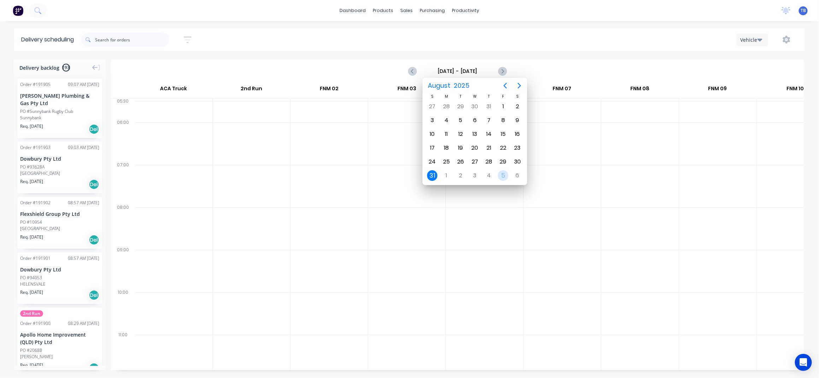
click at [505, 172] on div "5" at bounding box center [503, 175] width 11 height 11
type input "[DATE] - [DATE]"
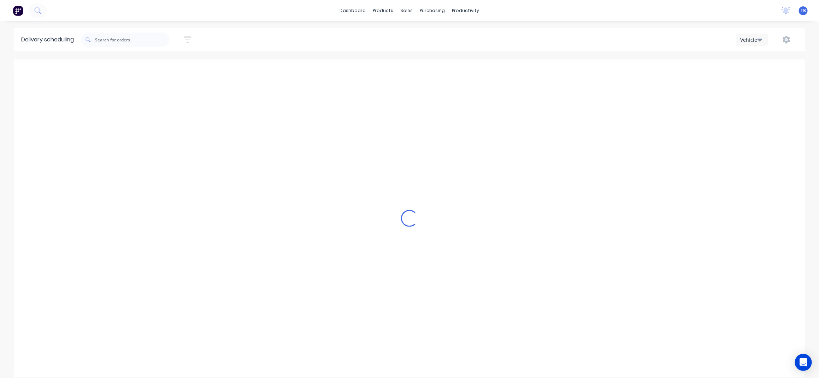
scroll to position [0, 0]
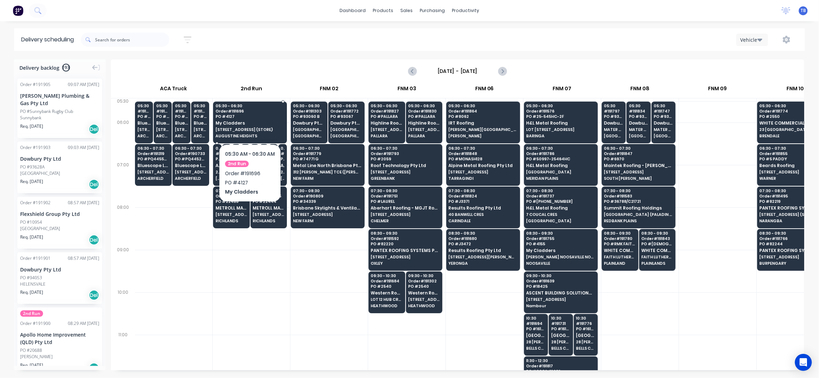
click at [239, 126] on div "05:30 - 06:30 Order # 191696 PO # 4127 My Cladders 14/24 TECHNOLOGY DR (STORE) …" at bounding box center [250, 121] width 73 height 40
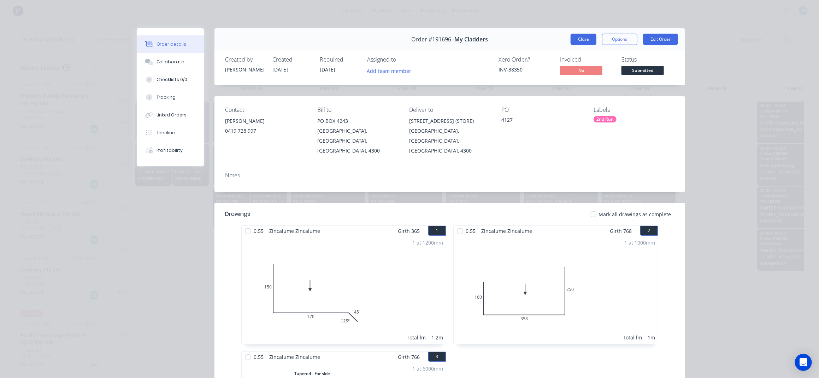
click at [588, 44] on button "Close" at bounding box center [584, 39] width 26 height 11
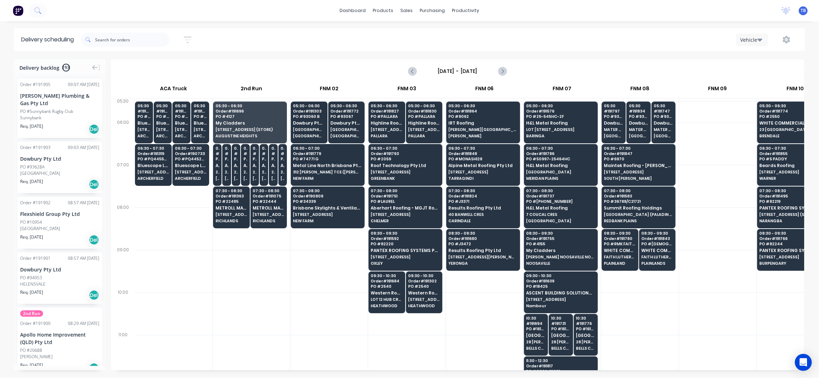
click at [239, 306] on div at bounding box center [251, 313] width 77 height 42
click at [255, 285] on div at bounding box center [251, 271] width 77 height 42
click at [255, 269] on div at bounding box center [251, 271] width 77 height 42
click at [305, 272] on div at bounding box center [329, 271] width 77 height 42
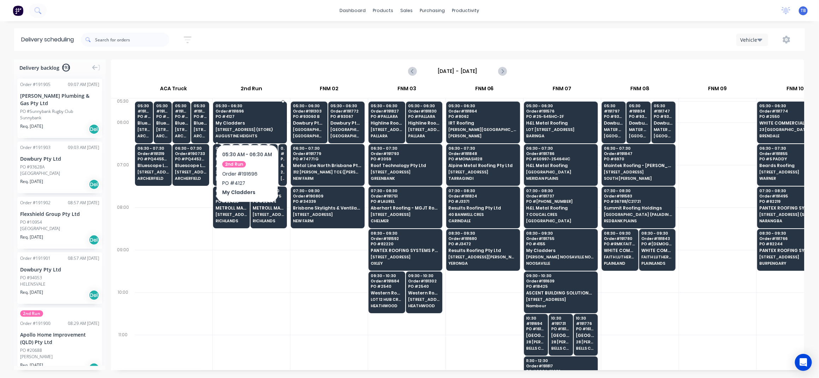
click at [247, 123] on span "My Cladders" at bounding box center [250, 123] width 69 height 5
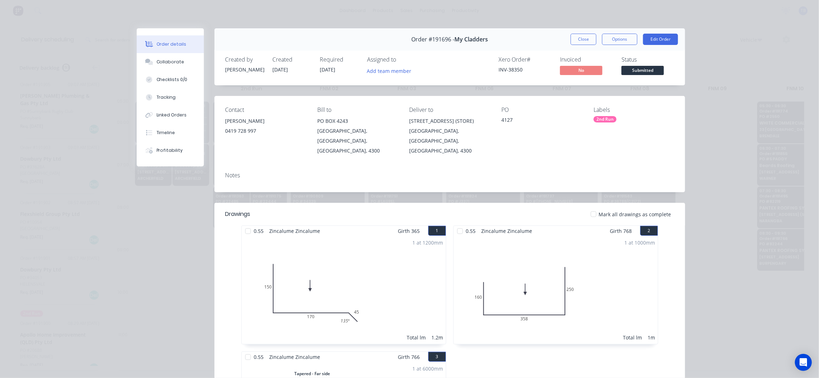
click at [658, 33] on div "Order #191696 - My Cladders Close Options Edit Order" at bounding box center [450, 39] width 471 height 22
click at [658, 37] on button "Edit Order" at bounding box center [660, 39] width 35 height 11
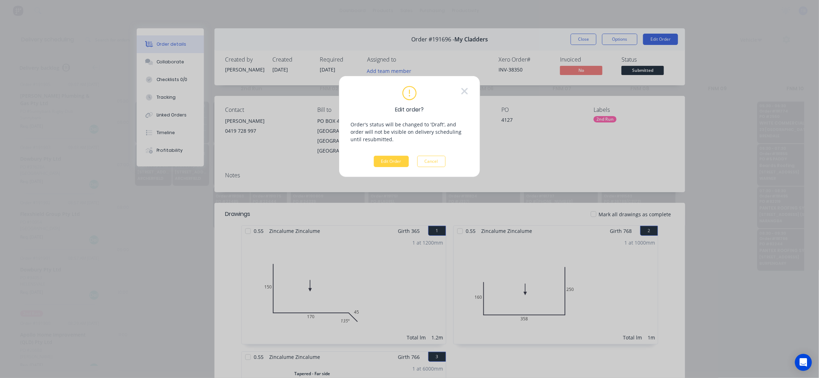
click at [388, 162] on button "Edit Order" at bounding box center [391, 161] width 35 height 11
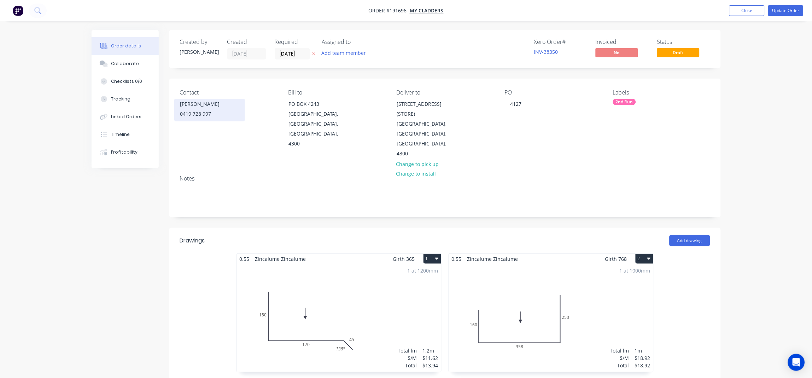
click at [199, 100] on div "[PERSON_NAME]" at bounding box center [209, 104] width 59 height 10
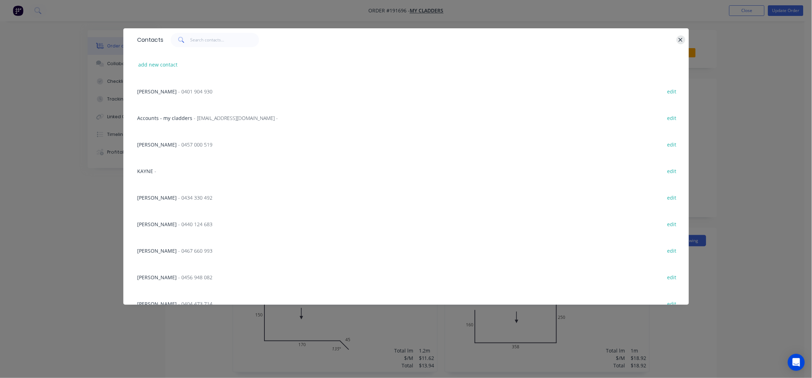
click at [677, 39] on button "button" at bounding box center [681, 39] width 9 height 9
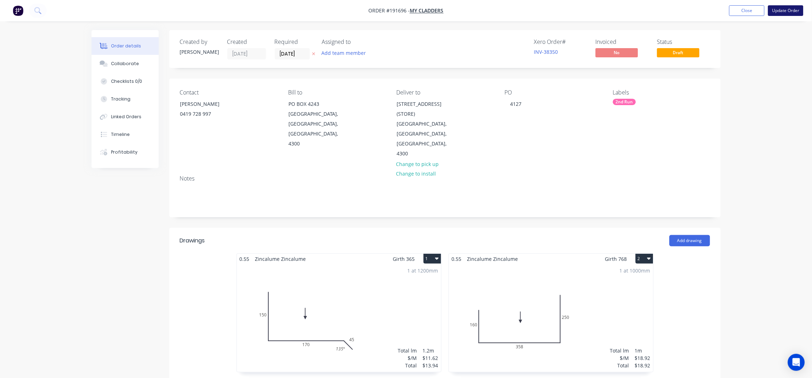
click at [784, 11] on button "Update Order" at bounding box center [785, 10] width 35 height 11
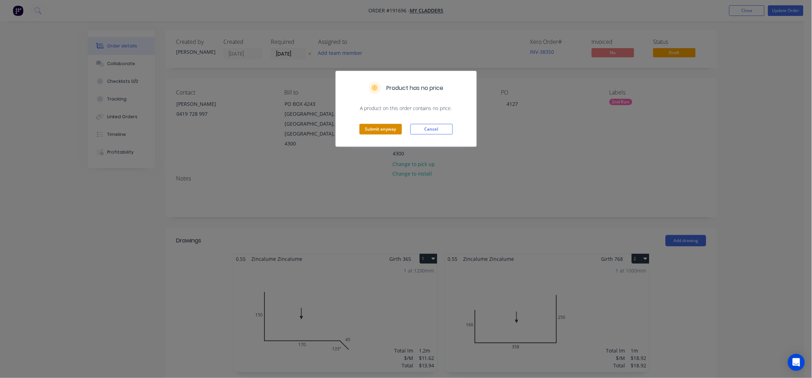
click at [375, 129] on button "Submit anyway" at bounding box center [381, 129] width 42 height 11
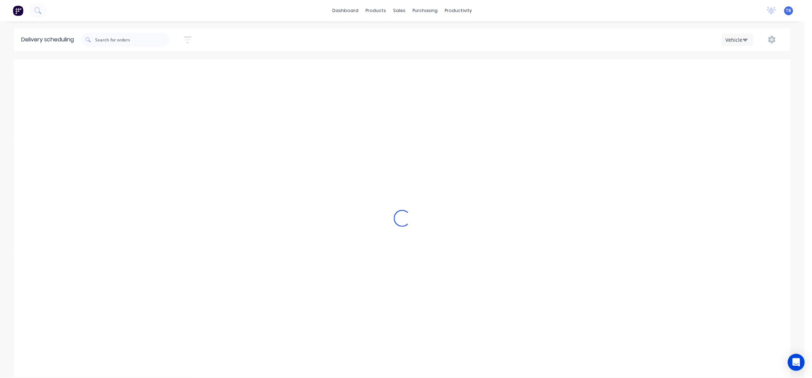
type input "[DATE] - [DATE]"
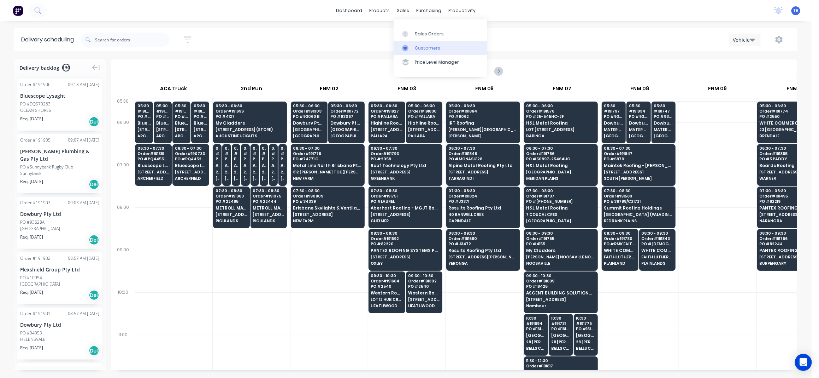
drag, startPoint x: 424, startPoint y: 33, endPoint x: 456, endPoint y: 46, distance: 34.4
click at [424, 33] on div "Sales Orders" at bounding box center [429, 34] width 29 height 6
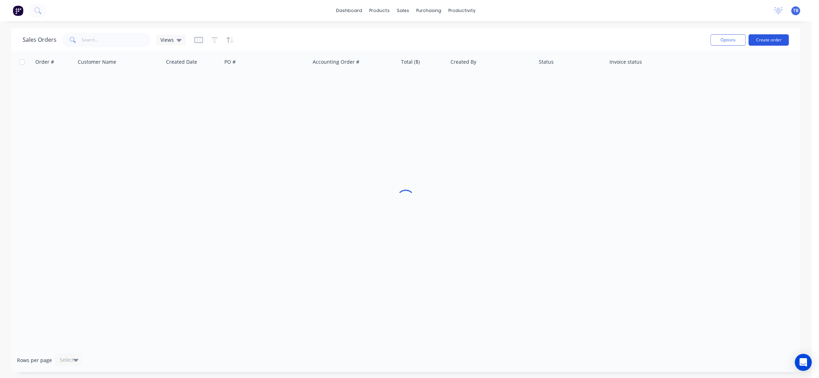
click at [766, 40] on button "Create order" at bounding box center [769, 39] width 40 height 11
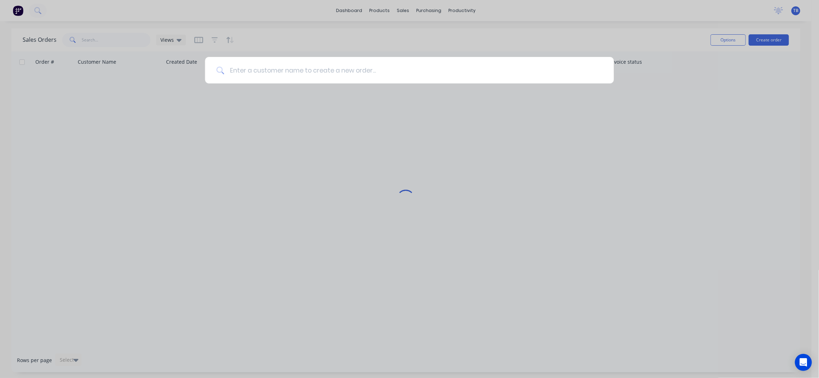
click at [397, 65] on input at bounding box center [413, 70] width 379 height 27
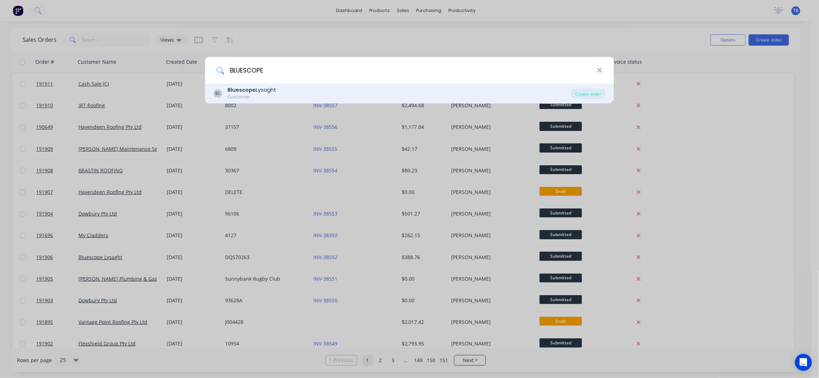
type input "BLUESCOPE"
click at [329, 98] on div "BL Bluescope Lysaght Customer" at bounding box center [393, 93] width 358 height 14
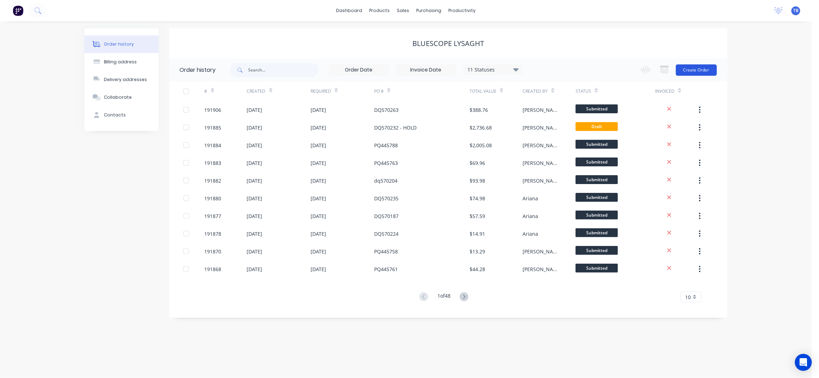
click at [709, 66] on button "Create Order" at bounding box center [696, 69] width 41 height 11
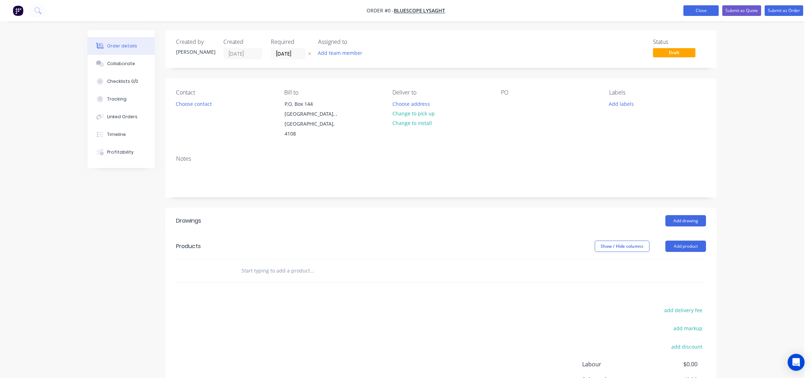
click at [710, 11] on button "Close" at bounding box center [701, 10] width 35 height 11
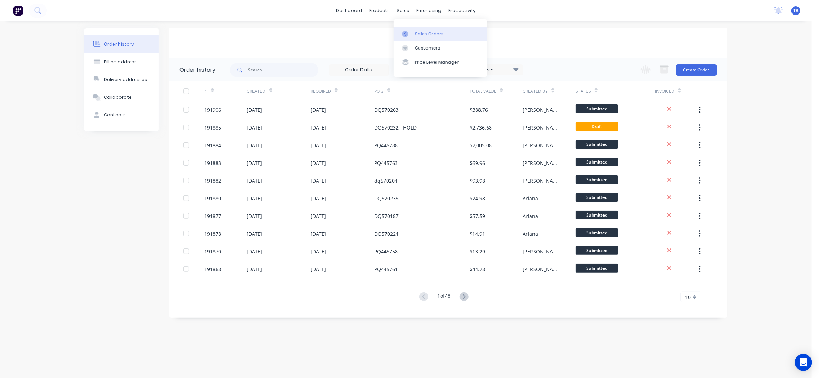
click at [416, 27] on link "Sales Orders" at bounding box center [441, 34] width 94 height 14
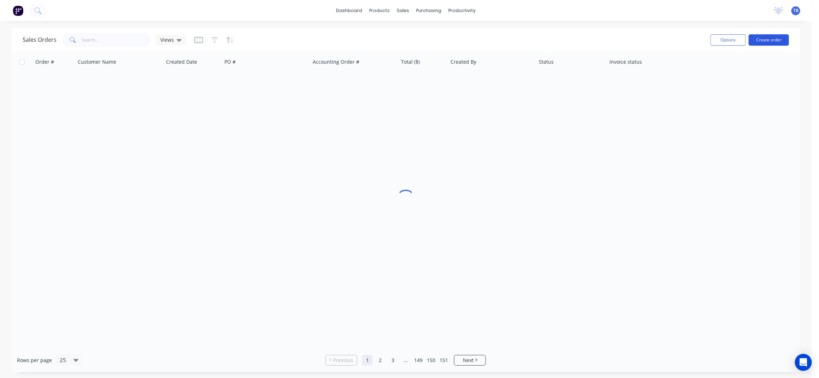
click at [770, 39] on button "Create order" at bounding box center [769, 39] width 40 height 11
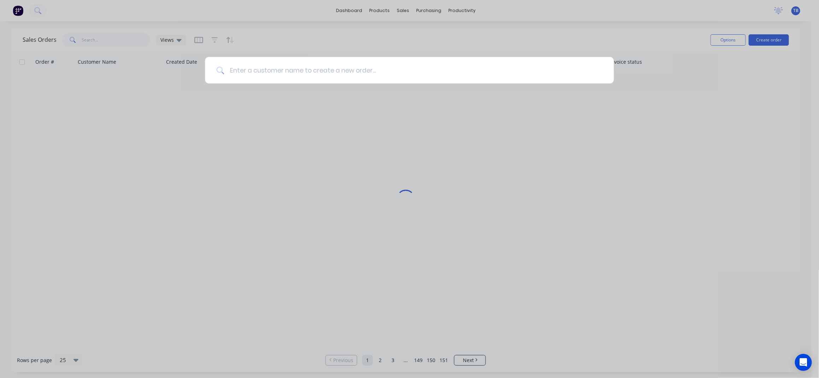
click at [463, 68] on input at bounding box center [413, 70] width 379 height 27
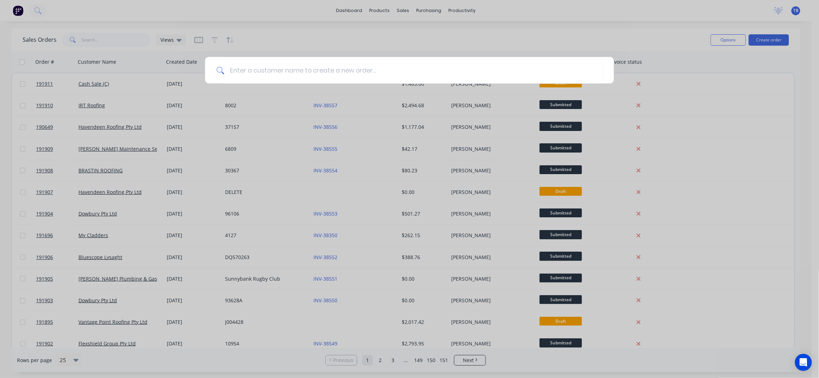
type input "V"
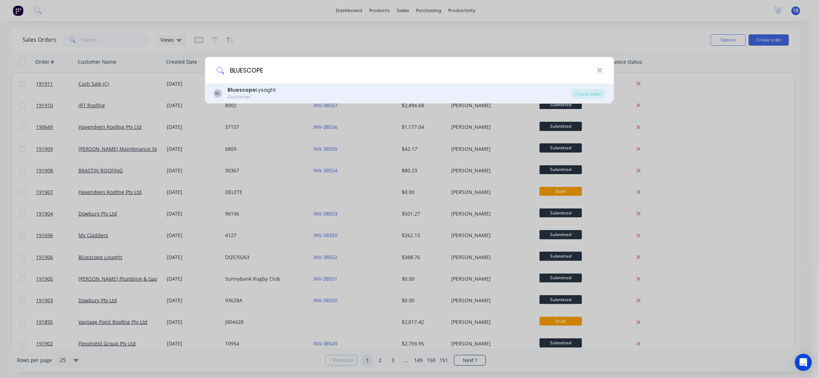
type input "BLUESCOPE"
click at [291, 91] on div "BL Bluescope Lysaght Customer" at bounding box center [393, 93] width 358 height 14
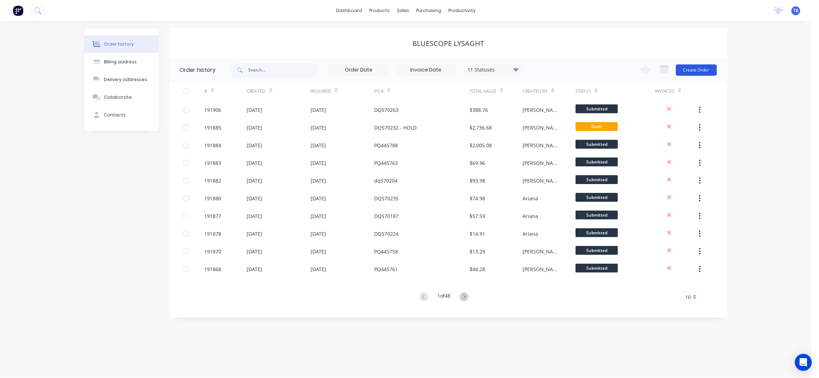
click at [704, 69] on button "Create Order" at bounding box center [696, 69] width 41 height 11
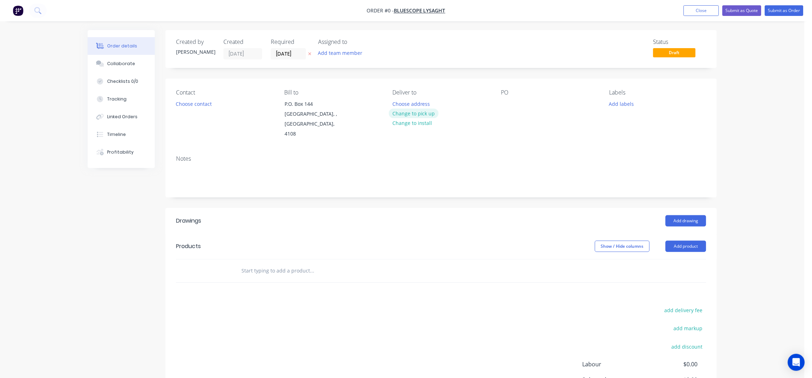
click at [432, 112] on button "Change to pick up" at bounding box center [414, 114] width 50 height 10
click at [188, 101] on button "Choose contact" at bounding box center [193, 104] width 43 height 10
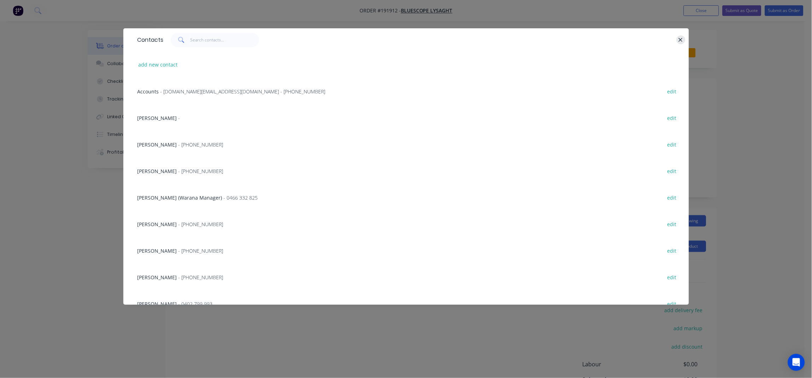
drag, startPoint x: 673, startPoint y: 40, endPoint x: 685, endPoint y: 41, distance: 11.8
click at [678, 41] on div at bounding box center [421, 40] width 515 height 14
click at [685, 41] on button "button" at bounding box center [681, 39] width 9 height 9
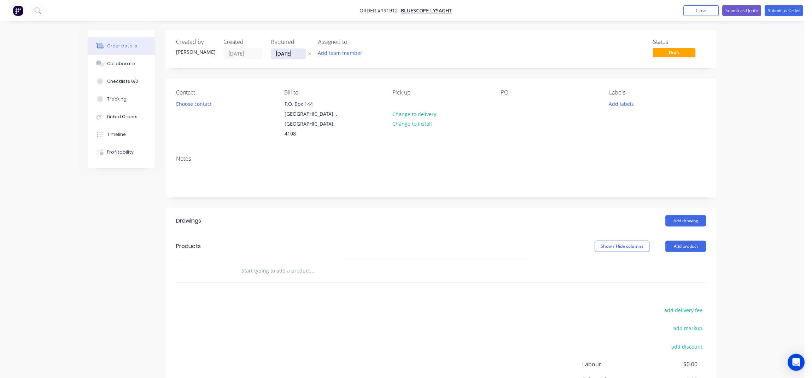
click at [279, 55] on input "[DATE]" at bounding box center [288, 53] width 35 height 11
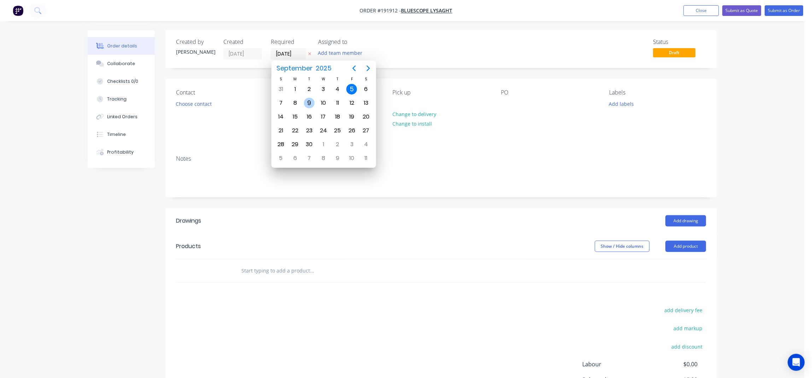
click at [310, 103] on div "9" at bounding box center [309, 103] width 11 height 11
type input "[DATE]"
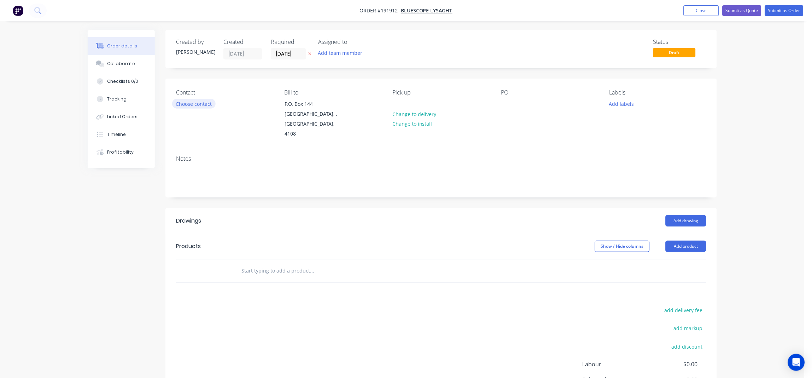
click at [204, 105] on button "Choose contact" at bounding box center [193, 104] width 43 height 10
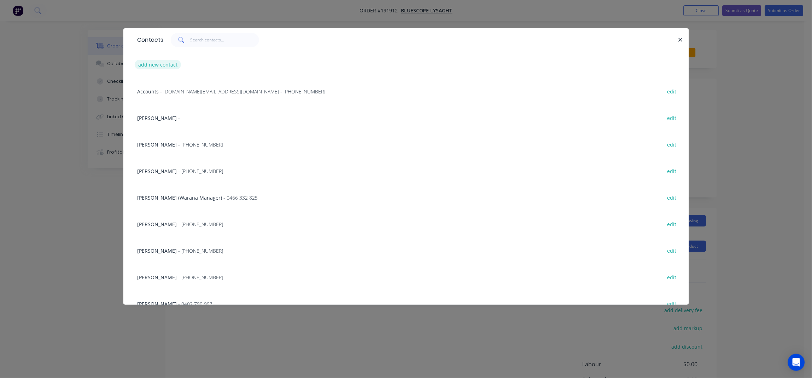
click at [155, 64] on button "add new contact" at bounding box center [158, 65] width 47 height 10
select select "AU"
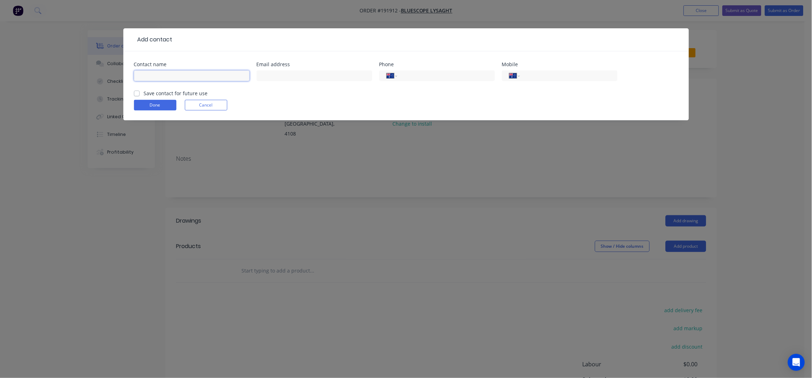
click at [161, 74] on input "text" at bounding box center [192, 75] width 116 height 11
drag, startPoint x: 297, startPoint y: 100, endPoint x: 289, endPoint y: 101, distance: 8.5
click at [297, 100] on form "Contact name Email address Phone International [GEOGRAPHIC_DATA] [GEOGRAPHIC_DA…" at bounding box center [406, 91] width 544 height 58
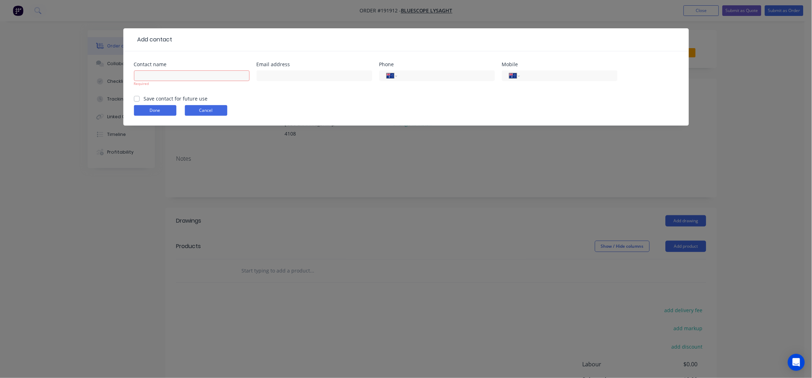
click at [200, 109] on button "Cancel" at bounding box center [206, 110] width 42 height 11
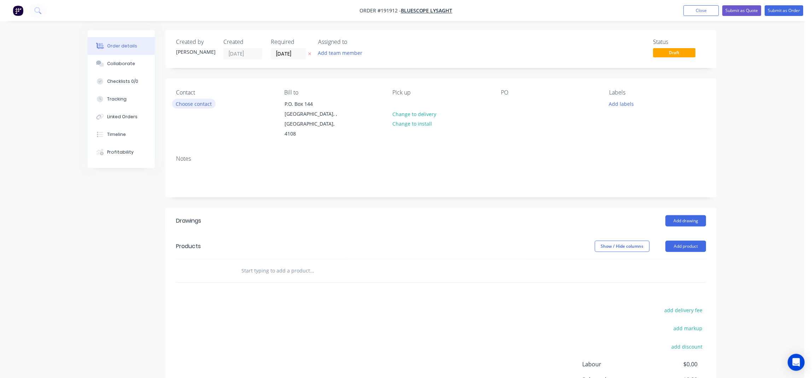
click at [198, 107] on button "Choose contact" at bounding box center [193, 104] width 43 height 10
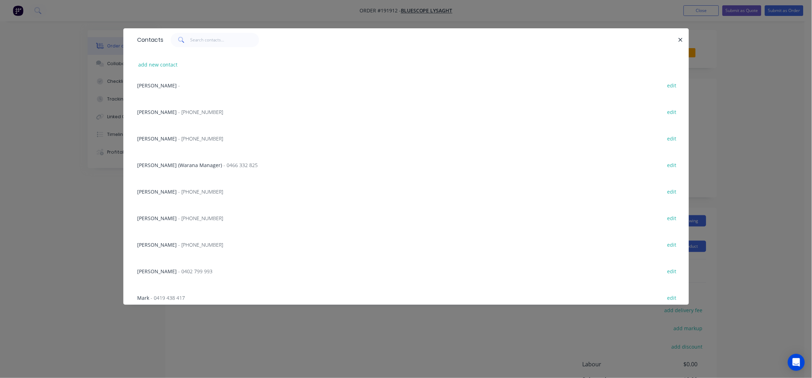
scroll to position [47, 0]
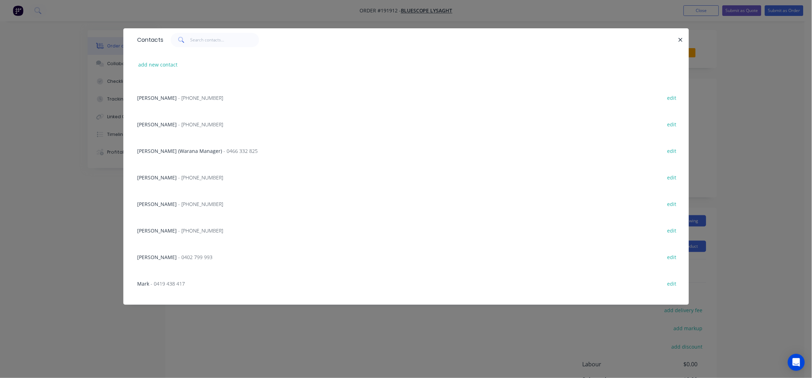
click at [160, 220] on div "[PERSON_NAME] - [PHONE_NUMBER] edit" at bounding box center [406, 230] width 544 height 27
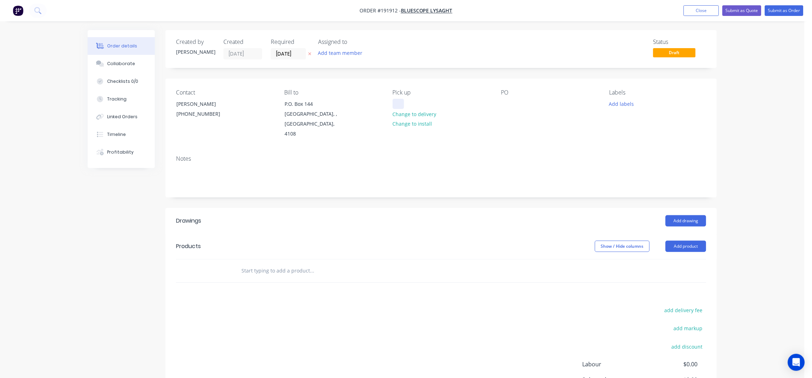
click at [401, 103] on div at bounding box center [398, 104] width 11 height 10
click at [512, 104] on div at bounding box center [506, 104] width 11 height 10
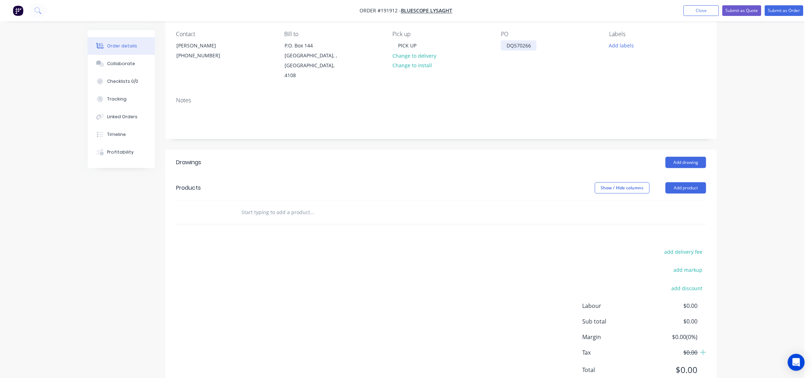
scroll to position [75, 0]
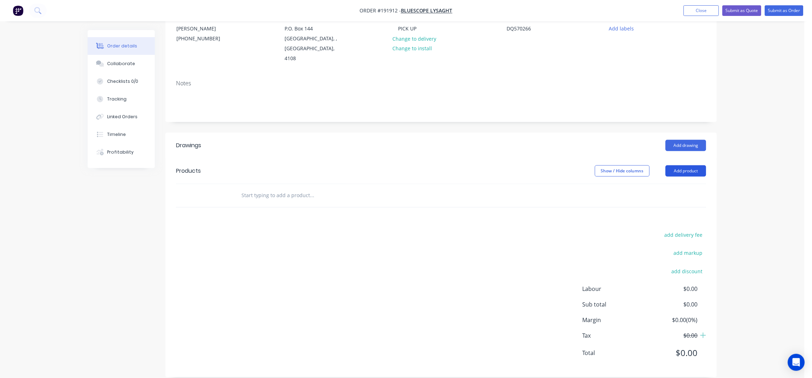
click at [682, 165] on button "Add product" at bounding box center [686, 170] width 41 height 11
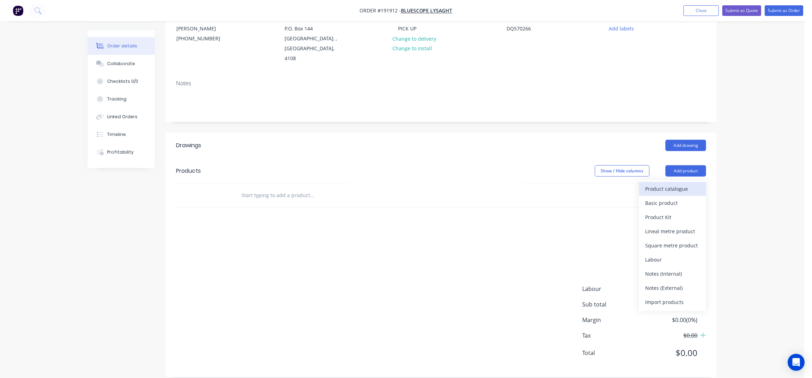
click at [679, 183] on div "Product catalogue" at bounding box center [673, 188] width 54 height 10
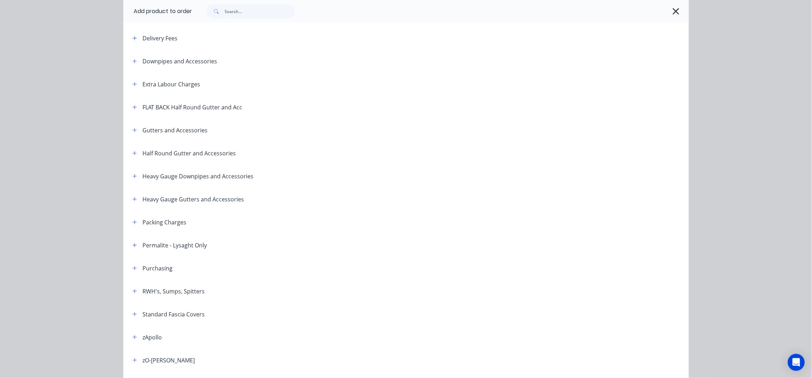
scroll to position [94, 0]
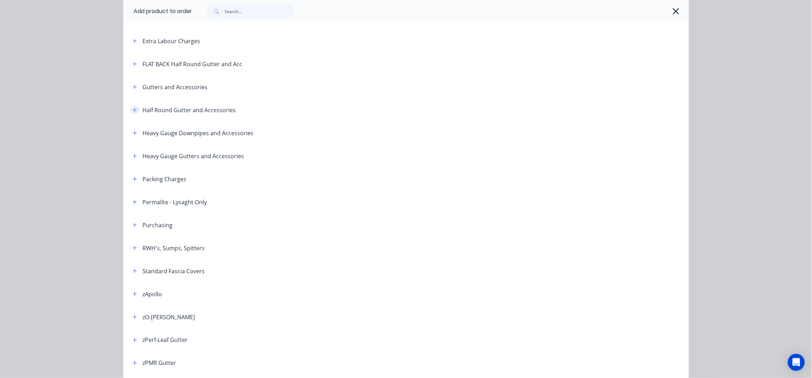
click at [133, 109] on icon "button" at bounding box center [135, 109] width 4 height 5
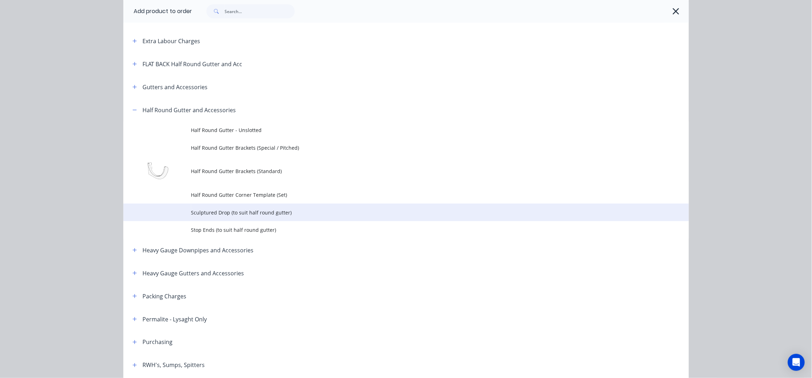
click at [243, 208] on td "Sculptured Drop (to suit half round gutter)" at bounding box center [440, 212] width 498 height 18
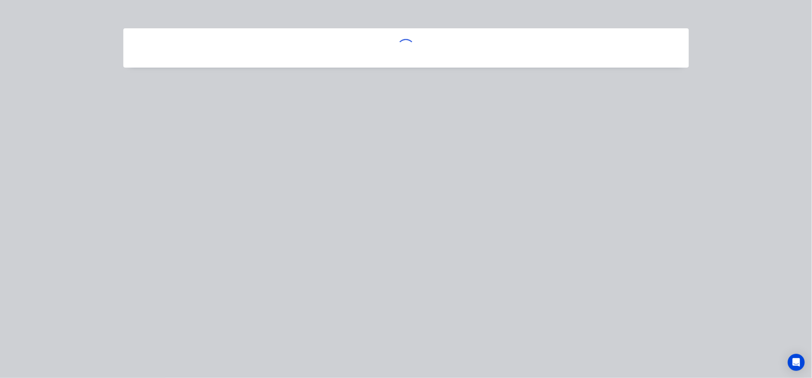
scroll to position [0, 0]
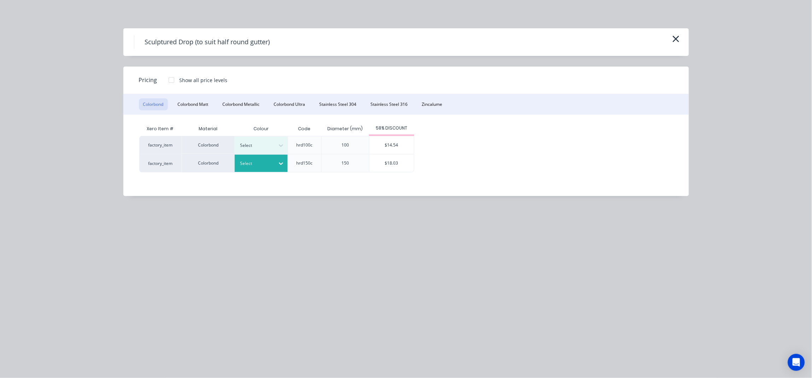
click at [274, 160] on div "Select" at bounding box center [255, 163] width 40 height 9
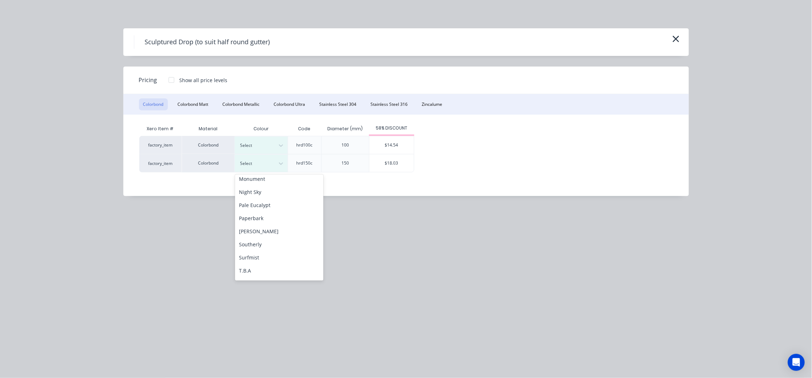
scroll to position [188, 0]
click at [268, 177] on div "Monument" at bounding box center [279, 176] width 88 height 13
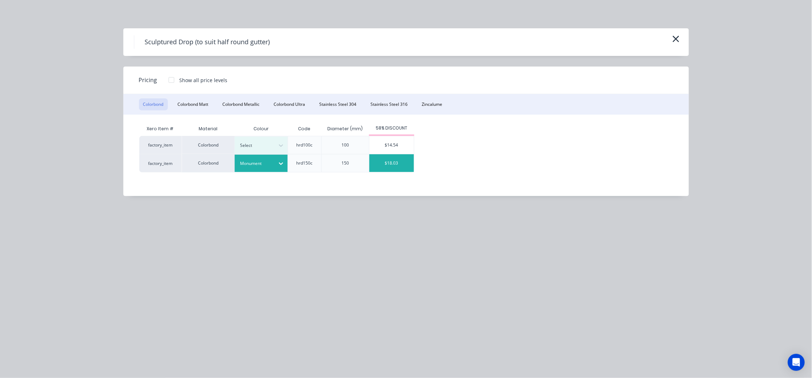
click at [381, 160] on div "$18.03" at bounding box center [391, 163] width 45 height 18
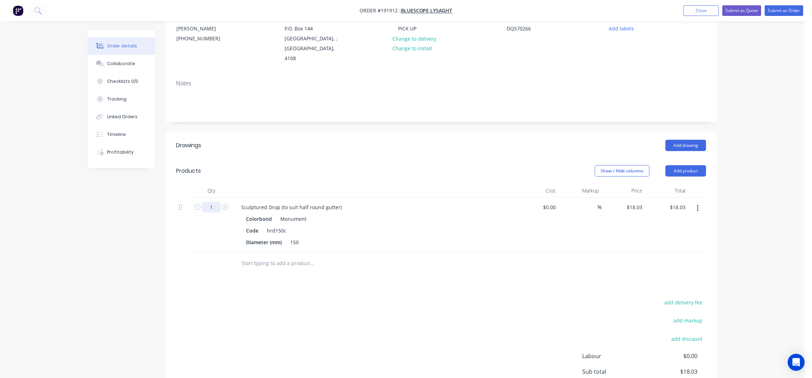
click at [211, 202] on input "1" at bounding box center [211, 207] width 18 height 11
type input "50"
type input "$901.50"
click at [433, 274] on div "Drawings Add drawing Products Show / Hide columns Add product Qty Cost Markup P…" at bounding box center [440, 289] width 551 height 312
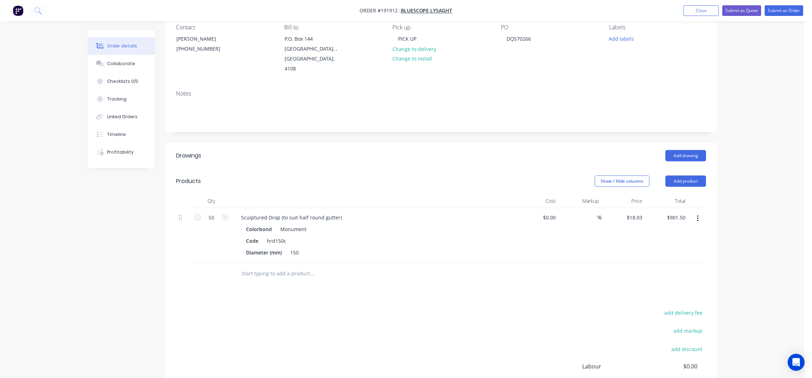
scroll to position [0, 0]
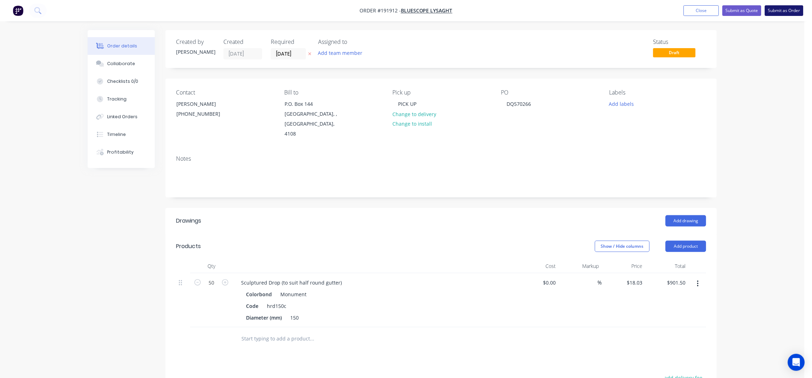
click at [793, 11] on button "Submit as Order" at bounding box center [784, 10] width 39 height 11
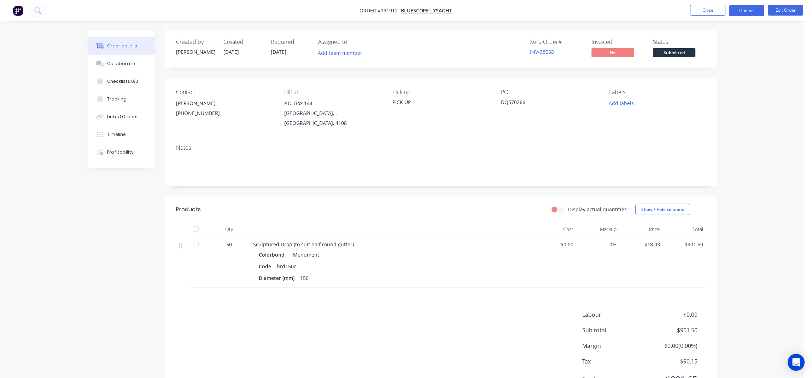
click at [757, 10] on button "Options" at bounding box center [746, 10] width 35 height 11
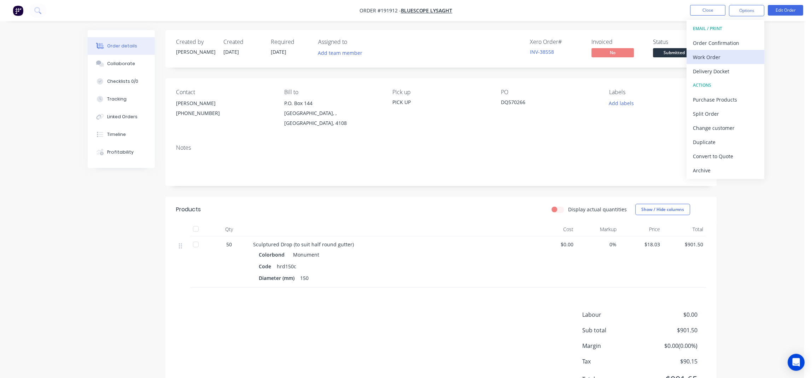
click at [702, 54] on div "Work Order" at bounding box center [725, 57] width 65 height 10
click at [707, 69] on div "Without pricing" at bounding box center [725, 71] width 65 height 10
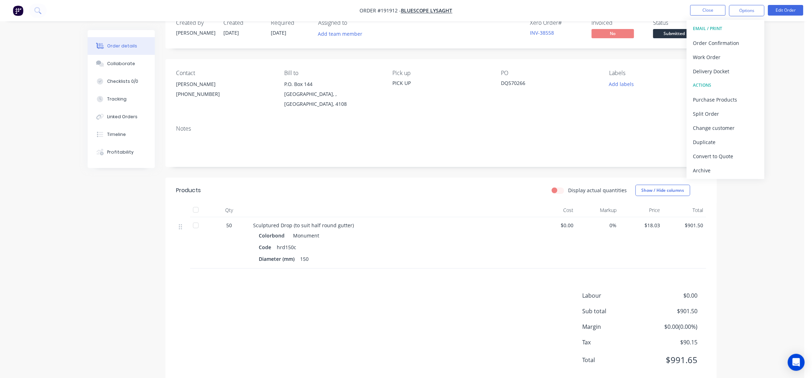
scroll to position [28, 0]
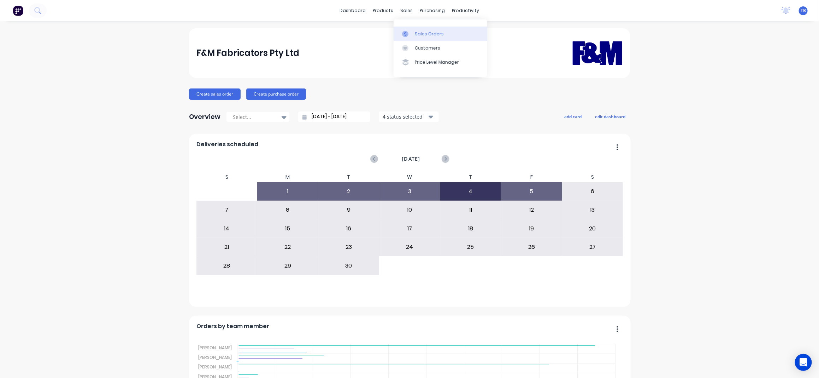
click at [419, 27] on link "Sales Orders" at bounding box center [441, 34] width 94 height 14
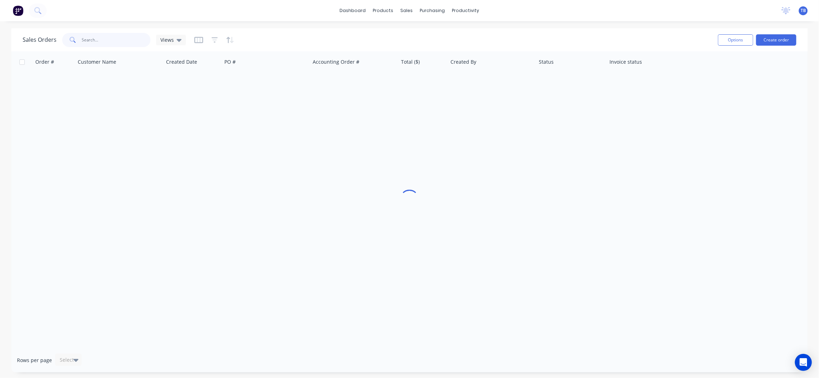
click at [106, 42] on input "text" at bounding box center [116, 40] width 69 height 14
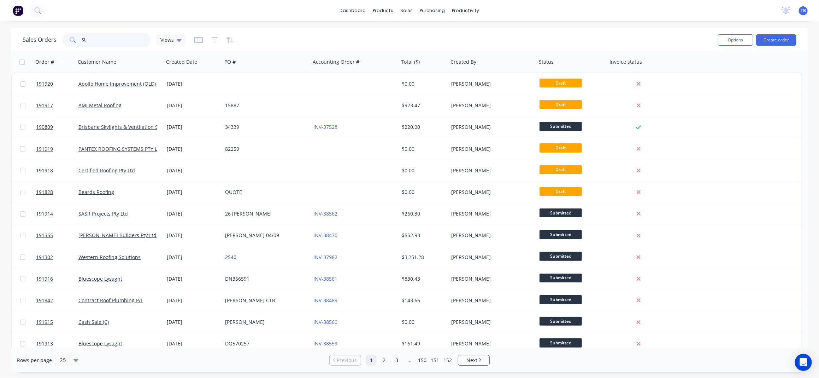
type input "S"
click at [433, 38] on link "Sales Orders" at bounding box center [445, 34] width 94 height 14
click at [449, 48] on link "Customers" at bounding box center [445, 48] width 94 height 14
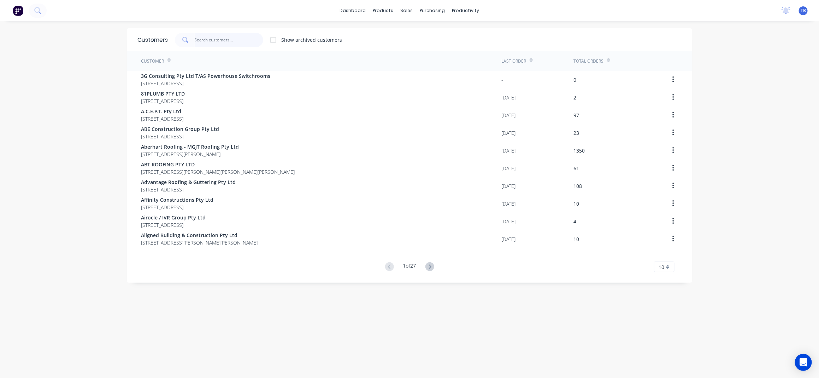
click at [209, 42] on input "text" at bounding box center [229, 40] width 69 height 14
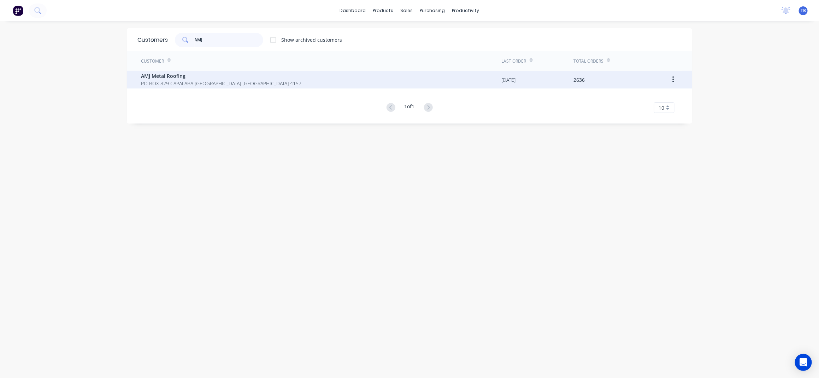
type input "AMJ"
click at [207, 76] on span "AMJ Metal Roofing" at bounding box center [221, 75] width 160 height 7
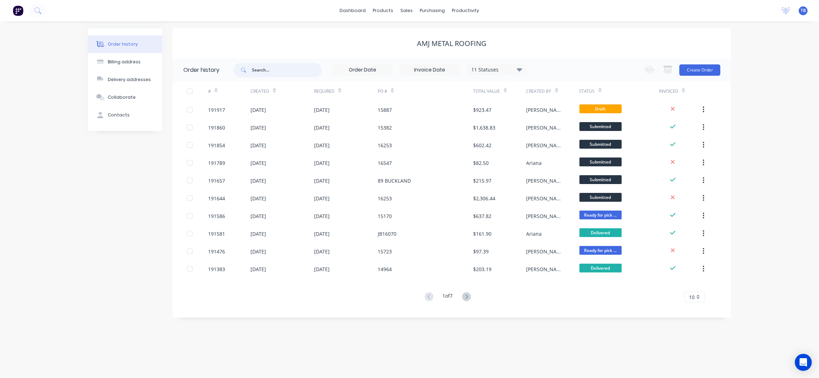
click at [273, 71] on input "text" at bounding box center [287, 70] width 70 height 14
type input "A"
type input "SLOTTING"
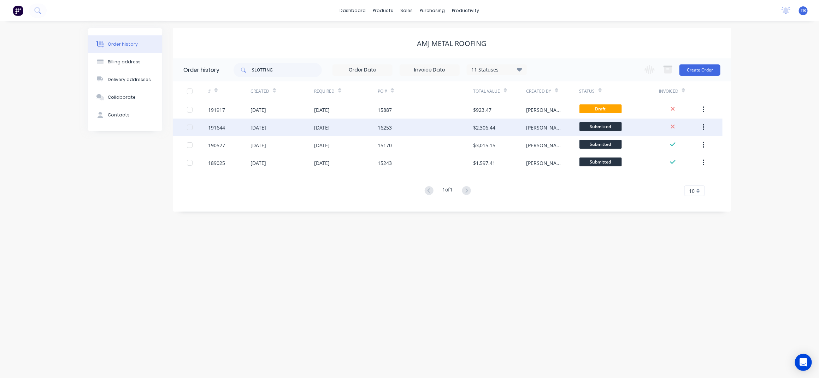
click at [431, 123] on div "16253" at bounding box center [425, 127] width 95 height 18
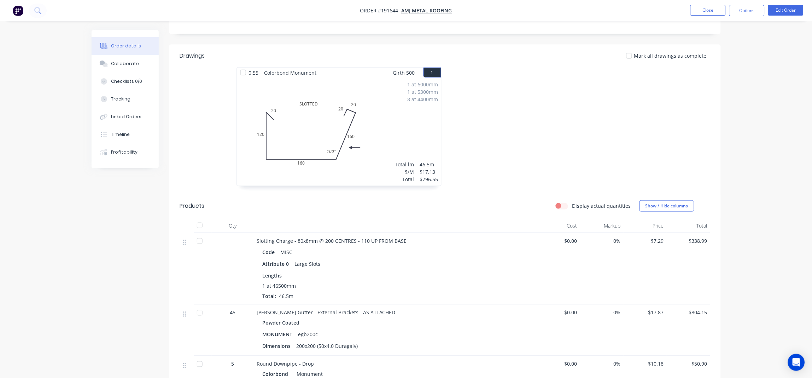
scroll to position [188, 0]
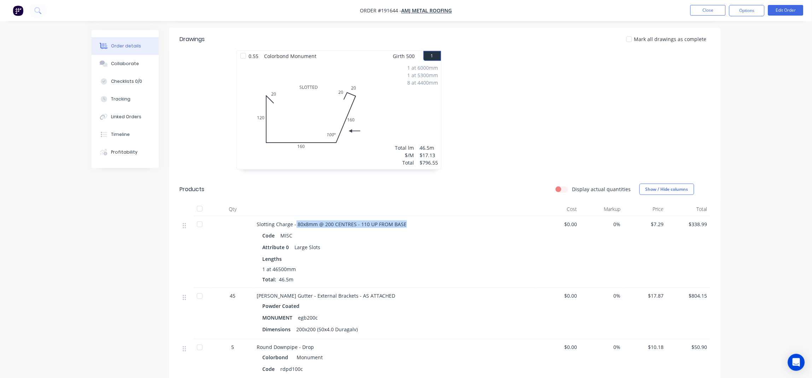
drag, startPoint x: 295, startPoint y: 214, endPoint x: 404, endPoint y: 216, distance: 109.2
click at [404, 220] on div "Slotting Charge - 80x8mm @ 200 CENTRES - 110 UP FROM BASE" at bounding box center [395, 223] width 277 height 7
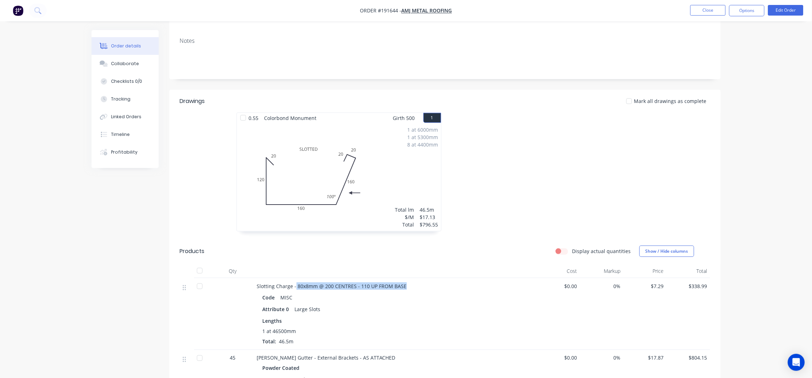
scroll to position [0, 0]
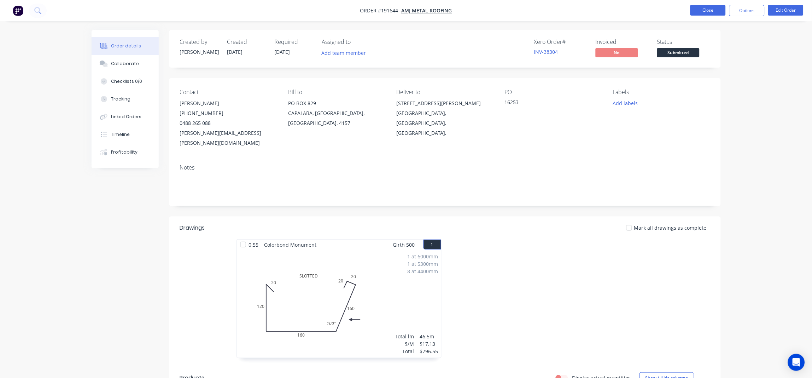
click at [707, 8] on button "Close" at bounding box center [707, 10] width 35 height 11
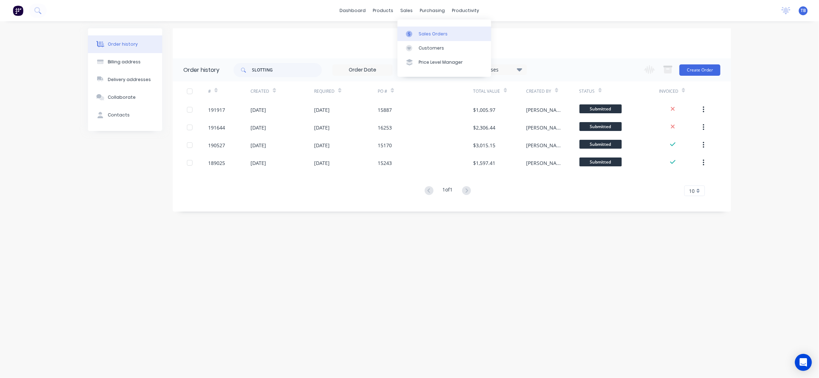
click at [433, 31] on div "Sales Orders" at bounding box center [433, 34] width 29 height 6
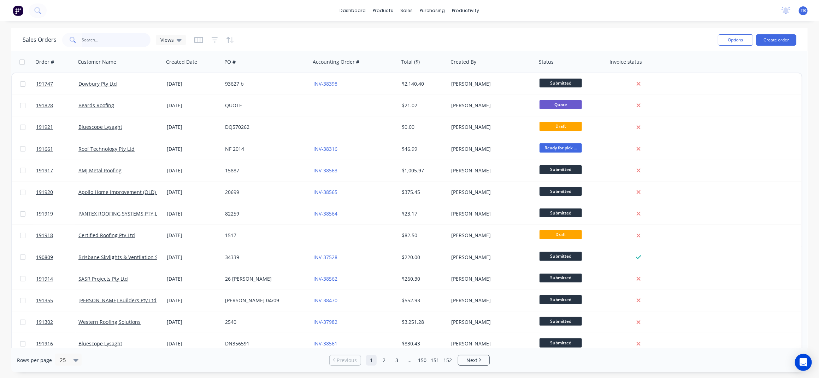
click at [121, 46] on input "text" at bounding box center [116, 40] width 69 height 14
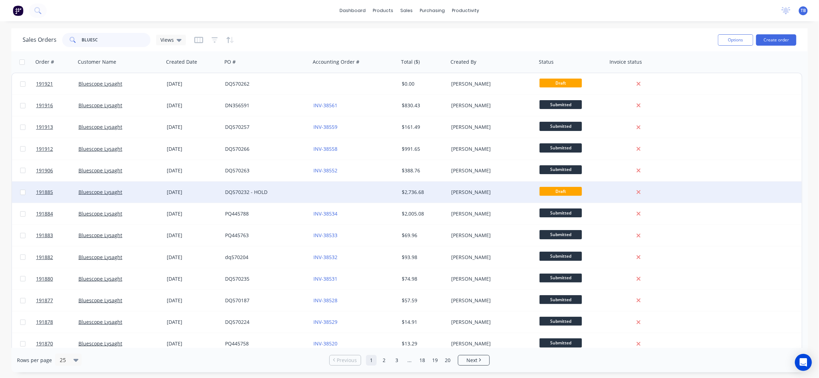
type input "BLUESC"
click at [370, 193] on div at bounding box center [355, 191] width 88 height 21
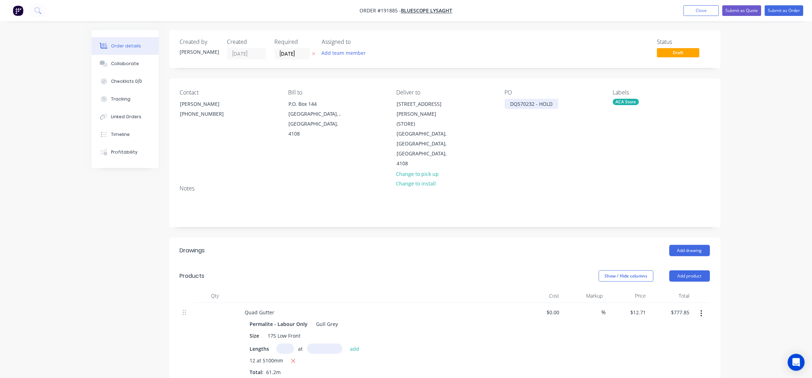
click at [554, 104] on div "DQ570232 - HOLD" at bounding box center [532, 104] width 54 height 10
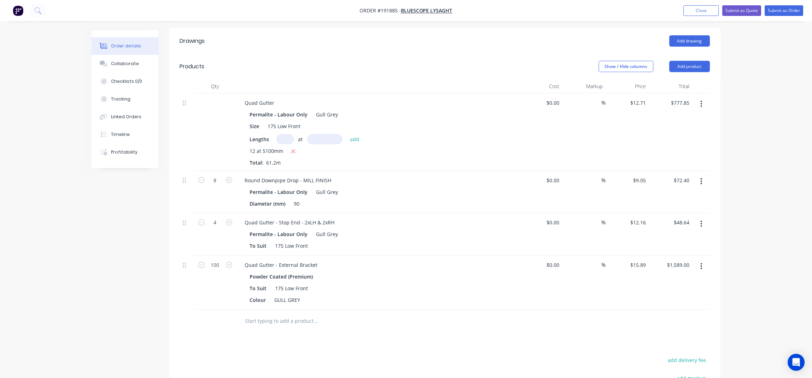
scroll to position [231, 0]
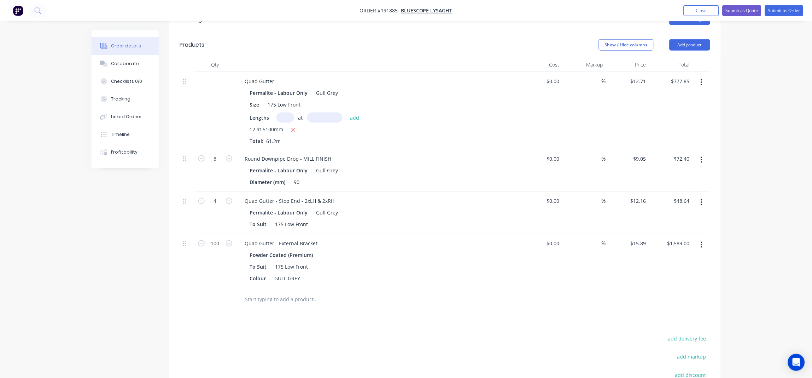
click at [308, 292] on input "text" at bounding box center [315, 299] width 141 height 14
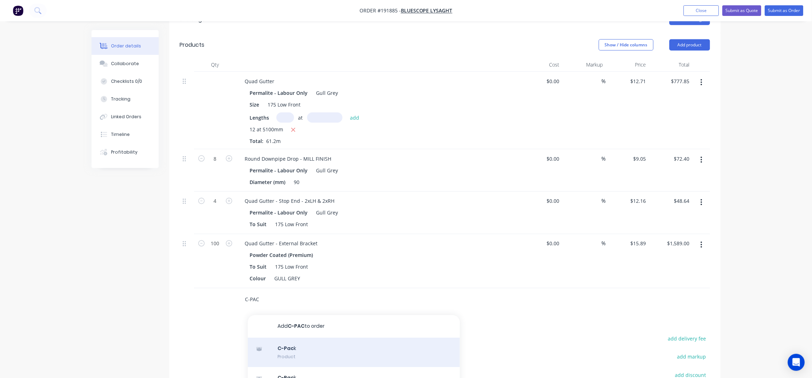
type input "C-PAC"
click at [309, 338] on div "C-Pac k Product" at bounding box center [354, 353] width 212 height 30
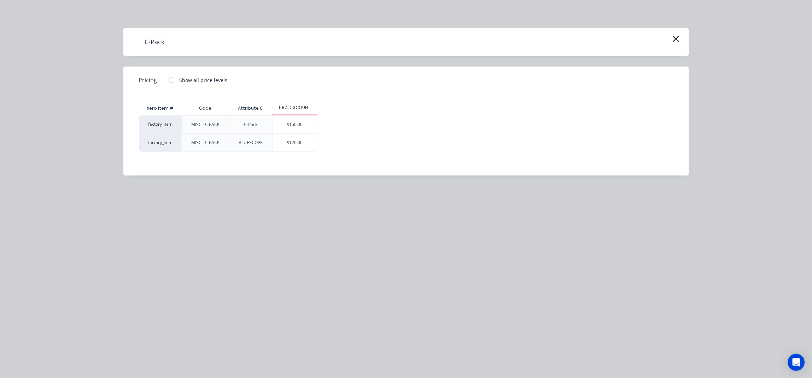
click at [305, 142] on div "$120.00" at bounding box center [295, 143] width 45 height 18
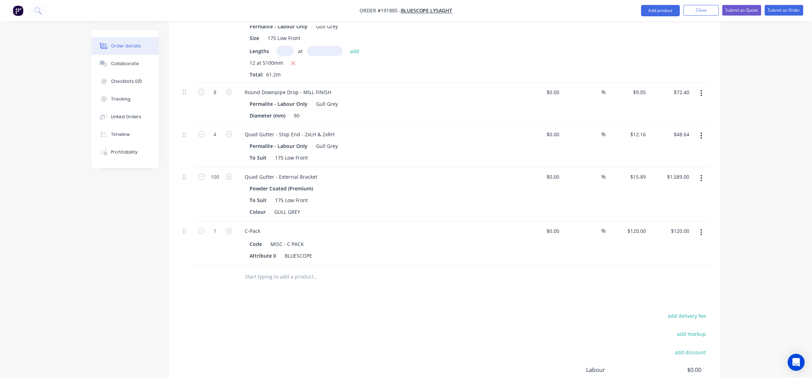
scroll to position [275, 0]
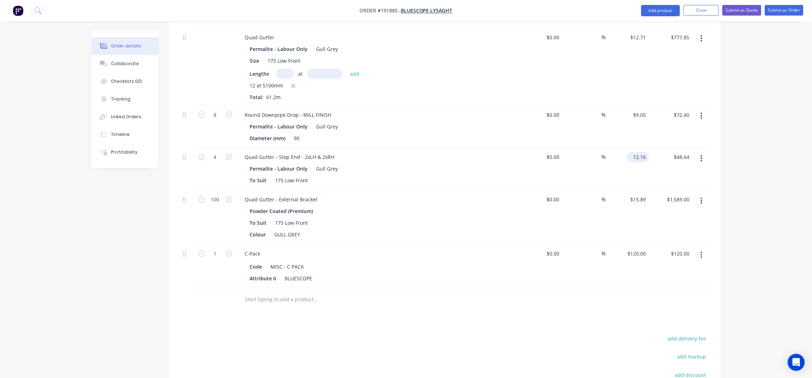
click at [643, 152] on input "12.16" at bounding box center [639, 157] width 19 height 10
type input "$12.16"
click at [763, 138] on div "Order details Collaborate Checklists 0/0 Tracking Linked Orders Timeline Profit…" at bounding box center [406, 108] width 812 height 766
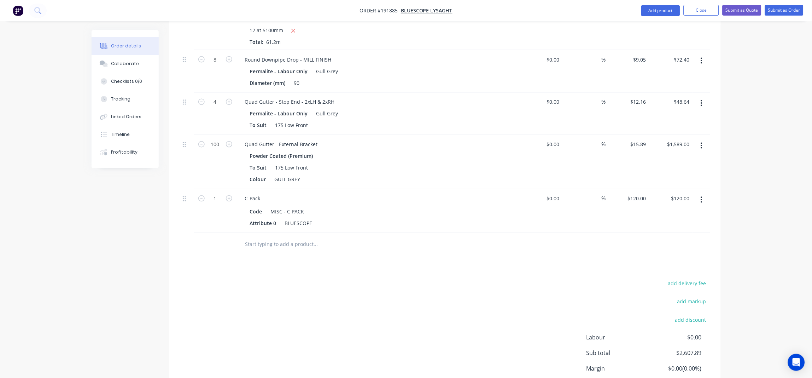
scroll to position [369, 0]
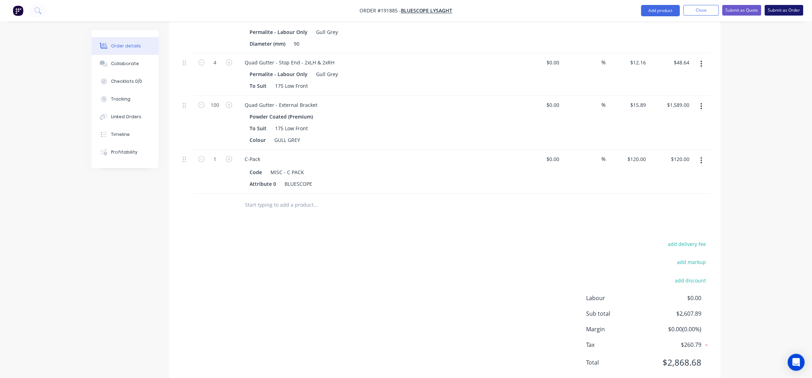
click at [784, 12] on button "Submit as Order" at bounding box center [784, 10] width 39 height 11
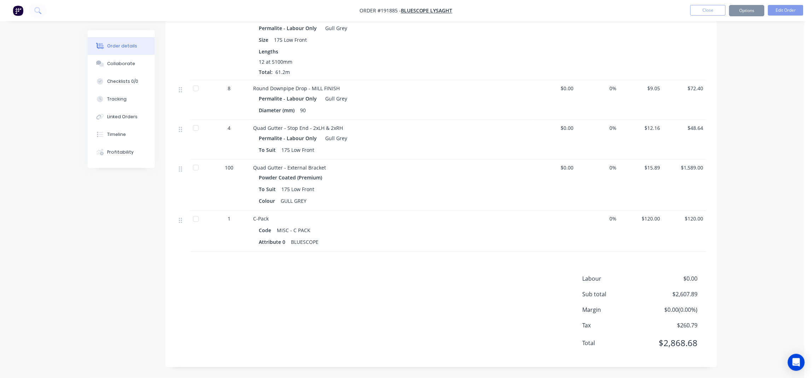
scroll to position [0, 0]
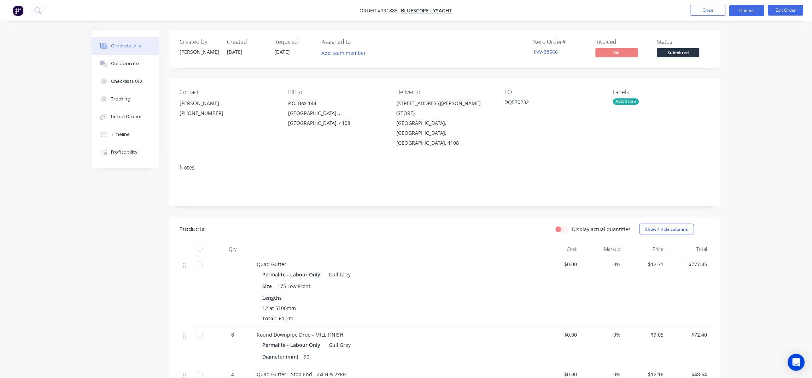
click at [754, 12] on button "Options" at bounding box center [746, 10] width 35 height 11
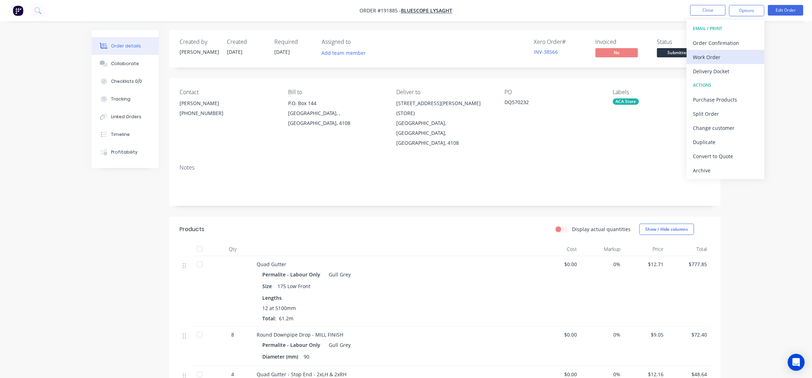
click at [723, 57] on div "Work Order" at bounding box center [725, 57] width 65 height 10
click at [725, 74] on div "Without pricing" at bounding box center [725, 71] width 65 height 10
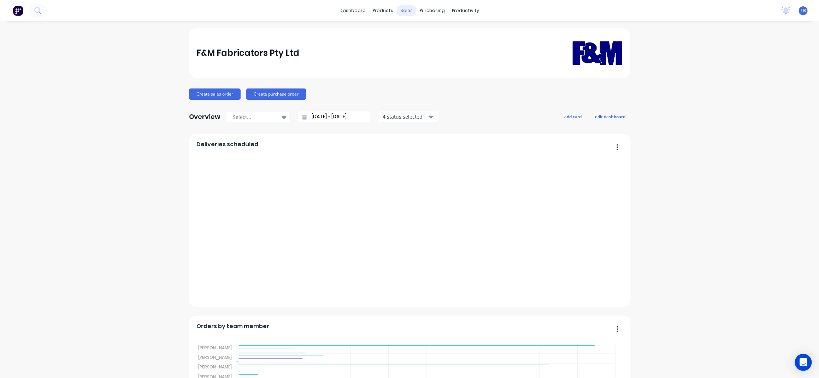
click at [403, 10] on div "sales" at bounding box center [406, 10] width 19 height 11
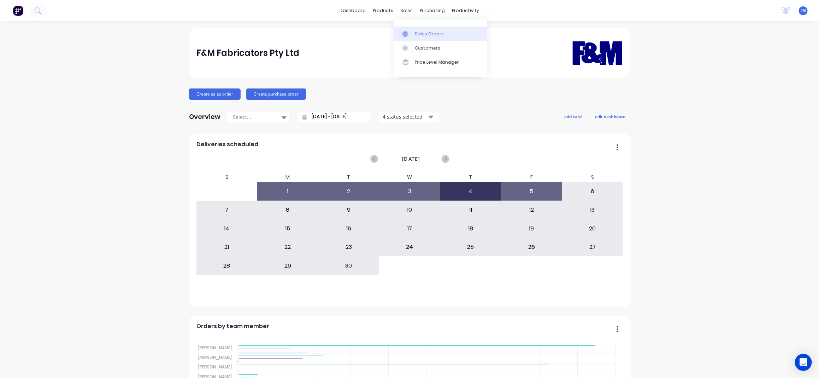
click at [425, 36] on div "Sales Orders" at bounding box center [429, 34] width 29 height 6
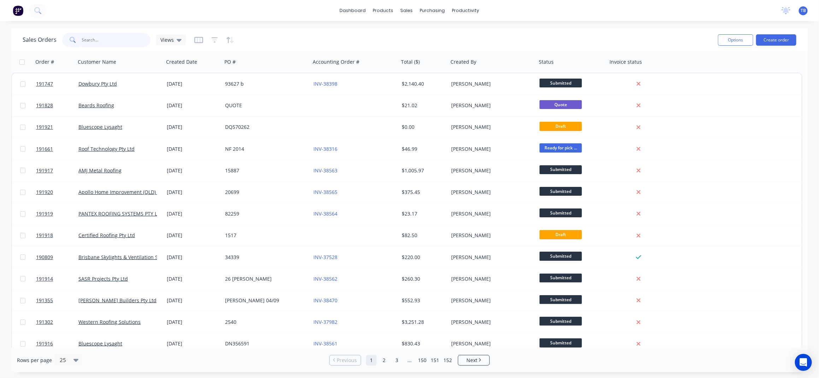
click at [93, 38] on input "text" at bounding box center [116, 40] width 69 height 14
paste input "DQ524239"
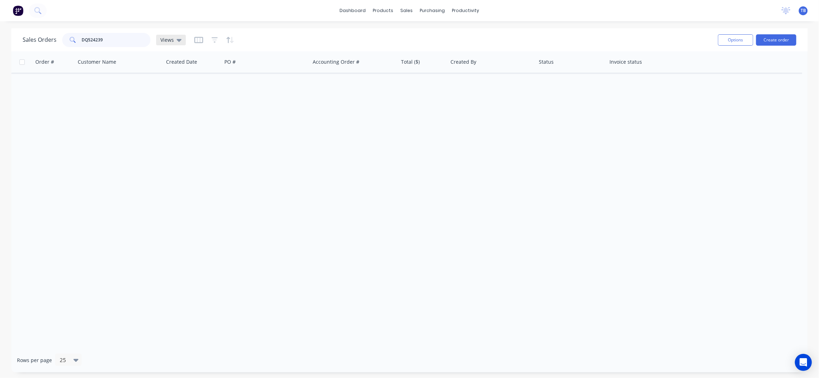
type input "DQ524239"
click at [173, 39] on div "Views" at bounding box center [170, 40] width 21 height 6
click at [190, 110] on button "ARCHIVED" at bounding box center [198, 114] width 81 height 8
click at [108, 46] on input "DQ524239" at bounding box center [116, 40] width 69 height 14
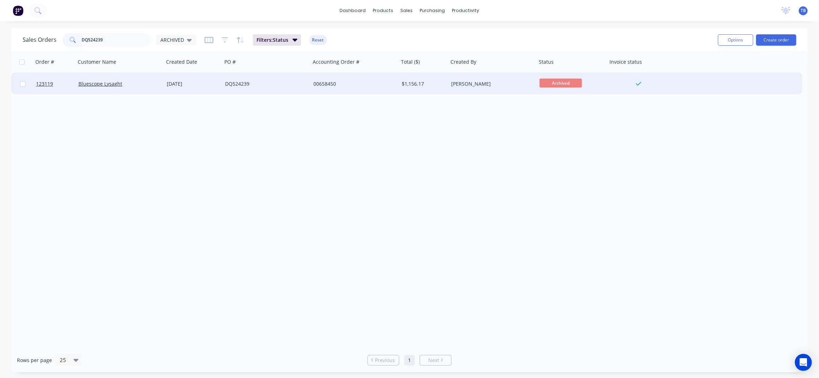
click at [356, 83] on div "00658450" at bounding box center [353, 83] width 78 height 7
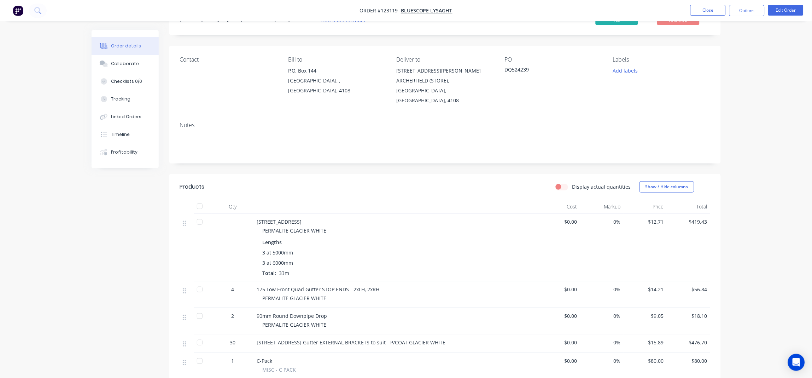
scroll to position [162, 0]
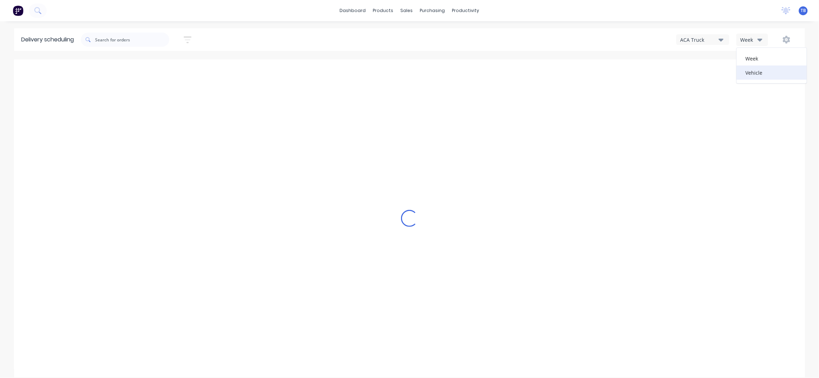
click at [754, 76] on div "Vehicle" at bounding box center [772, 72] width 70 height 14
click at [192, 39] on icon "button" at bounding box center [188, 39] width 8 height 9
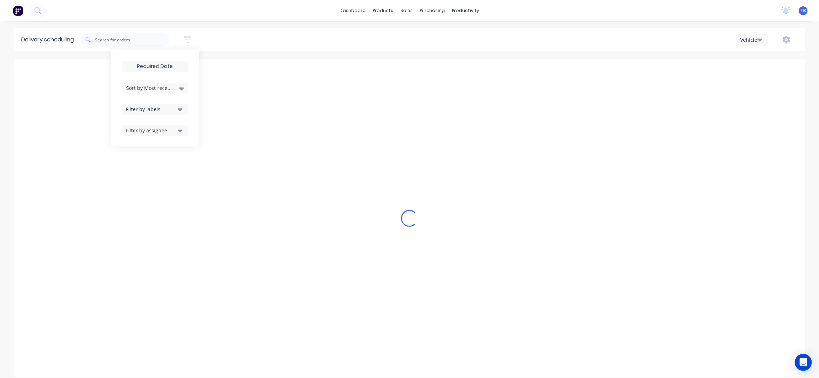
click at [156, 71] on div "Sort by Most recent Created date Required date Order number Customer name Most …" at bounding box center [155, 98] width 66 height 75
click at [158, 68] on input at bounding box center [155, 66] width 66 height 11
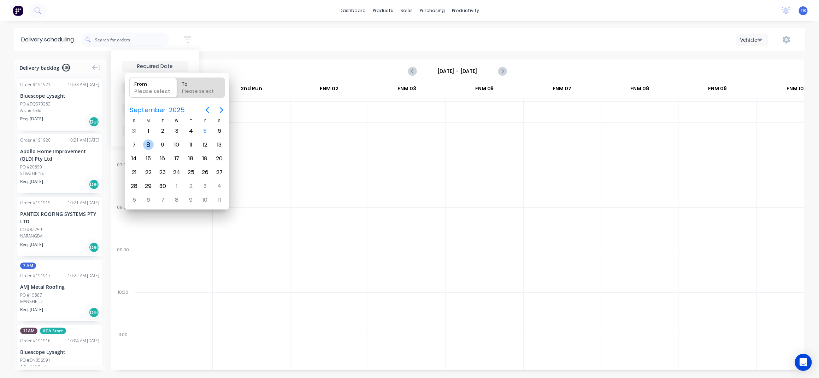
click at [147, 142] on div "8" at bounding box center [148, 144] width 11 height 11
type input "08/09/25"
radio input "false"
radio input "true"
click at [150, 142] on div "8" at bounding box center [148, 144] width 11 height 11
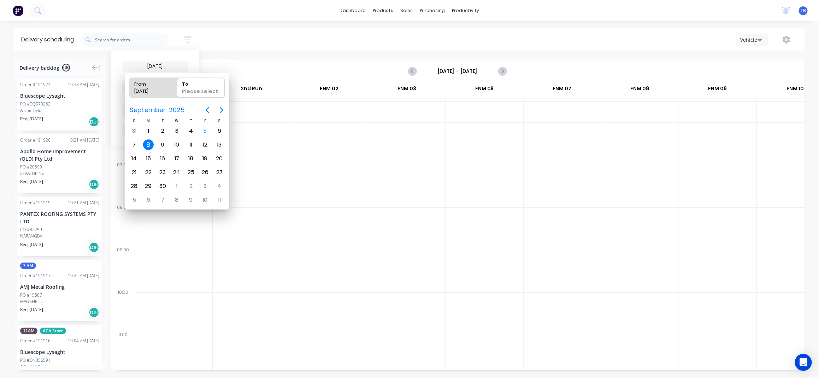
type input "08/09/25 - 08/09/25"
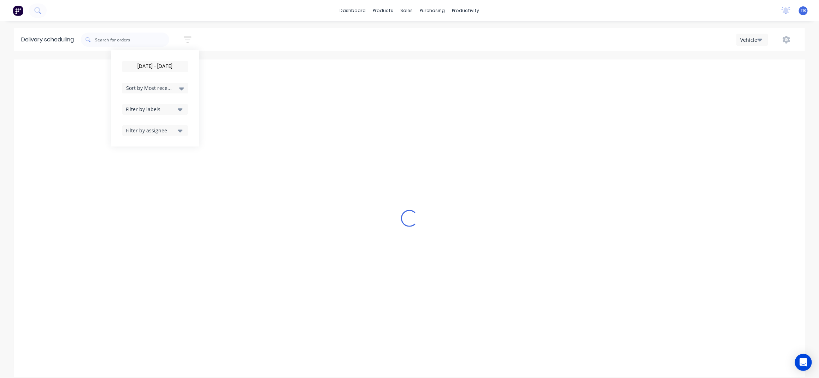
click at [159, 112] on div "Filter by labels" at bounding box center [151, 108] width 50 height 7
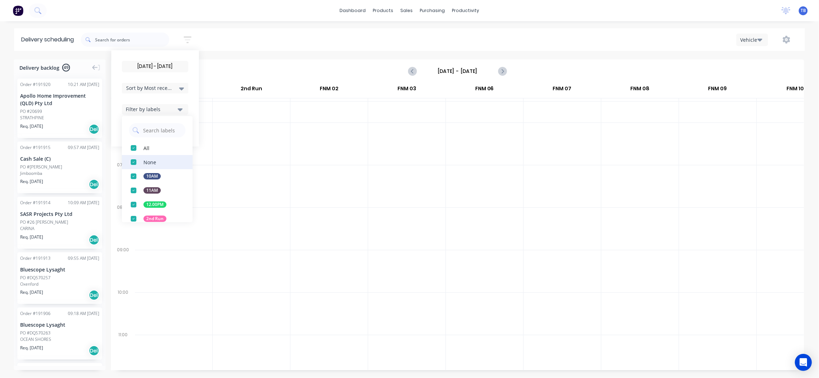
click at [137, 159] on div "button" at bounding box center [134, 162] width 14 height 14
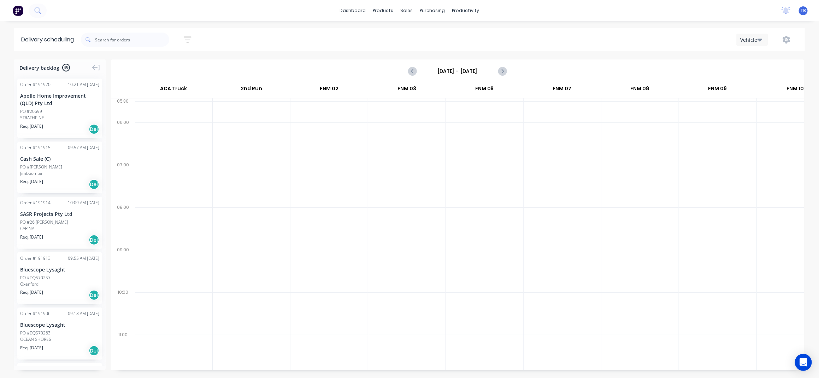
click at [233, 46] on div "08/09/25 - 08/09/25 Sort by Most recent Created date Required date Order number…" at bounding box center [443, 40] width 724 height 20
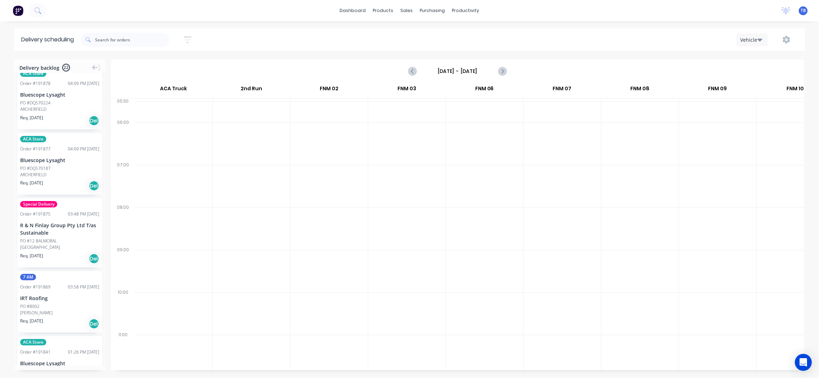
scroll to position [0, 0]
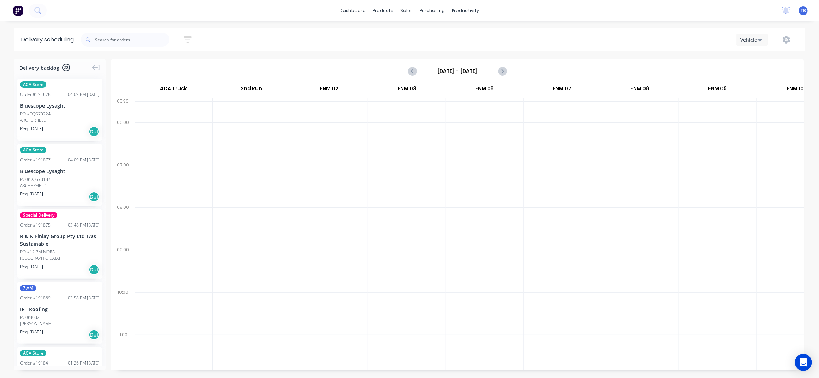
click at [189, 43] on icon "button" at bounding box center [188, 39] width 8 height 7
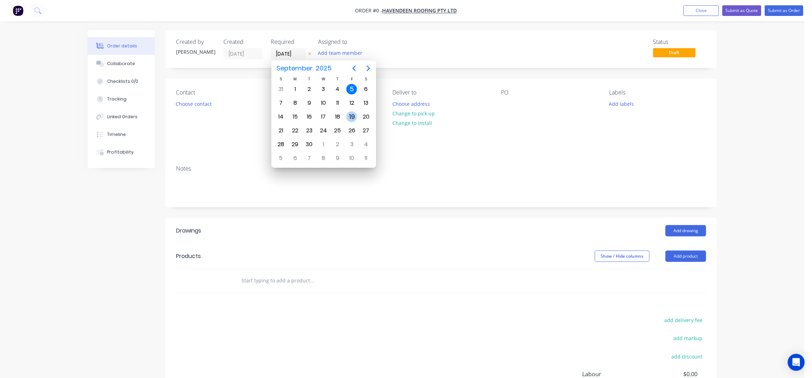
click at [351, 117] on div "19" at bounding box center [351, 116] width 11 height 11
type input "[DATE]"
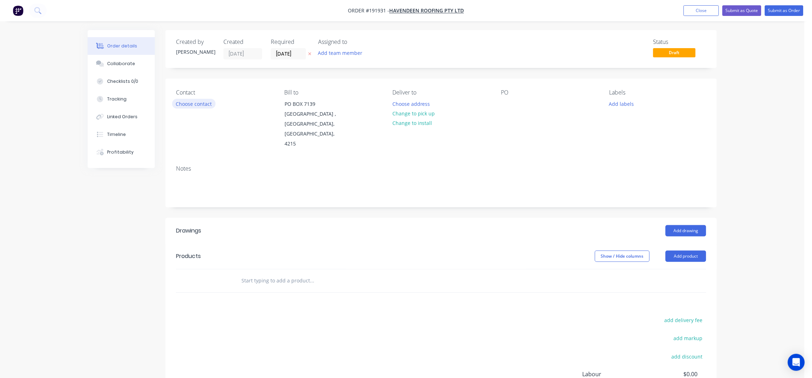
click at [189, 105] on button "Choose contact" at bounding box center [193, 104] width 43 height 10
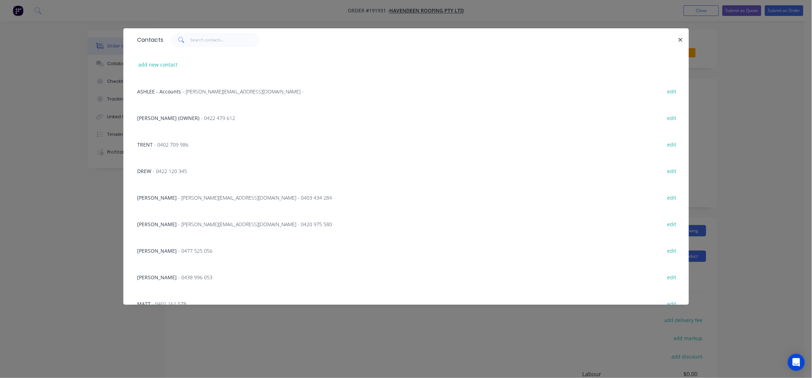
click at [179, 227] on div "NICK - [EMAIL_ADDRESS][DOMAIN_NAME] - 0420 975 580" at bounding box center [235, 223] width 195 height 7
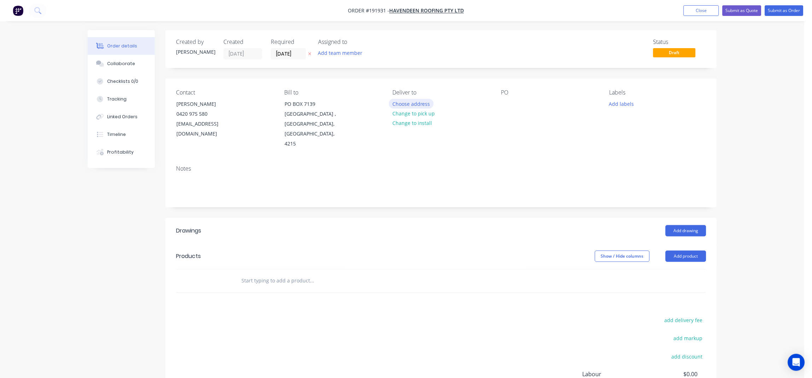
click at [405, 104] on button "Choose address" at bounding box center [411, 104] width 45 height 10
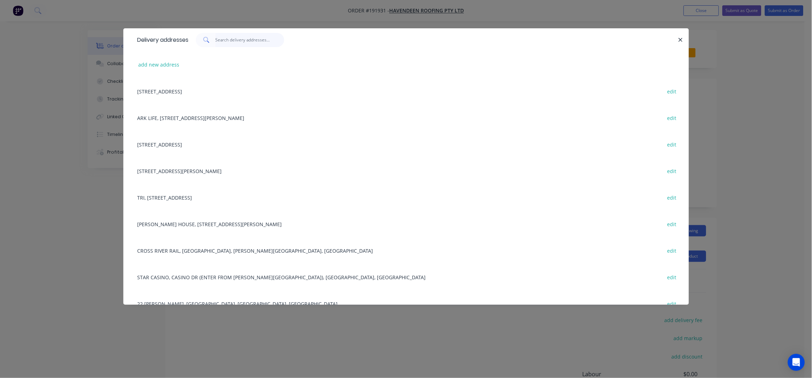
click at [262, 39] on input "text" at bounding box center [249, 40] width 69 height 14
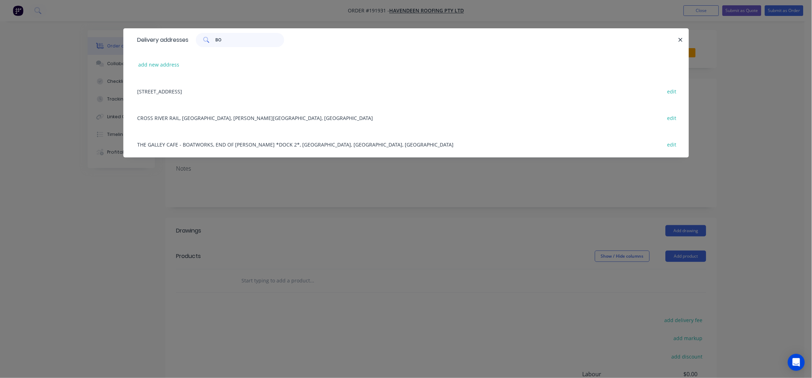
type input "B"
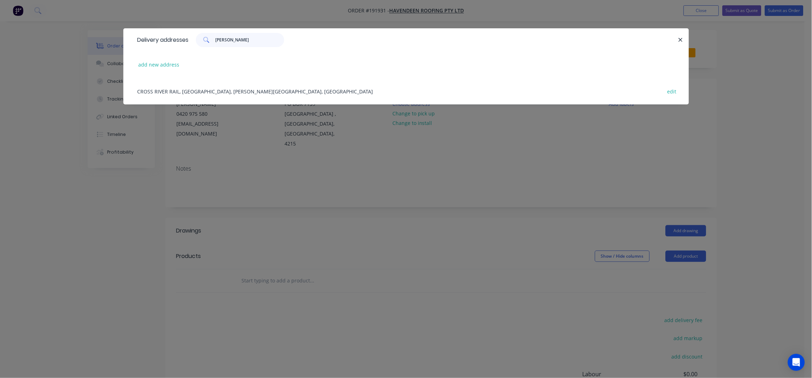
type input "[PERSON_NAME]"
drag, startPoint x: 238, startPoint y: 87, endPoint x: 349, endPoint y: 110, distance: 114.2
click at [238, 86] on div "CROSS RIVER RAIL, [GEOGRAPHIC_DATA], [PERSON_NAME][GEOGRAPHIC_DATA], [GEOGRAPHI…" at bounding box center [406, 91] width 544 height 27
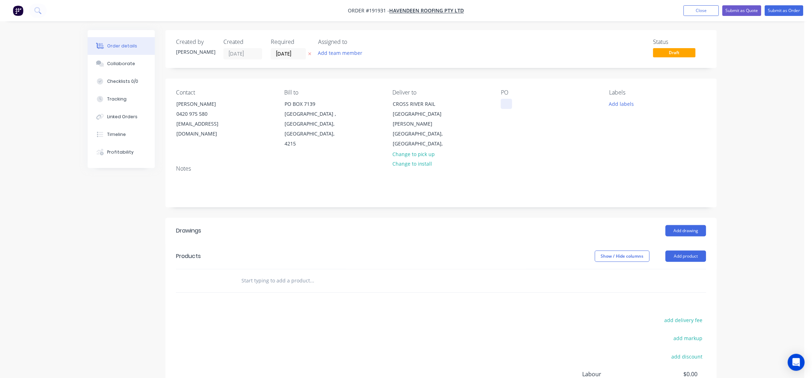
click at [504, 103] on div at bounding box center [506, 104] width 11 height 10
click at [652, 125] on div "Labels Add labels" at bounding box center [657, 119] width 97 height 60
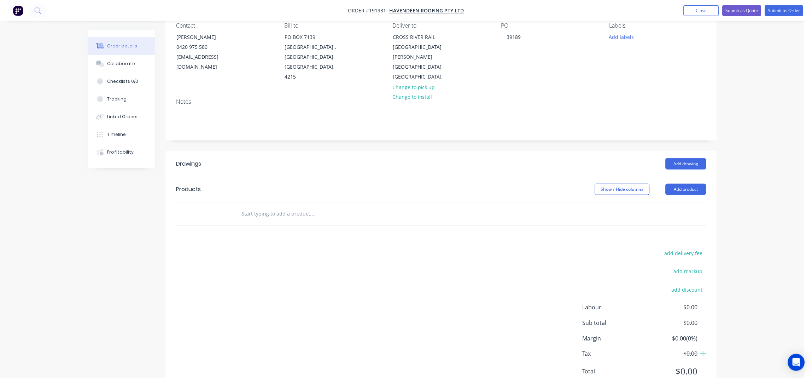
scroll to position [86, 0]
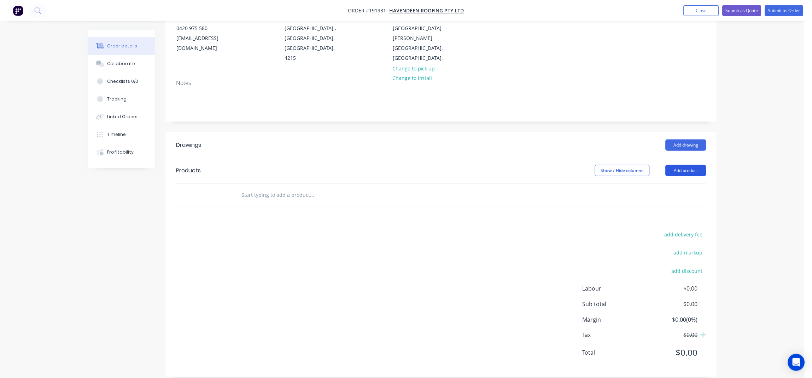
click at [693, 165] on button "Add product" at bounding box center [686, 170] width 41 height 11
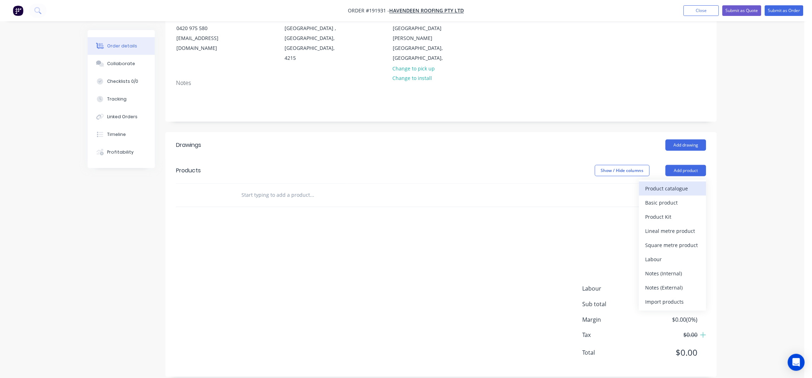
click at [673, 183] on div "Product catalogue" at bounding box center [673, 188] width 54 height 10
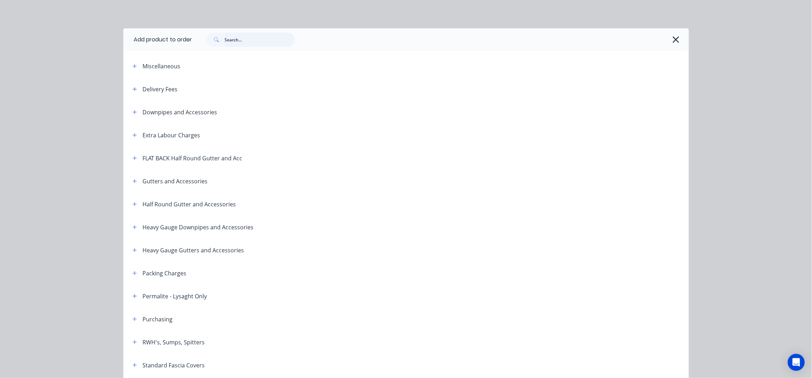
click at [236, 43] on input "text" at bounding box center [260, 40] width 70 height 14
click at [133, 64] on icon "button" at bounding box center [135, 66] width 4 height 5
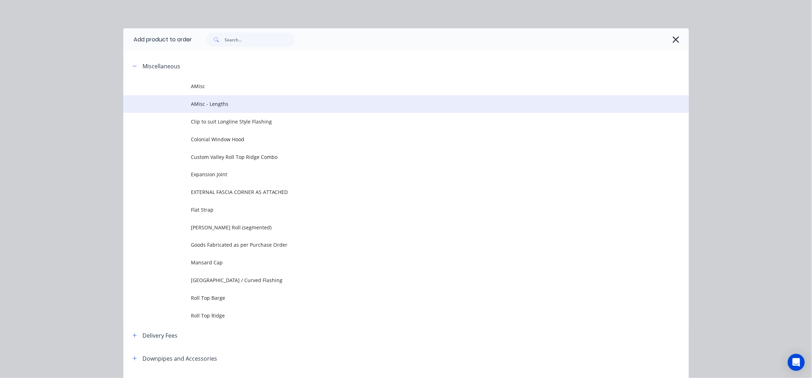
click at [224, 107] on span "AMisc - Lengths" at bounding box center [390, 103] width 398 height 7
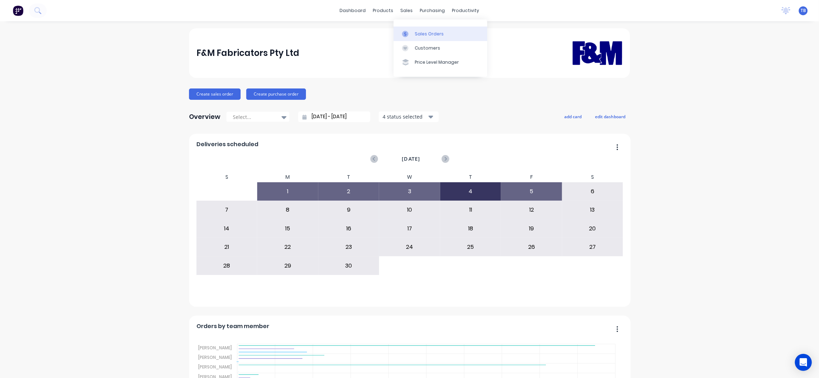
click at [431, 29] on link "Sales Orders" at bounding box center [441, 34] width 94 height 14
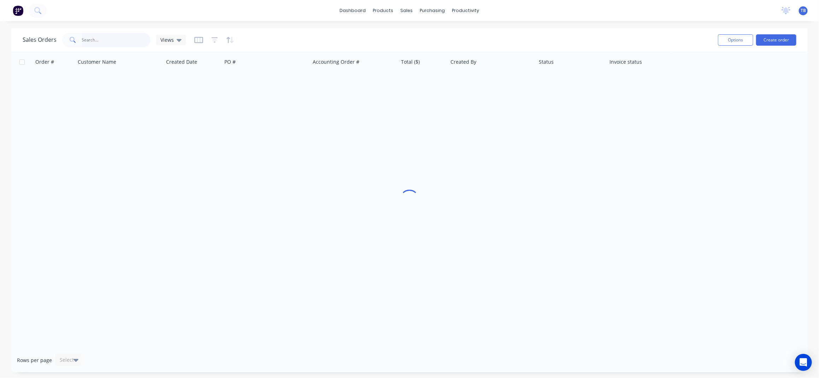
click at [114, 41] on input "text" at bounding box center [116, 40] width 69 height 14
paste input "184269"
type input "184269"
click at [169, 41] on span "Views" at bounding box center [166, 39] width 13 height 7
click at [201, 117] on button "ARCHIVED" at bounding box center [198, 114] width 81 height 8
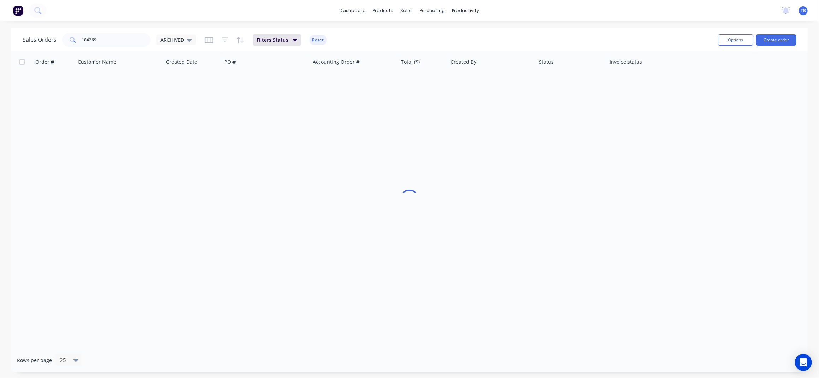
click at [401, 29] on div "Sales Orders 184269 ARCHIVED Filters: Status Reset Options Create order" at bounding box center [409, 39] width 797 height 23
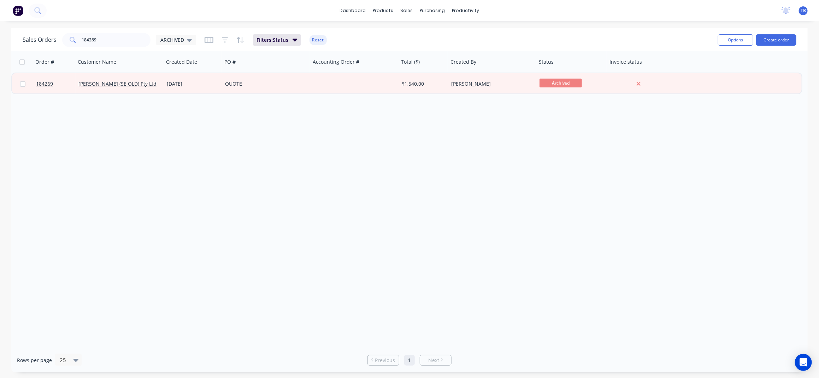
click at [207, 142] on div "Order # Customer Name Created Date PO # Accounting Order # Total ($) Created By…" at bounding box center [409, 199] width 797 height 296
